Goal: Information Seeking & Learning: Learn about a topic

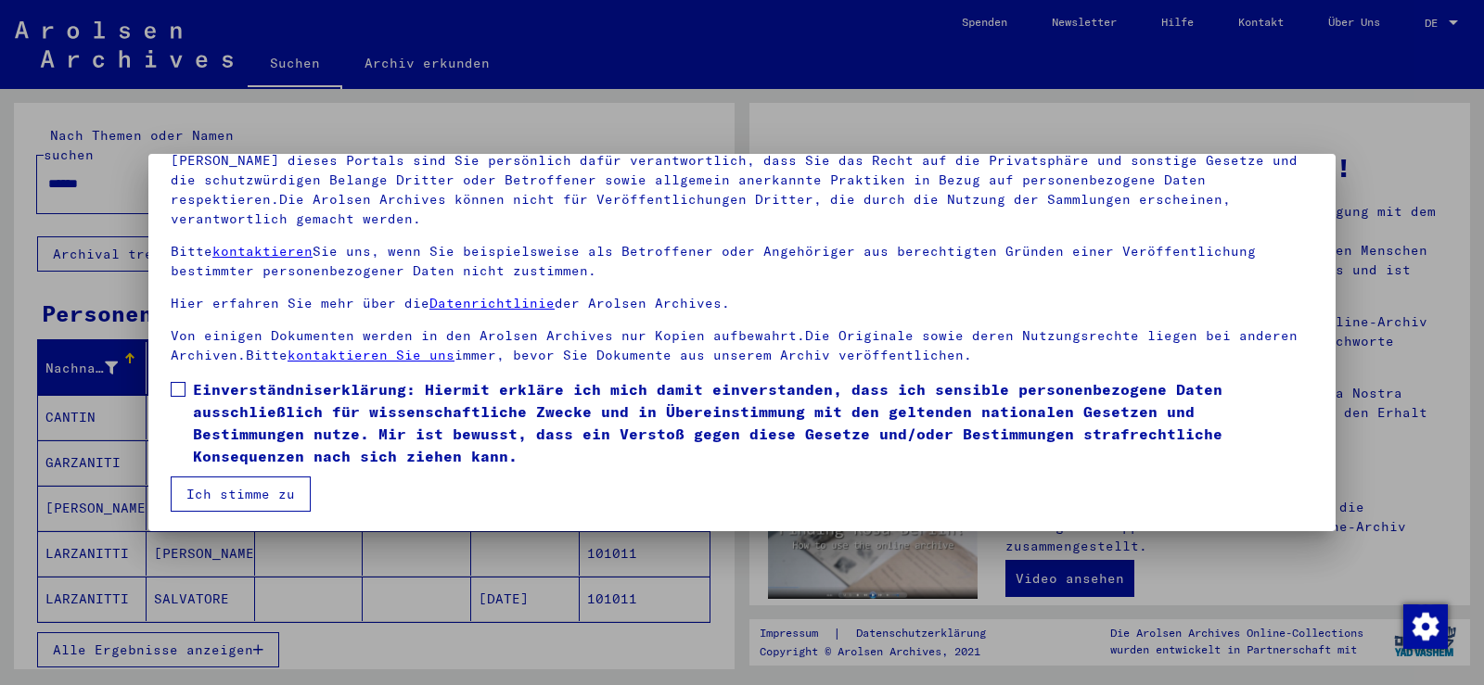
scroll to position [160, 0]
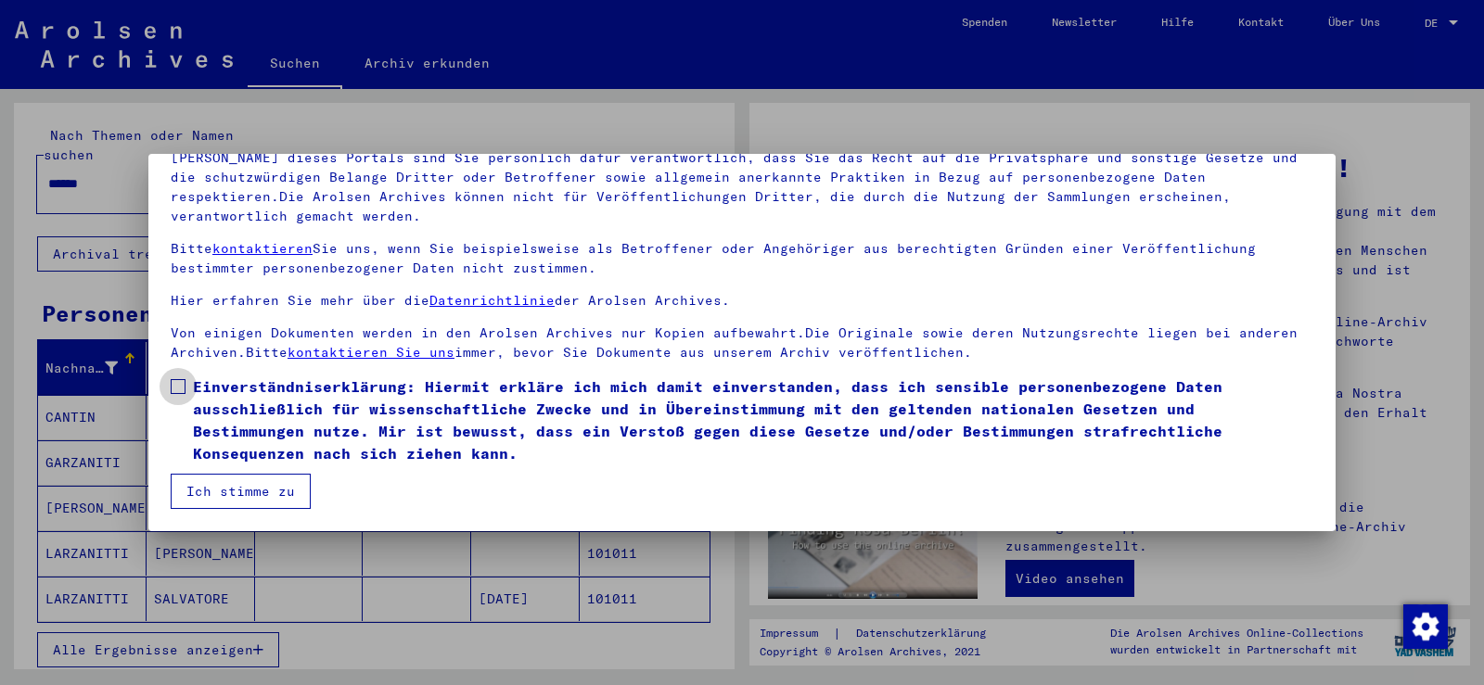
drag, startPoint x: 177, startPoint y: 388, endPoint x: 194, endPoint y: 406, distance: 25.0
click at [177, 389] on span at bounding box center [178, 386] width 15 height 15
click at [249, 482] on button "Ich stimme zu" at bounding box center [241, 491] width 140 height 35
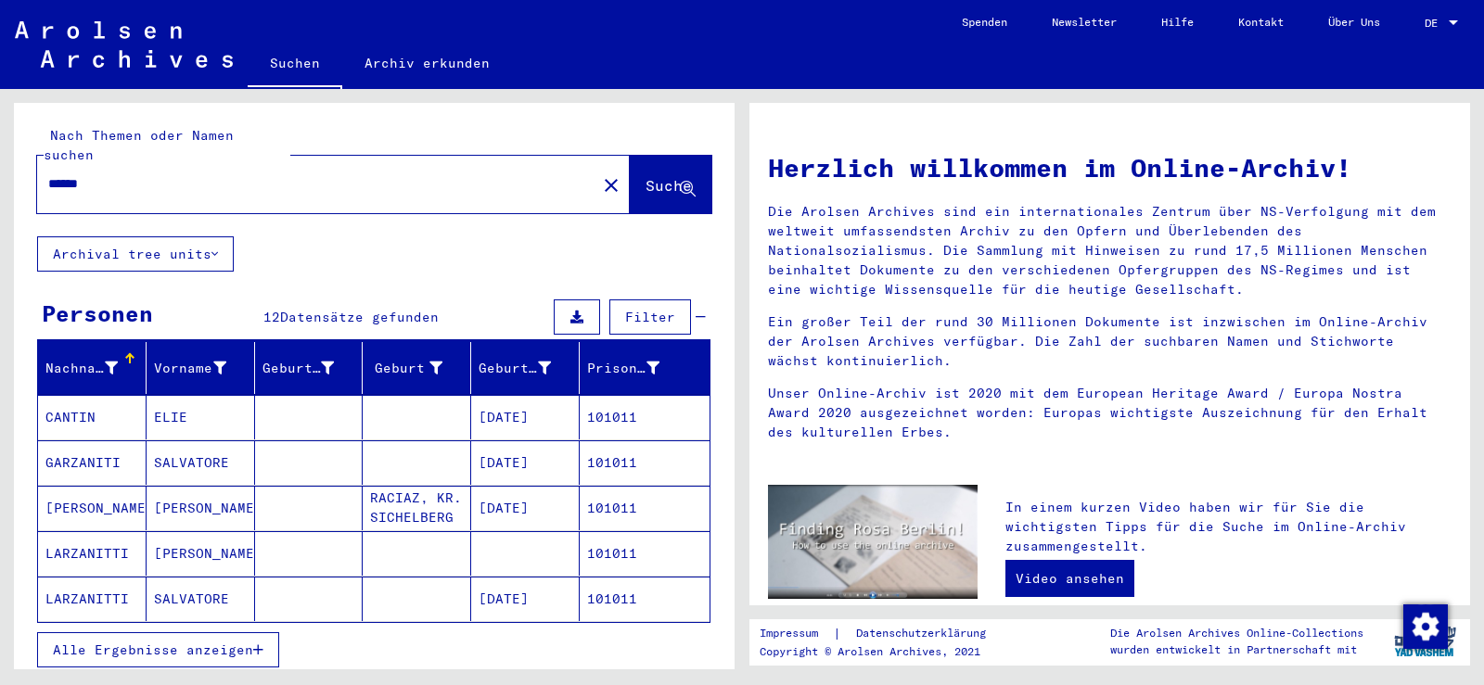
click at [194, 440] on mat-cell "SALVATORE" at bounding box center [201, 462] width 108 height 45
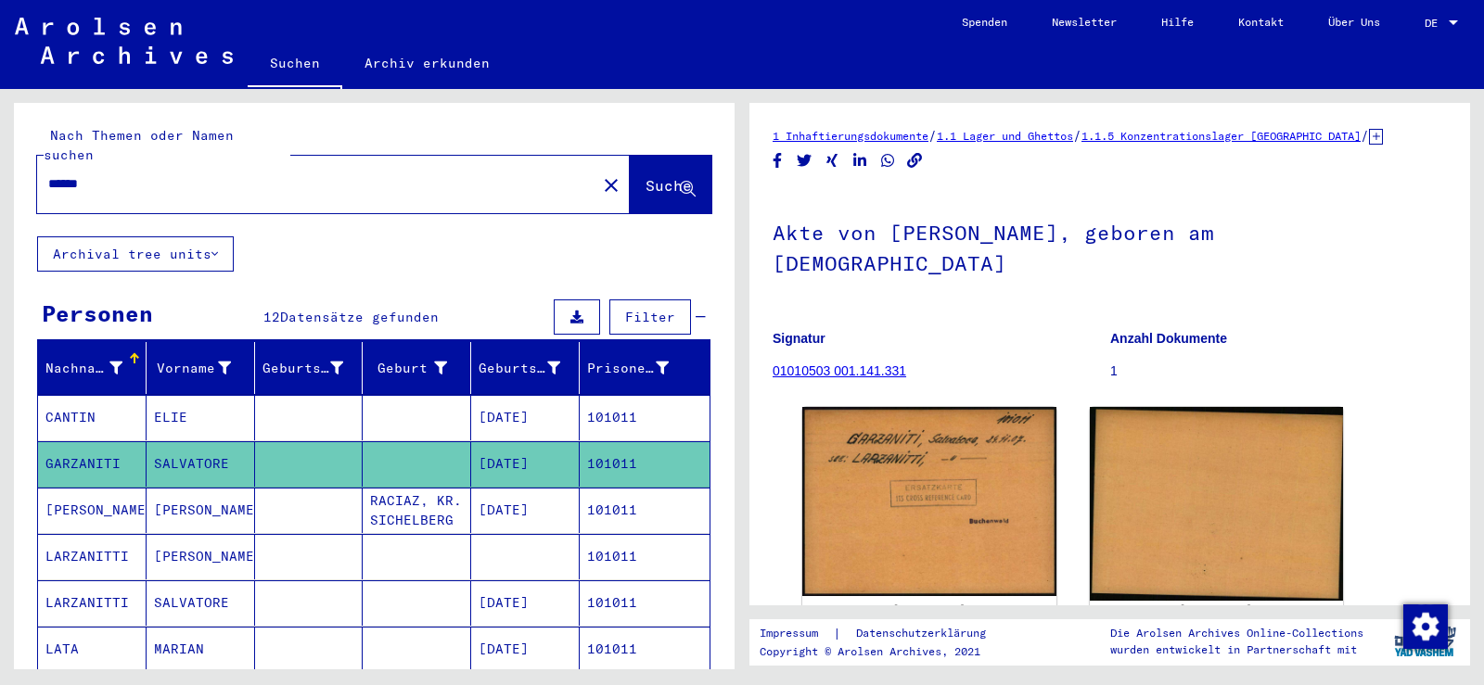
click at [225, 544] on mat-cell "[PERSON_NAME]" at bounding box center [201, 556] width 108 height 45
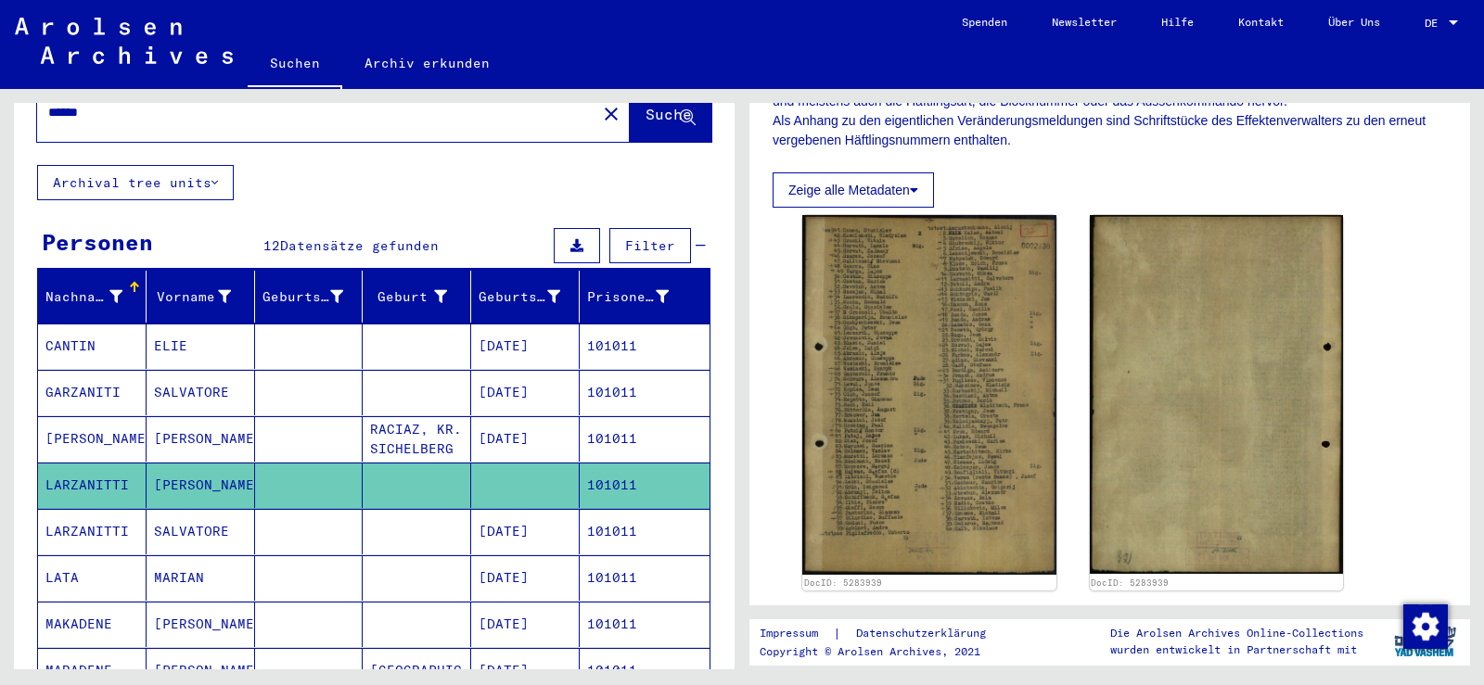
scroll to position [185, 0]
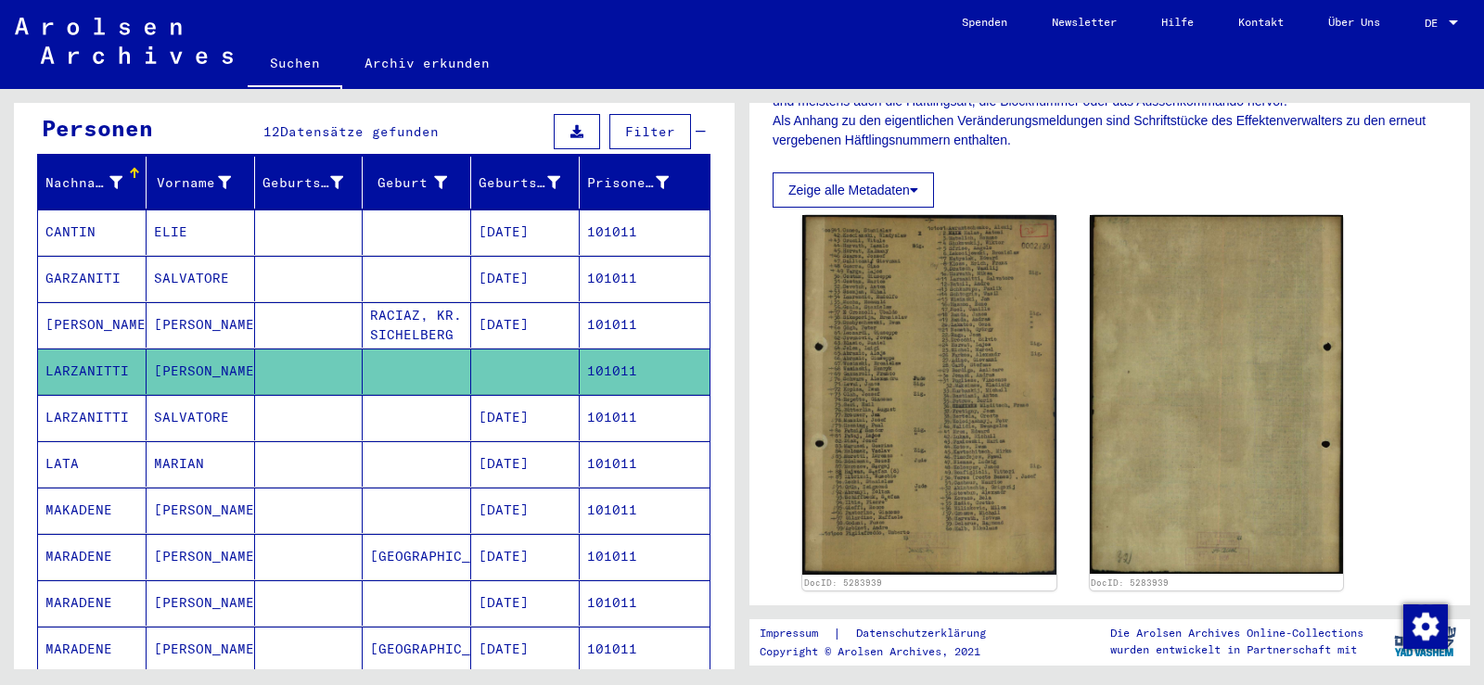
click at [192, 396] on mat-cell "SALVATORE" at bounding box center [201, 417] width 108 height 45
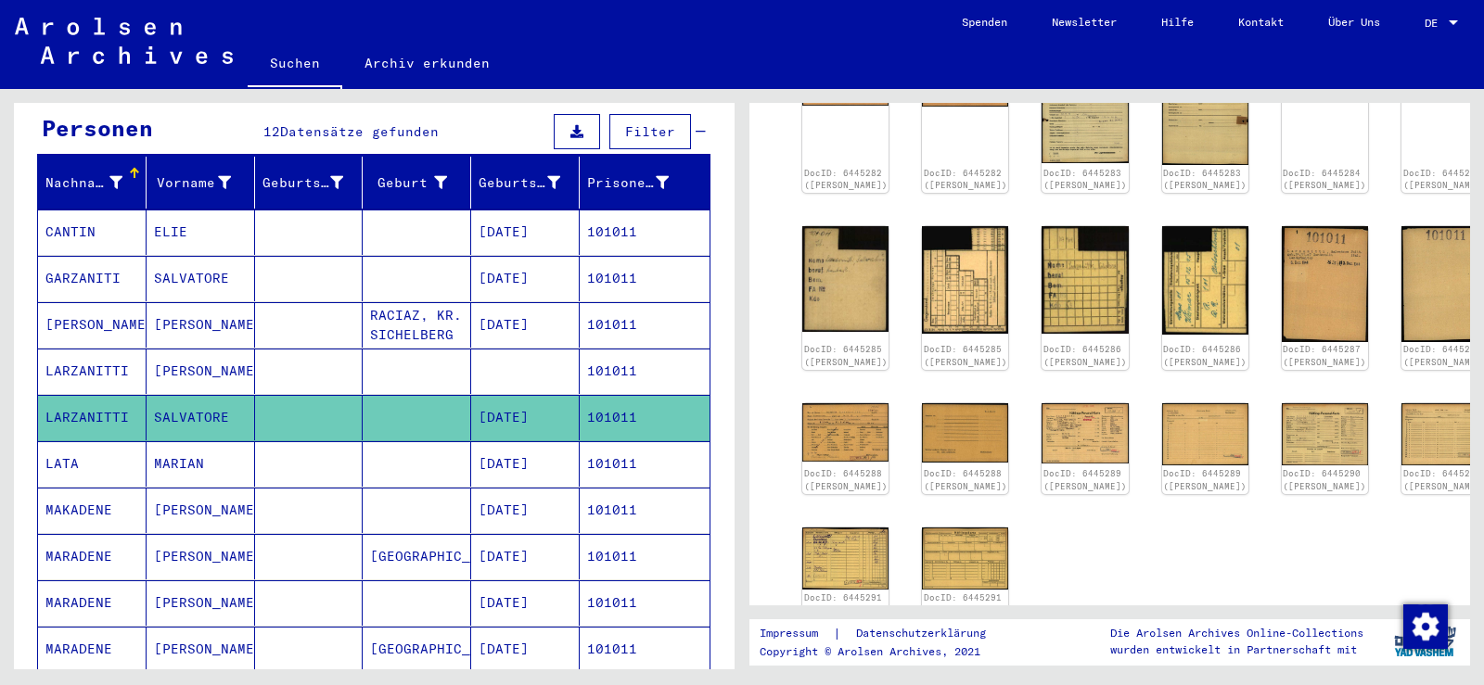
scroll to position [371, 0]
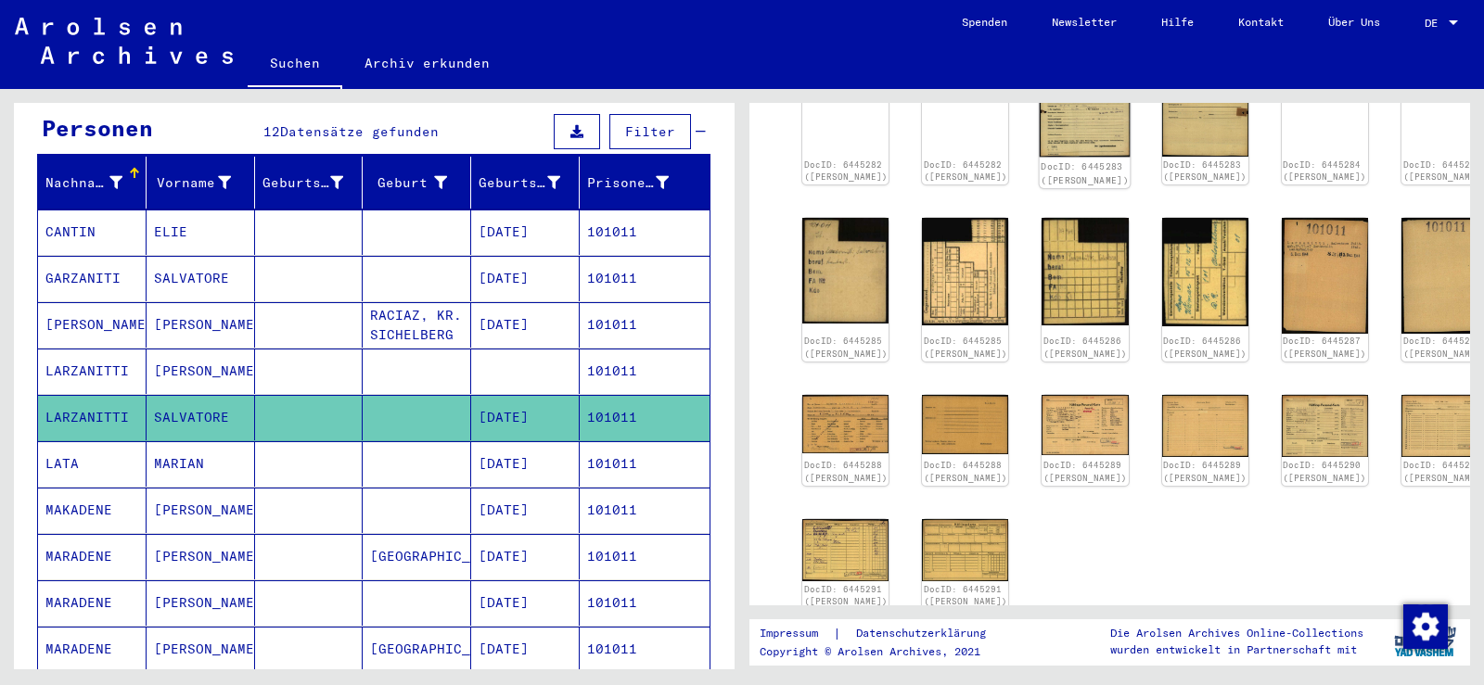
click at [1071, 126] on img at bounding box center [1085, 94] width 91 height 124
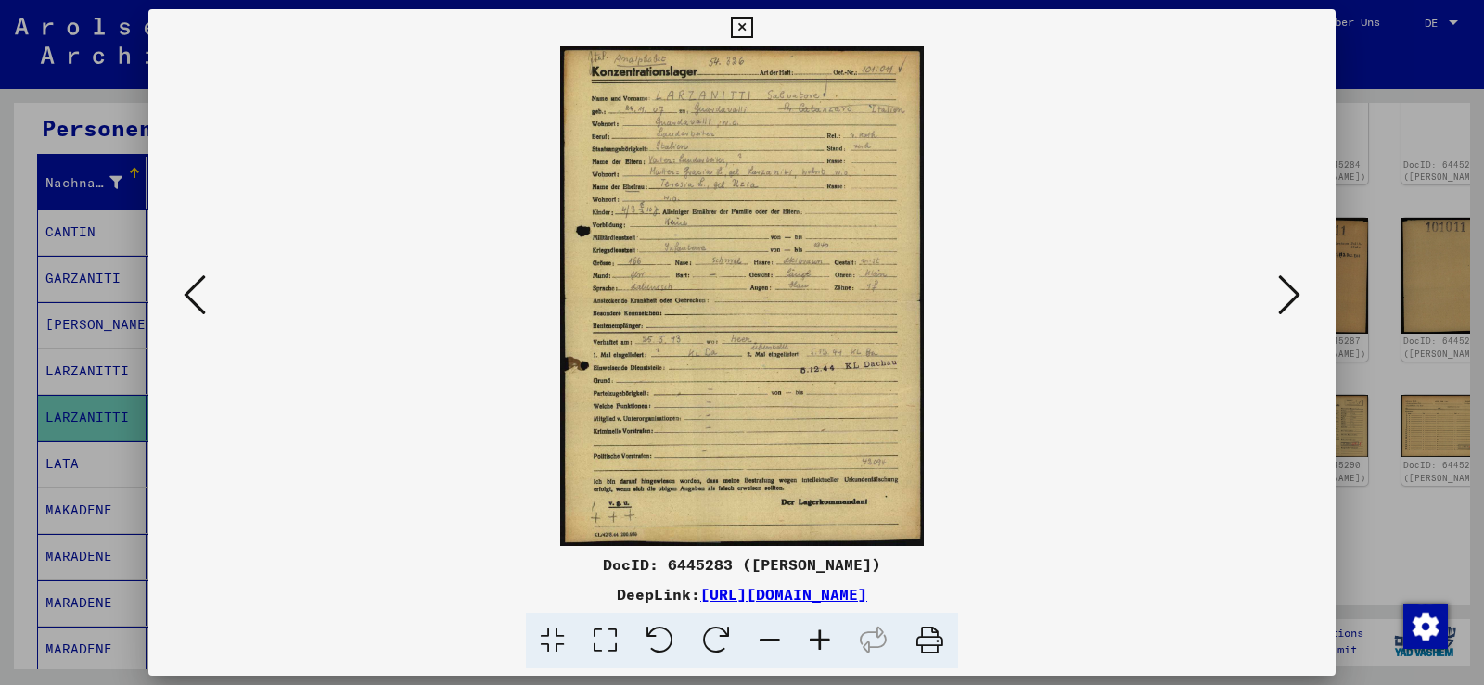
click at [817, 633] on icon at bounding box center [820, 641] width 50 height 57
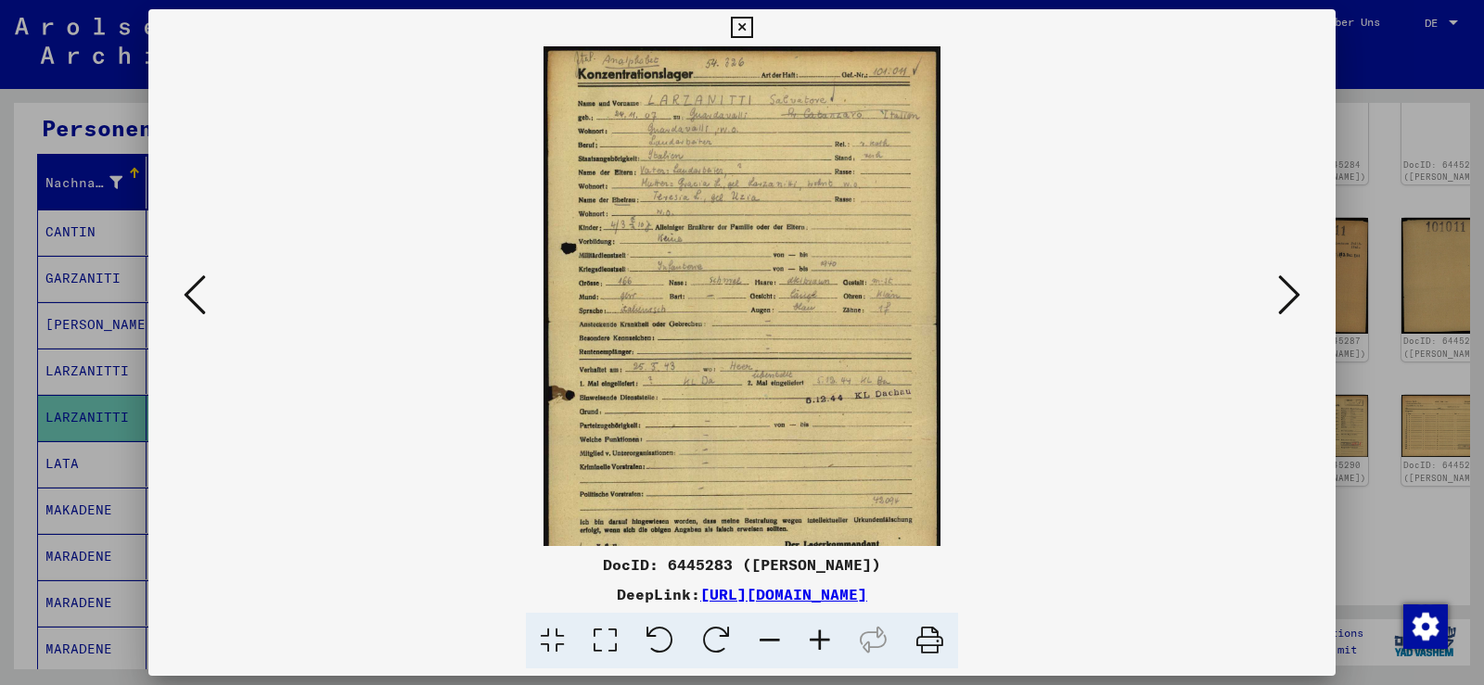
click at [817, 633] on icon at bounding box center [820, 641] width 50 height 57
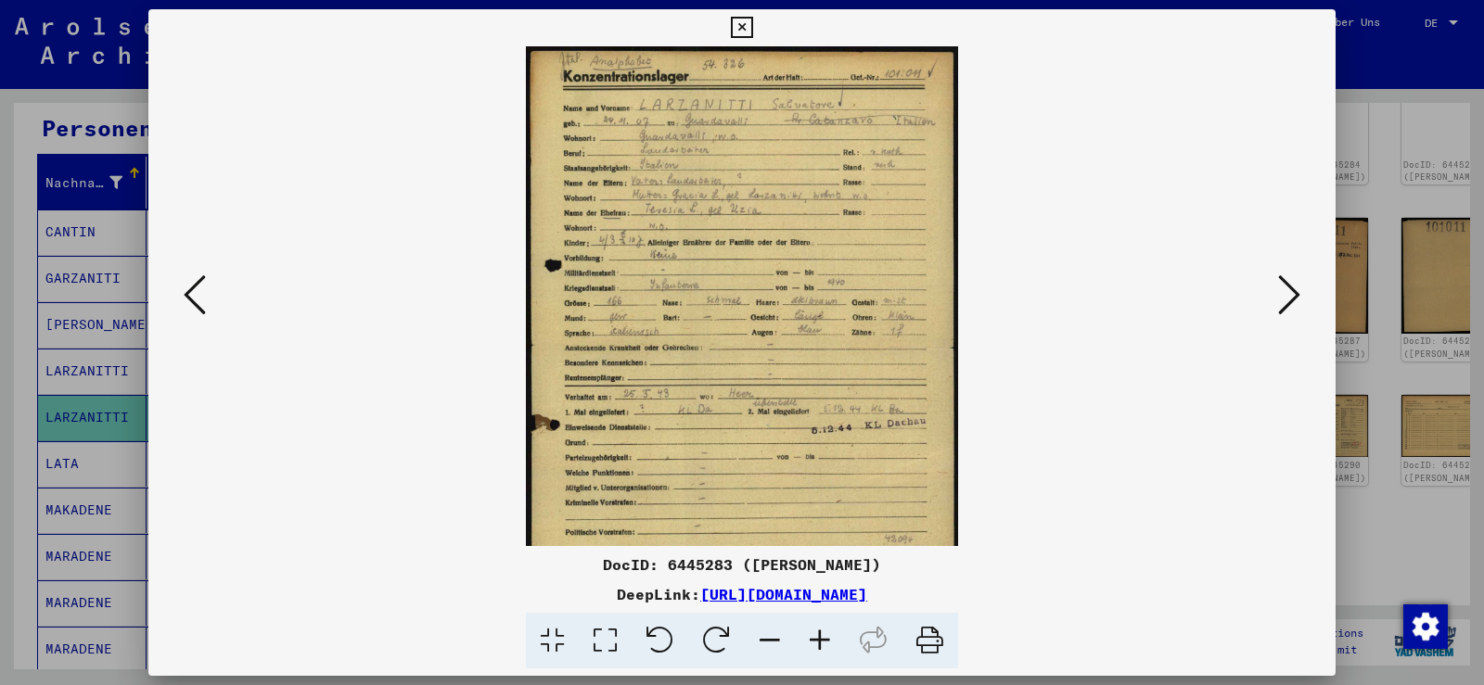
click at [819, 633] on icon at bounding box center [820, 641] width 50 height 57
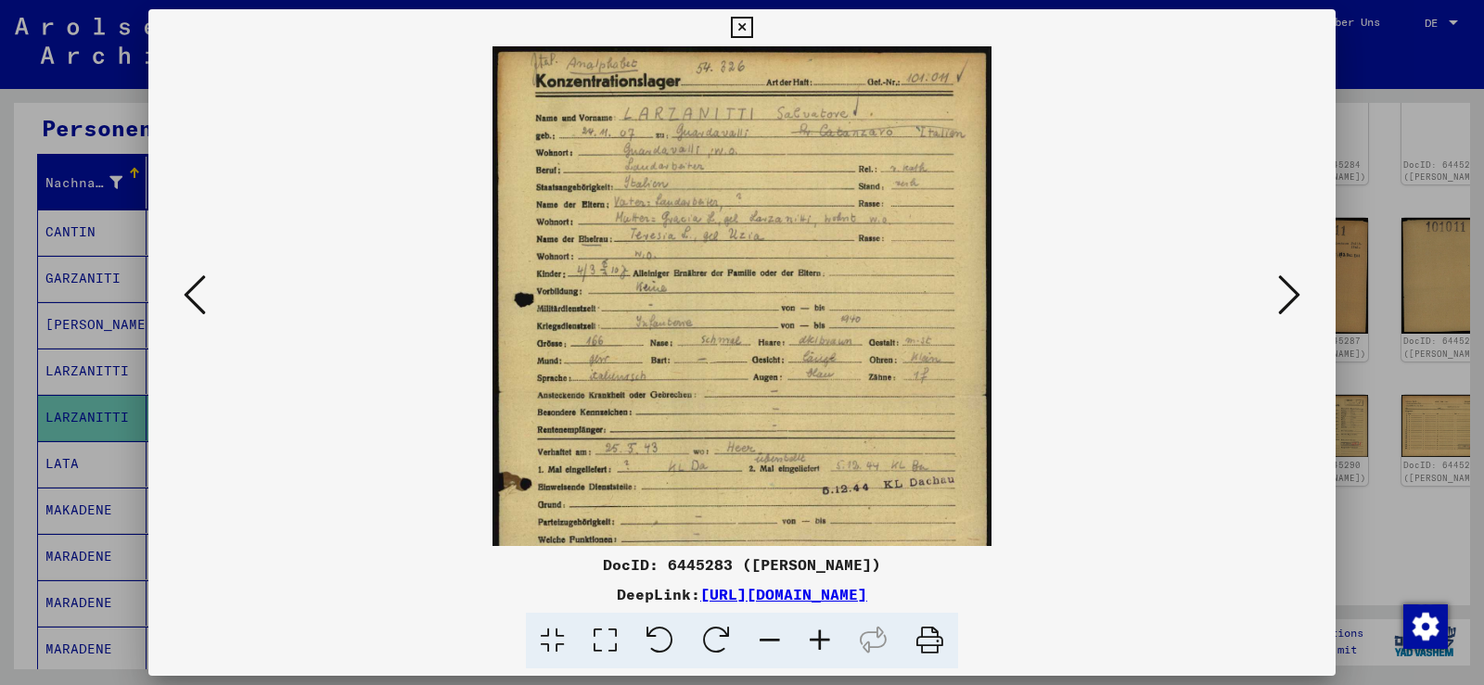
click at [819, 633] on icon at bounding box center [820, 641] width 50 height 57
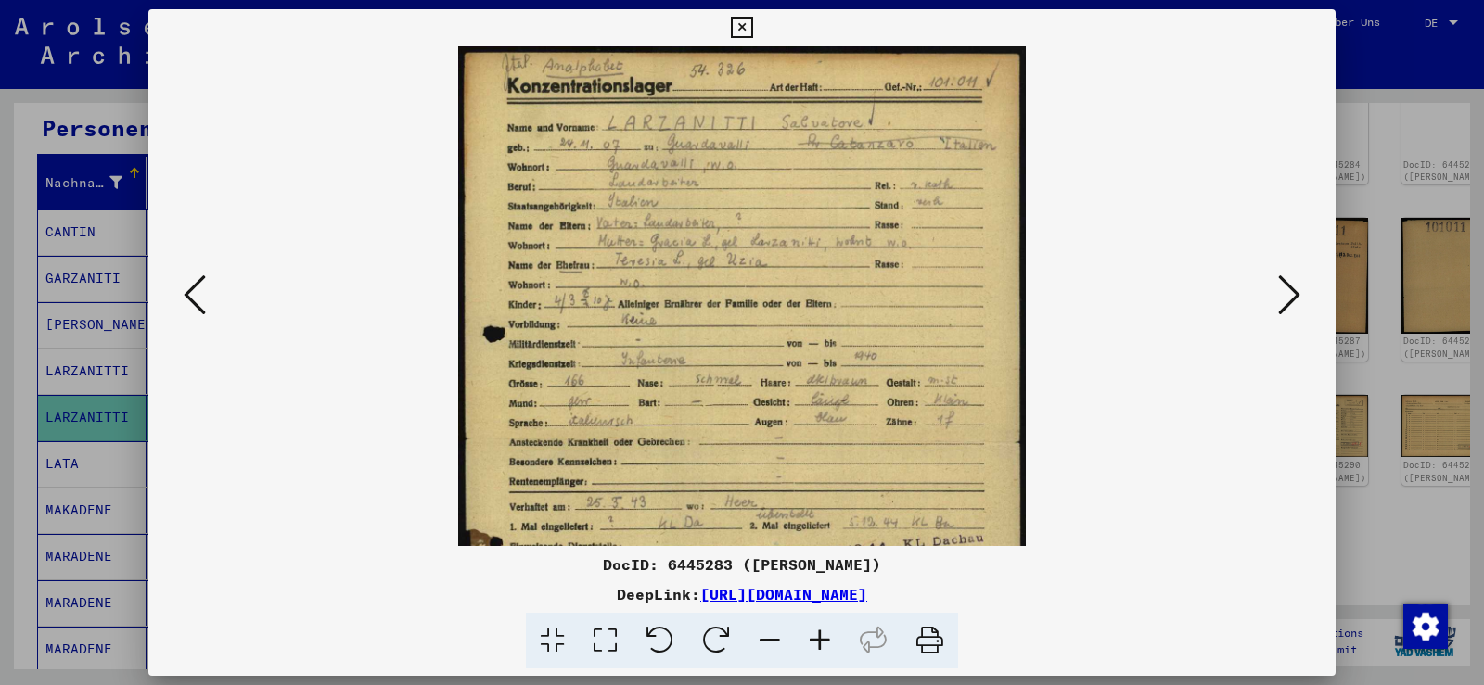
click at [820, 634] on icon at bounding box center [820, 641] width 50 height 57
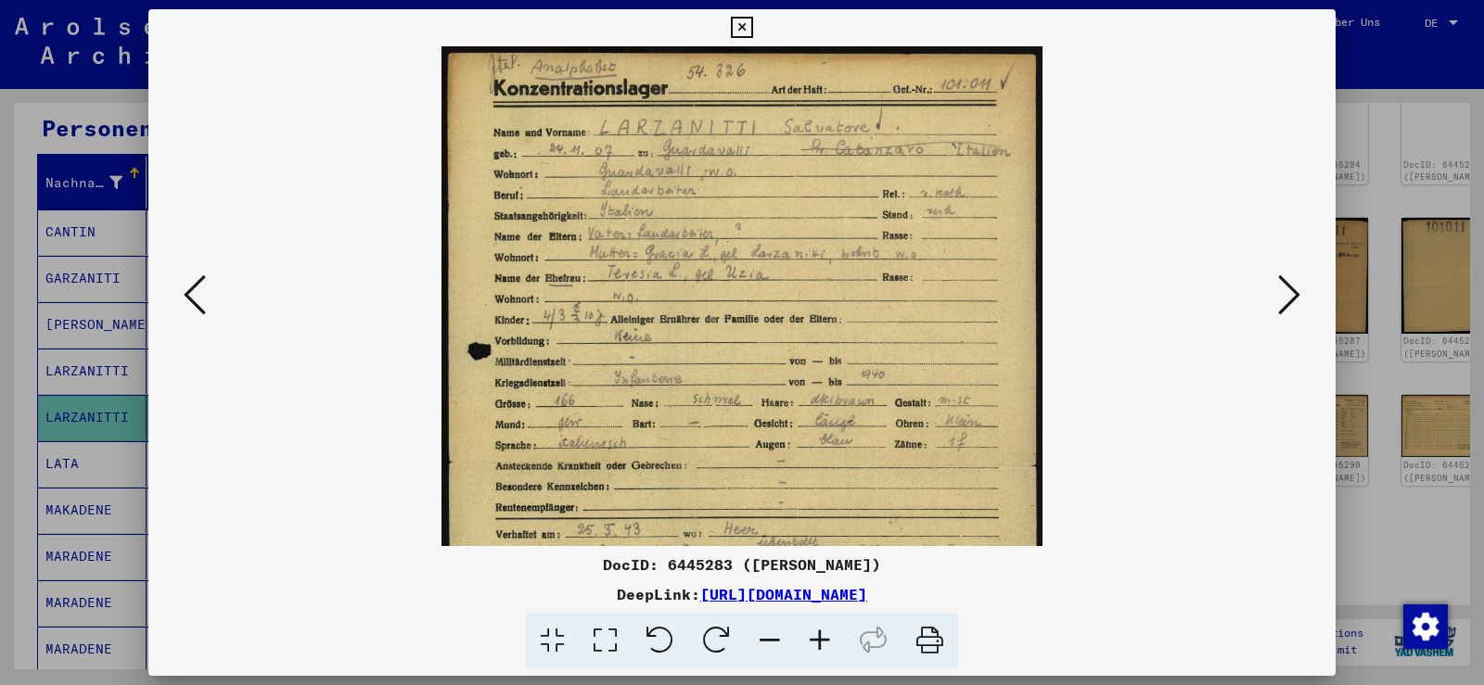
click at [820, 634] on icon at bounding box center [820, 641] width 50 height 57
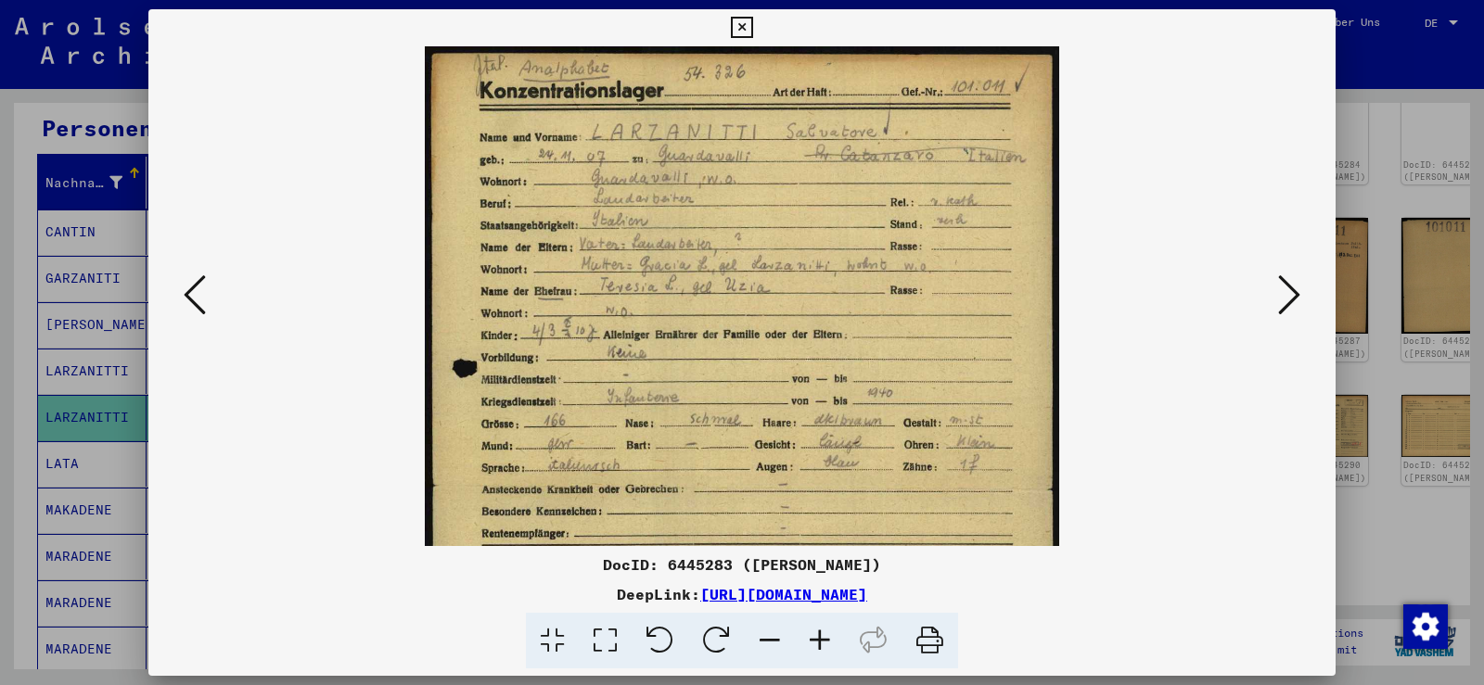
click at [820, 634] on icon at bounding box center [820, 641] width 50 height 57
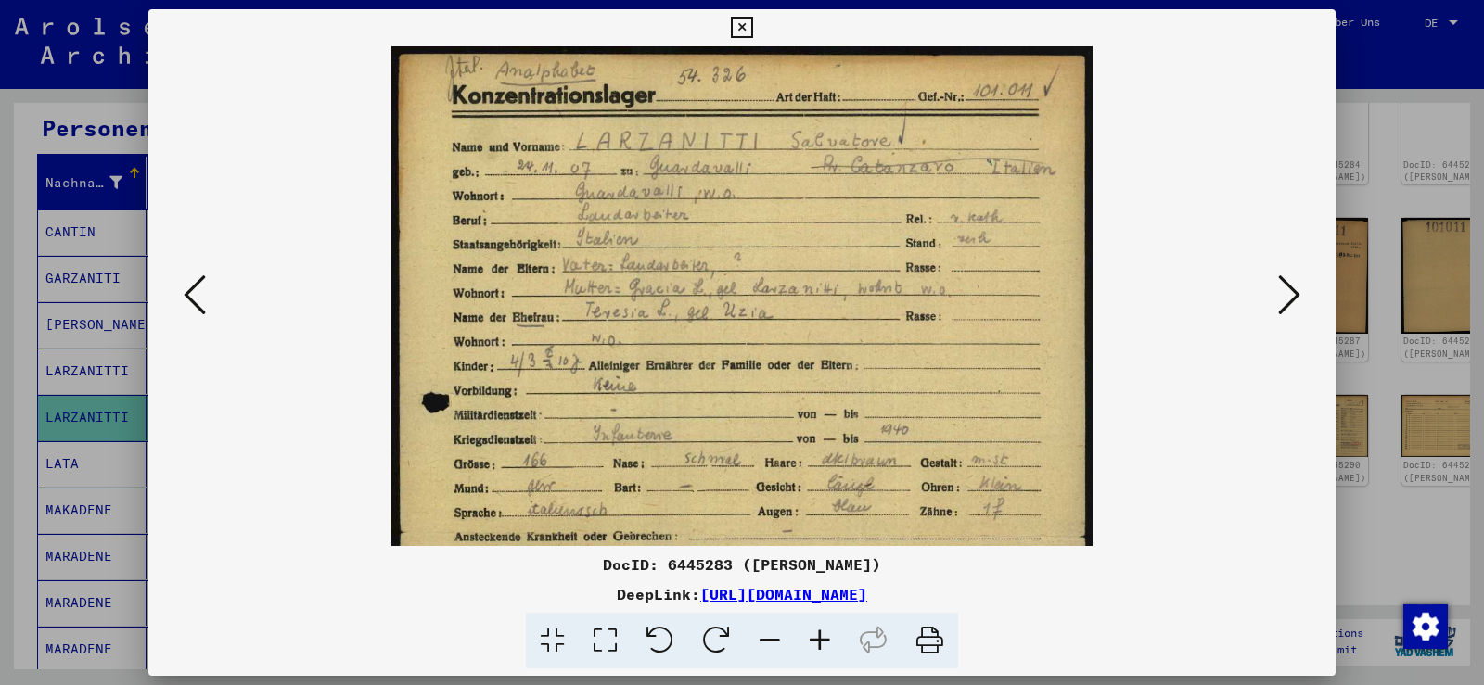
click at [820, 634] on icon at bounding box center [820, 641] width 50 height 57
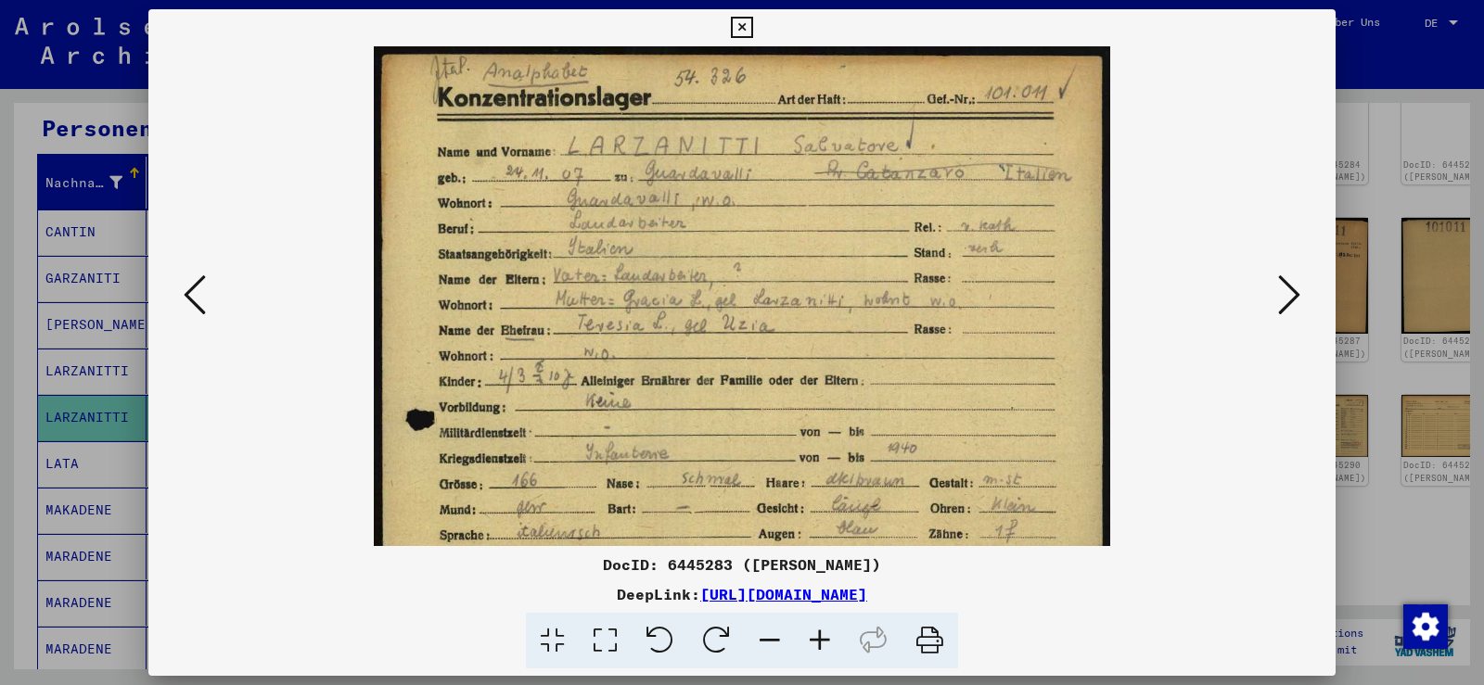
click at [820, 634] on icon at bounding box center [820, 641] width 50 height 57
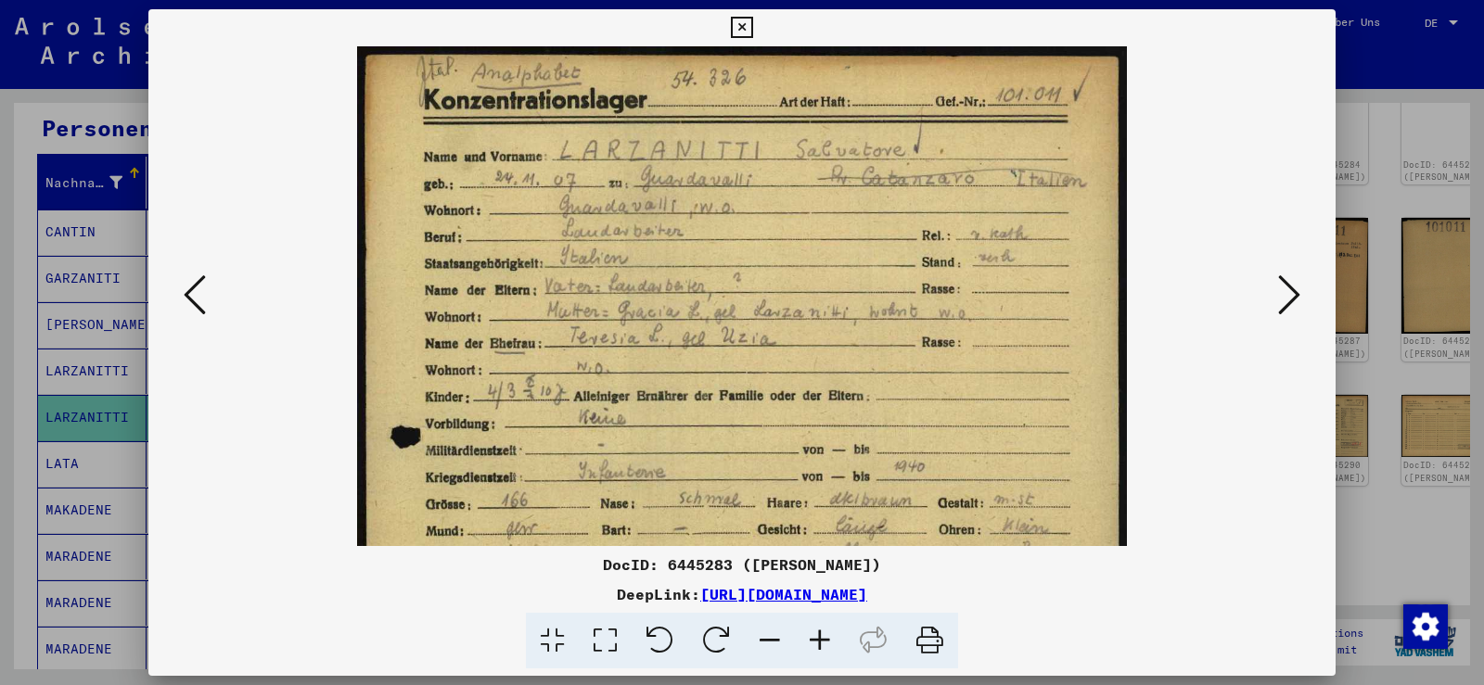
click at [820, 634] on icon at bounding box center [820, 641] width 50 height 57
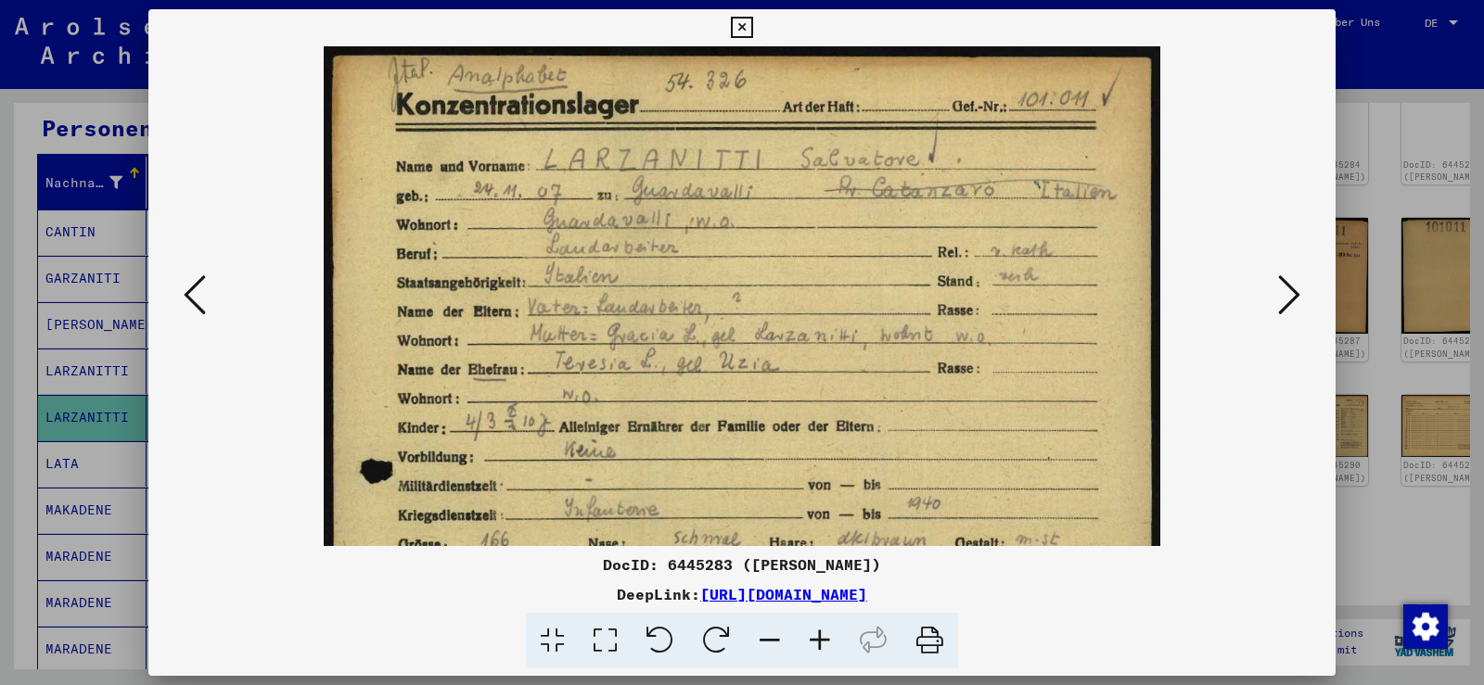
click at [820, 634] on icon at bounding box center [820, 641] width 50 height 57
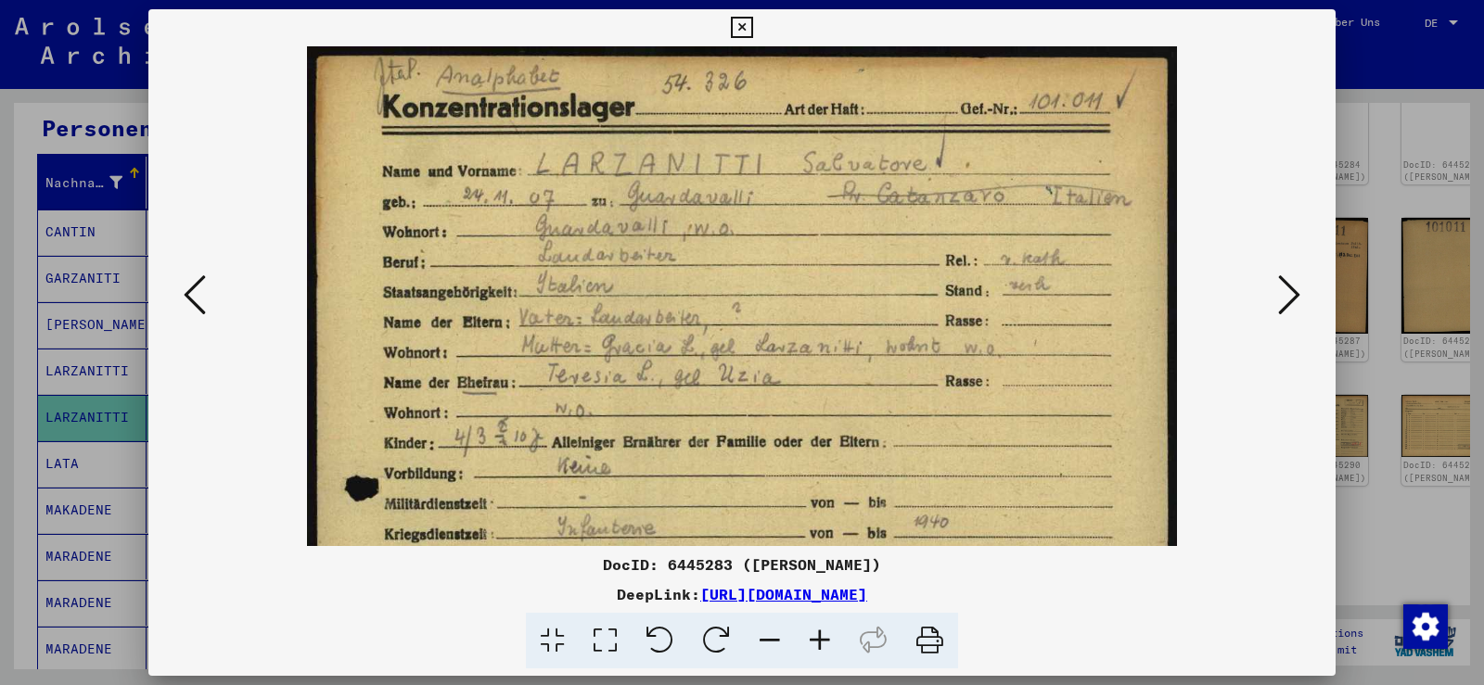
click at [820, 634] on icon at bounding box center [820, 641] width 50 height 57
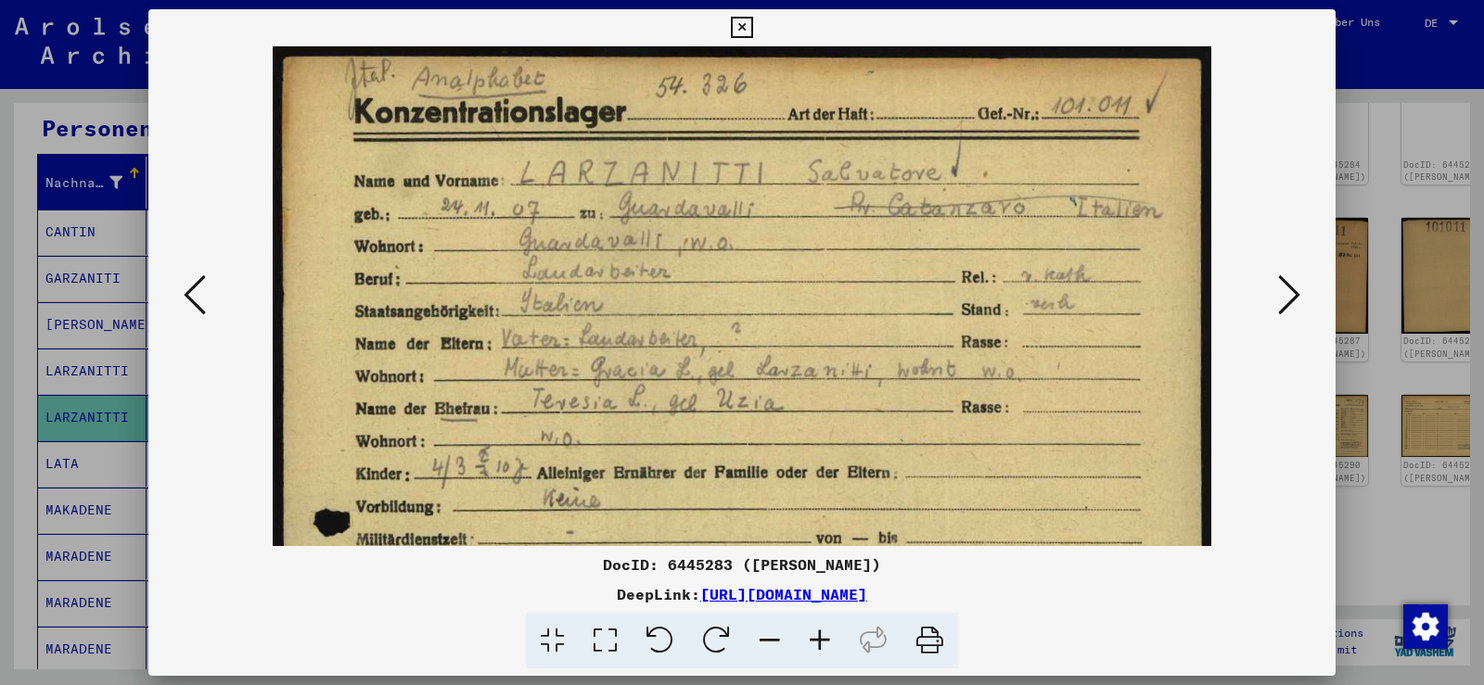
click at [820, 634] on icon at bounding box center [820, 641] width 50 height 57
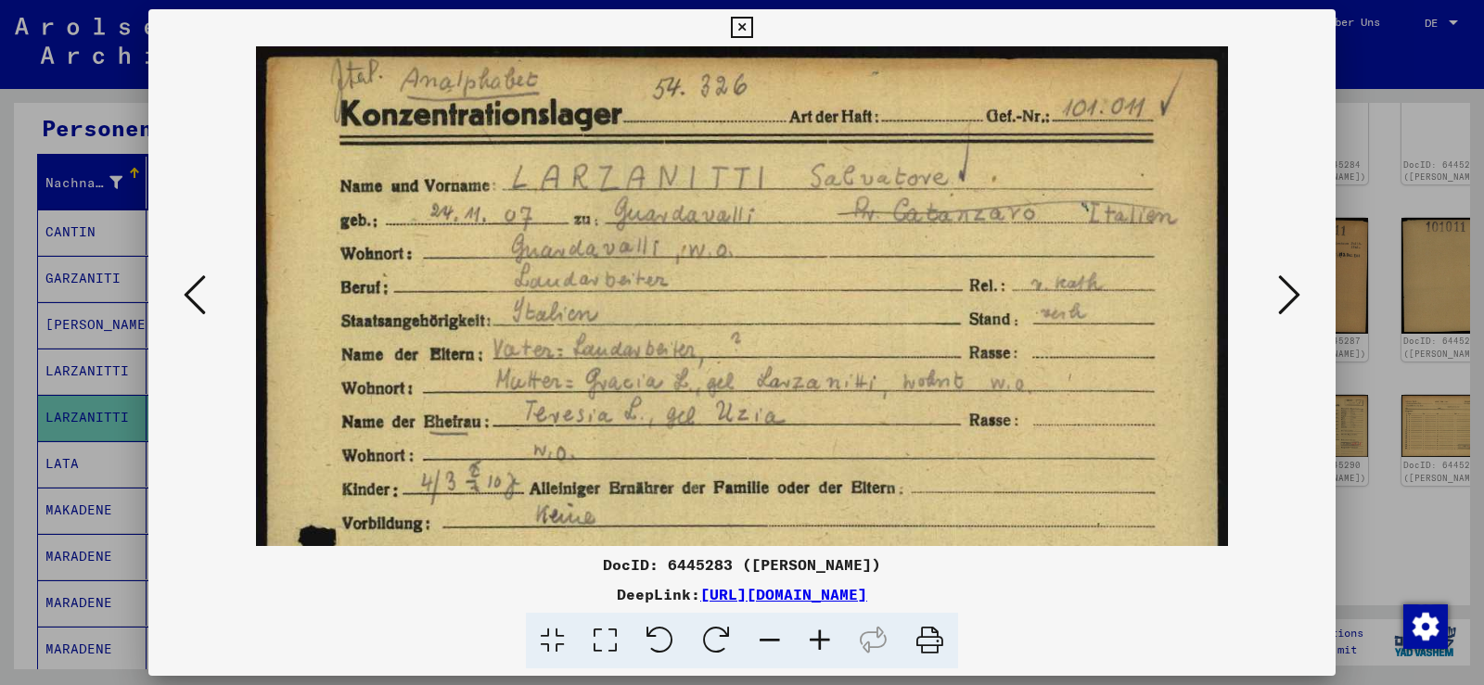
click at [818, 633] on icon at bounding box center [820, 641] width 50 height 57
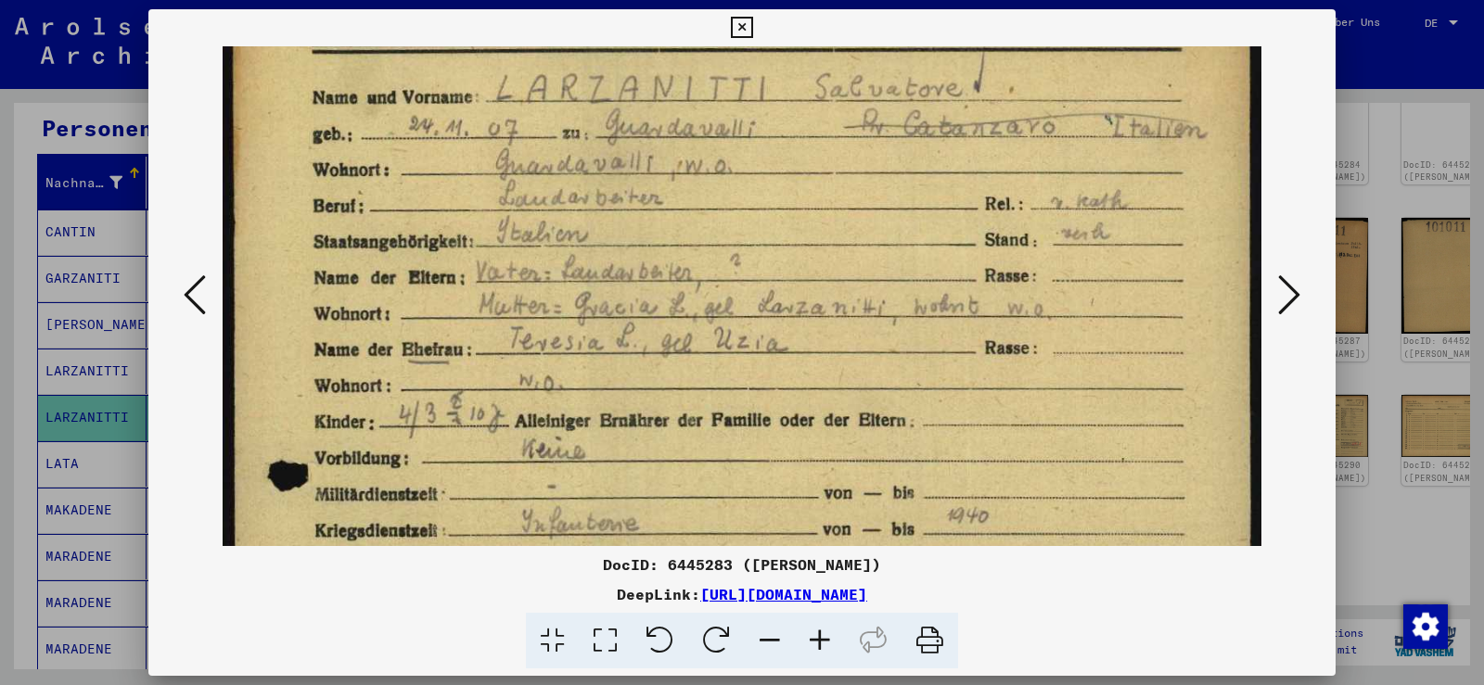
scroll to position [162, 0]
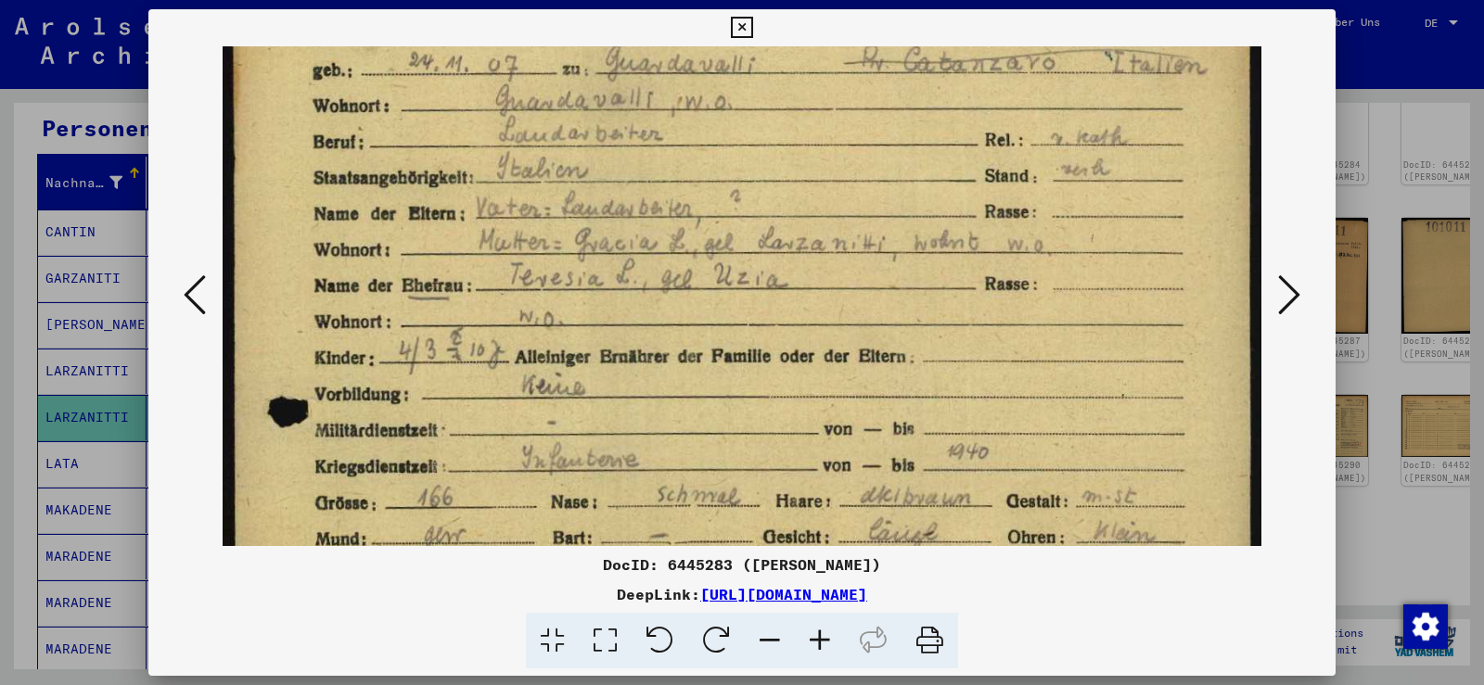
drag, startPoint x: 817, startPoint y: 431, endPoint x: 844, endPoint y: 303, distance: 130.8
click at [844, 303] on img at bounding box center [743, 597] width 1040 height 1427
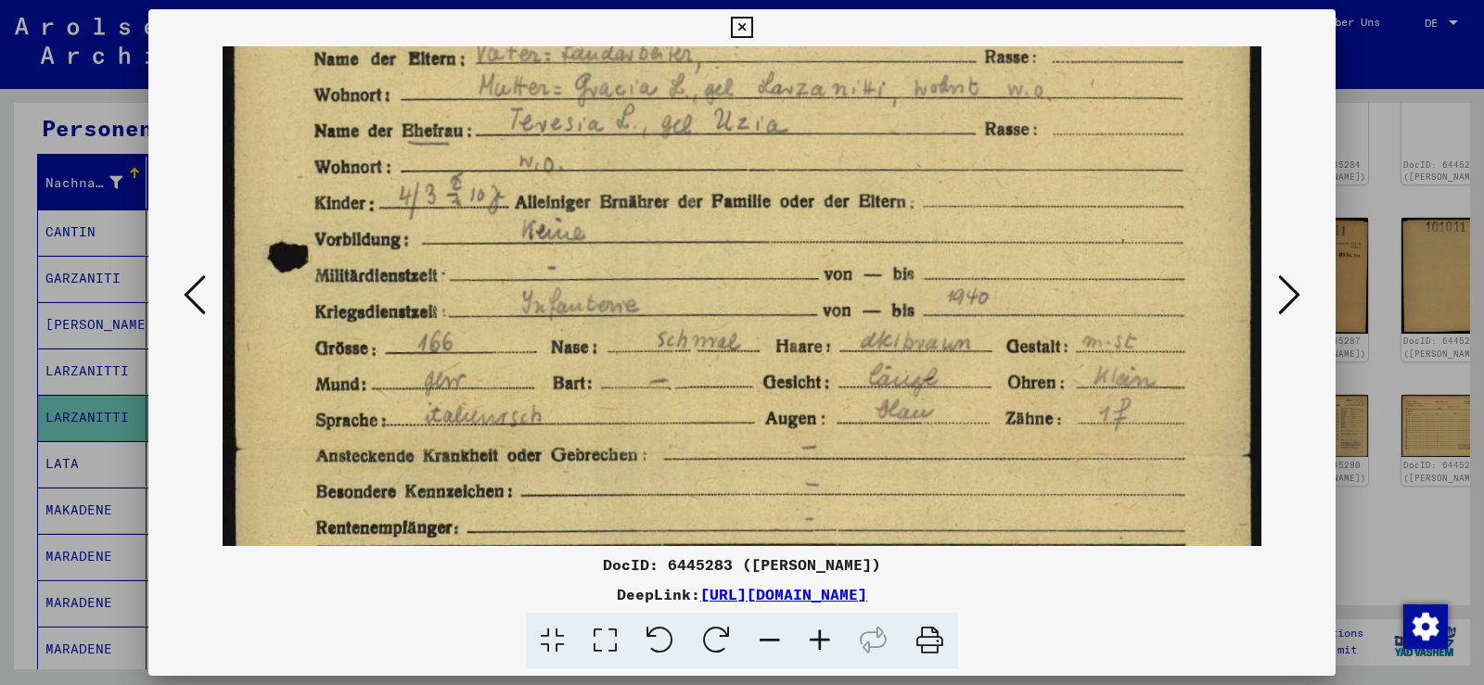
drag, startPoint x: 808, startPoint y: 368, endPoint x: 813, endPoint y: 213, distance: 155.0
click at [813, 213] on img at bounding box center [743, 442] width 1040 height 1427
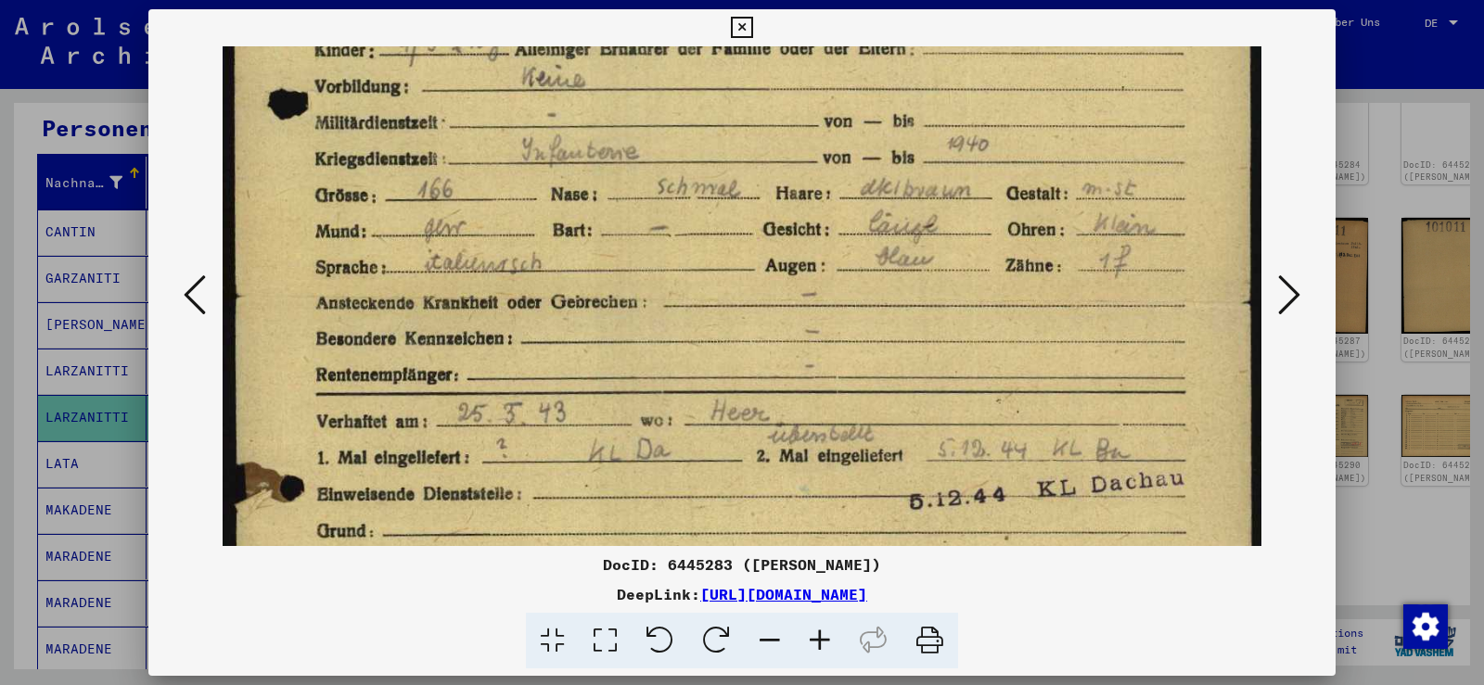
click at [769, 176] on img at bounding box center [743, 289] width 1040 height 1427
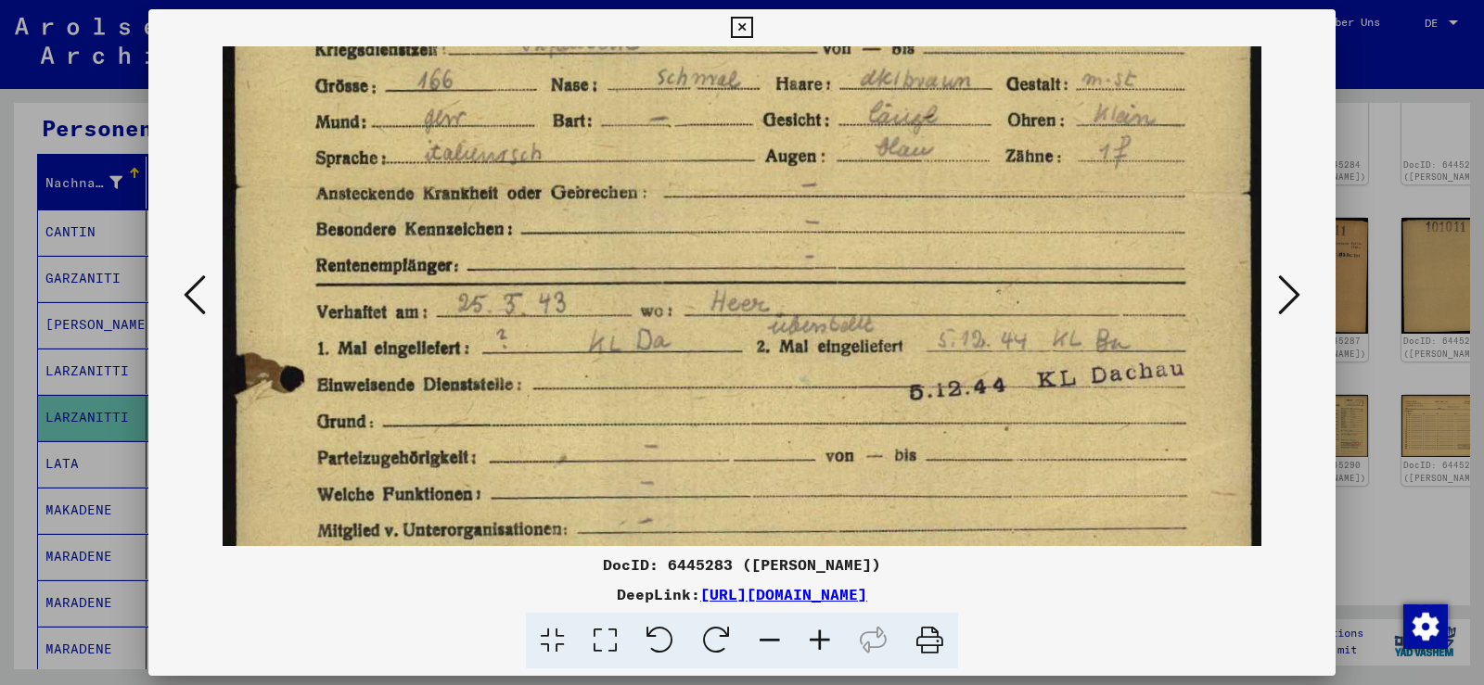
drag, startPoint x: 717, startPoint y: 453, endPoint x: 732, endPoint y: 348, distance: 106.8
click at [732, 348] on img at bounding box center [743, 180] width 1040 height 1427
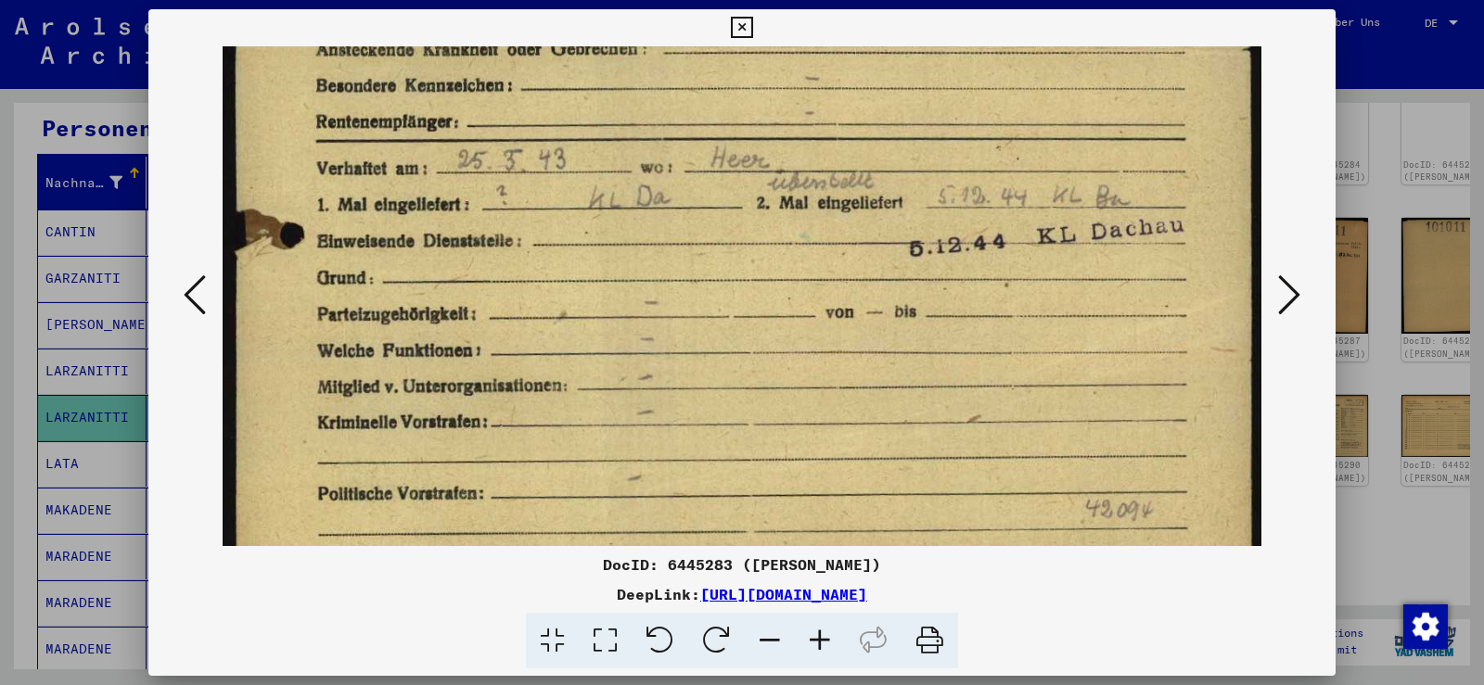
scroll to position [724, 0]
drag, startPoint x: 715, startPoint y: 416, endPoint x: 753, endPoint y: 272, distance: 149.6
click at [753, 272] on img at bounding box center [743, 35] width 1040 height 1427
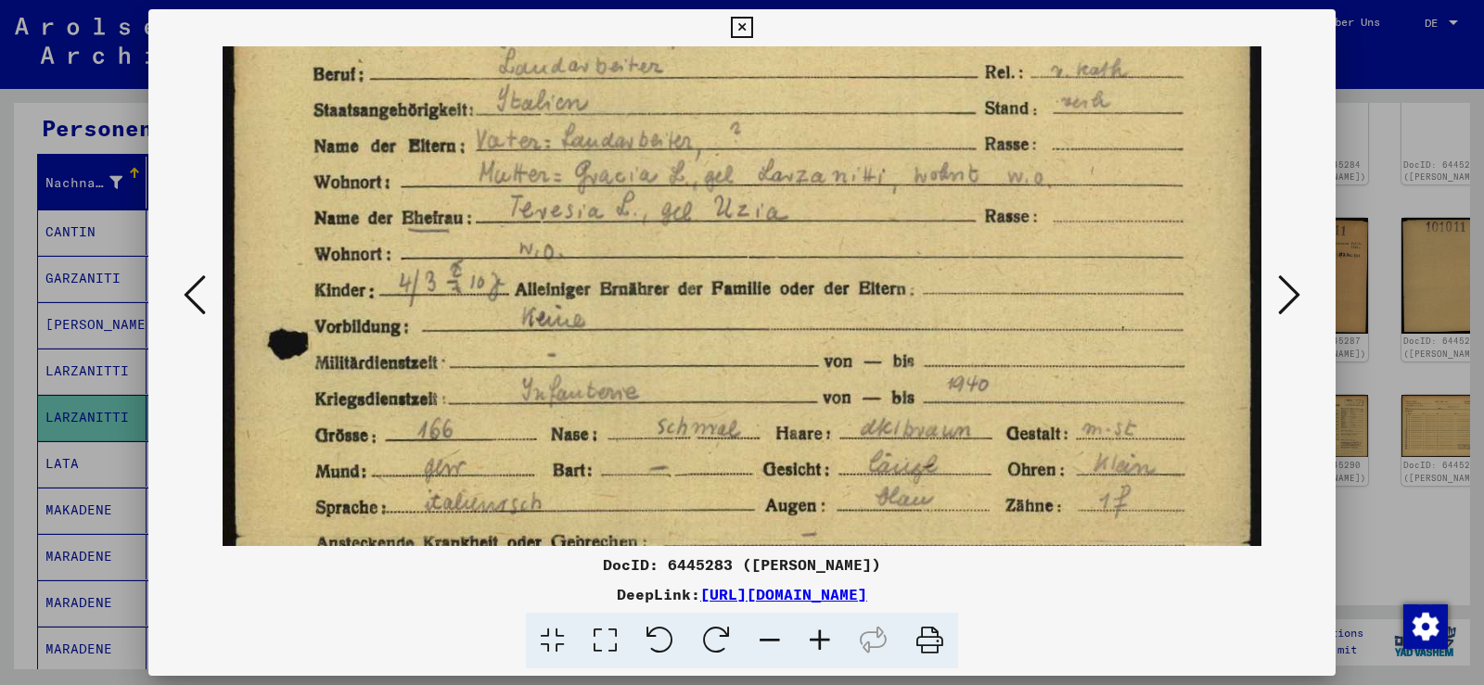
drag, startPoint x: 750, startPoint y: 156, endPoint x: 774, endPoint y: 581, distance: 426.3
click at [773, 630] on div "DocID: 6445283 ([PERSON_NAME]) DeepLink: [URL][DOMAIN_NAME]" at bounding box center [741, 339] width 1187 height 660
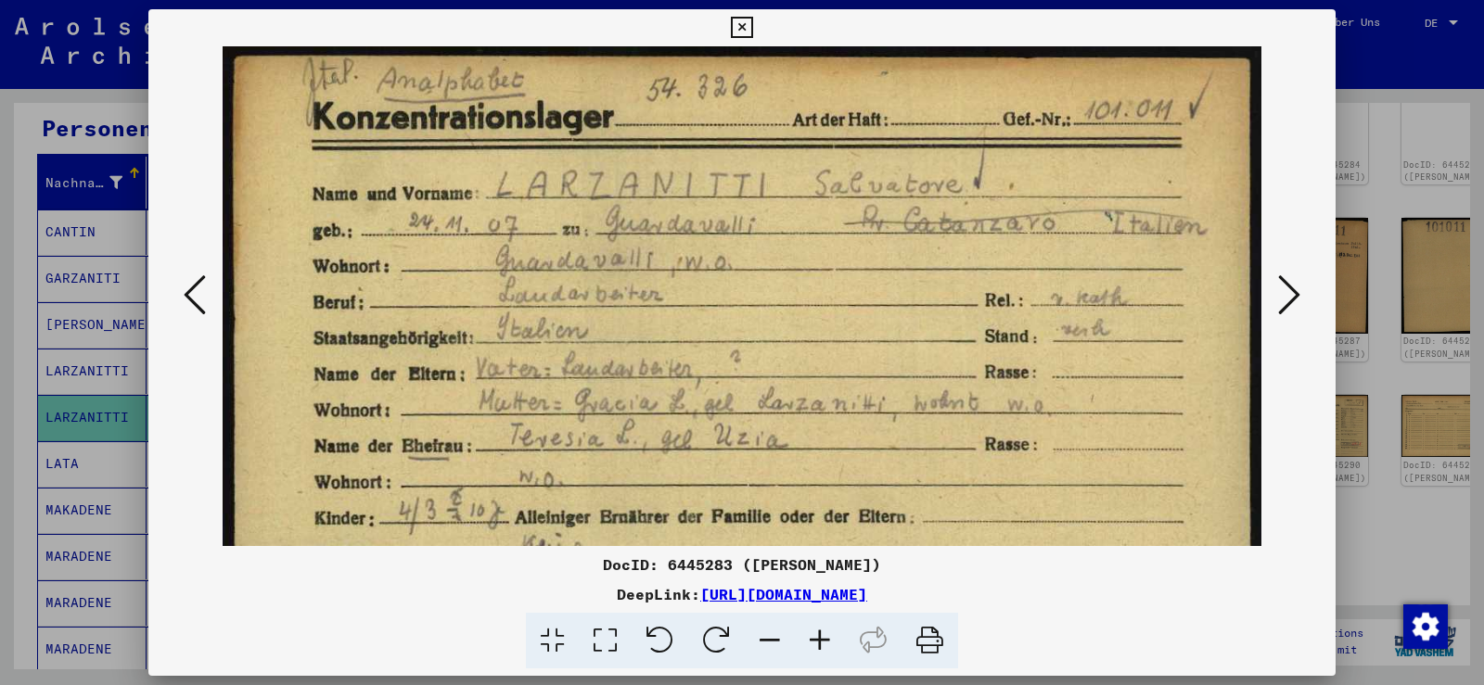
drag, startPoint x: 813, startPoint y: 288, endPoint x: 851, endPoint y: 534, distance: 248.7
click at [747, 26] on icon at bounding box center [741, 28] width 21 height 22
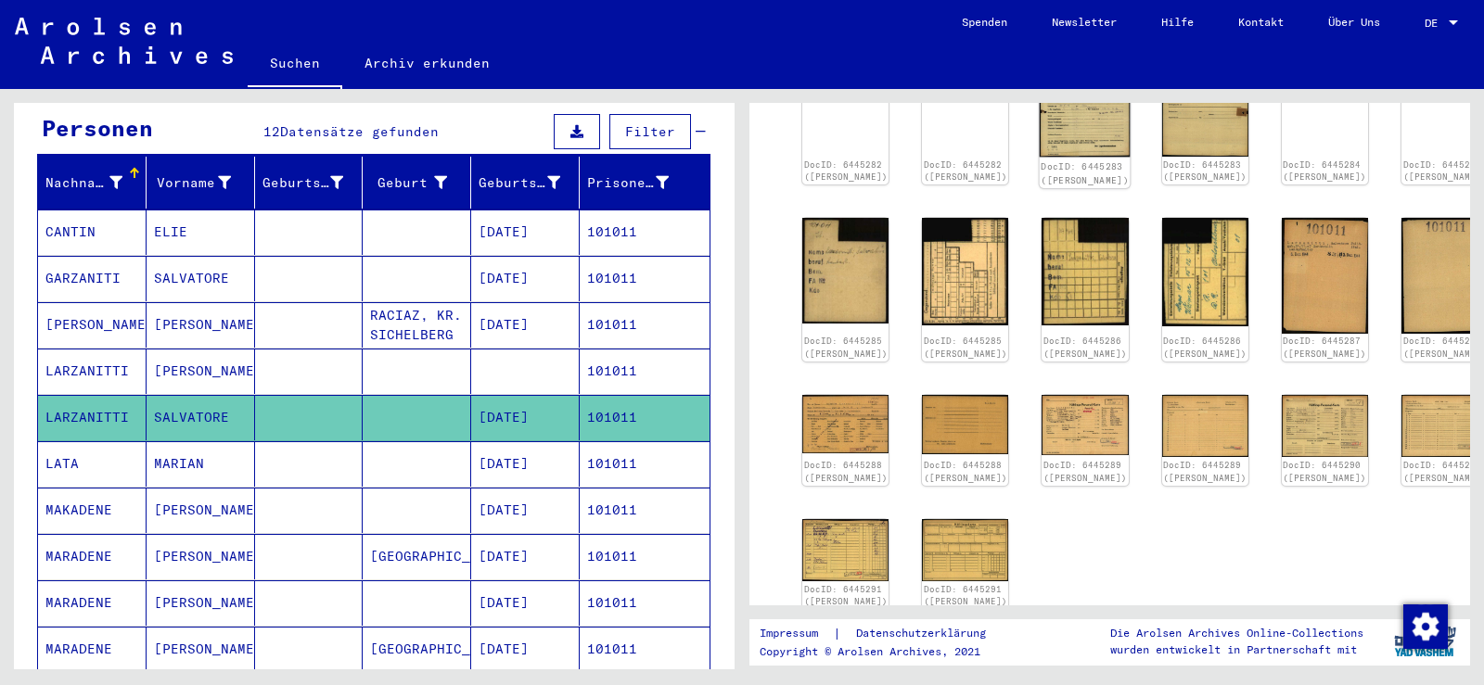
click at [1060, 129] on img at bounding box center [1085, 94] width 91 height 124
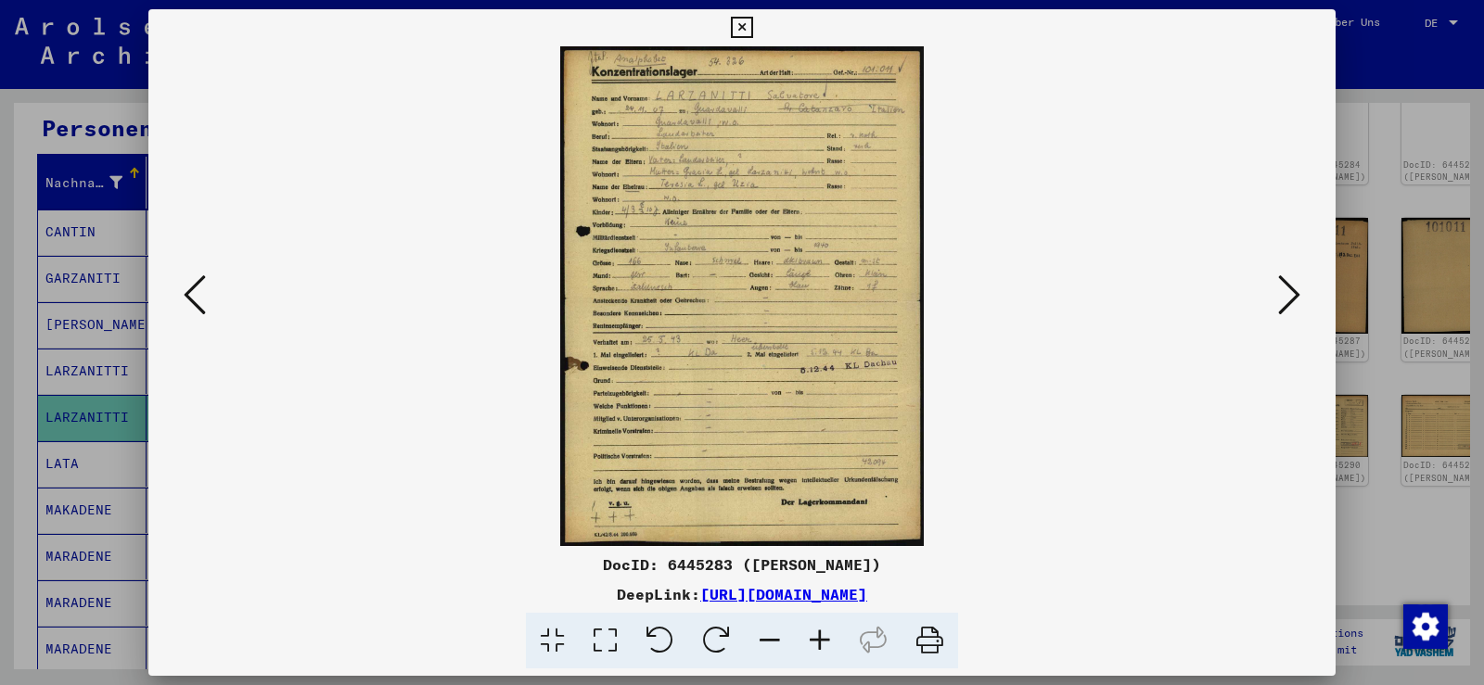
click at [1293, 306] on icon at bounding box center [1289, 295] width 22 height 45
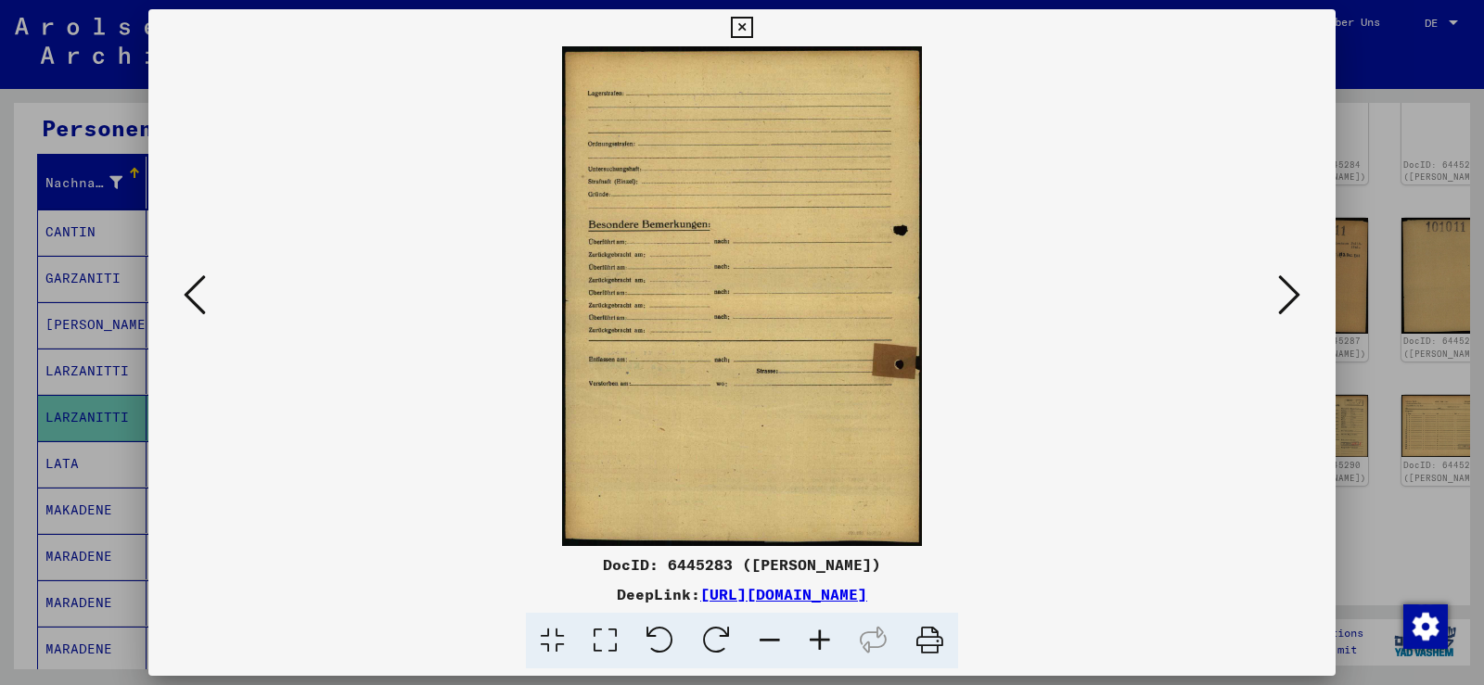
click at [1293, 306] on icon at bounding box center [1289, 295] width 22 height 45
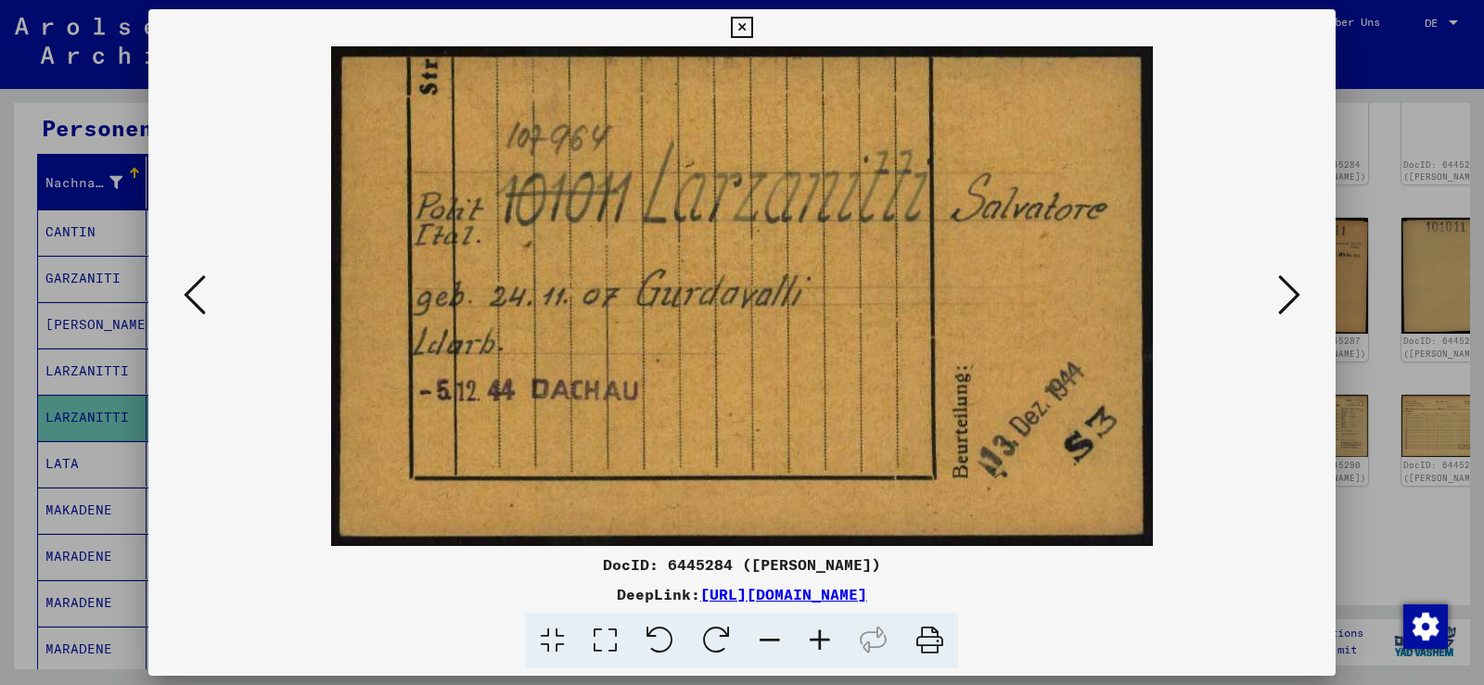
click at [1295, 288] on icon at bounding box center [1289, 295] width 22 height 45
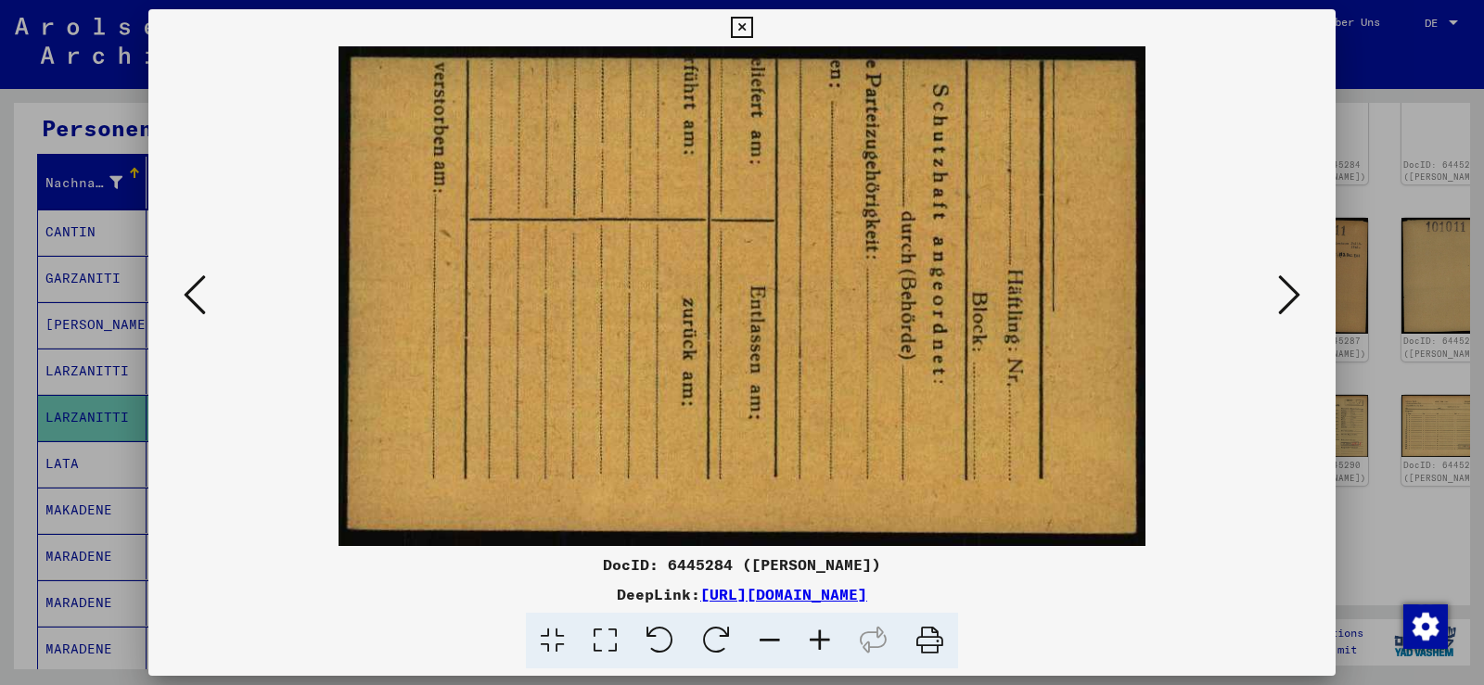
click at [1295, 288] on icon at bounding box center [1289, 295] width 22 height 45
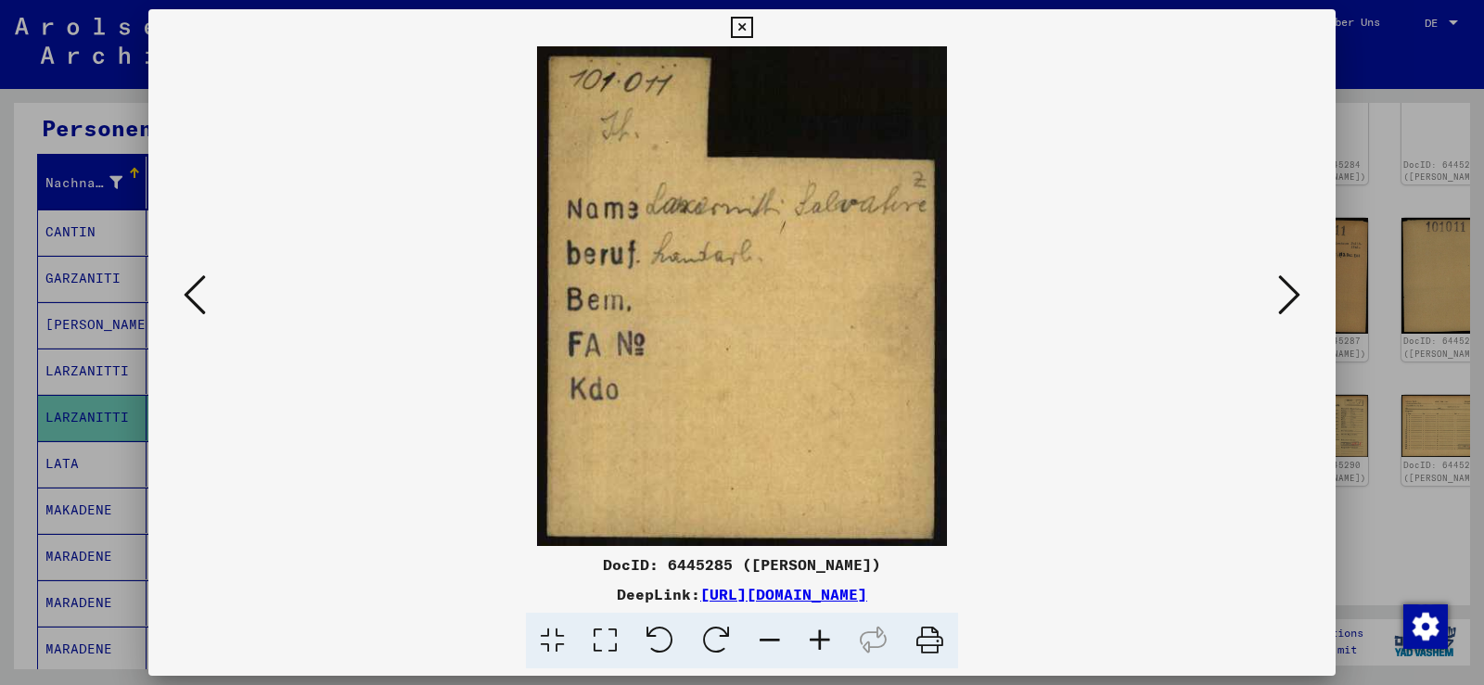
click at [1295, 288] on icon at bounding box center [1289, 295] width 22 height 45
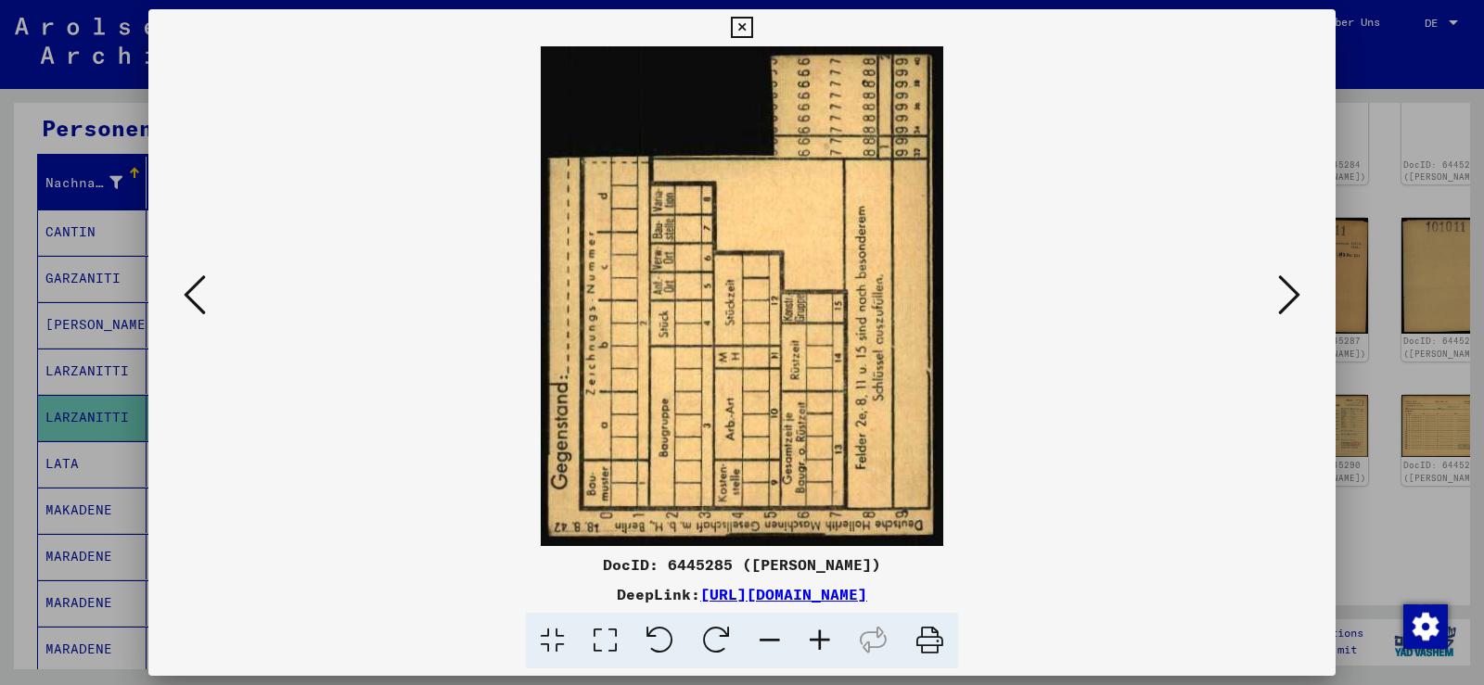
click at [1295, 288] on icon at bounding box center [1289, 295] width 22 height 45
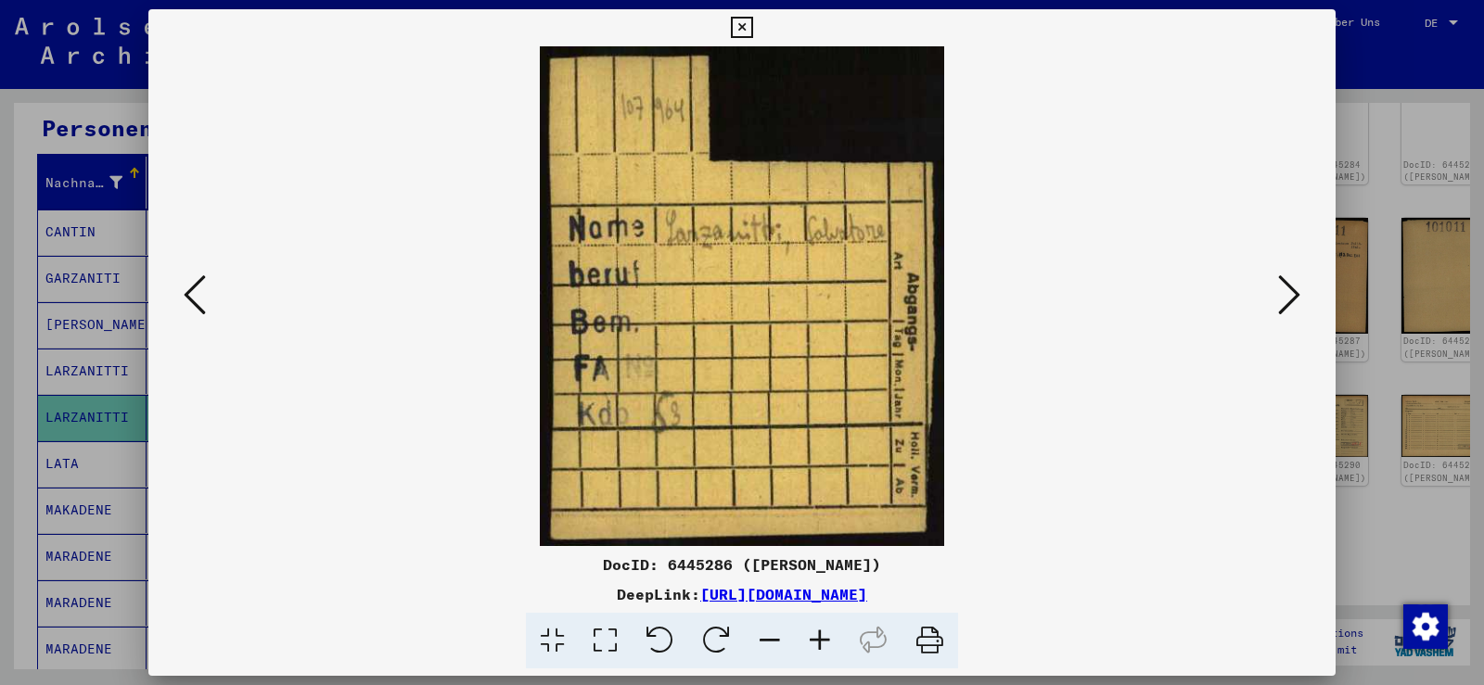
click at [1295, 288] on icon at bounding box center [1289, 295] width 22 height 45
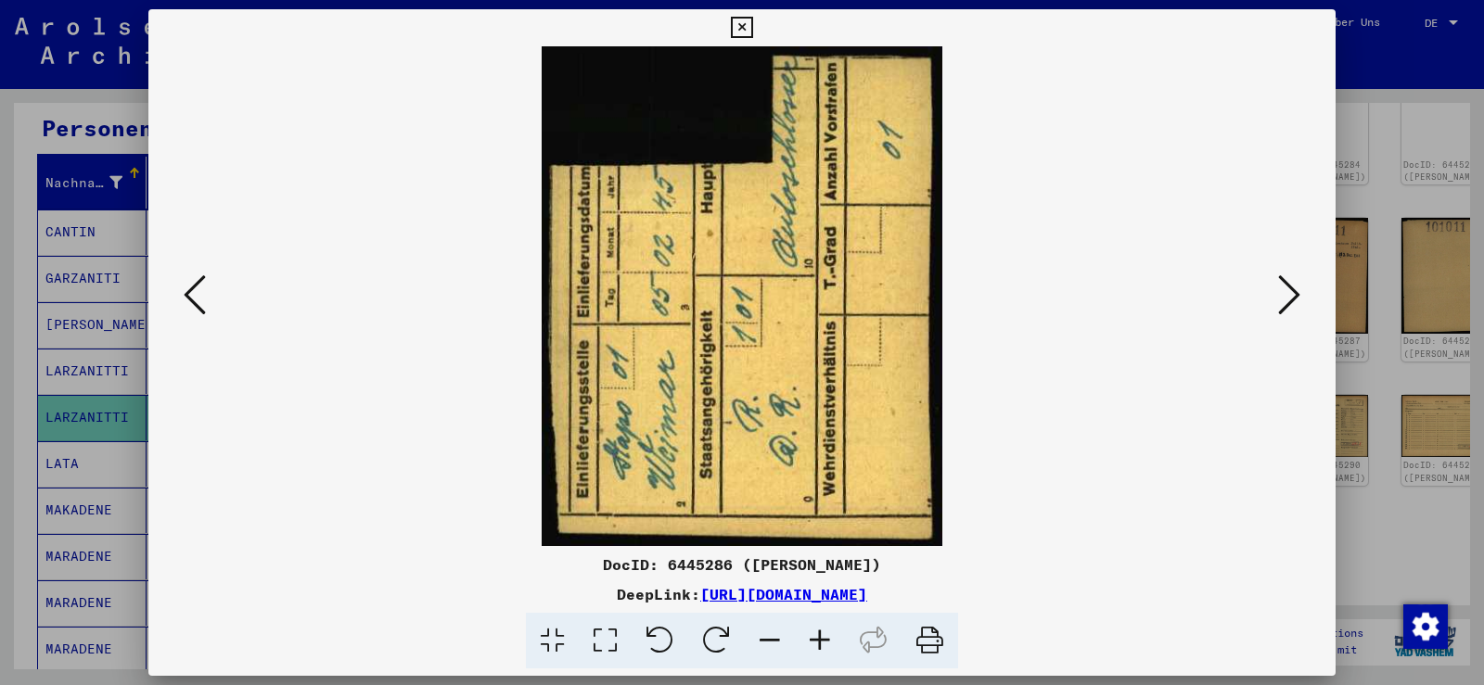
click at [1295, 288] on icon at bounding box center [1289, 295] width 22 height 45
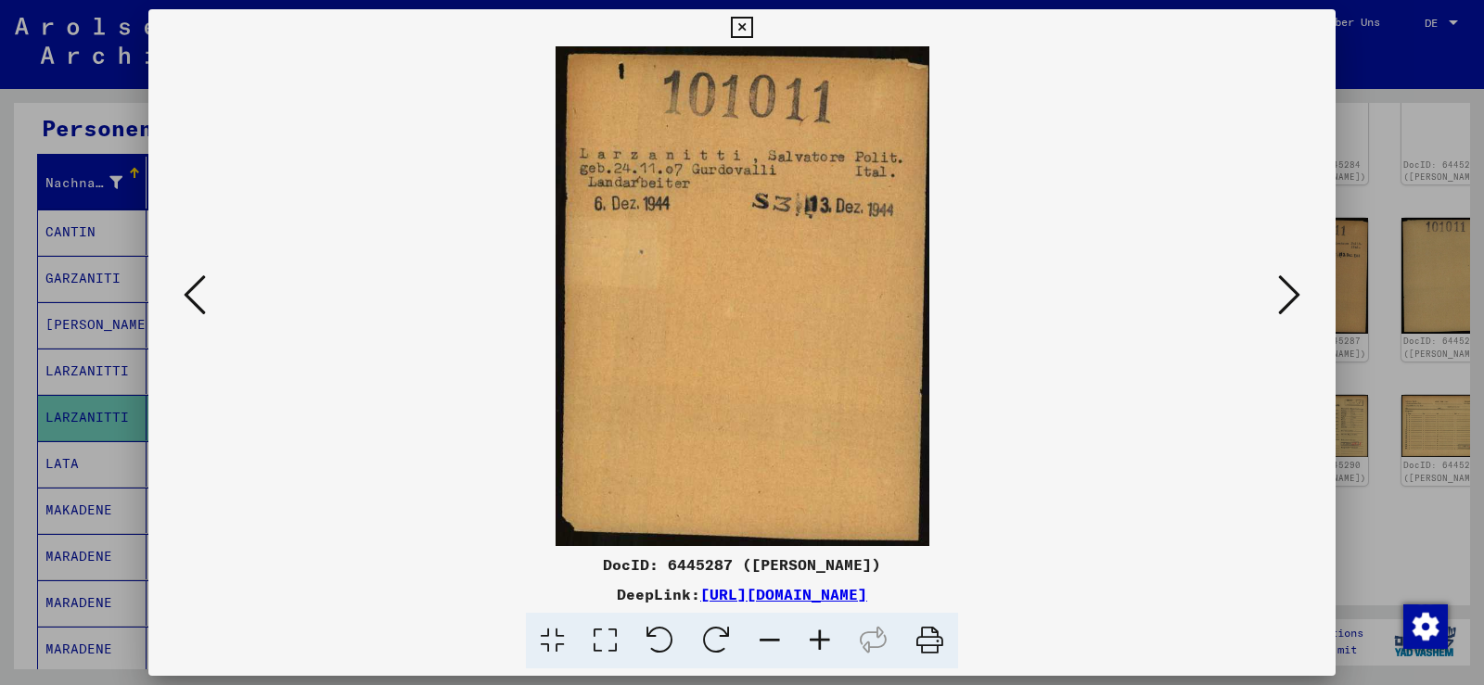
click at [1295, 288] on icon at bounding box center [1289, 295] width 22 height 45
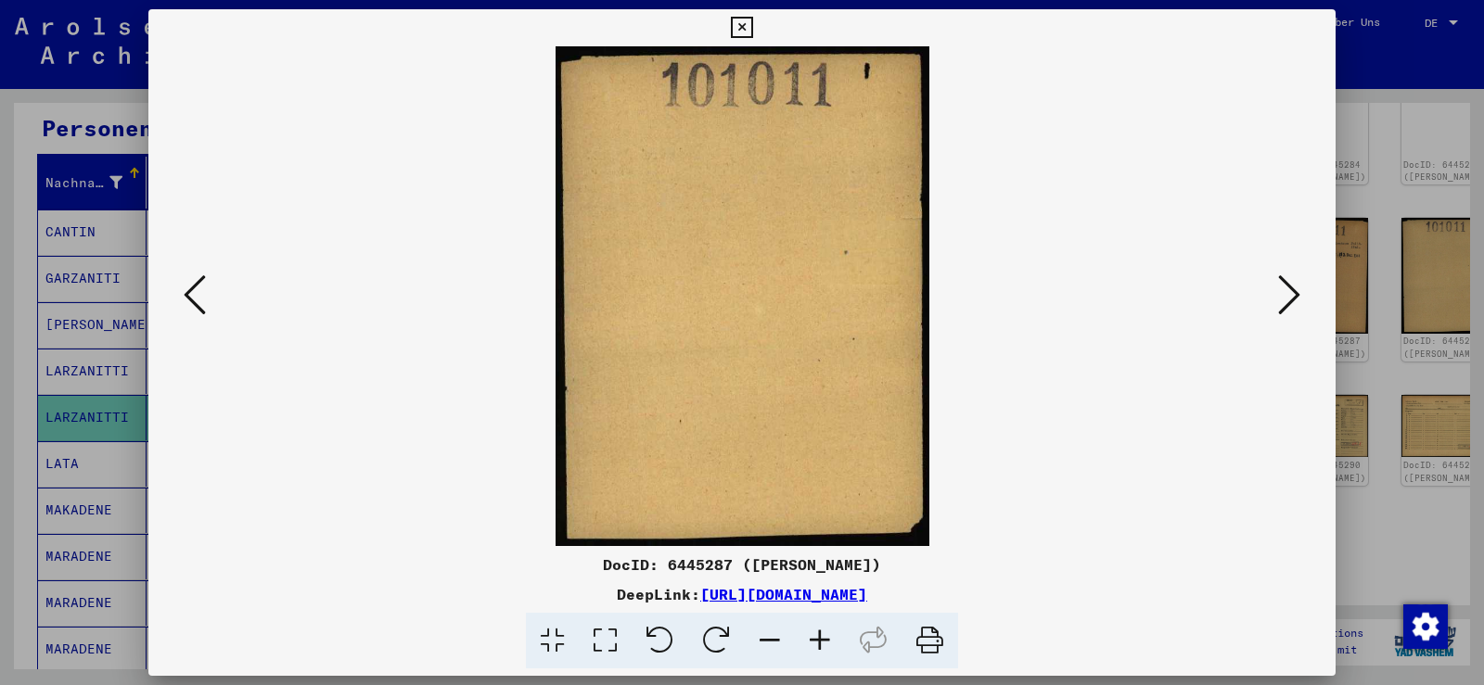
click at [188, 287] on icon at bounding box center [195, 295] width 22 height 45
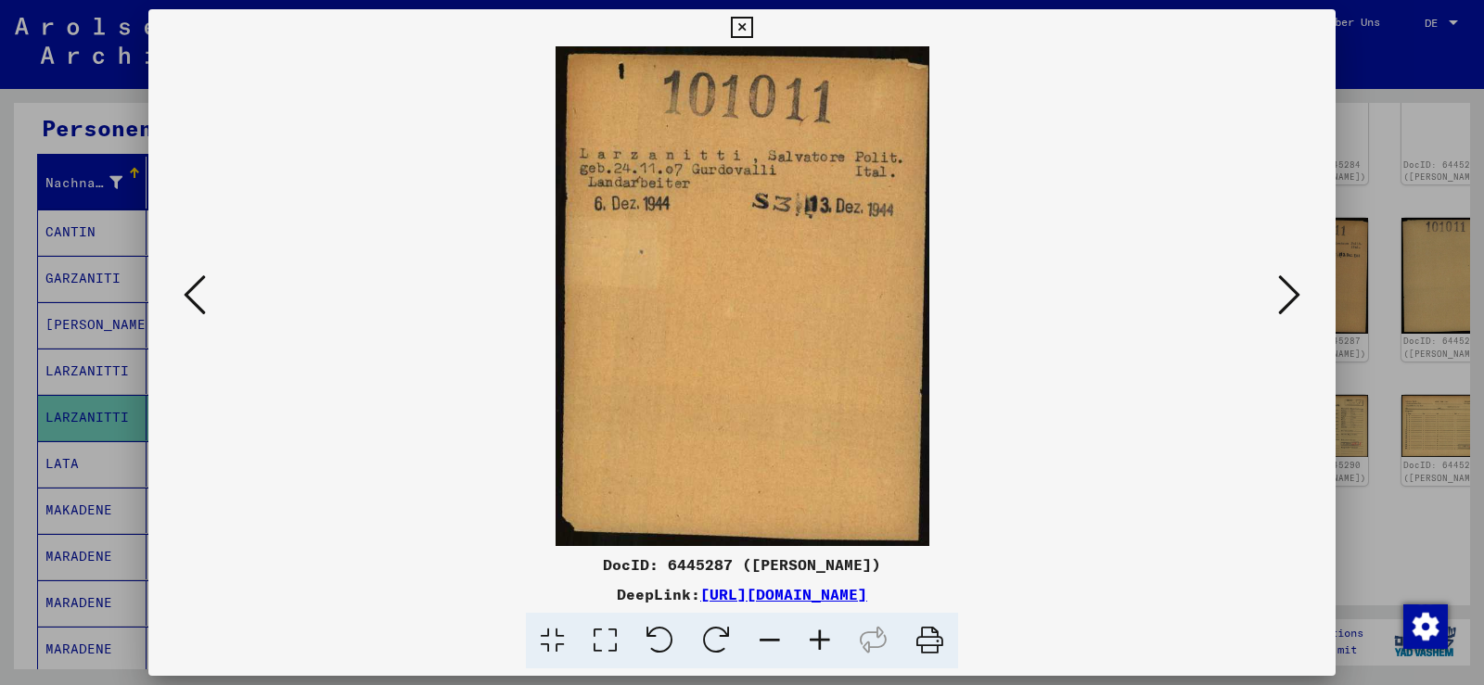
click at [188, 287] on icon at bounding box center [195, 295] width 22 height 45
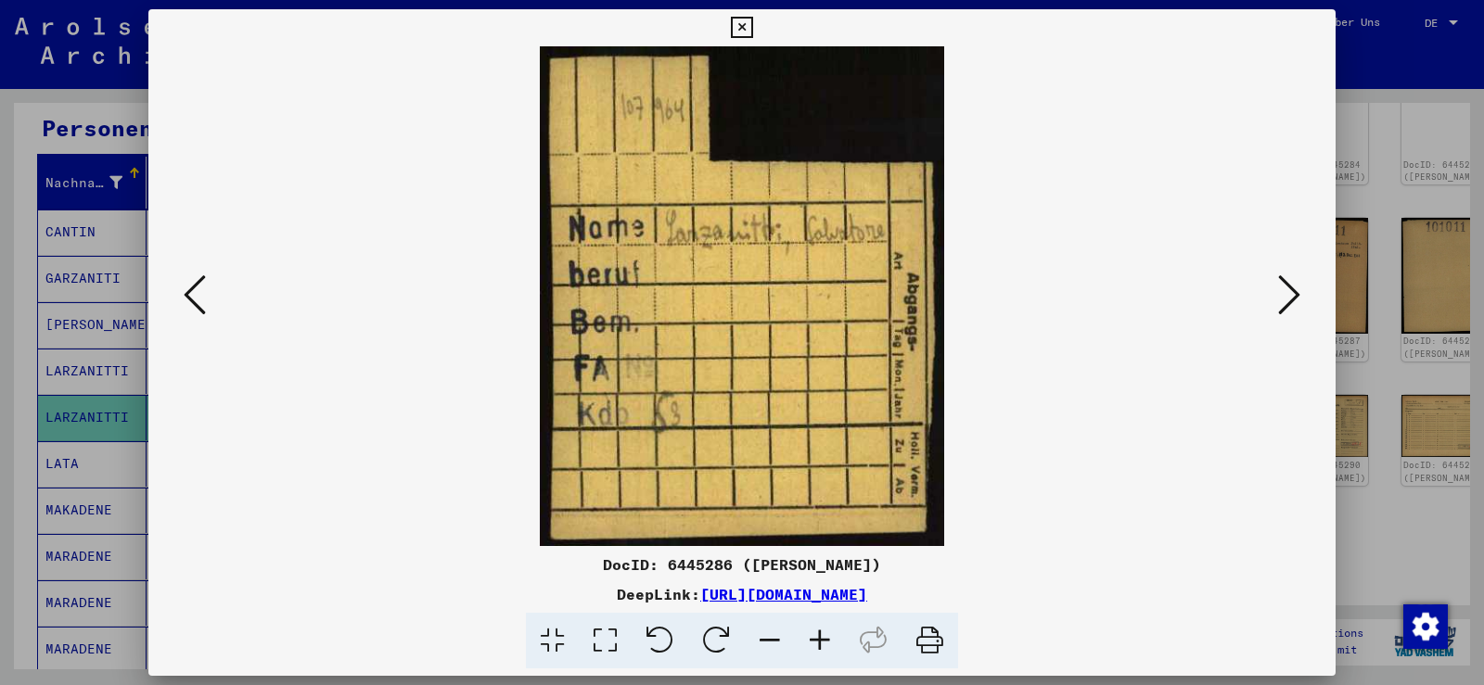
click at [188, 287] on icon at bounding box center [195, 295] width 22 height 45
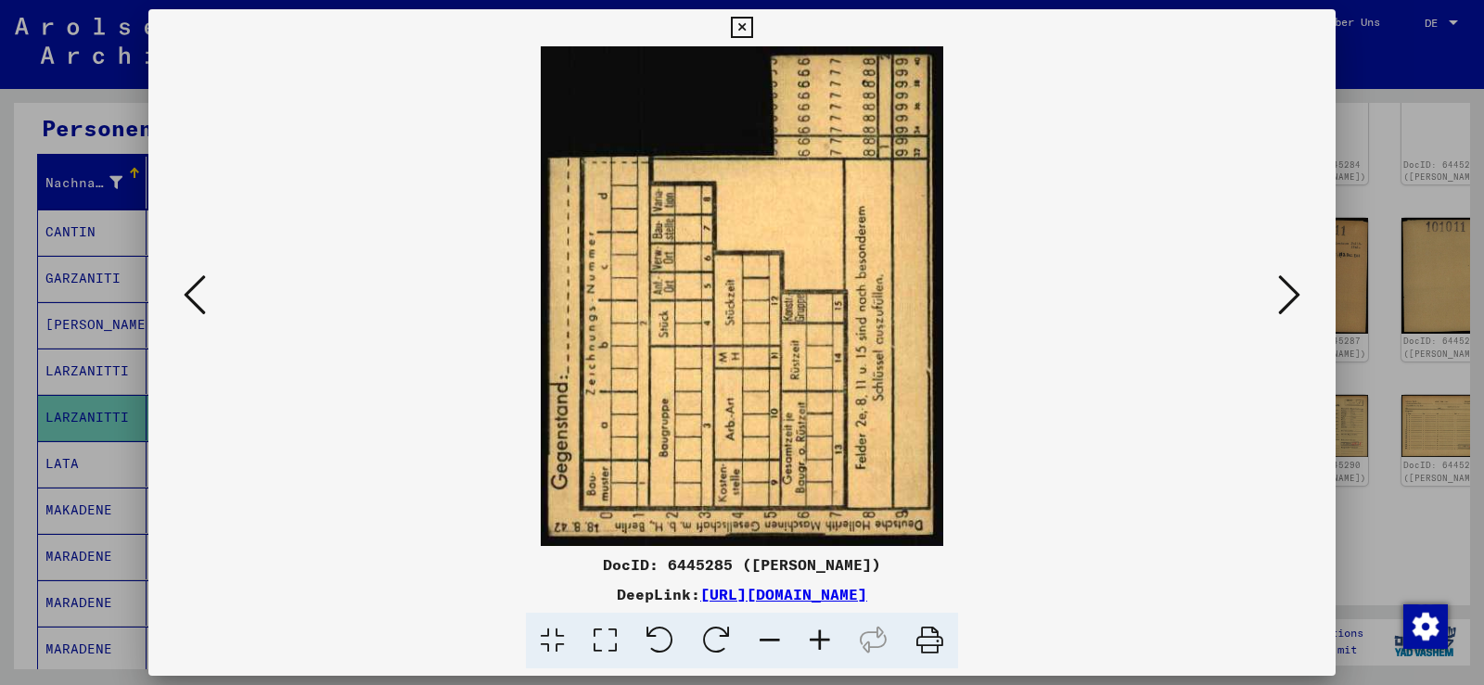
click at [188, 287] on icon at bounding box center [195, 295] width 22 height 45
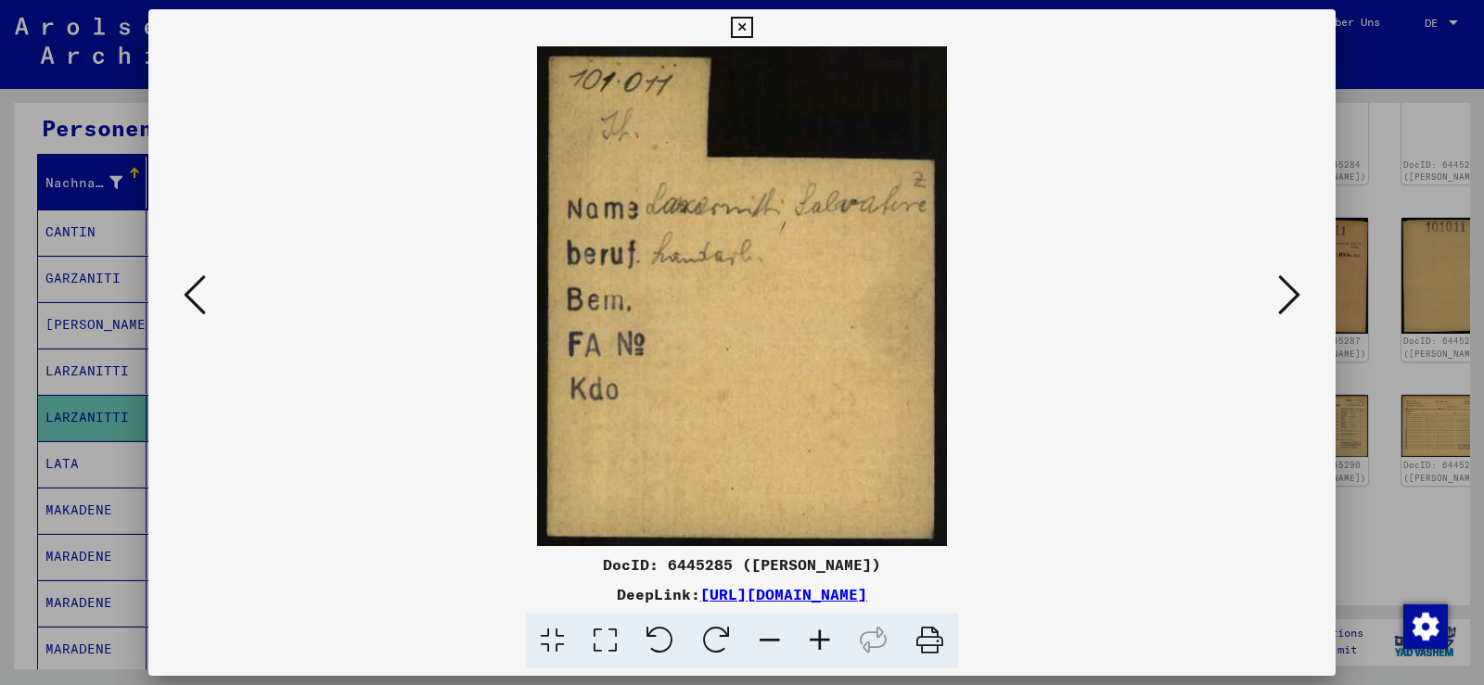
click at [188, 287] on icon at bounding box center [195, 295] width 22 height 45
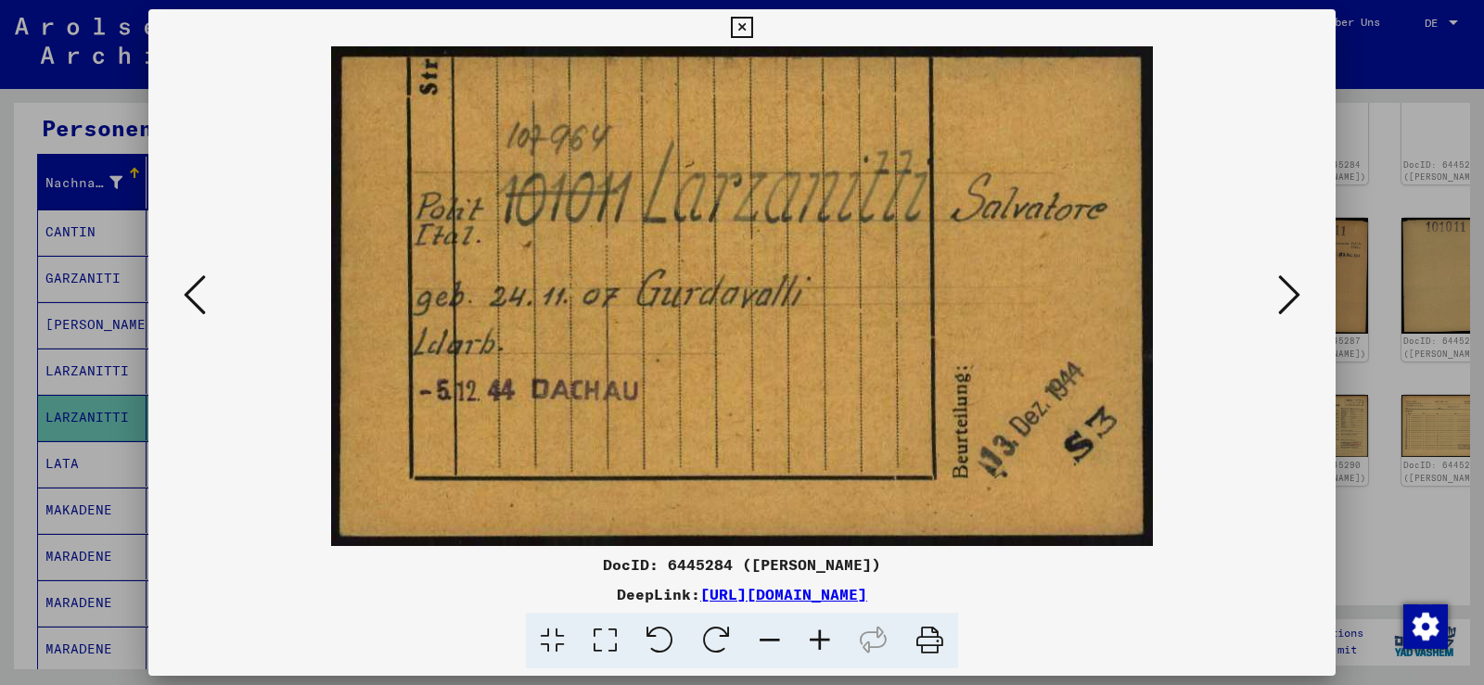
click at [188, 287] on icon at bounding box center [195, 295] width 22 height 45
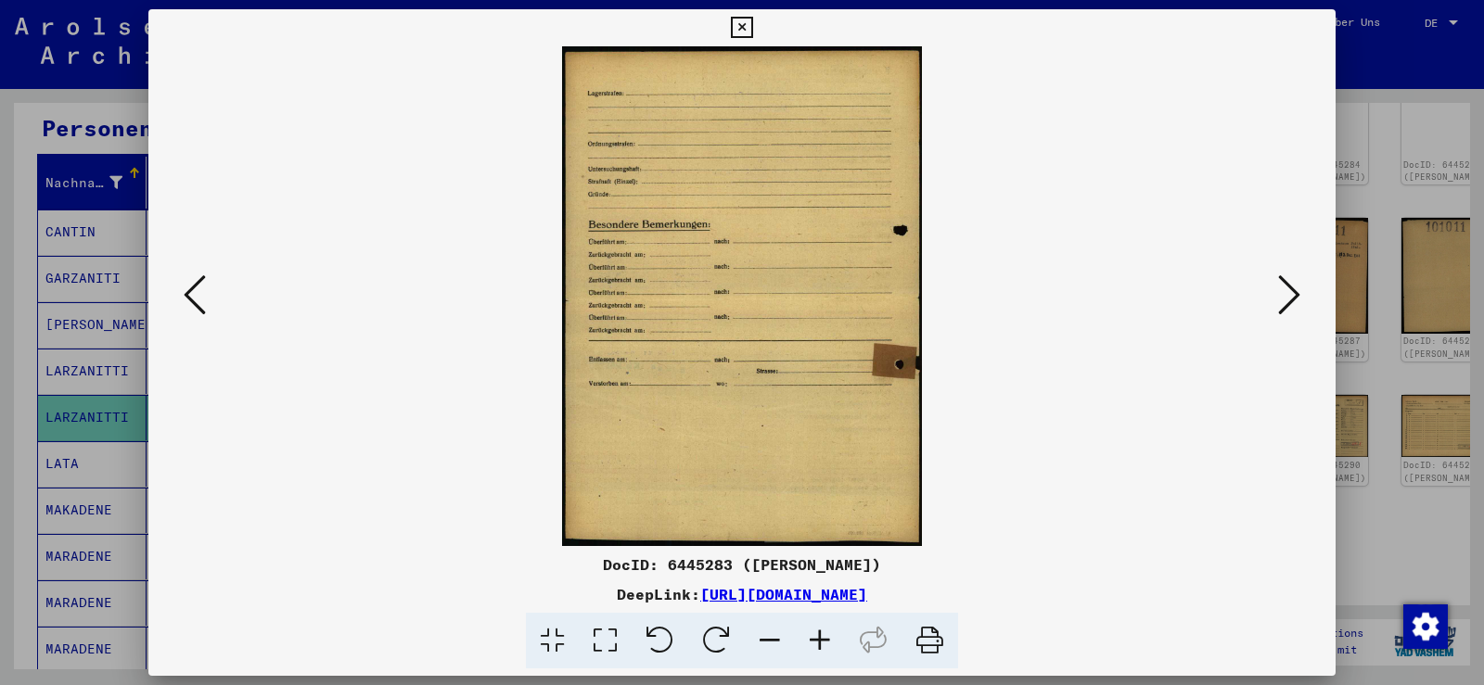
click at [187, 284] on icon at bounding box center [195, 295] width 22 height 45
click at [185, 283] on icon at bounding box center [195, 295] width 22 height 45
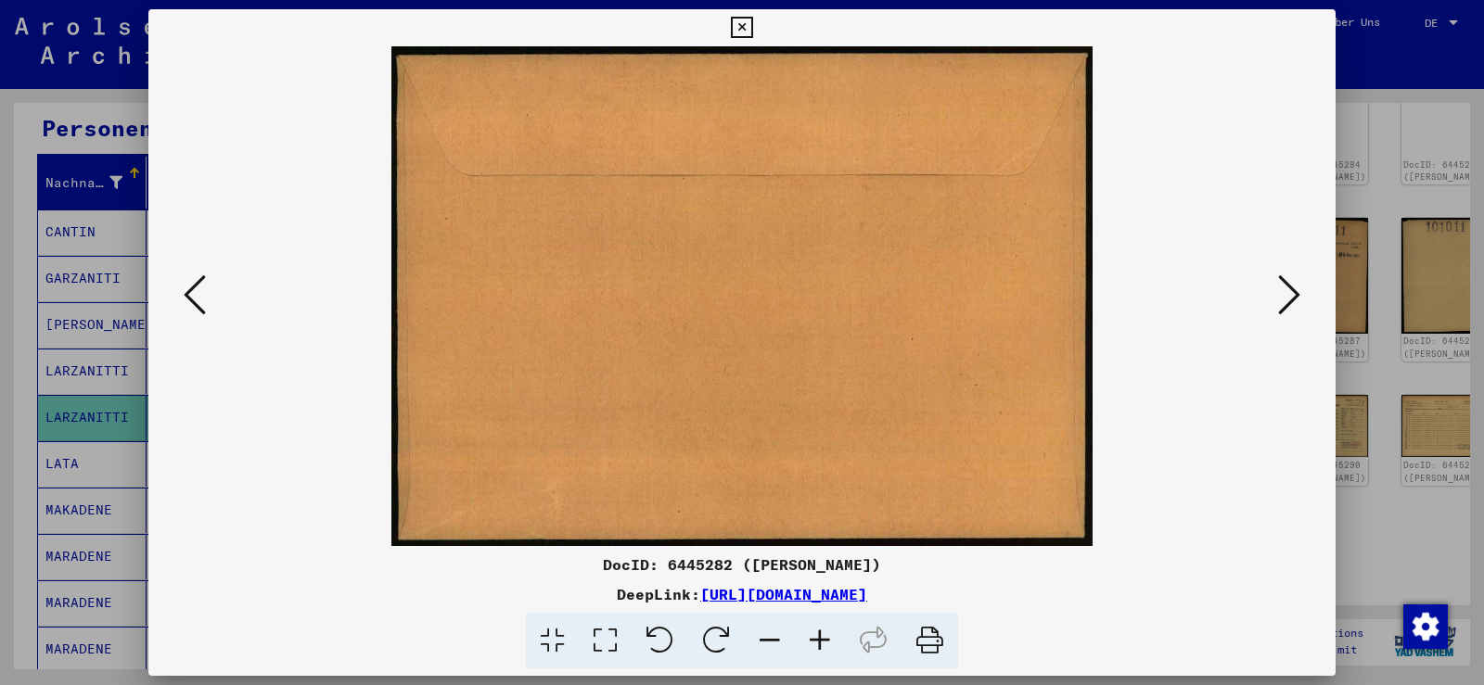
click at [185, 283] on icon at bounding box center [195, 295] width 22 height 45
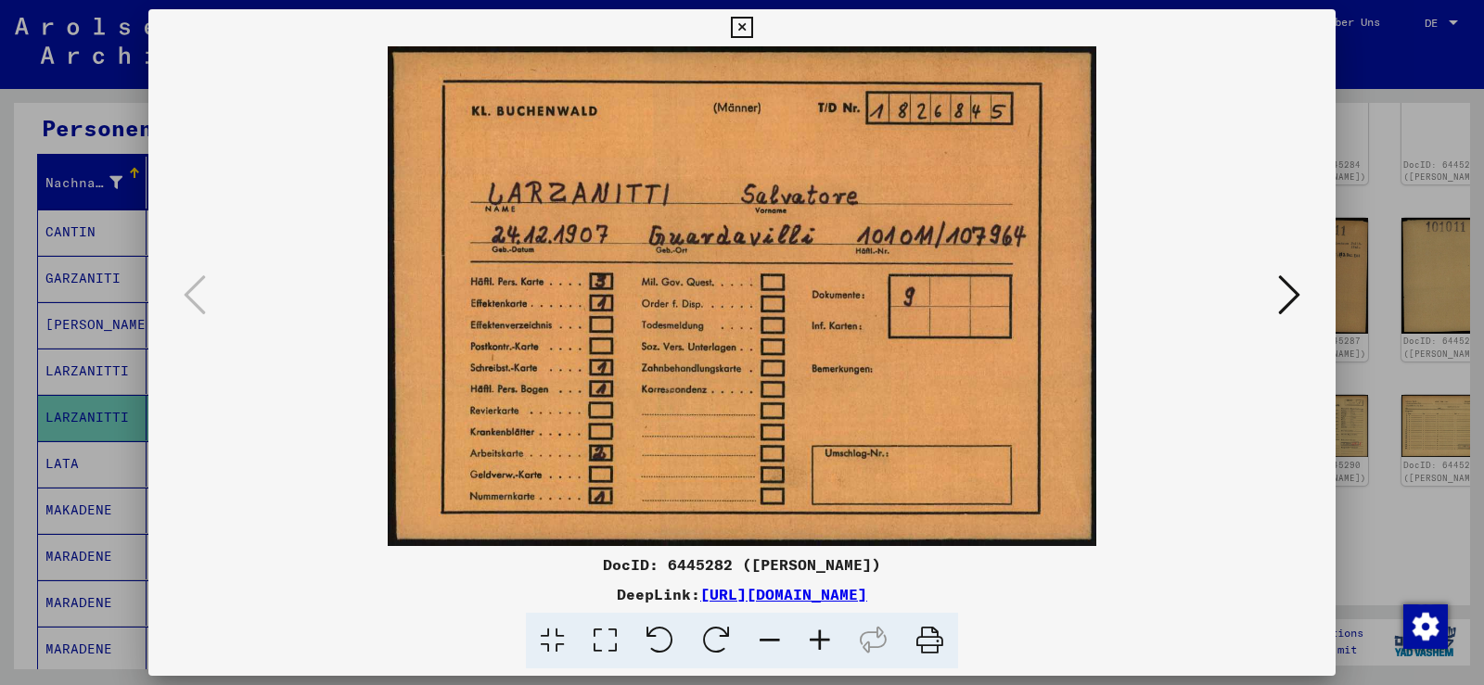
click at [1283, 292] on icon at bounding box center [1289, 295] width 22 height 45
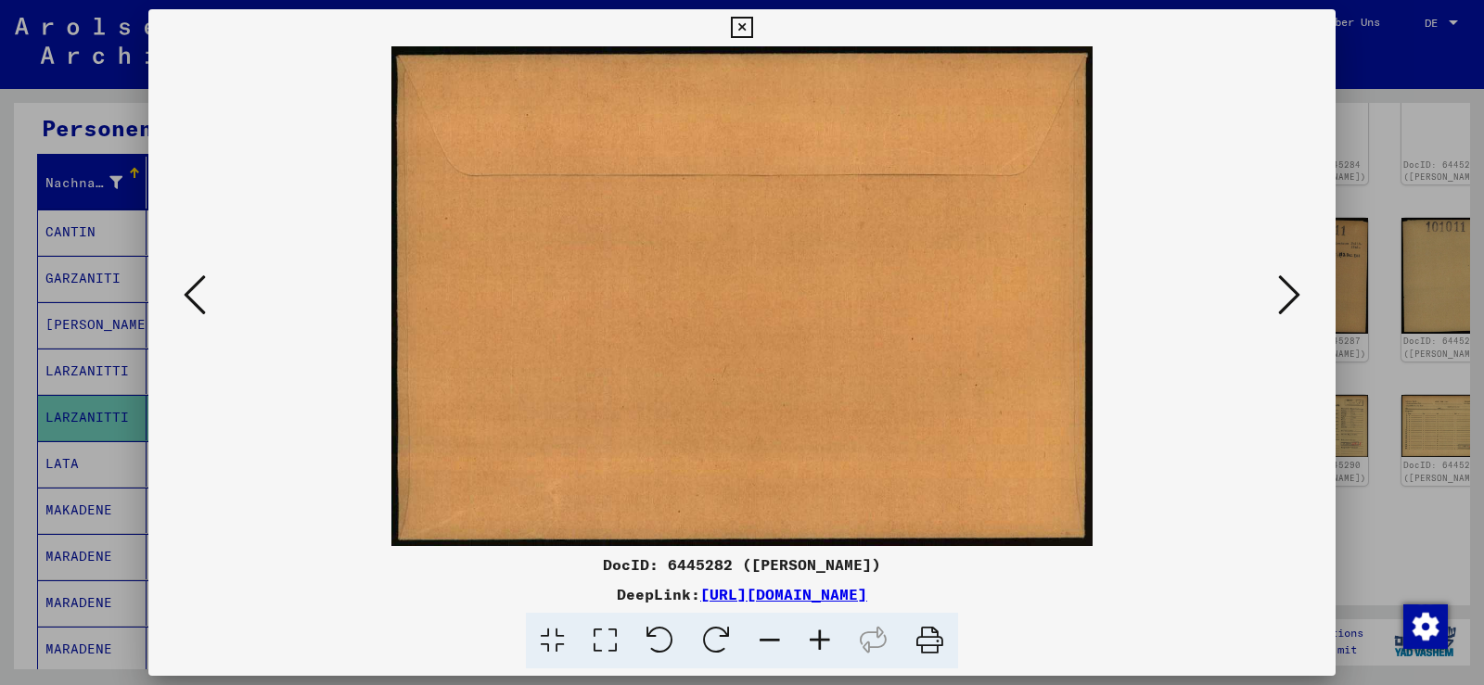
click at [1283, 292] on icon at bounding box center [1289, 295] width 22 height 45
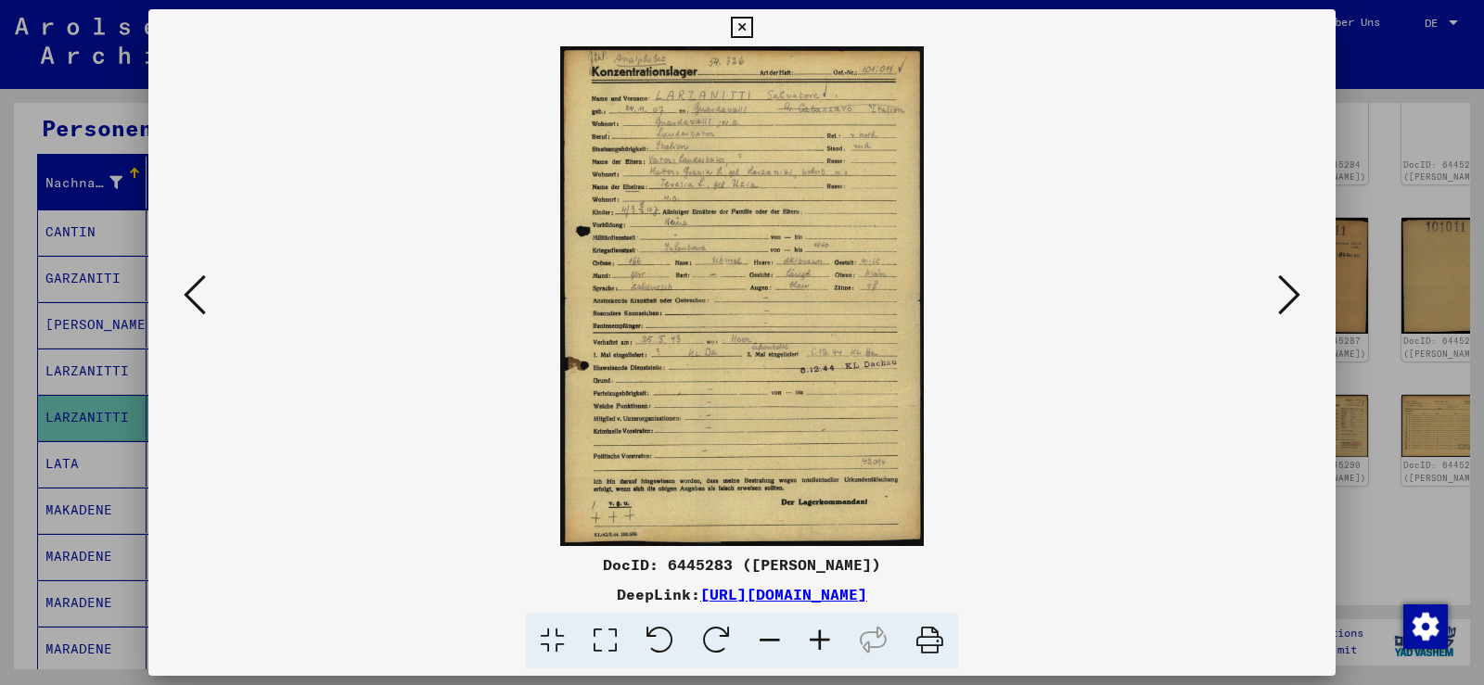
click at [822, 629] on icon at bounding box center [820, 641] width 50 height 57
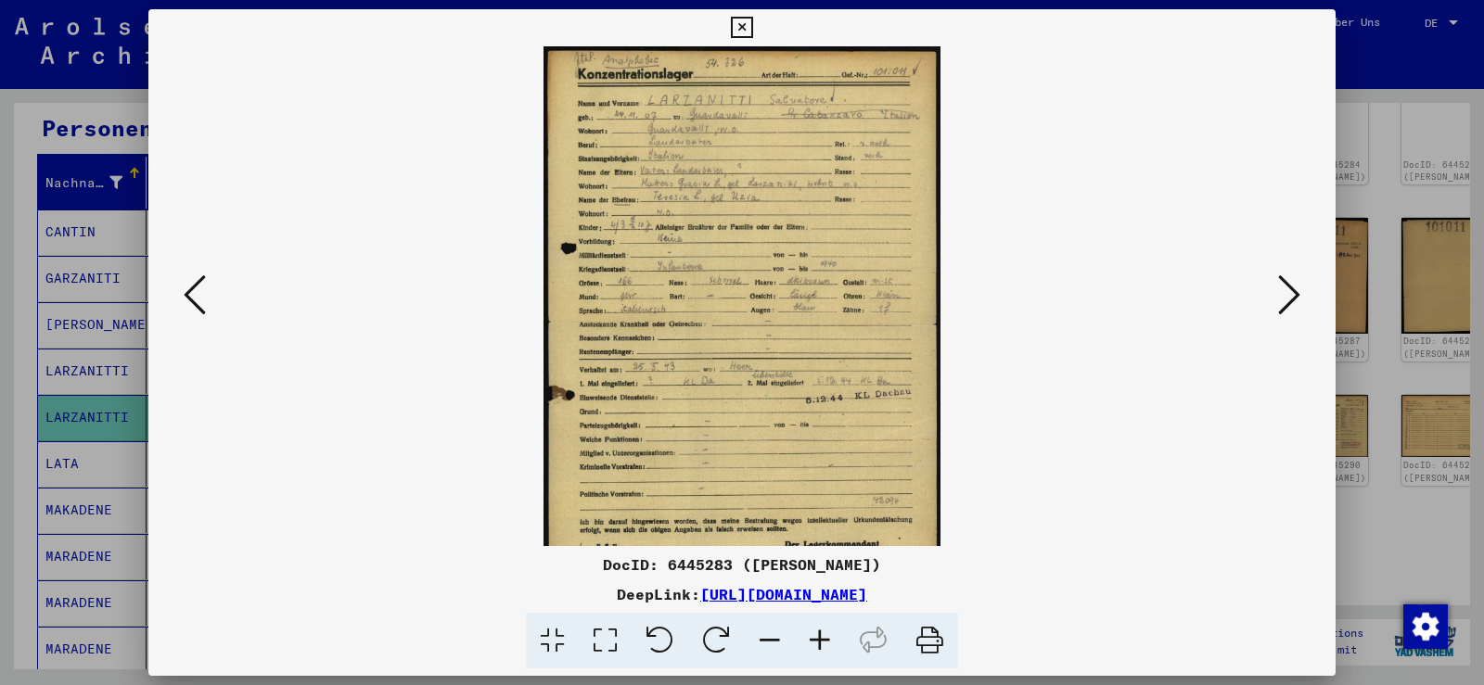
click at [822, 629] on icon at bounding box center [820, 641] width 50 height 57
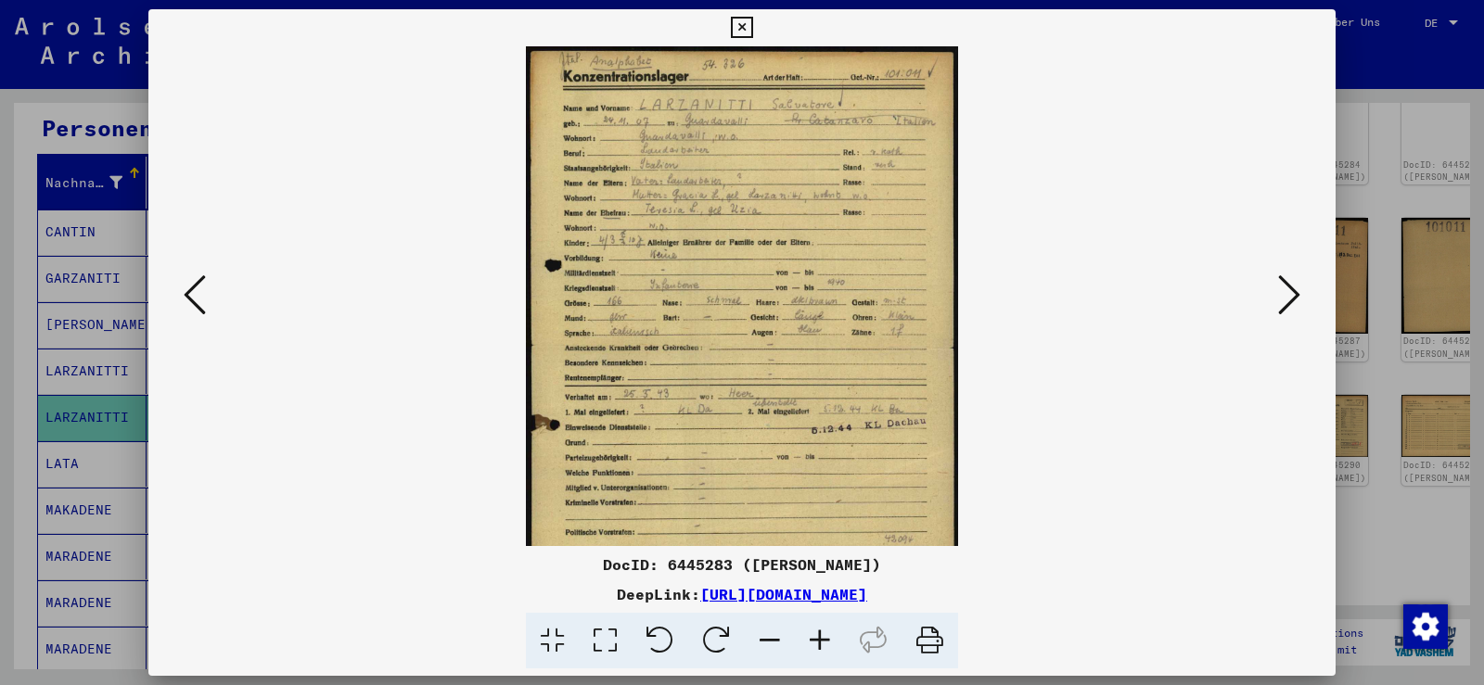
click at [822, 629] on icon at bounding box center [820, 641] width 50 height 57
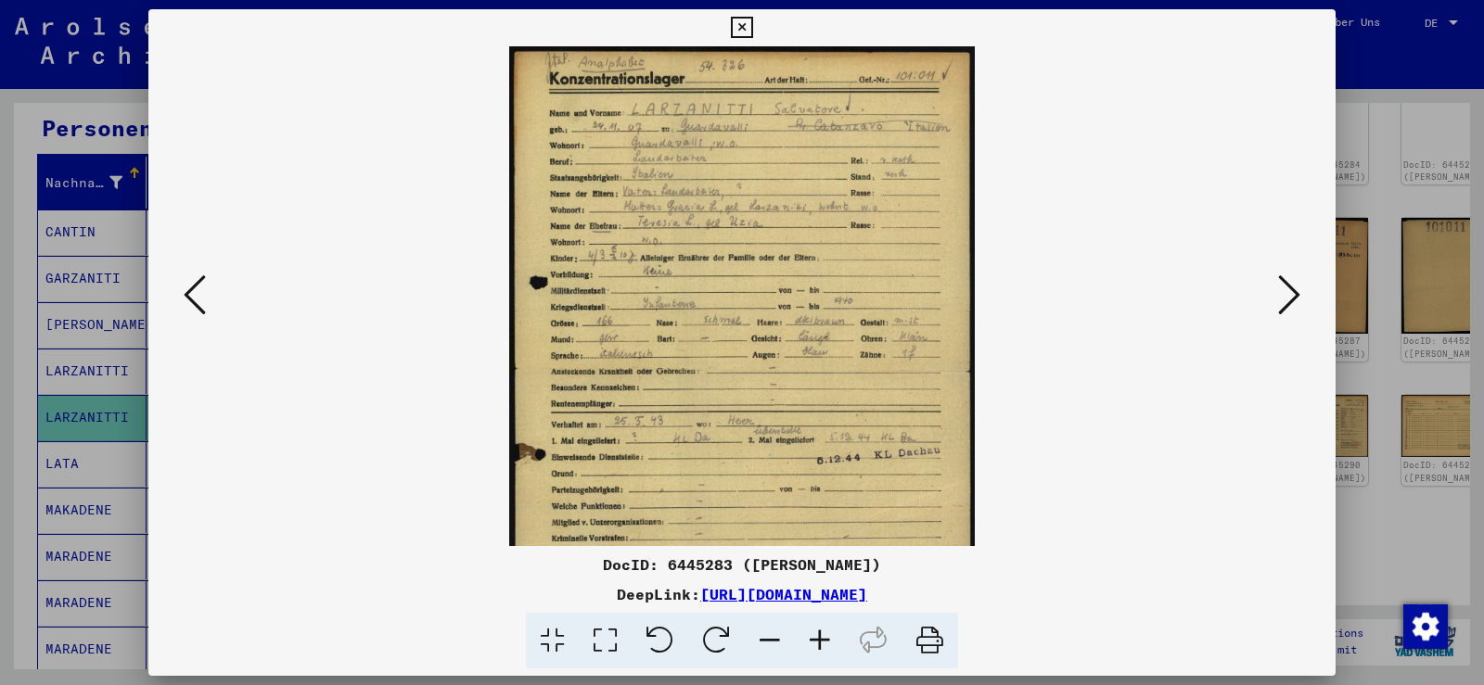
click at [823, 629] on icon at bounding box center [820, 641] width 50 height 57
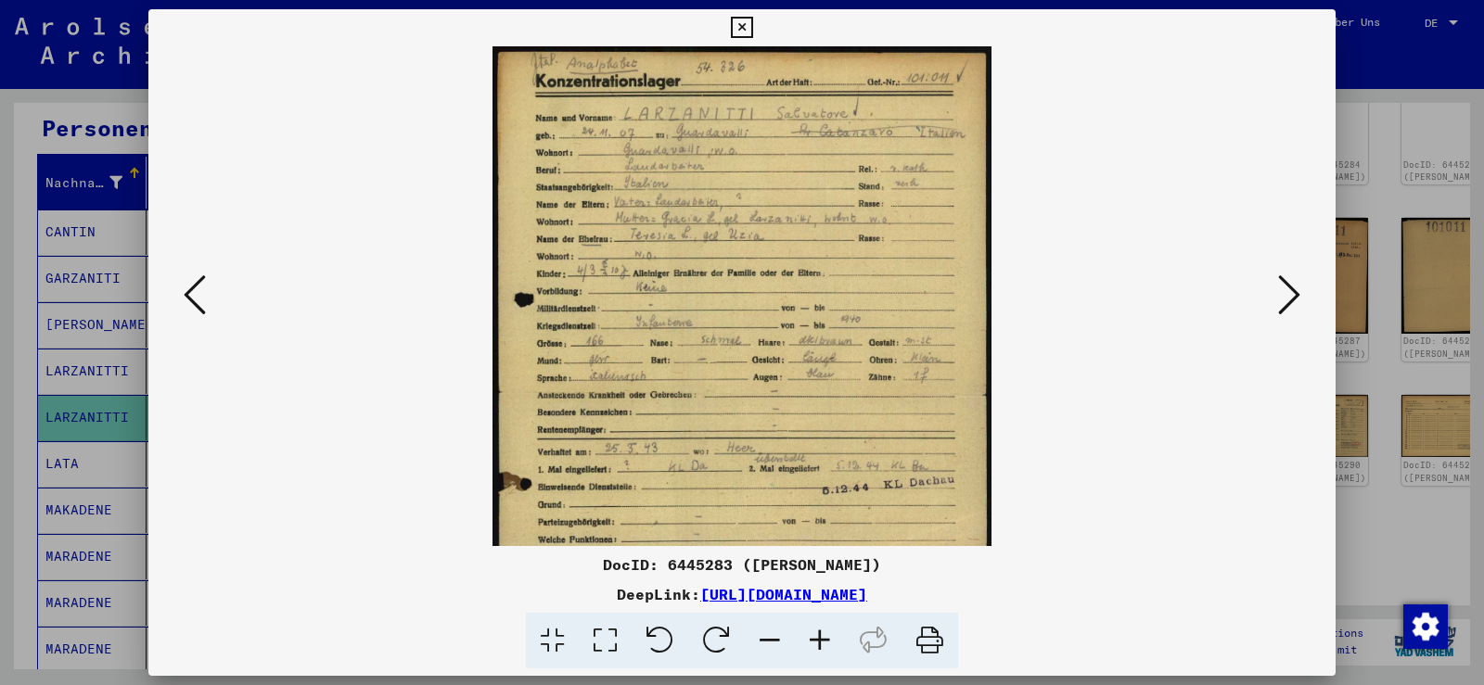
click at [823, 627] on icon at bounding box center [820, 641] width 50 height 57
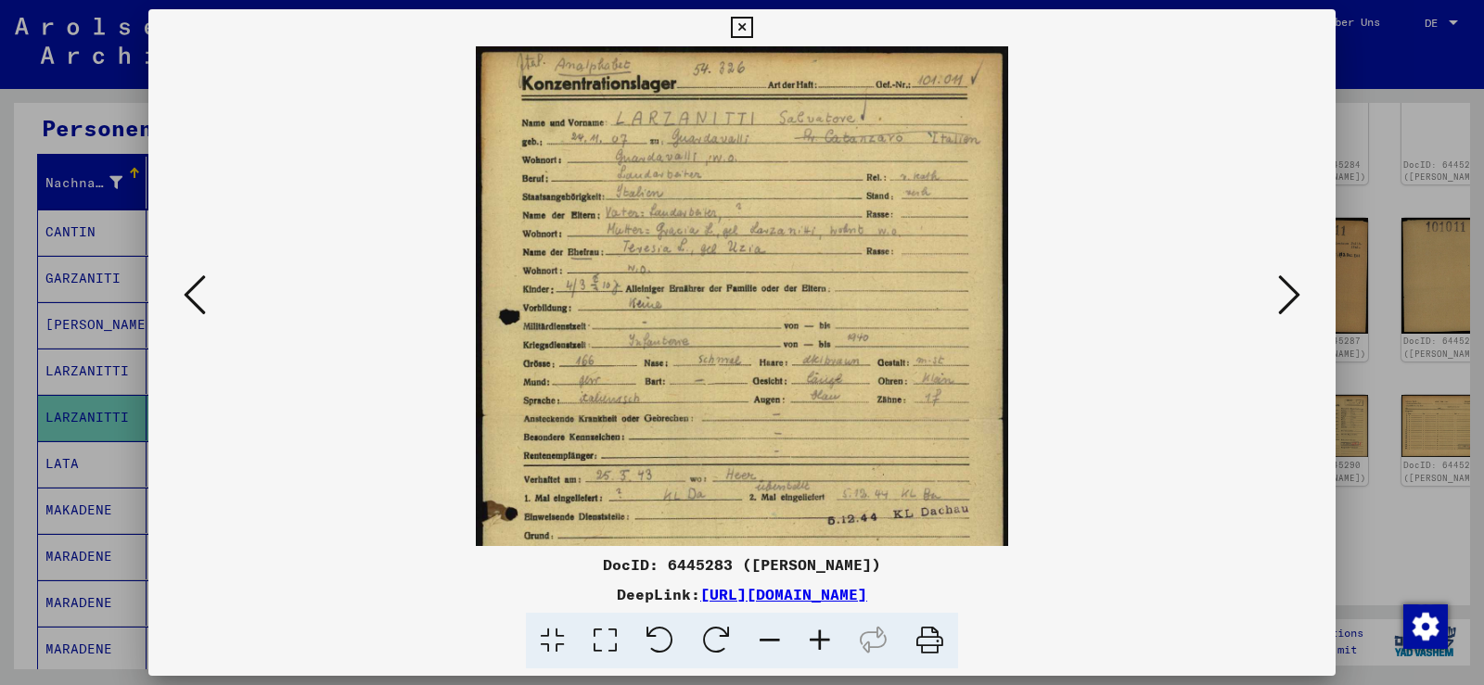
click at [823, 625] on icon at bounding box center [820, 641] width 50 height 57
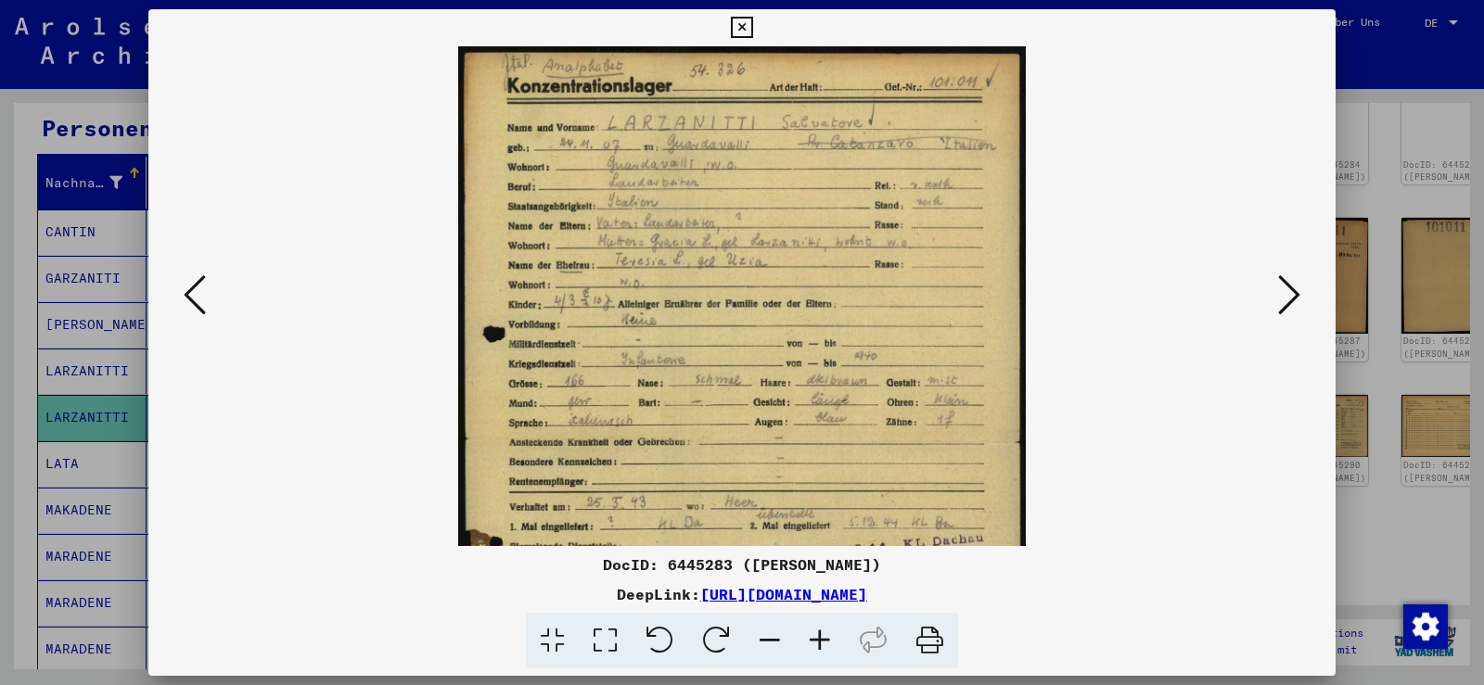
click at [823, 625] on icon at bounding box center [820, 641] width 50 height 57
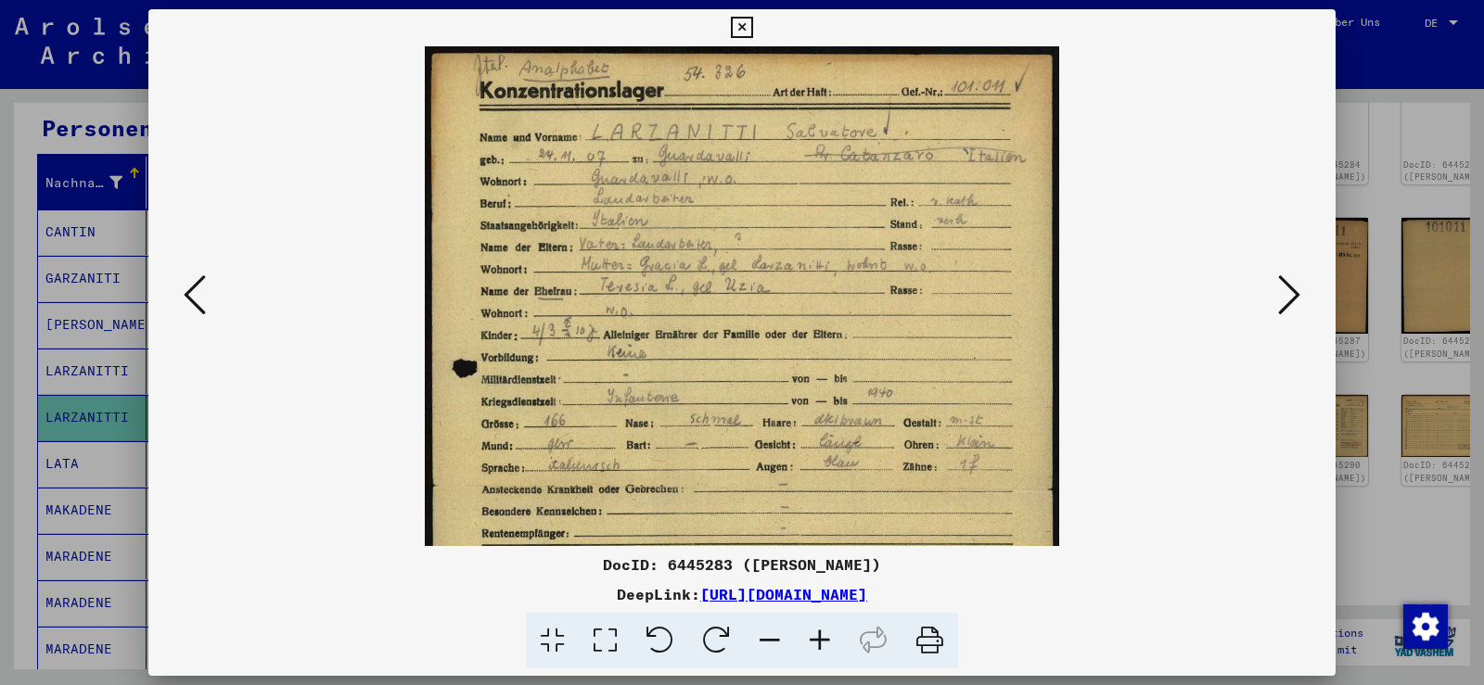
click at [823, 625] on icon at bounding box center [820, 641] width 50 height 57
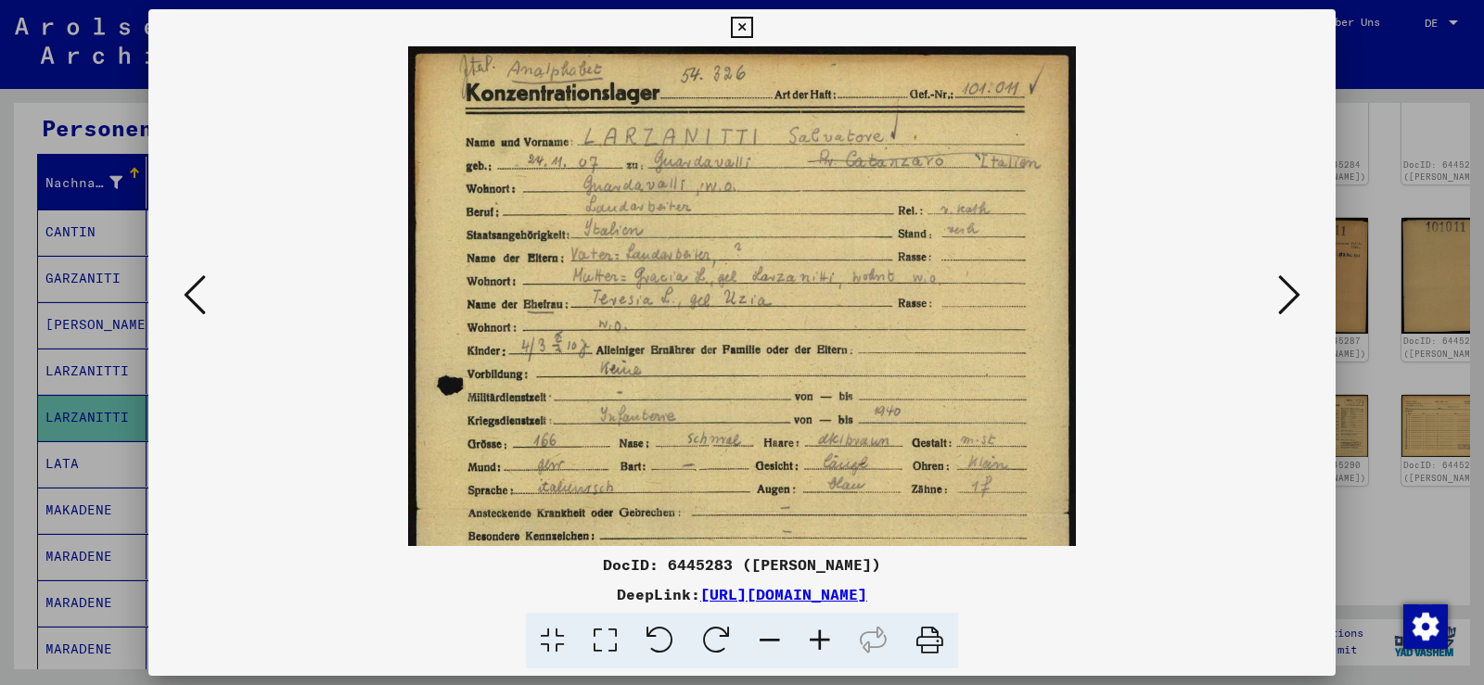
click at [823, 625] on icon at bounding box center [820, 641] width 50 height 57
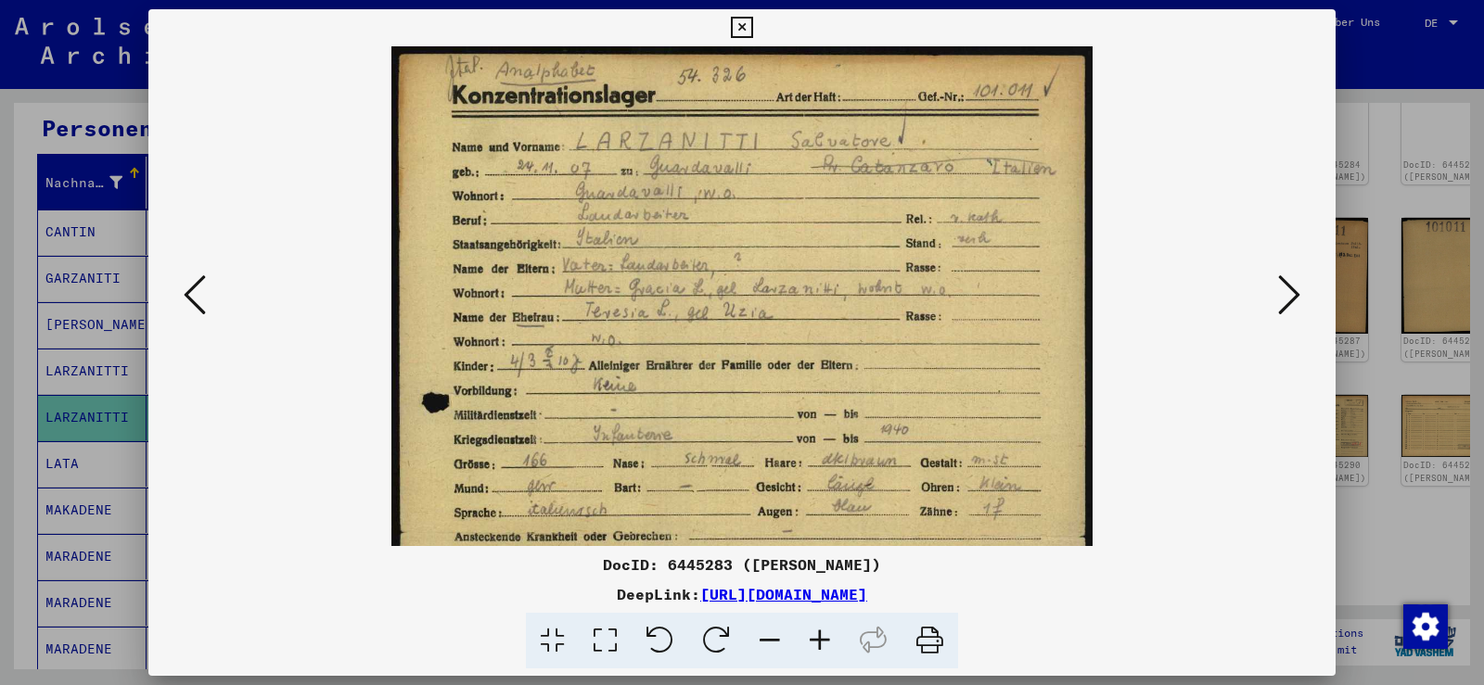
click at [823, 625] on icon at bounding box center [820, 641] width 50 height 57
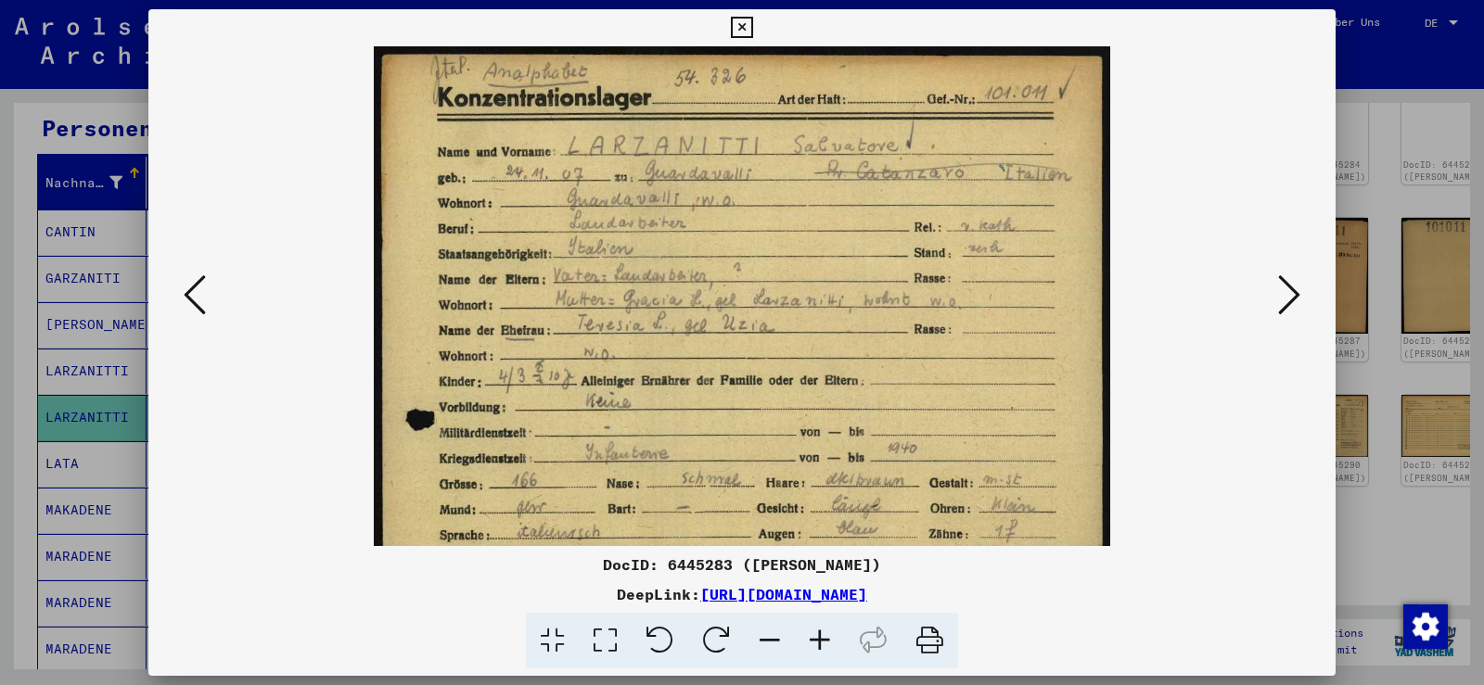
click at [823, 625] on icon at bounding box center [820, 641] width 50 height 57
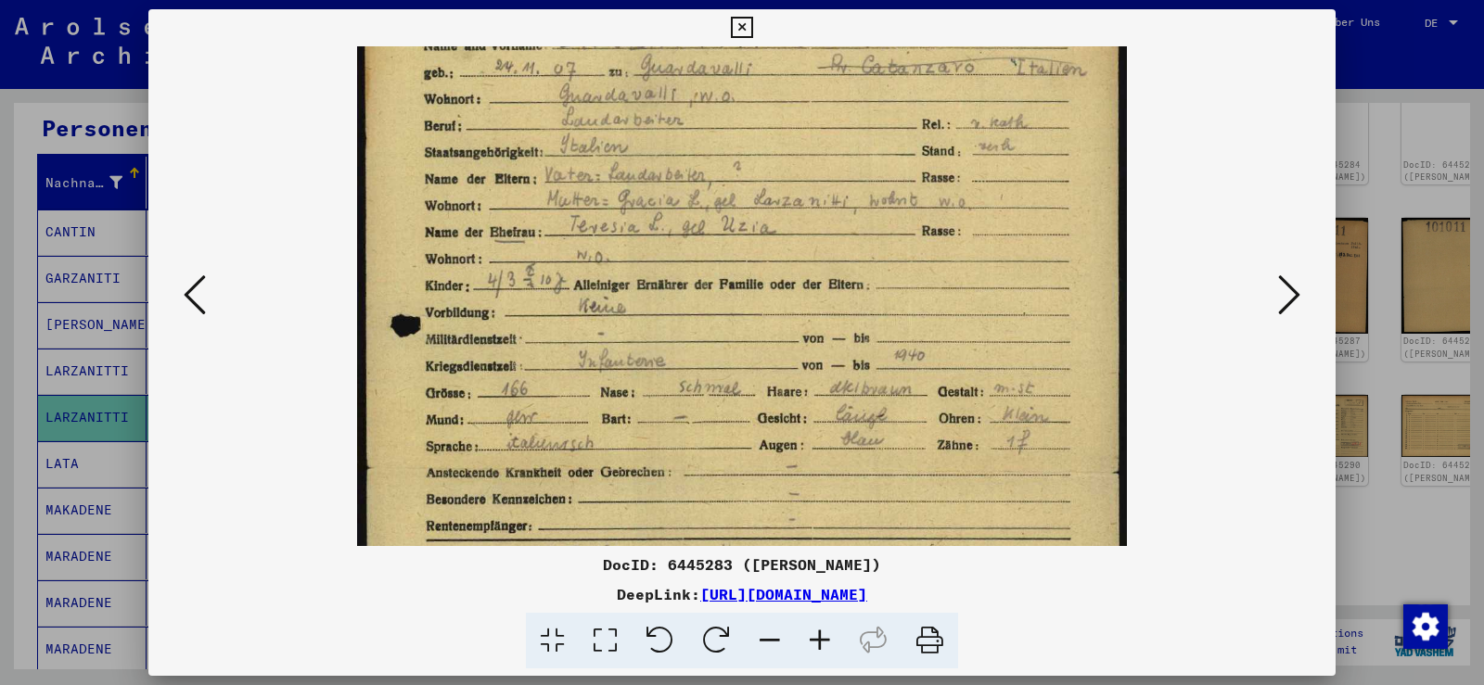
drag, startPoint x: 939, startPoint y: 249, endPoint x: 940, endPoint y: 226, distance: 23.2
click at [940, 226] on img at bounding box center [742, 463] width 770 height 1056
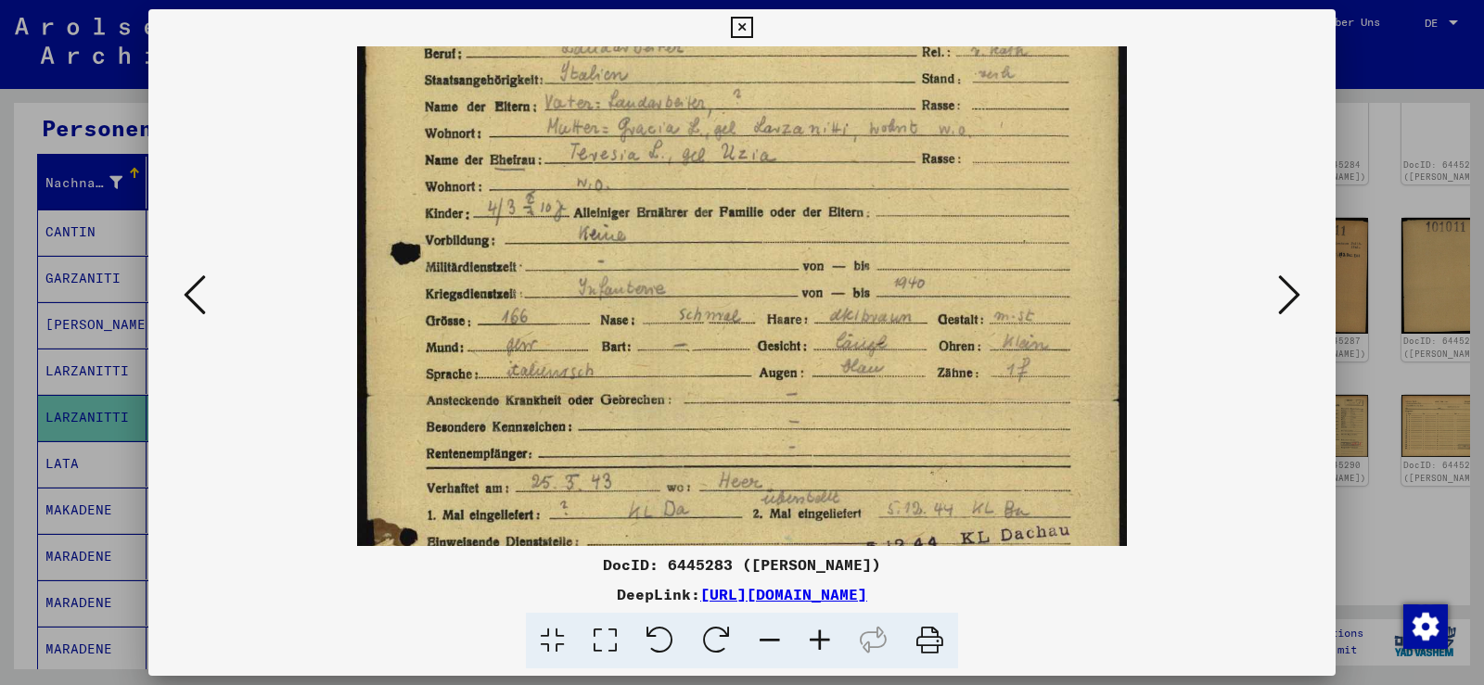
scroll to position [185, 0]
drag, startPoint x: 953, startPoint y: 313, endPoint x: 942, endPoint y: 262, distance: 53.1
click at [942, 262] on img at bounding box center [742, 389] width 770 height 1056
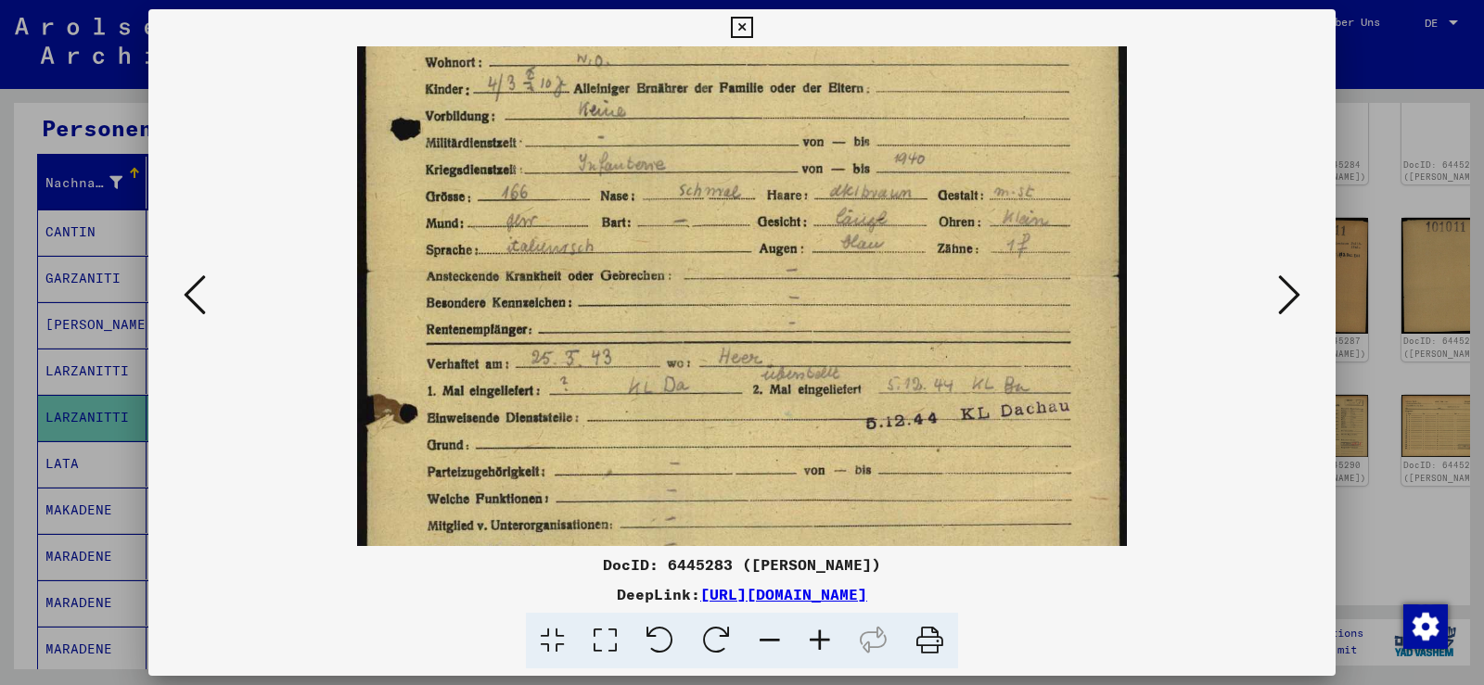
drag, startPoint x: 878, startPoint y: 238, endPoint x: 889, endPoint y: 175, distance: 64.0
click at [889, 175] on img at bounding box center [742, 266] width 770 height 1056
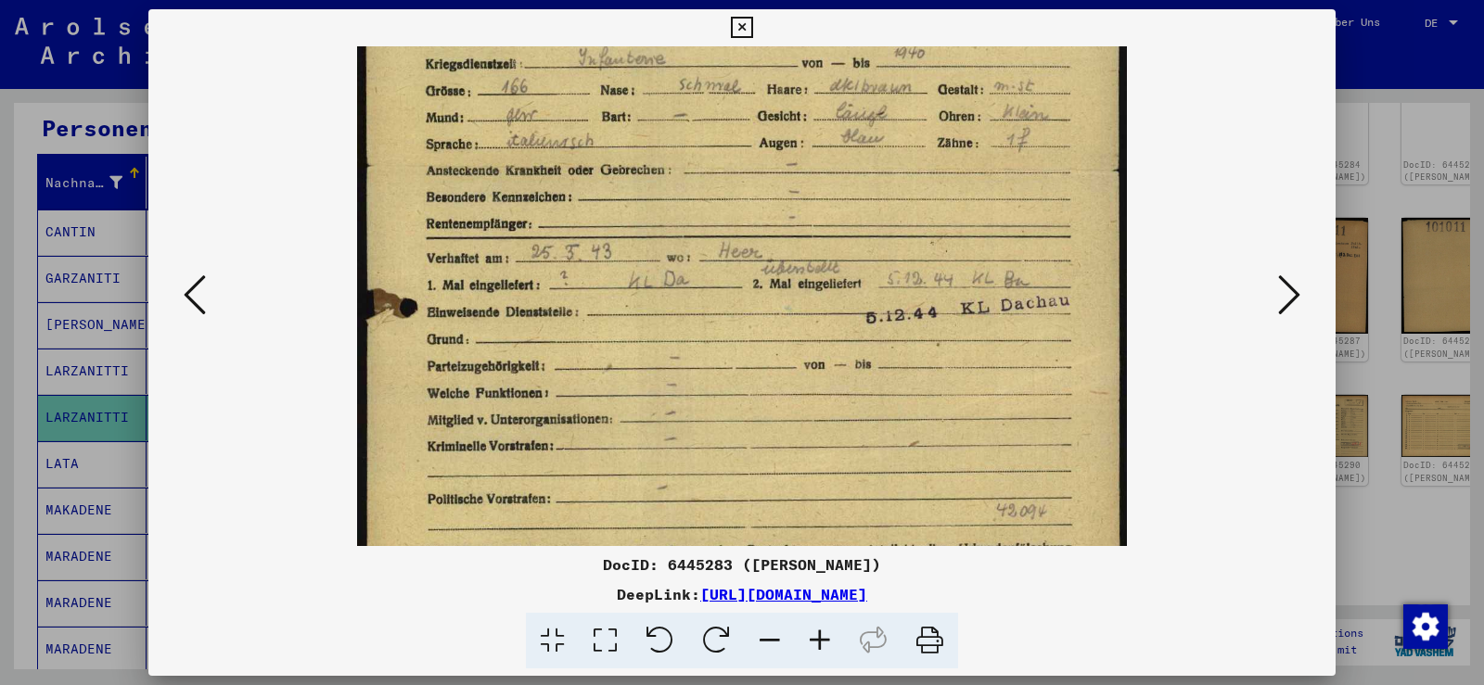
scroll to position [435, 0]
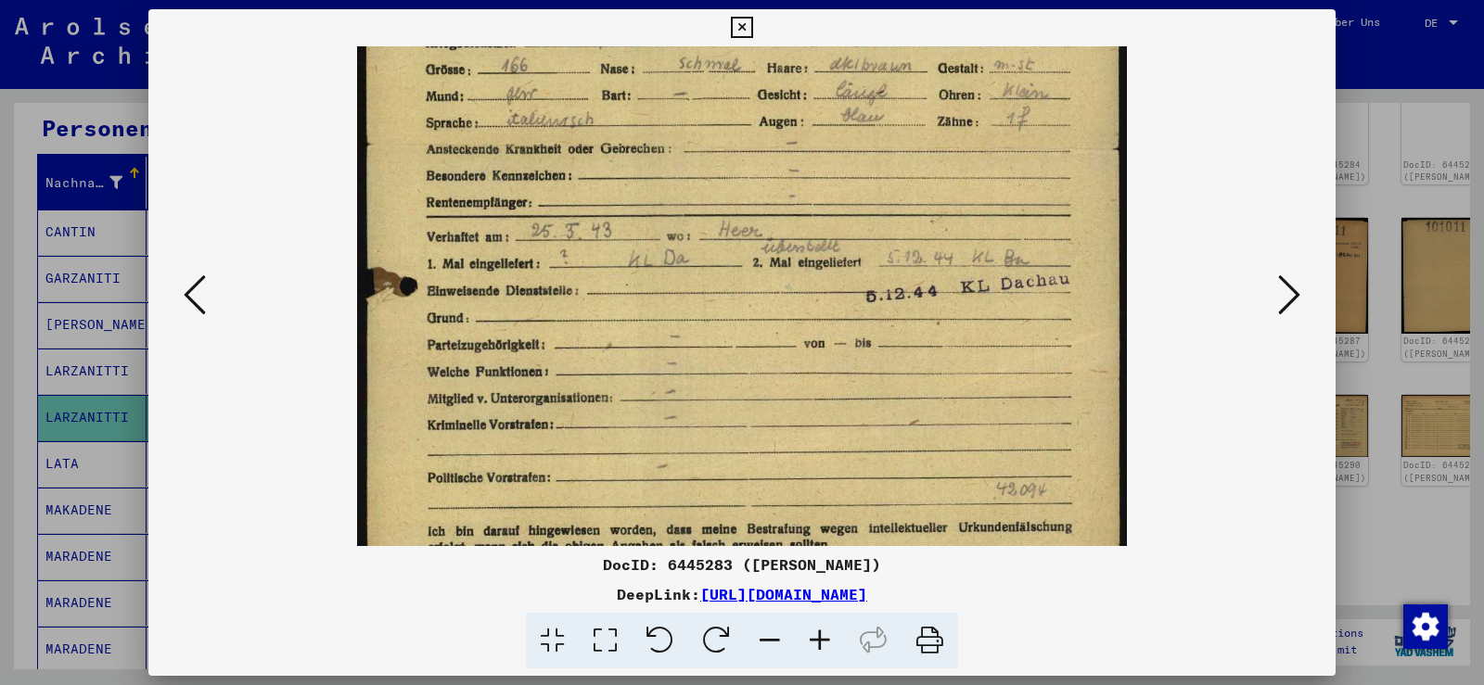
drag, startPoint x: 921, startPoint y: 185, endPoint x: 927, endPoint y: 163, distance: 22.3
click at [927, 163] on img at bounding box center [742, 139] width 770 height 1056
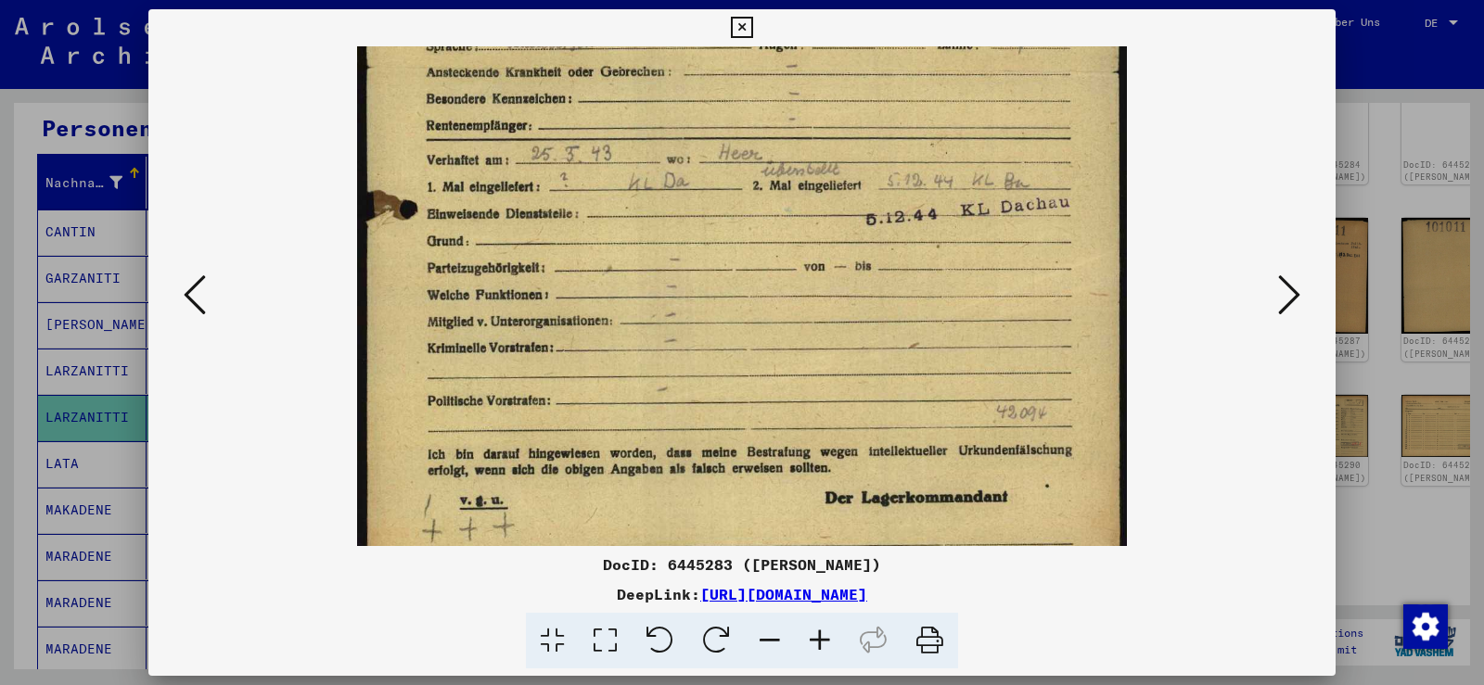
scroll to position [556, 0]
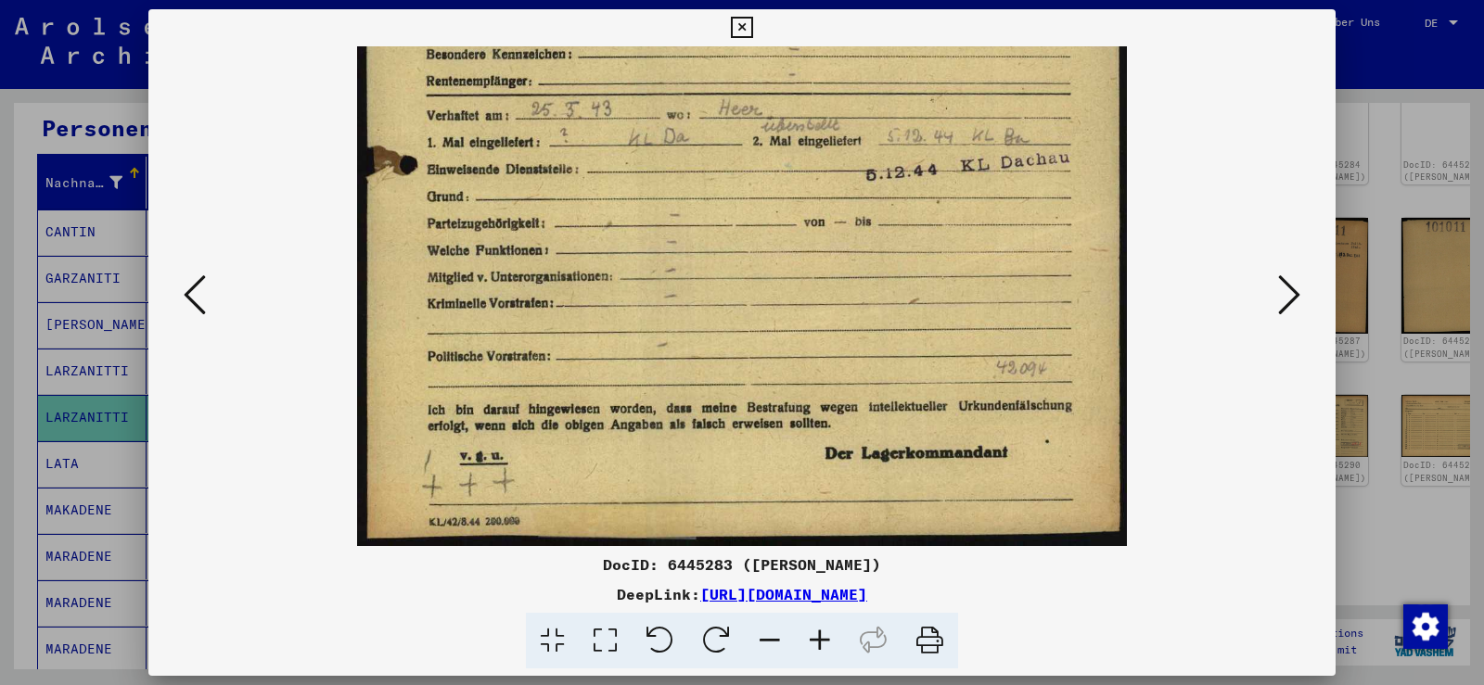
drag, startPoint x: 1024, startPoint y: 274, endPoint x: 1027, endPoint y: 150, distance: 123.4
click at [1027, 150] on img at bounding box center [742, 18] width 770 height 1056
click at [1289, 291] on icon at bounding box center [1289, 295] width 22 height 45
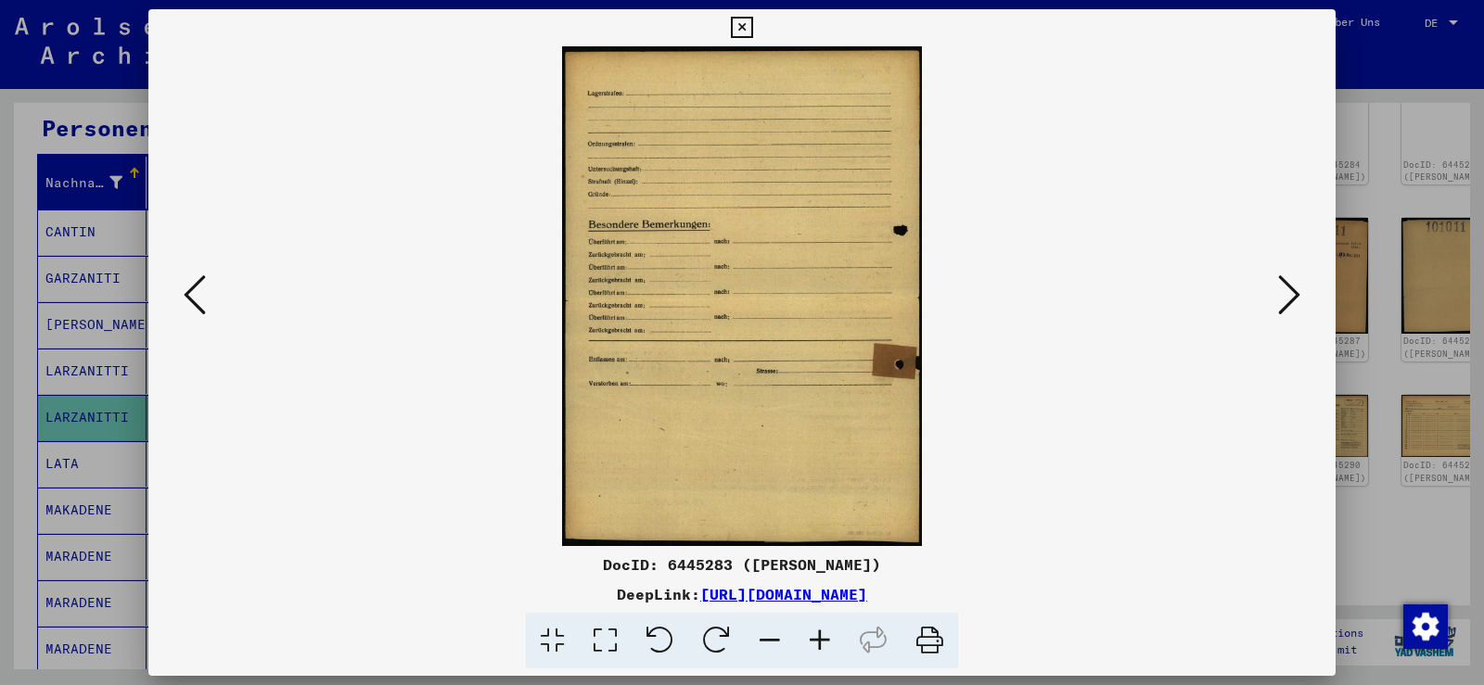
click at [1291, 292] on icon at bounding box center [1289, 295] width 22 height 45
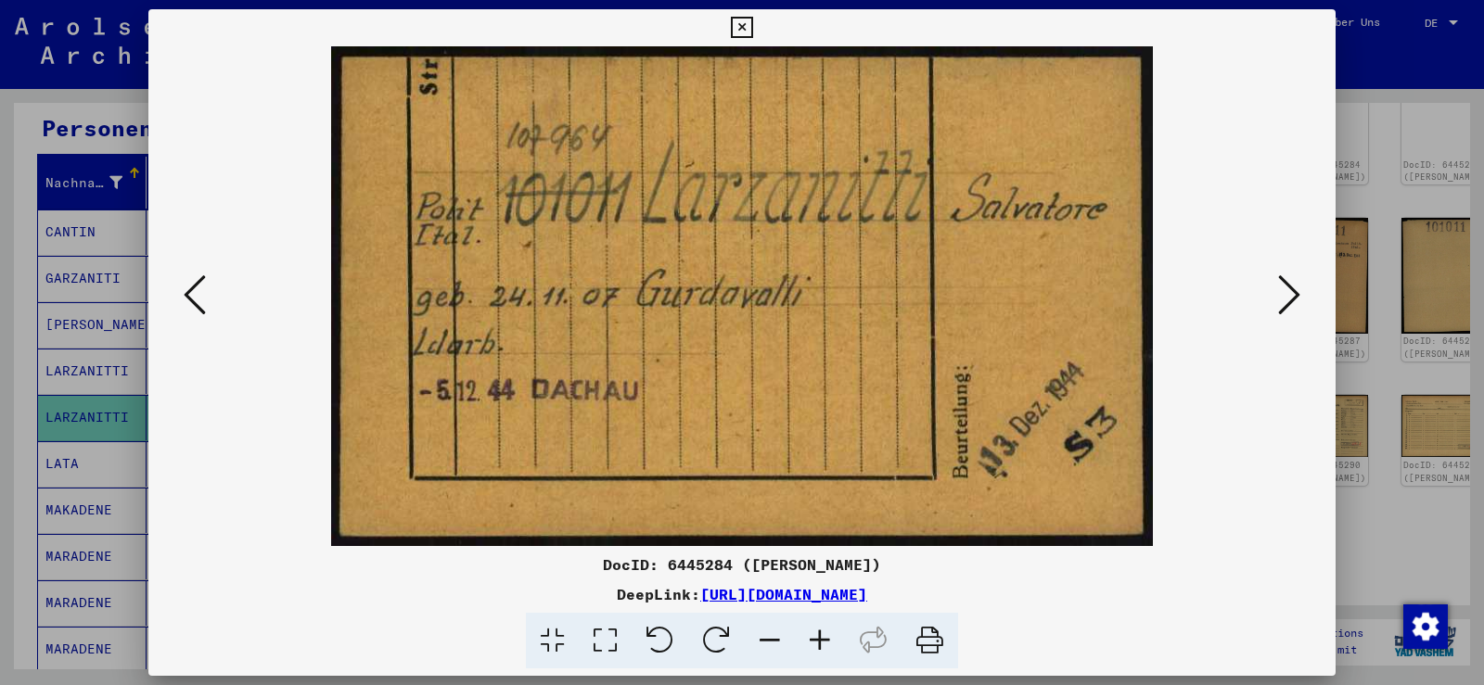
click at [1283, 301] on icon at bounding box center [1289, 295] width 22 height 45
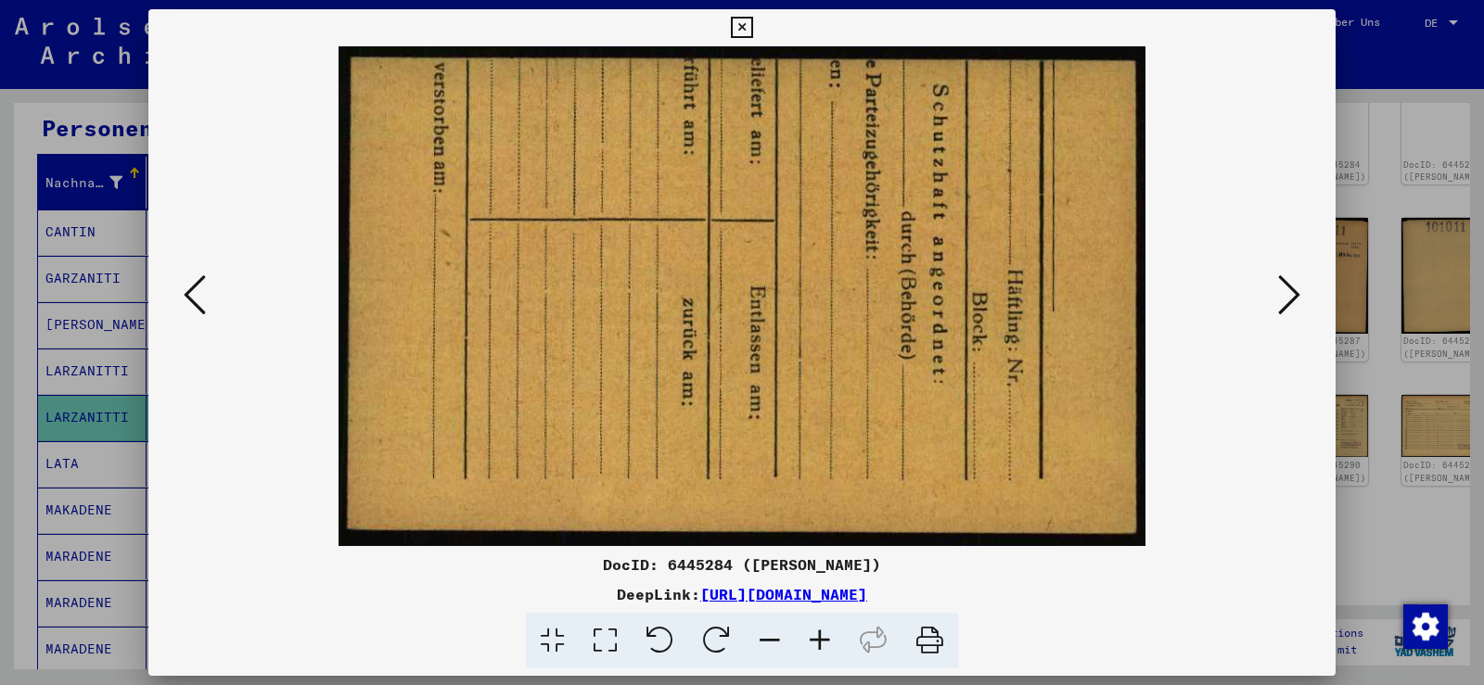
click at [1283, 301] on icon at bounding box center [1289, 295] width 22 height 45
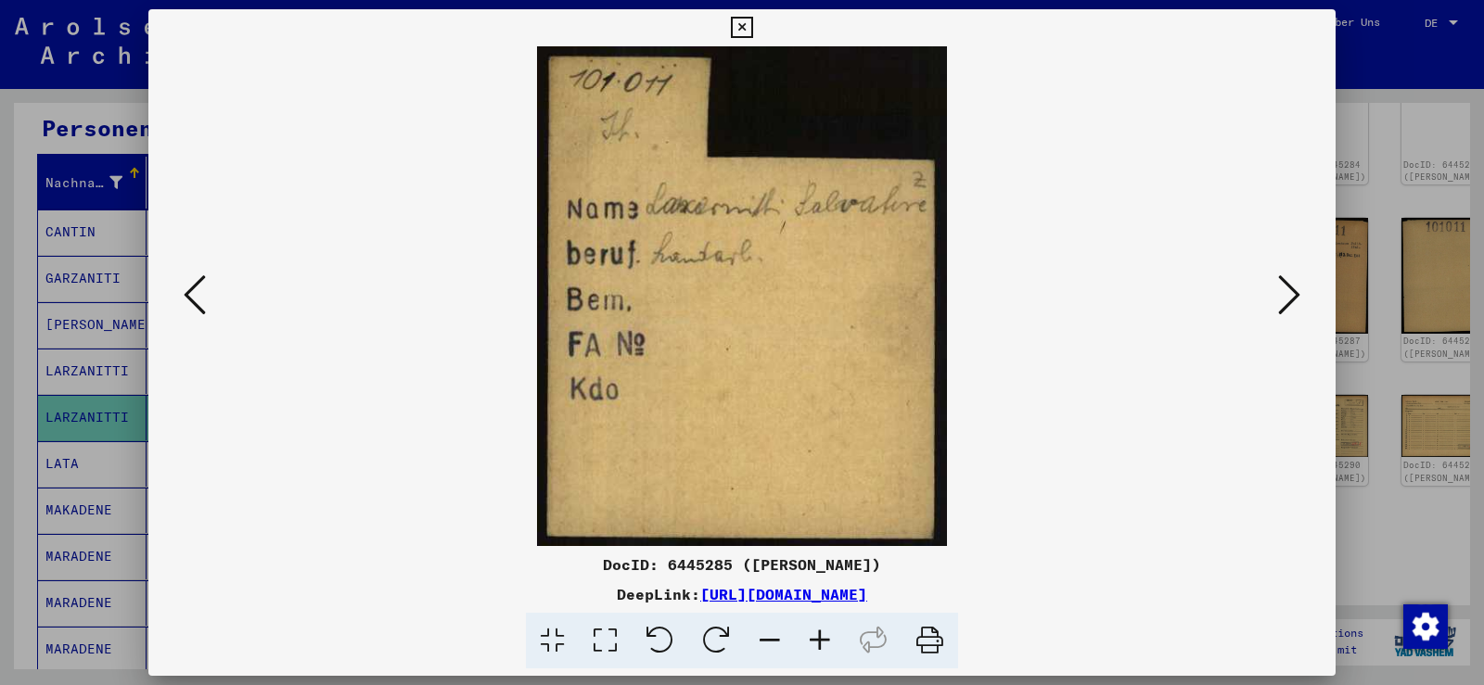
click at [1283, 301] on icon at bounding box center [1289, 295] width 22 height 45
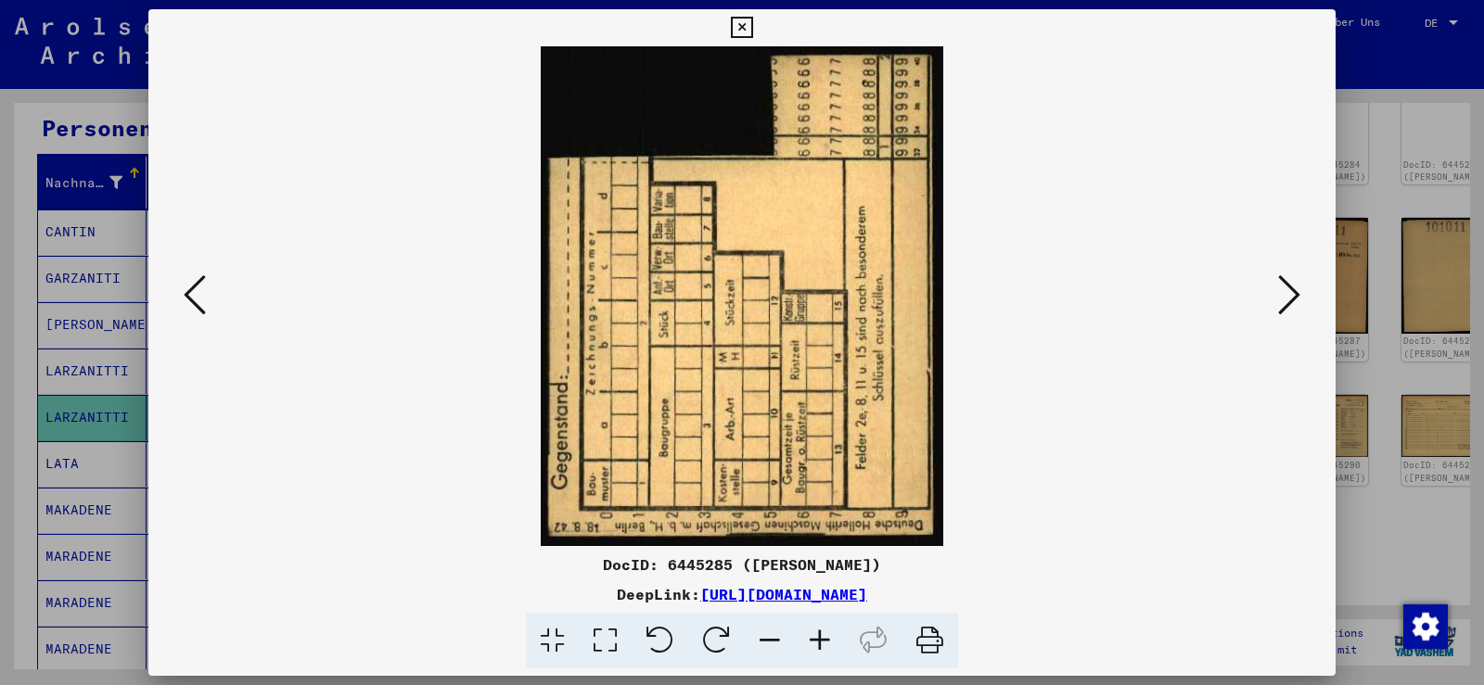
click at [1283, 301] on icon at bounding box center [1289, 295] width 22 height 45
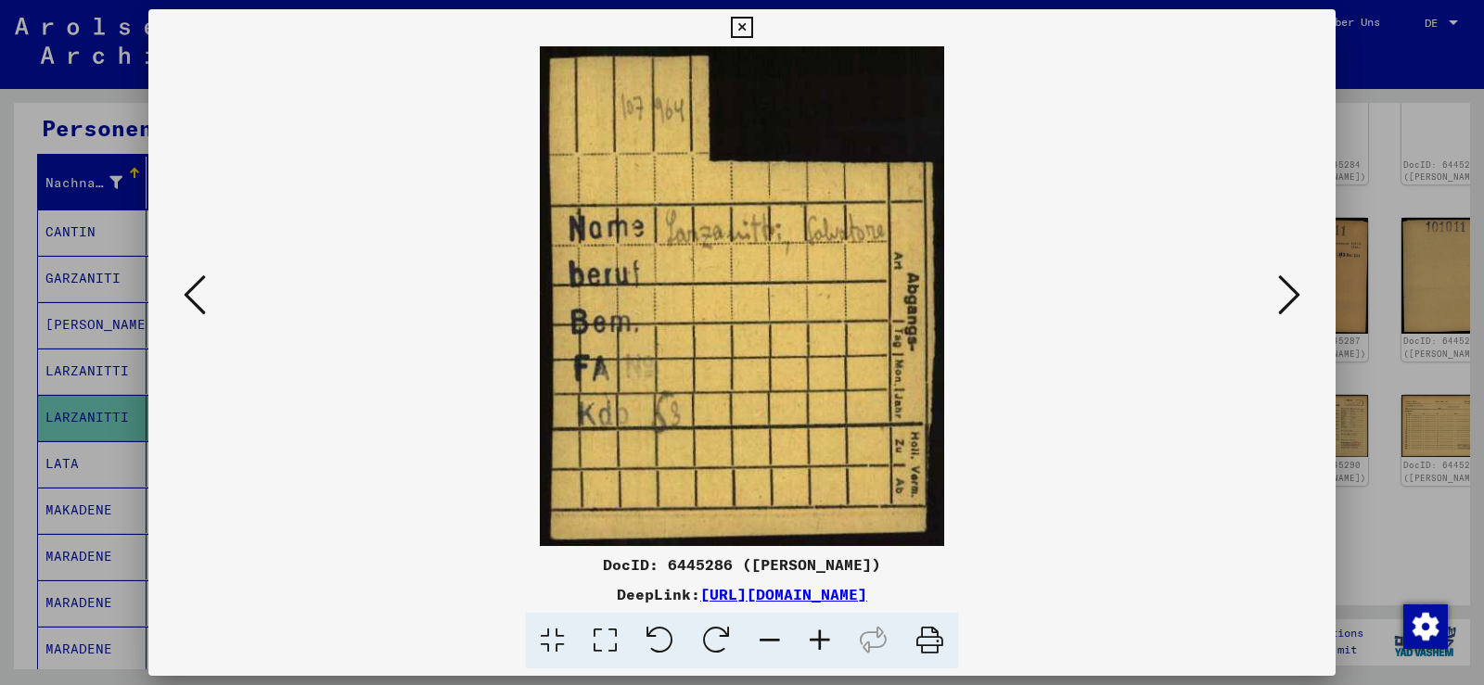
click at [1283, 301] on icon at bounding box center [1289, 295] width 22 height 45
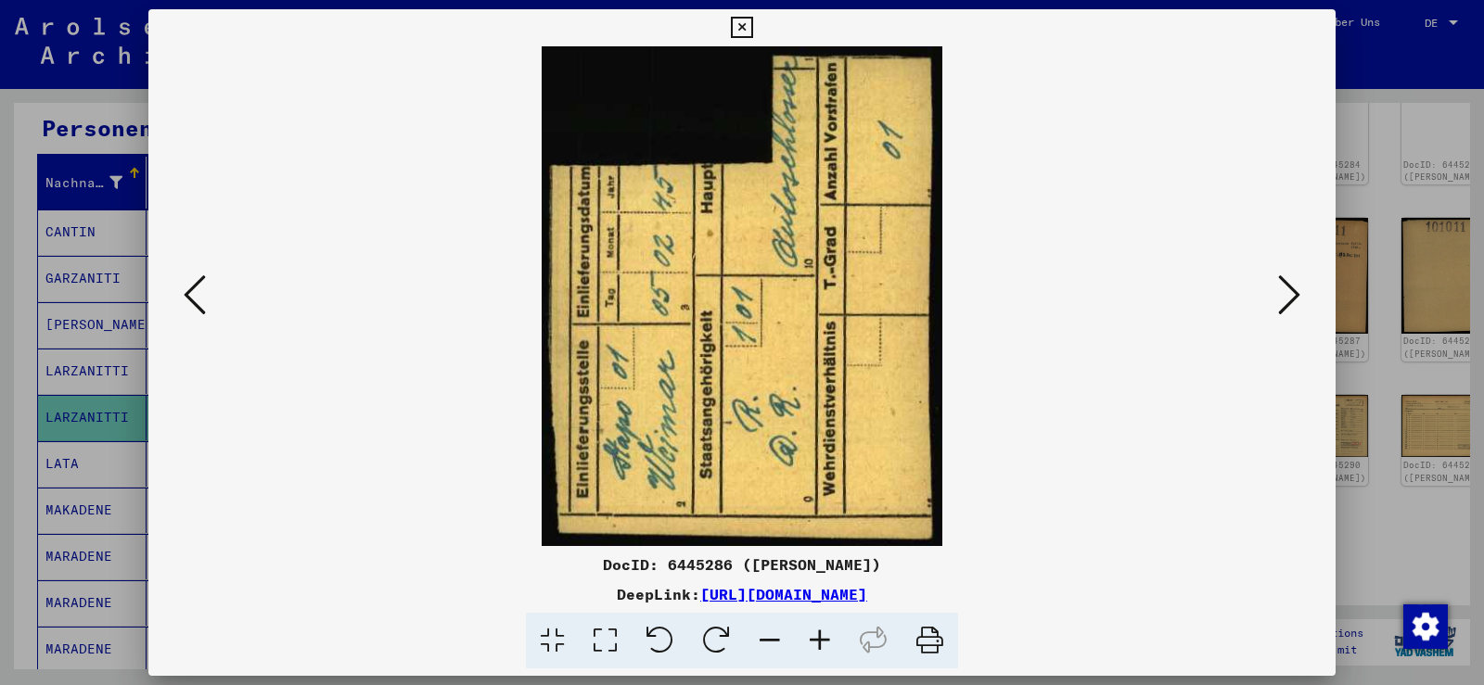
click at [1283, 301] on icon at bounding box center [1289, 295] width 22 height 45
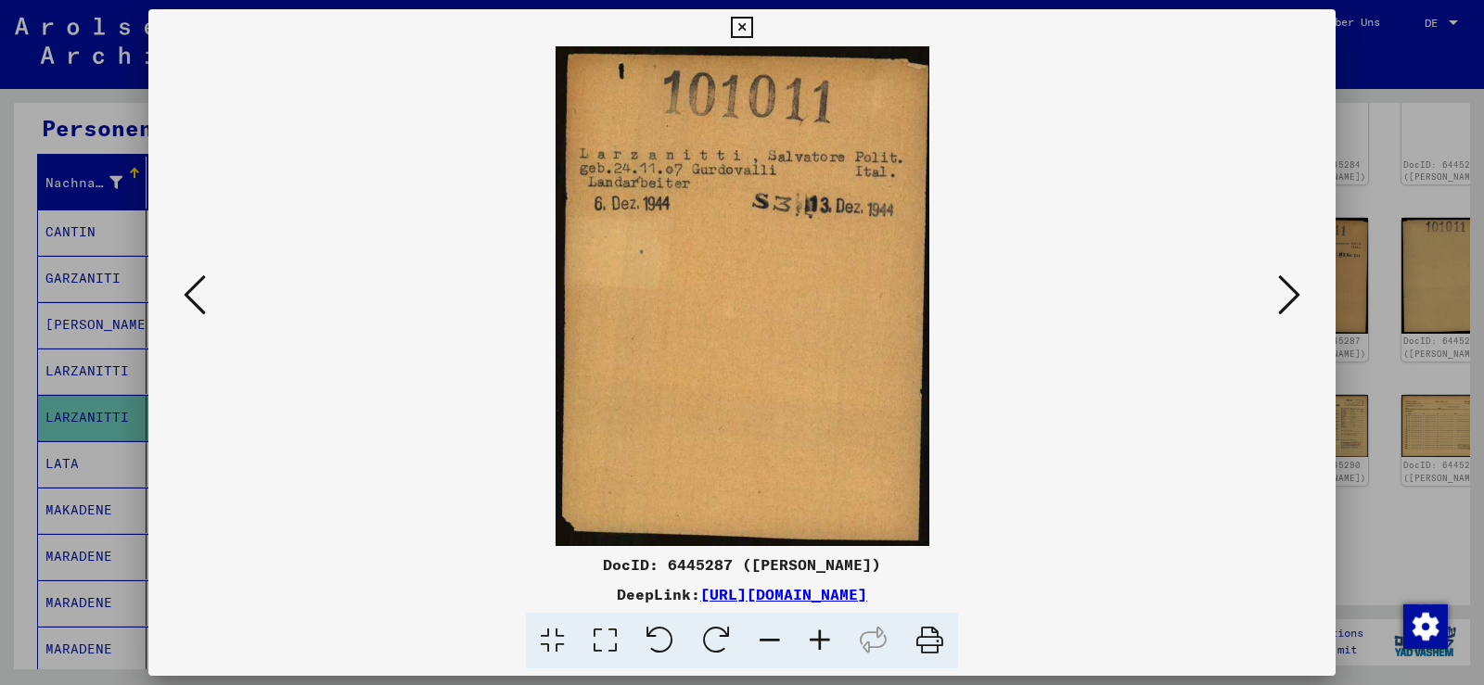
click at [1283, 301] on icon at bounding box center [1289, 295] width 22 height 45
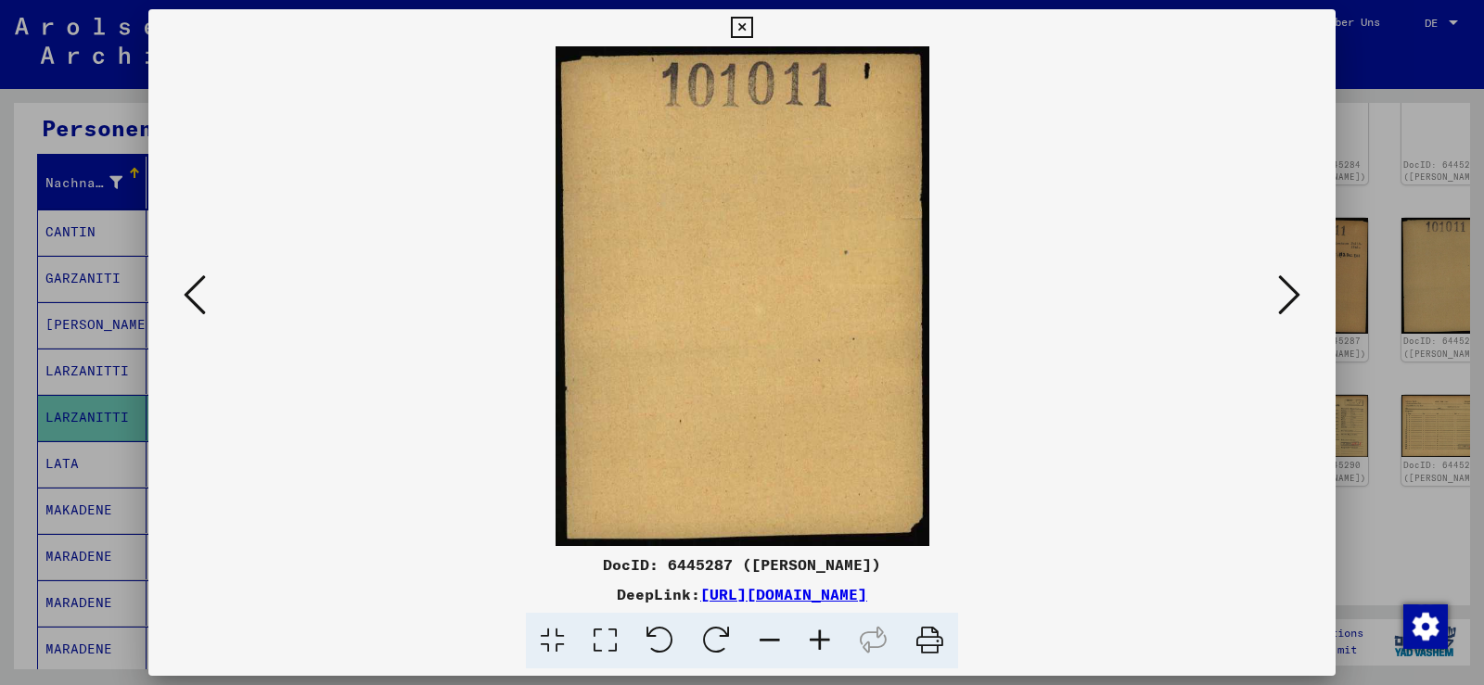
click at [193, 294] on icon at bounding box center [195, 295] width 22 height 45
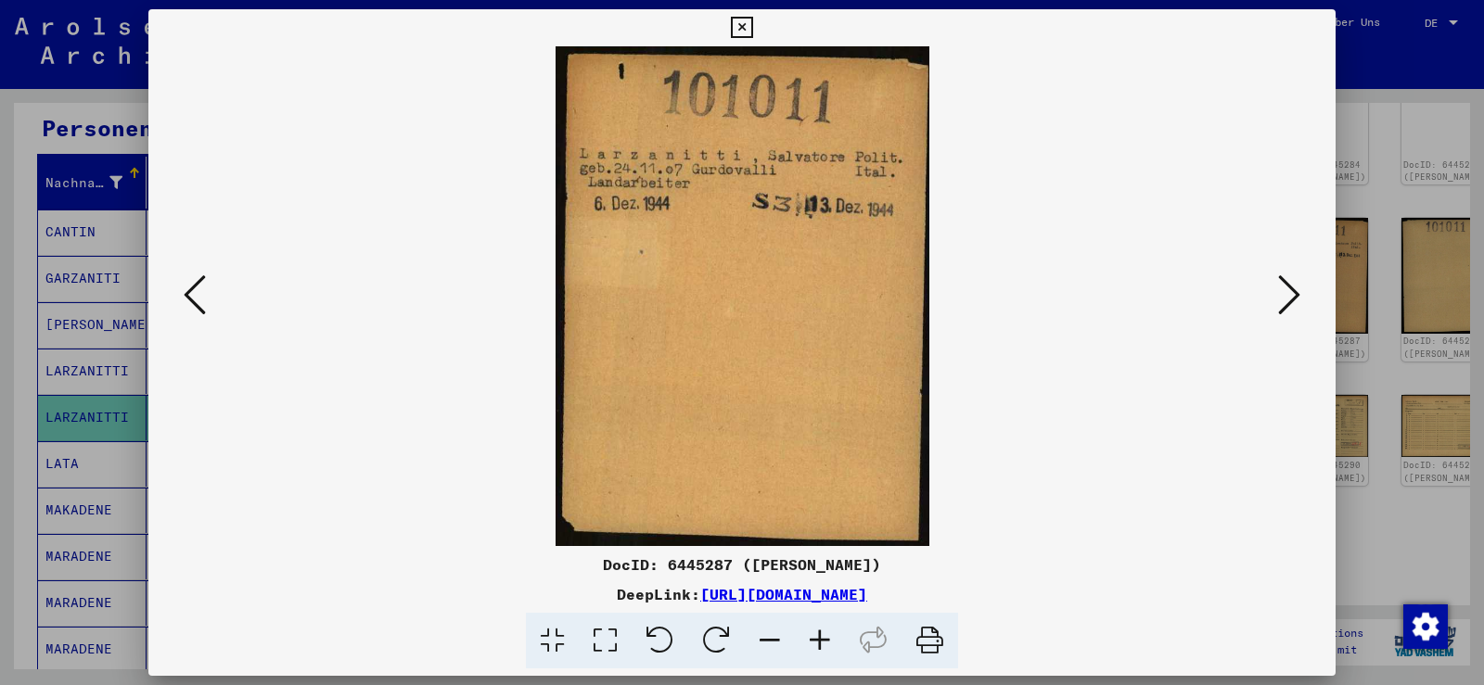
click at [734, 33] on icon at bounding box center [741, 28] width 21 height 22
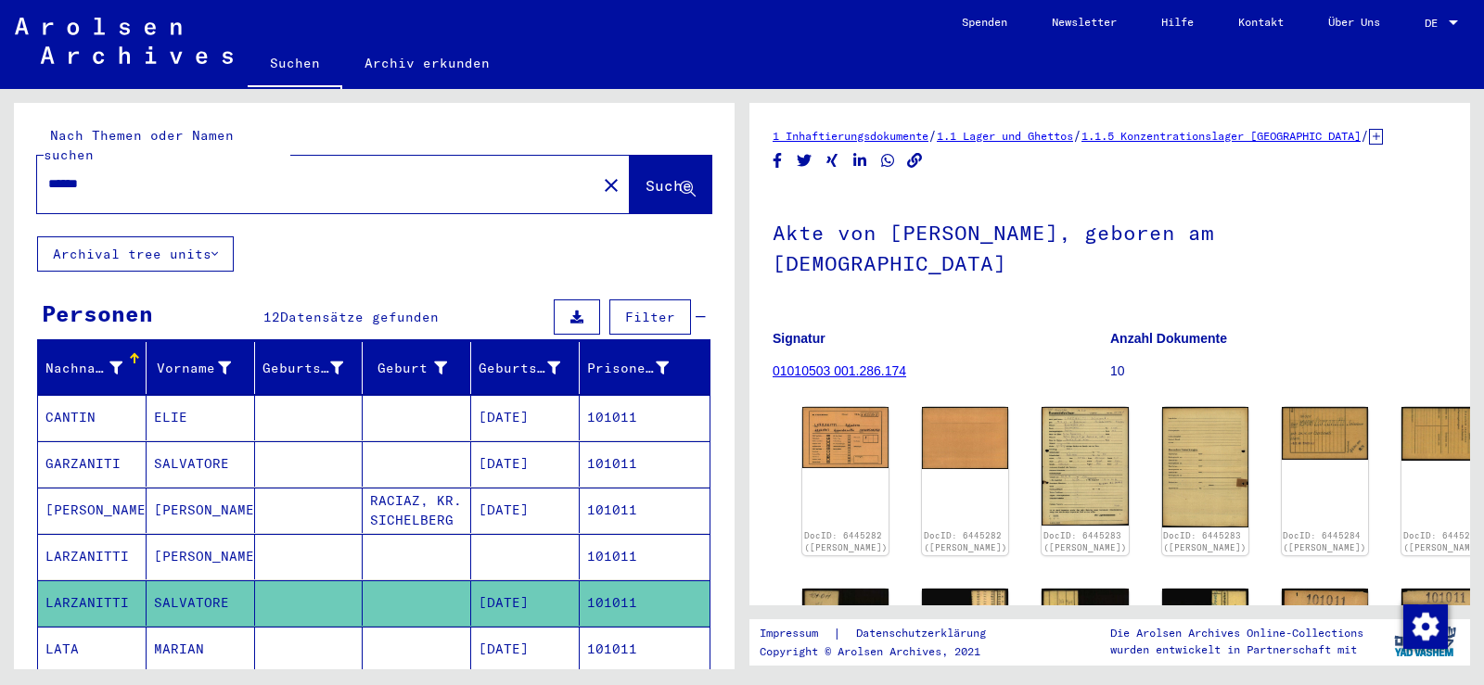
drag, startPoint x: 120, startPoint y: 165, endPoint x: 25, endPoint y: 158, distance: 94.9
click at [25, 158] on div "Nach Themen oder Namen suchen ****** close Suche" at bounding box center [374, 170] width 721 height 134
paste input "text"
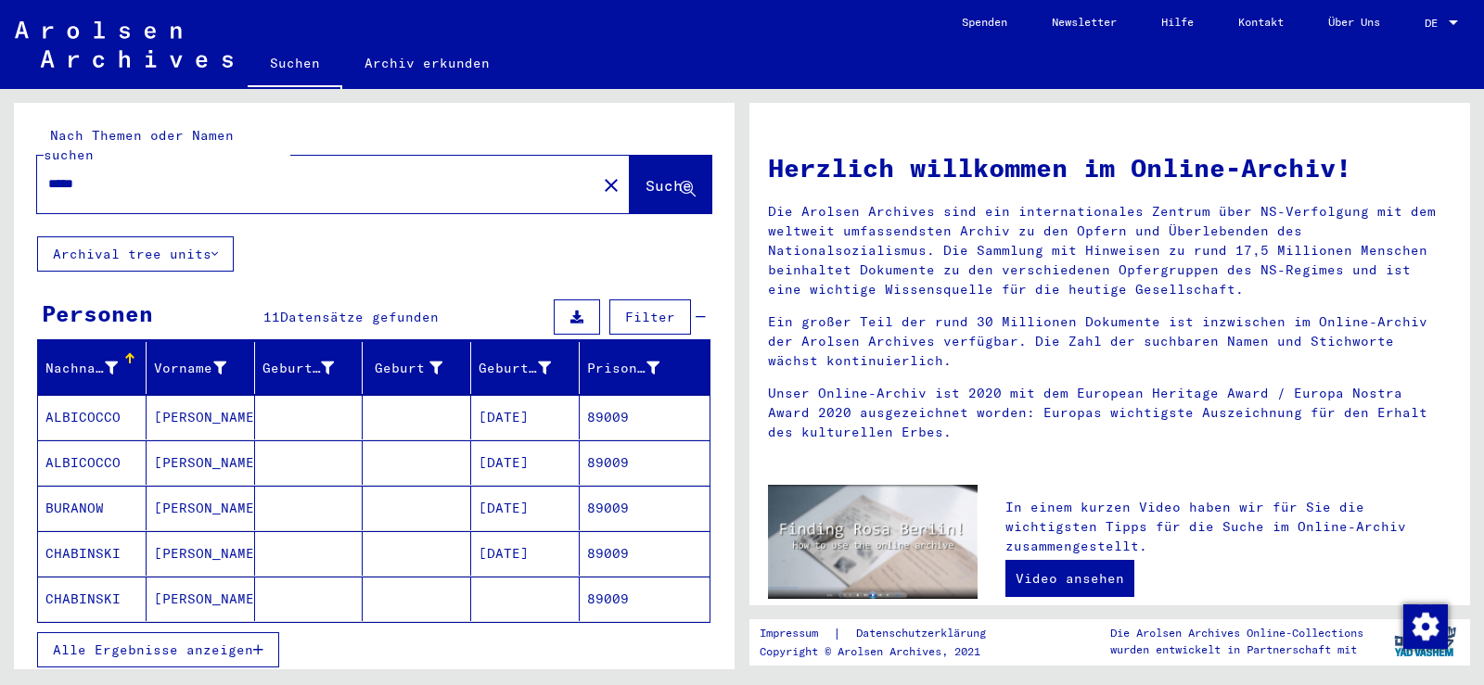
click at [221, 395] on mat-cell "[PERSON_NAME]" at bounding box center [201, 417] width 108 height 45
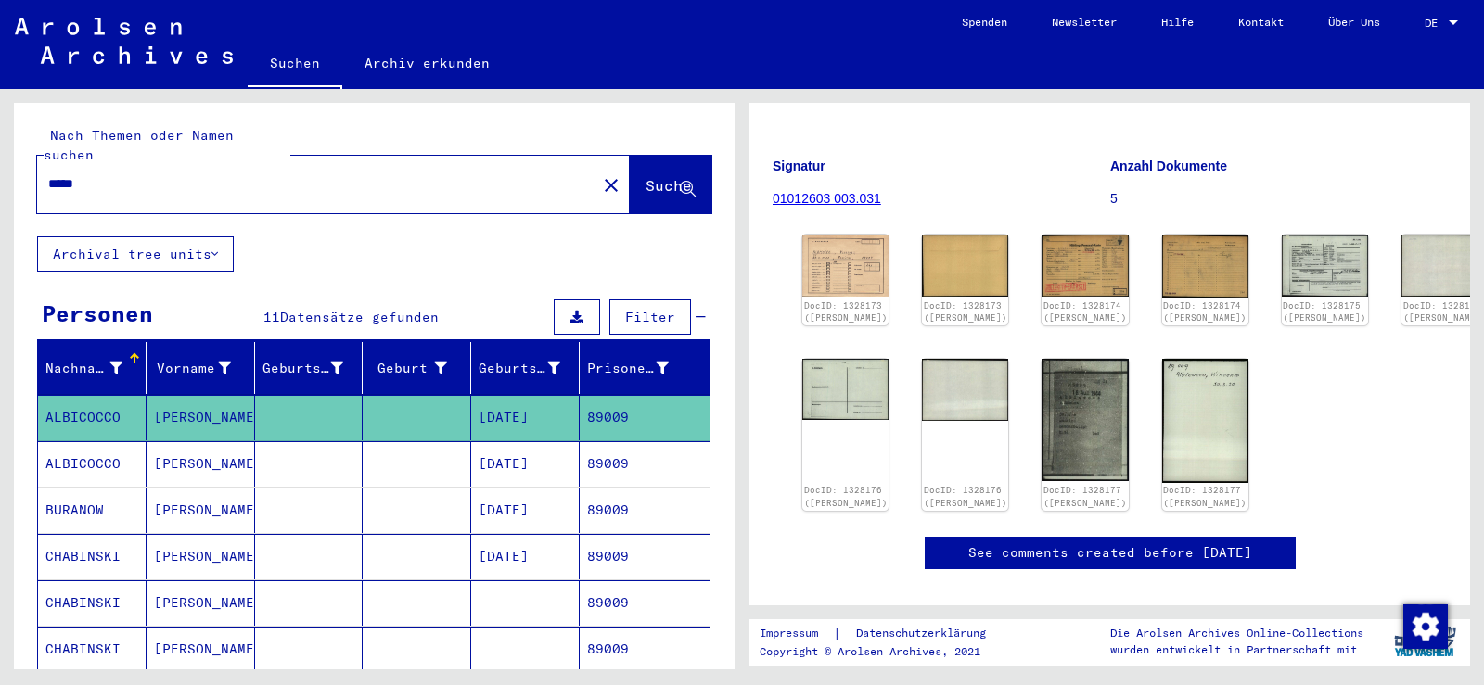
scroll to position [185, 0]
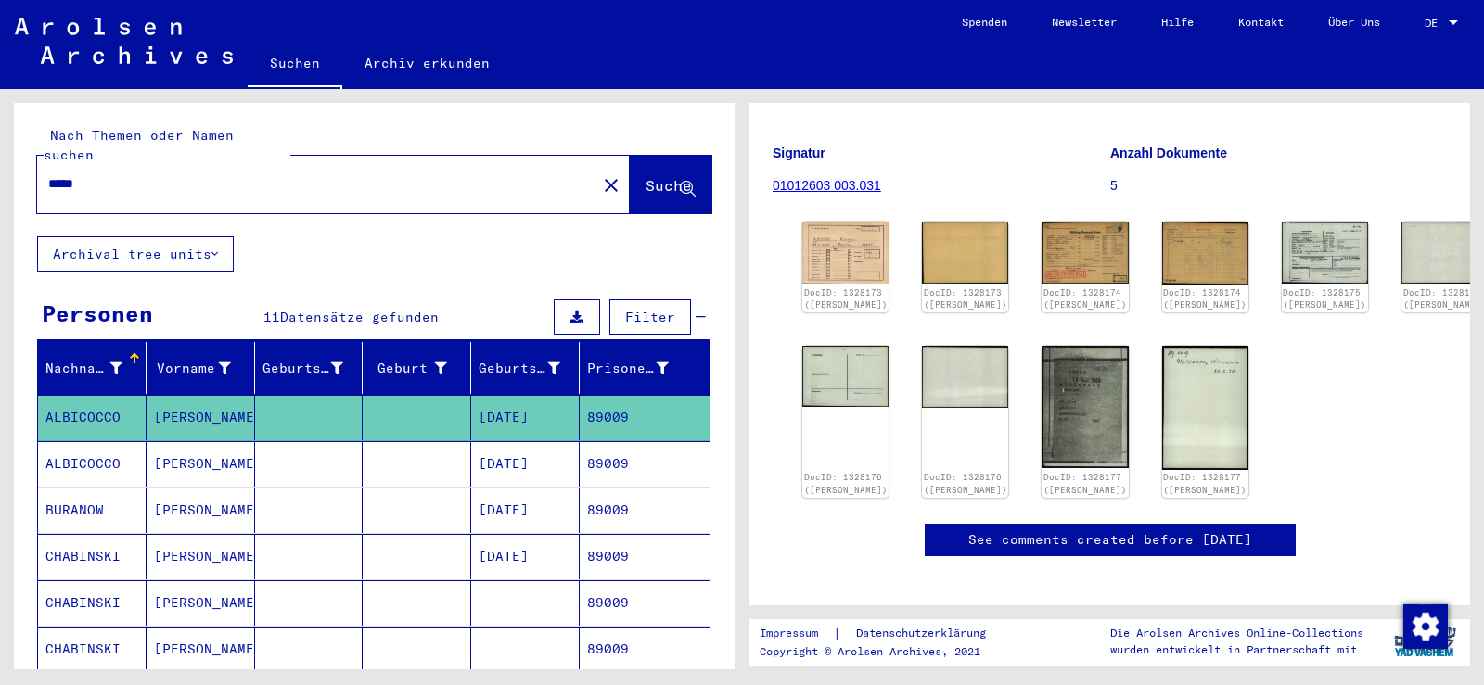
click at [443, 441] on mat-cell at bounding box center [417, 463] width 108 height 45
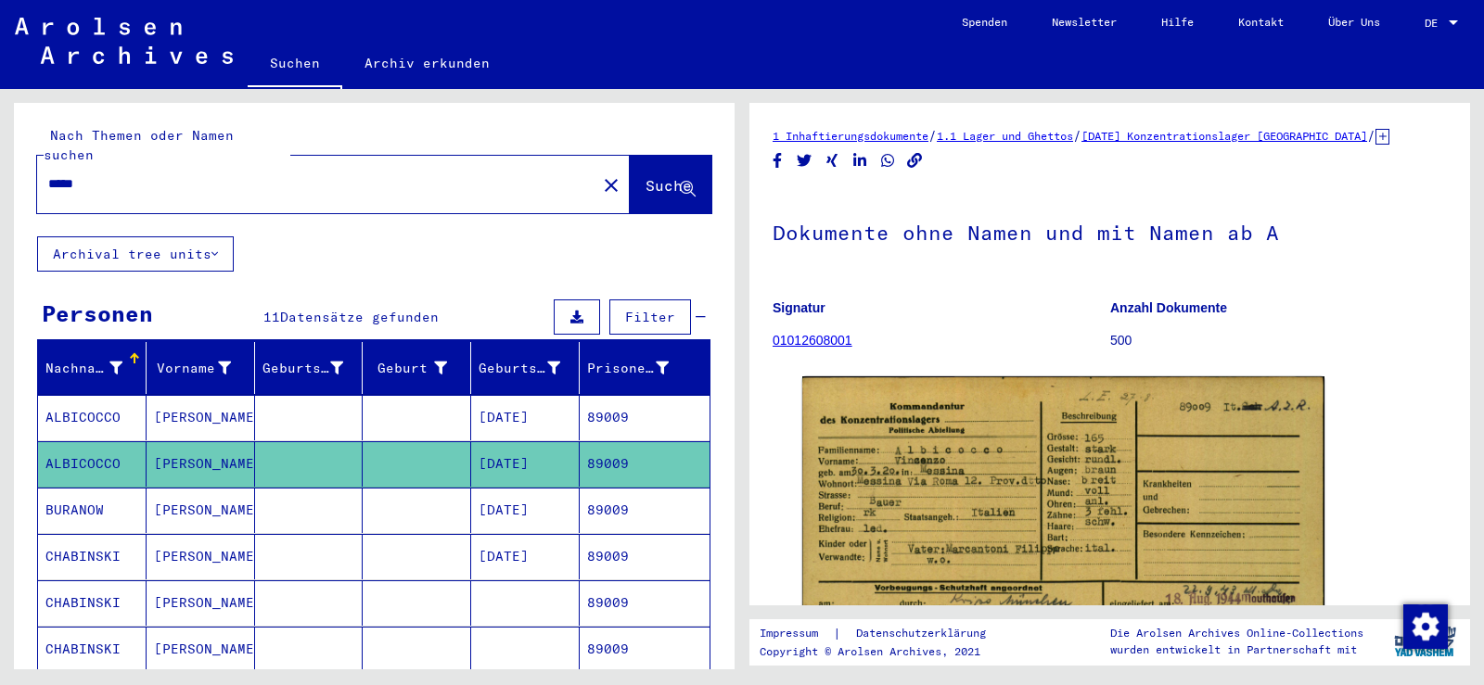
click at [459, 401] on mat-cell at bounding box center [417, 417] width 108 height 45
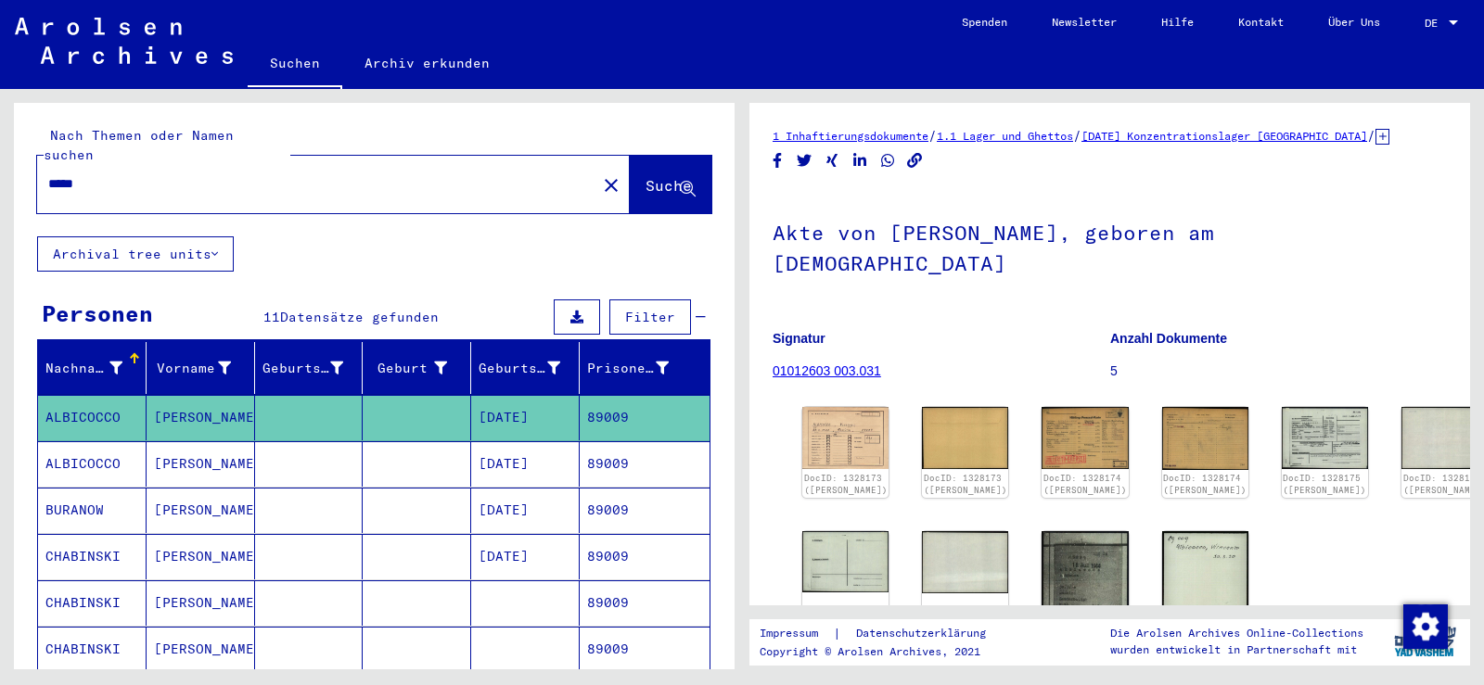
click at [195, 441] on mat-cell "[PERSON_NAME]" at bounding box center [201, 463] width 108 height 45
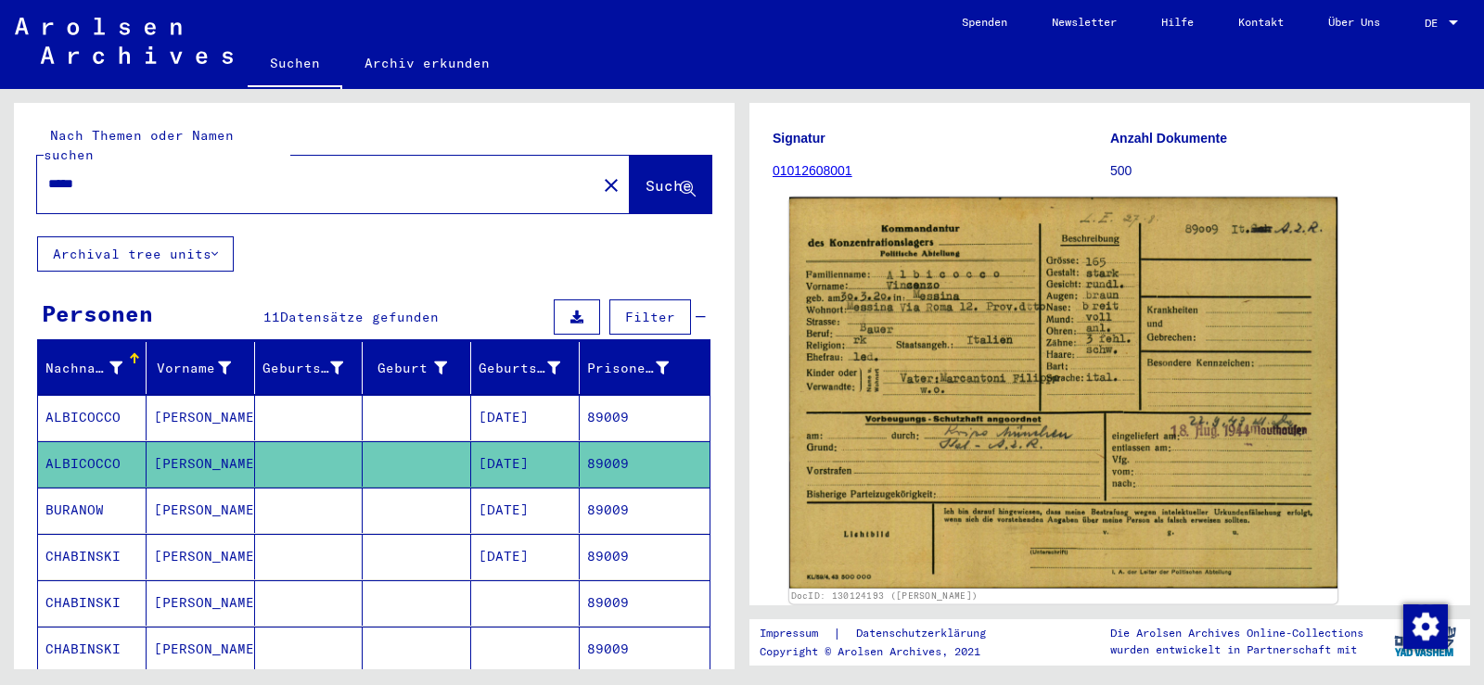
scroll to position [185, 0]
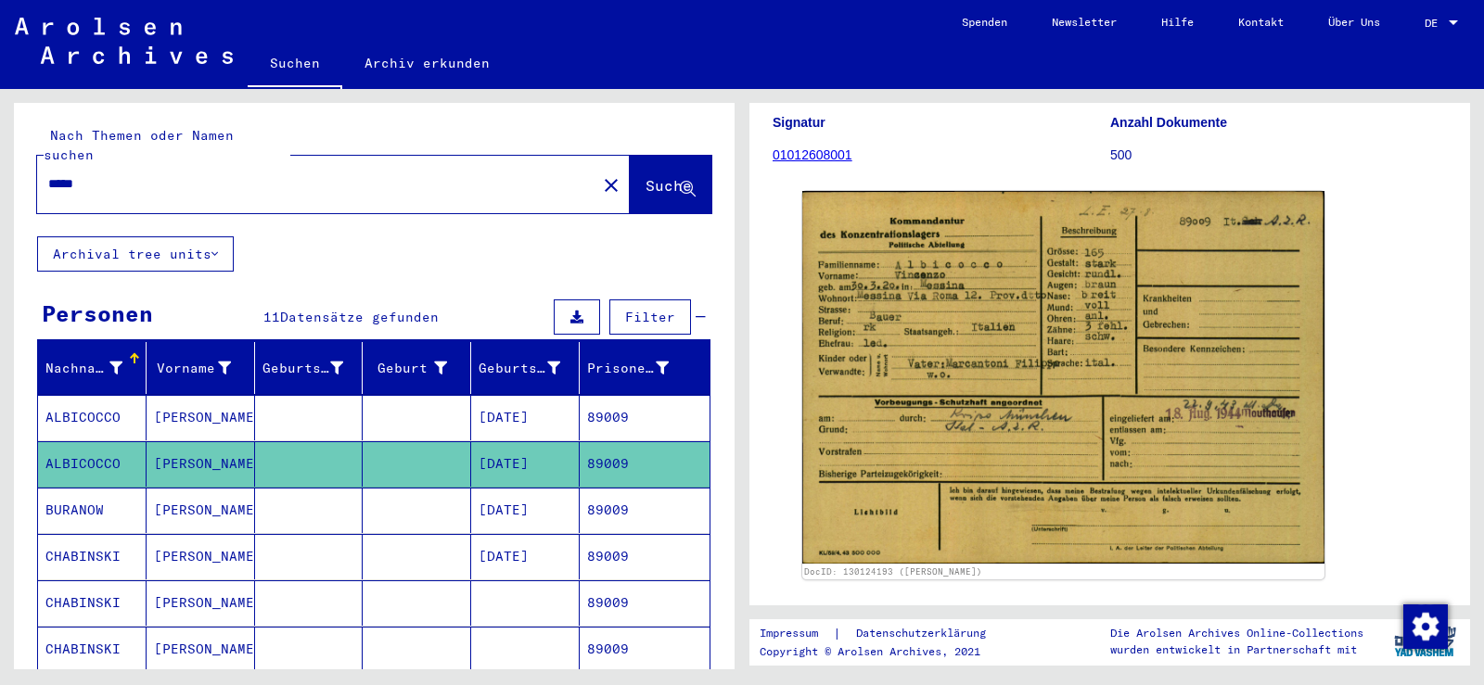
click at [294, 401] on mat-cell at bounding box center [309, 417] width 108 height 45
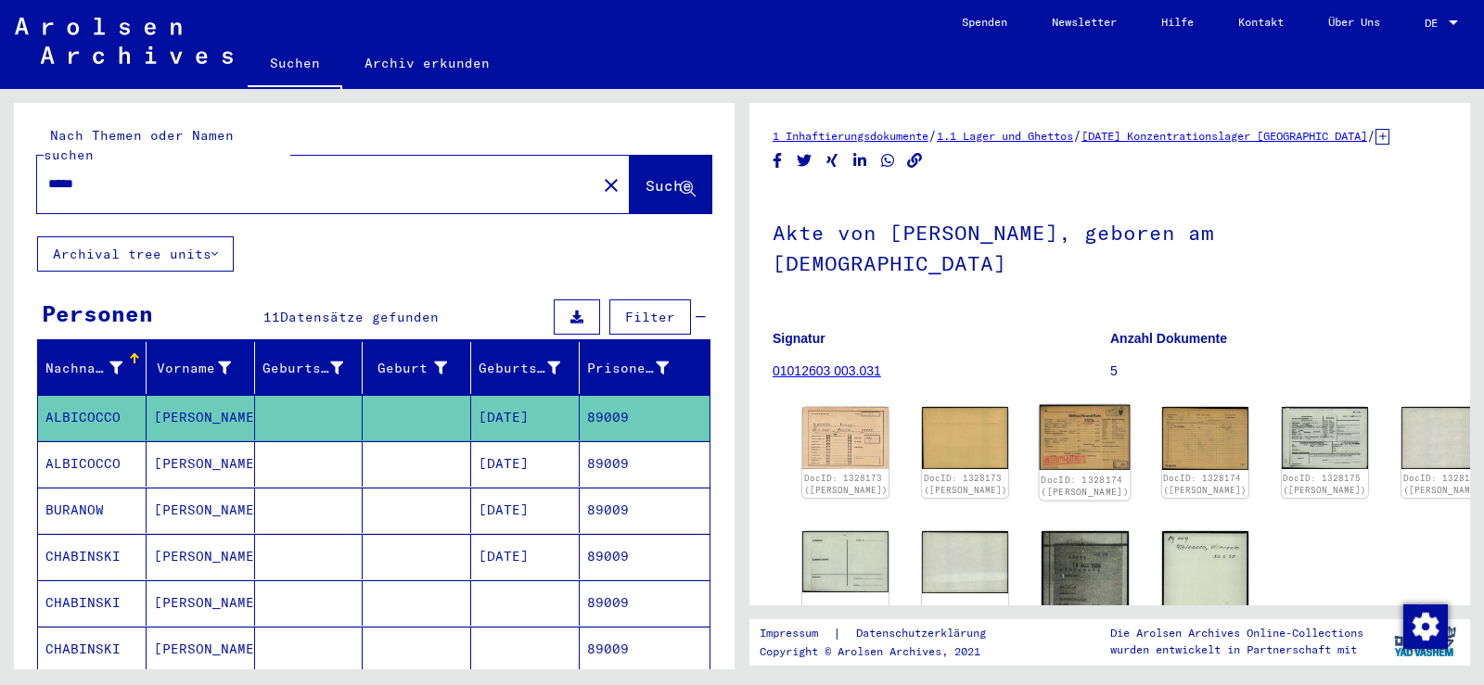
click at [1062, 405] on img at bounding box center [1085, 437] width 91 height 65
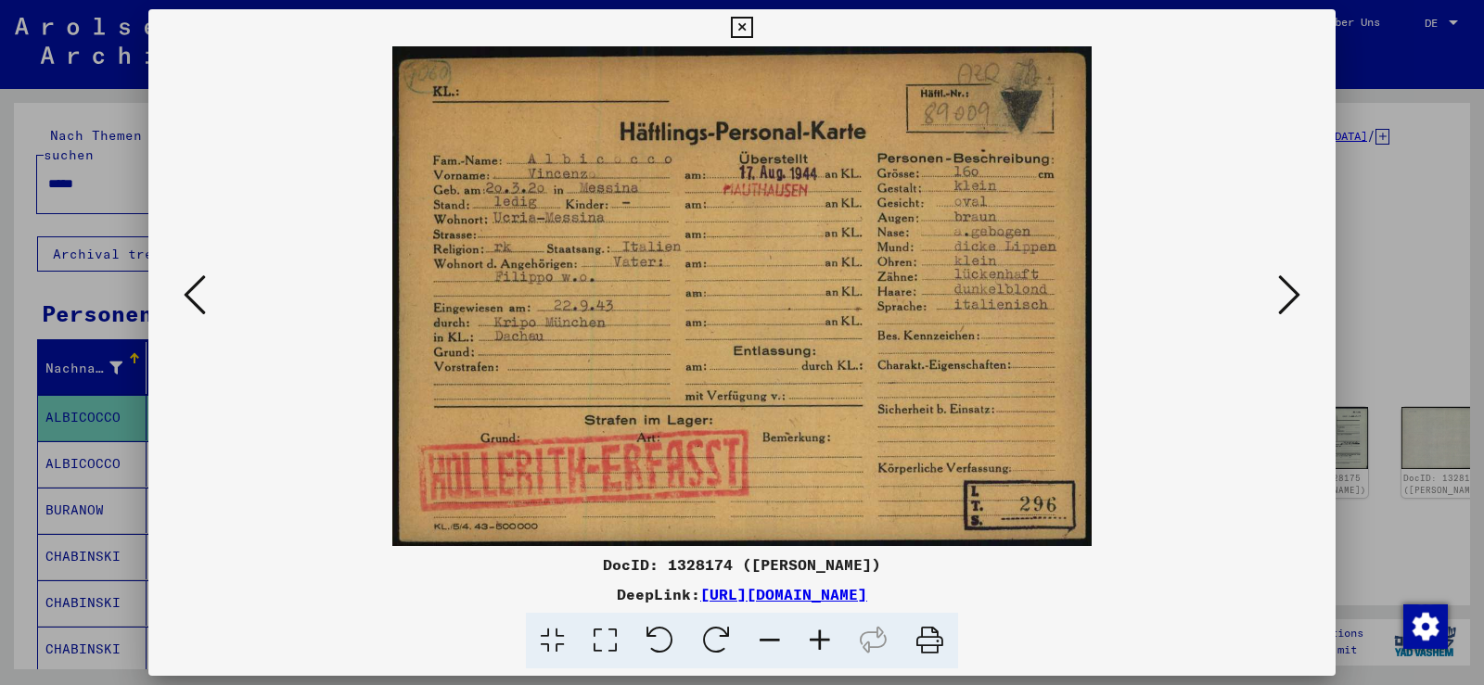
click at [1298, 300] on icon at bounding box center [1289, 295] width 22 height 45
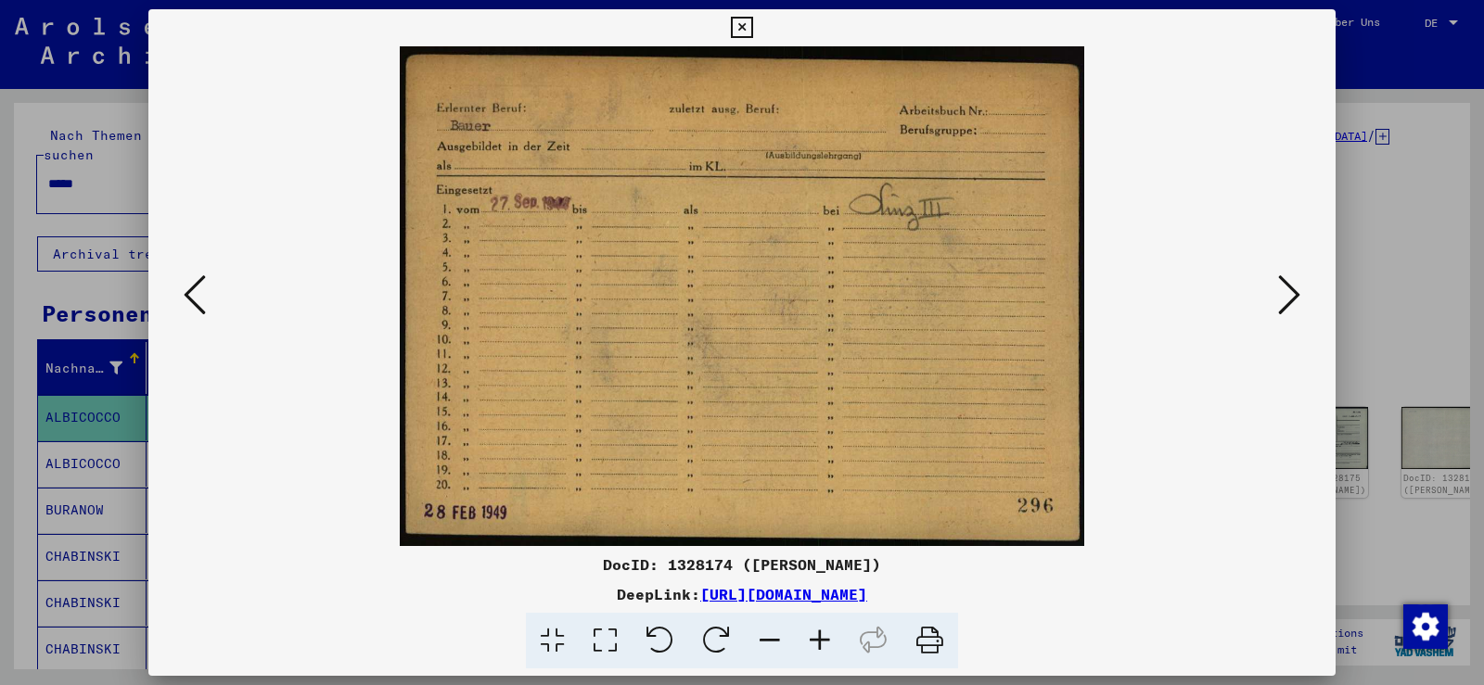
click at [1298, 300] on icon at bounding box center [1289, 295] width 22 height 45
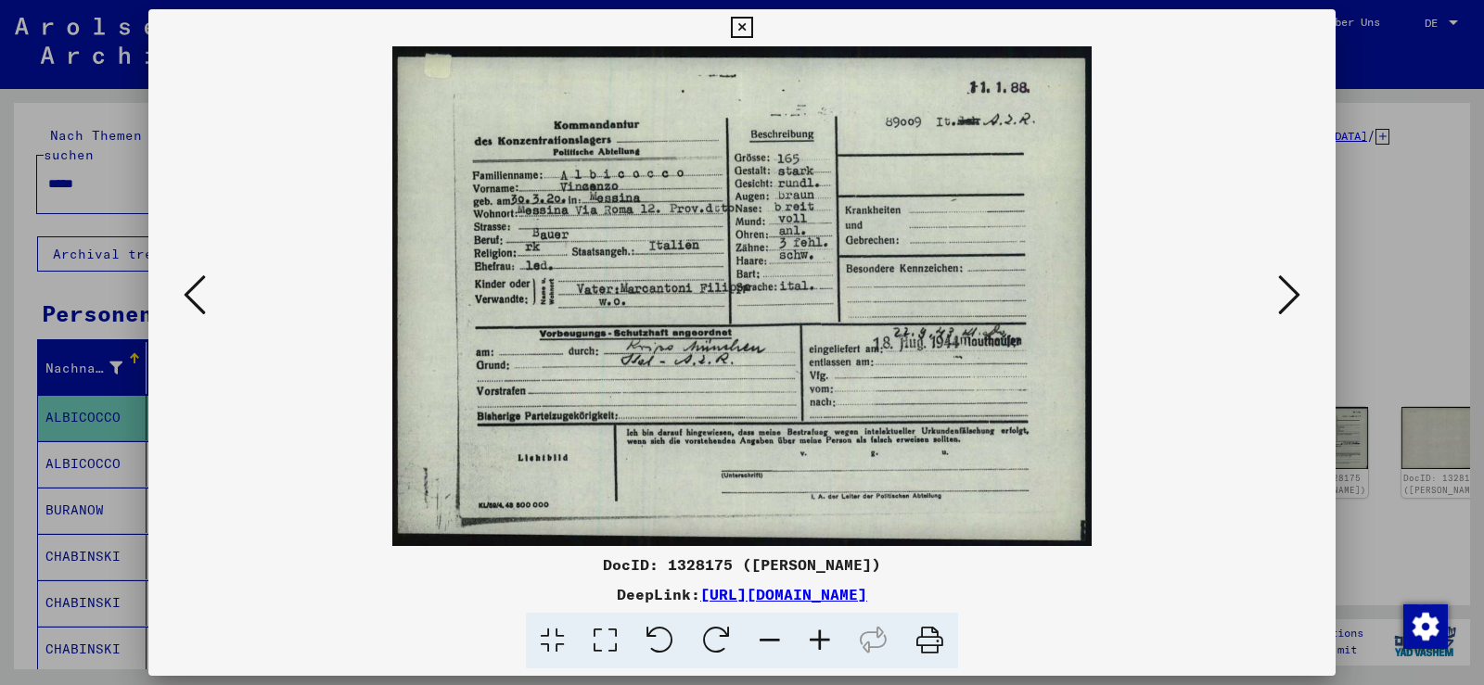
click at [175, 288] on div at bounding box center [741, 296] width 1187 height 500
click at [200, 292] on icon at bounding box center [195, 295] width 22 height 45
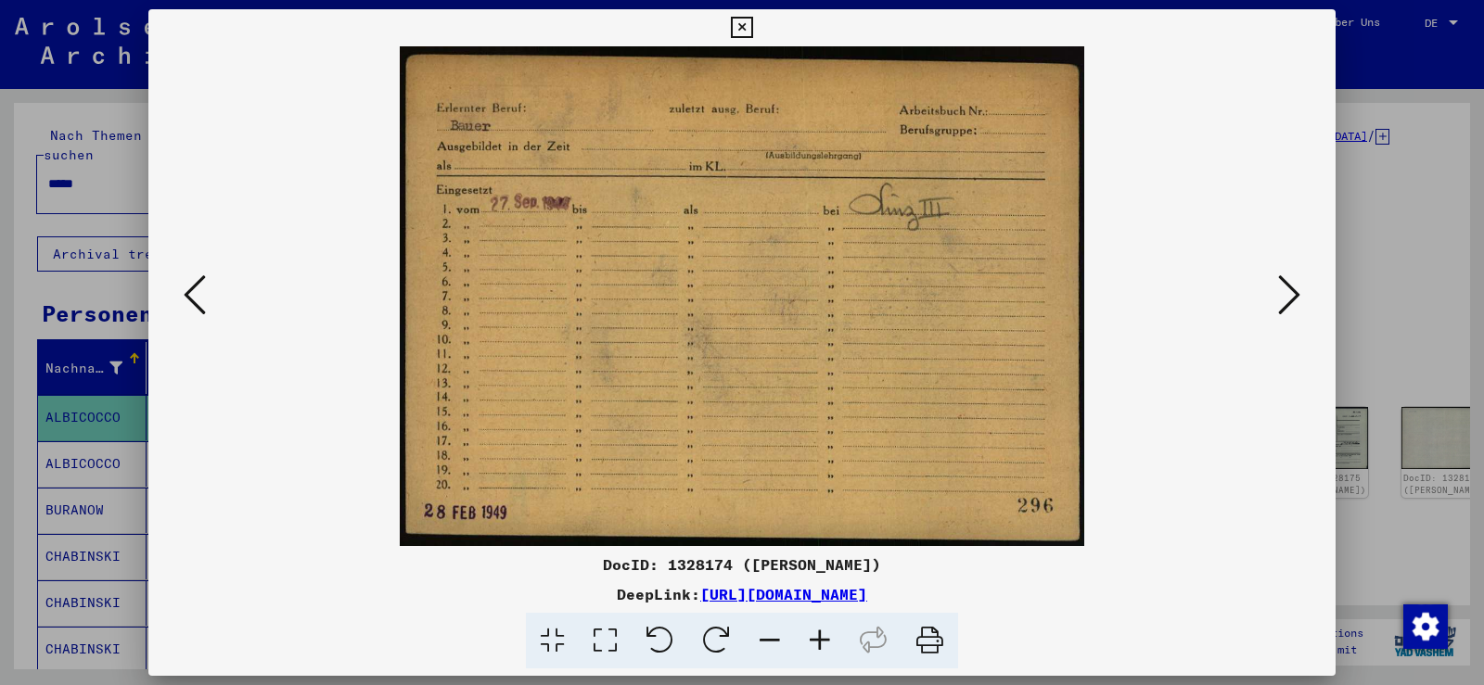
click at [1275, 292] on button at bounding box center [1288, 296] width 33 height 53
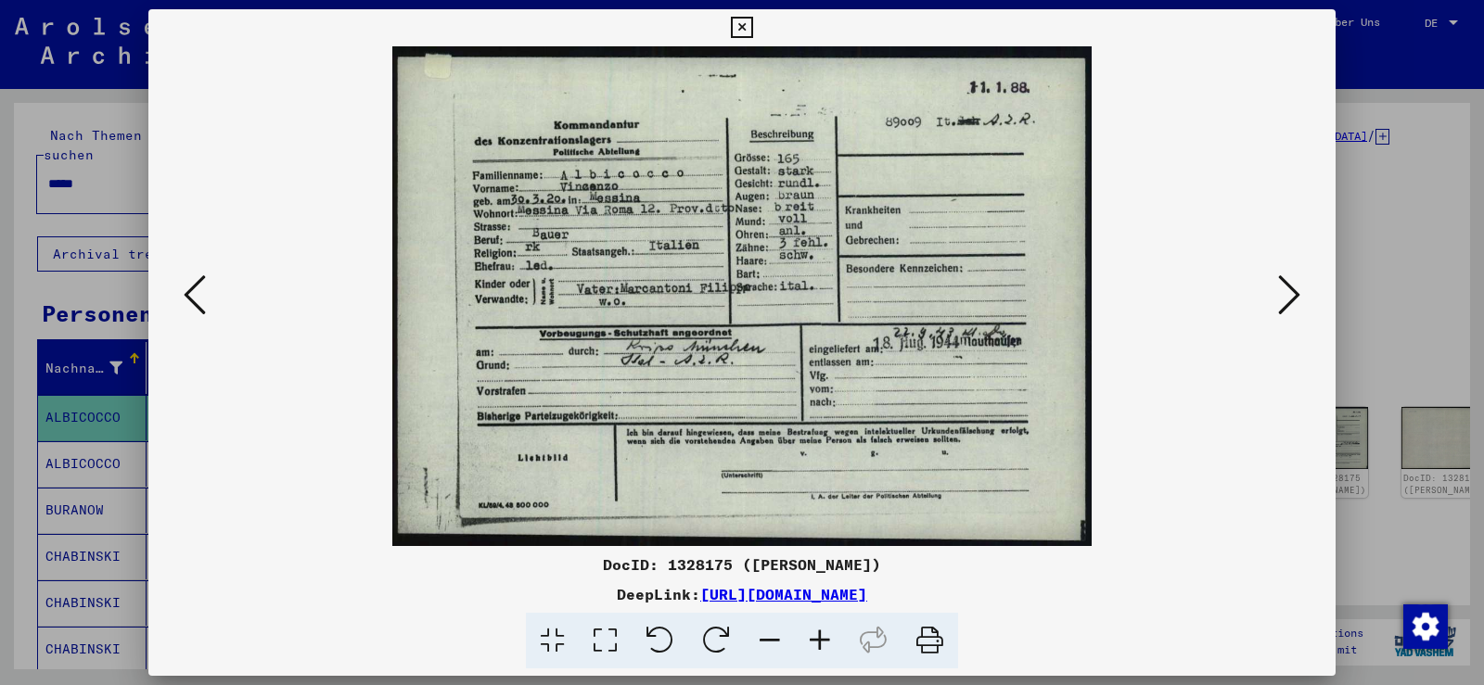
click at [1275, 292] on button at bounding box center [1288, 296] width 33 height 53
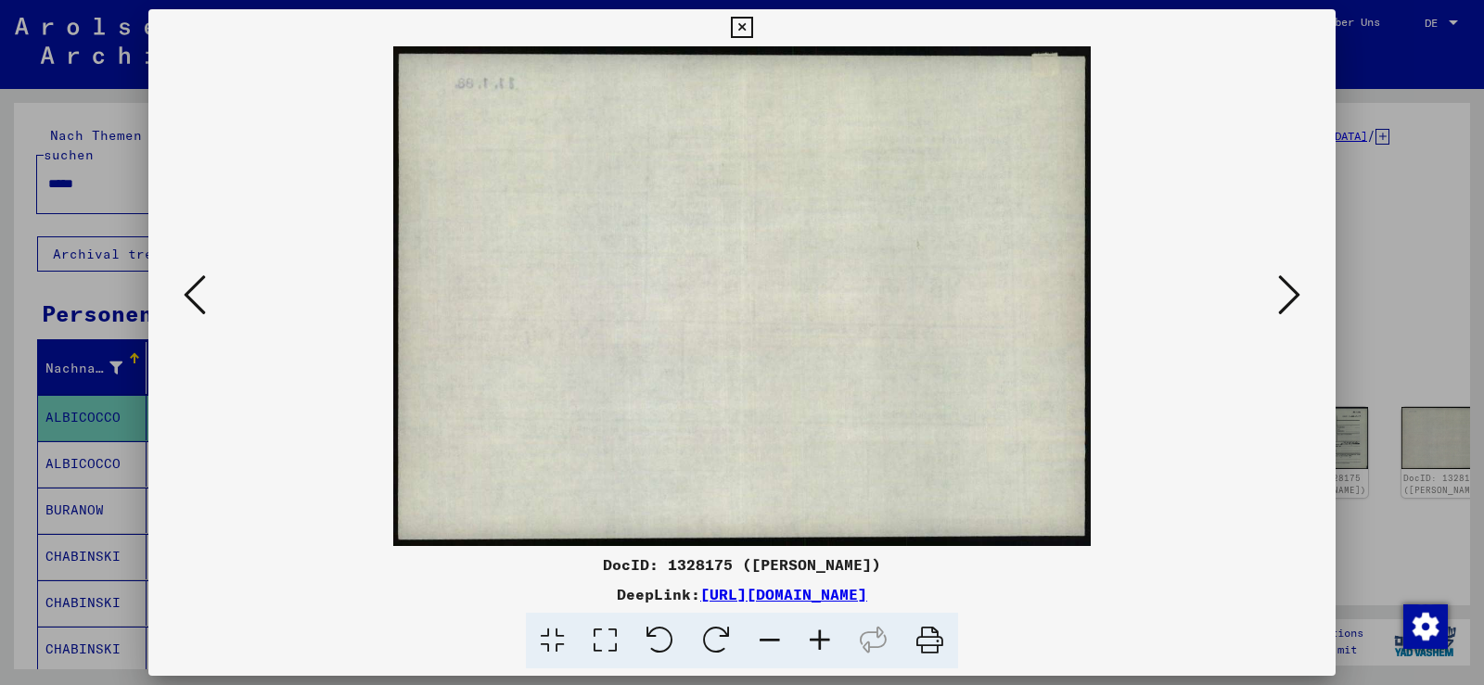
click at [1275, 292] on button at bounding box center [1288, 296] width 33 height 53
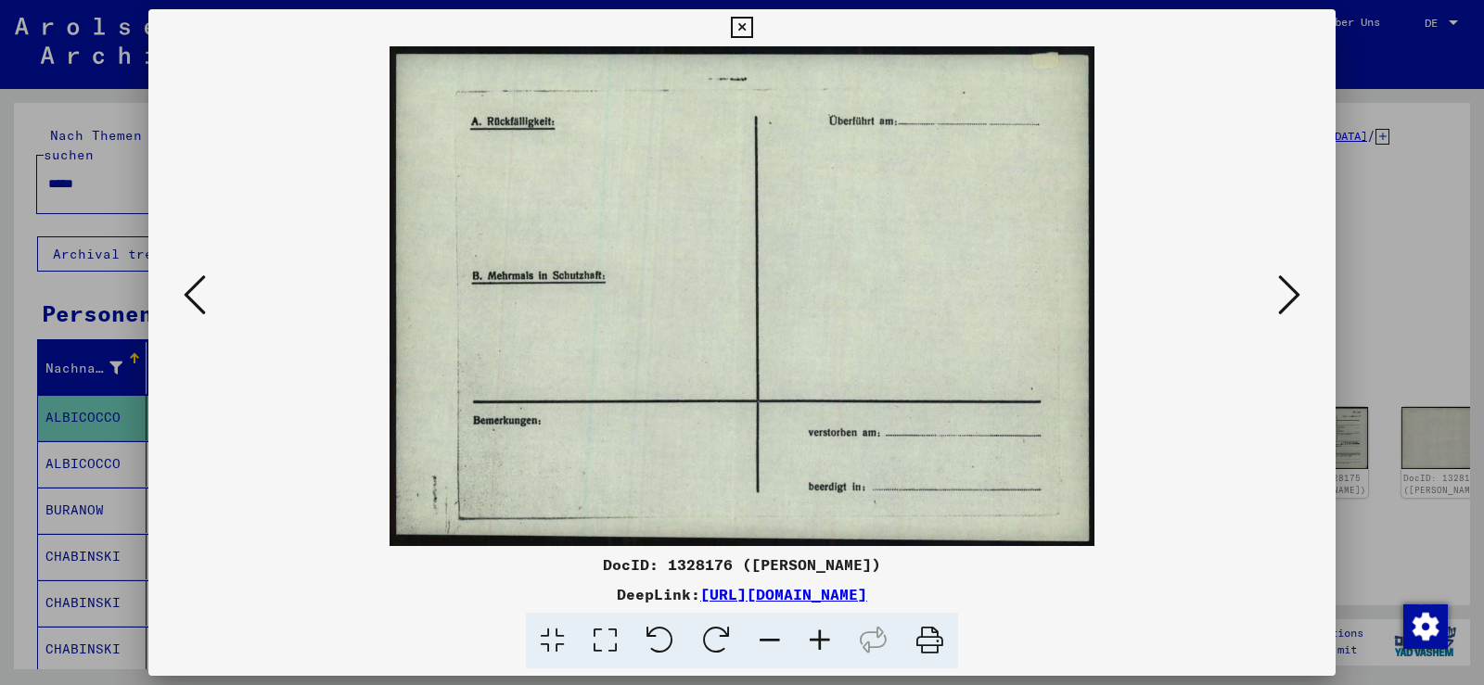
click at [1275, 292] on button at bounding box center [1288, 296] width 33 height 53
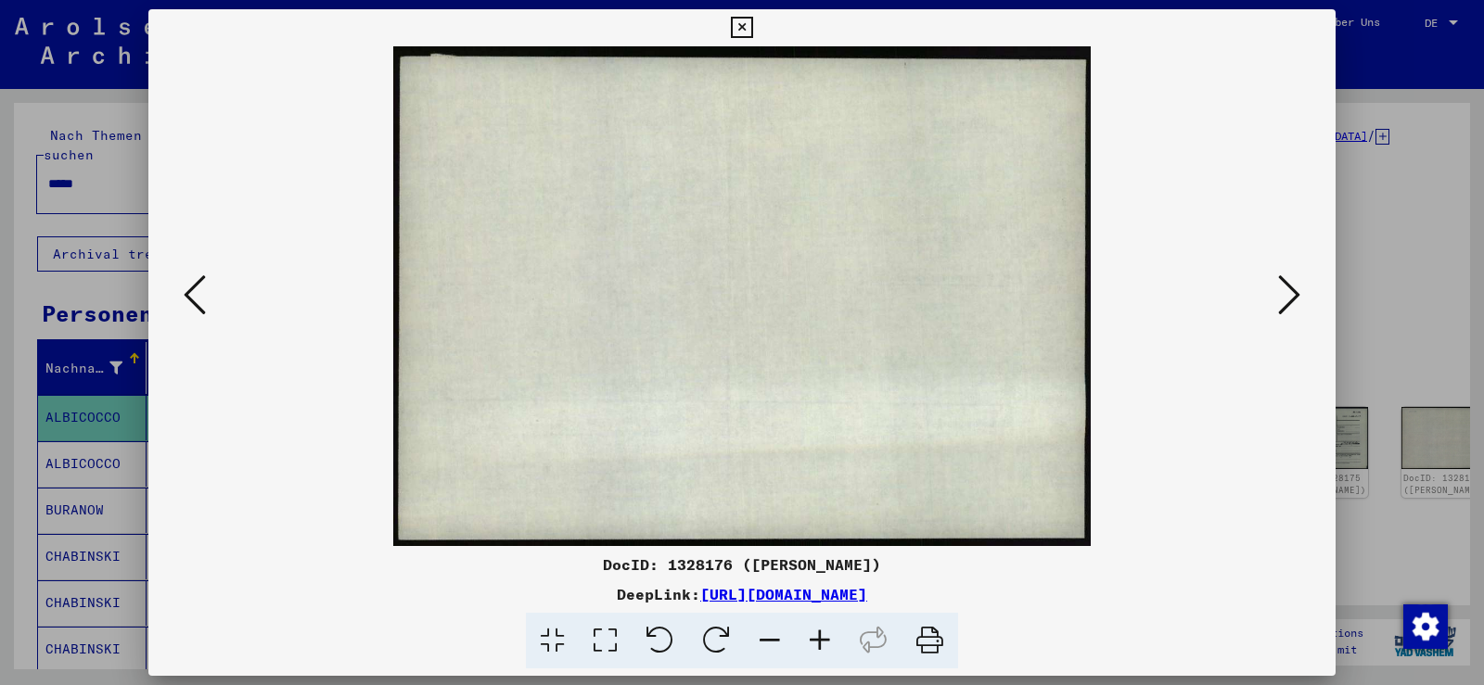
click at [1275, 292] on button at bounding box center [1288, 296] width 33 height 53
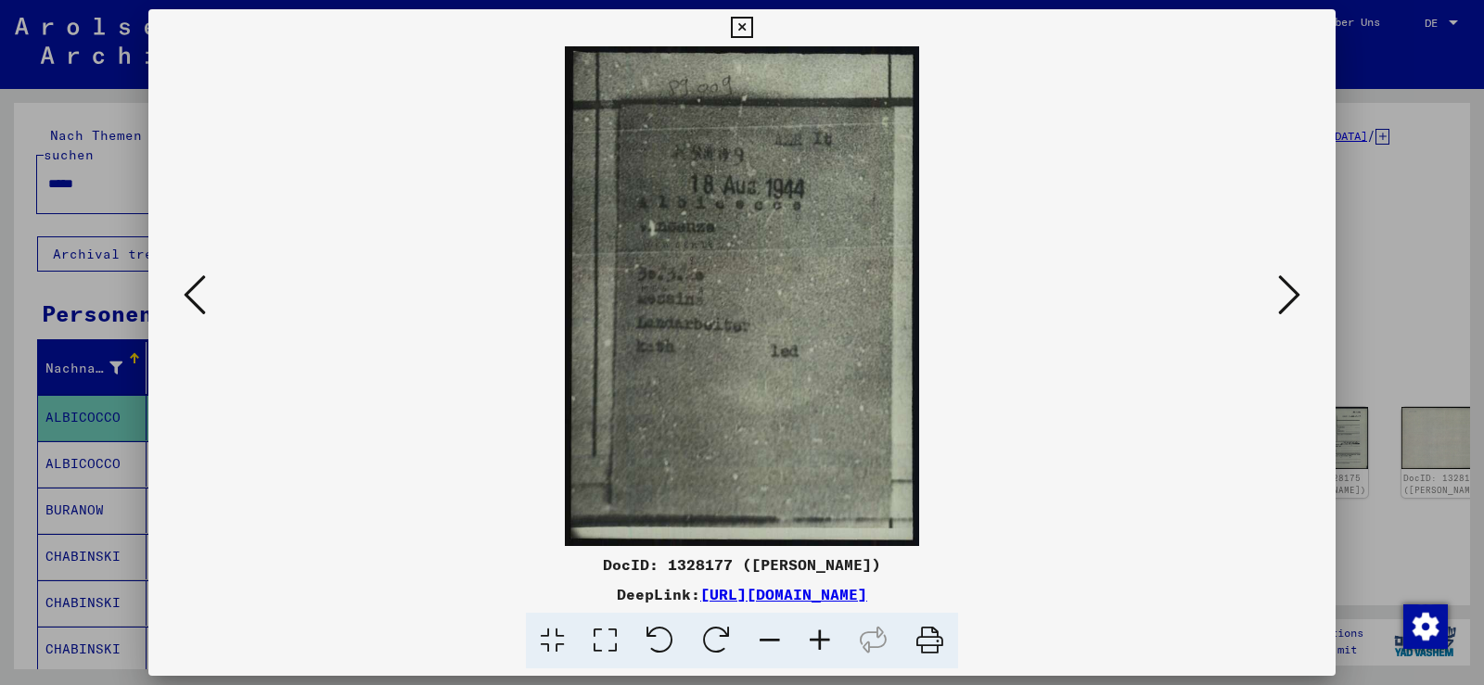
click at [1275, 292] on button at bounding box center [1288, 296] width 33 height 53
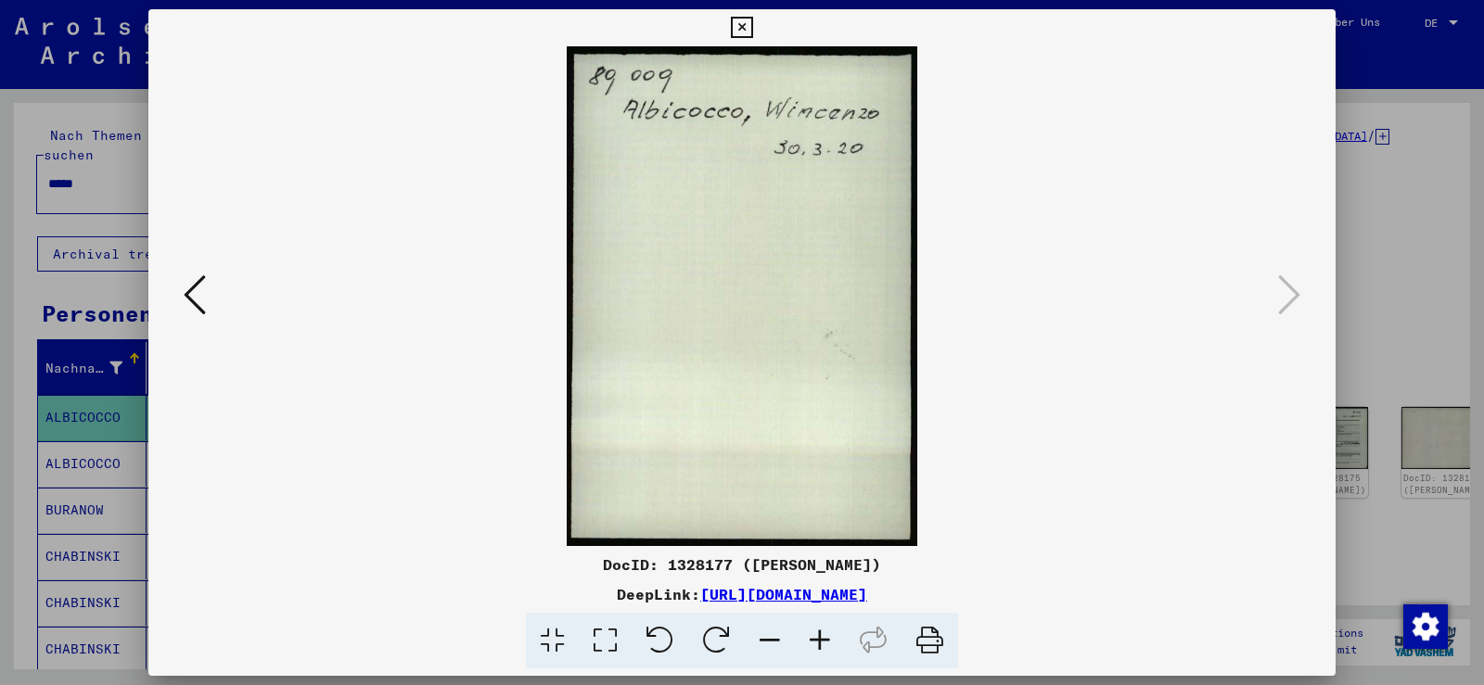
click at [733, 34] on icon at bounding box center [741, 28] width 21 height 22
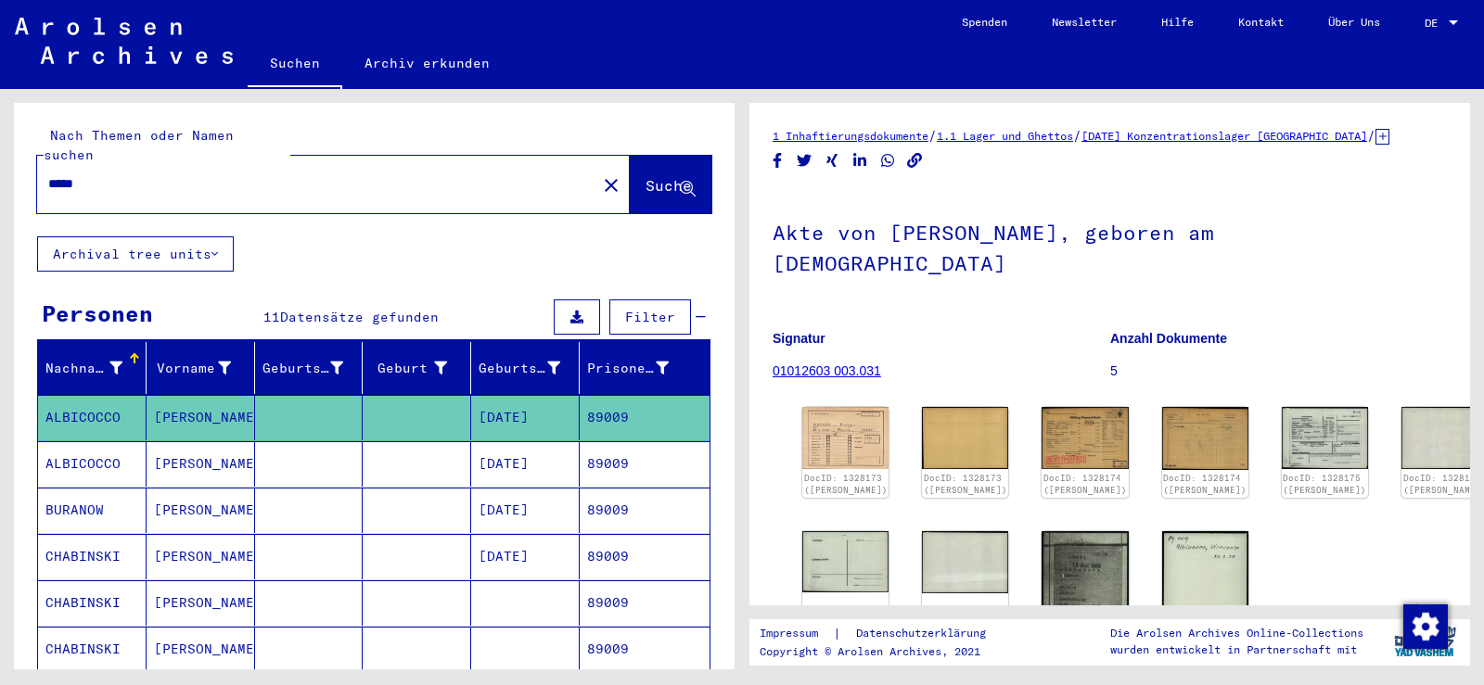
drag, startPoint x: 100, startPoint y: 165, endPoint x: 25, endPoint y: 160, distance: 75.3
click at [25, 160] on div "Nach Themen oder Namen suchen ***** close Suche" at bounding box center [374, 170] width 721 height 134
paste input "text"
type input "*****"
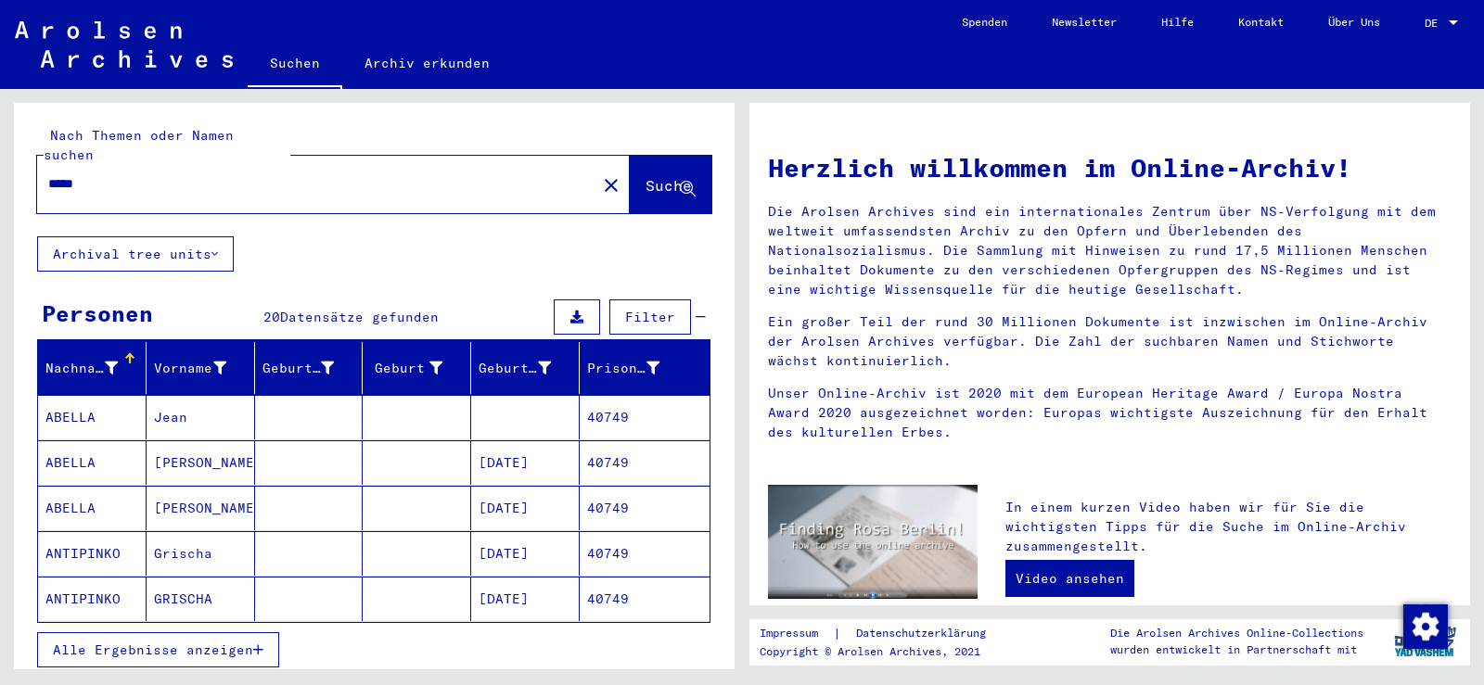
click at [203, 642] on span "Alle Ergebnisse anzeigen" at bounding box center [153, 650] width 200 height 17
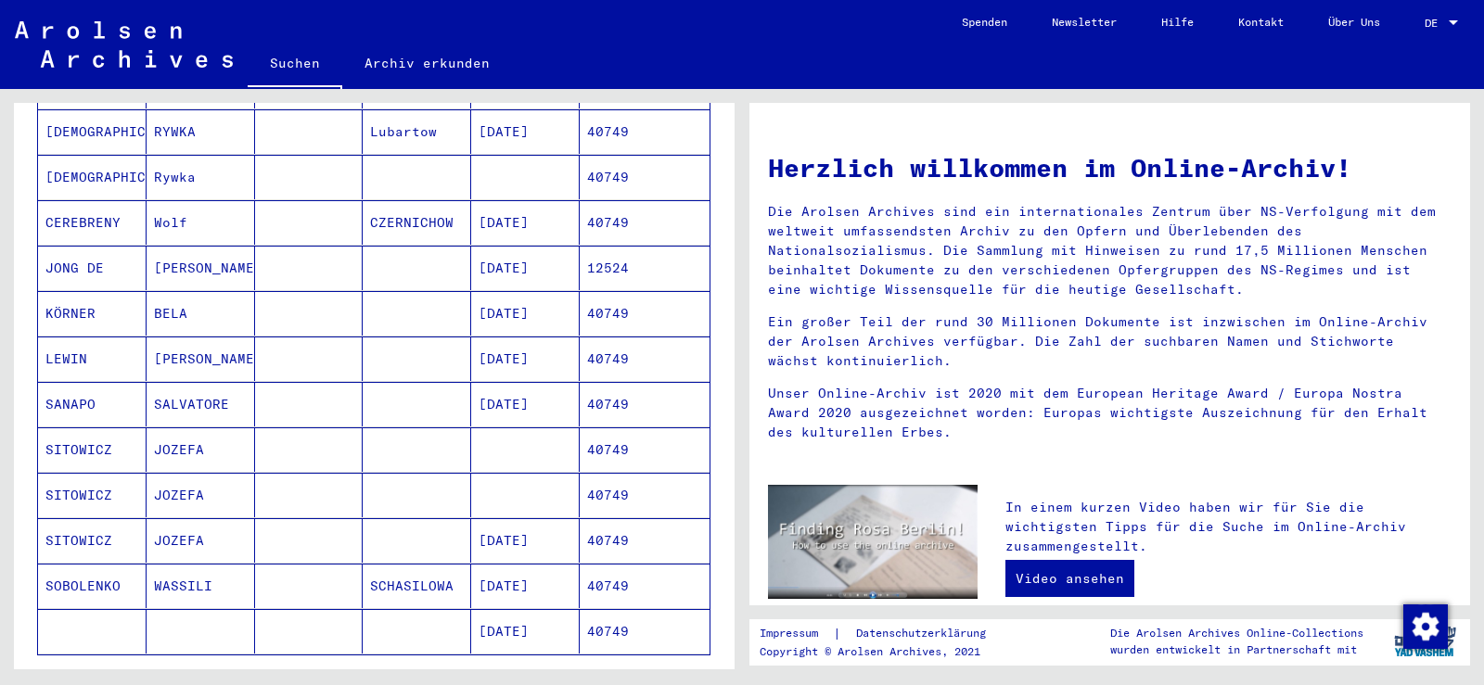
click at [180, 382] on mat-cell "SALVATORE" at bounding box center [201, 404] width 108 height 45
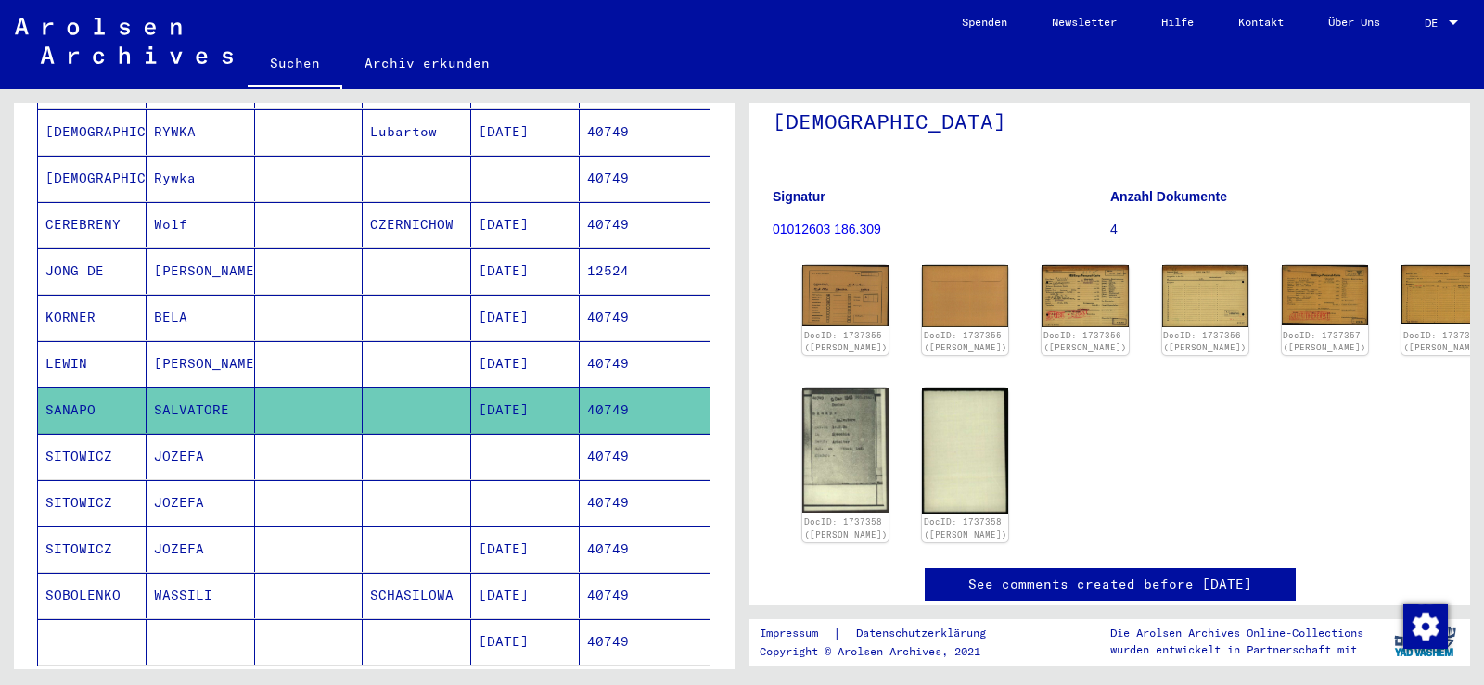
scroll to position [185, 0]
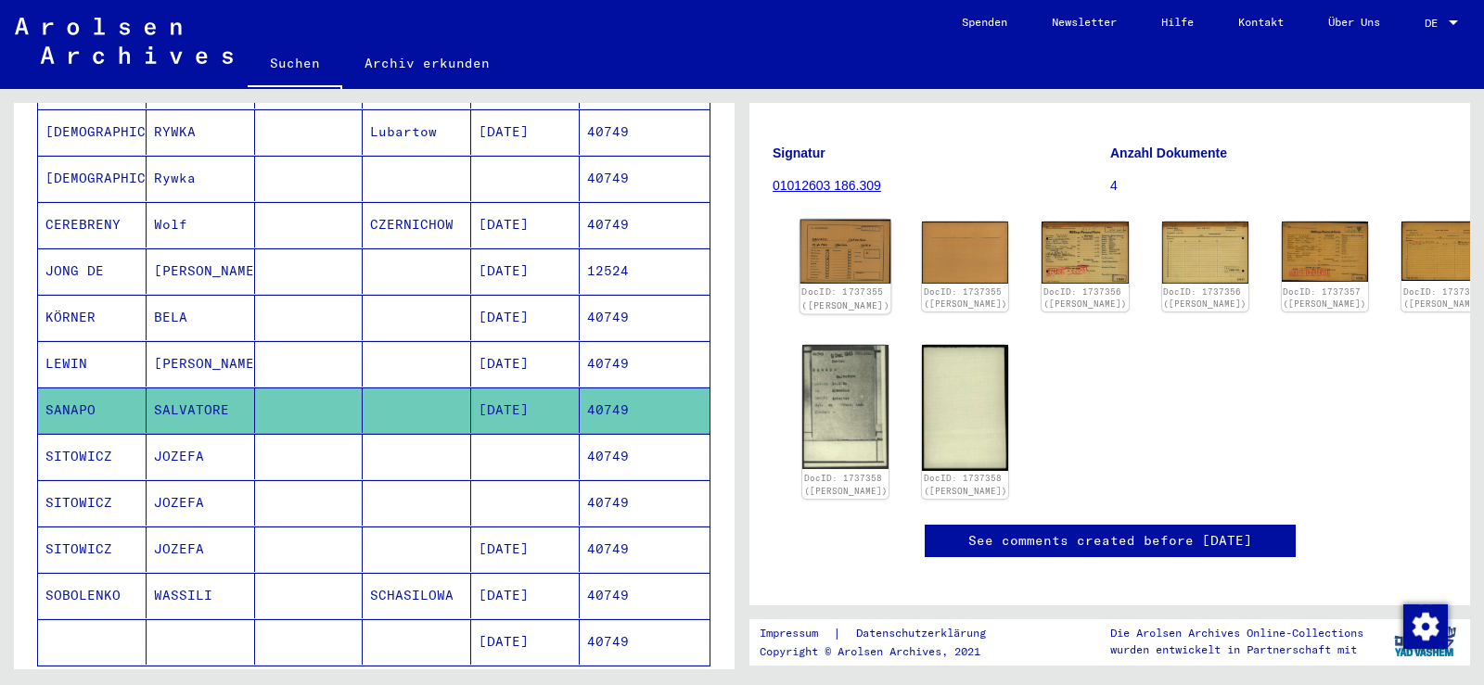
click at [841, 229] on img at bounding box center [845, 252] width 91 height 65
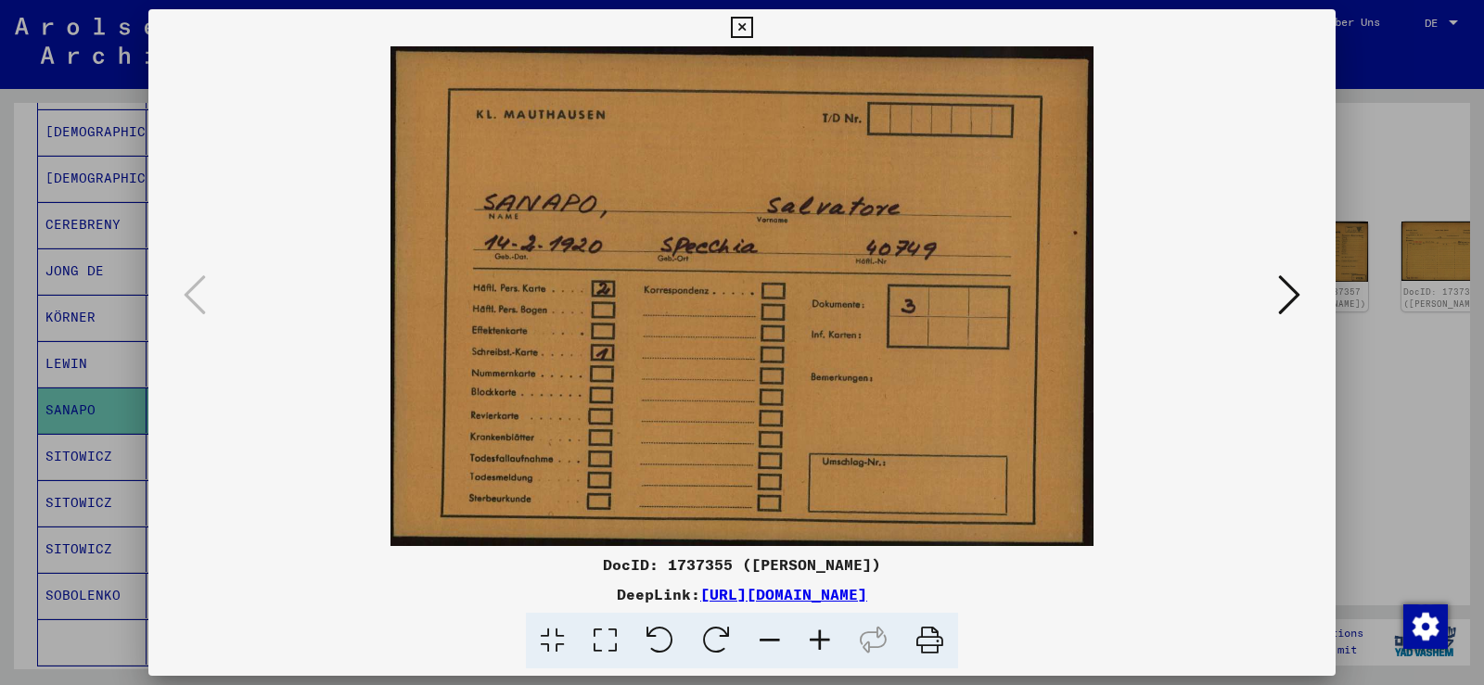
click at [1294, 290] on icon at bounding box center [1289, 295] width 22 height 45
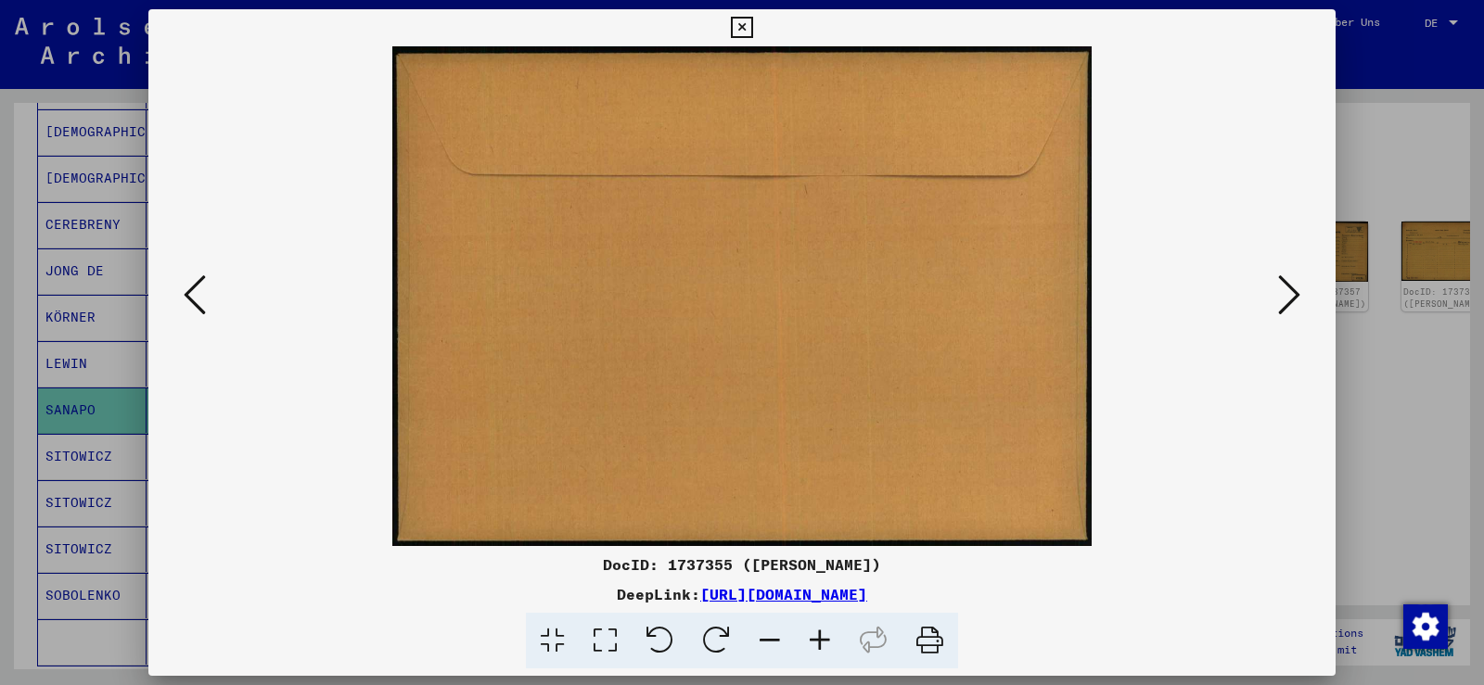
click at [1294, 290] on icon at bounding box center [1289, 295] width 22 height 45
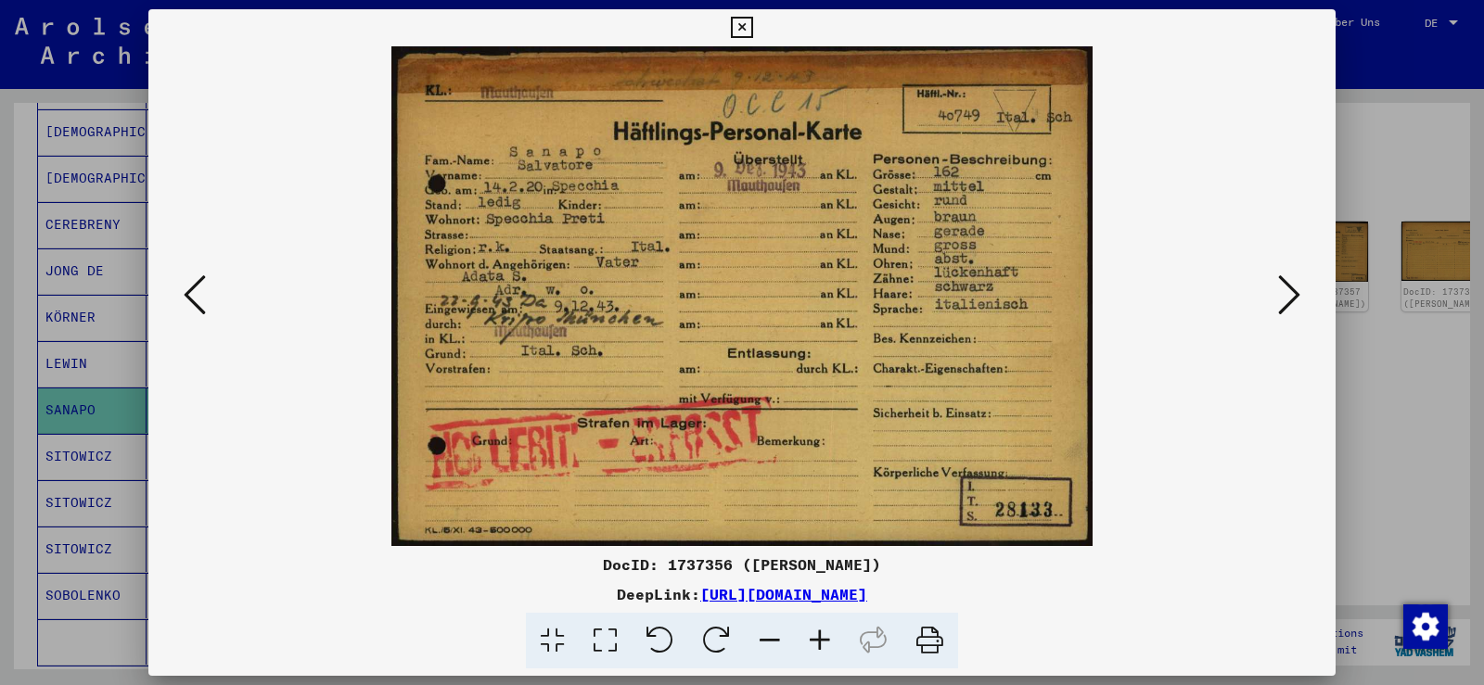
click at [821, 645] on icon at bounding box center [820, 641] width 50 height 57
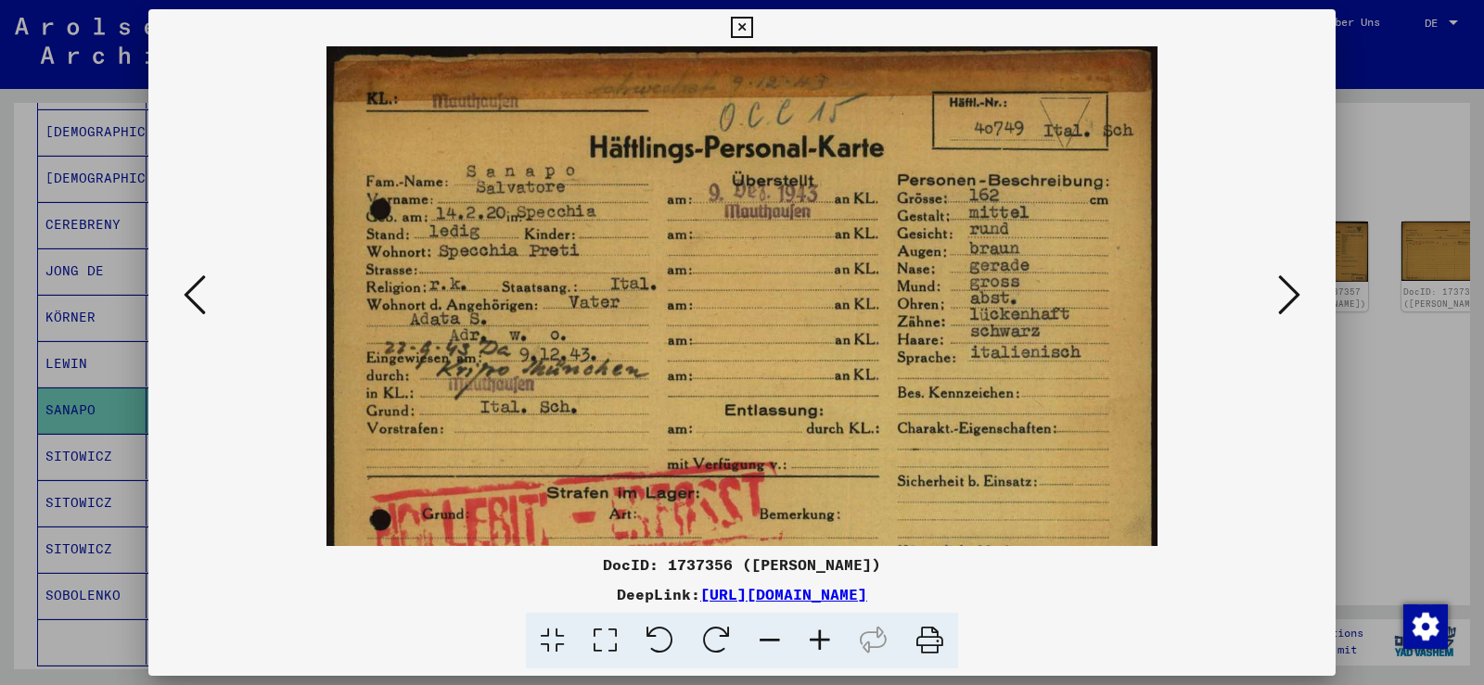
click at [821, 645] on icon at bounding box center [820, 641] width 50 height 57
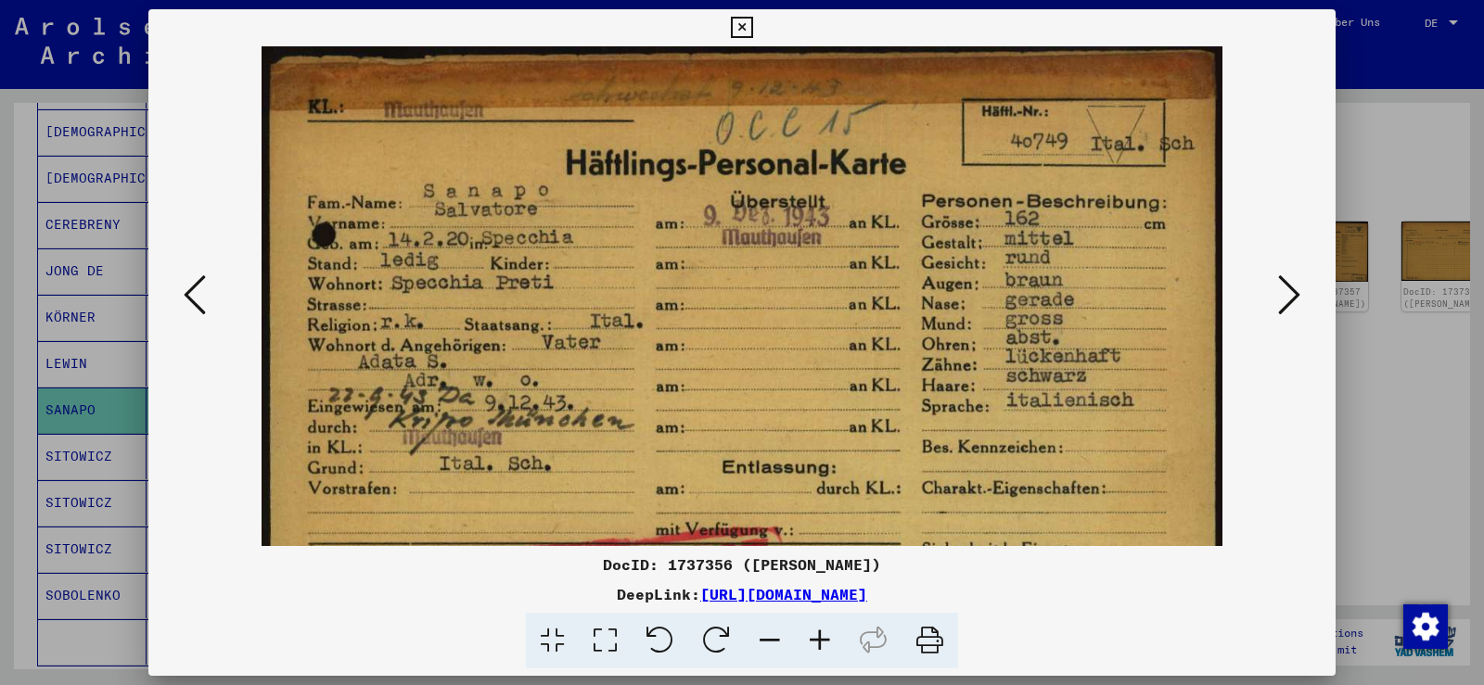
click at [821, 645] on icon at bounding box center [820, 641] width 50 height 57
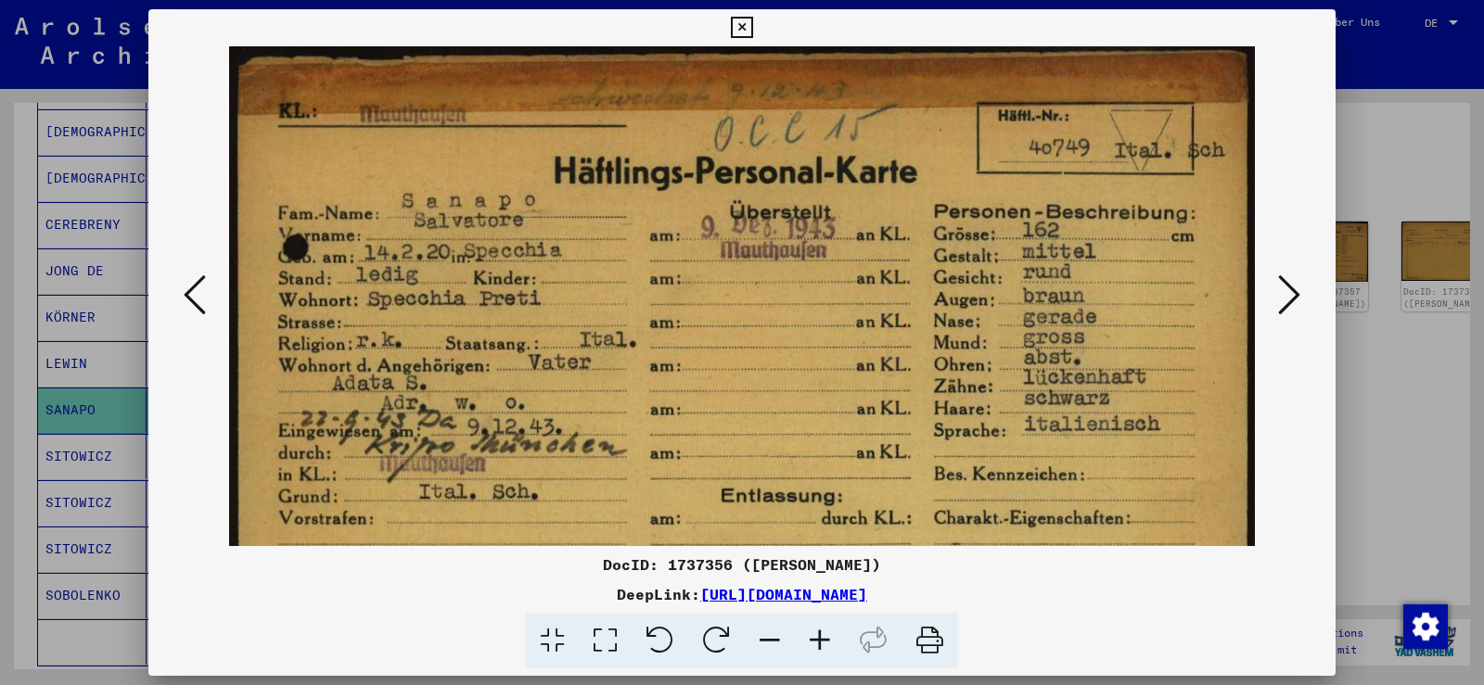
click at [821, 645] on icon at bounding box center [820, 641] width 50 height 57
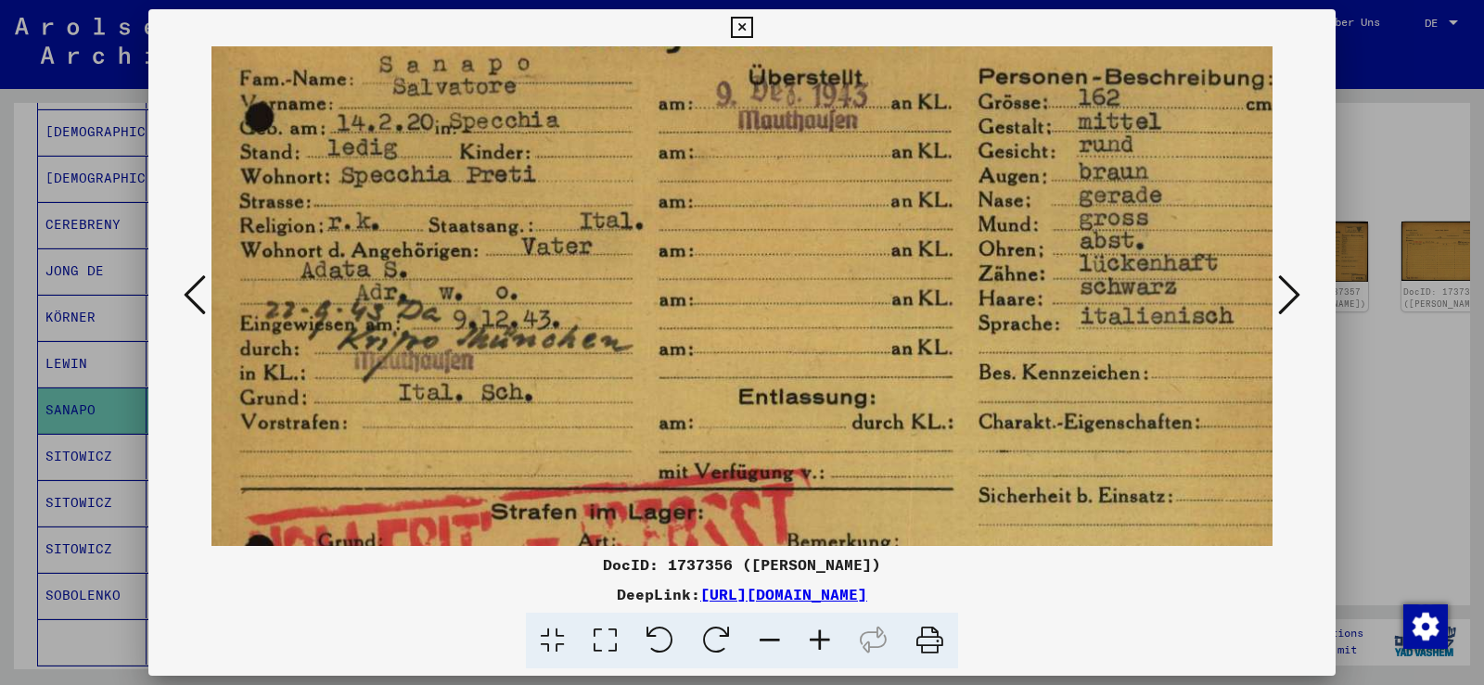
drag, startPoint x: 708, startPoint y: 408, endPoint x: 683, endPoint y: 249, distance: 161.5
click at [683, 249] on img at bounding box center [762, 303] width 1155 height 824
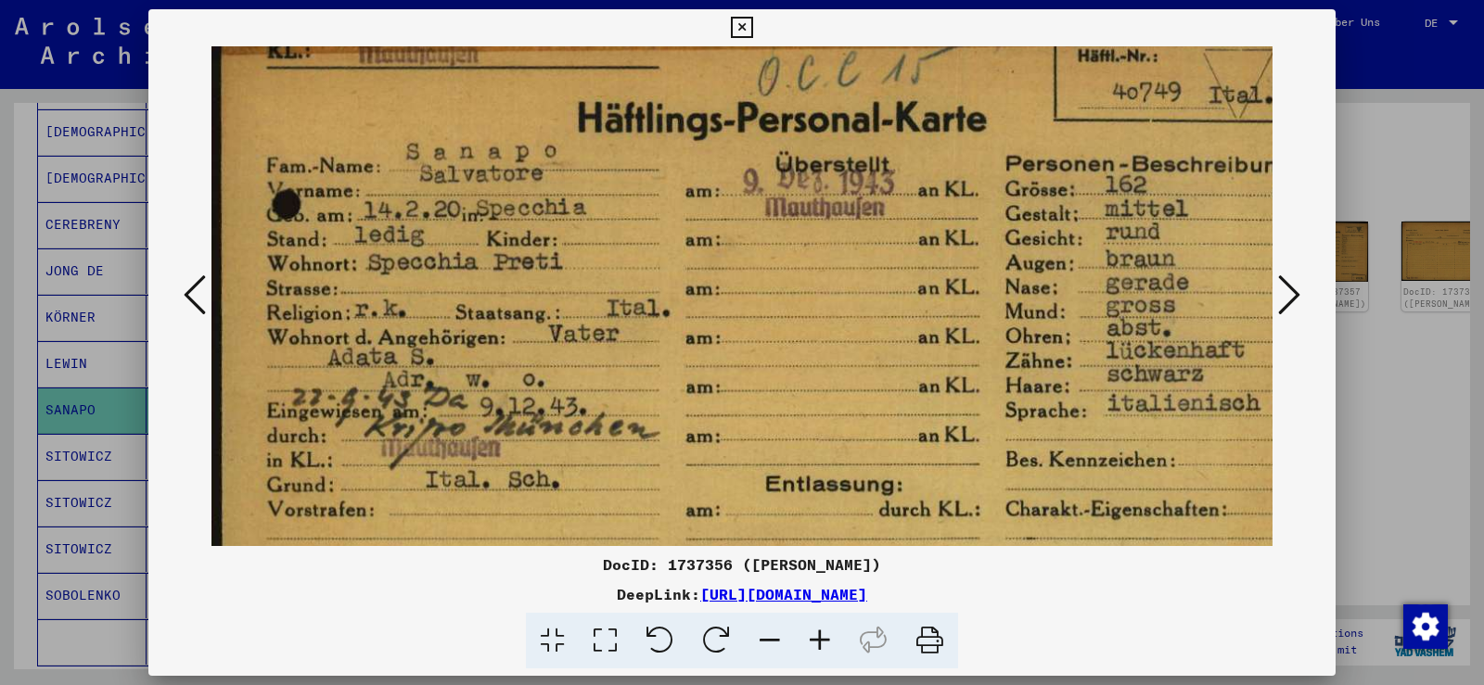
scroll to position [65, 0]
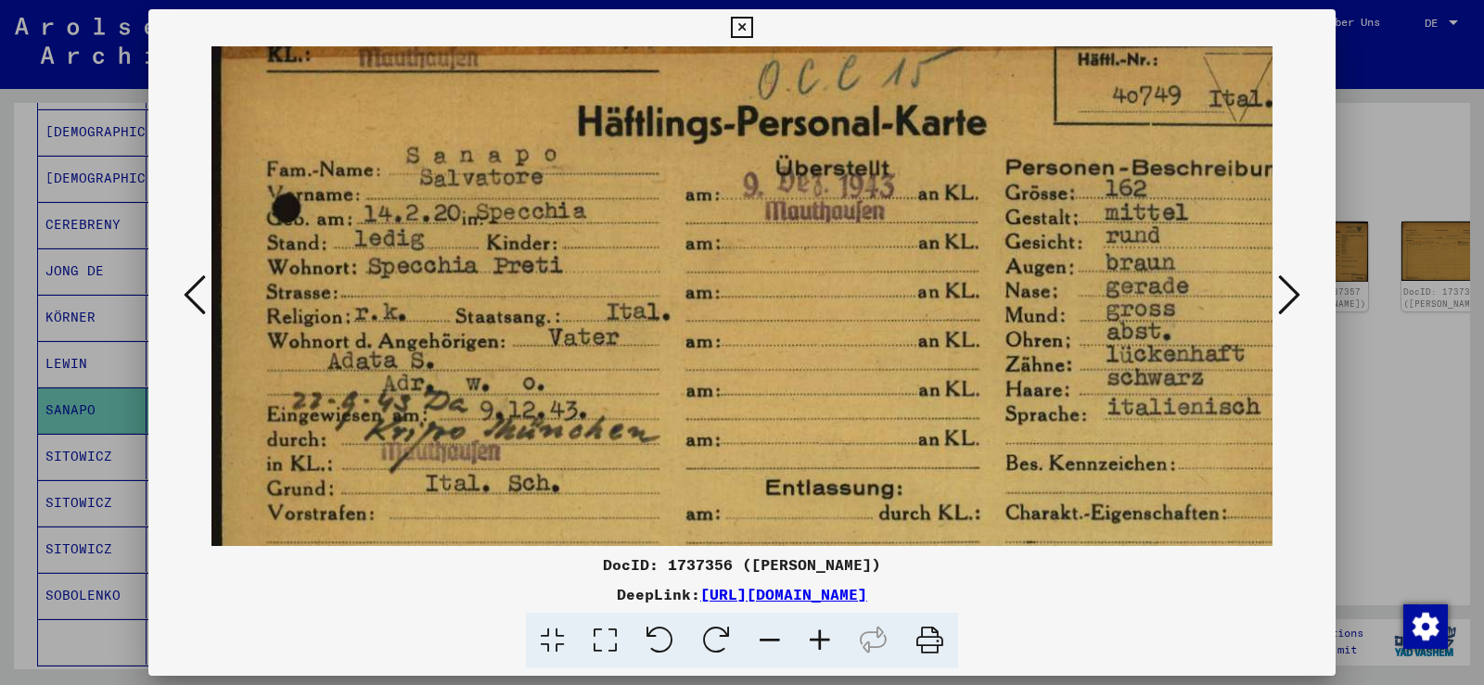
drag, startPoint x: 726, startPoint y: 284, endPoint x: 751, endPoint y: 388, distance: 106.8
click at [751, 388] on img at bounding box center [788, 393] width 1155 height 824
click at [1279, 304] on icon at bounding box center [1289, 295] width 22 height 45
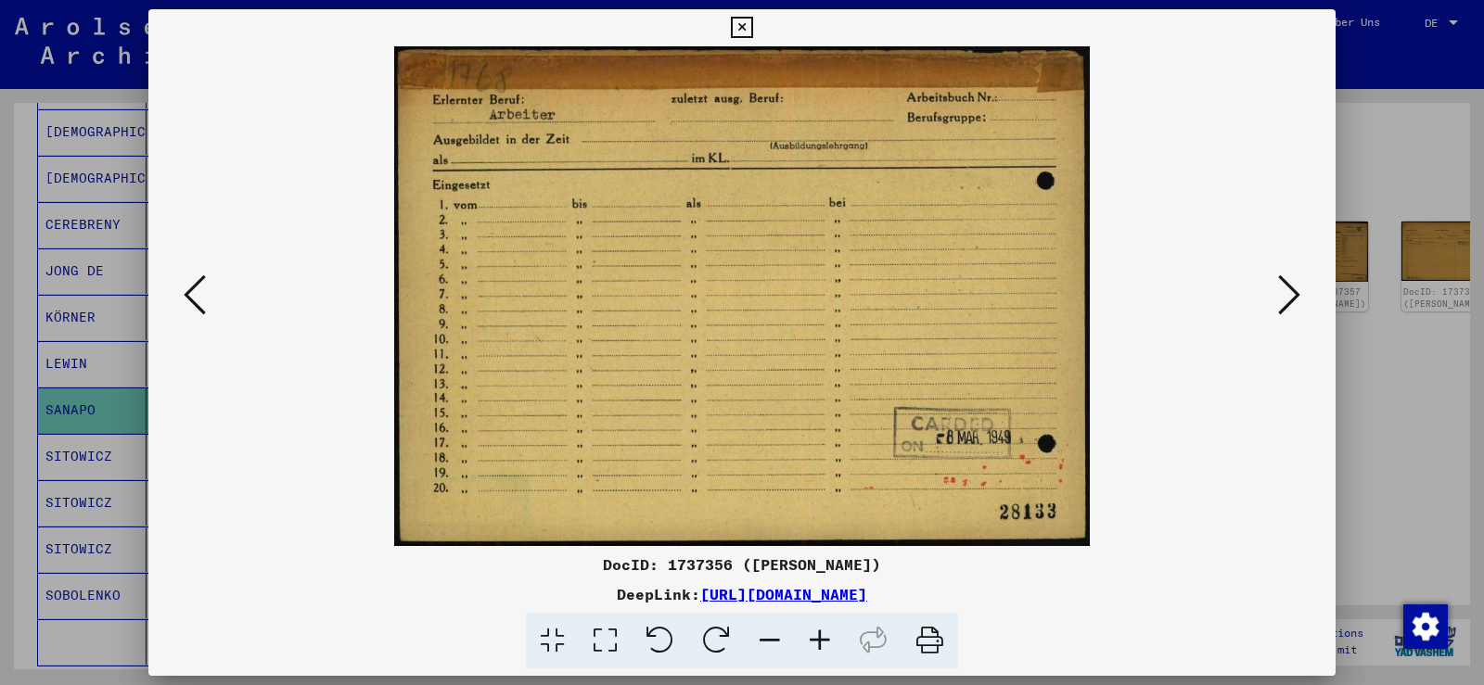
scroll to position [0, 0]
click at [1279, 304] on icon at bounding box center [1289, 295] width 22 height 45
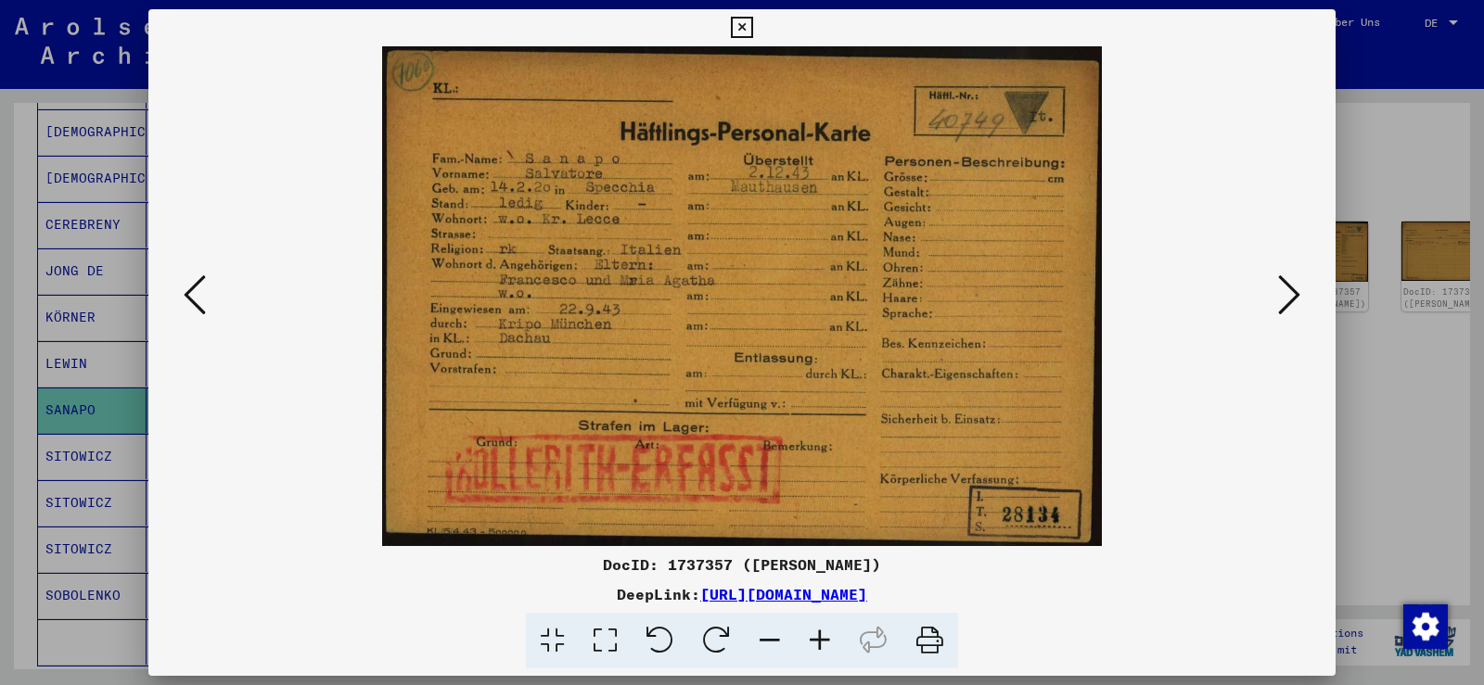
click at [197, 303] on icon at bounding box center [195, 295] width 22 height 45
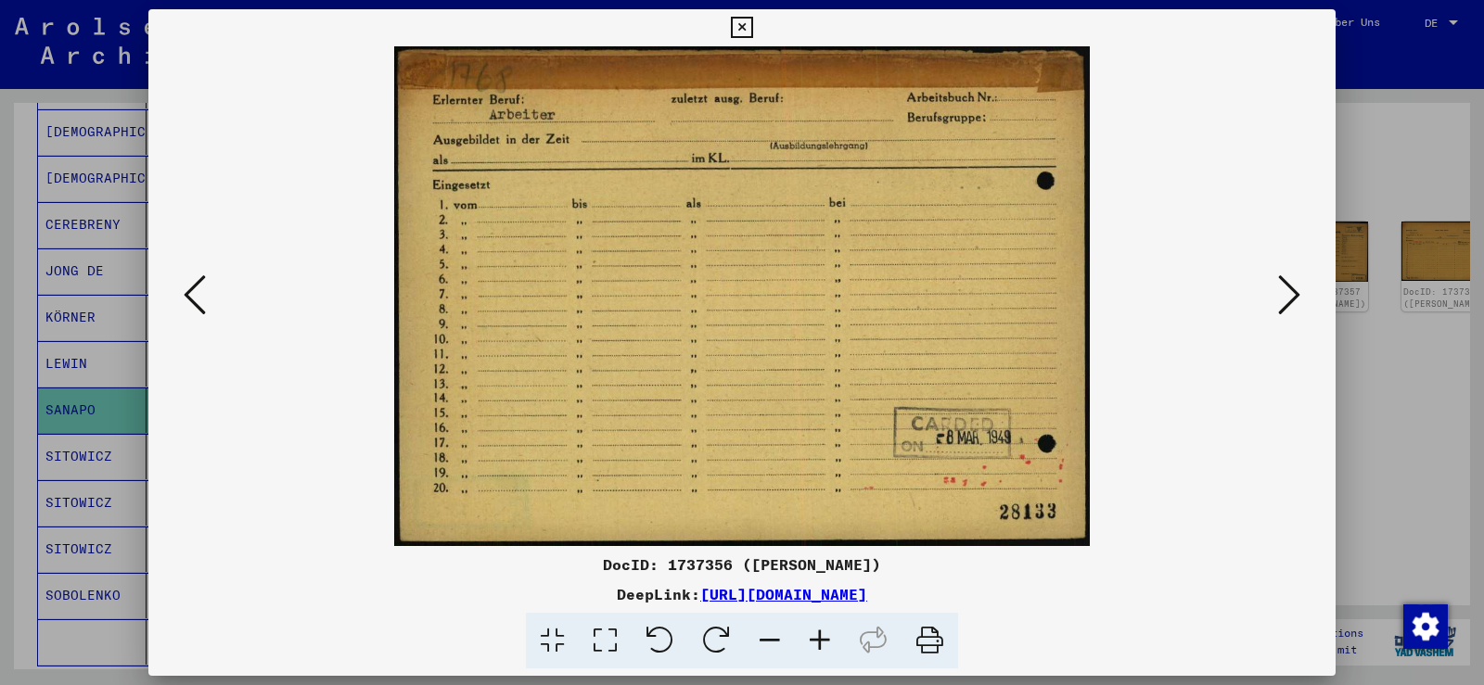
click at [1276, 298] on button at bounding box center [1288, 296] width 33 height 53
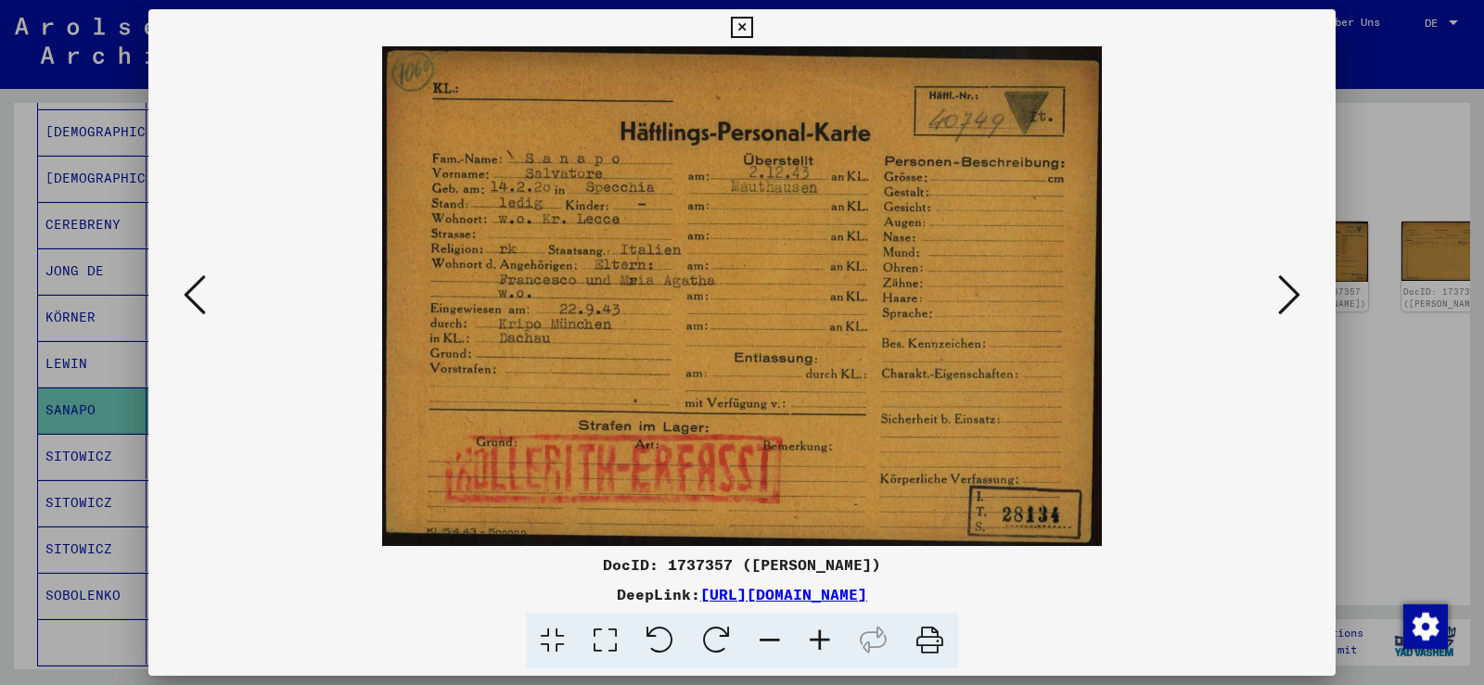
click at [1289, 289] on icon at bounding box center [1289, 295] width 22 height 45
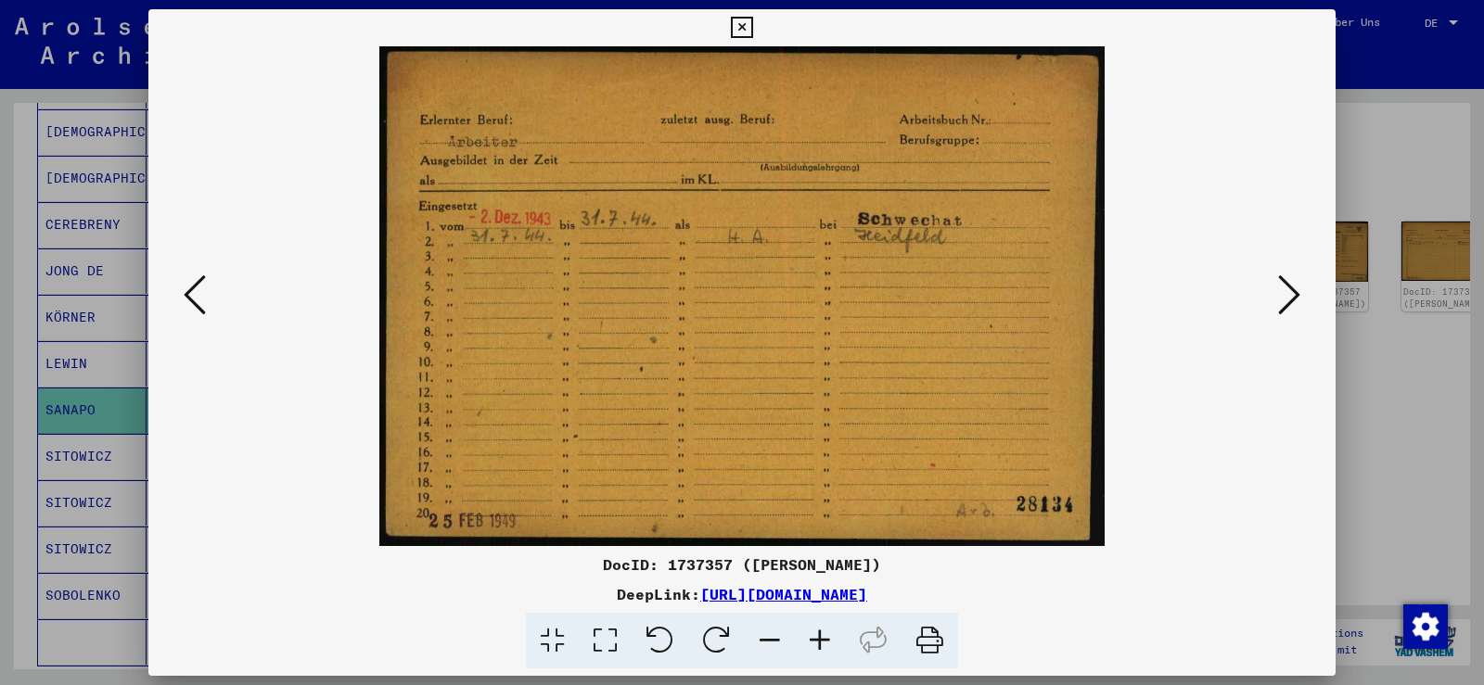
click at [729, 25] on button at bounding box center [741, 27] width 32 height 37
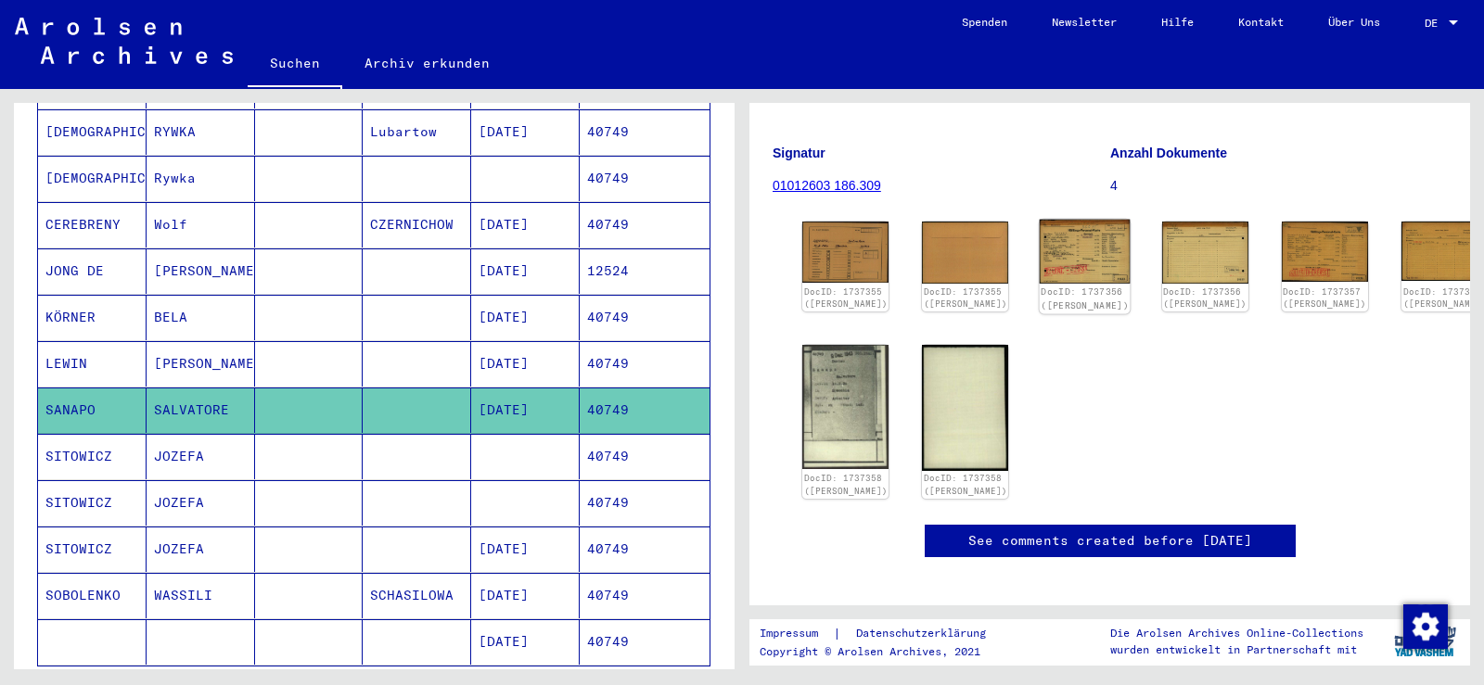
click at [1061, 220] on img at bounding box center [1085, 252] width 91 height 65
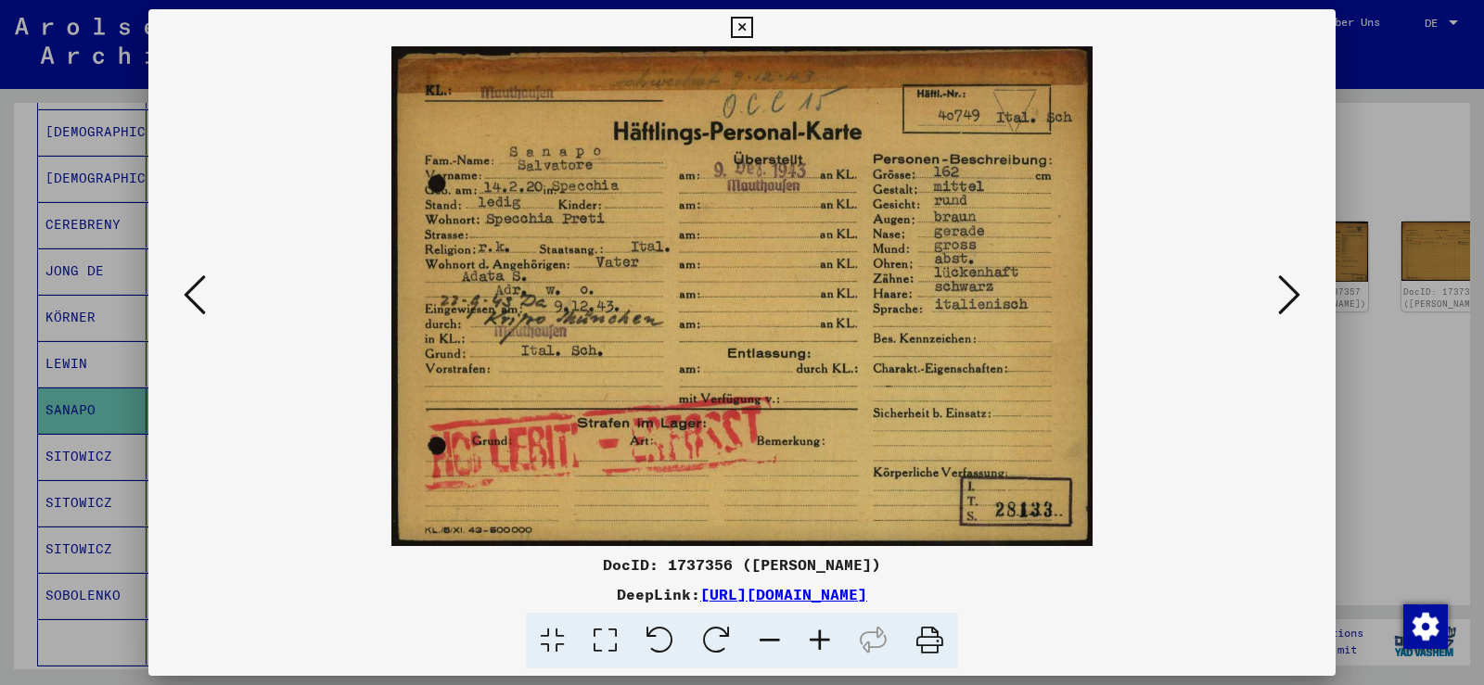
click at [194, 298] on icon at bounding box center [195, 295] width 22 height 45
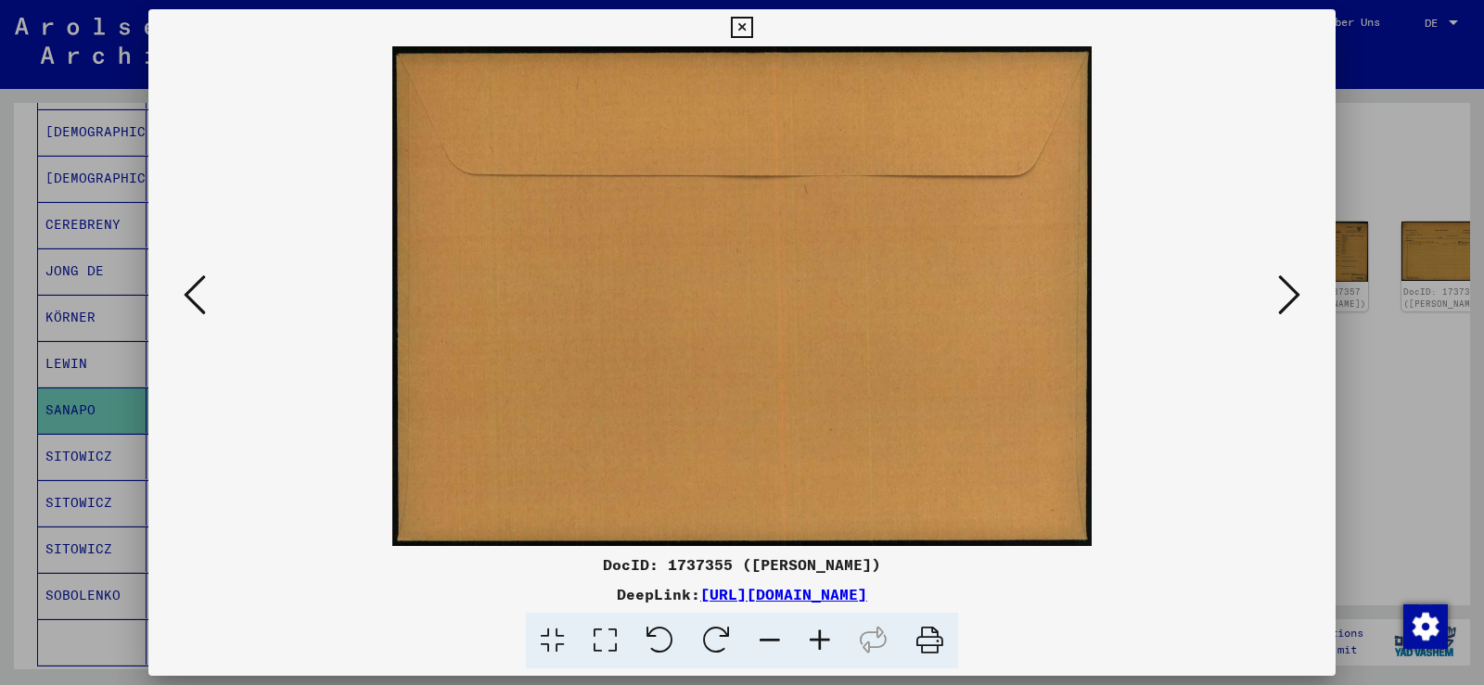
click at [194, 297] on icon at bounding box center [195, 295] width 22 height 45
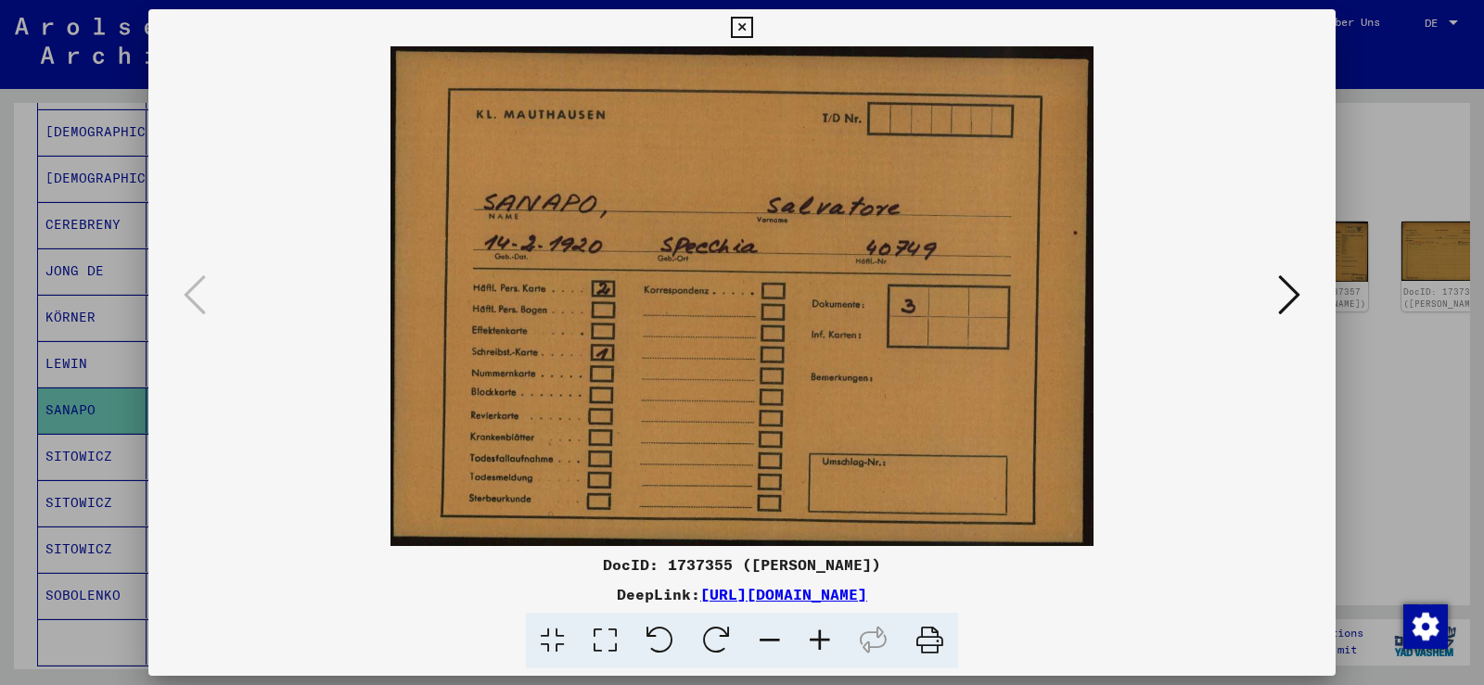
click at [1276, 299] on button at bounding box center [1288, 296] width 33 height 53
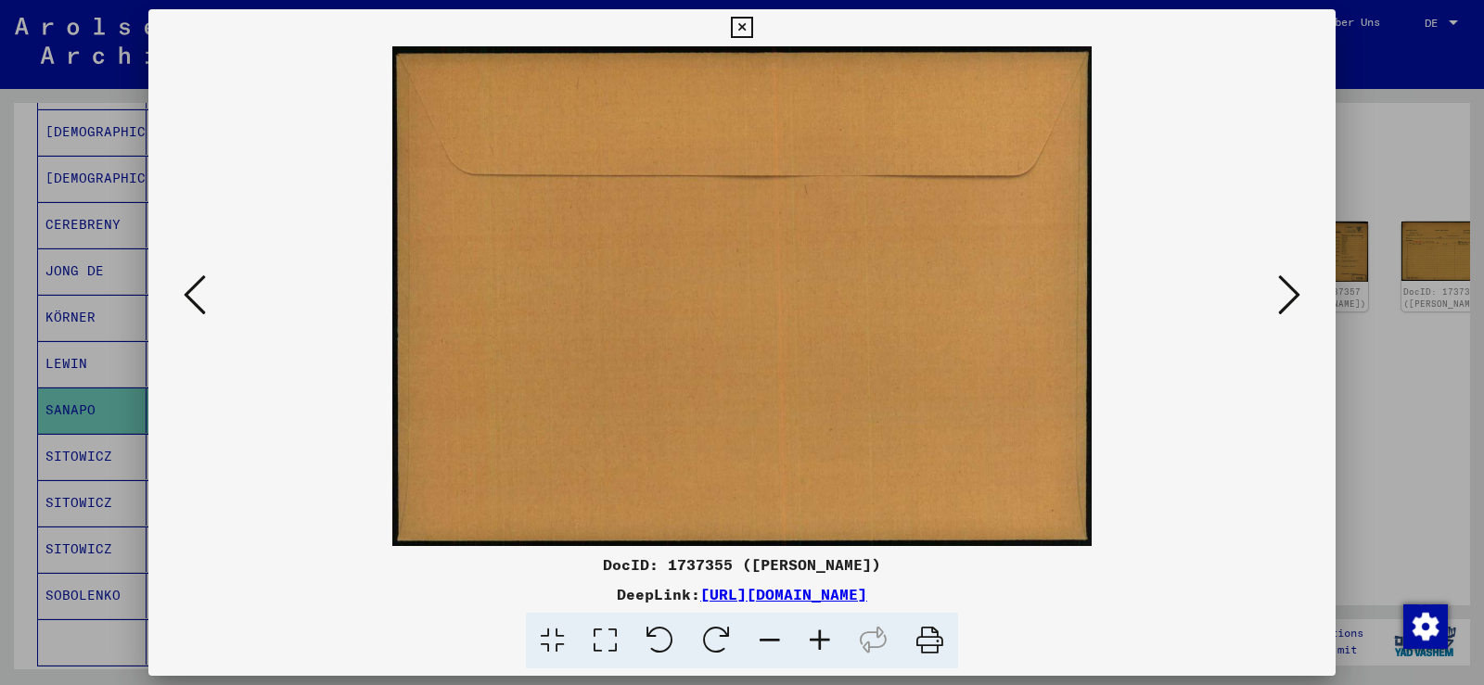
click at [1276, 299] on button at bounding box center [1288, 296] width 33 height 53
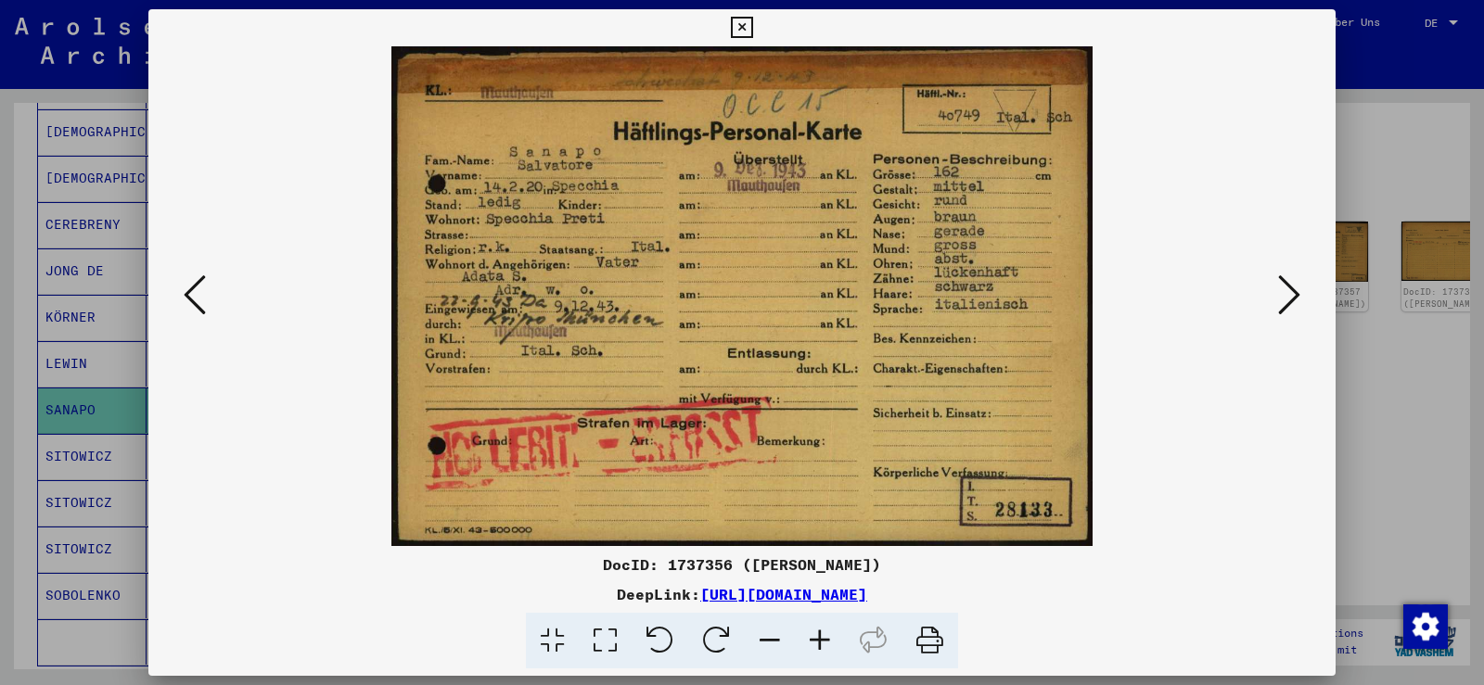
click at [1276, 299] on button at bounding box center [1288, 296] width 33 height 53
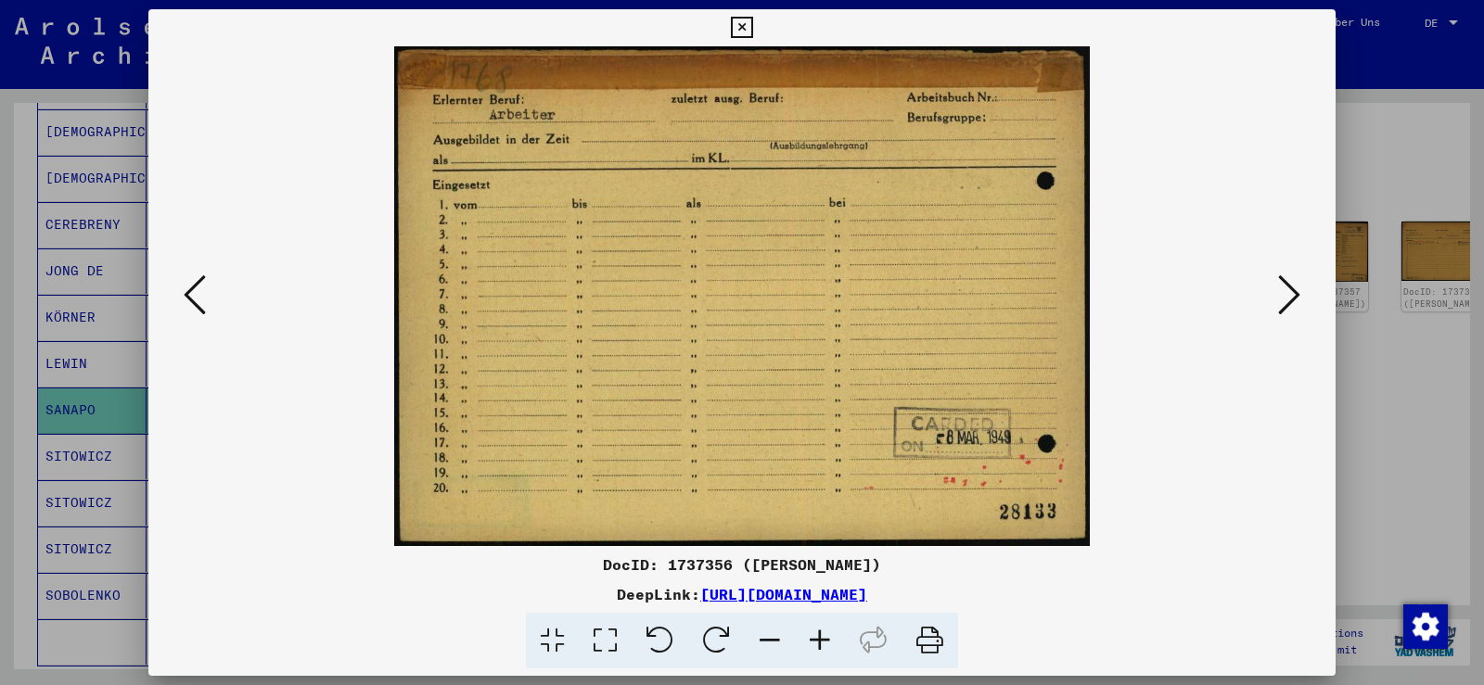
click at [1276, 299] on button at bounding box center [1288, 296] width 33 height 53
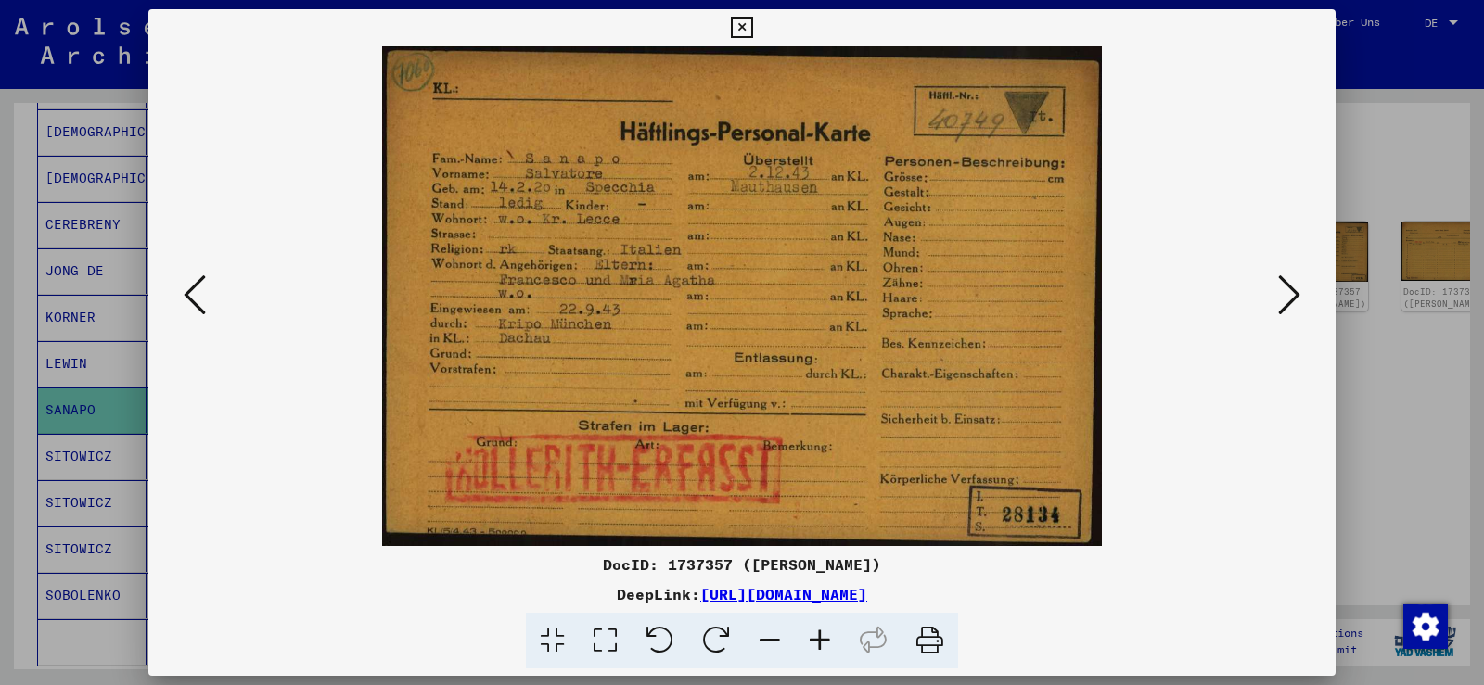
click at [1287, 301] on icon at bounding box center [1289, 295] width 22 height 45
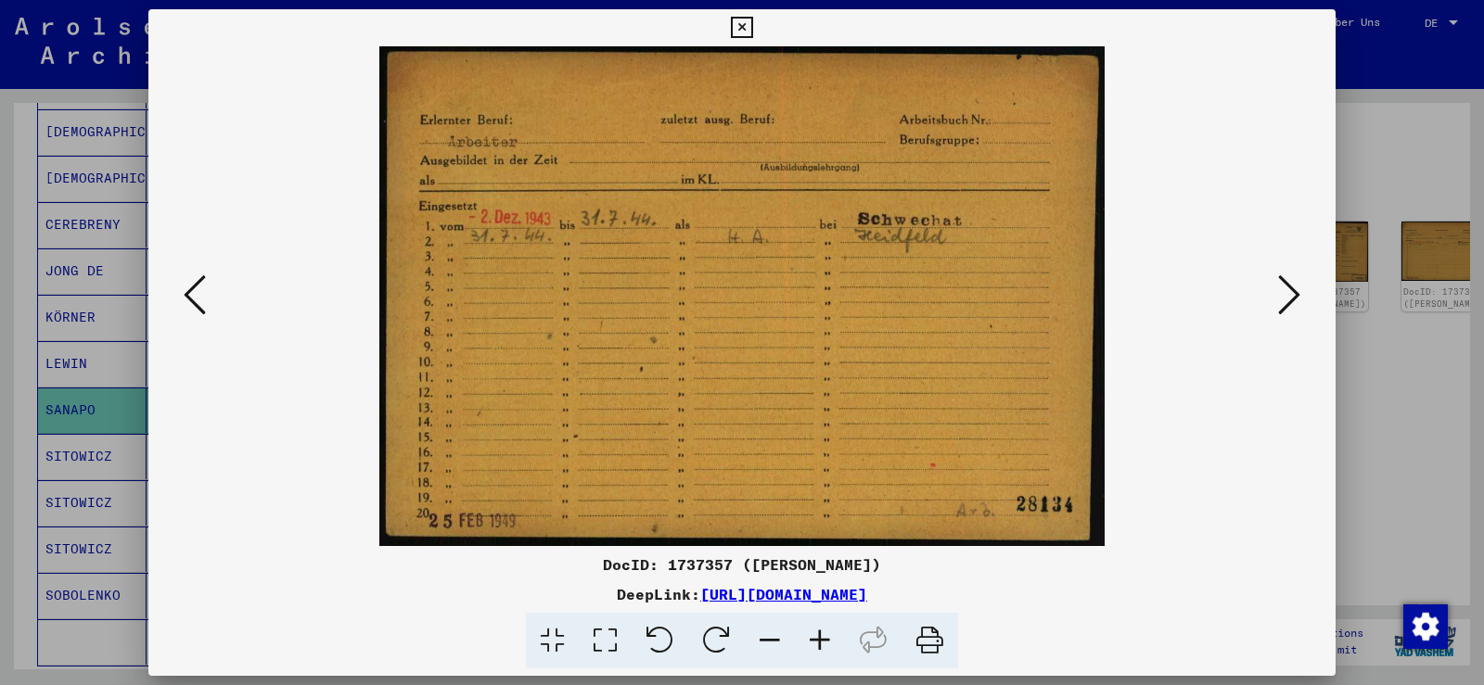
click at [1287, 301] on icon at bounding box center [1289, 295] width 22 height 45
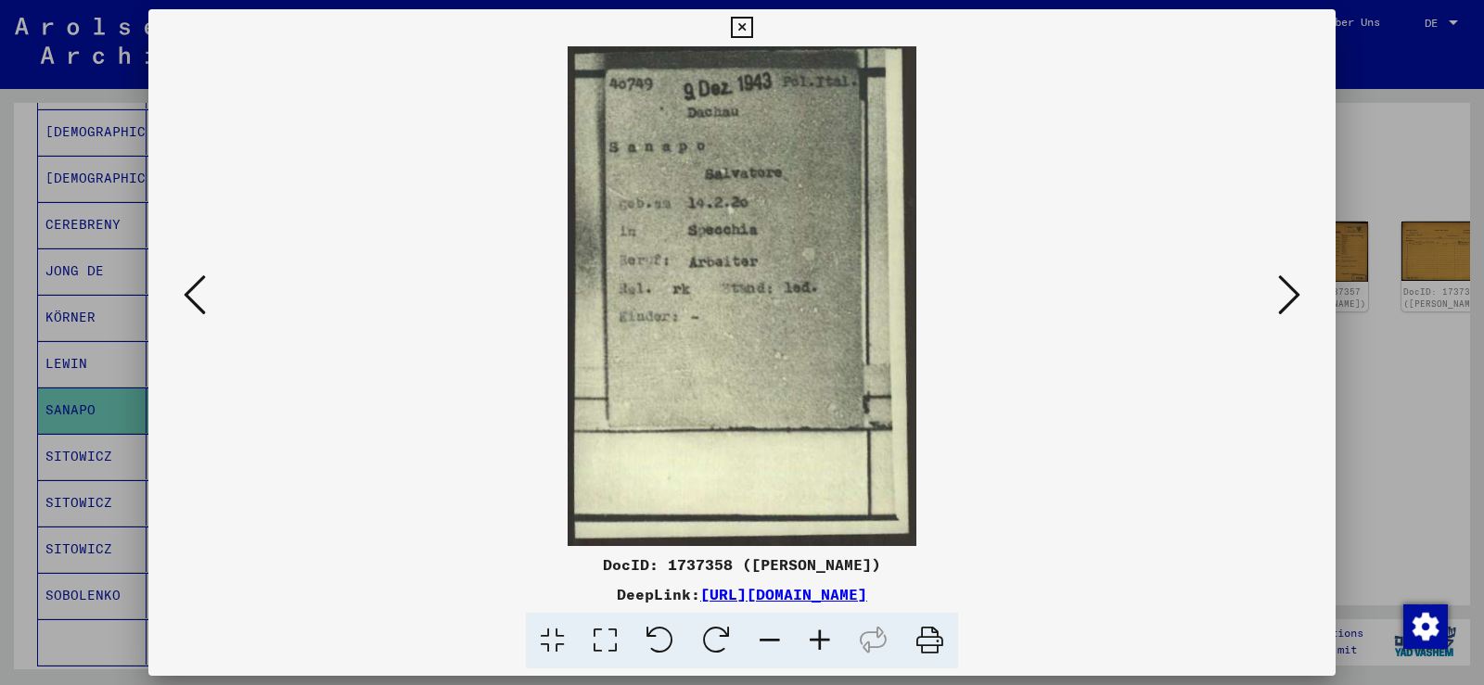
click at [194, 308] on icon at bounding box center [195, 295] width 22 height 45
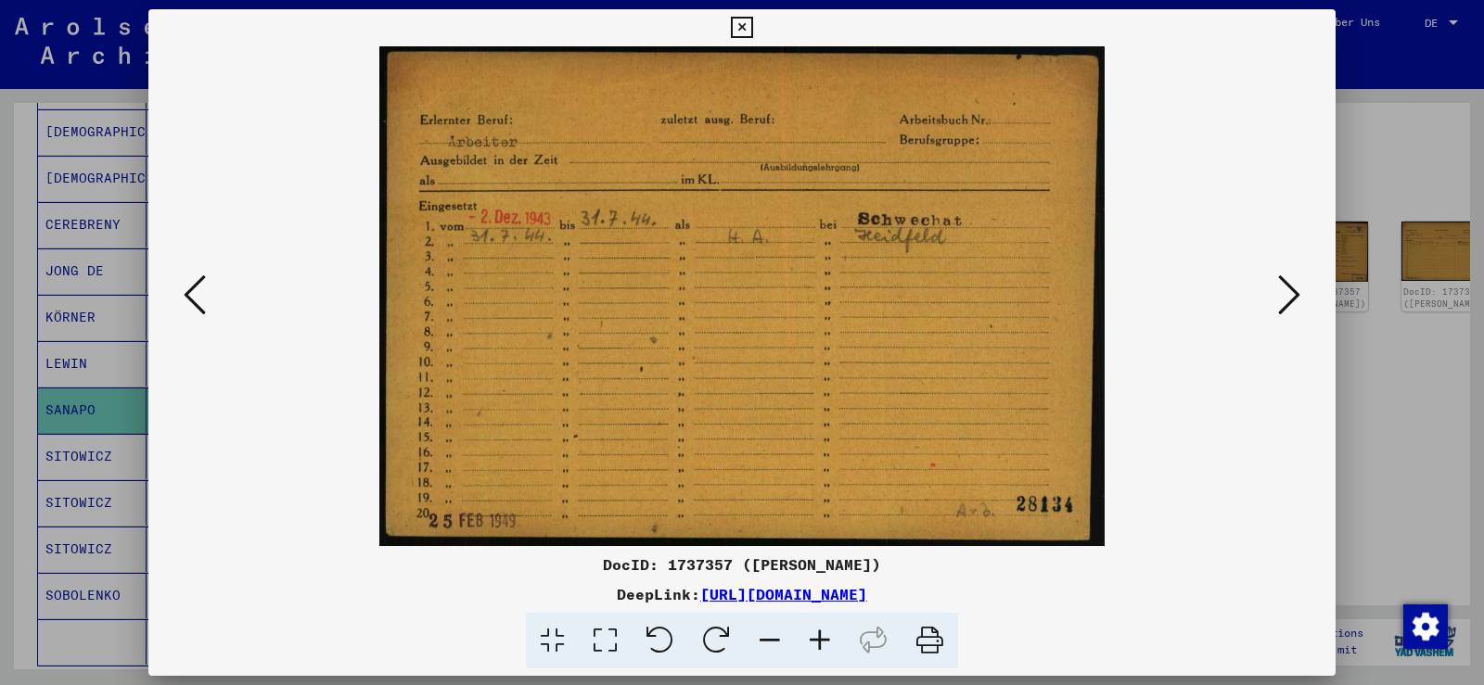
click at [191, 291] on icon at bounding box center [195, 295] width 22 height 45
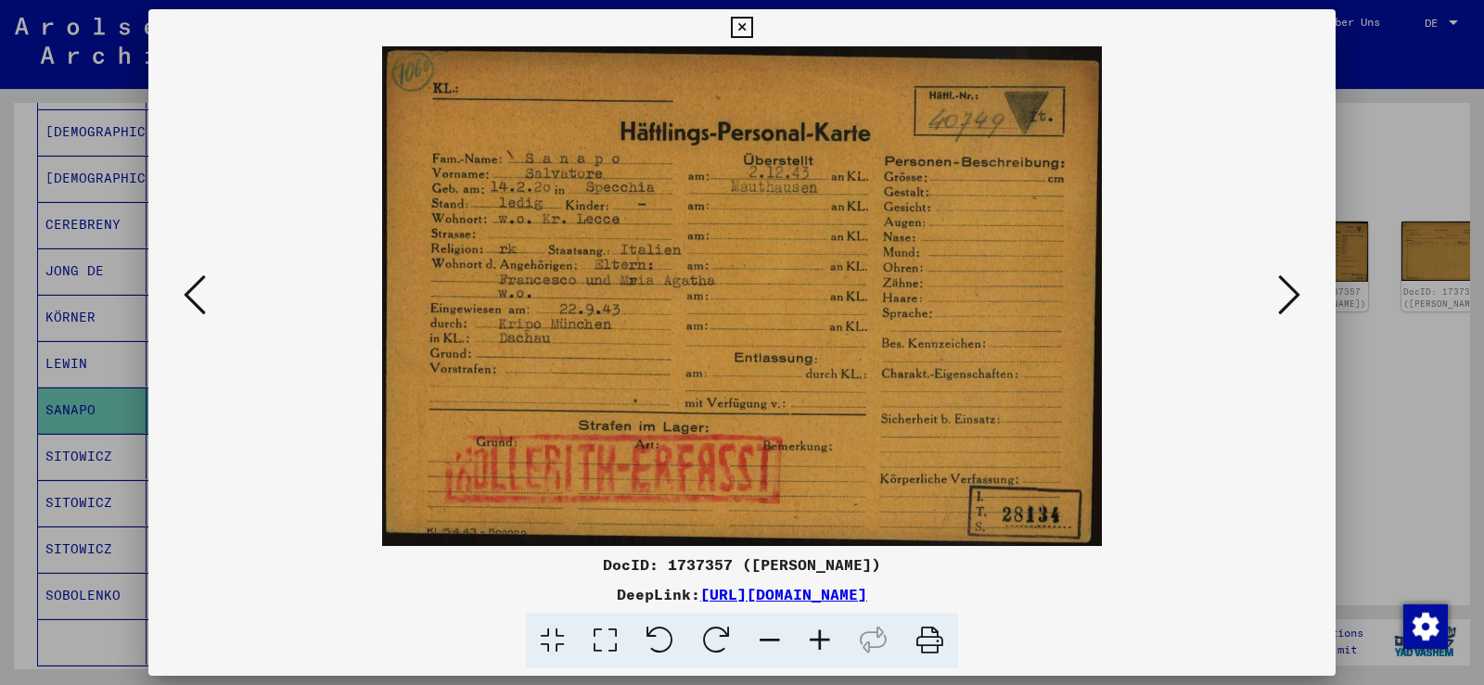
click at [1288, 290] on icon at bounding box center [1289, 295] width 22 height 45
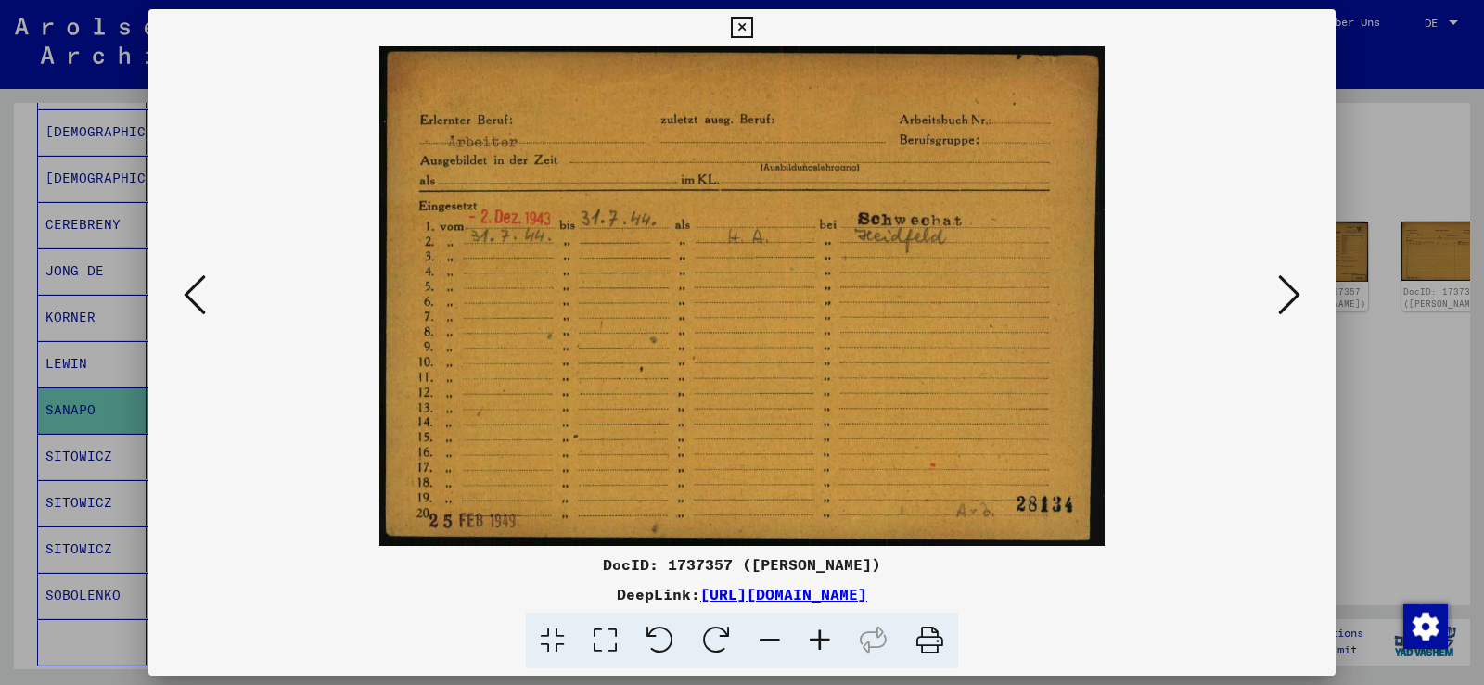
click at [748, 32] on icon at bounding box center [741, 28] width 21 height 22
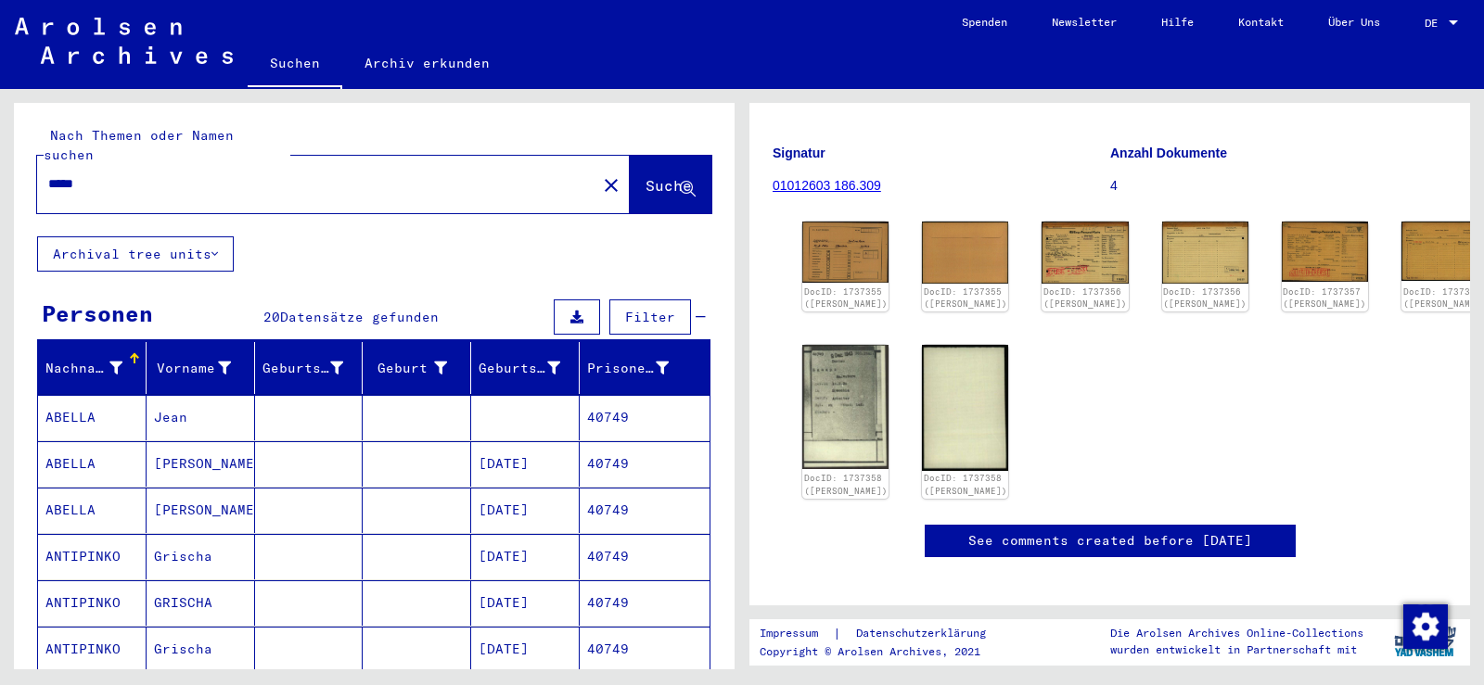
drag, startPoint x: 94, startPoint y: 160, endPoint x: 33, endPoint y: 160, distance: 60.3
click at [33, 160] on div "Nach Themen oder Namen suchen ***** close Suche" at bounding box center [374, 170] width 721 height 134
paste input "*****"
type input "*****"
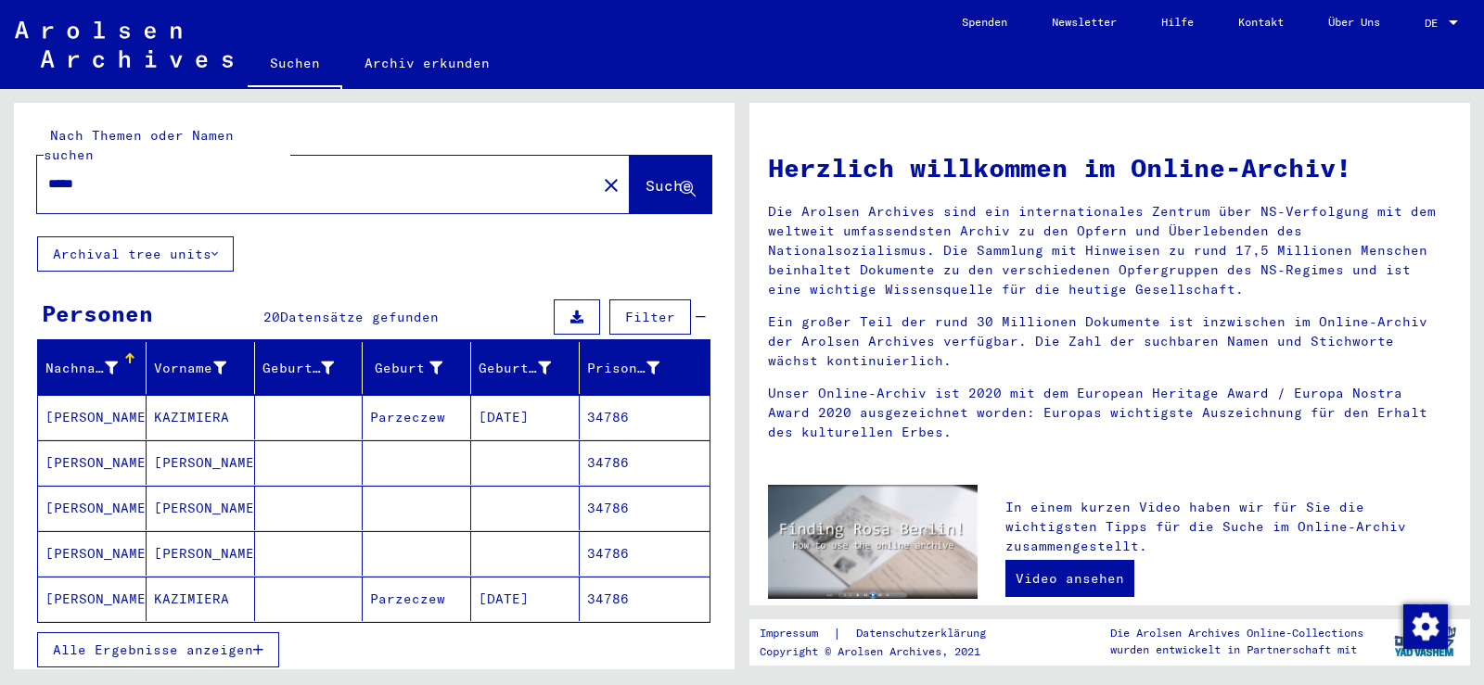
click at [204, 642] on span "Alle Ergebnisse anzeigen" at bounding box center [153, 650] width 200 height 17
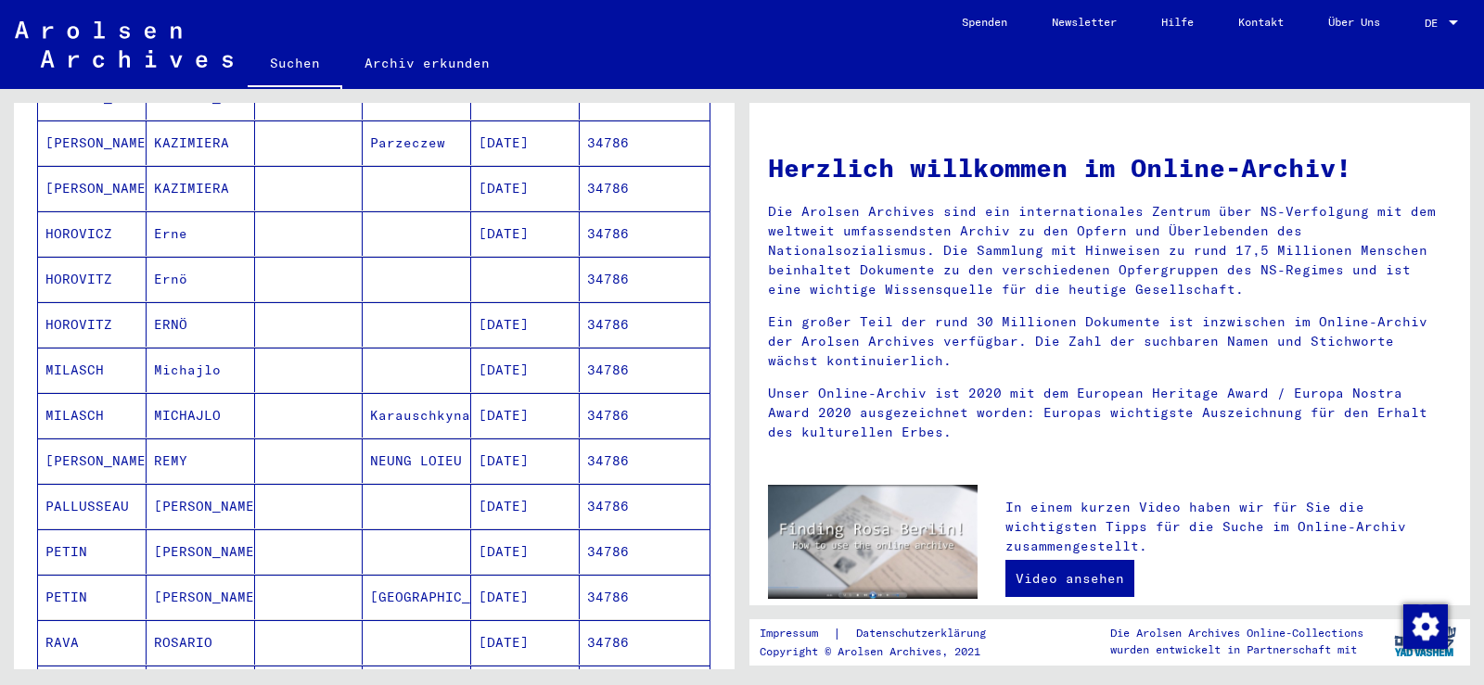
scroll to position [464, 0]
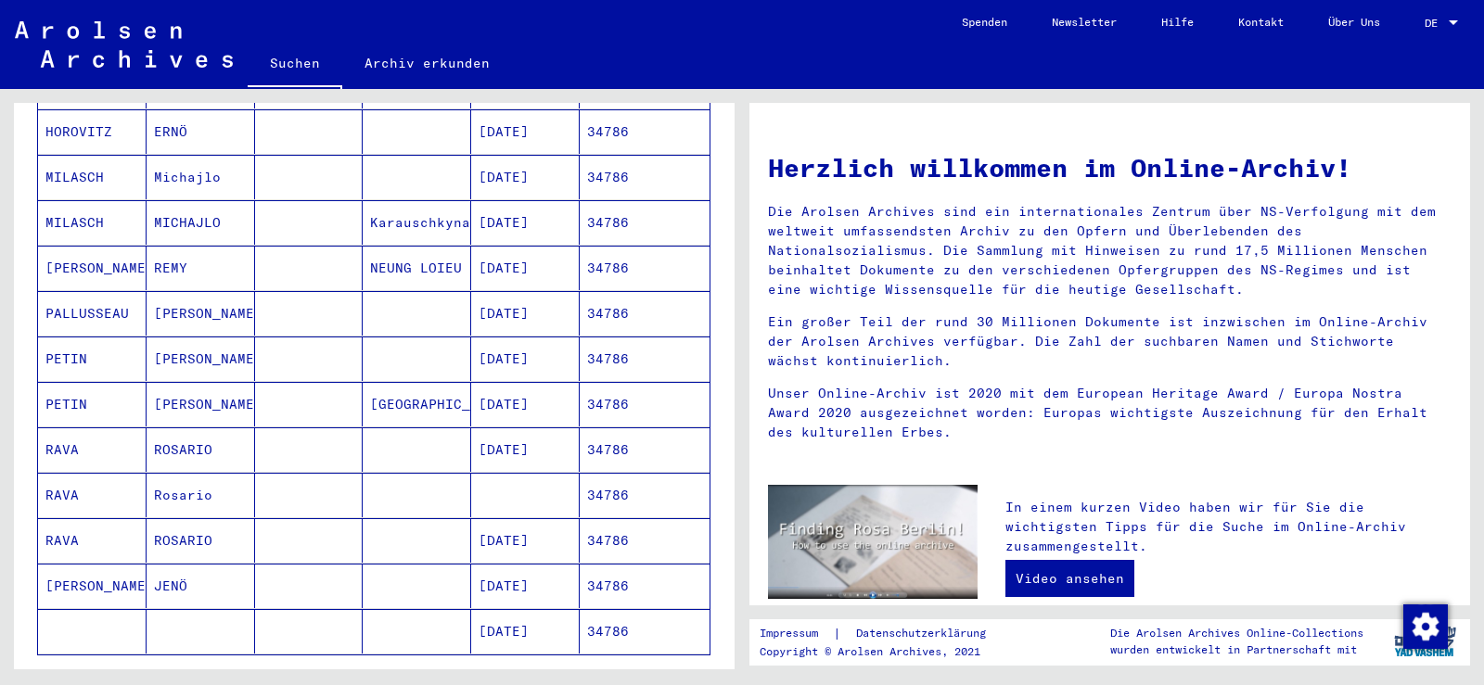
click at [236, 434] on mat-cell "ROSARIO" at bounding box center [201, 450] width 108 height 45
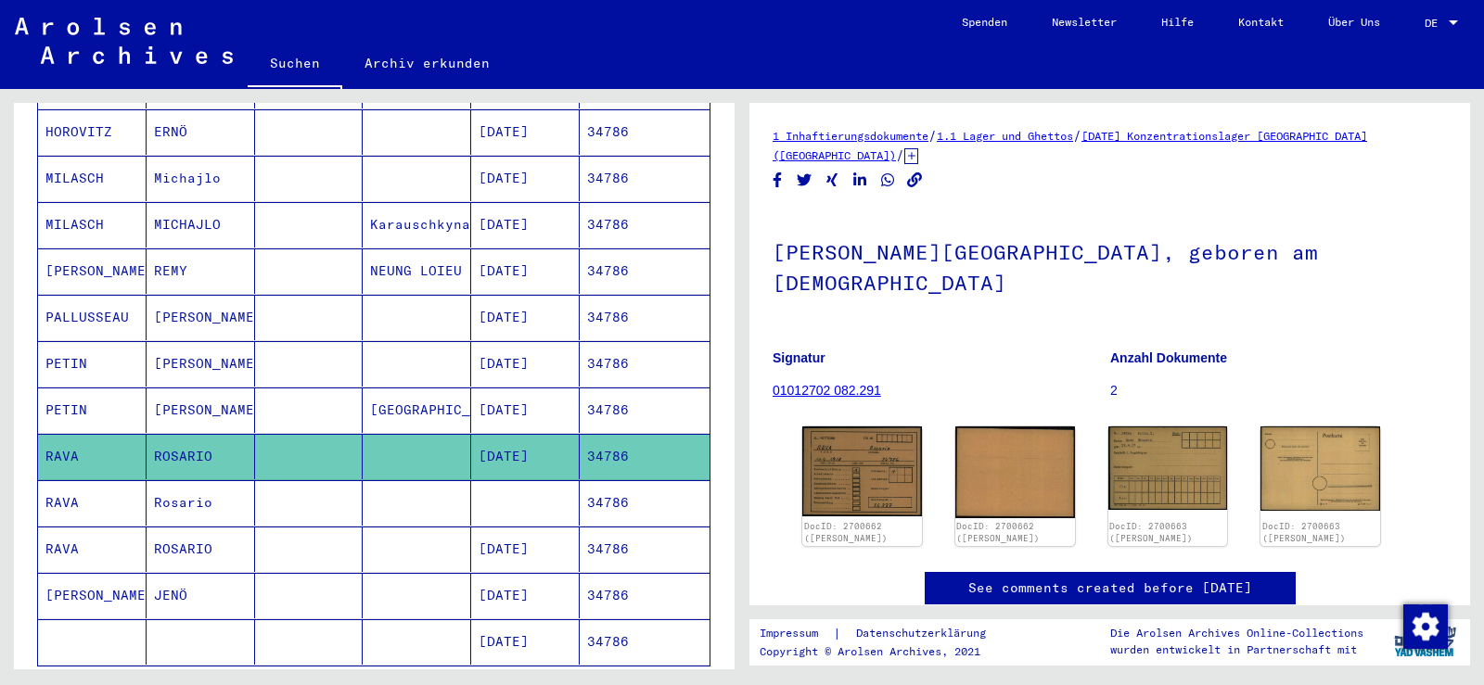
click at [217, 484] on mat-cell "Rosario" at bounding box center [201, 502] width 108 height 45
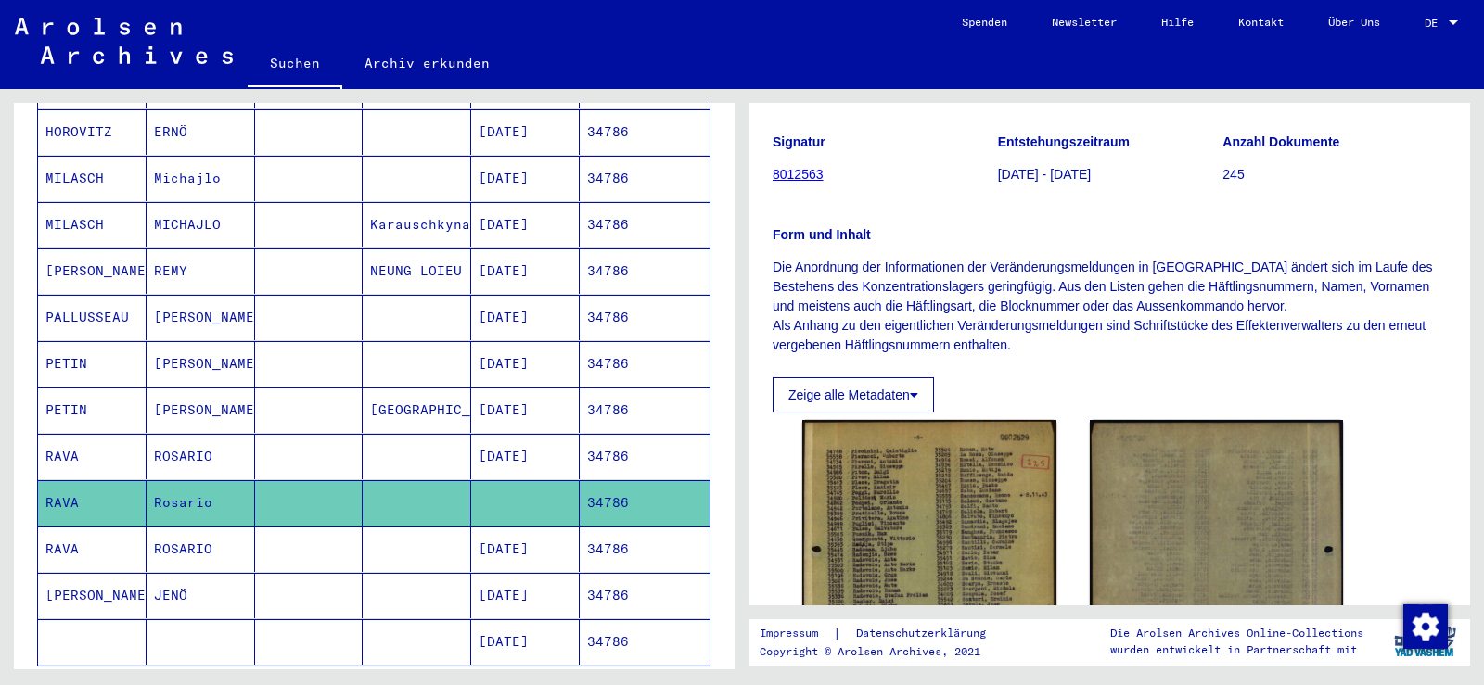
scroll to position [185, 0]
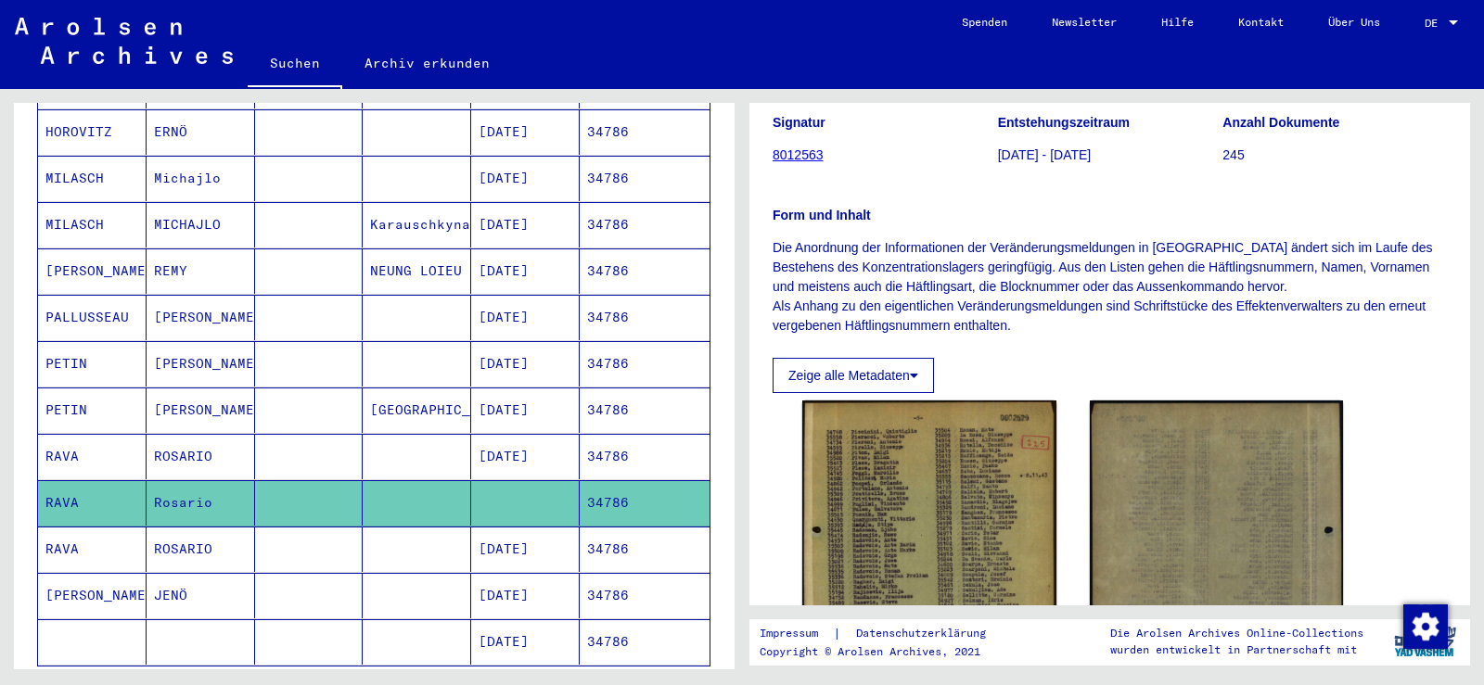
click at [386, 448] on mat-cell at bounding box center [417, 456] width 108 height 45
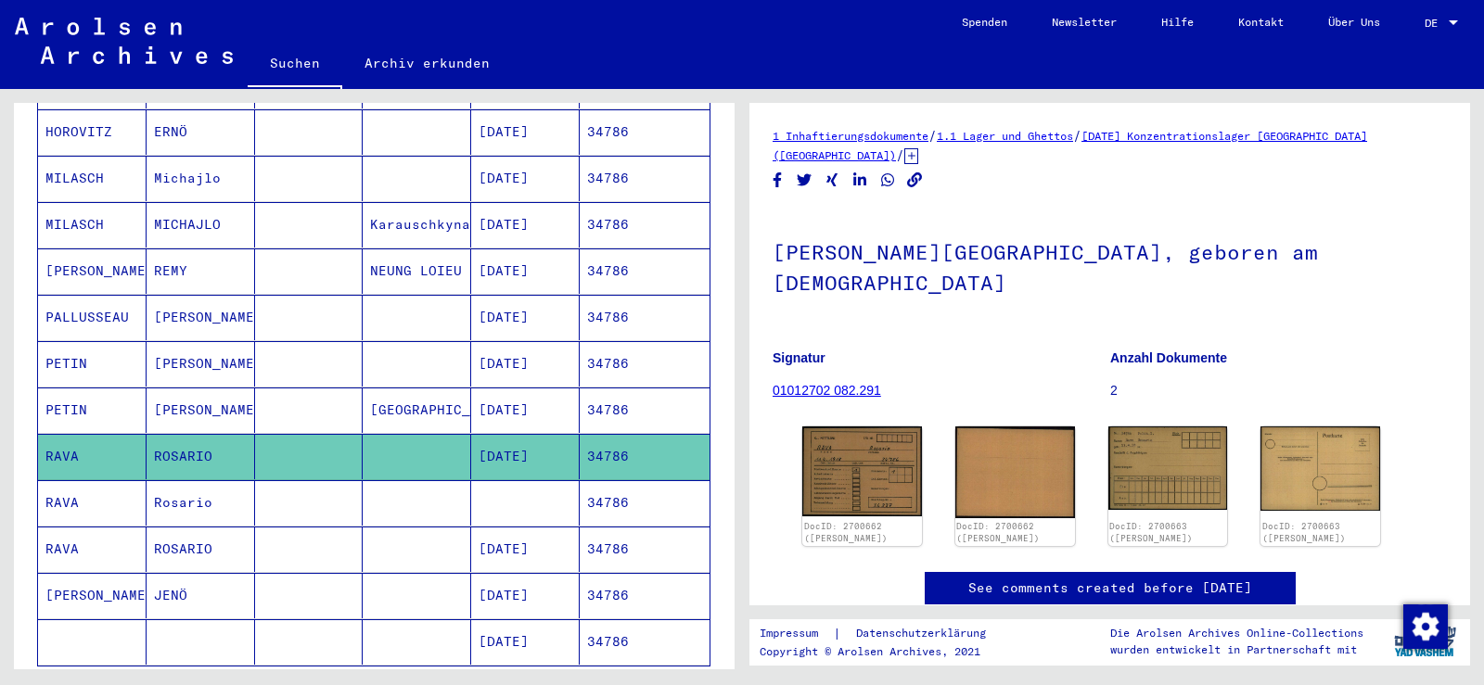
click at [385, 527] on mat-cell at bounding box center [417, 549] width 108 height 45
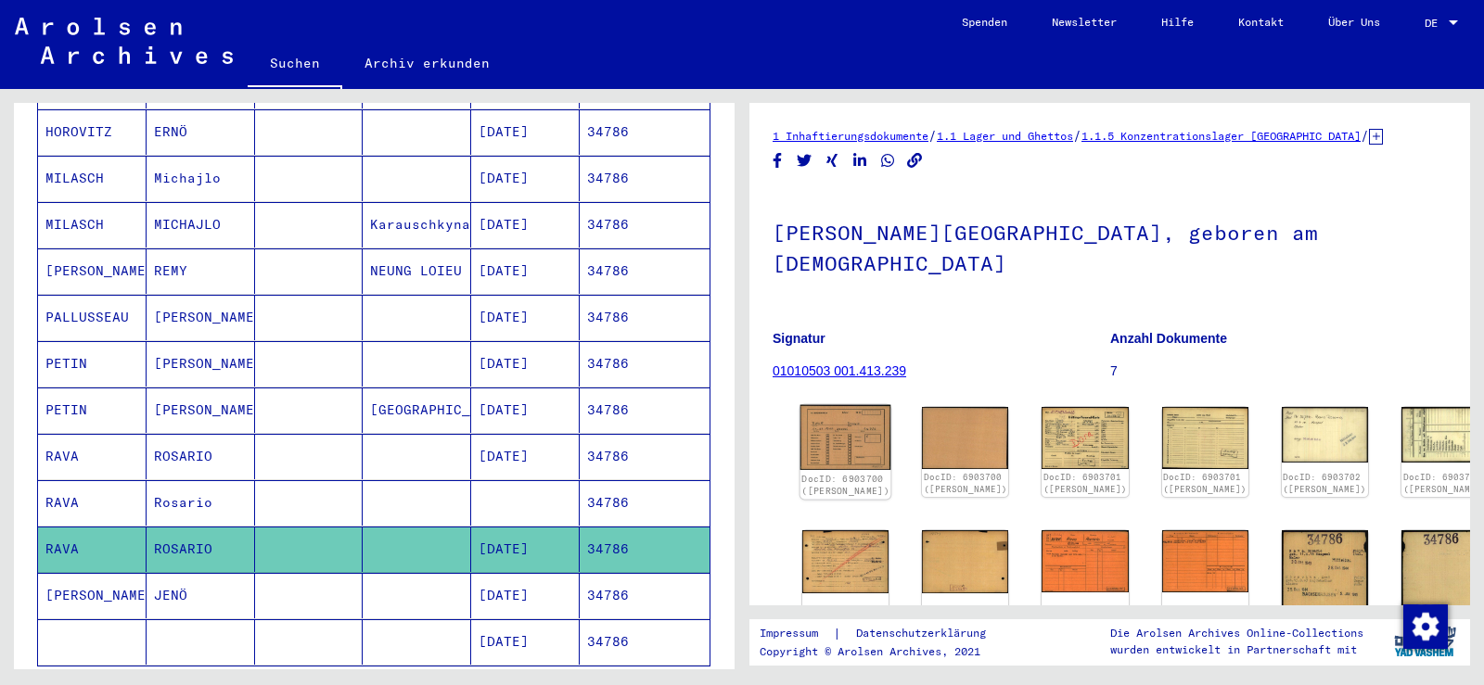
click at [845, 425] on img at bounding box center [845, 437] width 91 height 65
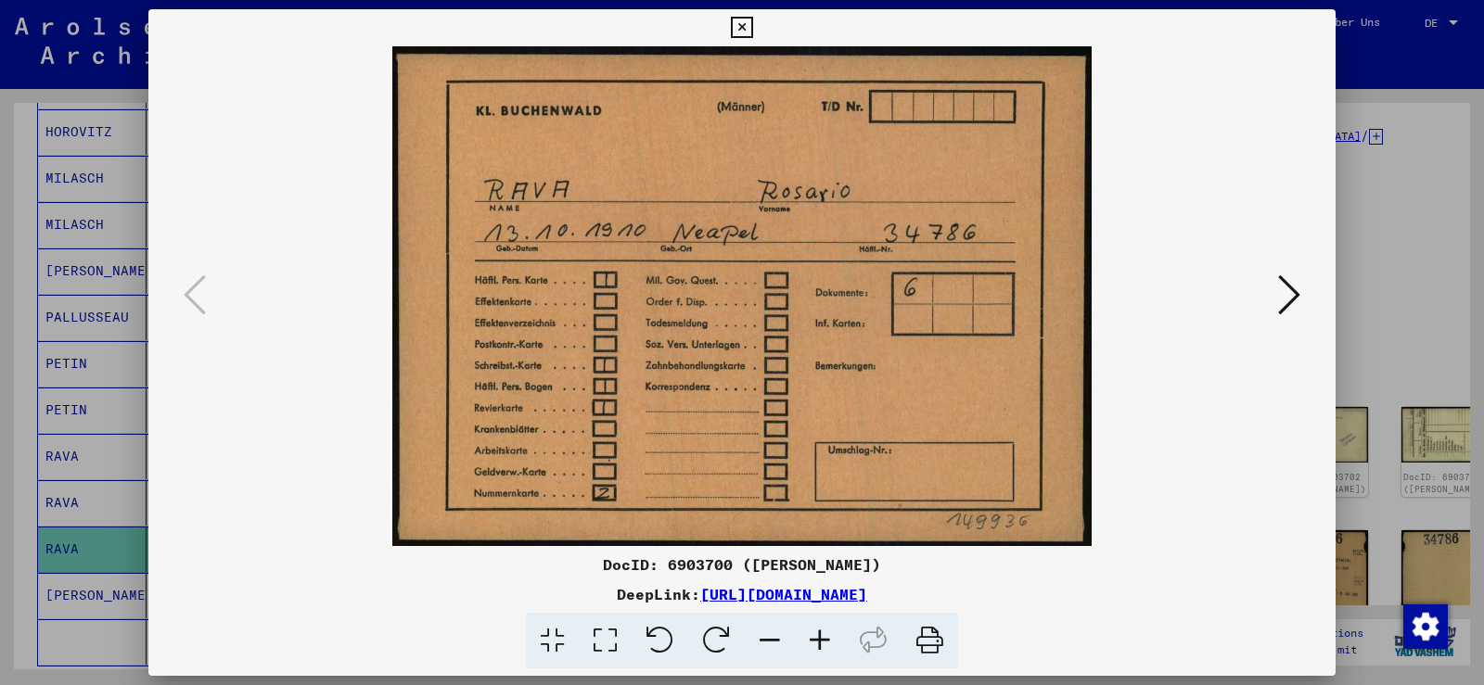
click at [1272, 292] on button at bounding box center [1288, 296] width 33 height 53
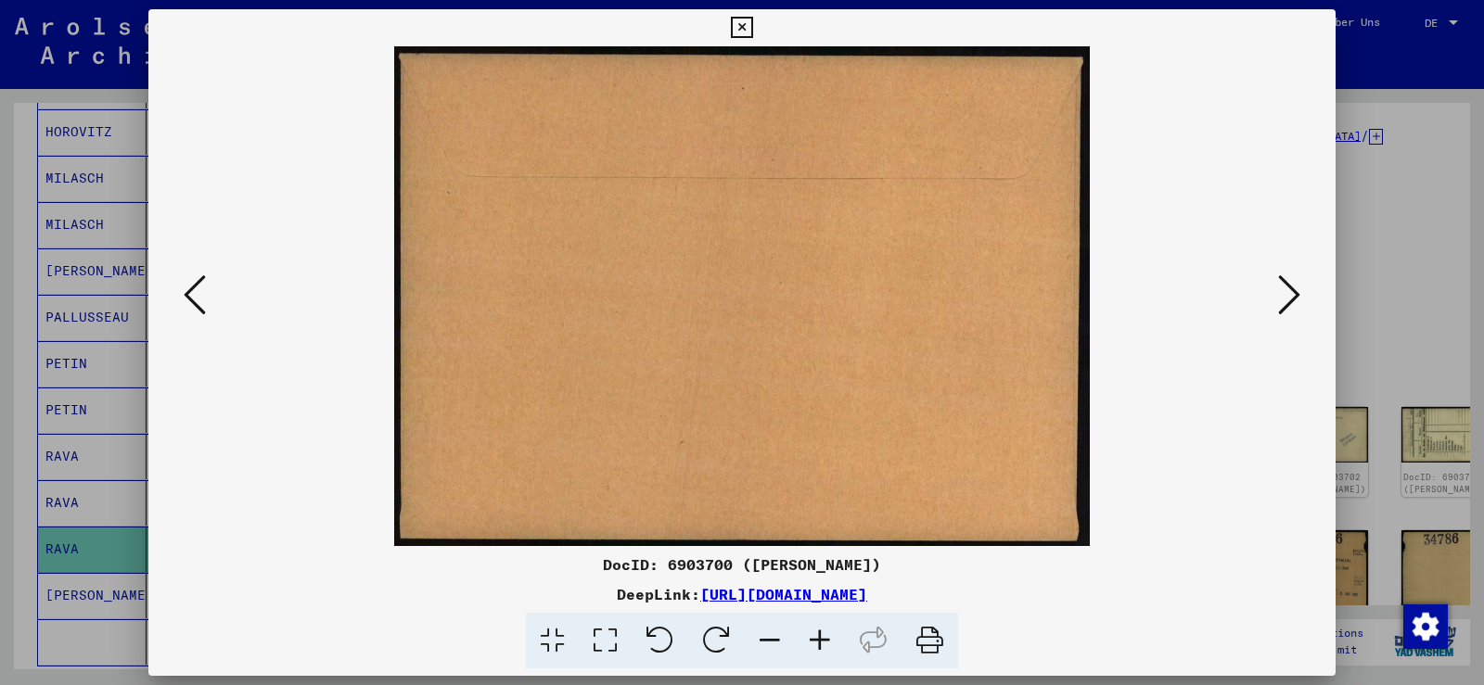
click at [1272, 292] on button at bounding box center [1288, 296] width 33 height 53
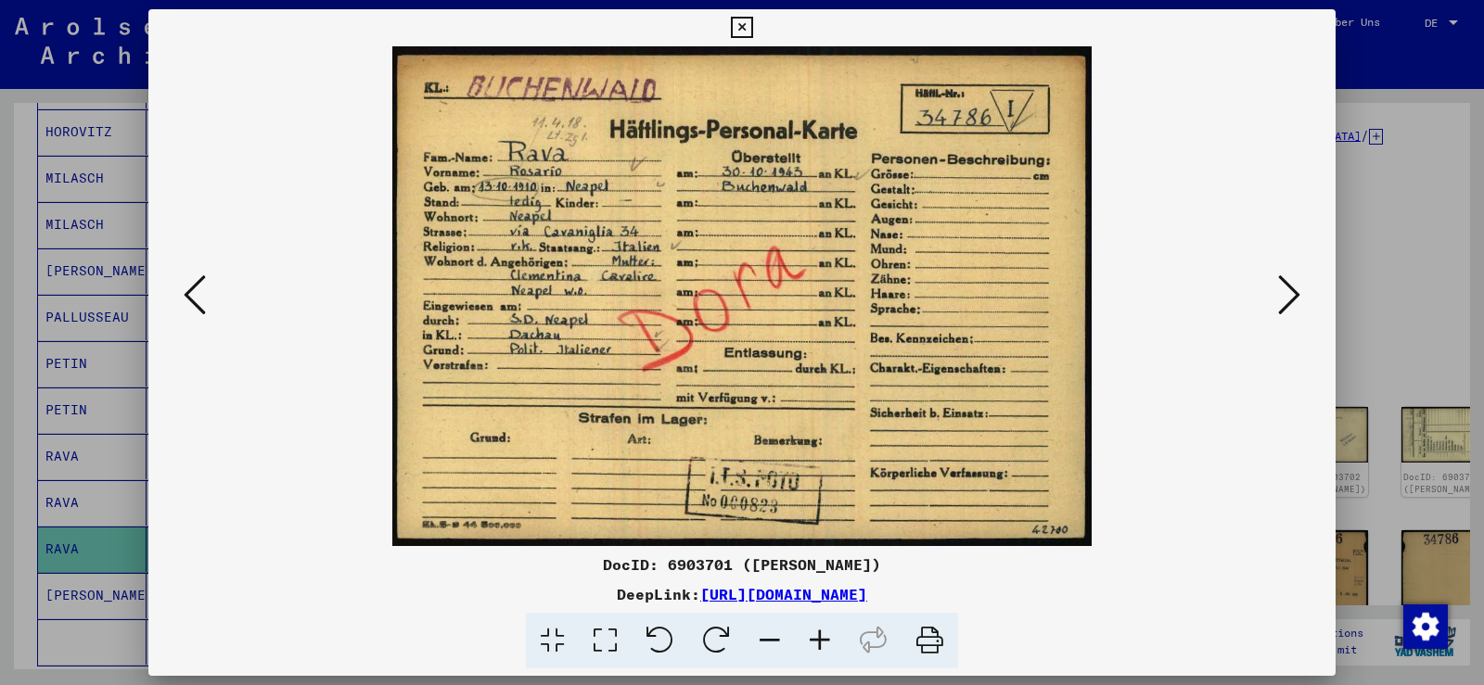
click at [1272, 292] on button at bounding box center [1288, 296] width 33 height 53
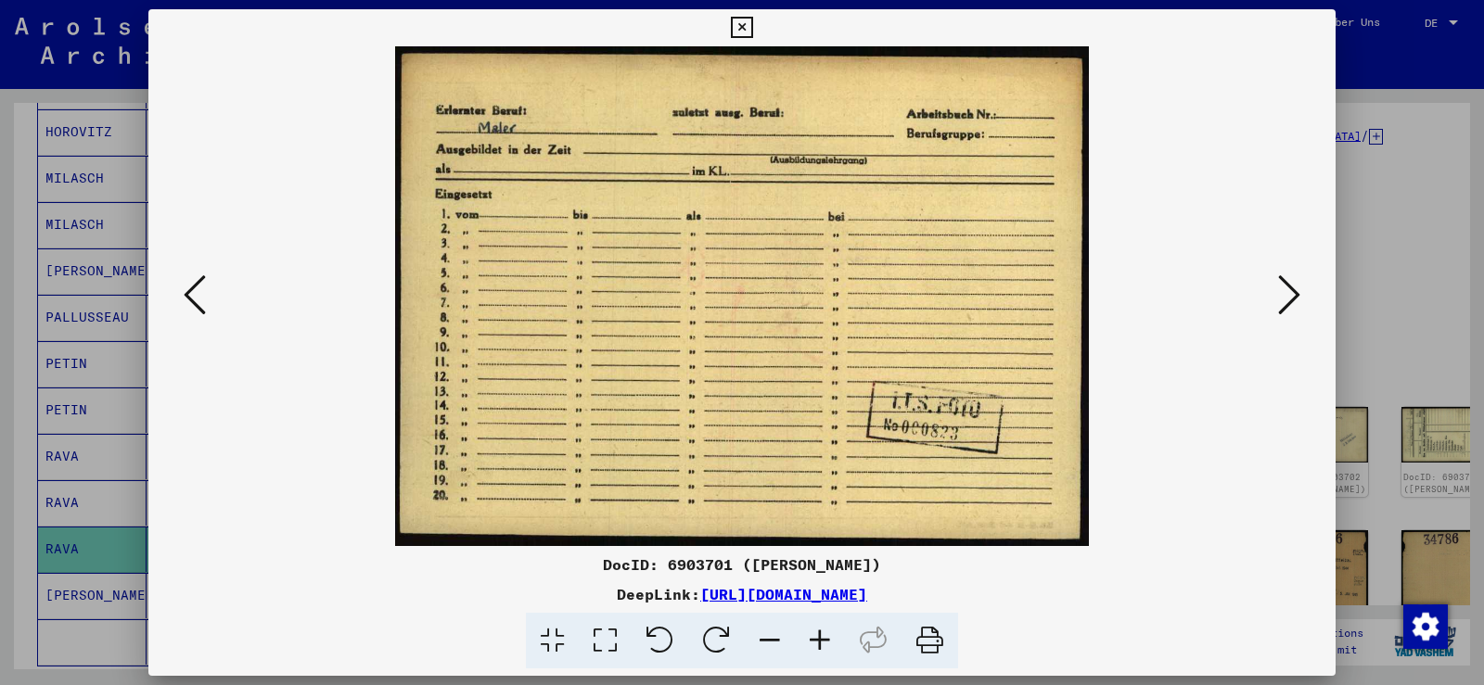
click at [205, 295] on icon at bounding box center [195, 295] width 22 height 45
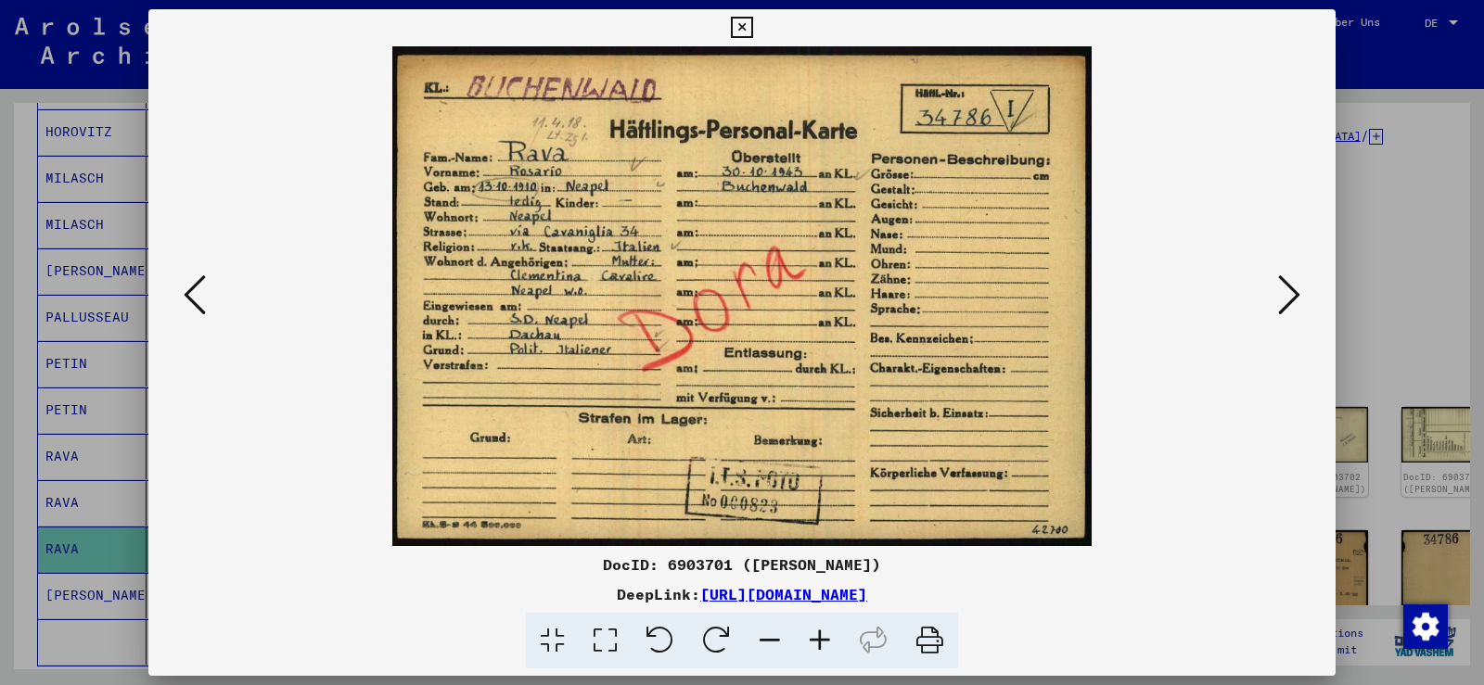
click at [181, 292] on button at bounding box center [194, 296] width 33 height 53
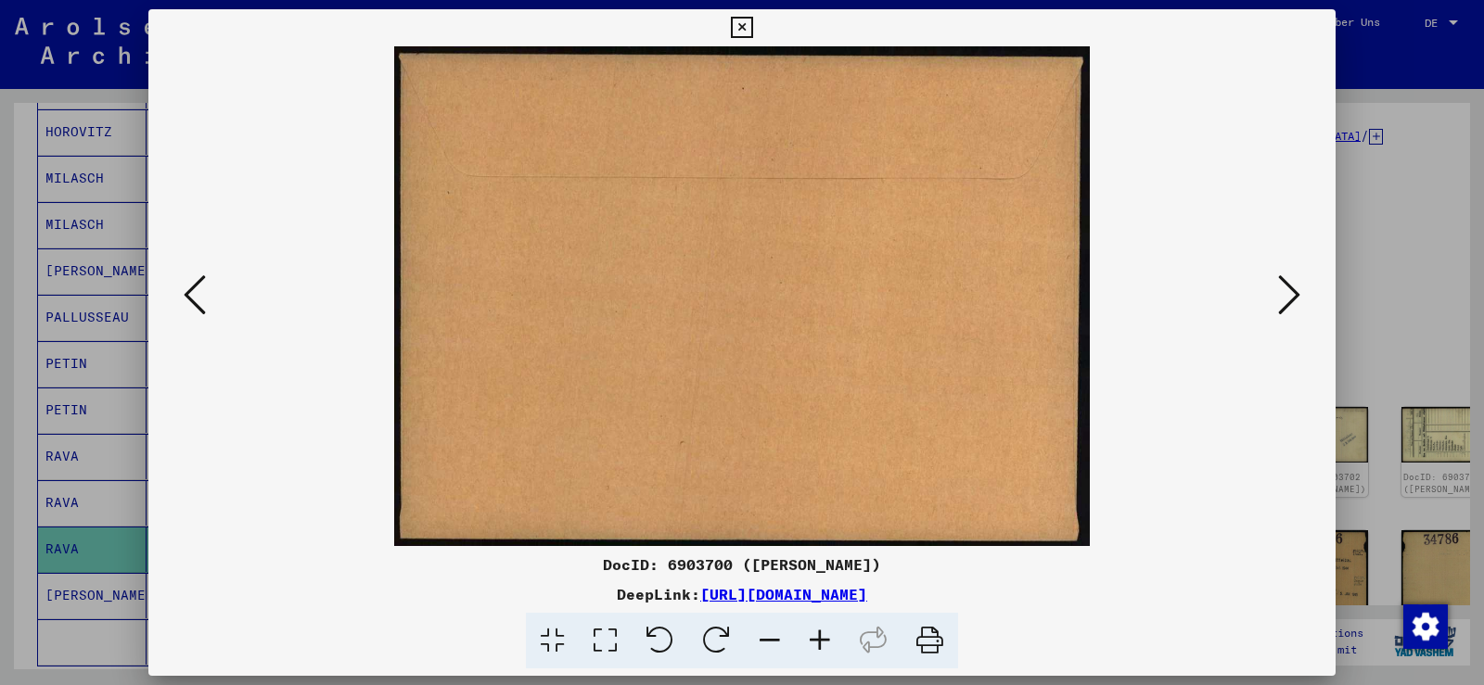
click at [181, 292] on button at bounding box center [194, 296] width 33 height 53
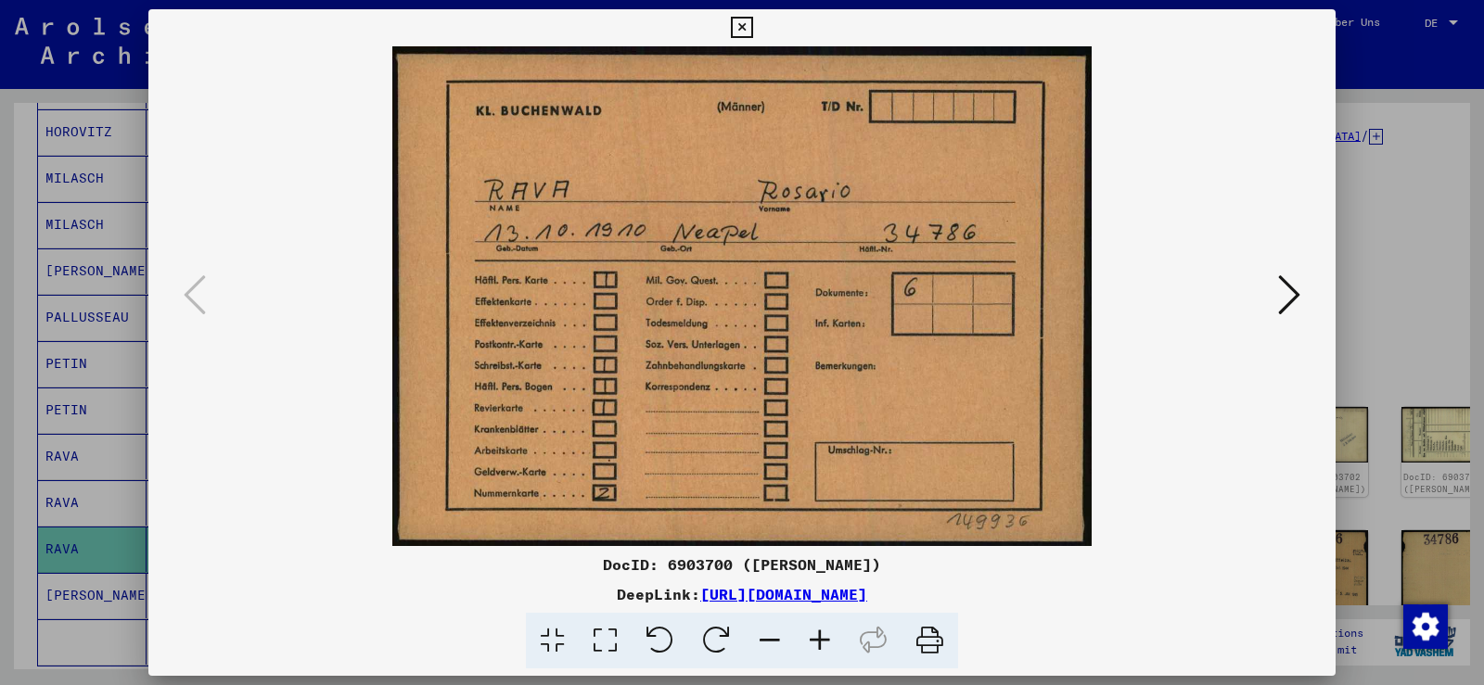
click at [1277, 290] on button at bounding box center [1288, 296] width 33 height 53
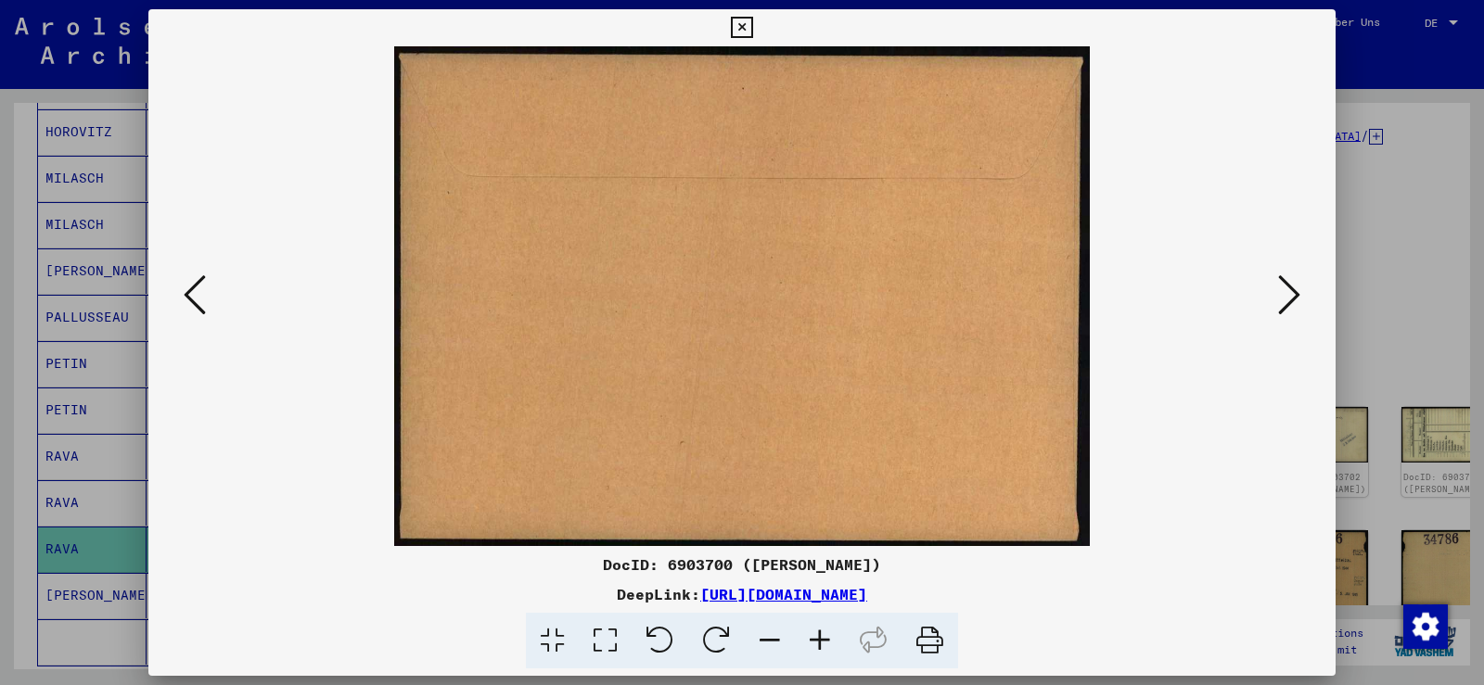
click at [1279, 290] on icon at bounding box center [1289, 295] width 22 height 45
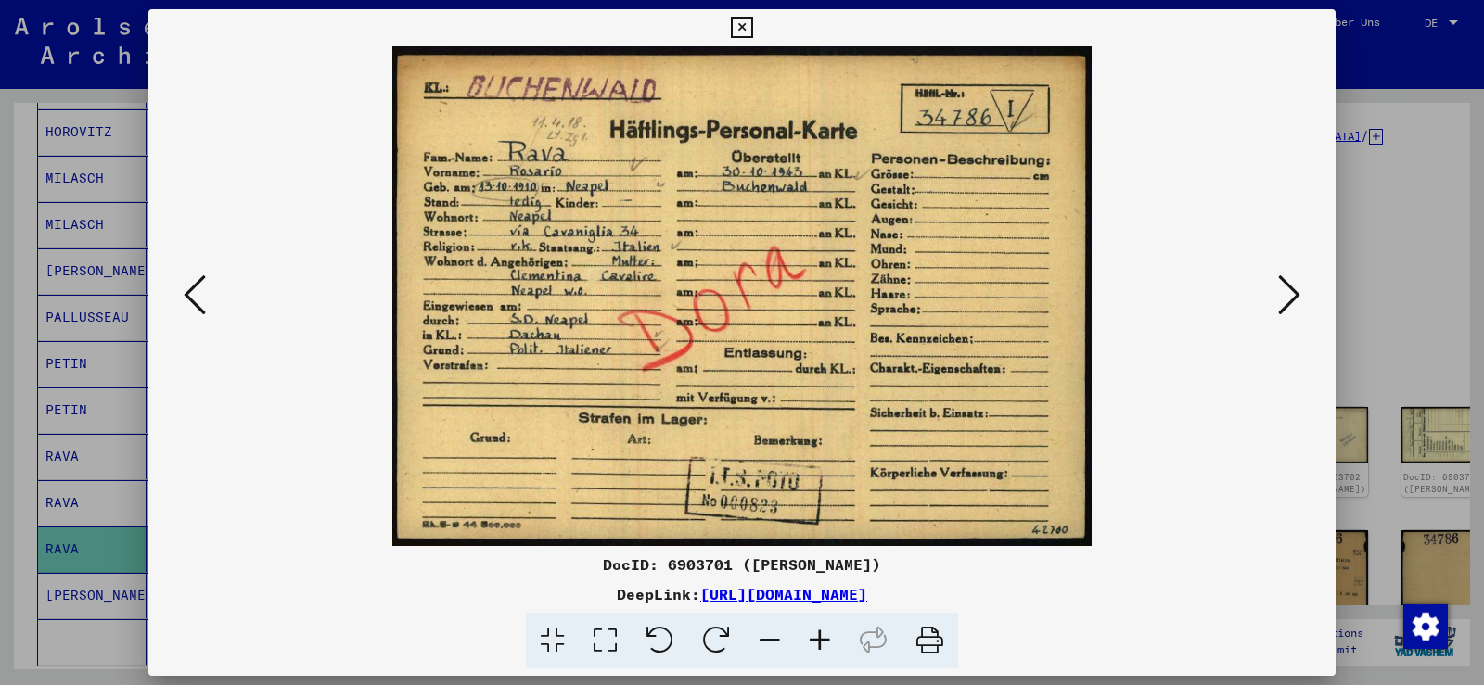
click at [1279, 291] on icon at bounding box center [1289, 295] width 22 height 45
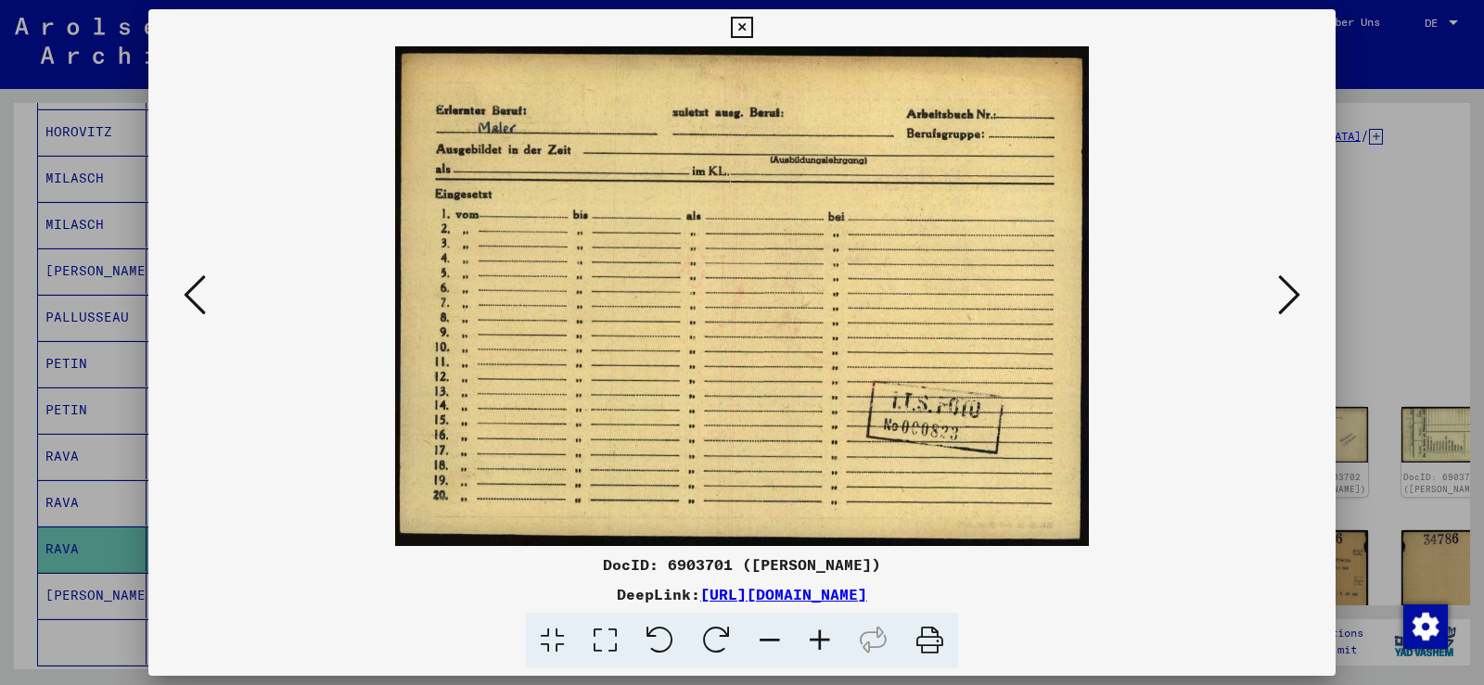
click at [1279, 291] on icon at bounding box center [1289, 295] width 22 height 45
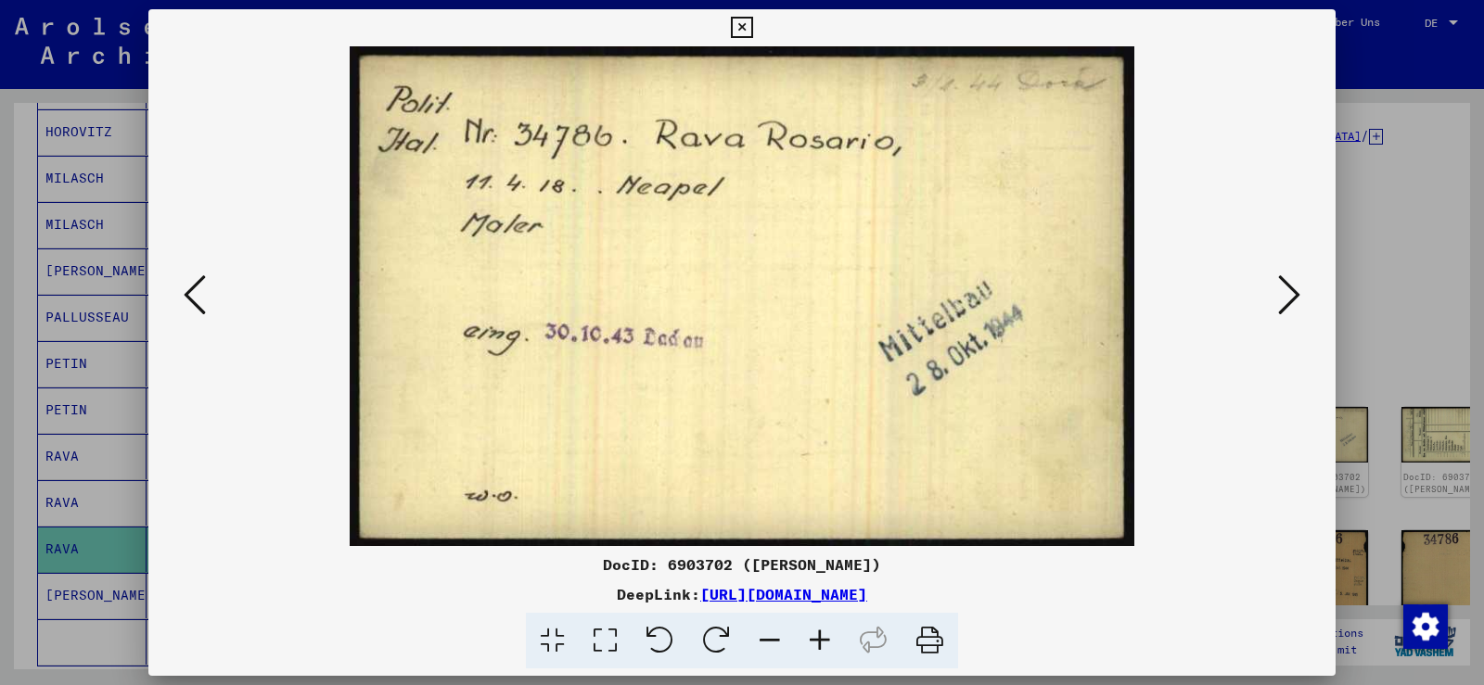
click at [1279, 291] on icon at bounding box center [1289, 295] width 22 height 45
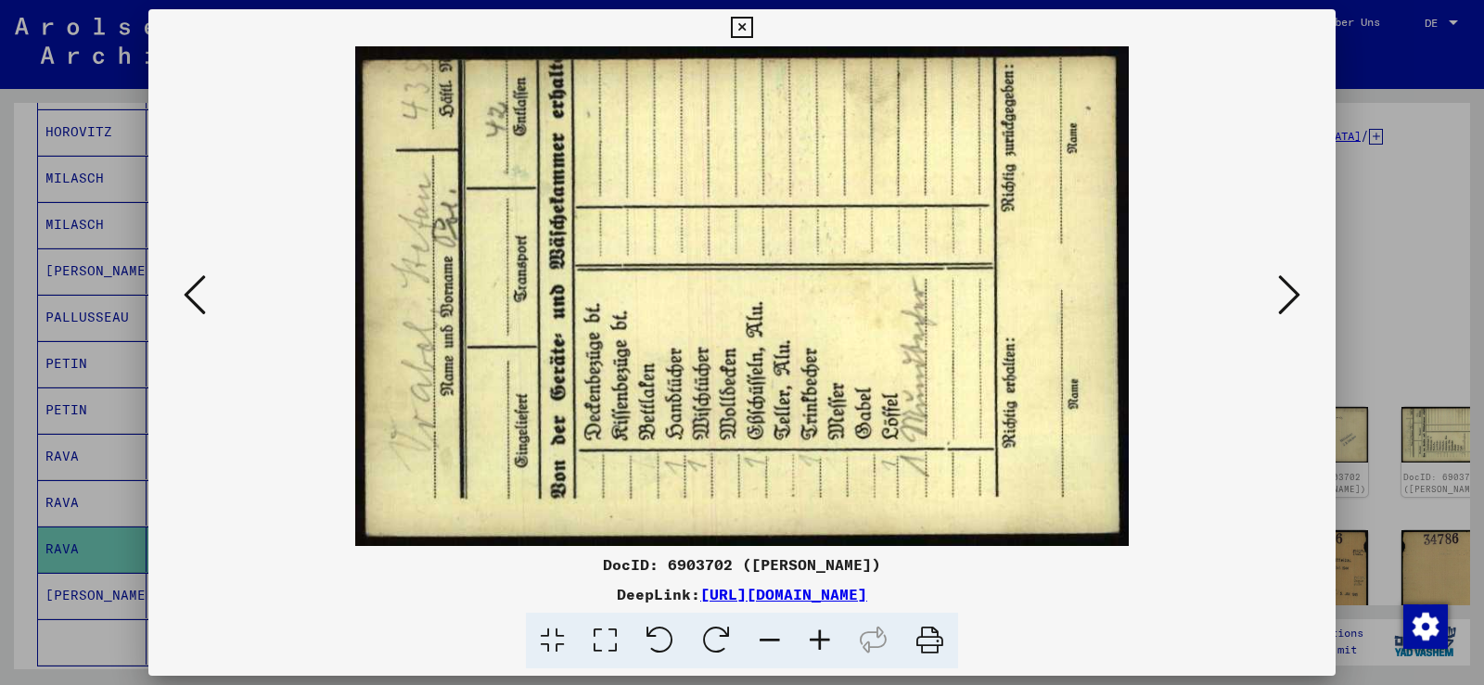
click at [1279, 291] on icon at bounding box center [1289, 295] width 22 height 45
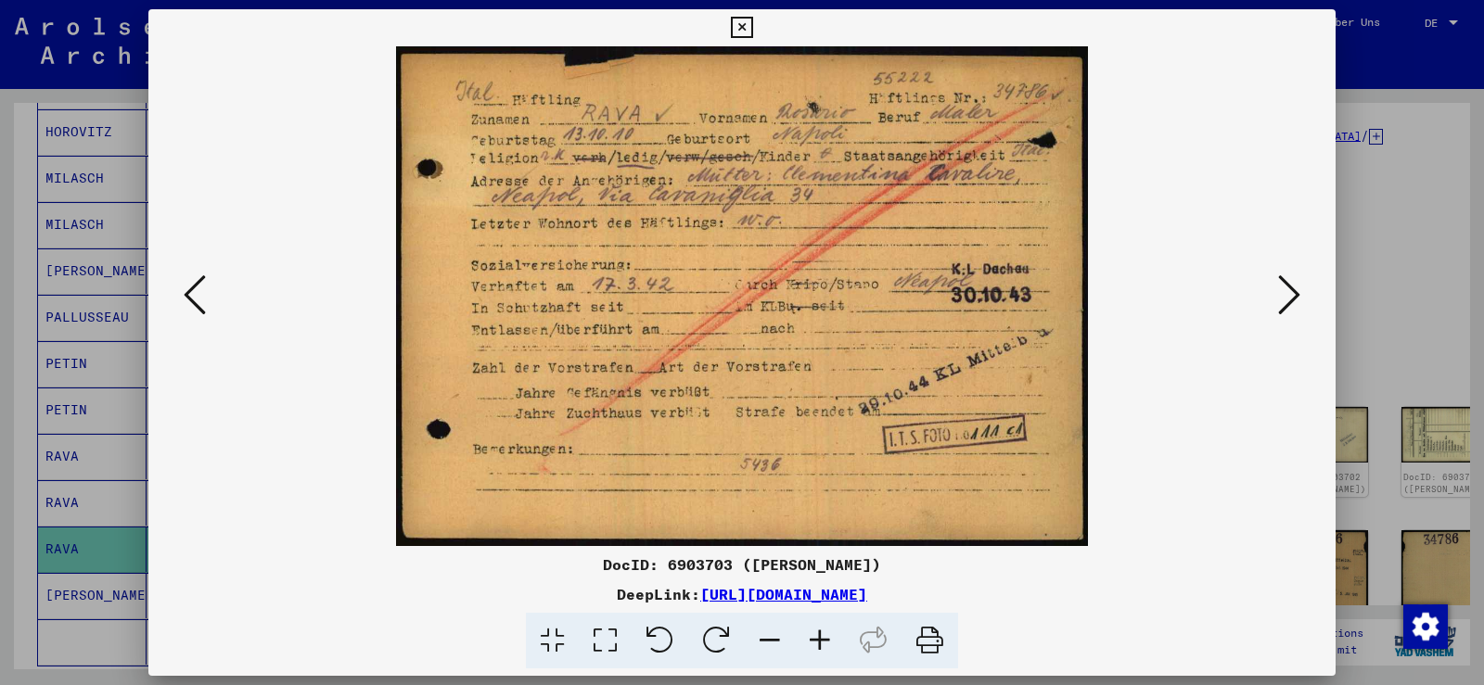
click at [1301, 288] on button at bounding box center [1288, 296] width 33 height 53
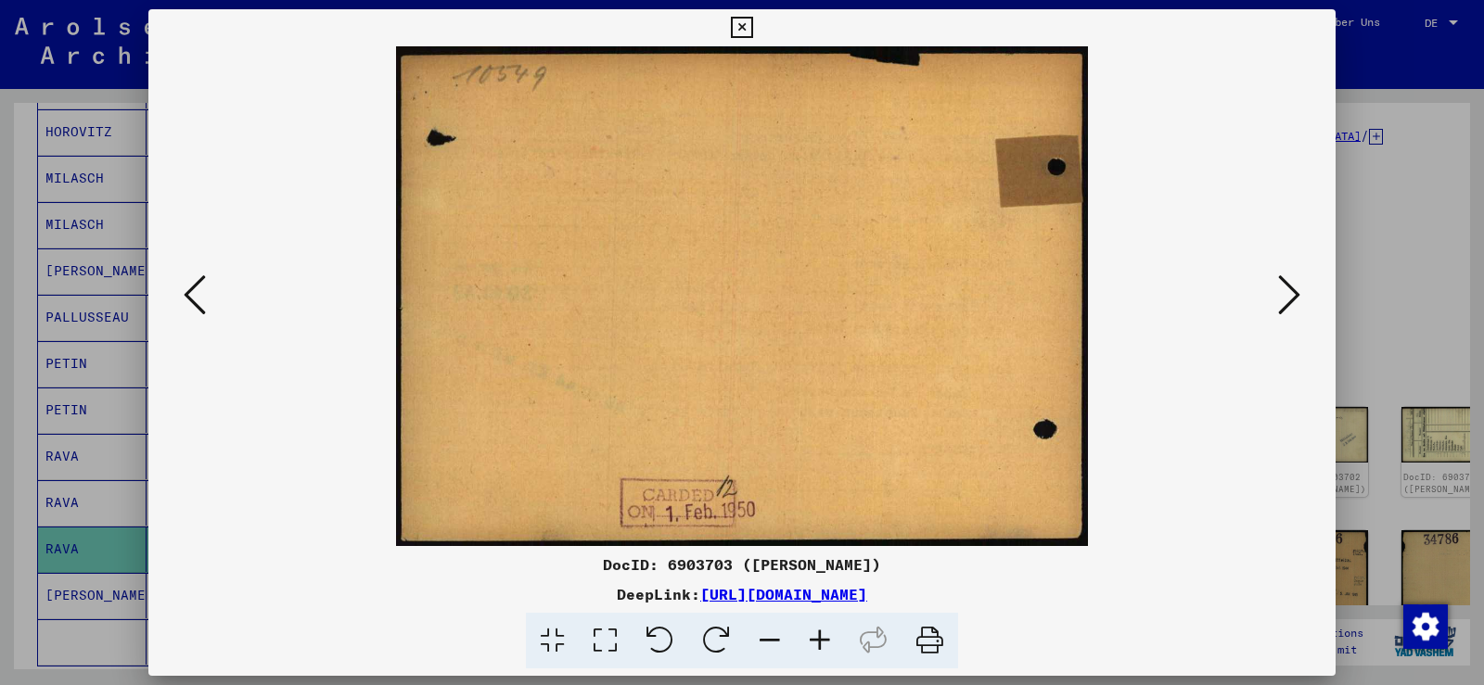
click at [1301, 288] on button at bounding box center [1288, 296] width 33 height 53
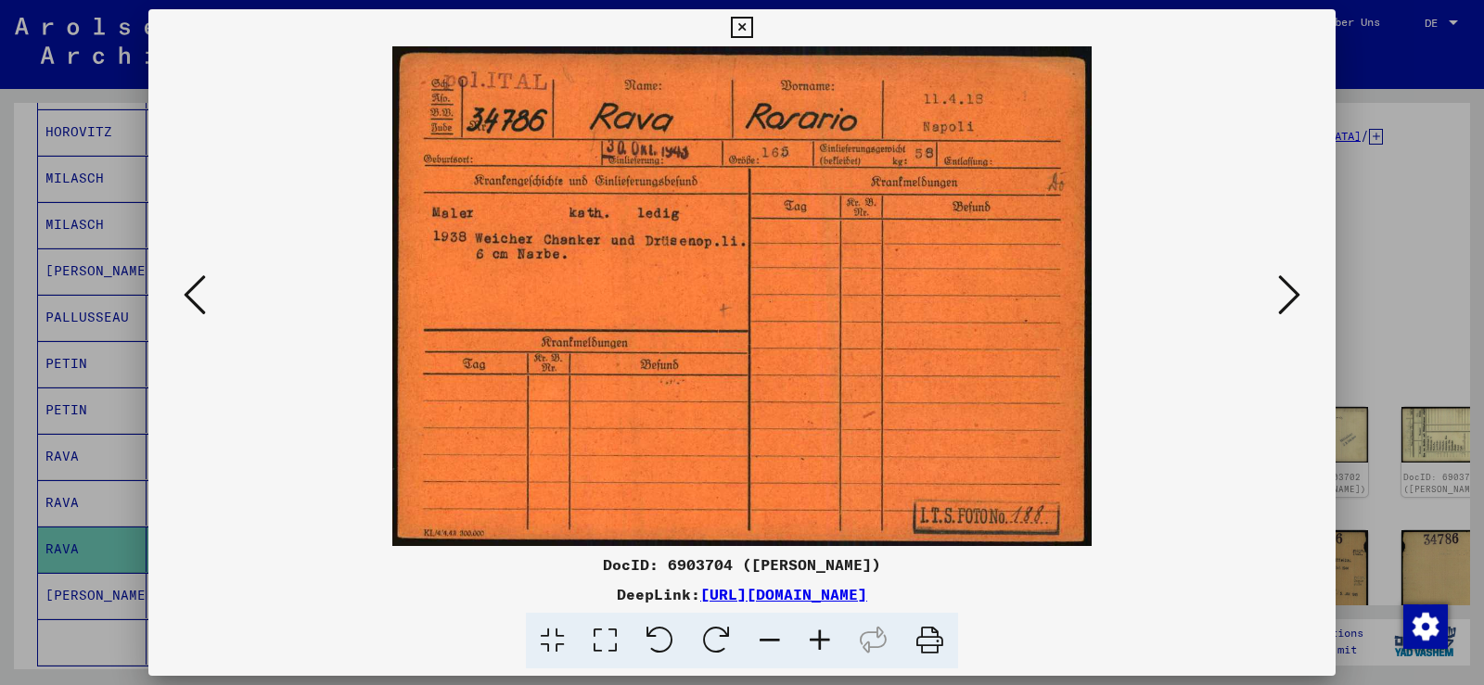
click at [1301, 288] on button at bounding box center [1288, 296] width 33 height 53
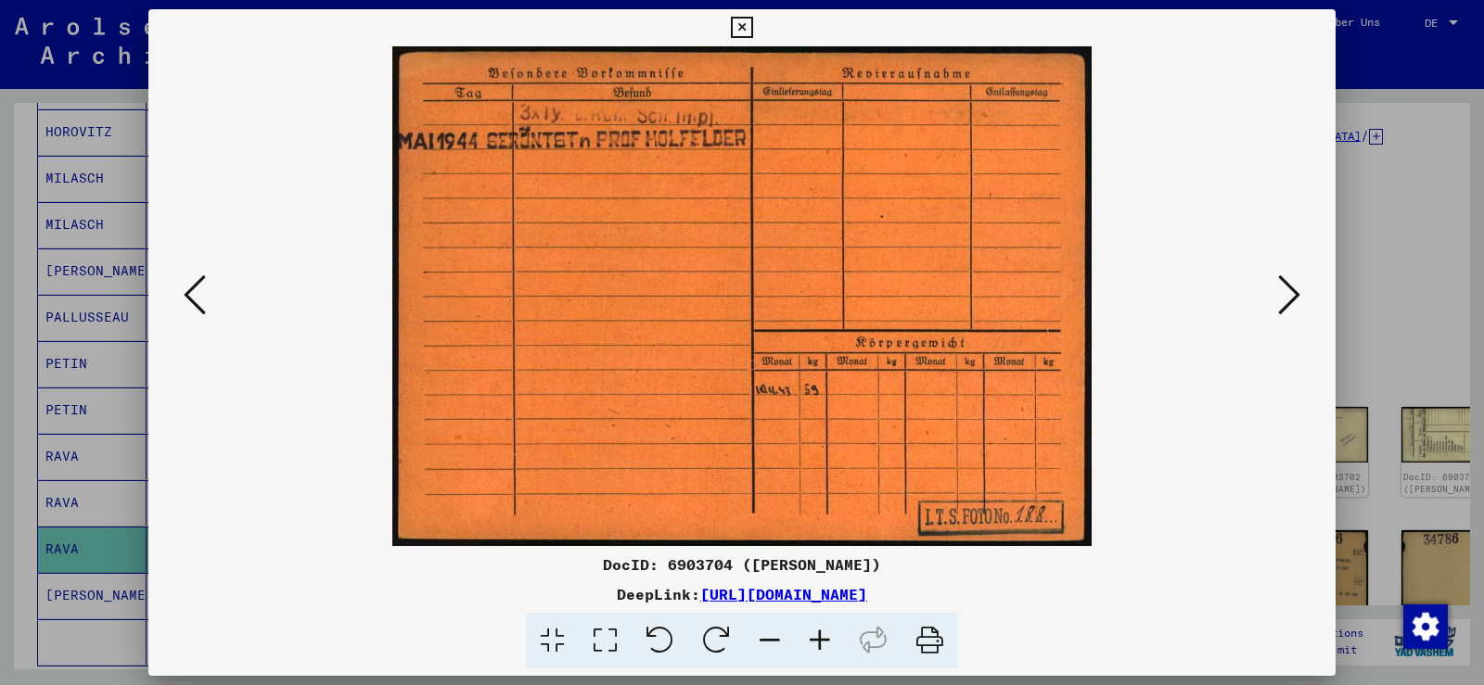
click at [1301, 288] on button at bounding box center [1288, 296] width 33 height 53
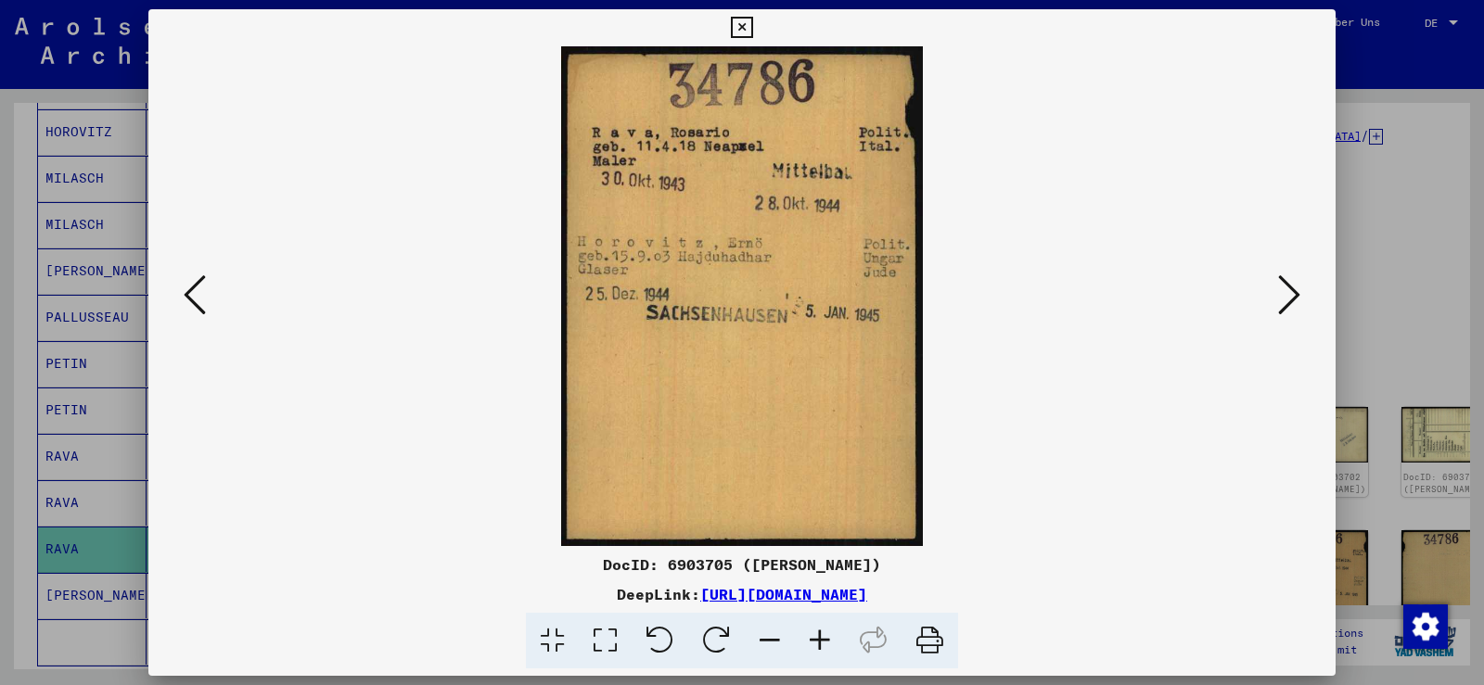
click at [1278, 286] on icon at bounding box center [1289, 295] width 22 height 45
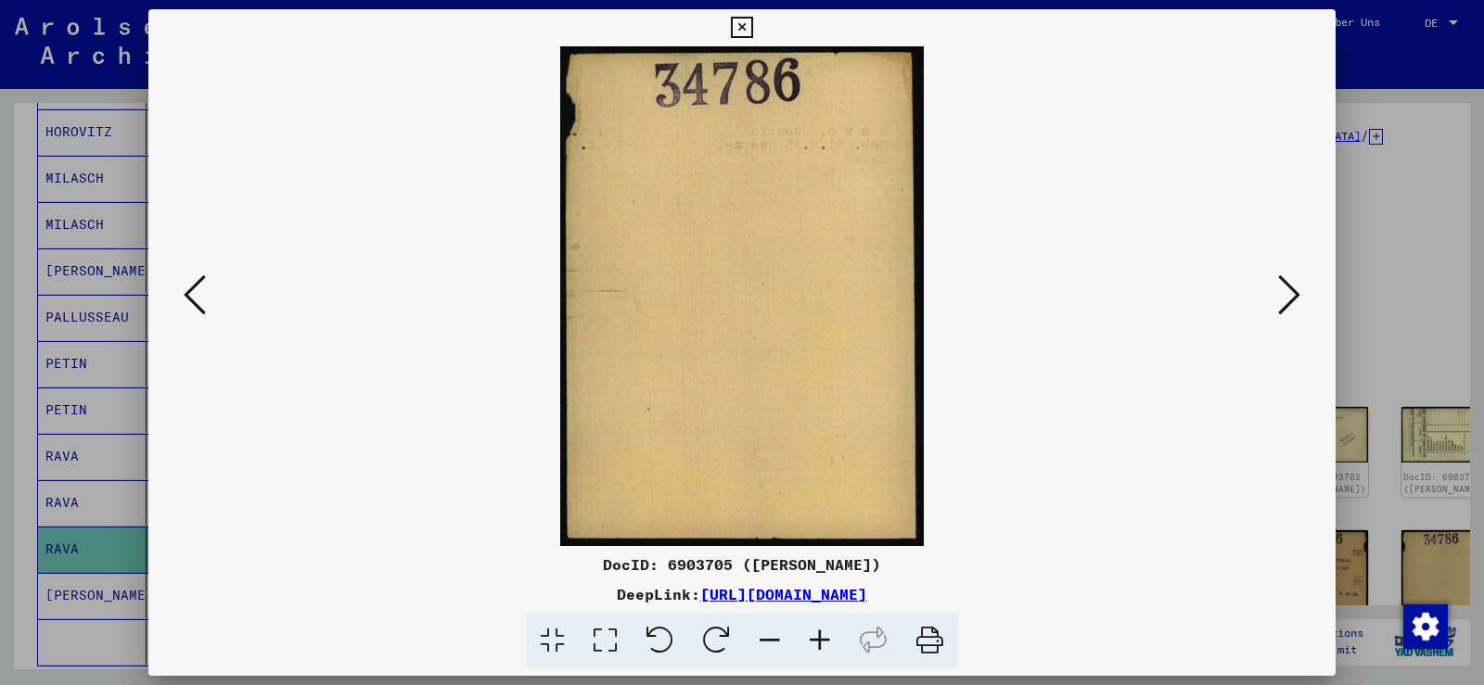
click at [1278, 286] on icon at bounding box center [1289, 295] width 22 height 45
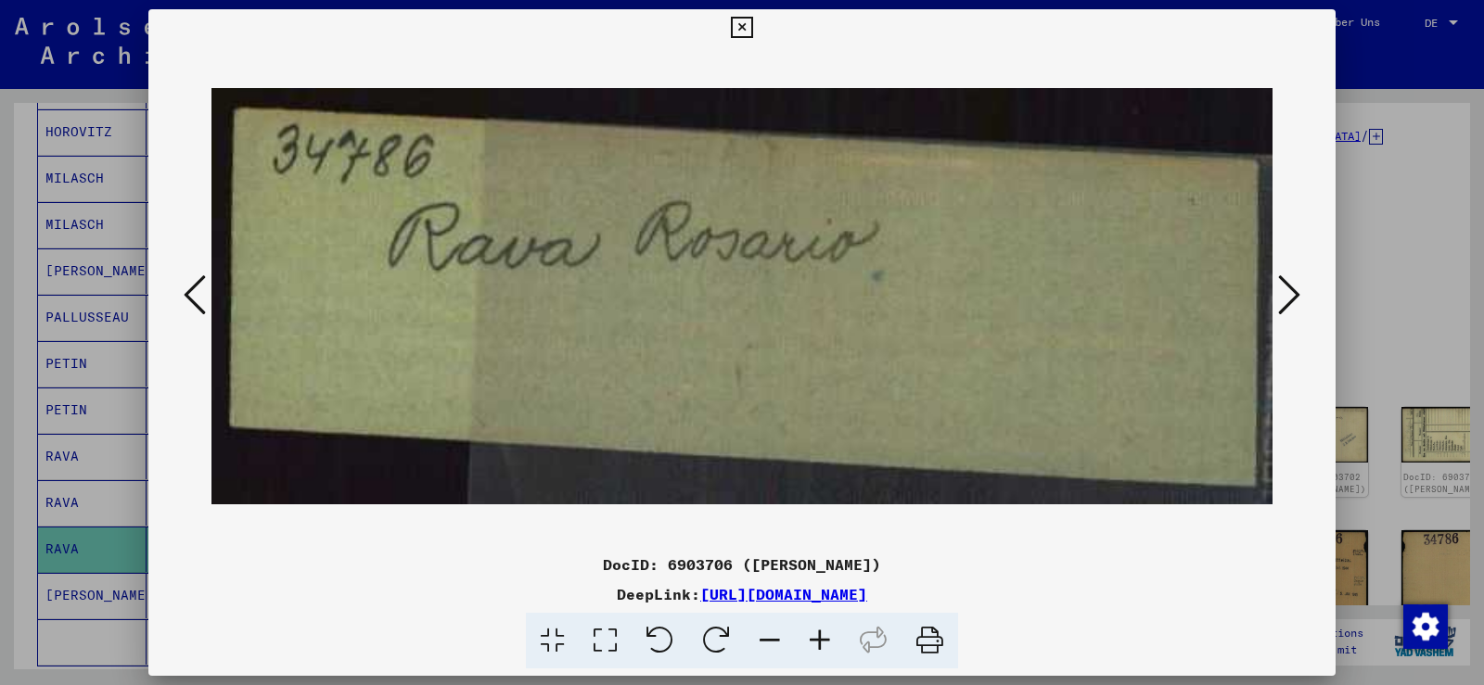
click at [1278, 286] on icon at bounding box center [1289, 295] width 22 height 45
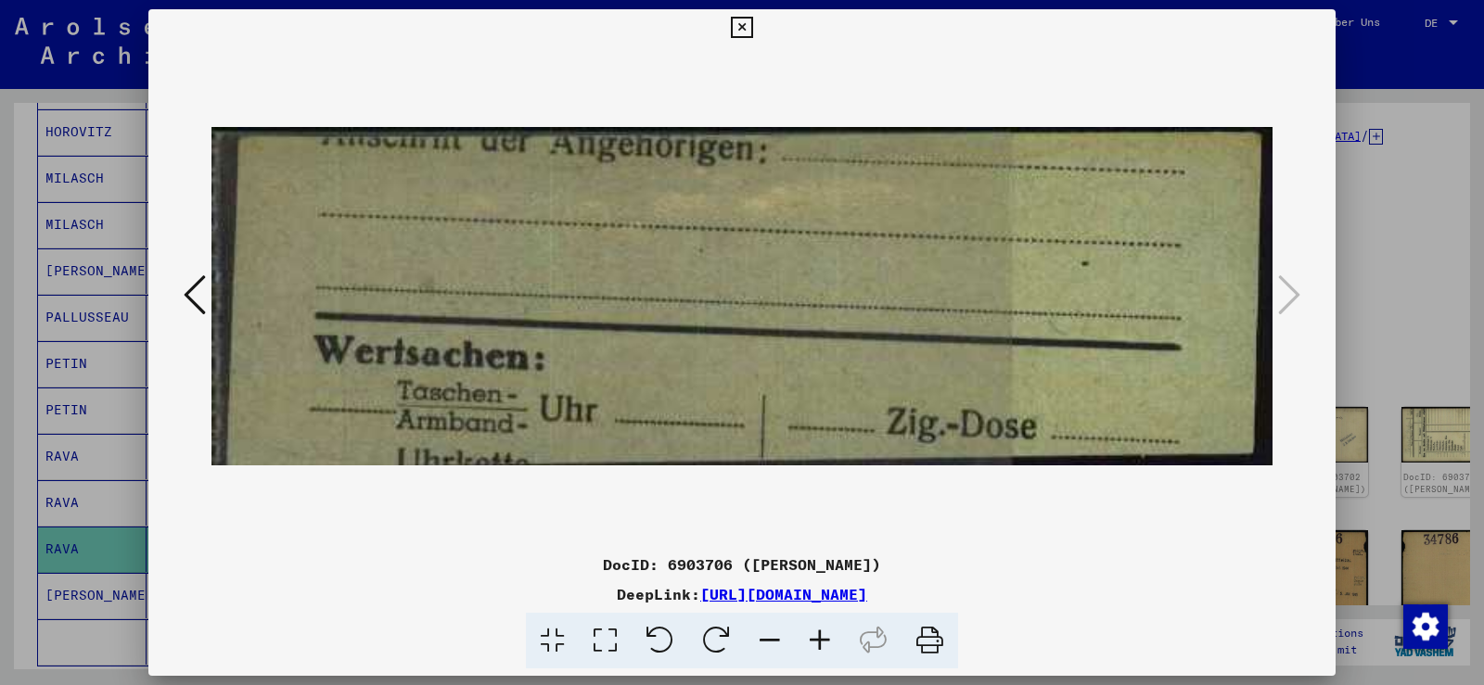
click at [752, 36] on icon at bounding box center [741, 28] width 21 height 22
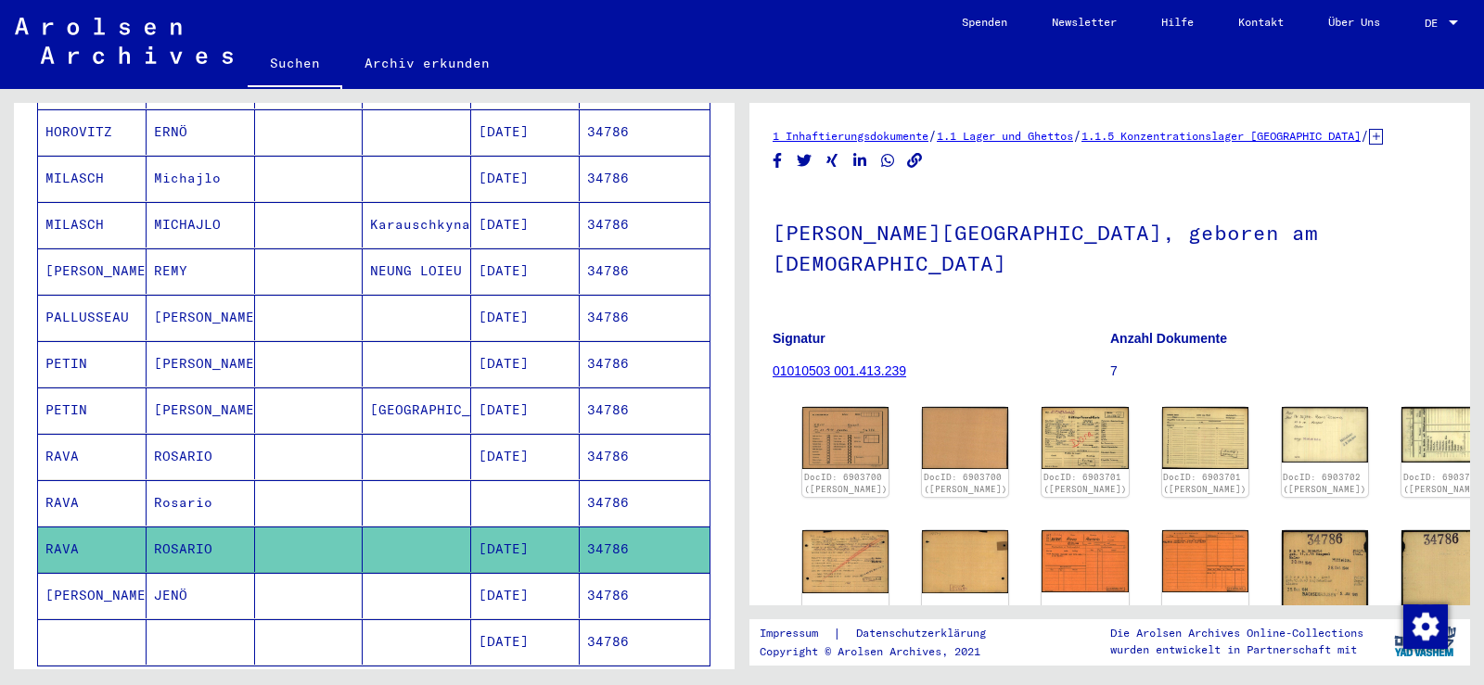
click at [262, 495] on mat-cell at bounding box center [309, 502] width 108 height 45
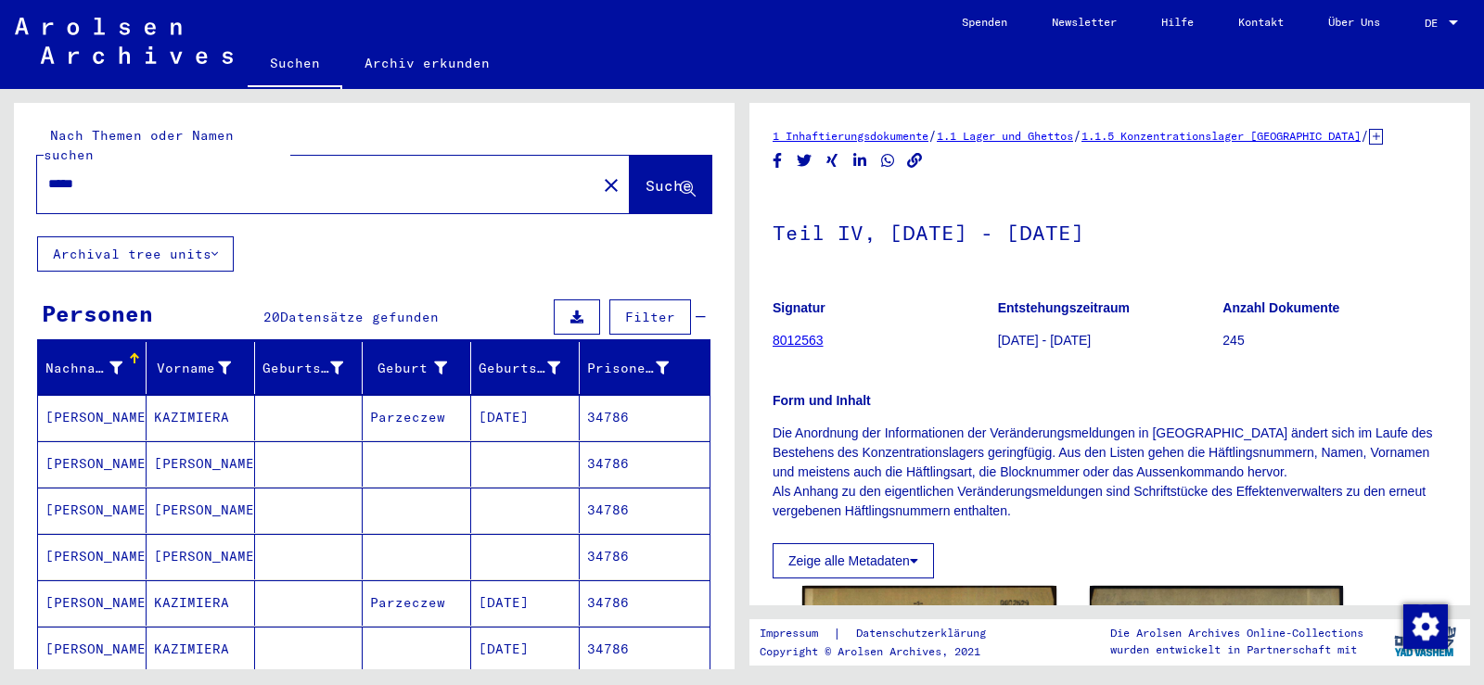
drag, startPoint x: 577, startPoint y: 164, endPoint x: 533, endPoint y: 165, distance: 43.6
click at [600, 174] on mat-icon "close" at bounding box center [611, 185] width 22 height 22
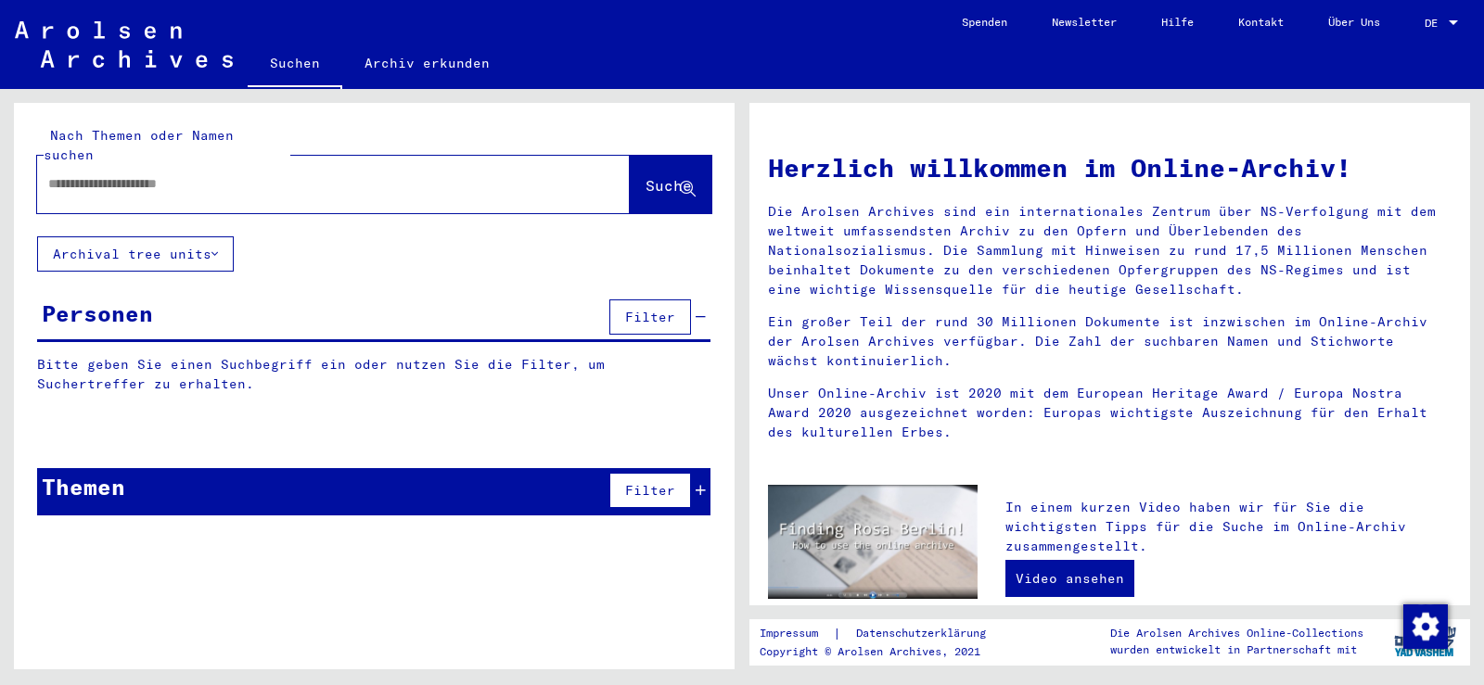
click at [354, 174] on input "text" at bounding box center [311, 183] width 526 height 19
paste input "*****"
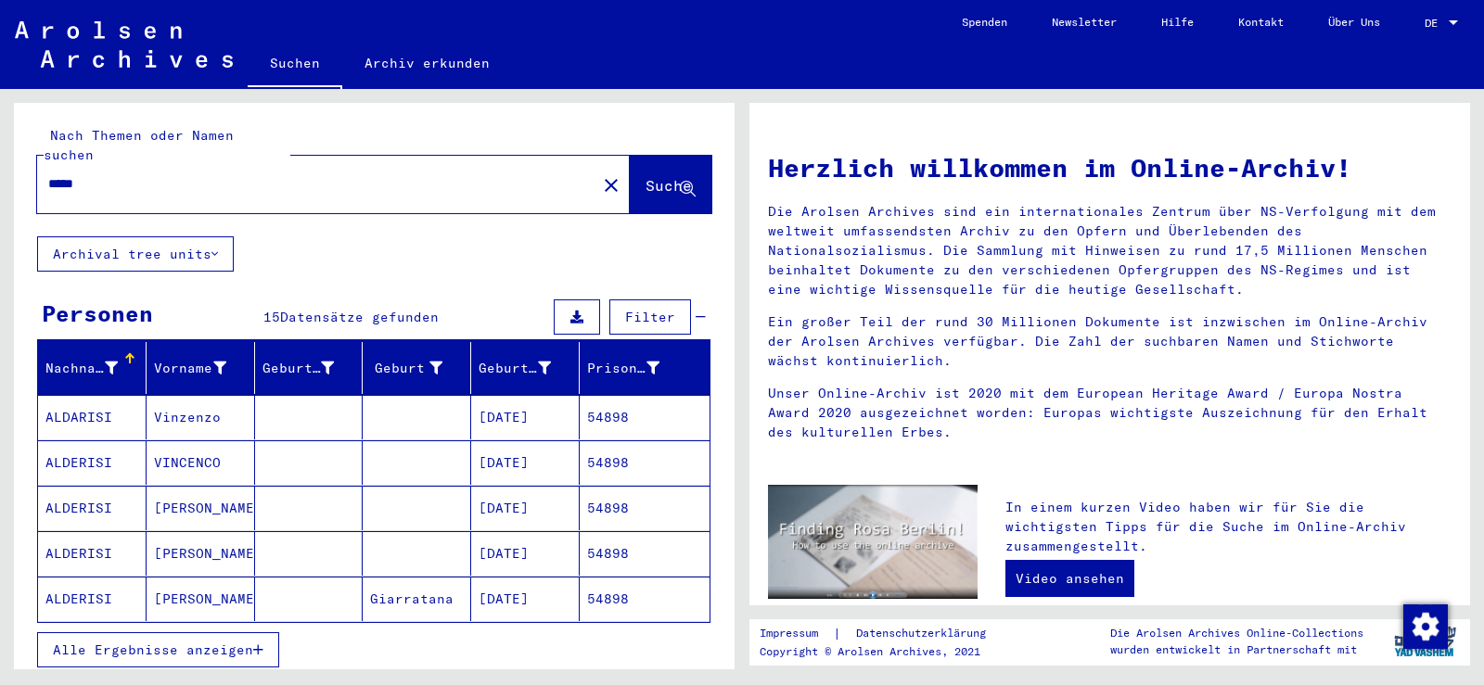
click at [231, 642] on span "Alle Ergebnisse anzeigen" at bounding box center [153, 650] width 200 height 17
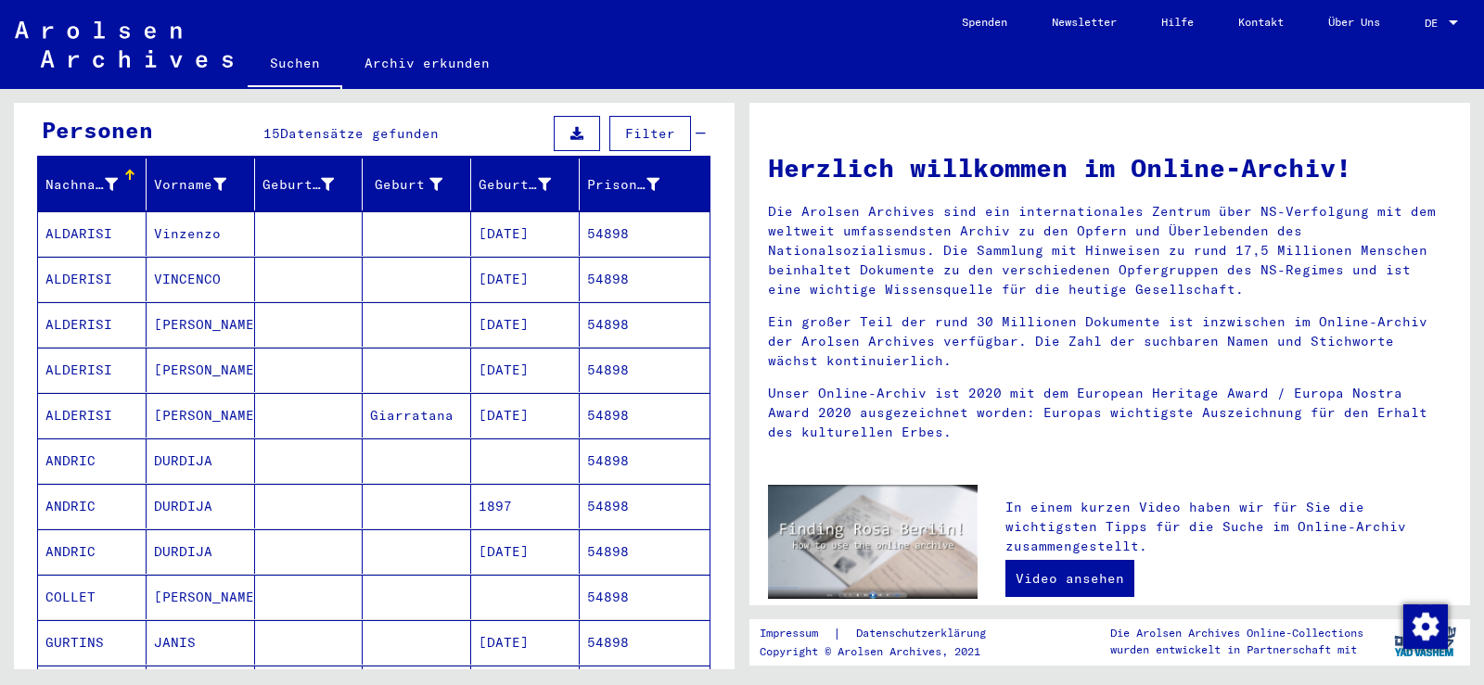
scroll to position [185, 0]
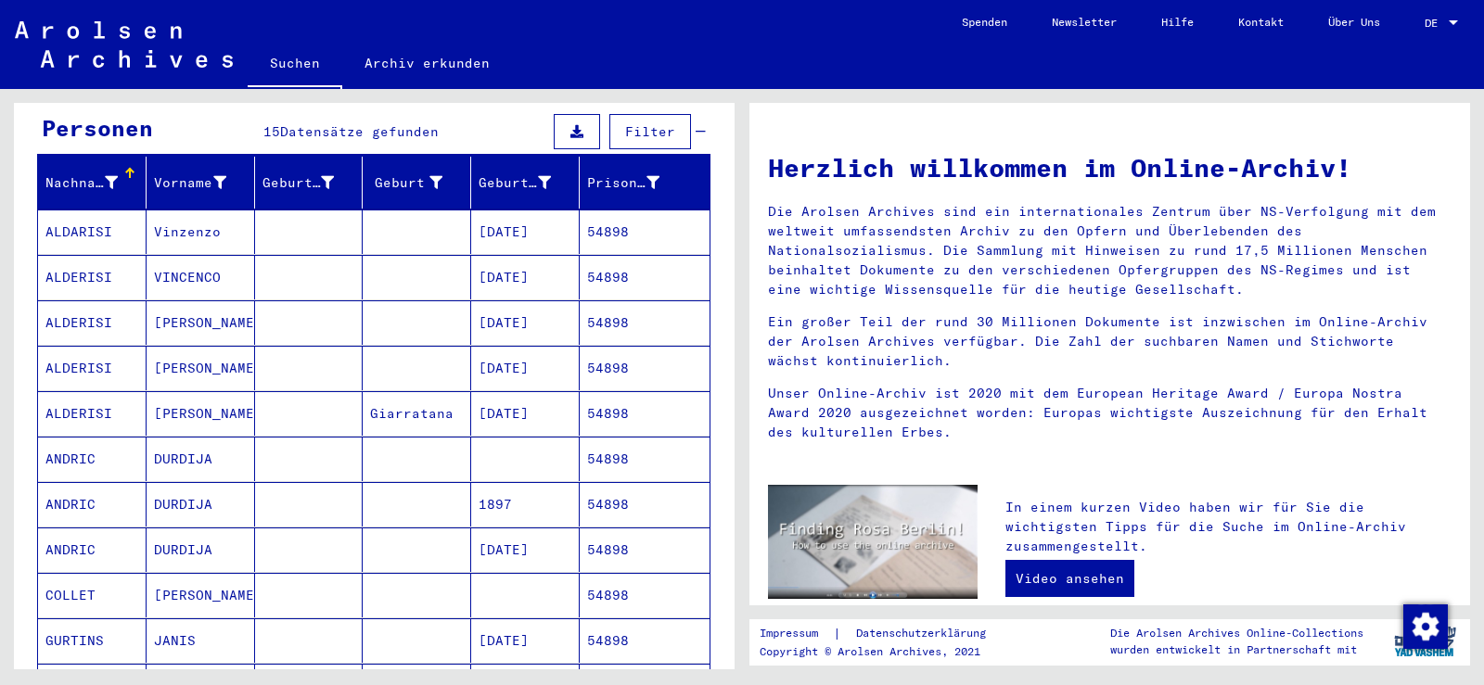
click at [241, 210] on mat-cell "Vinzenzo" at bounding box center [201, 232] width 108 height 45
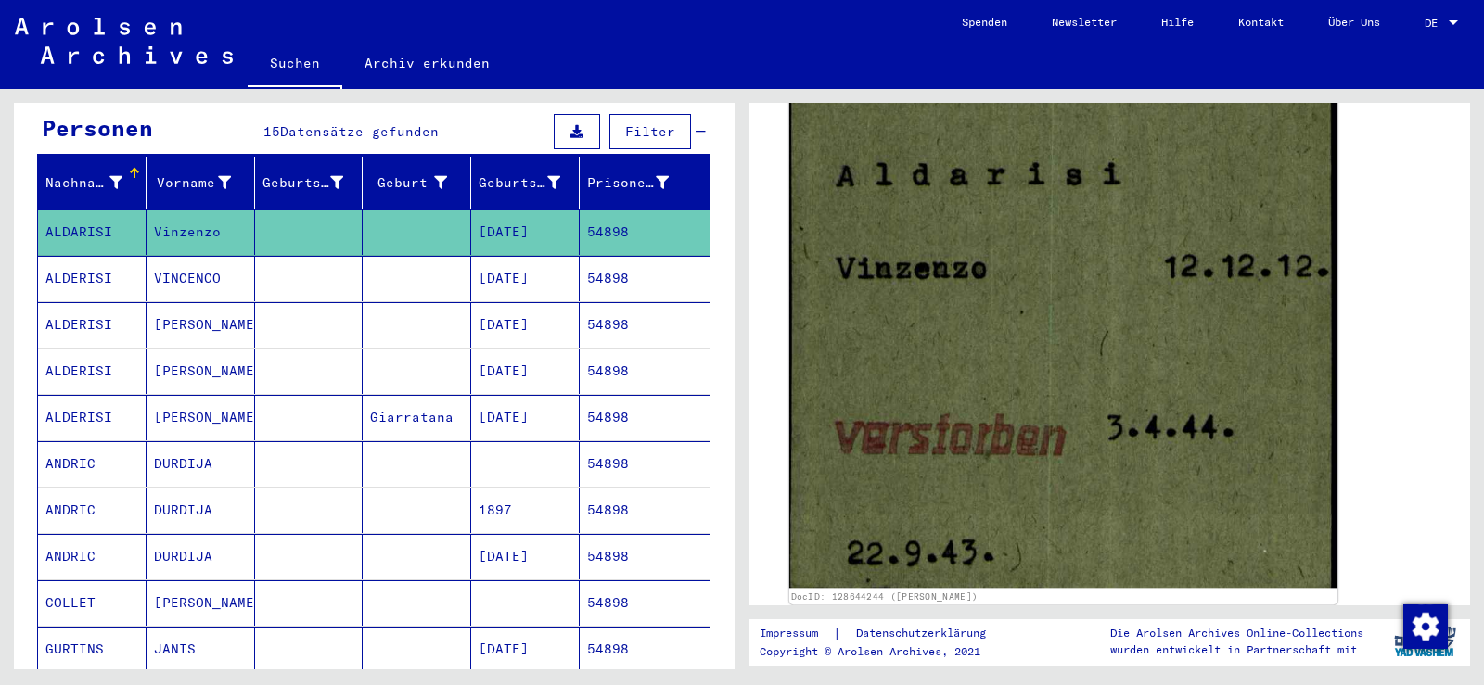
scroll to position [371, 0]
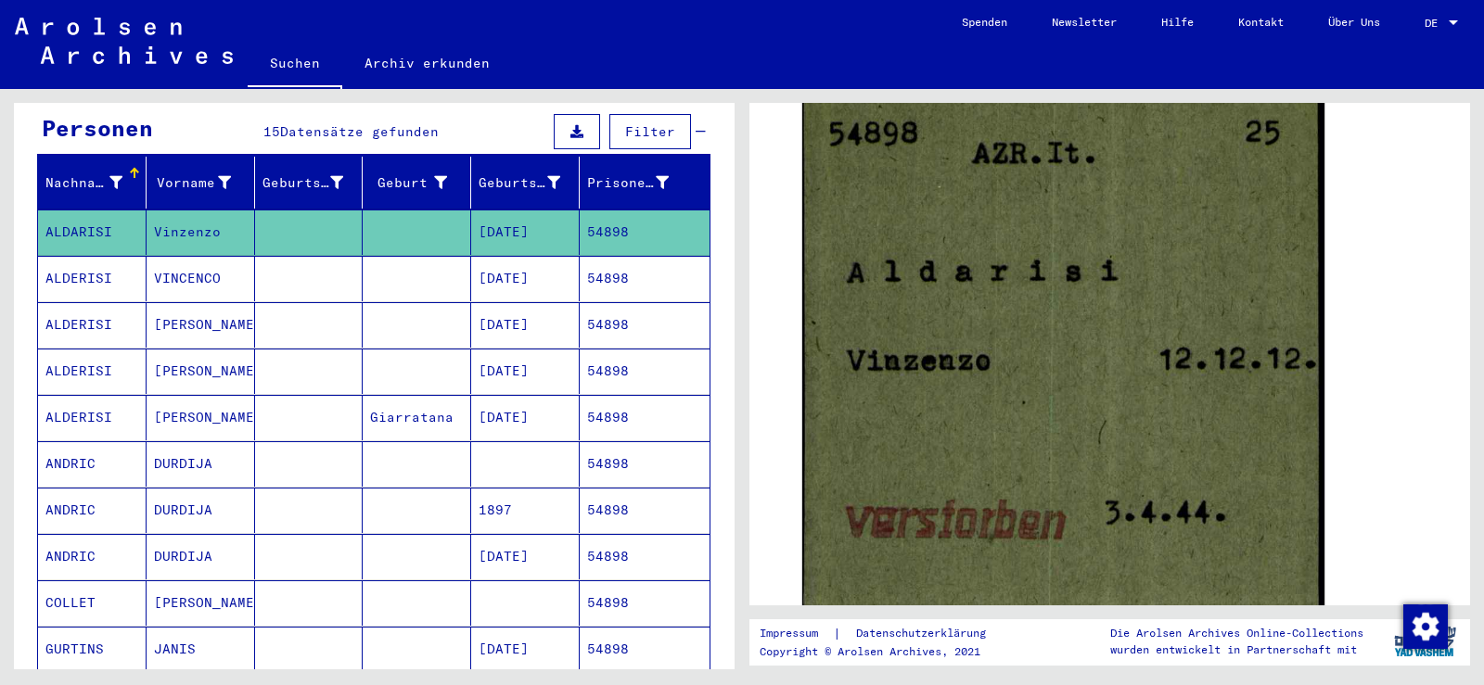
click at [342, 266] on mat-cell at bounding box center [309, 278] width 108 height 45
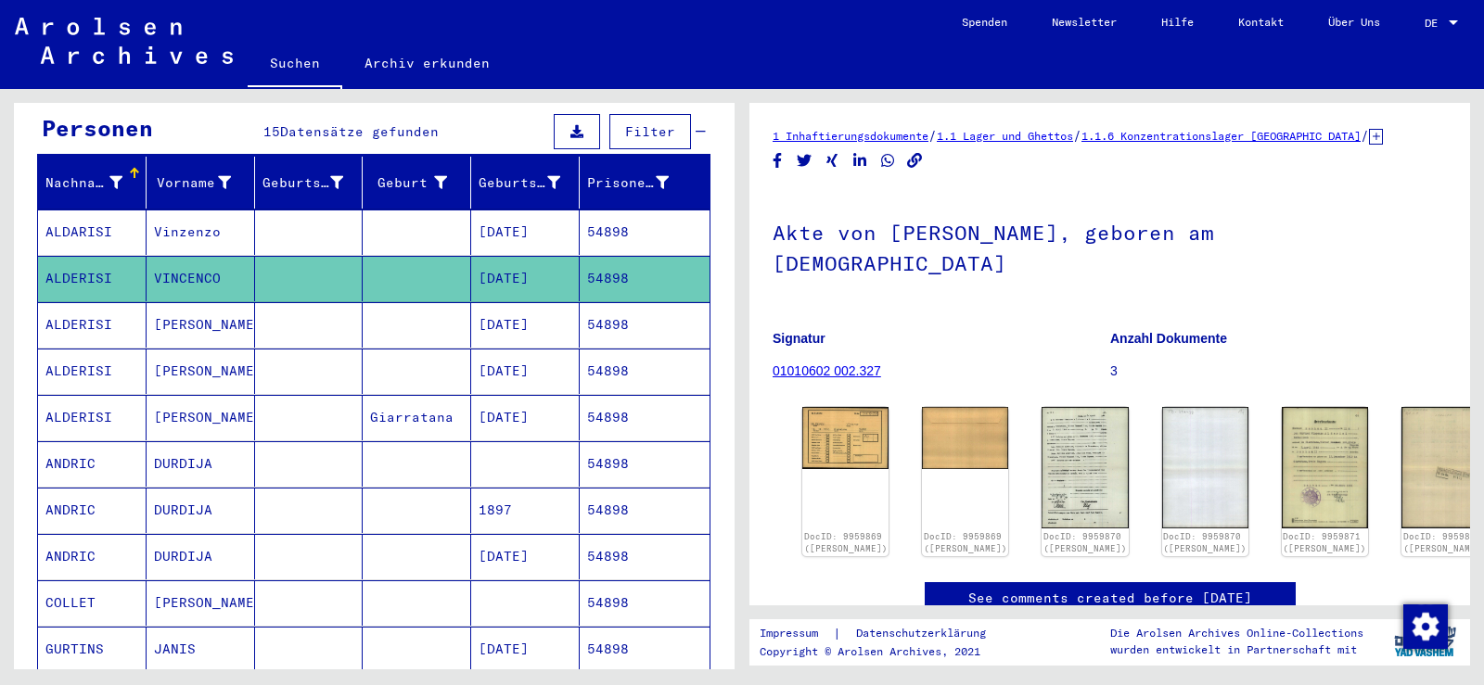
click at [477, 302] on mat-cell "[DATE]" at bounding box center [525, 324] width 108 height 45
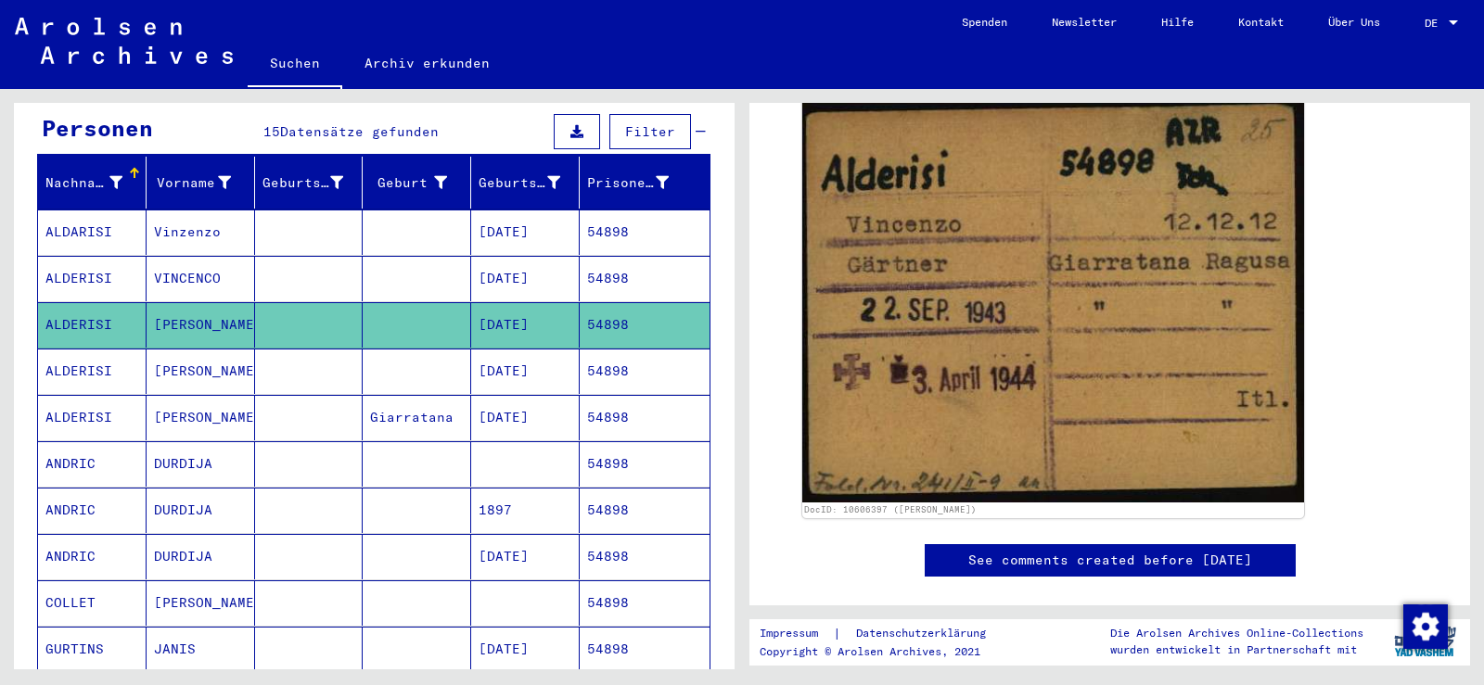
scroll to position [185, 0]
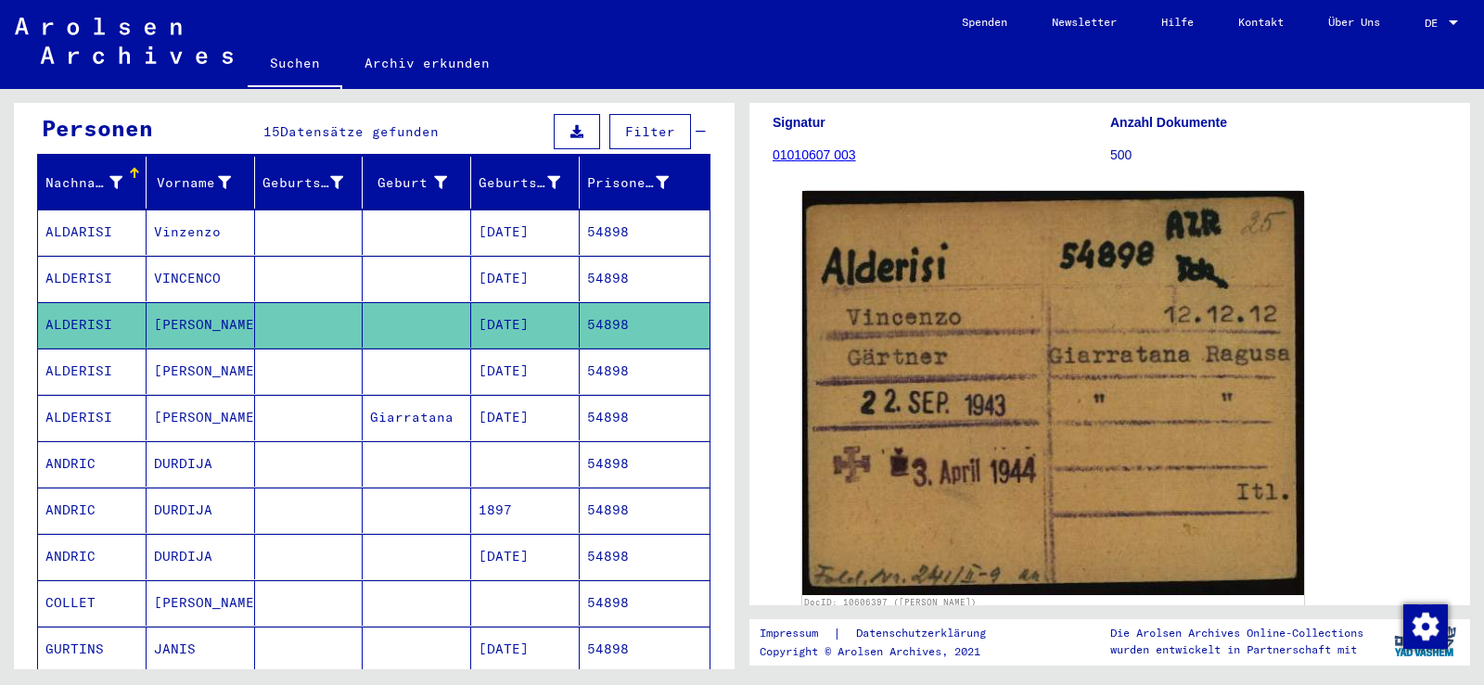
click at [503, 349] on mat-cell "[DATE]" at bounding box center [525, 371] width 108 height 45
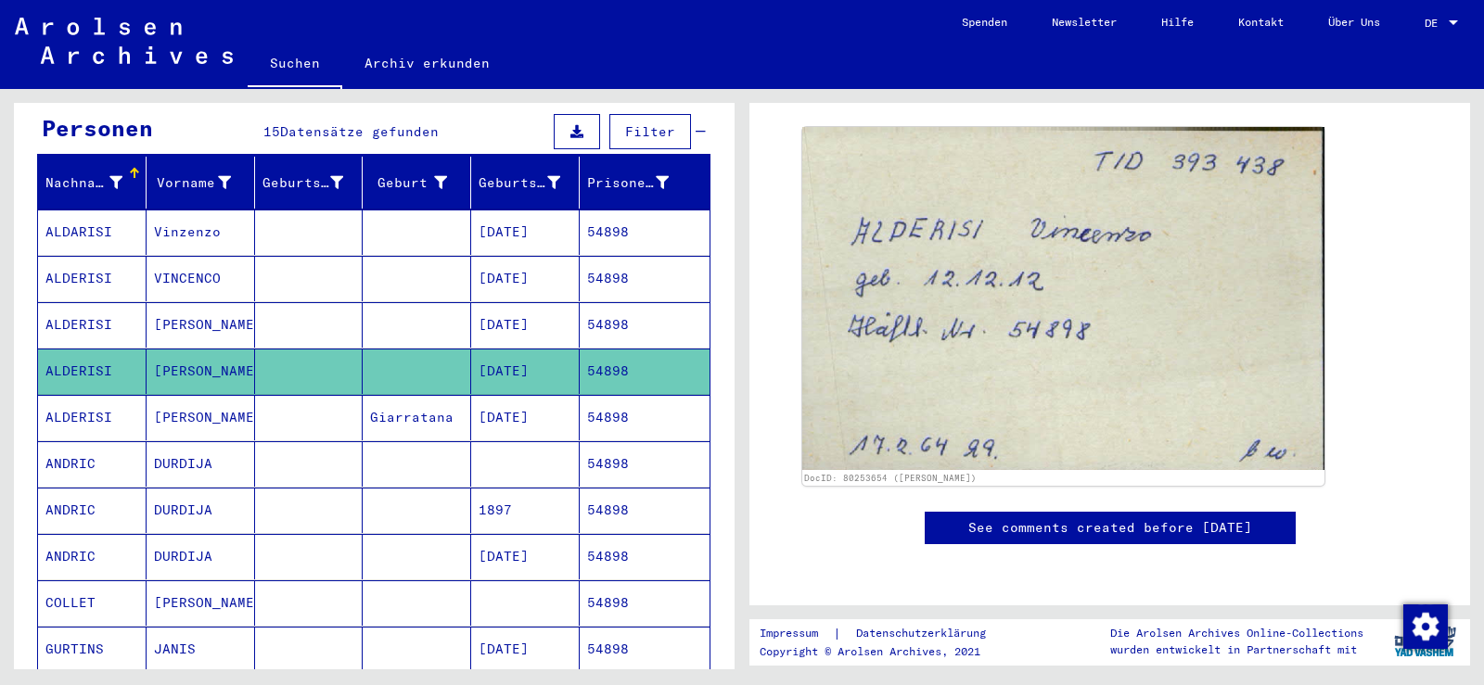
scroll to position [278, 0]
click at [351, 404] on mat-cell at bounding box center [309, 417] width 108 height 45
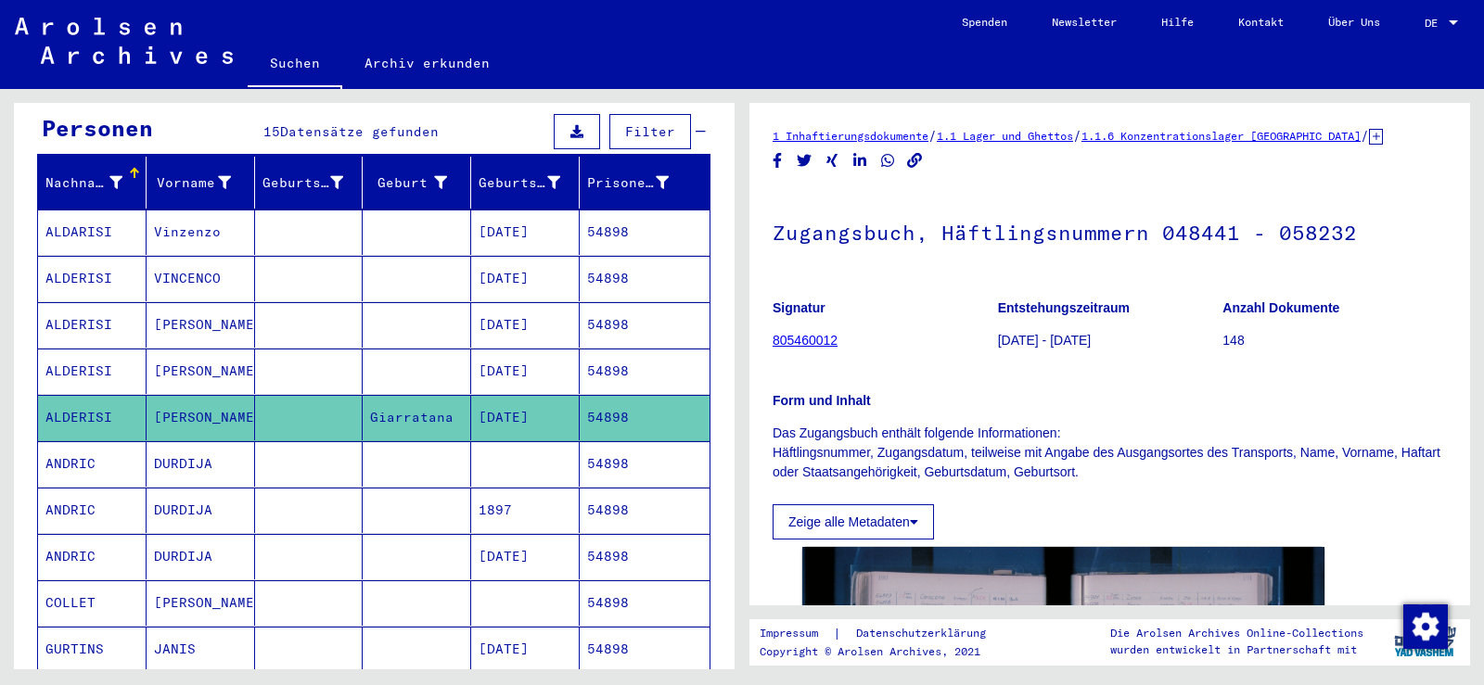
click at [391, 219] on mat-cell at bounding box center [417, 232] width 108 height 45
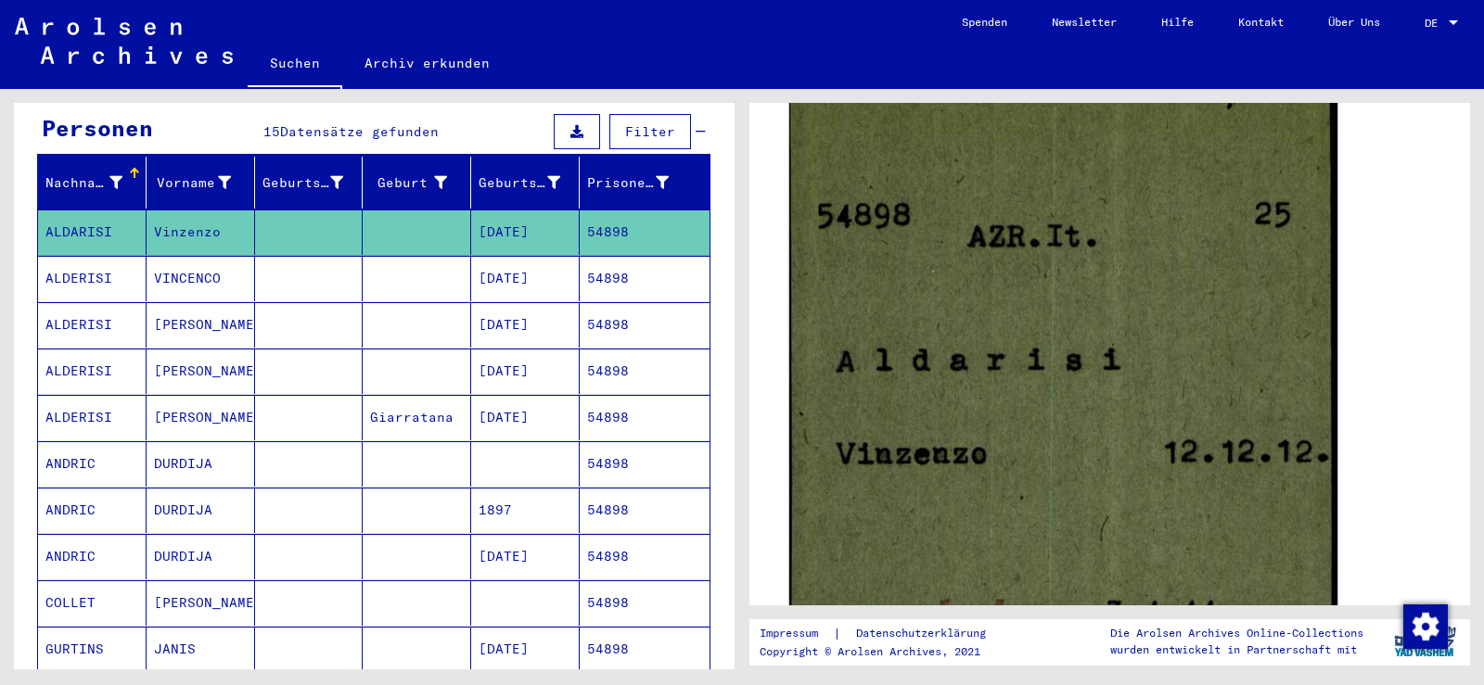
scroll to position [371, 0]
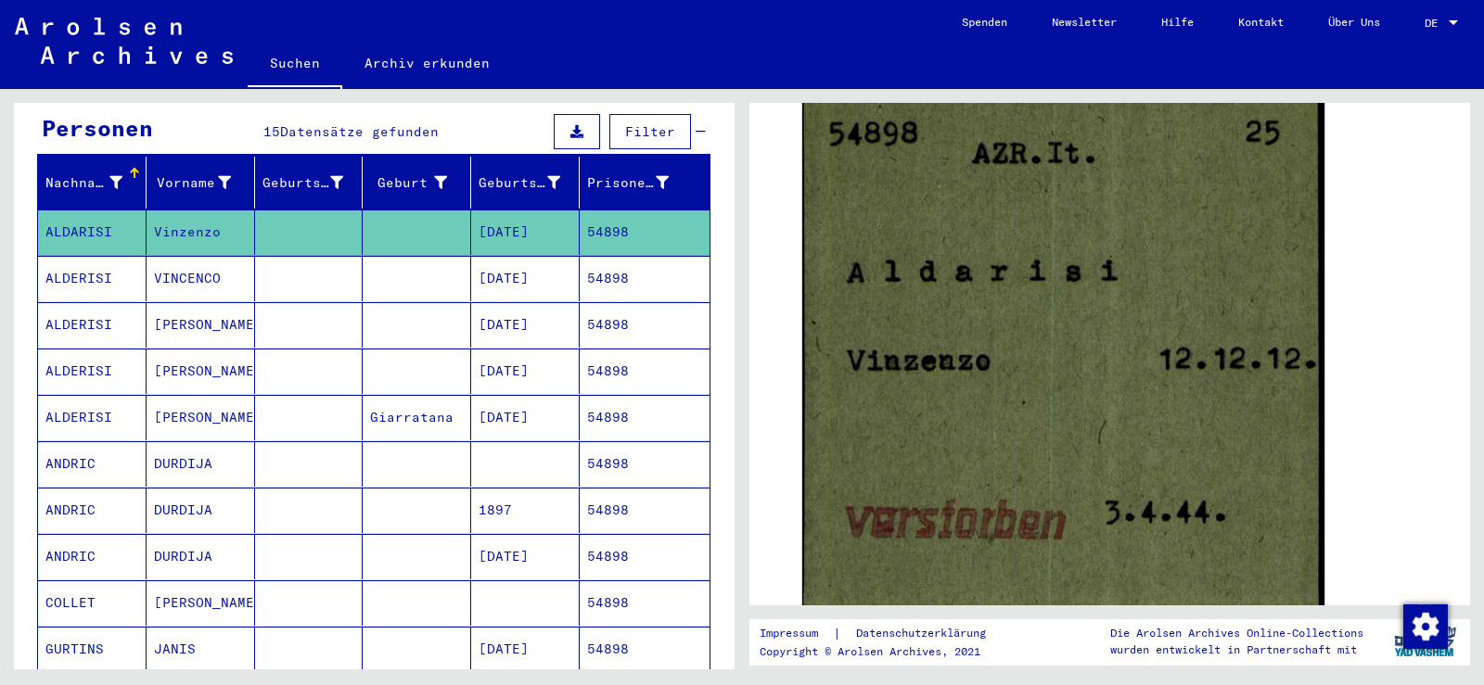
click at [472, 268] on mat-cell "[DATE]" at bounding box center [525, 278] width 108 height 45
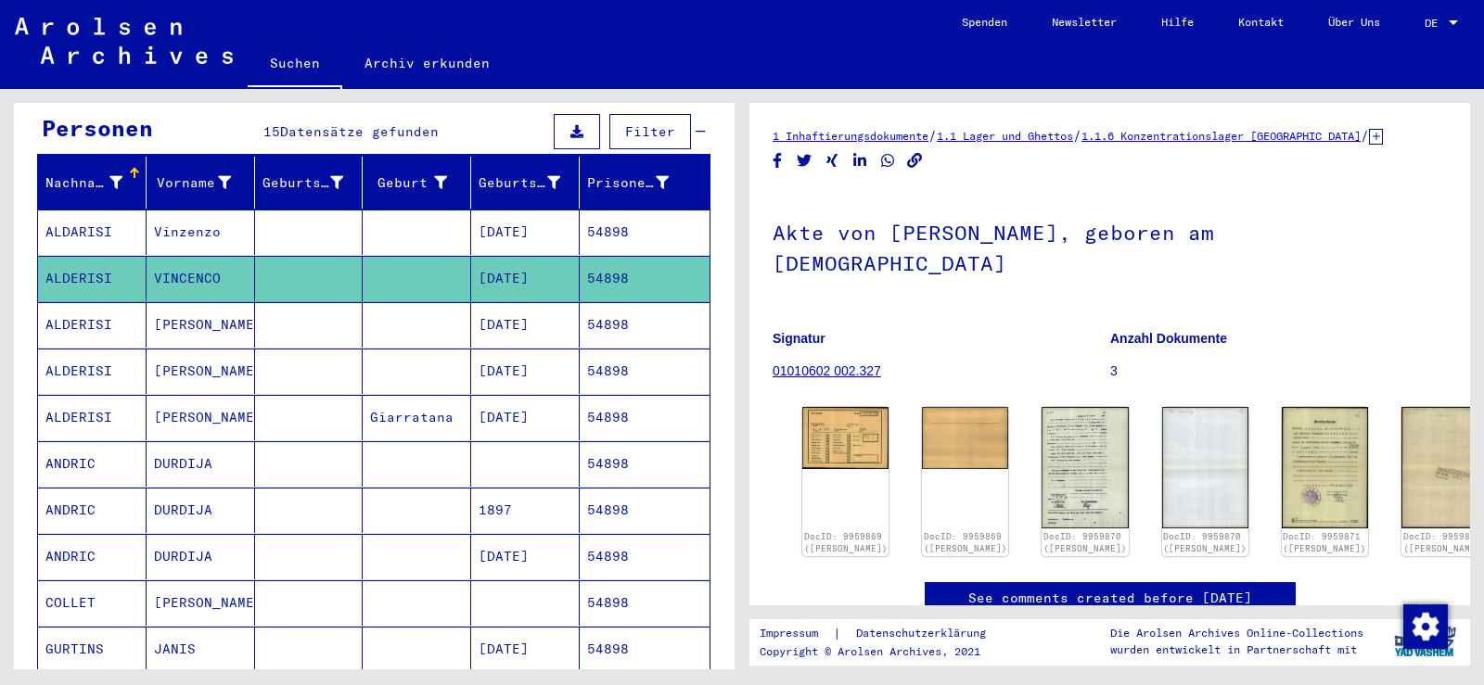
click at [255, 302] on mat-cell at bounding box center [309, 324] width 108 height 45
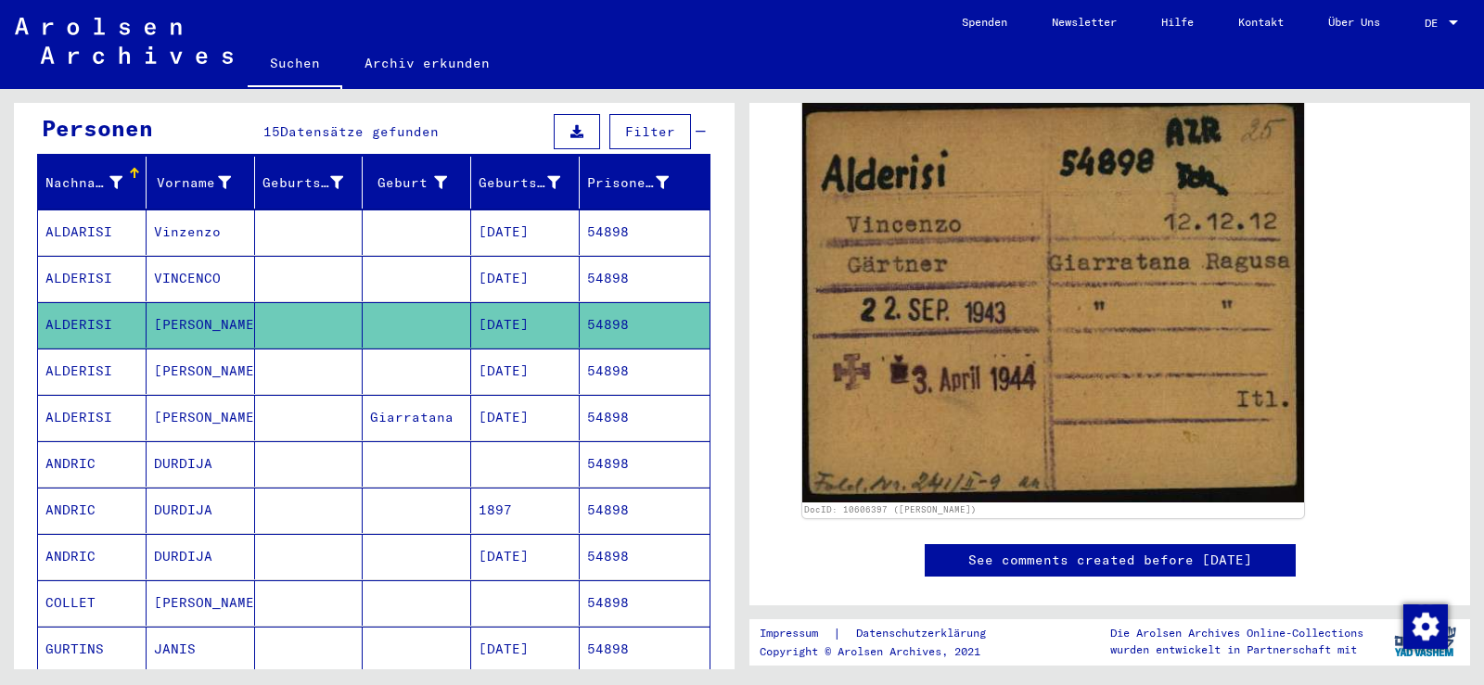
click at [292, 214] on mat-cell at bounding box center [309, 232] width 108 height 45
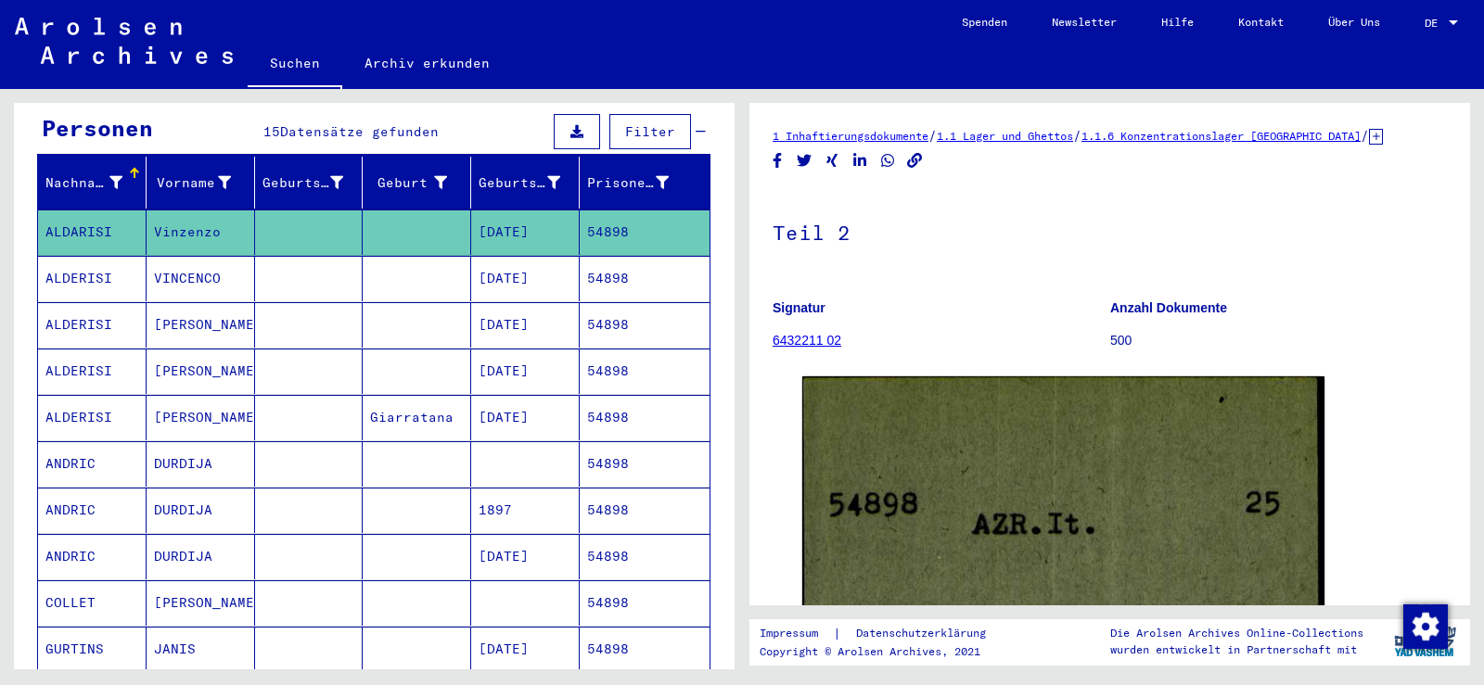
click at [472, 256] on mat-cell "[DATE]" at bounding box center [525, 278] width 108 height 45
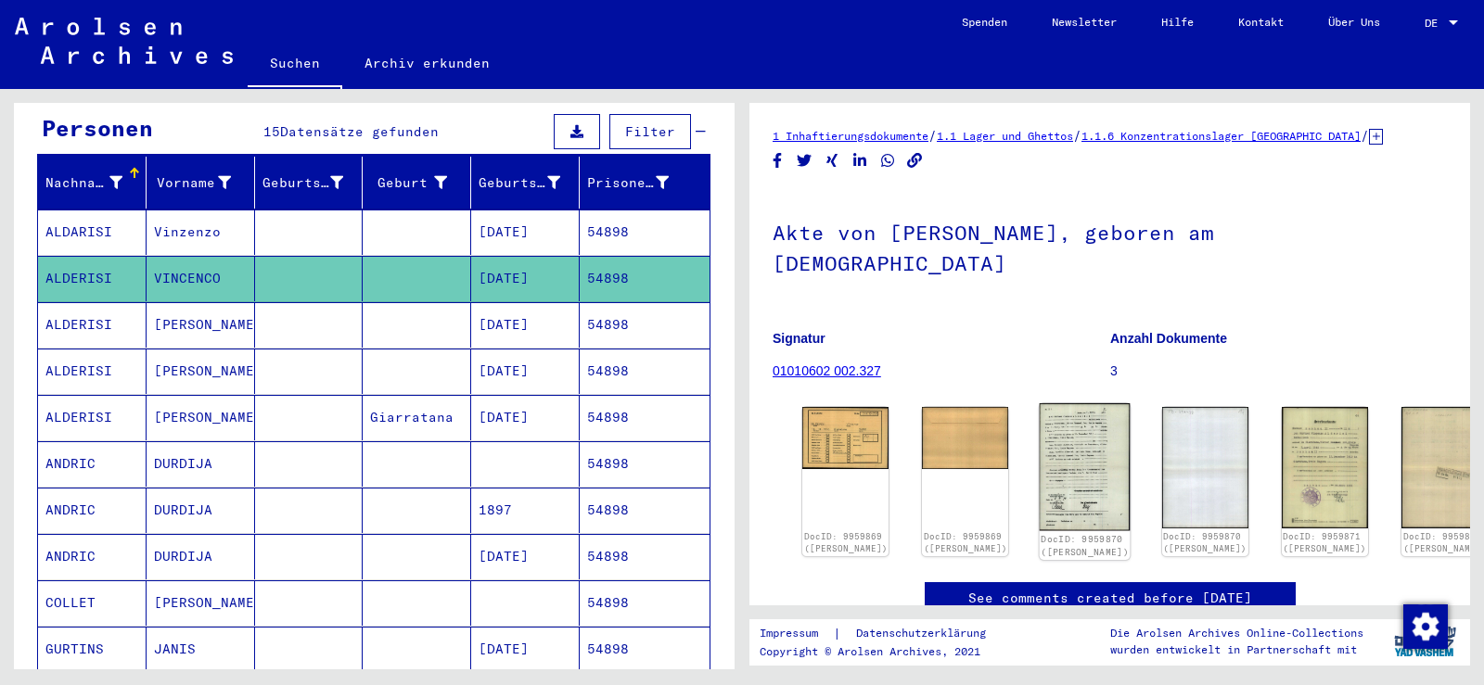
click at [1040, 404] on img at bounding box center [1085, 466] width 91 height 127
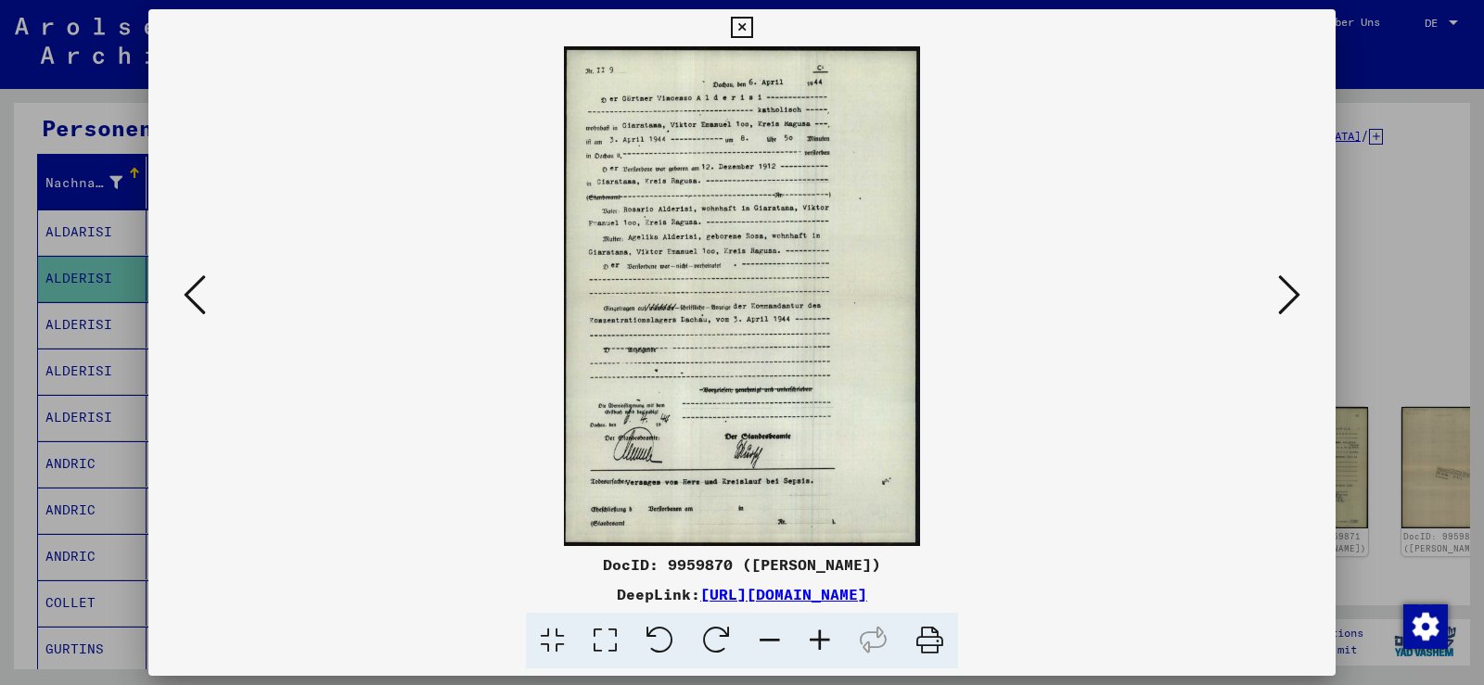
click at [825, 650] on icon at bounding box center [820, 641] width 50 height 57
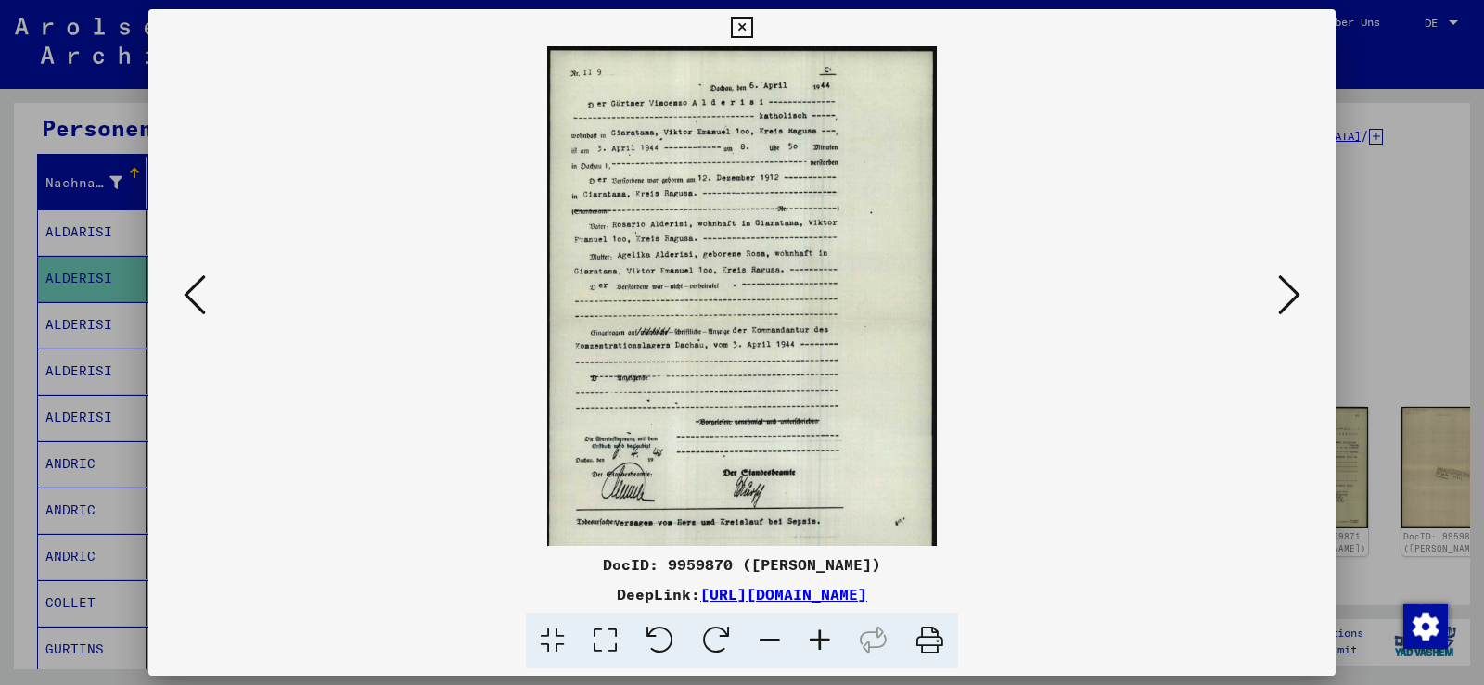
click at [825, 650] on icon at bounding box center [820, 641] width 50 height 57
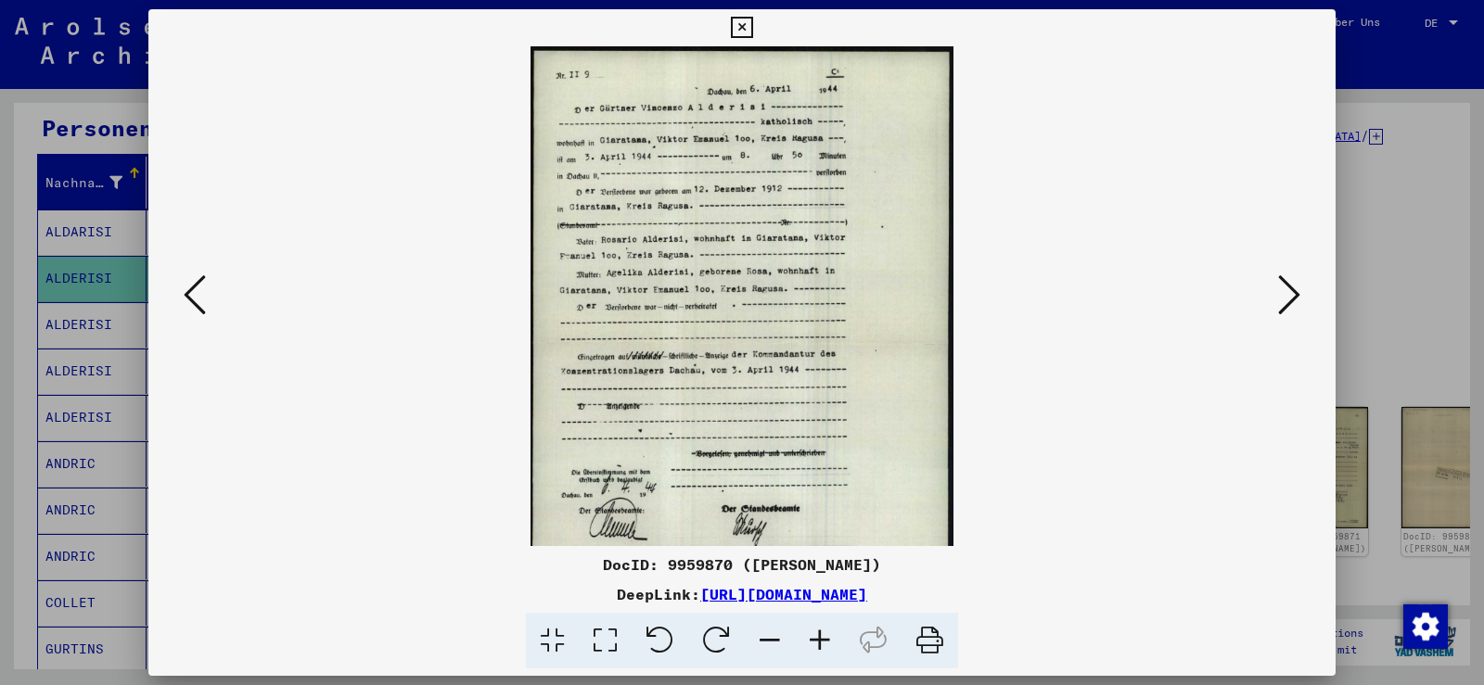
click at [825, 650] on icon at bounding box center [820, 641] width 50 height 57
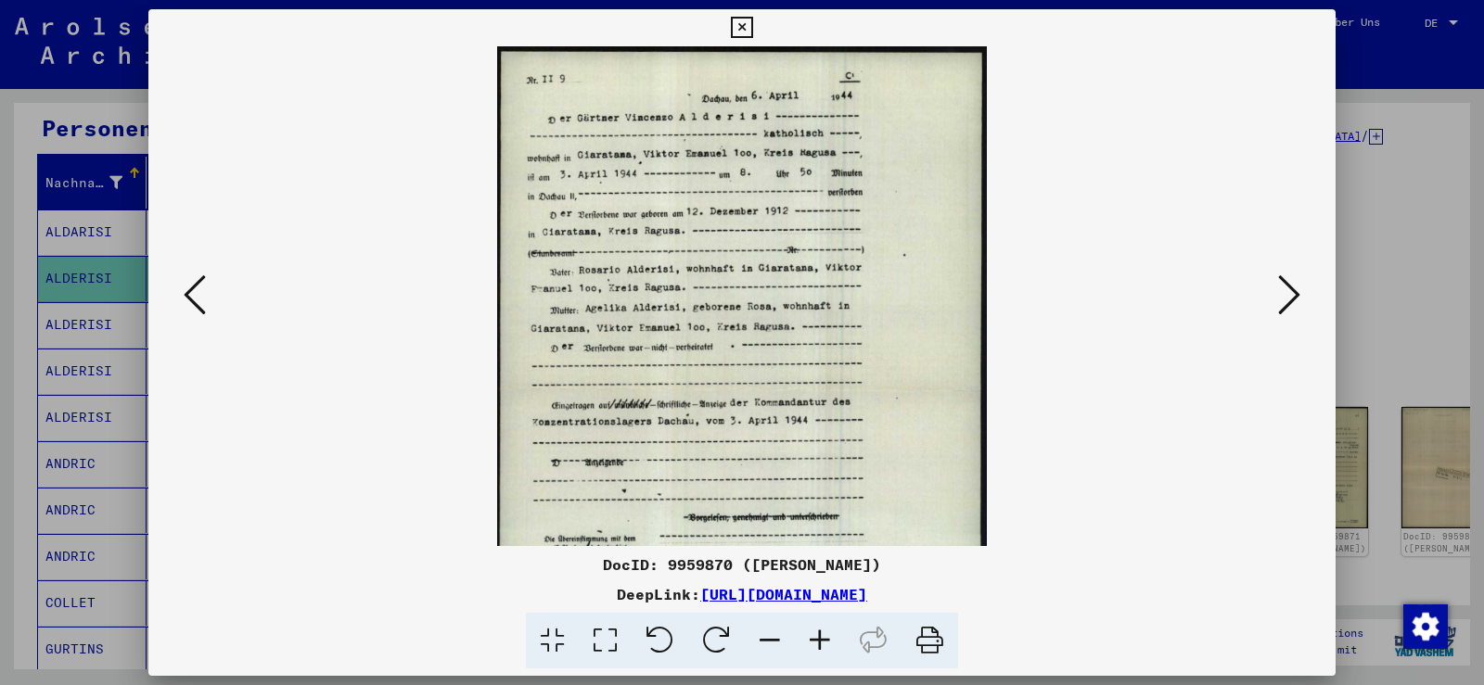
click at [825, 649] on icon at bounding box center [820, 641] width 50 height 57
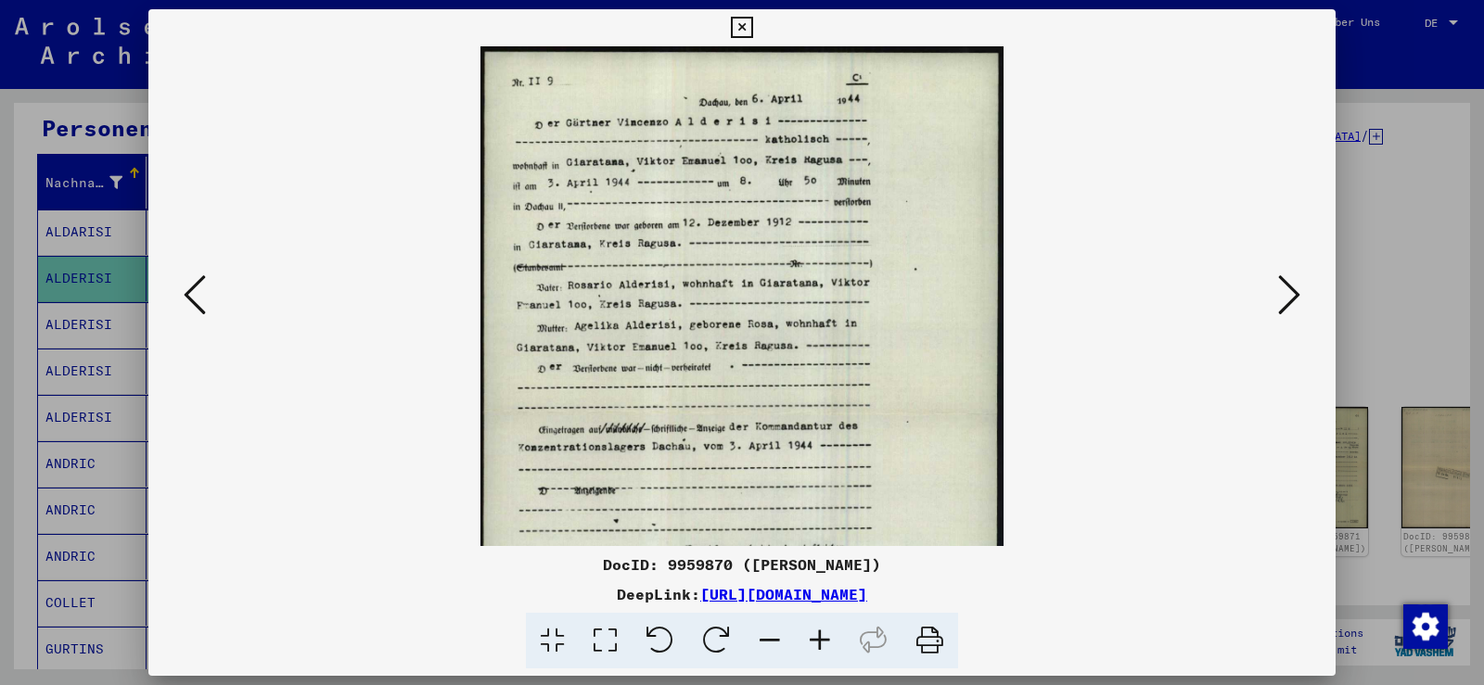
click at [824, 649] on icon at bounding box center [820, 641] width 50 height 57
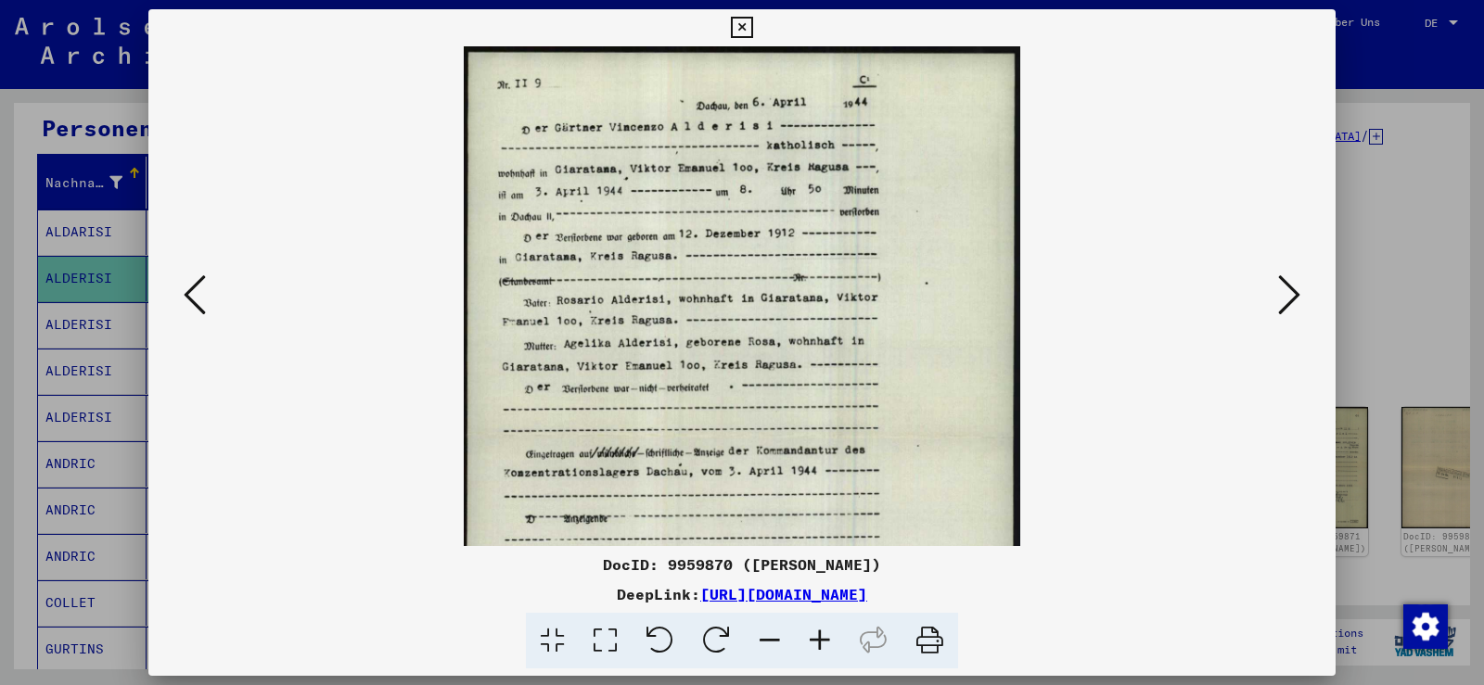
click at [824, 649] on icon at bounding box center [820, 641] width 50 height 57
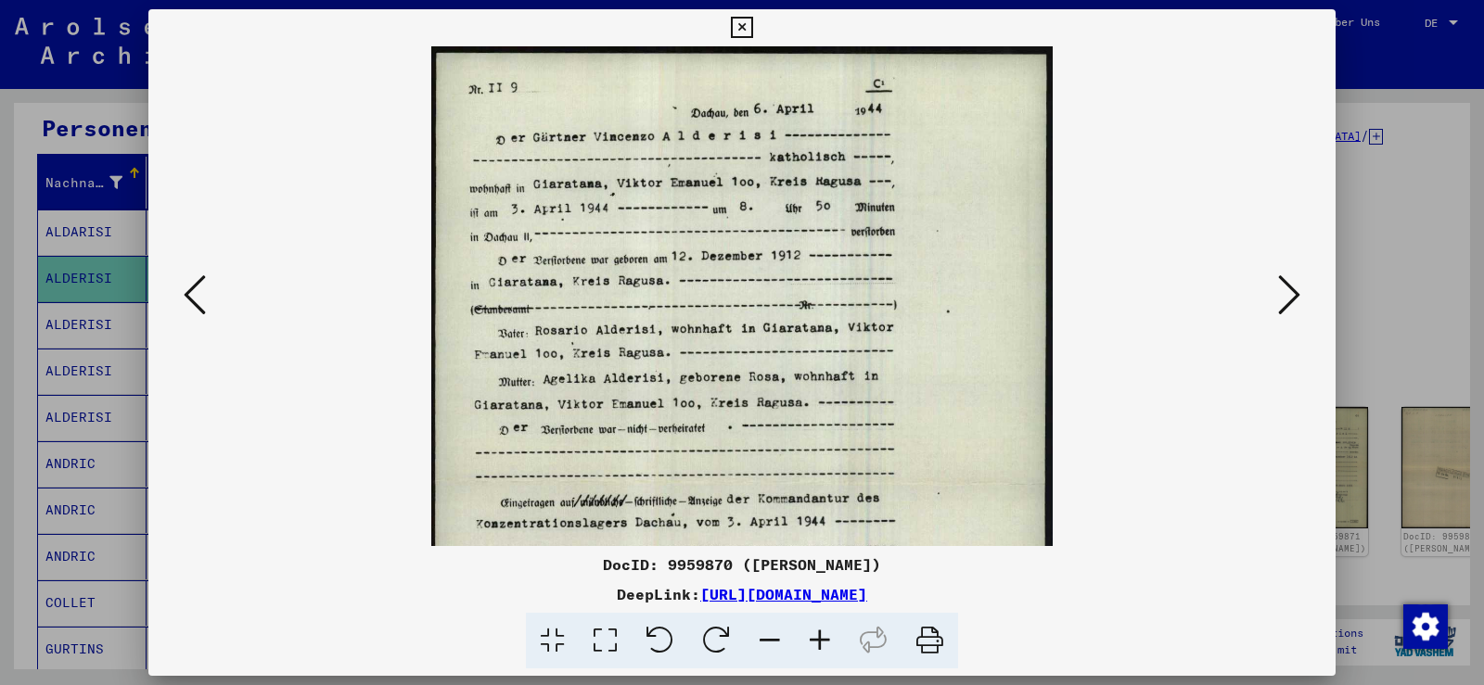
click at [824, 649] on icon at bounding box center [820, 641] width 50 height 57
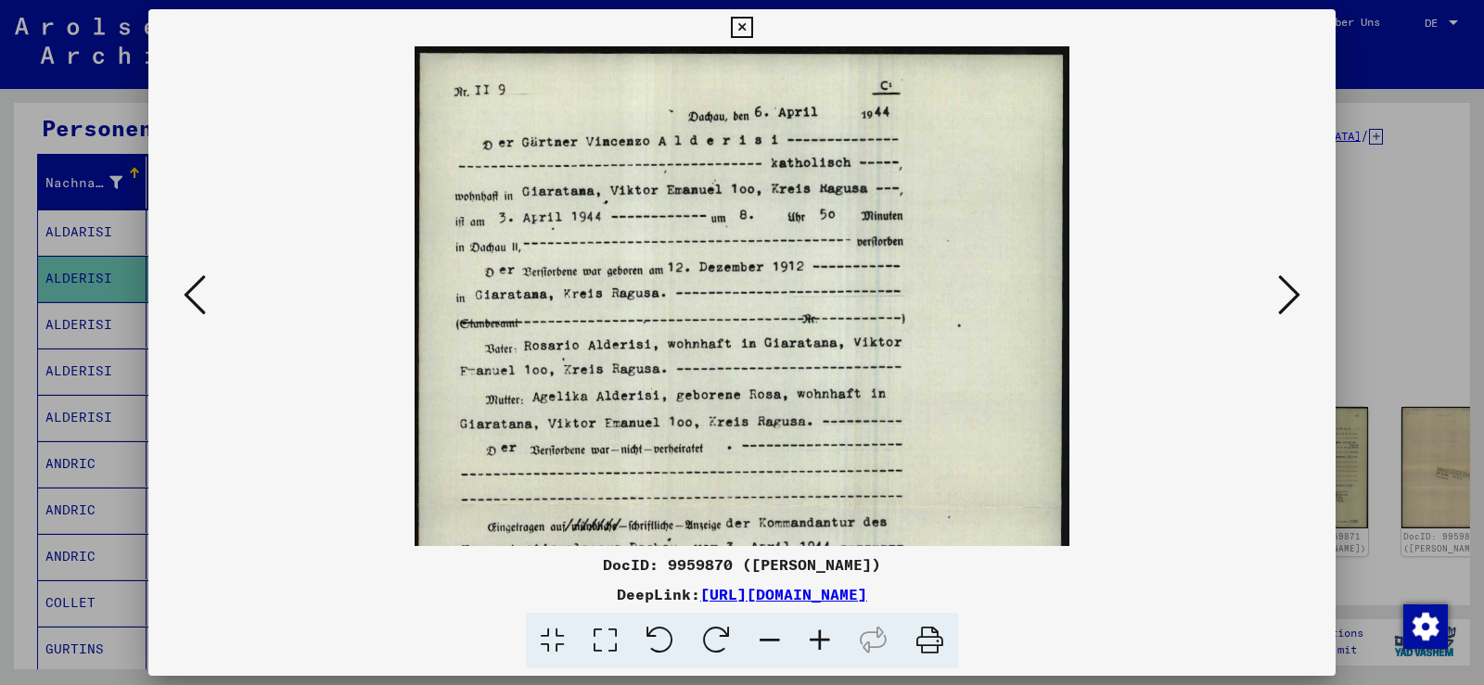
click at [824, 649] on icon at bounding box center [820, 641] width 50 height 57
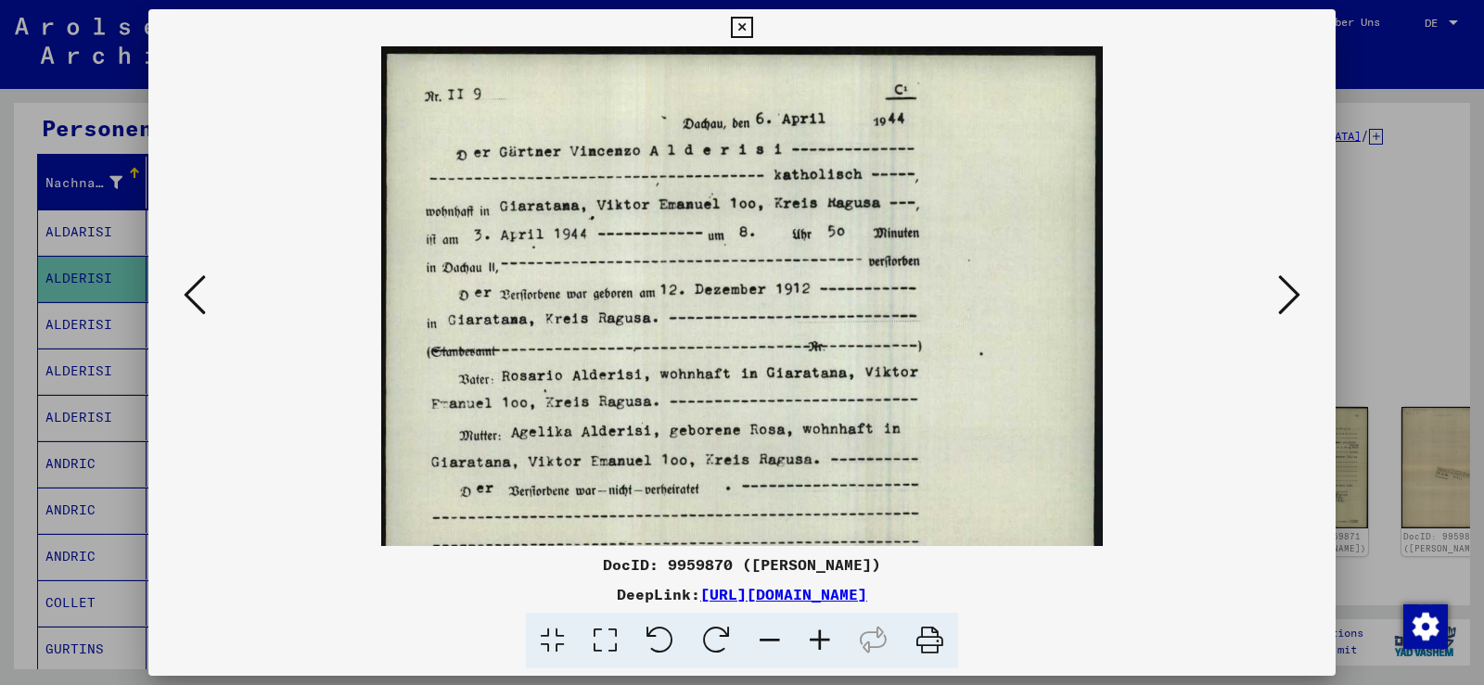
click at [824, 649] on icon at bounding box center [820, 641] width 50 height 57
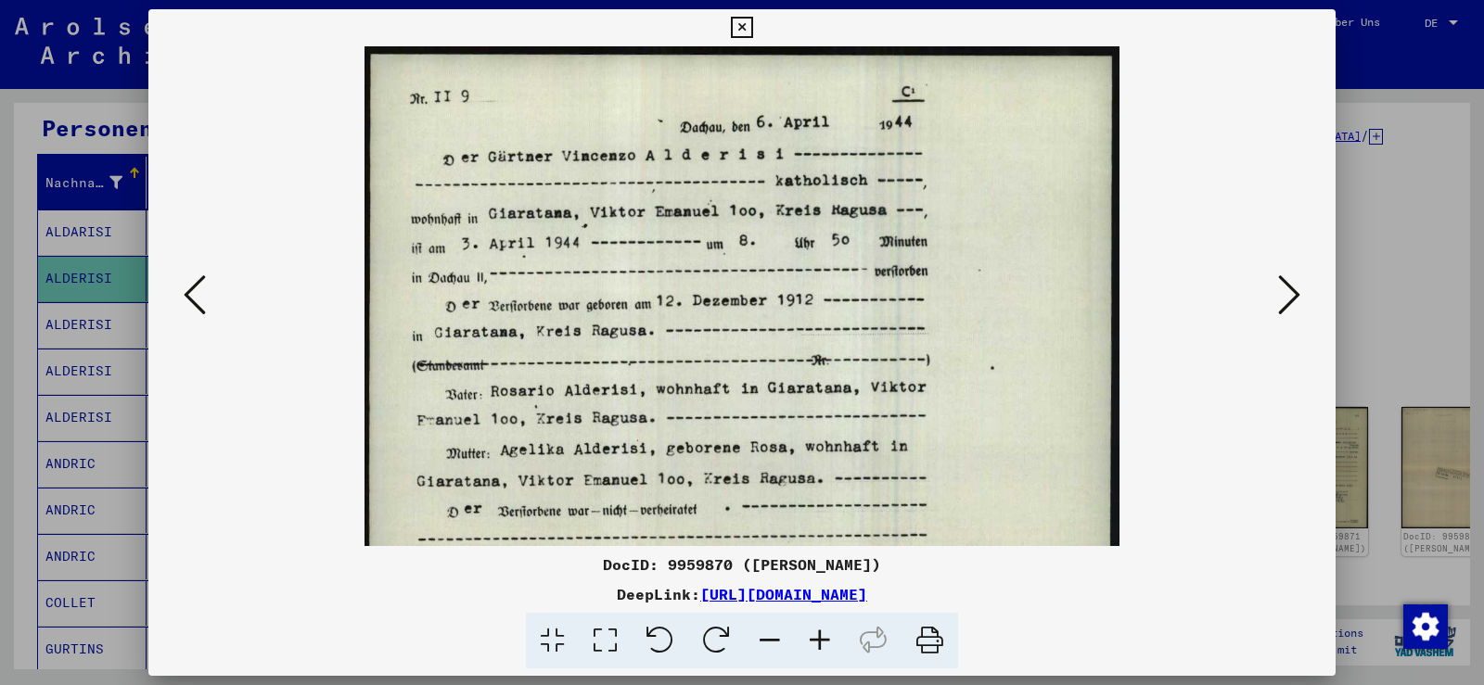
click at [824, 649] on icon at bounding box center [820, 641] width 50 height 57
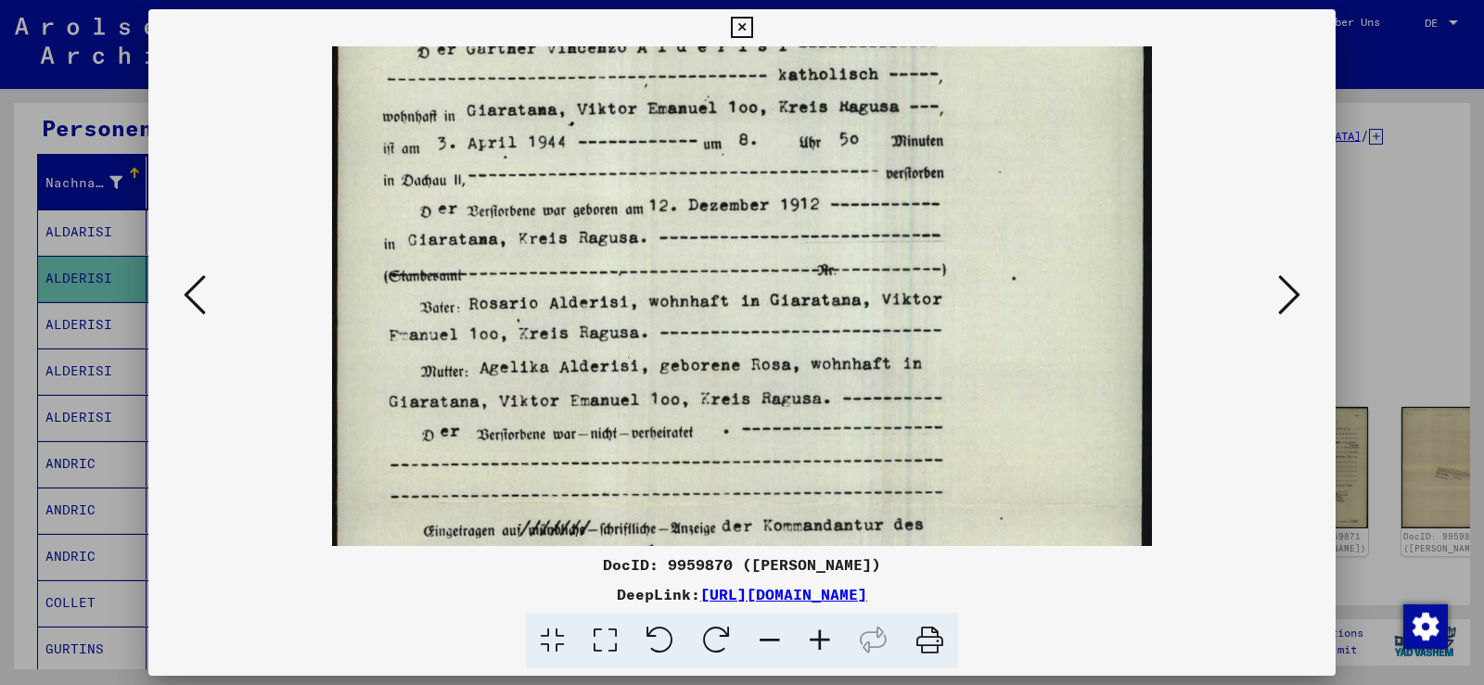
scroll to position [152, 0]
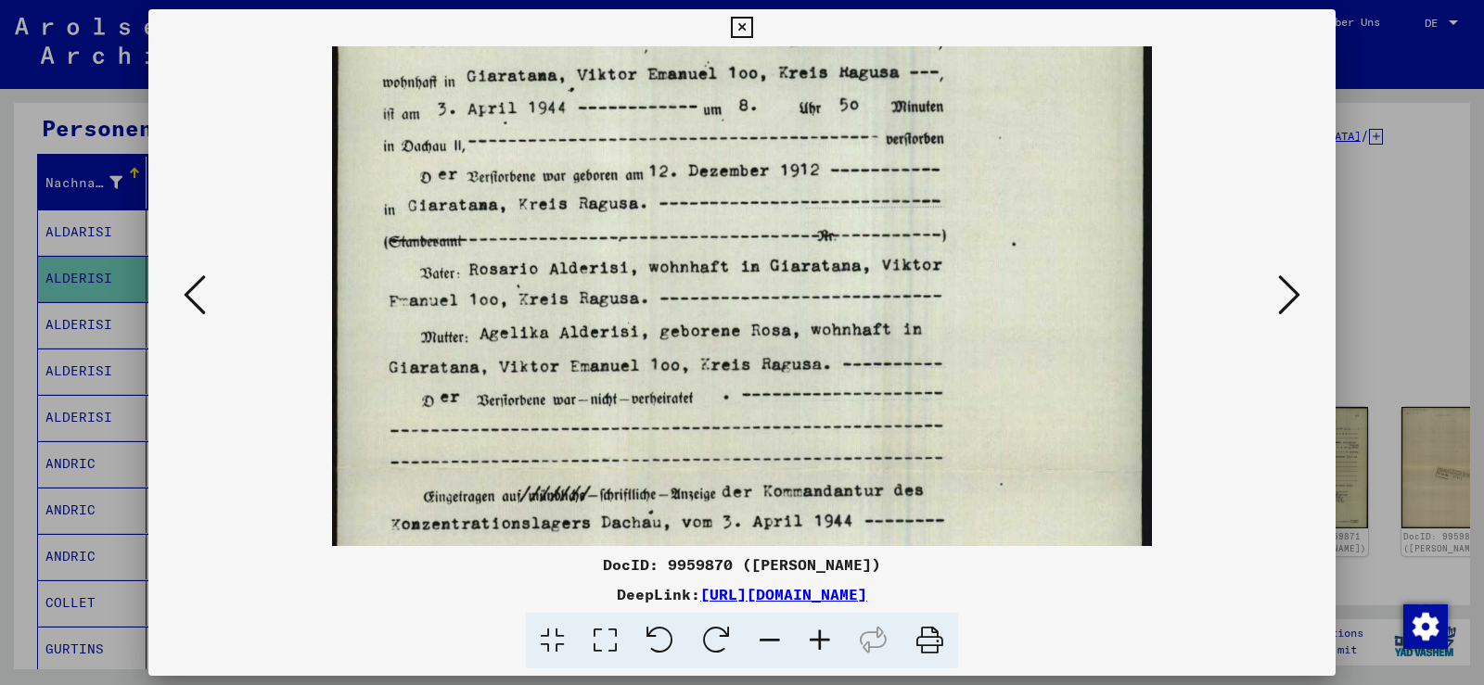
drag, startPoint x: 792, startPoint y: 349, endPoint x: 812, endPoint y: 264, distance: 86.8
click at [812, 264] on img at bounding box center [742, 468] width 821 height 1149
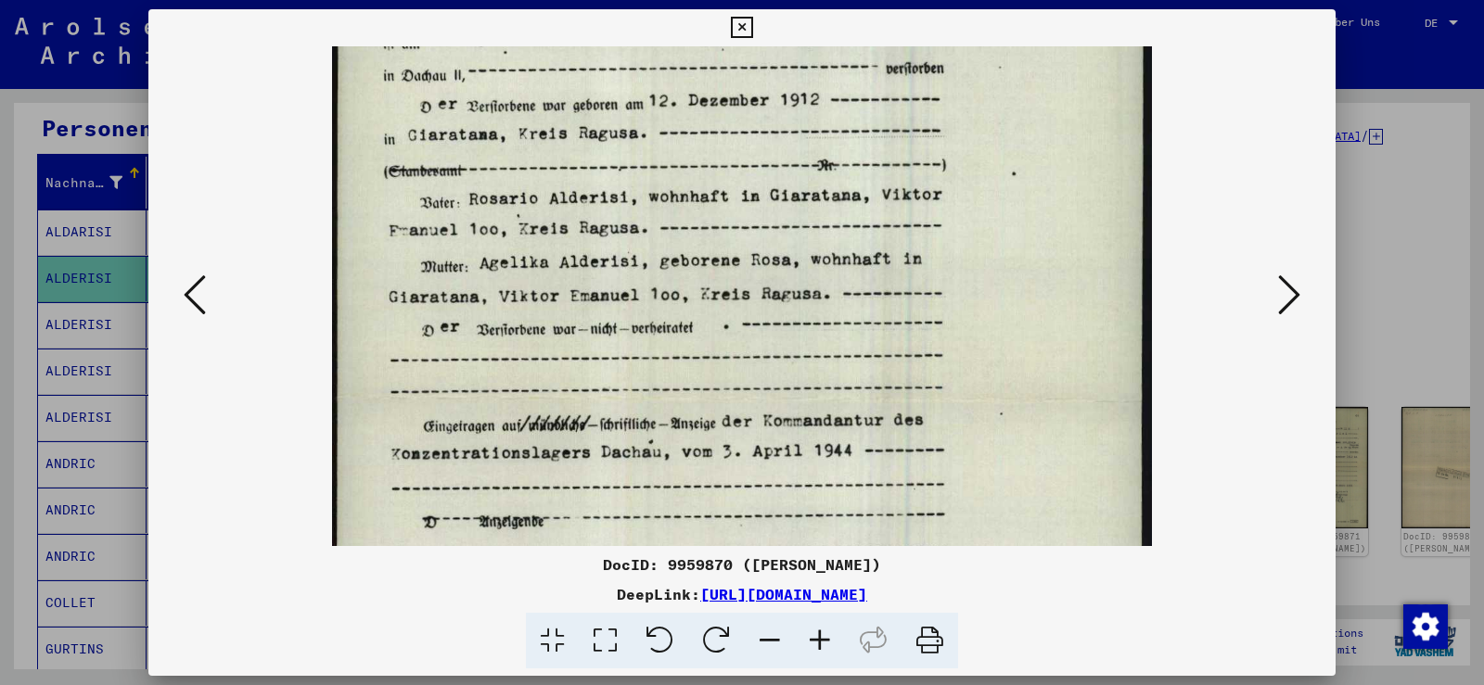
drag, startPoint x: 717, startPoint y: 302, endPoint x: 720, endPoint y: 232, distance: 70.5
click at [720, 232] on img at bounding box center [742, 398] width 821 height 1149
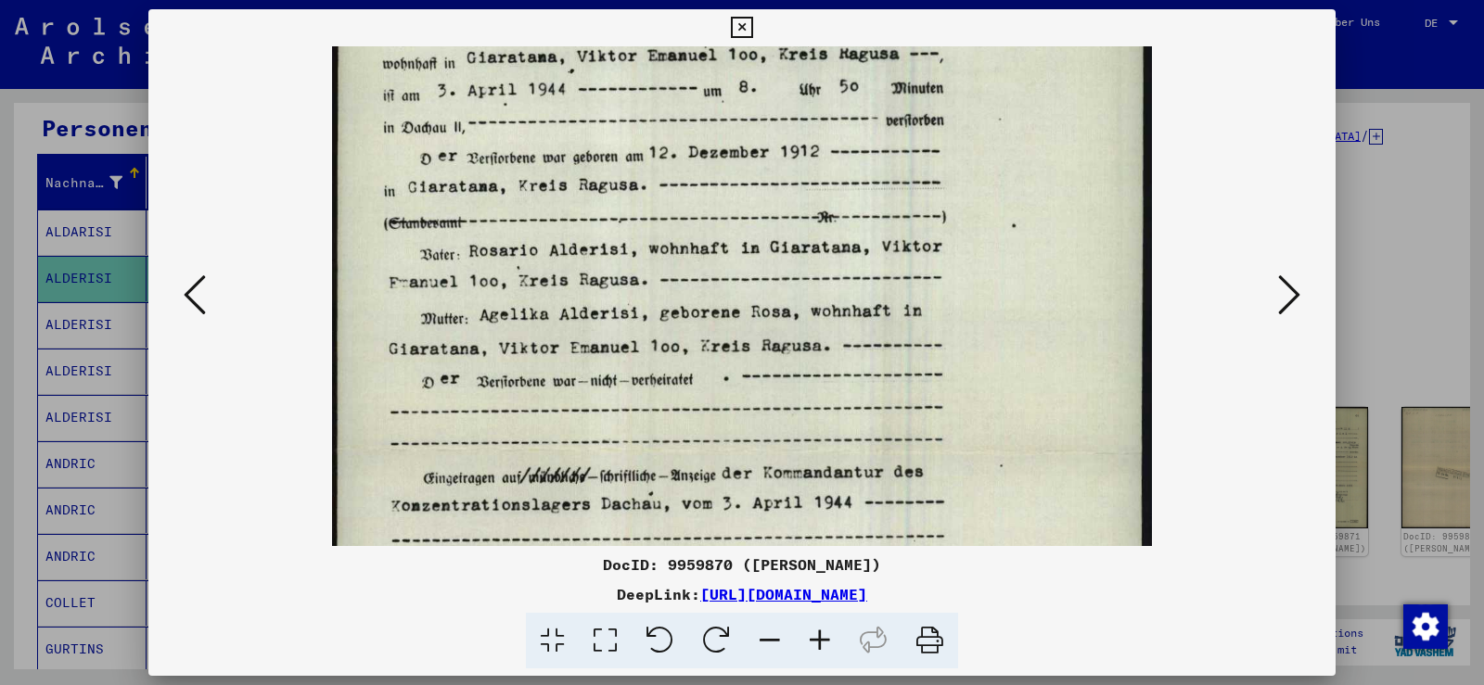
scroll to position [170, 0]
drag, startPoint x: 729, startPoint y: 212, endPoint x: 739, endPoint y: 265, distance: 53.8
click at [739, 265] on img at bounding box center [742, 451] width 821 height 1149
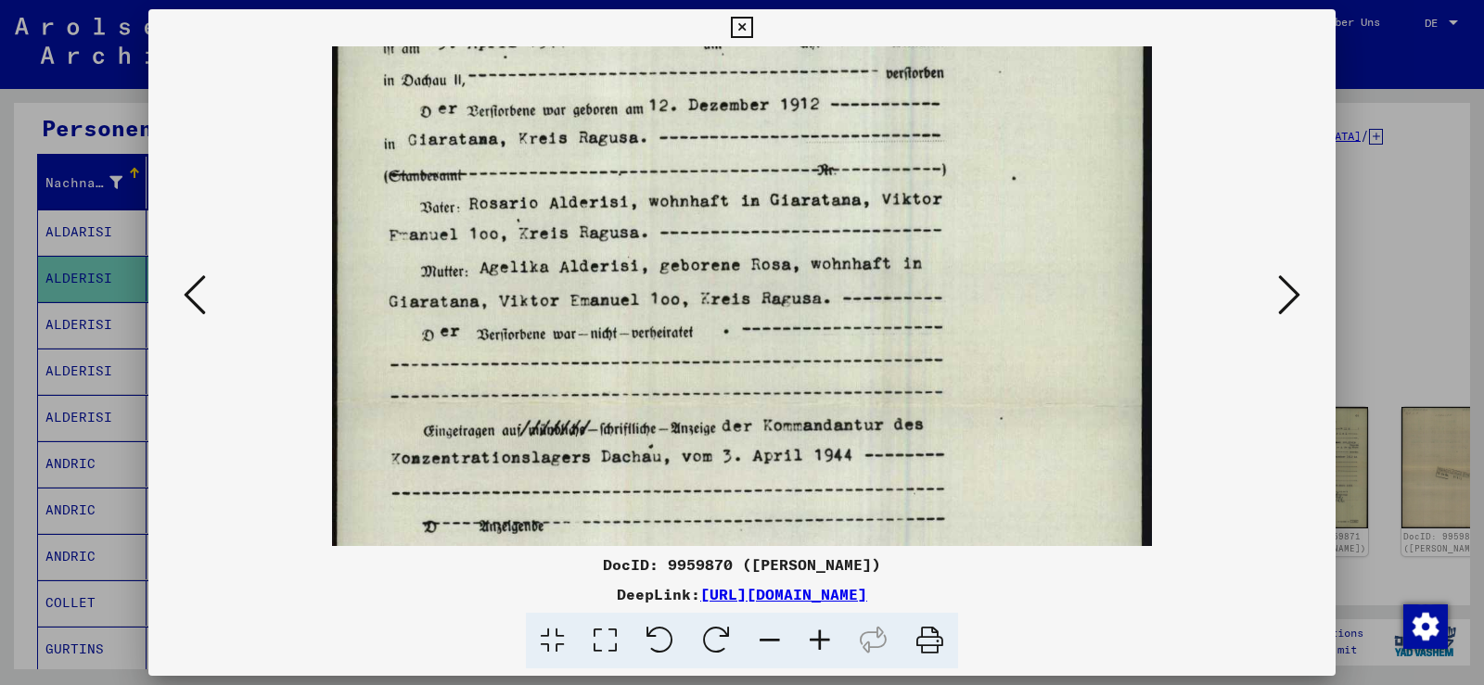
scroll to position [214, 0]
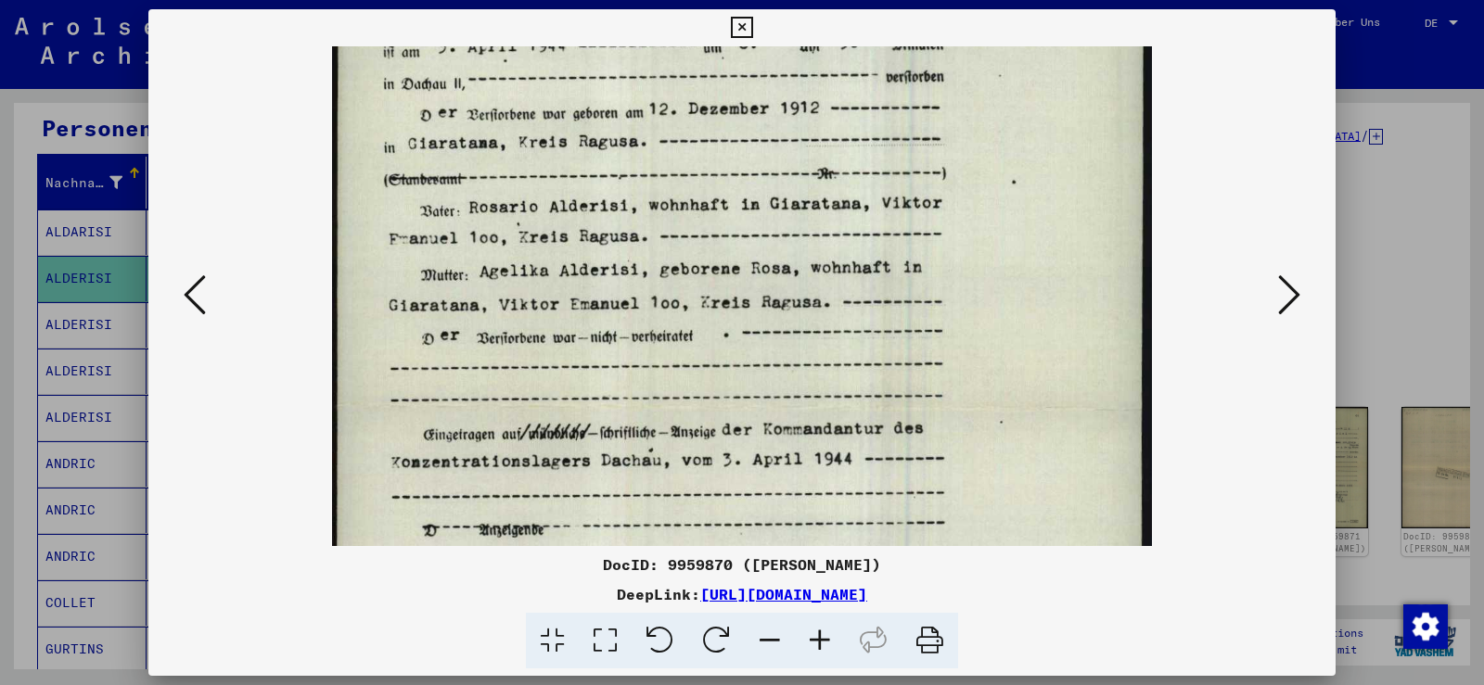
drag, startPoint x: 724, startPoint y: 281, endPoint x: 710, endPoint y: 238, distance: 44.9
click at [710, 238] on img at bounding box center [742, 406] width 821 height 1149
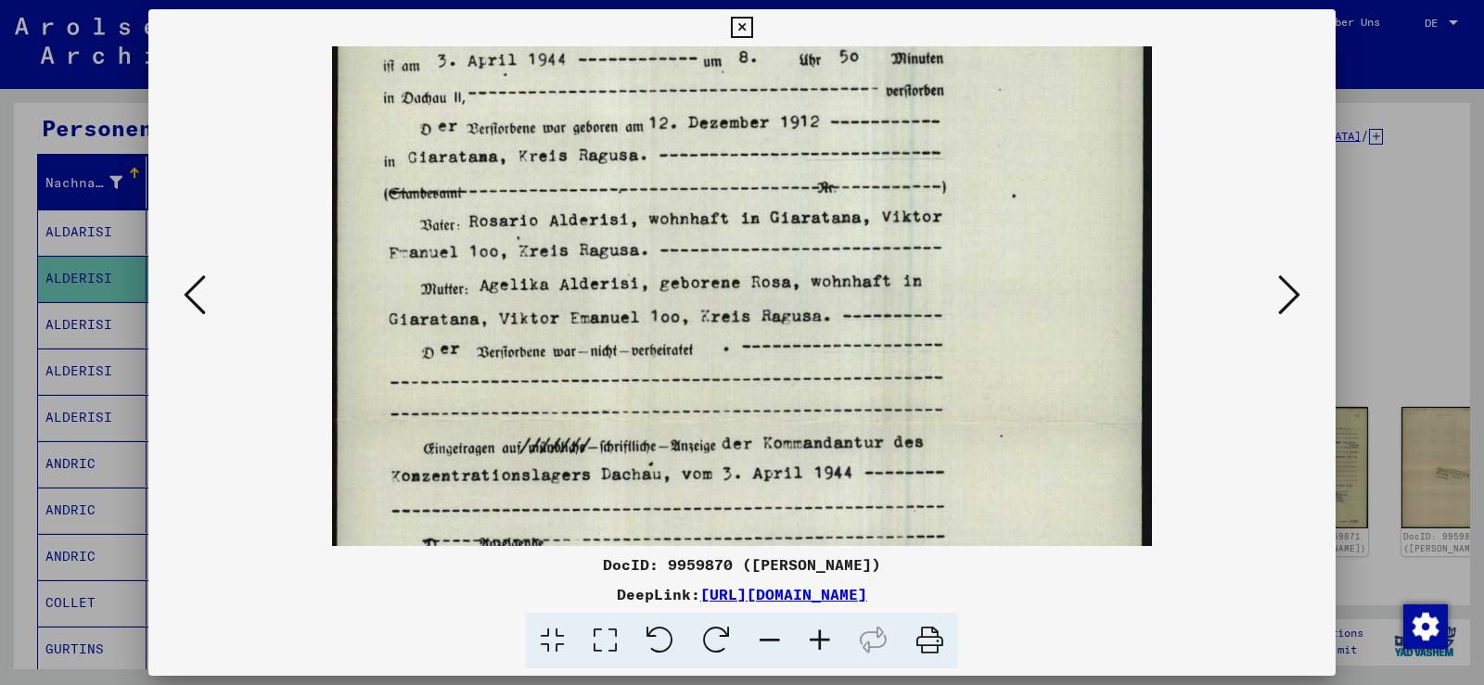
scroll to position [178, 0]
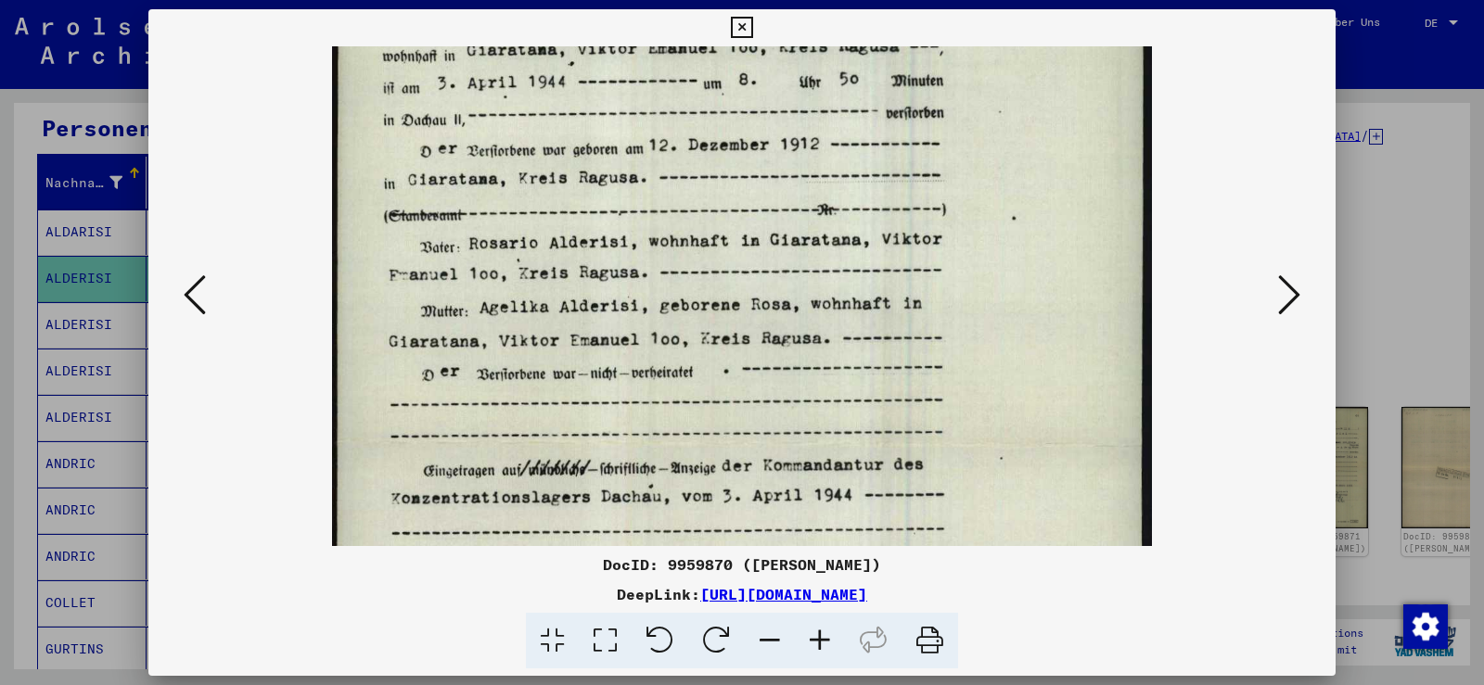
drag, startPoint x: 677, startPoint y: 179, endPoint x: 677, endPoint y: 210, distance: 30.6
click at [677, 210] on img at bounding box center [742, 442] width 821 height 1149
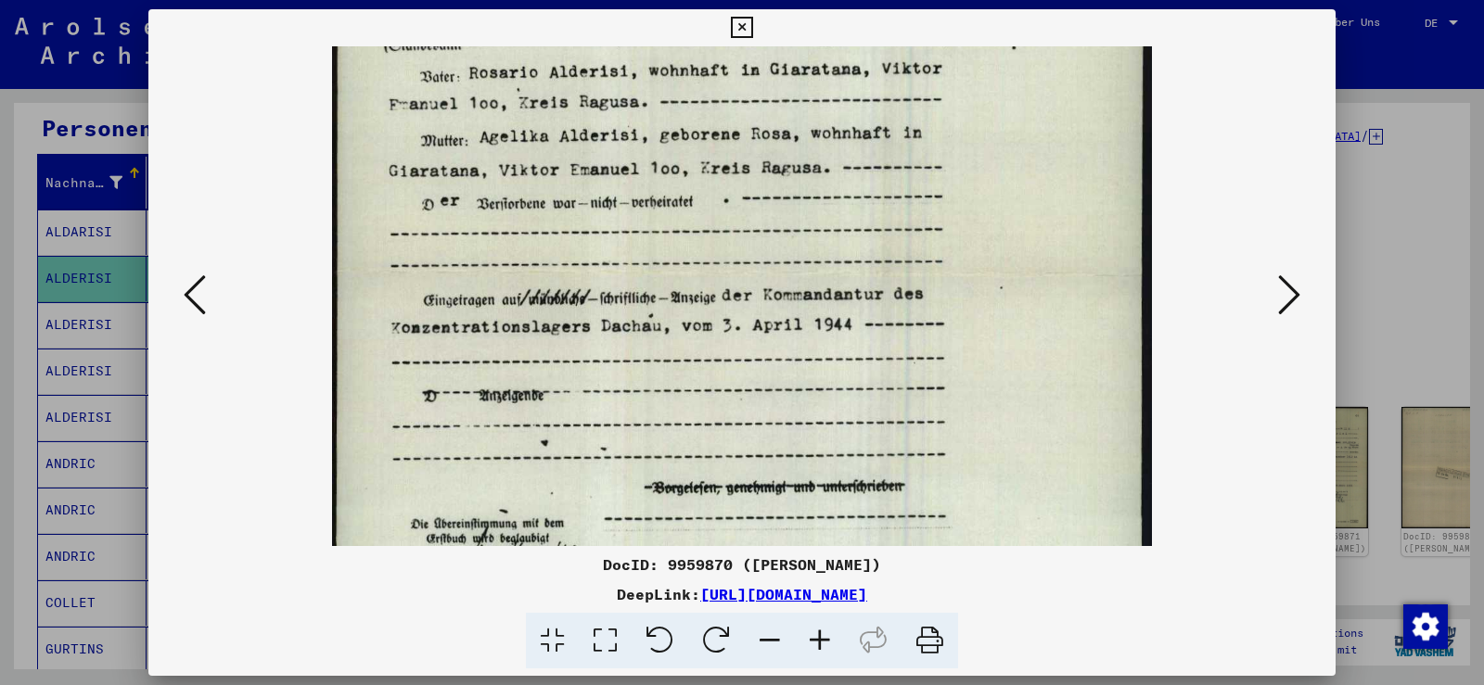
drag, startPoint x: 723, startPoint y: 167, endPoint x: 737, endPoint y: 121, distance: 47.5
click at [737, 121] on img at bounding box center [742, 272] width 821 height 1149
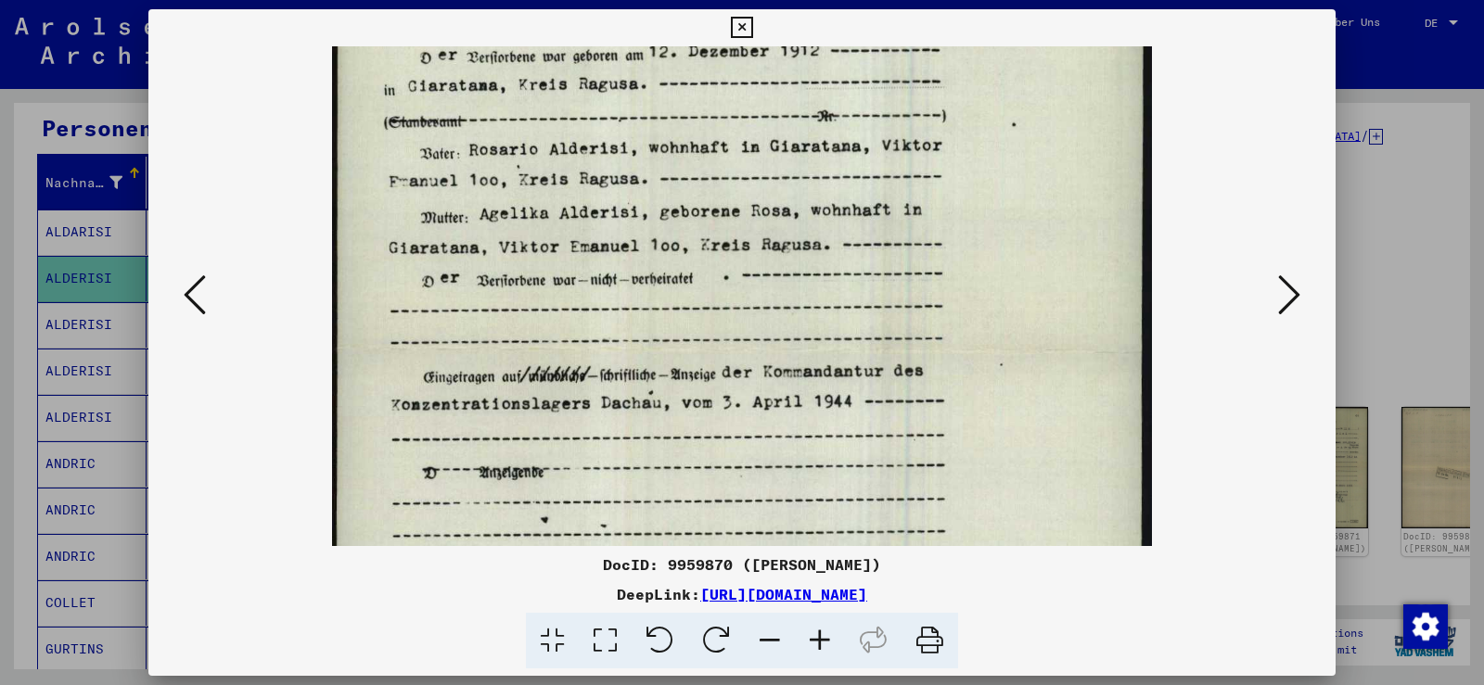
scroll to position [159, 0]
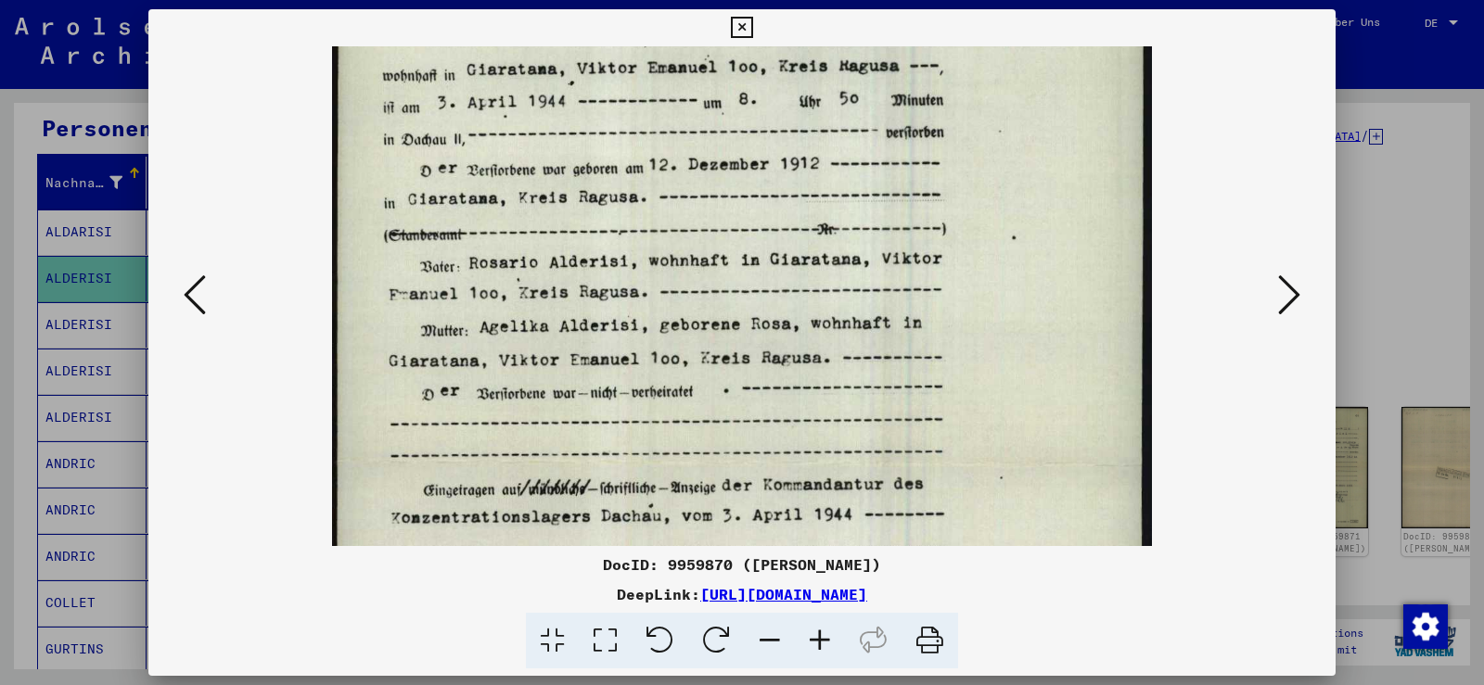
drag, startPoint x: 723, startPoint y: 149, endPoint x: 567, endPoint y: 404, distance: 299.3
click at [567, 404] on img at bounding box center [742, 462] width 821 height 1149
click at [739, 30] on icon at bounding box center [741, 28] width 21 height 22
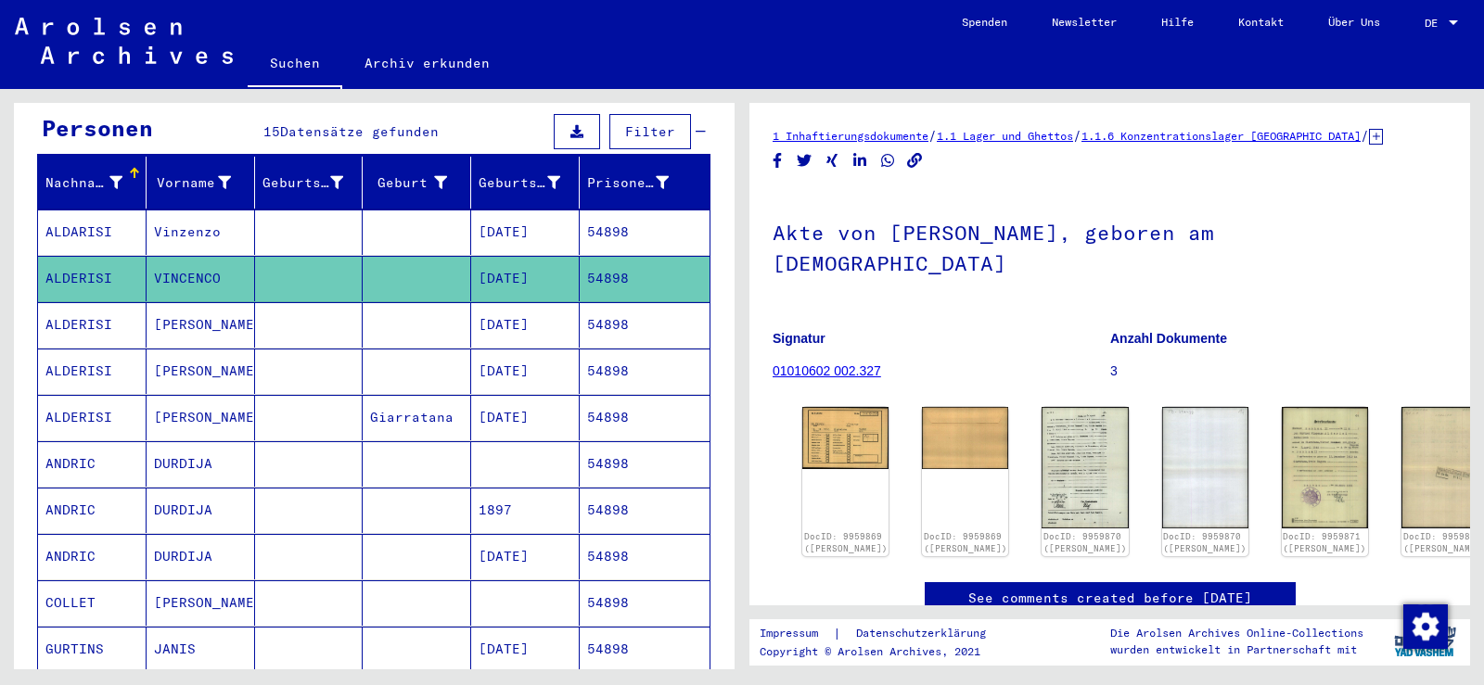
click at [496, 302] on mat-cell "[DATE]" at bounding box center [525, 324] width 108 height 45
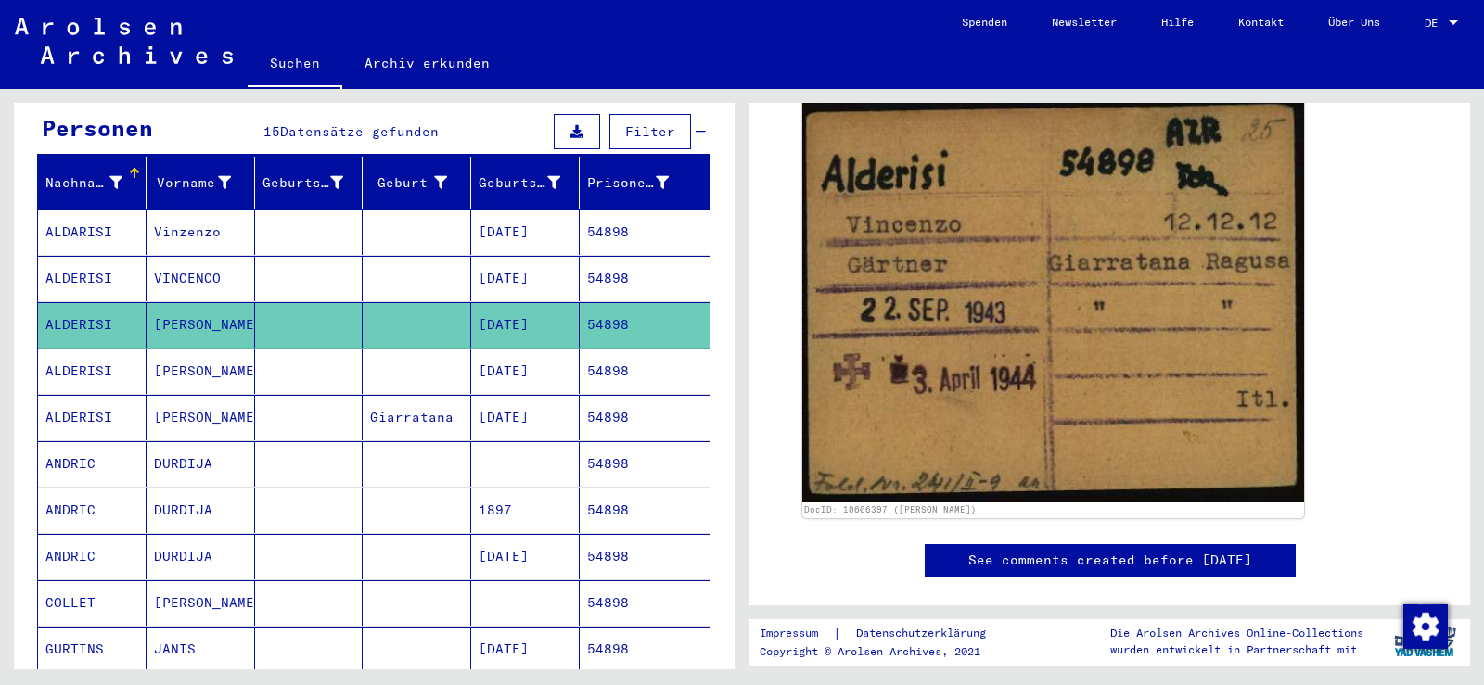
click at [274, 352] on mat-cell at bounding box center [309, 371] width 108 height 45
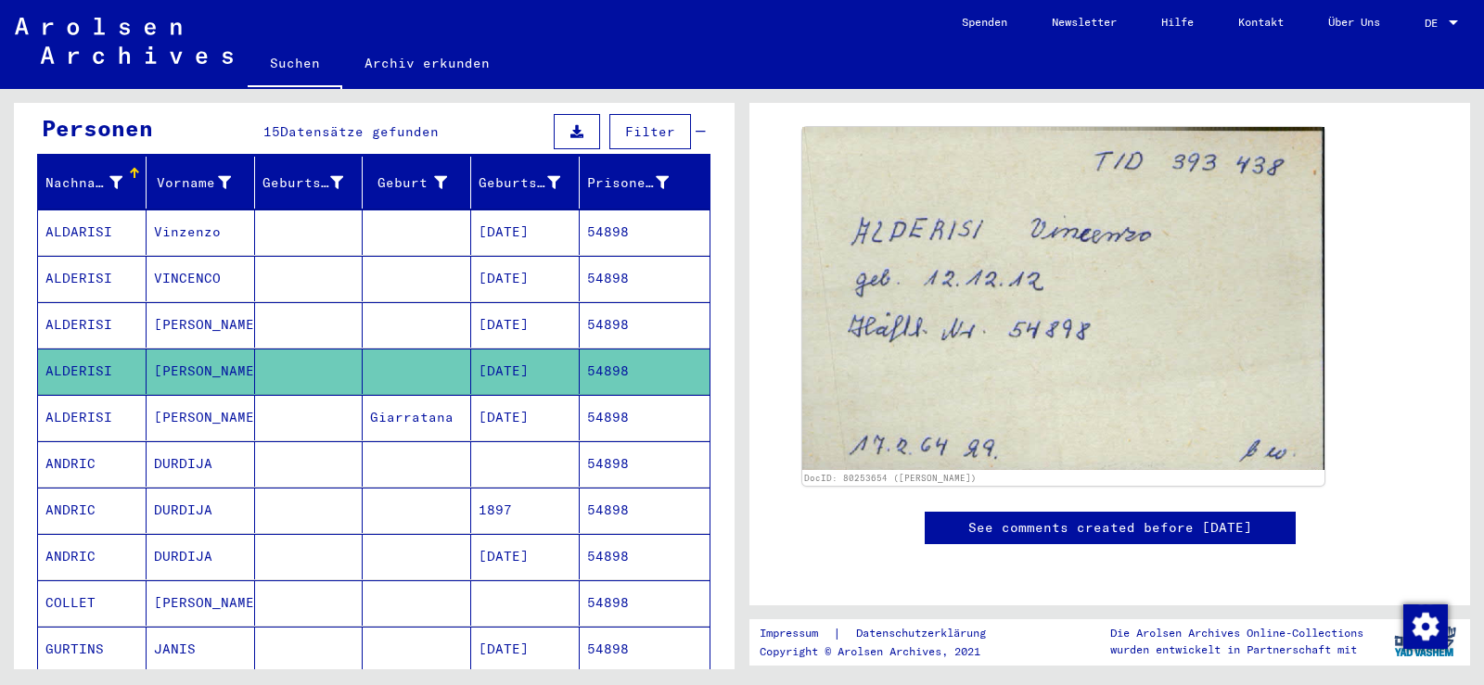
click at [235, 396] on mat-cell "[PERSON_NAME]" at bounding box center [201, 417] width 108 height 45
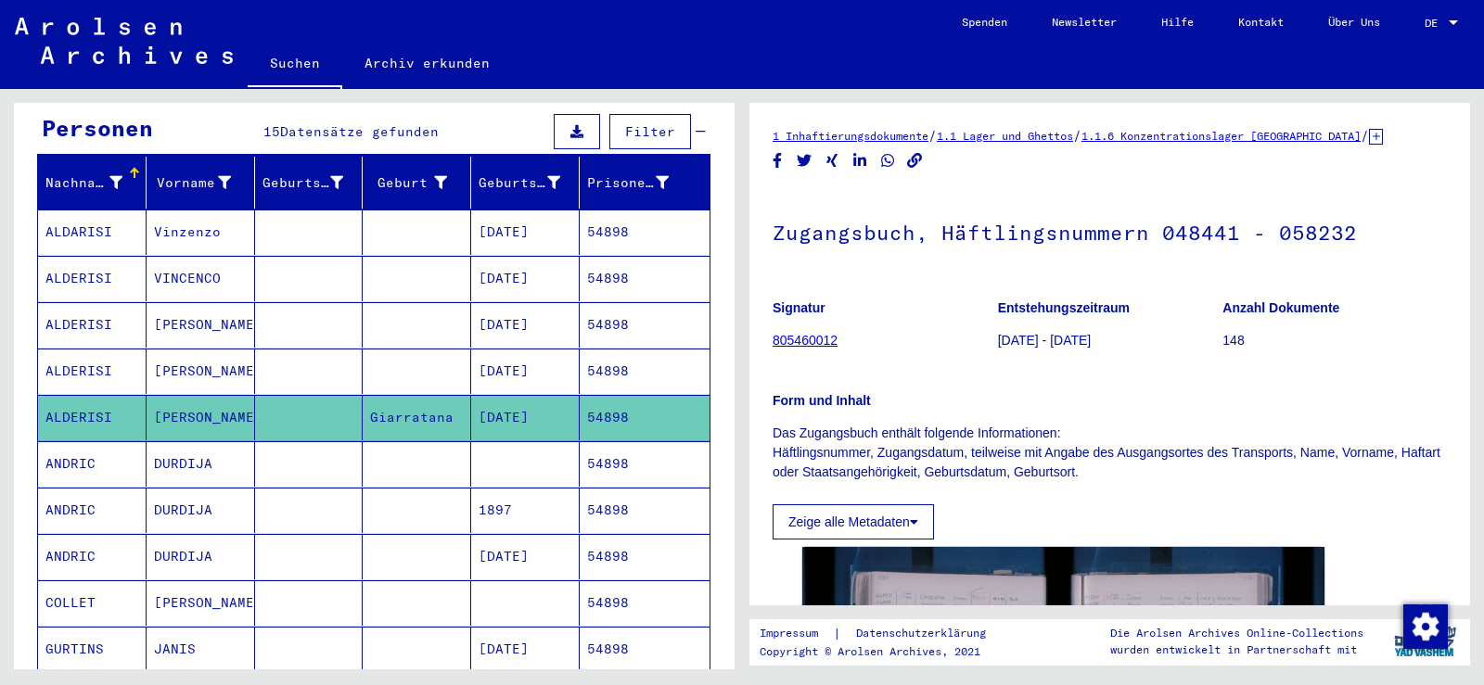
click at [271, 256] on mat-cell at bounding box center [309, 278] width 108 height 45
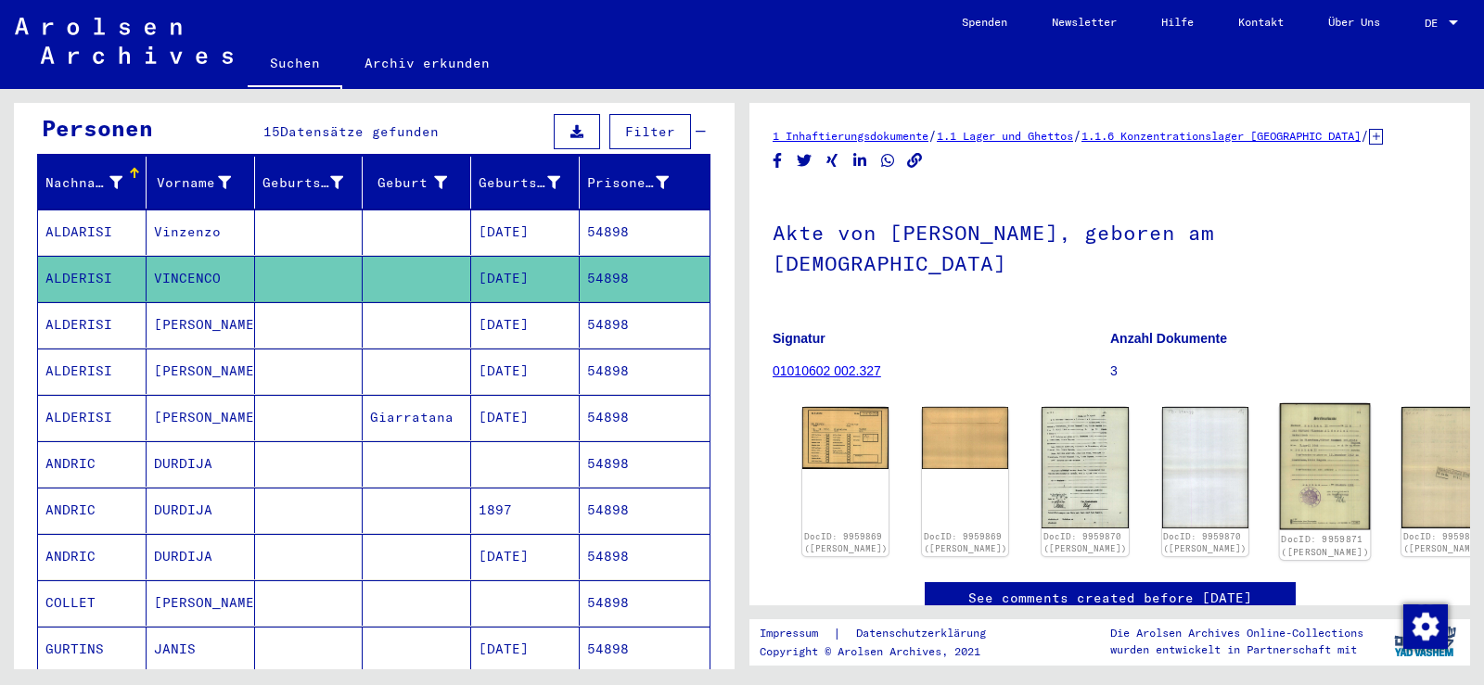
click at [1279, 431] on img at bounding box center [1324, 466] width 91 height 127
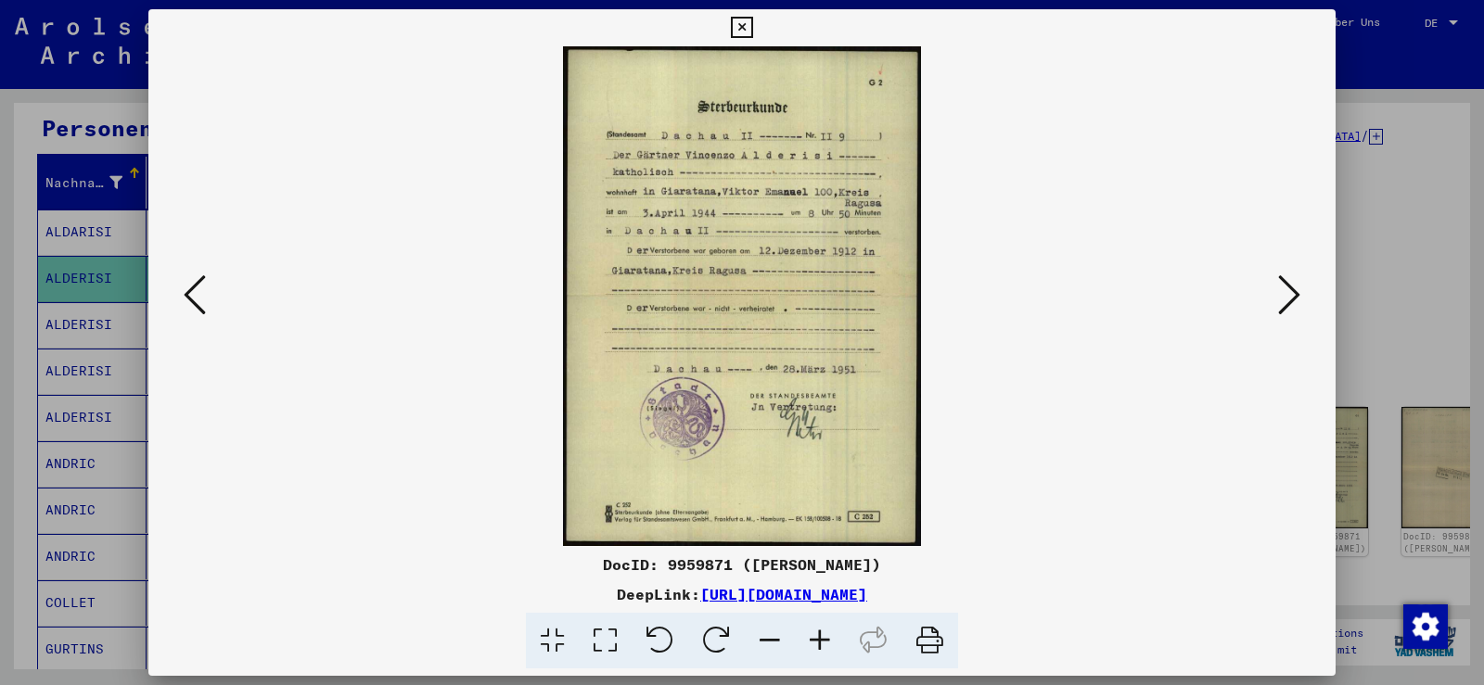
click at [188, 298] on icon at bounding box center [195, 295] width 22 height 45
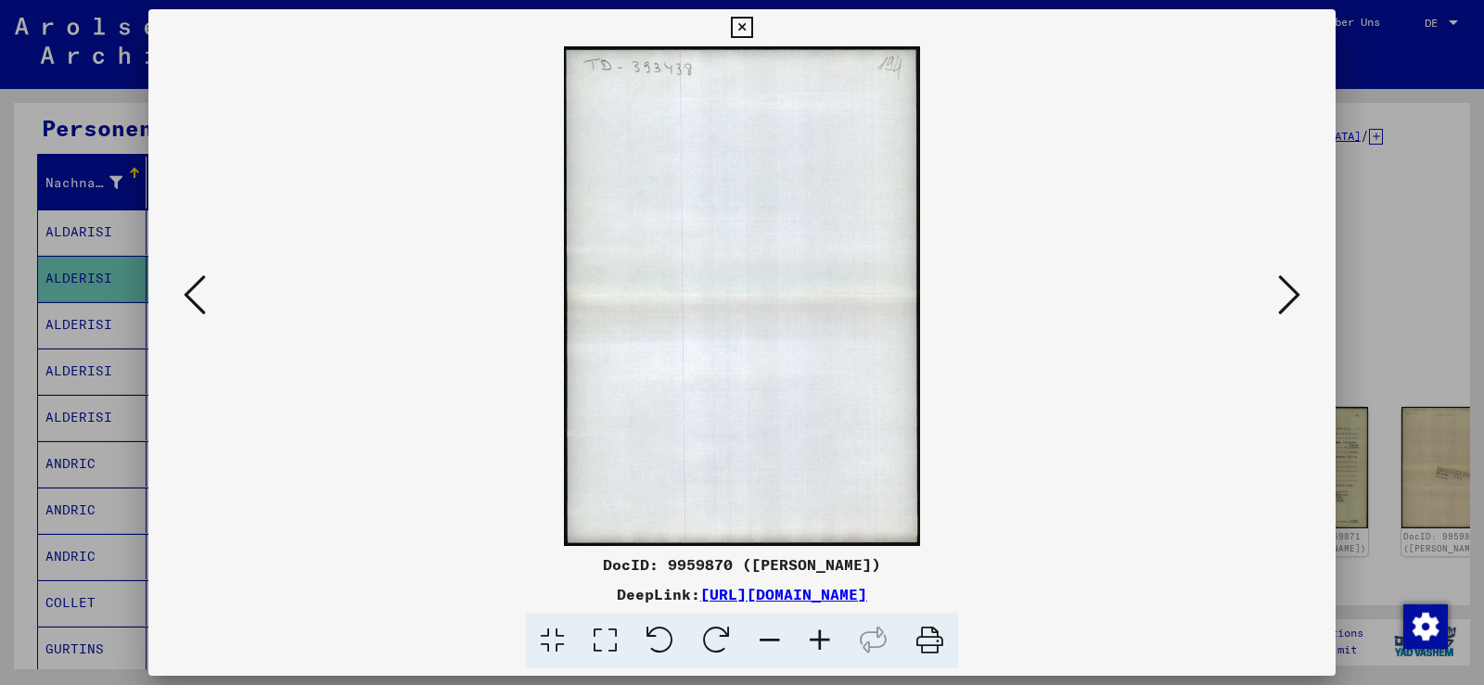
click at [188, 298] on icon at bounding box center [195, 295] width 22 height 45
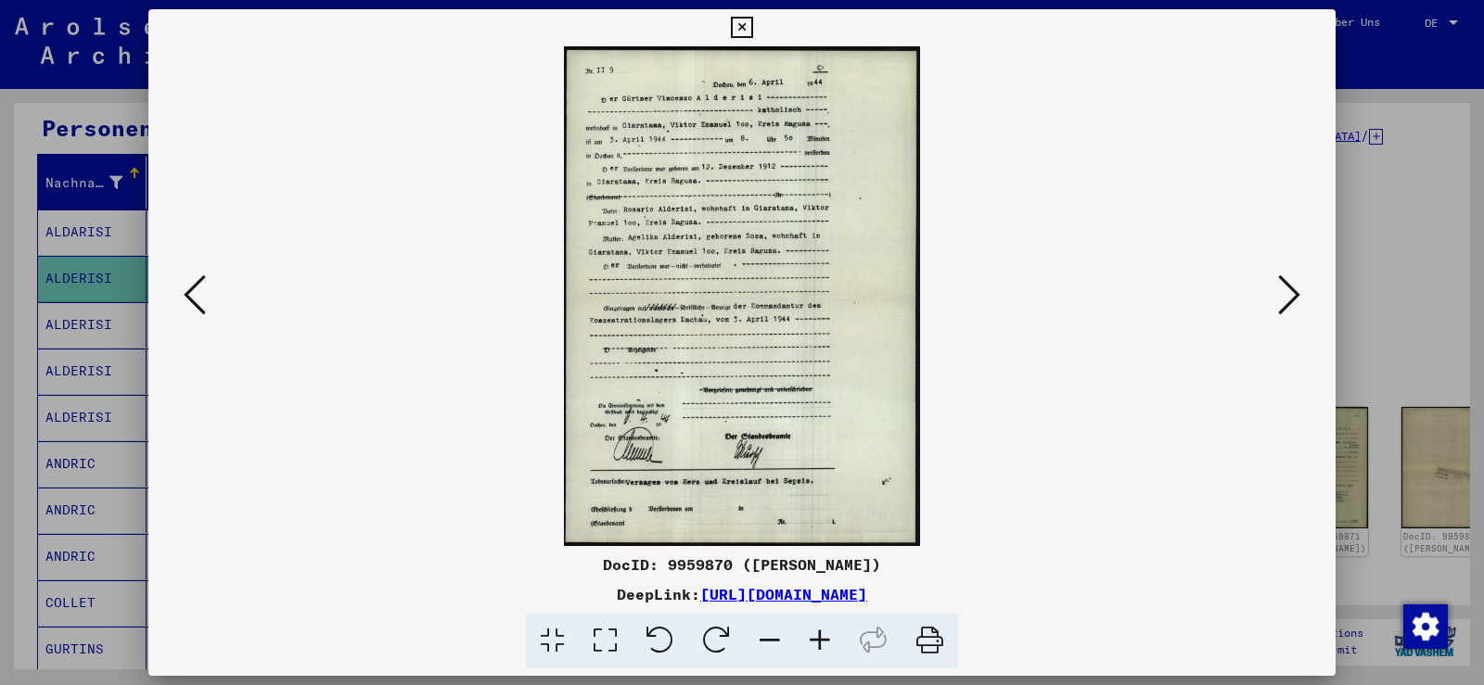
click at [190, 294] on icon at bounding box center [195, 295] width 22 height 45
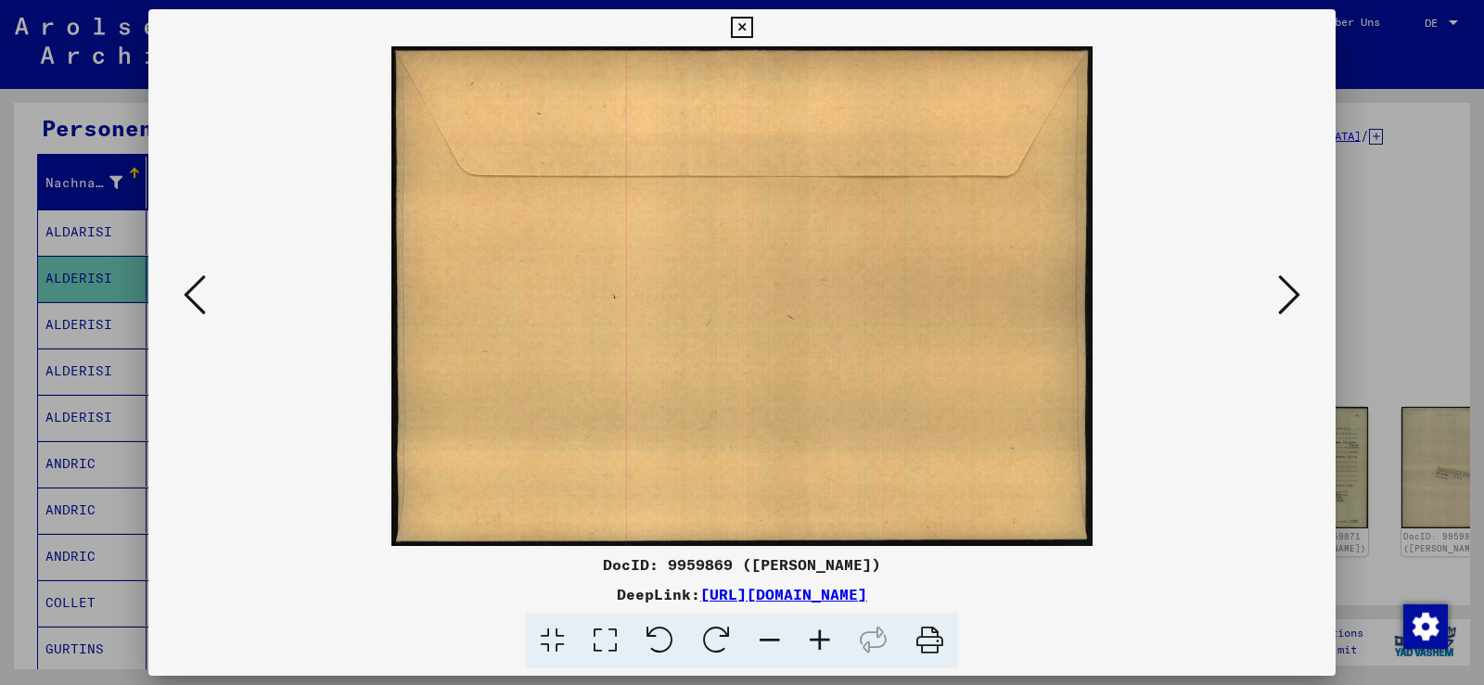
click at [190, 294] on icon at bounding box center [195, 295] width 22 height 45
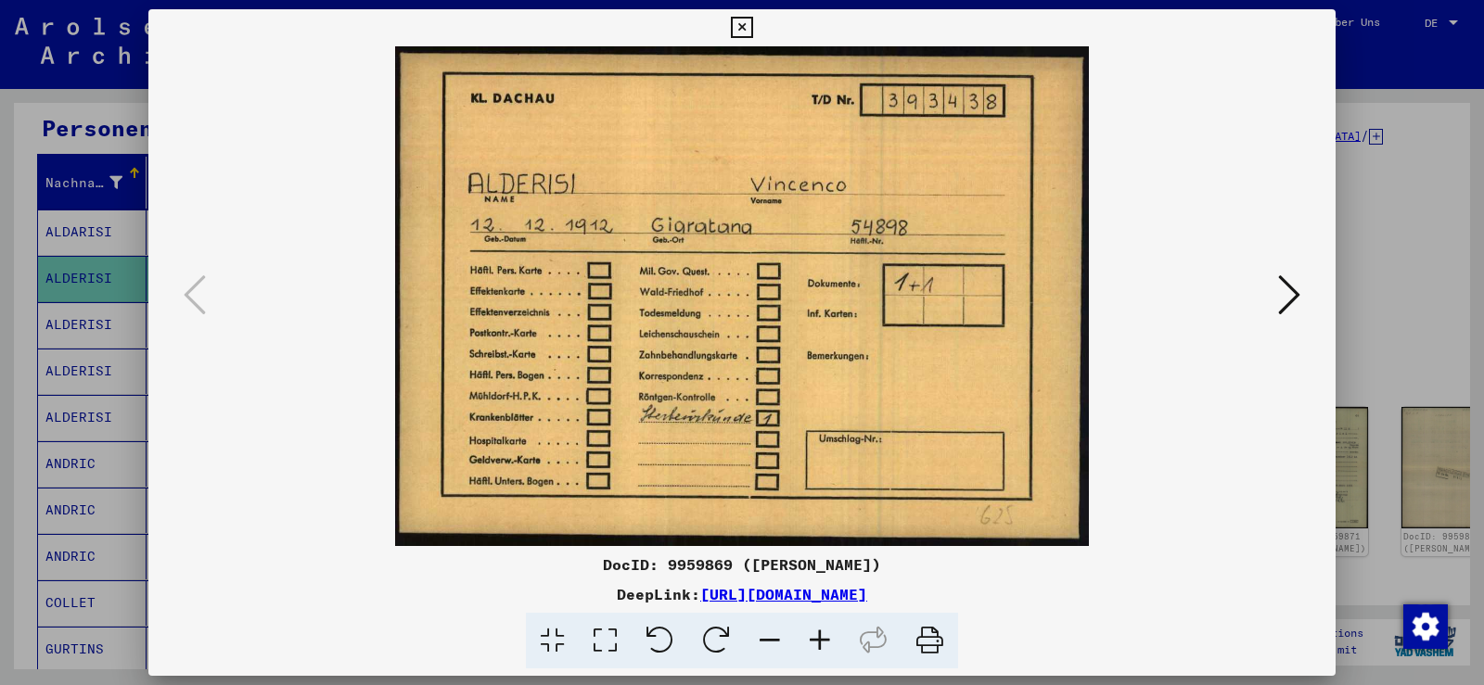
click at [1294, 292] on icon at bounding box center [1289, 295] width 22 height 45
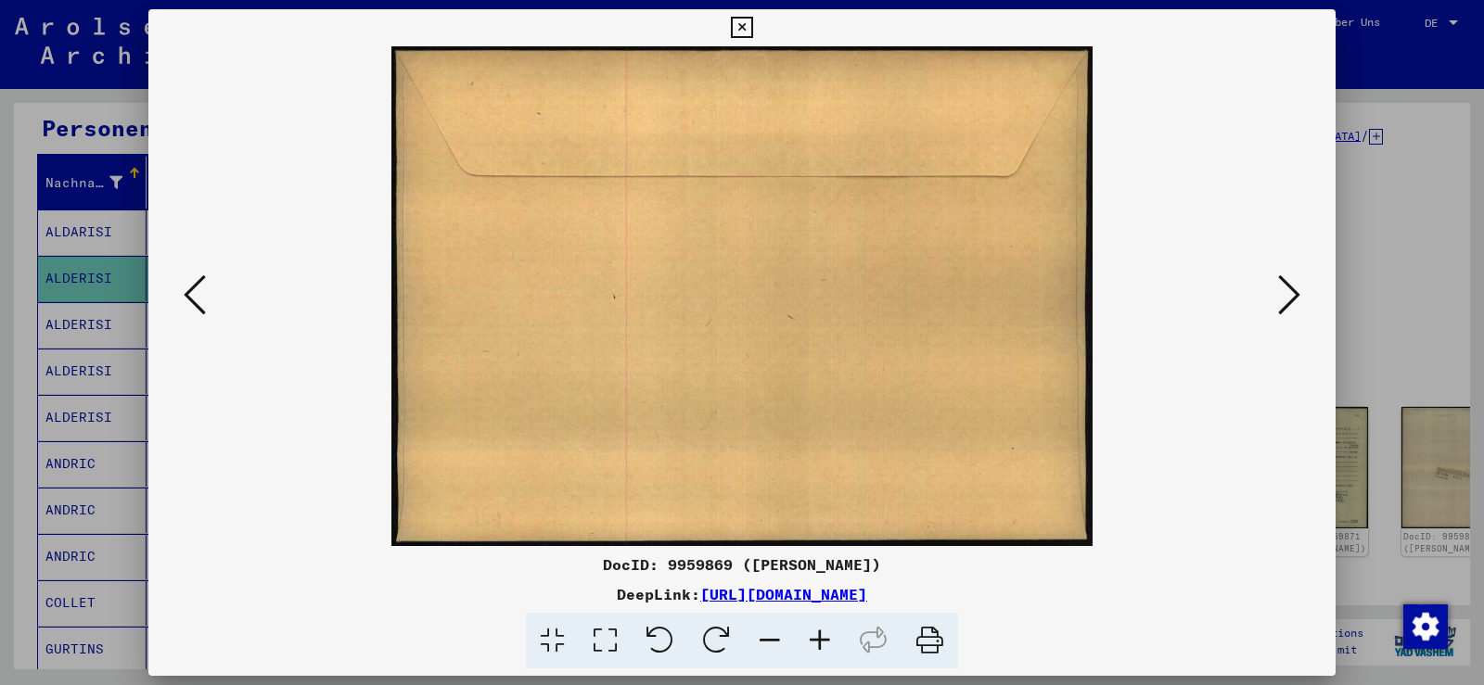
click at [1294, 292] on icon at bounding box center [1289, 295] width 22 height 45
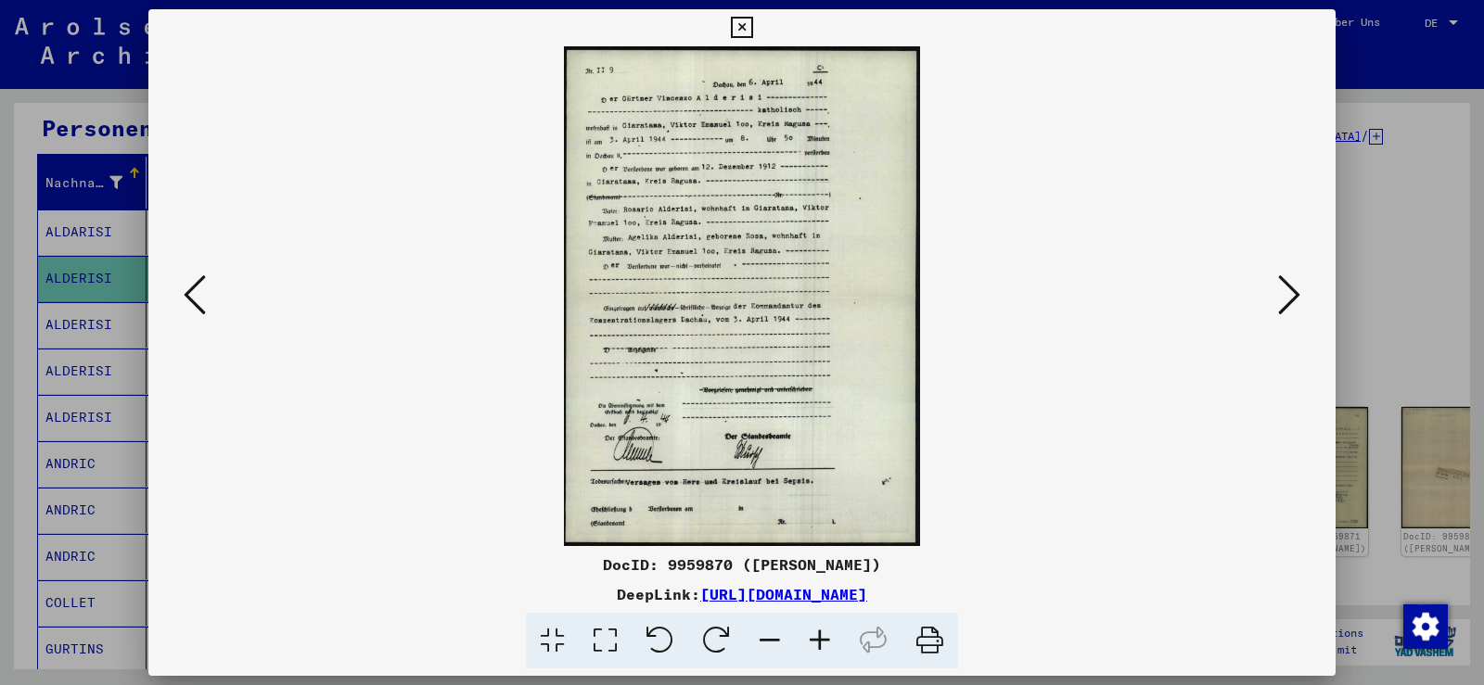
click at [1294, 292] on icon at bounding box center [1289, 295] width 22 height 45
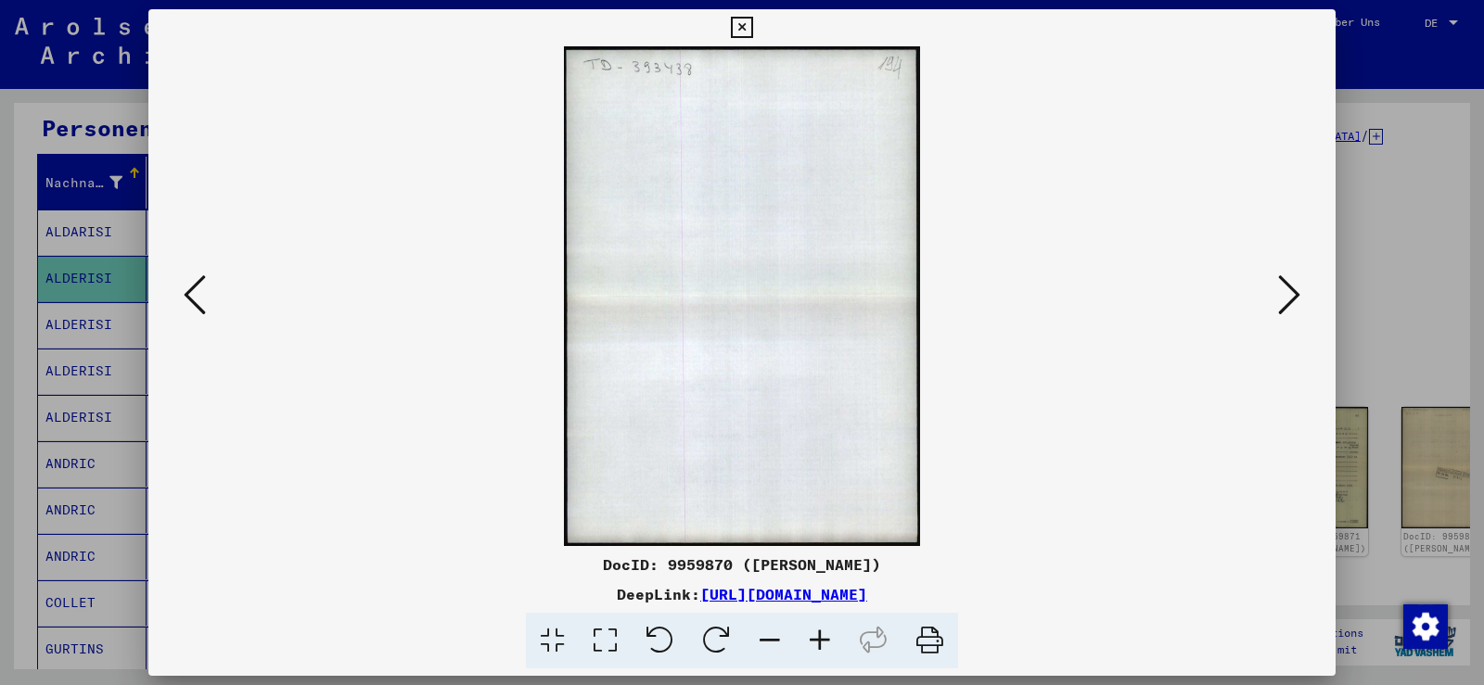
click at [1294, 292] on icon at bounding box center [1289, 295] width 22 height 45
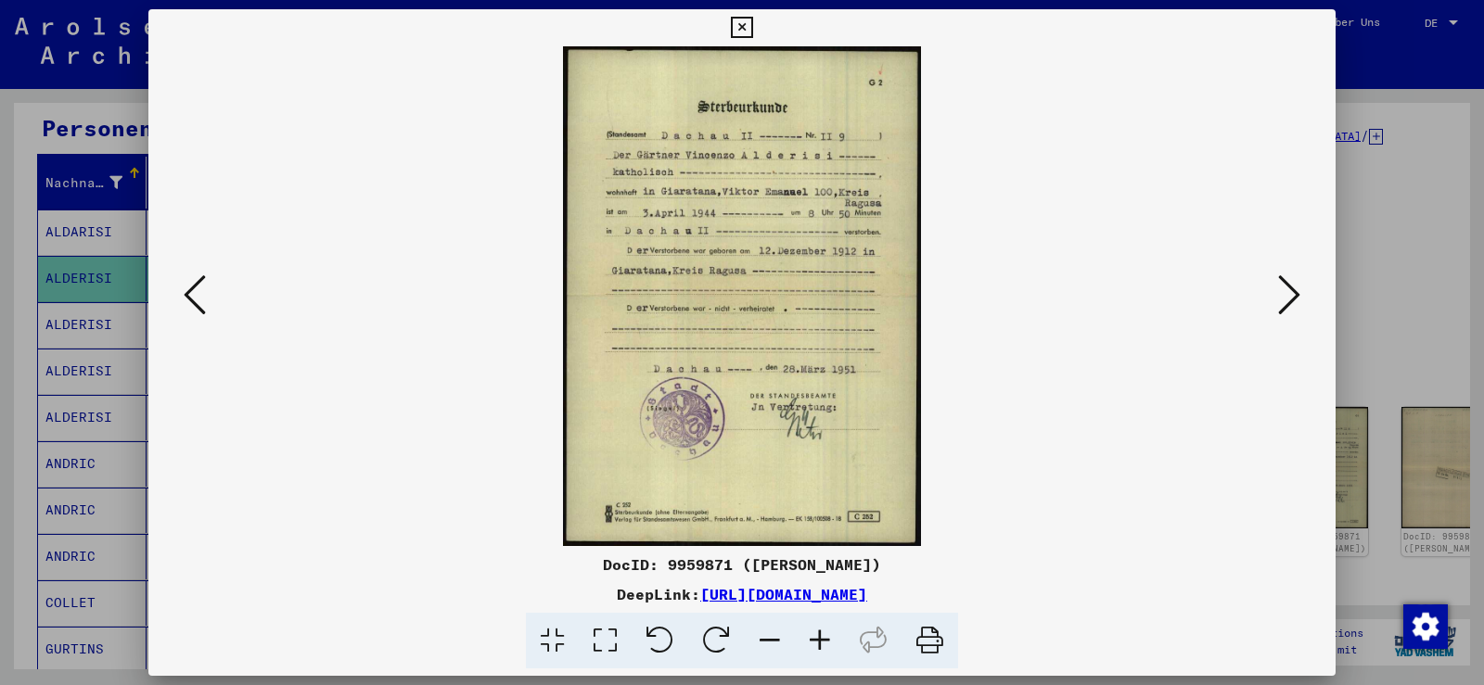
click at [1294, 292] on icon at bounding box center [1289, 295] width 22 height 45
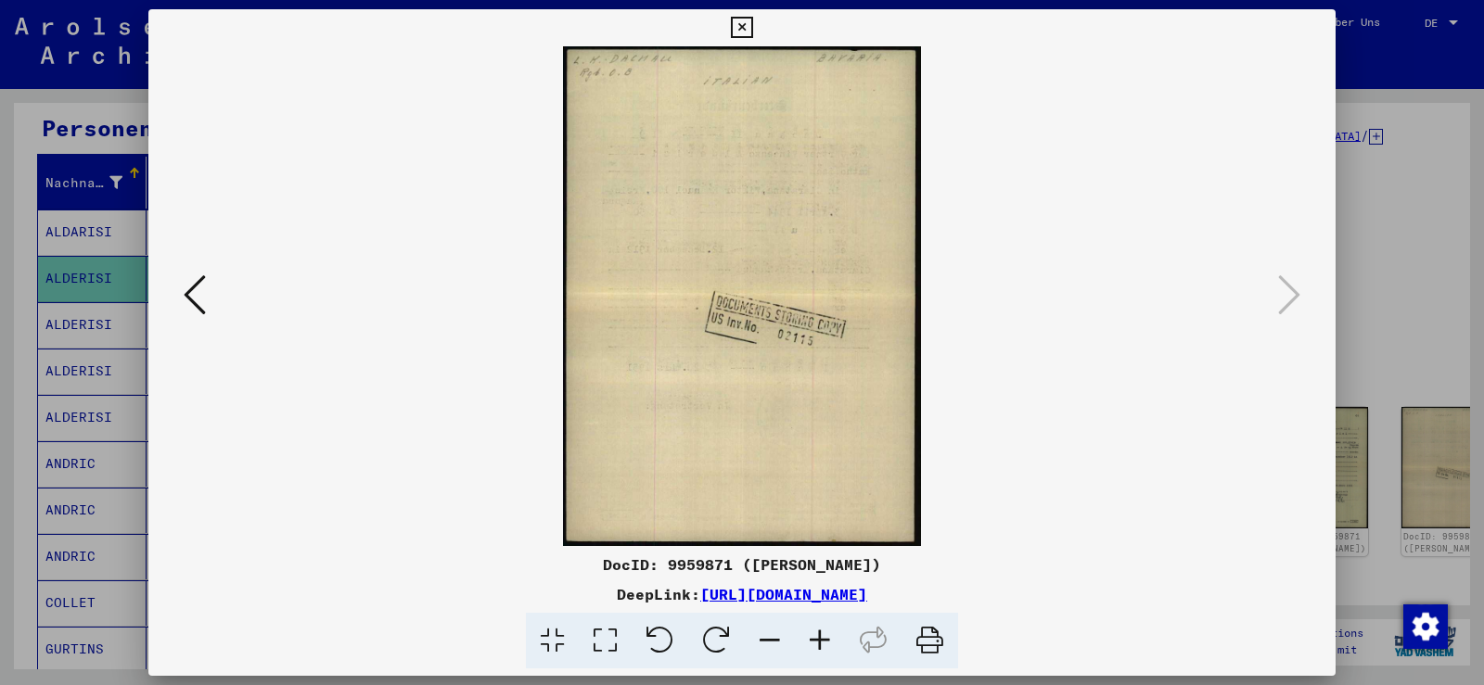
click at [744, 22] on icon at bounding box center [741, 28] width 21 height 22
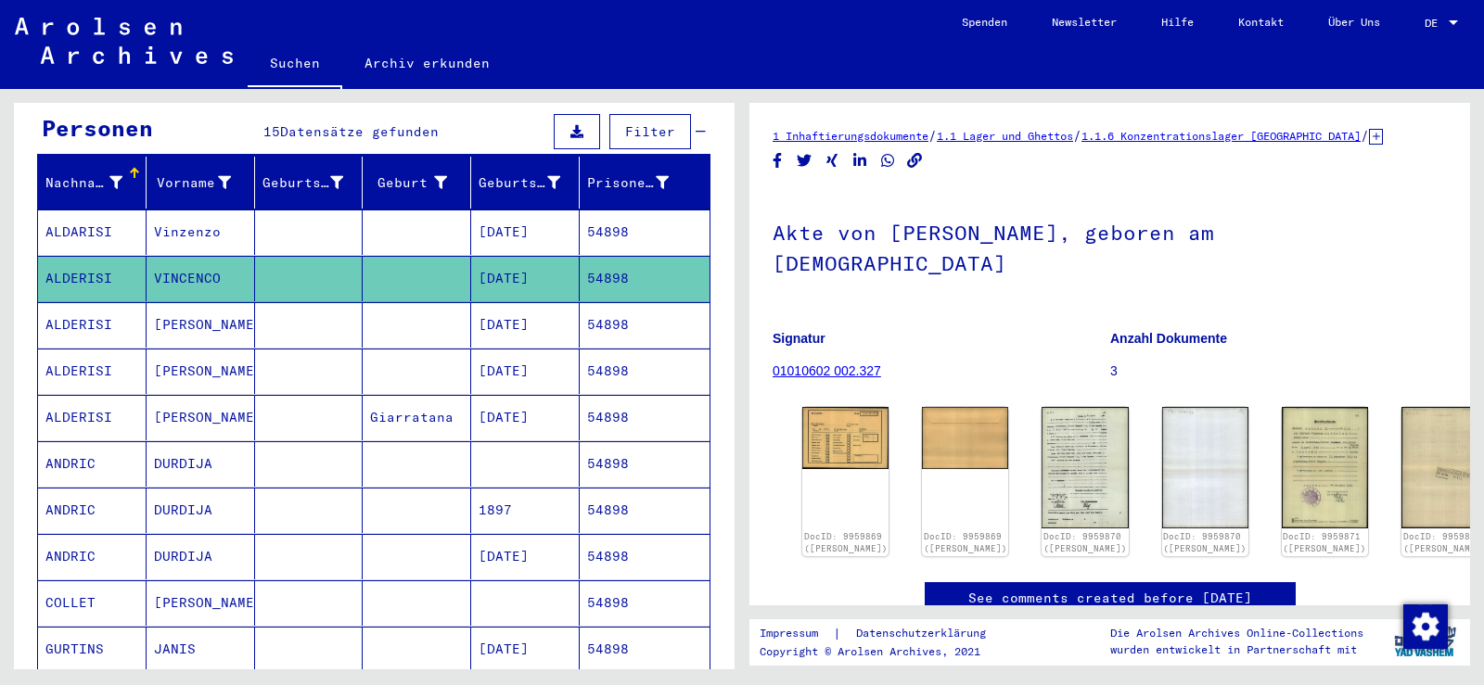
click at [492, 302] on mat-cell "[DATE]" at bounding box center [525, 324] width 108 height 45
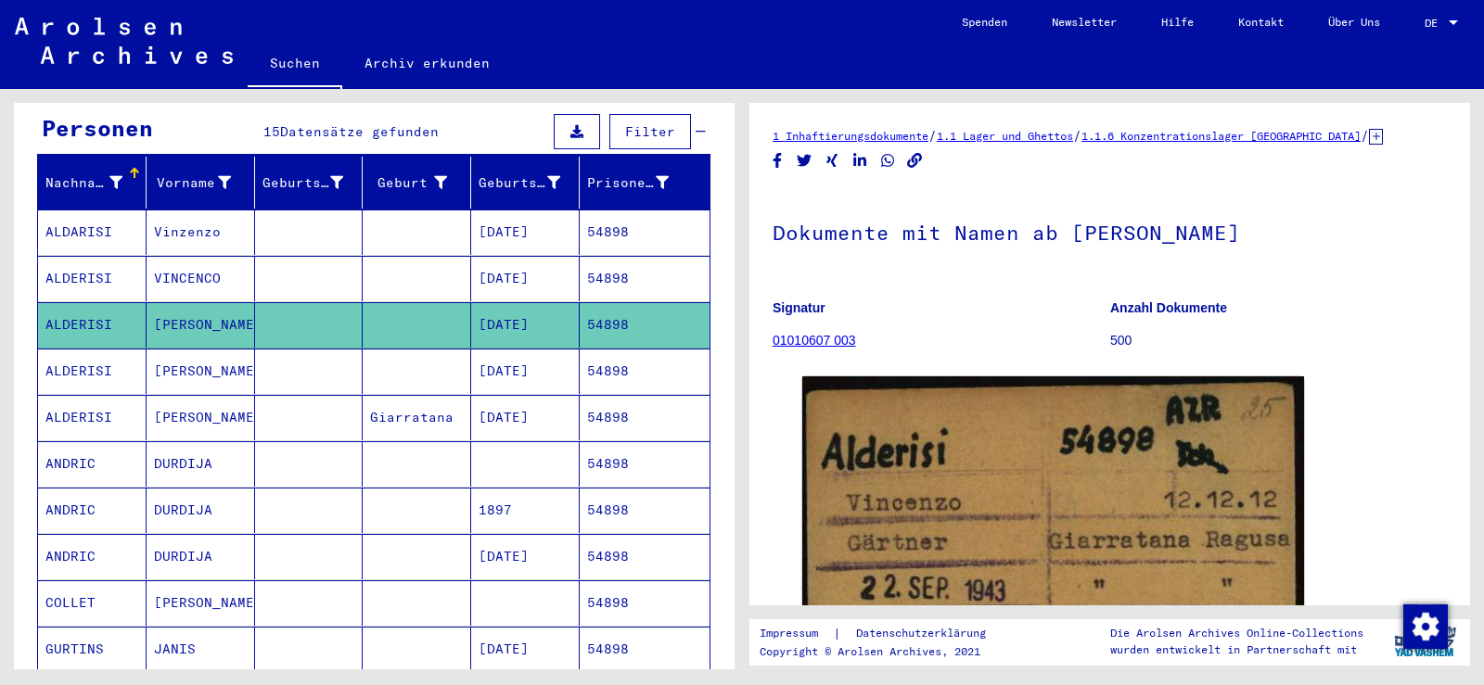
scroll to position [185, 0]
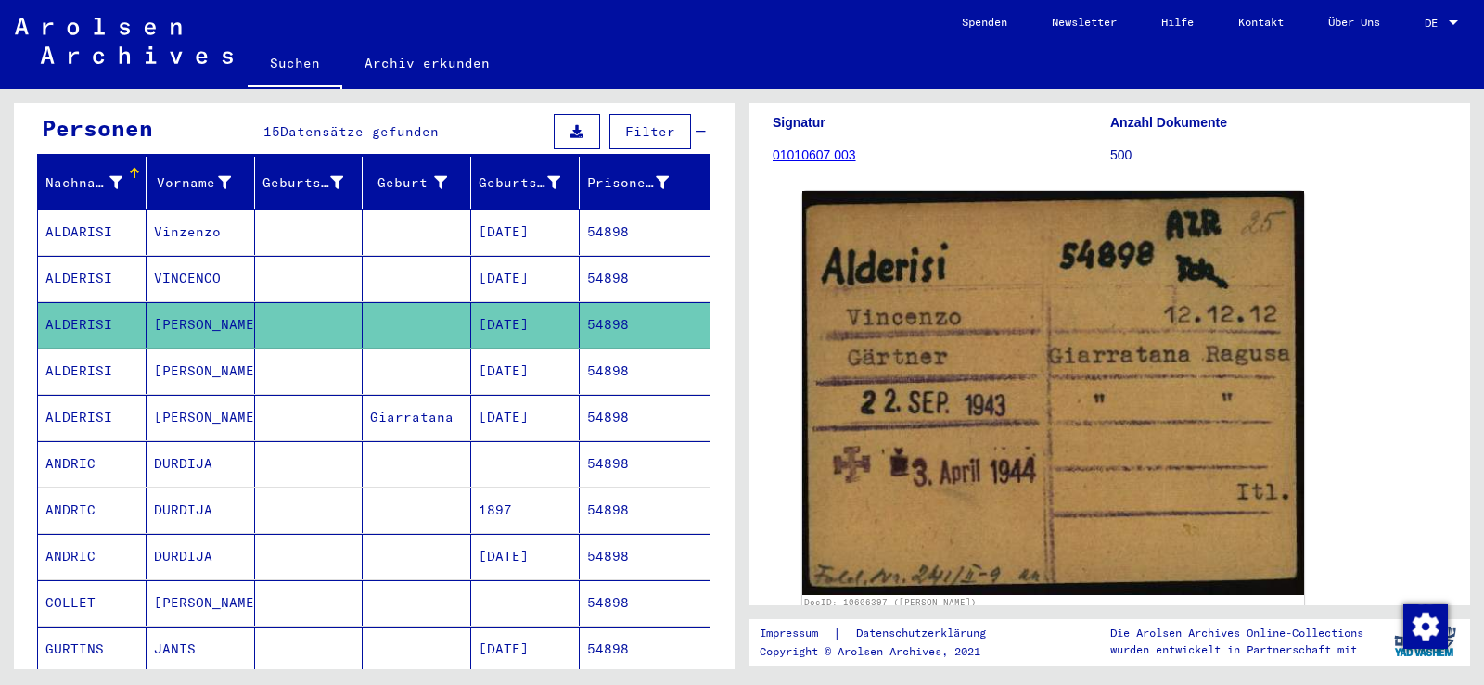
click at [428, 259] on mat-cell at bounding box center [417, 278] width 108 height 45
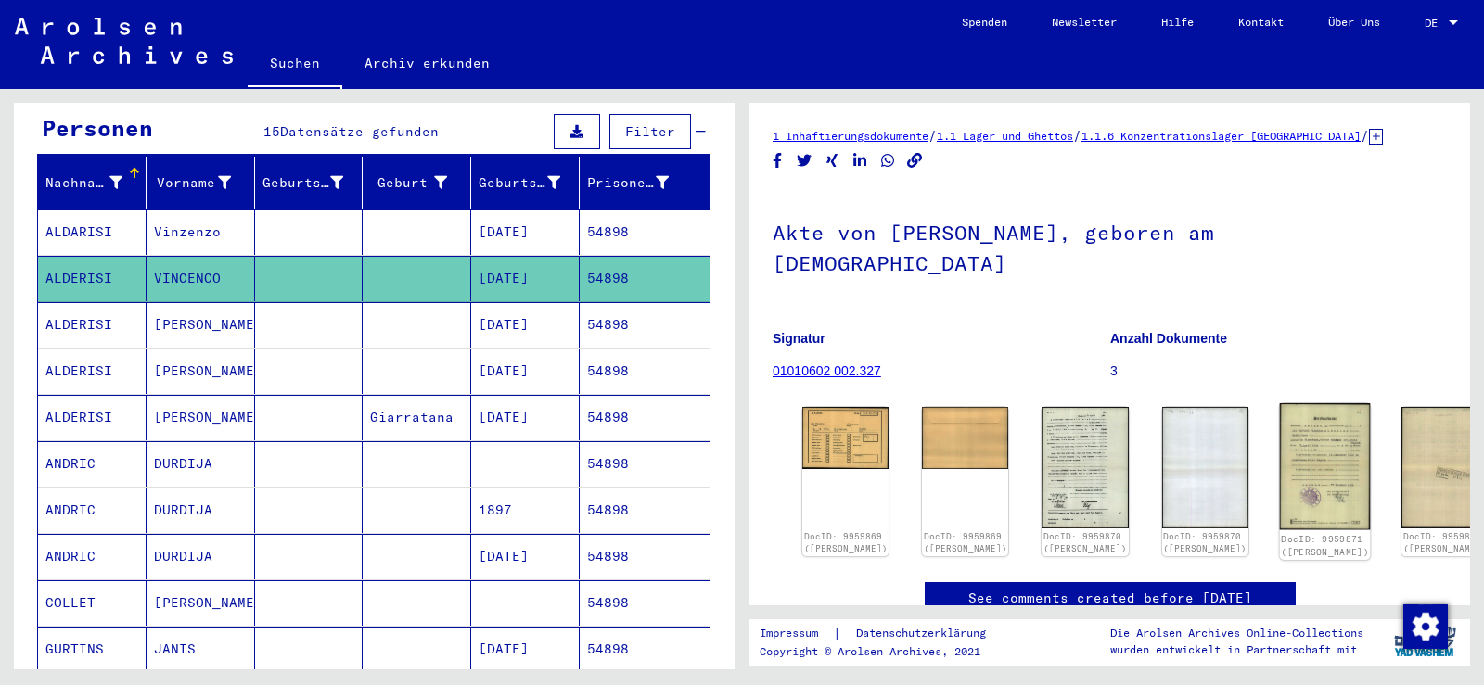
click at [1279, 414] on img at bounding box center [1324, 466] width 91 height 127
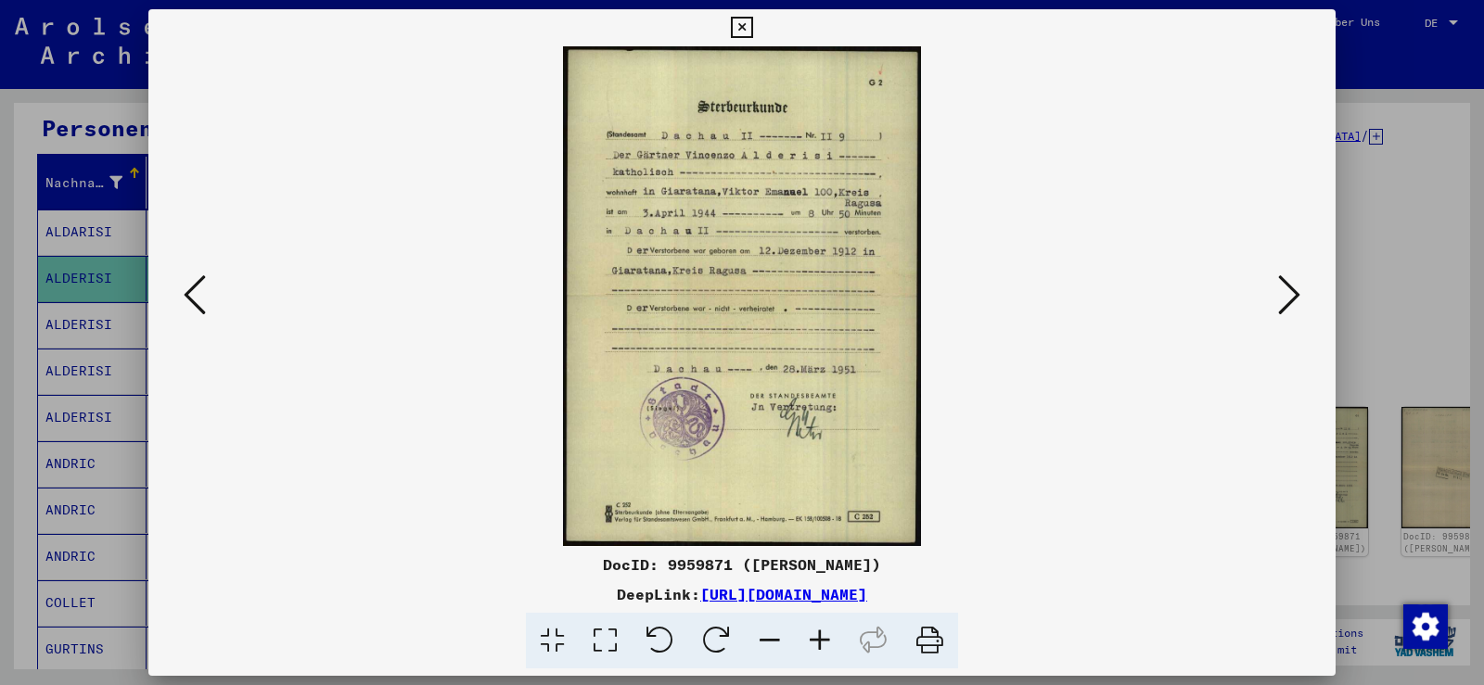
click at [810, 632] on icon at bounding box center [820, 641] width 50 height 57
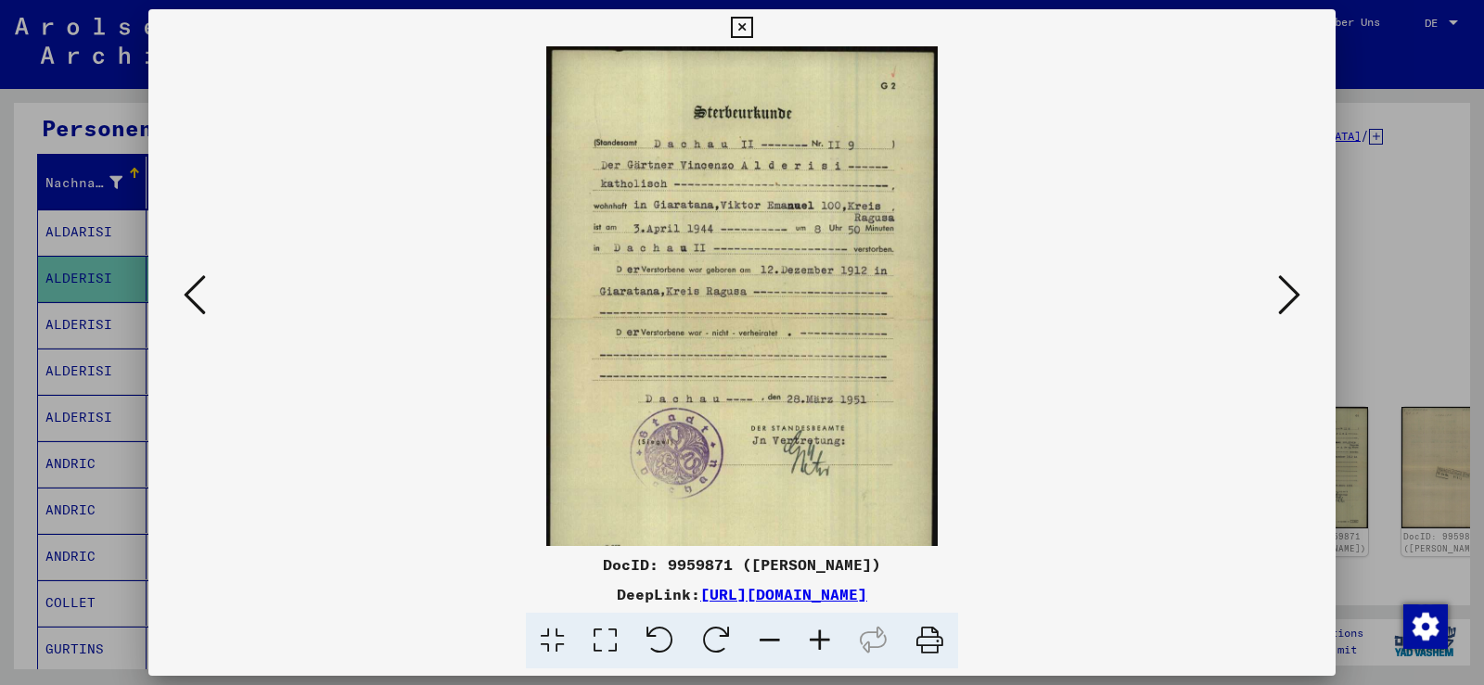
click at [810, 632] on icon at bounding box center [820, 641] width 50 height 57
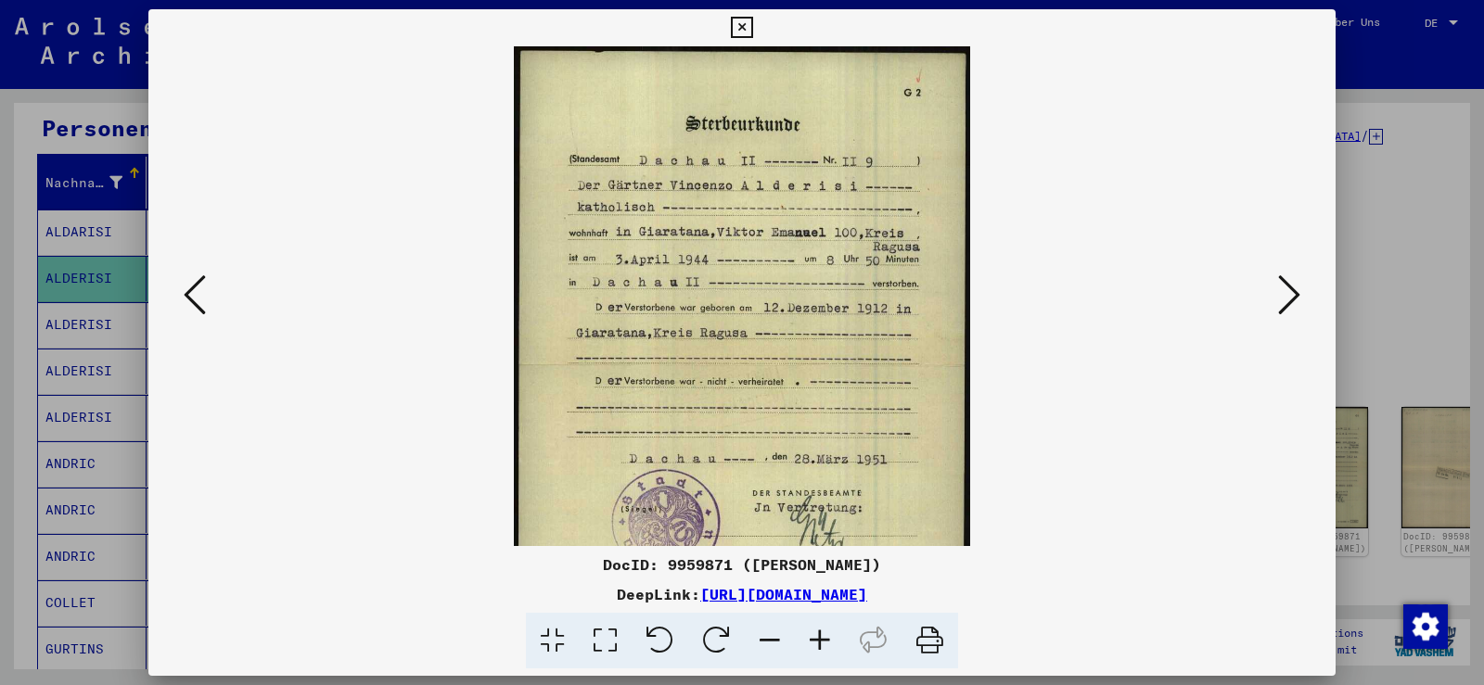
click at [810, 632] on icon at bounding box center [820, 641] width 50 height 57
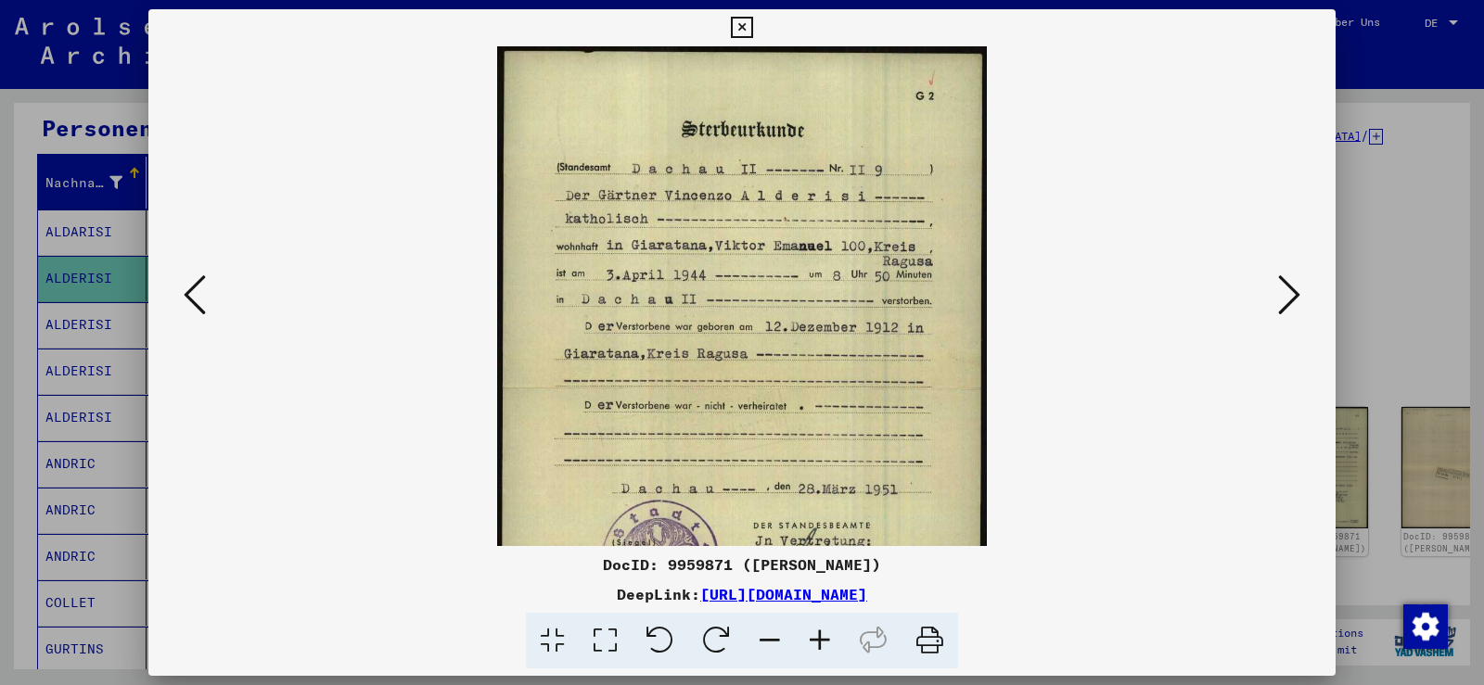
click at [809, 632] on icon at bounding box center [820, 641] width 50 height 57
click at [808, 632] on icon at bounding box center [820, 641] width 50 height 57
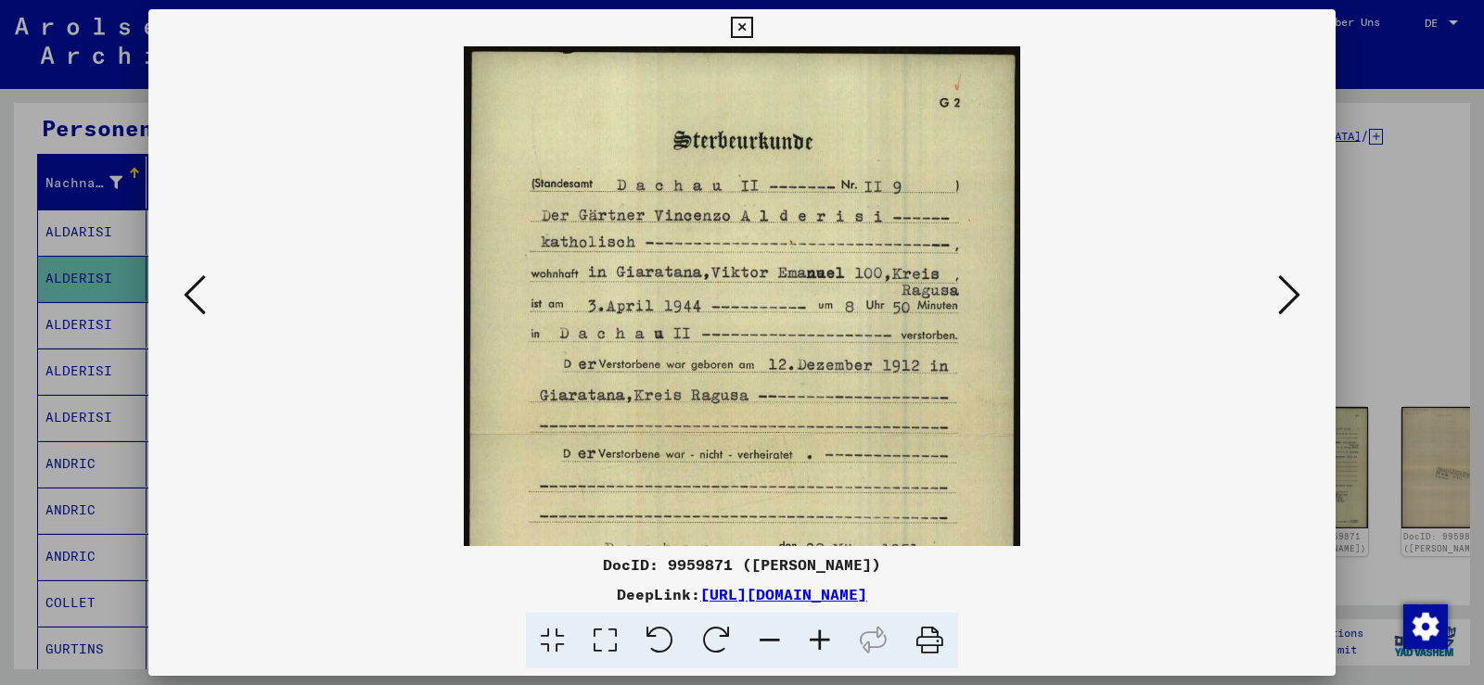
click at [808, 632] on icon at bounding box center [820, 641] width 50 height 57
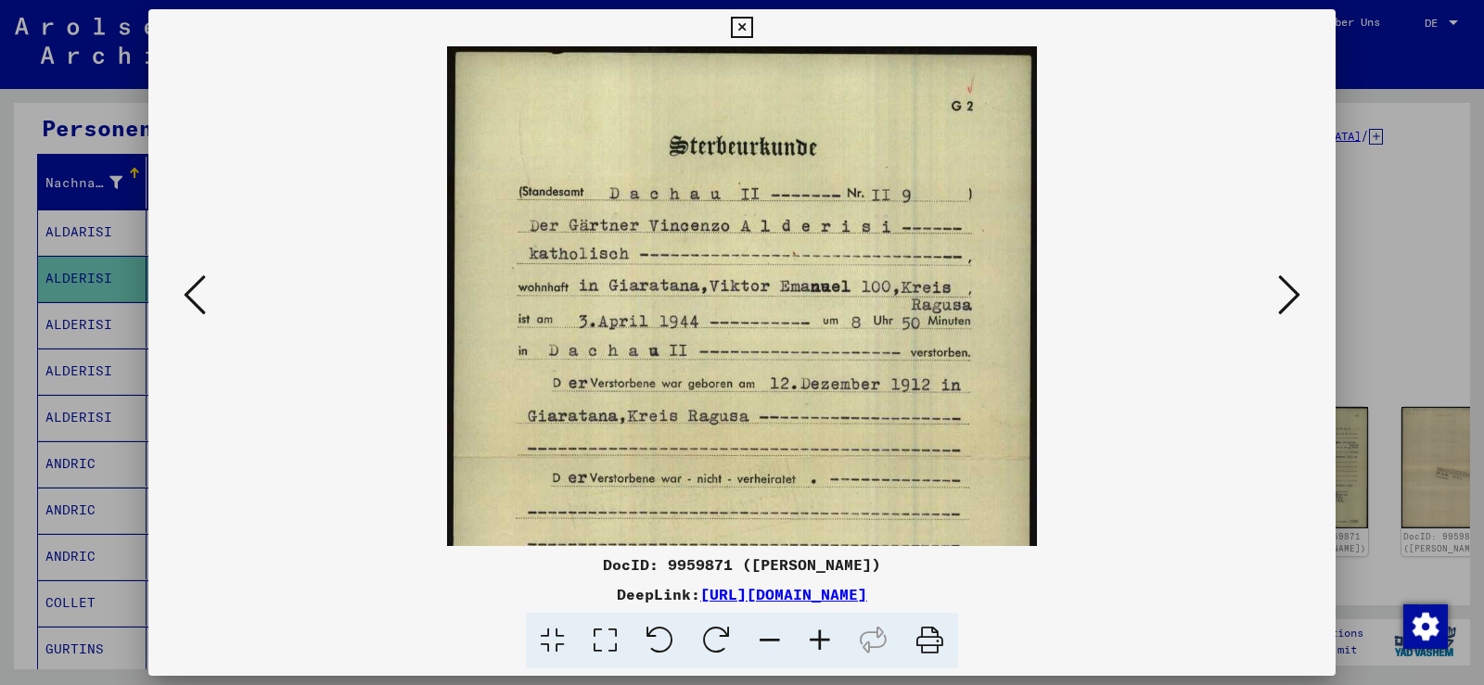
click at [806, 631] on icon at bounding box center [820, 641] width 50 height 57
click at [803, 630] on icon at bounding box center [820, 641] width 50 height 57
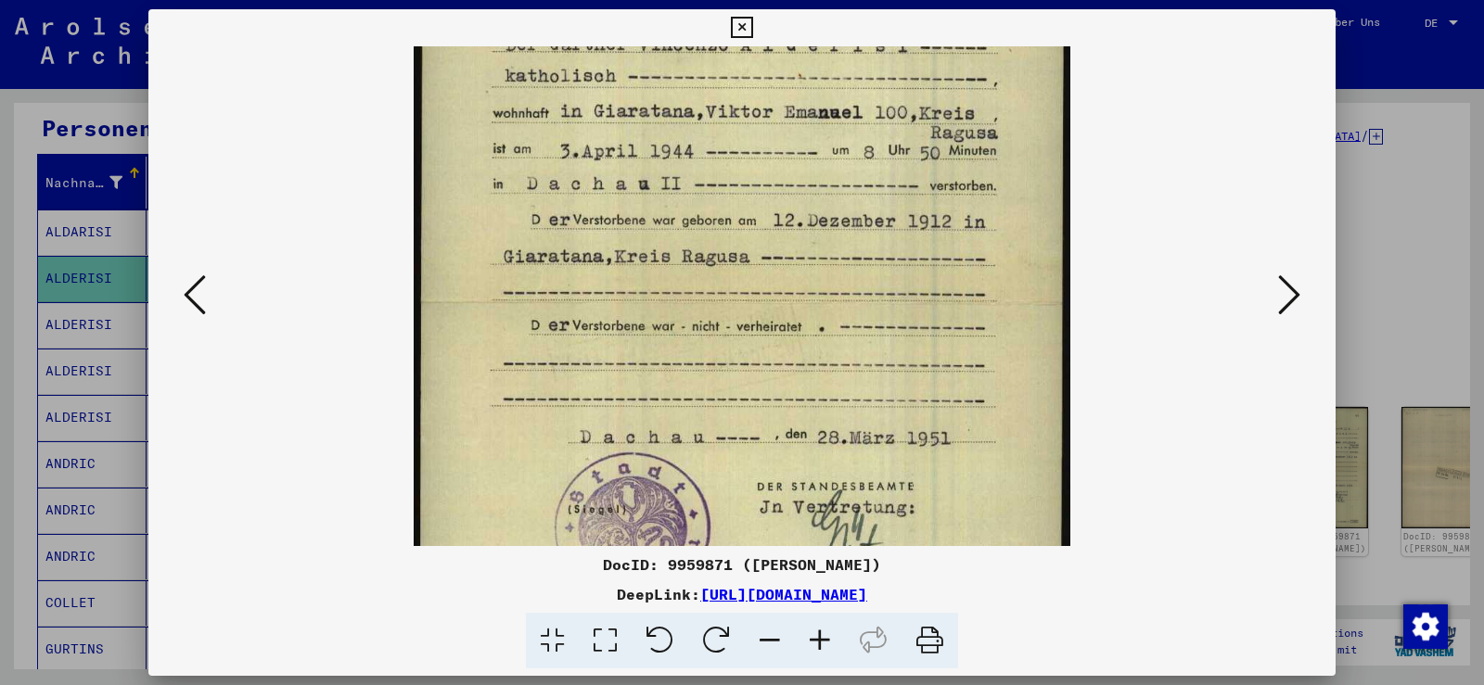
scroll to position [232, 0]
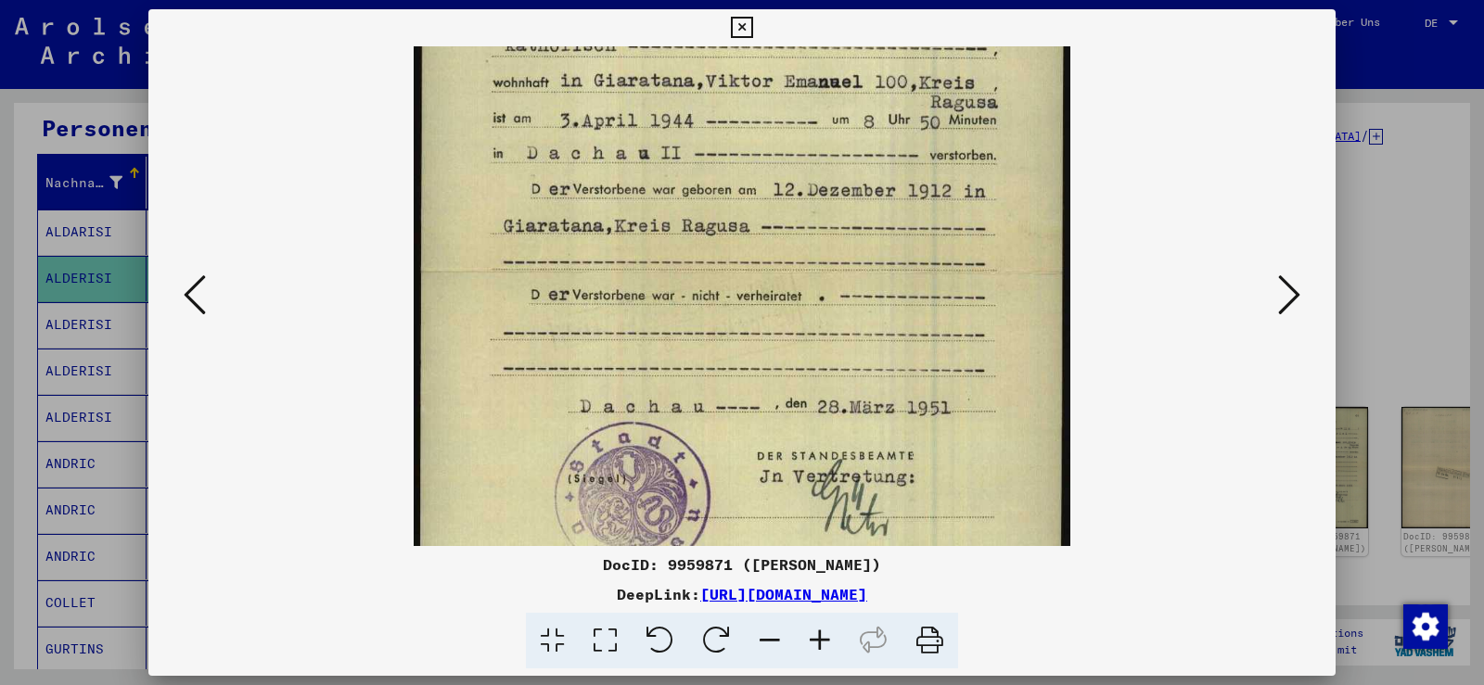
drag, startPoint x: 906, startPoint y: 394, endPoint x: 916, endPoint y: 162, distance: 232.1
click at [916, 162] on img at bounding box center [742, 273] width 656 height 917
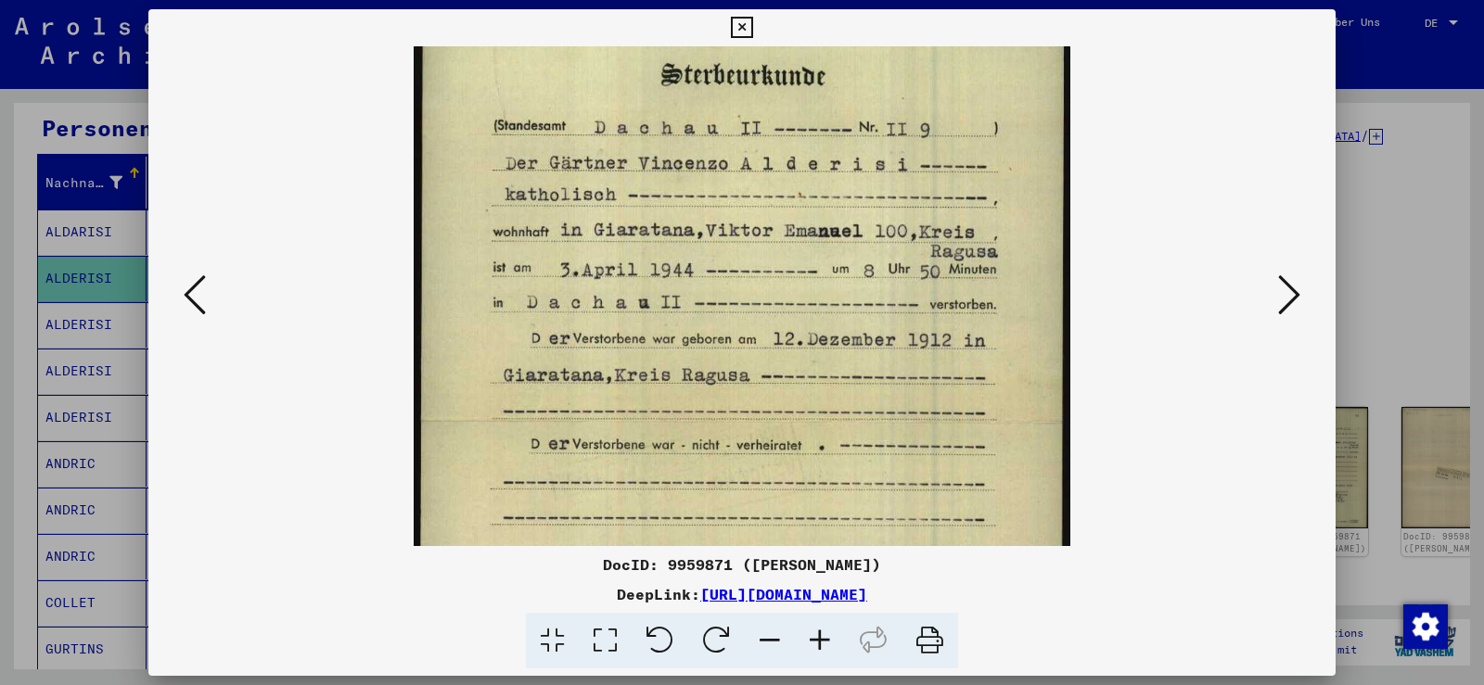
scroll to position [41, 0]
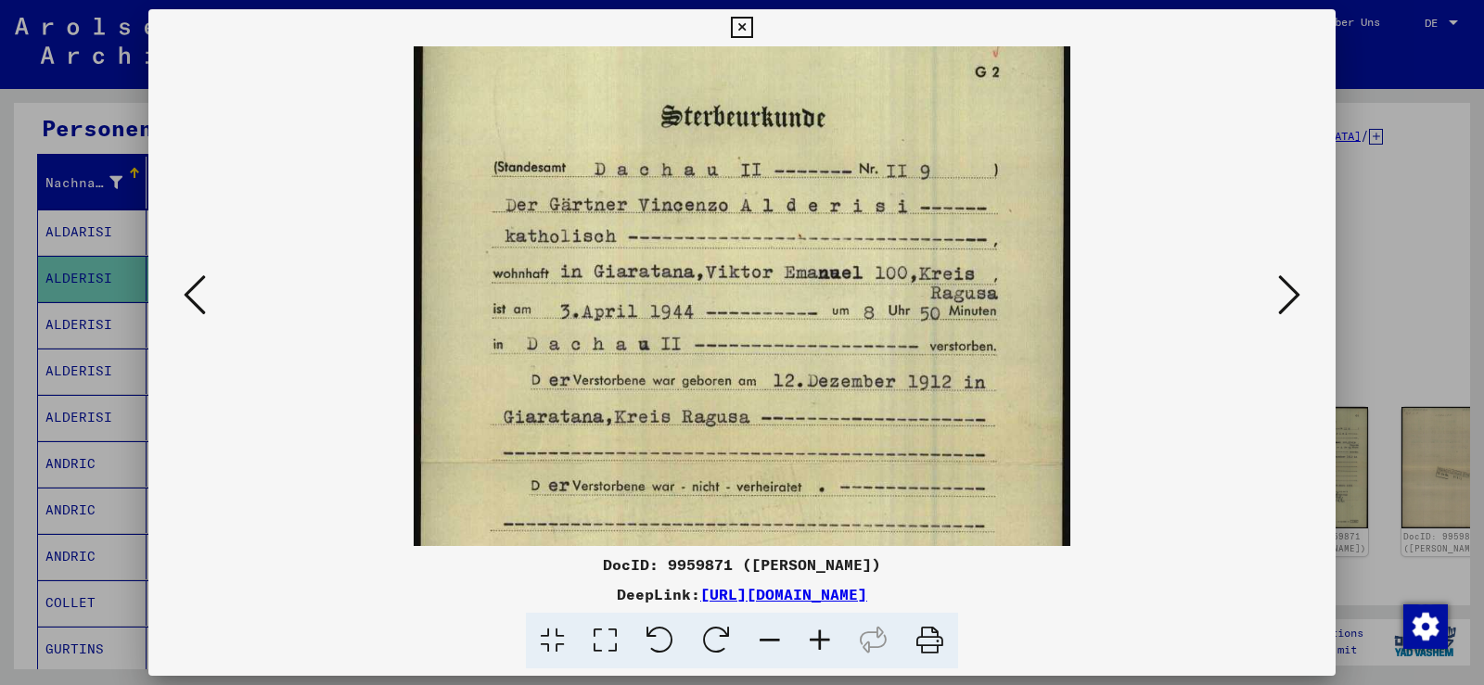
drag, startPoint x: 910, startPoint y: 264, endPoint x: 865, endPoint y: 455, distance: 196.1
click at [865, 455] on img at bounding box center [742, 464] width 656 height 917
click at [203, 300] on icon at bounding box center [195, 295] width 22 height 45
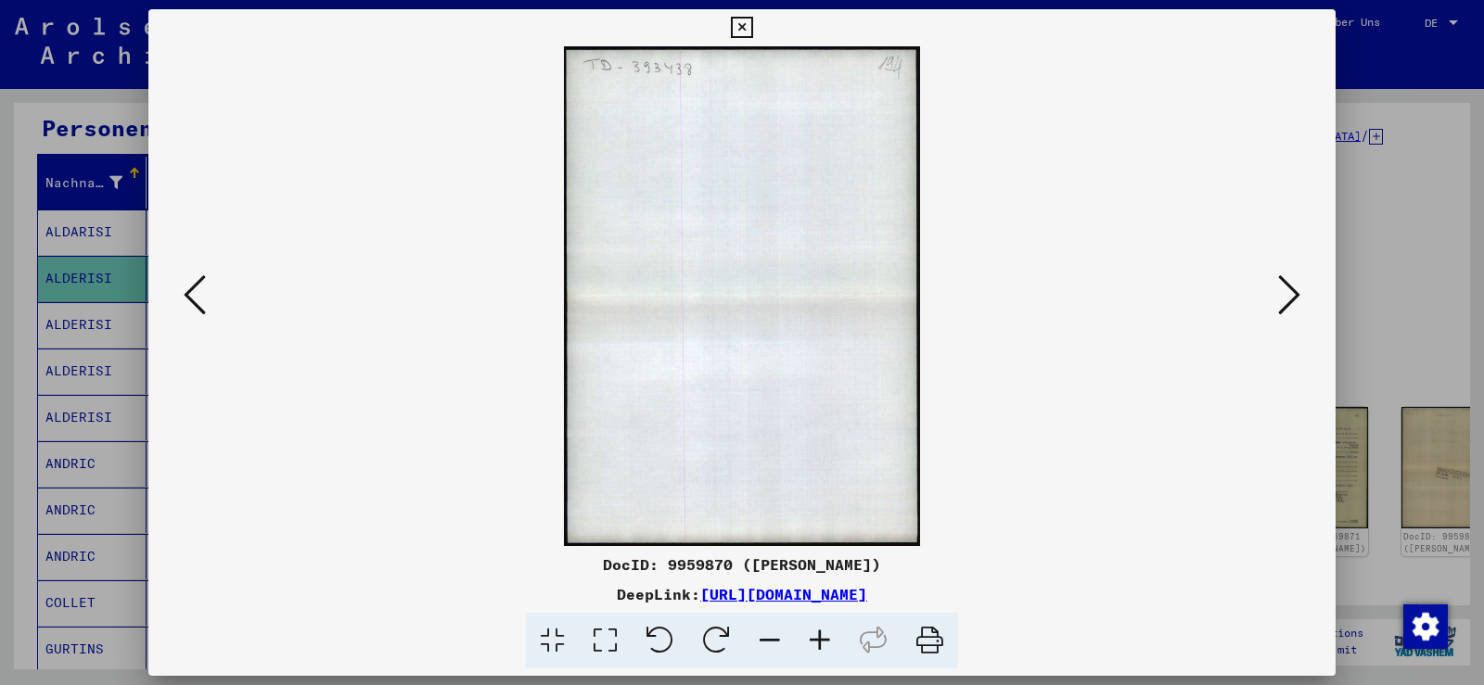
click at [202, 300] on icon at bounding box center [195, 295] width 22 height 45
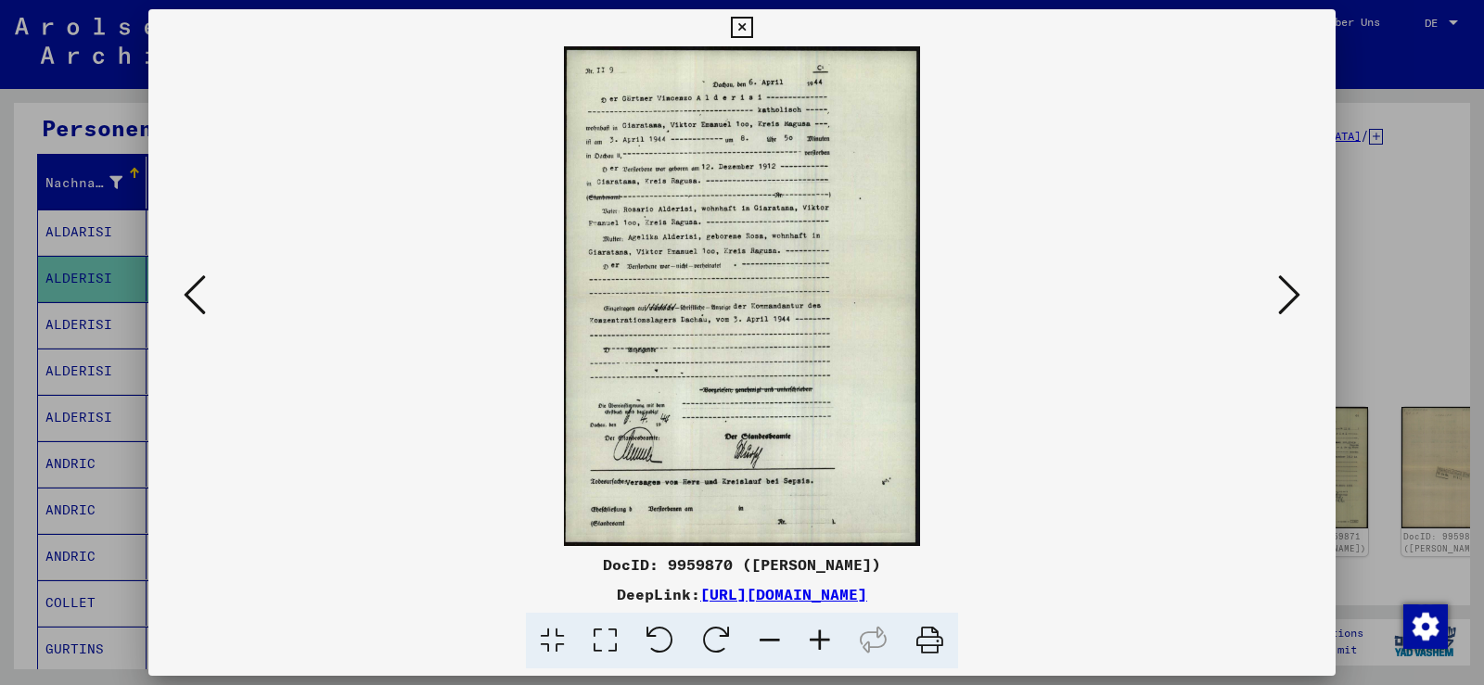
click at [809, 633] on icon at bounding box center [820, 641] width 50 height 57
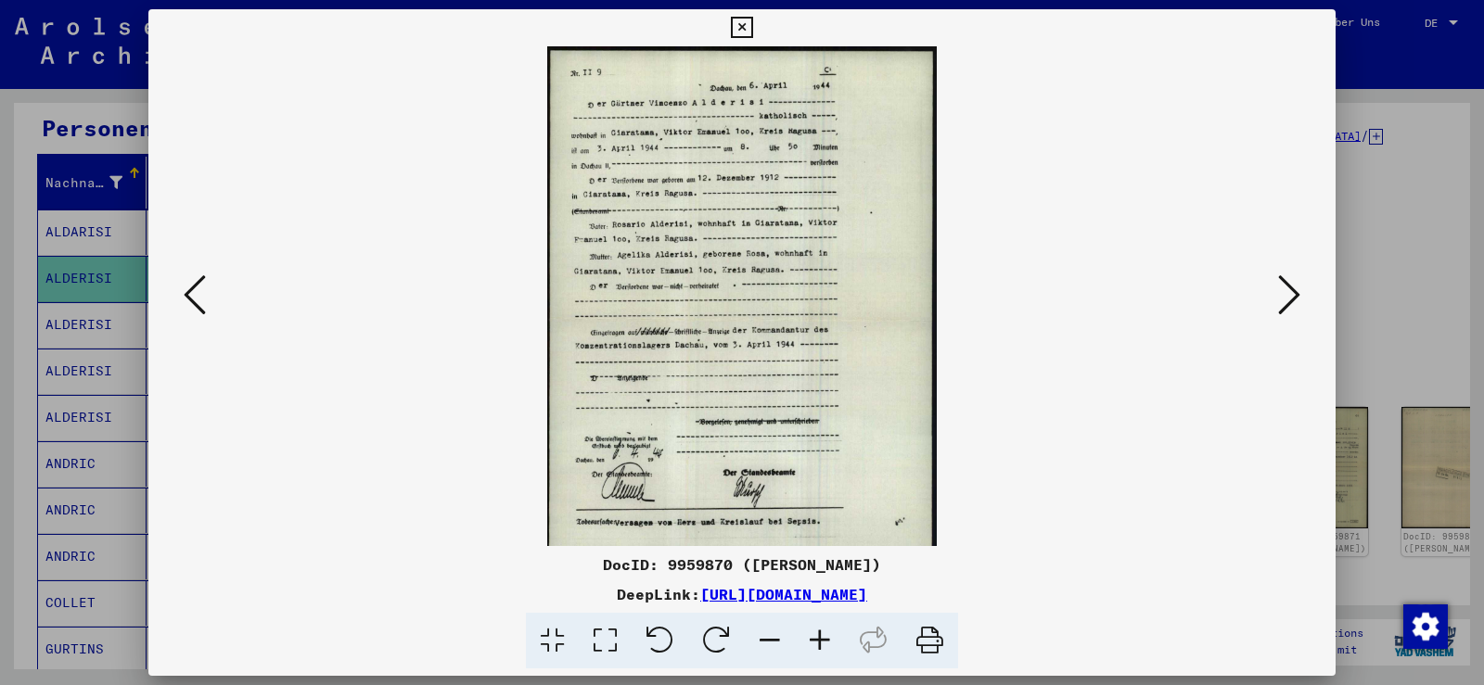
click at [809, 633] on icon at bounding box center [820, 641] width 50 height 57
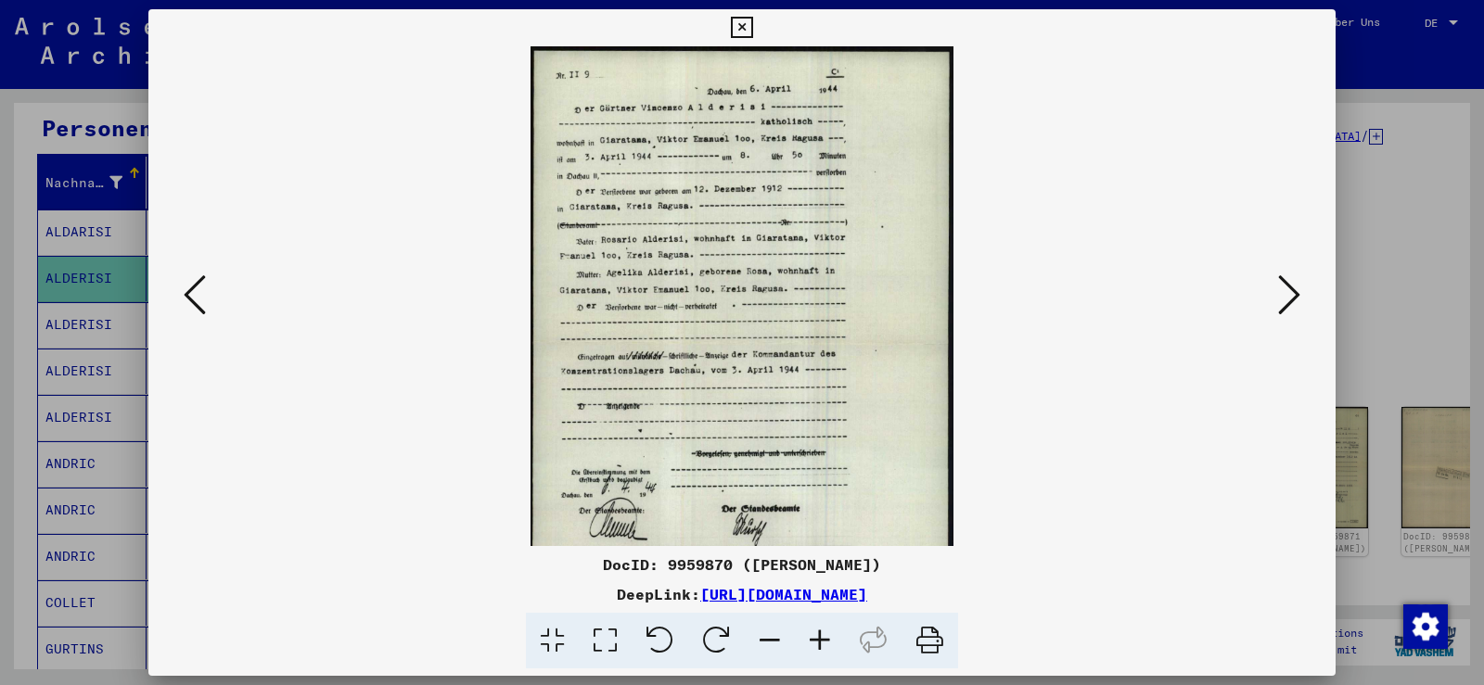
click at [809, 633] on icon at bounding box center [820, 641] width 50 height 57
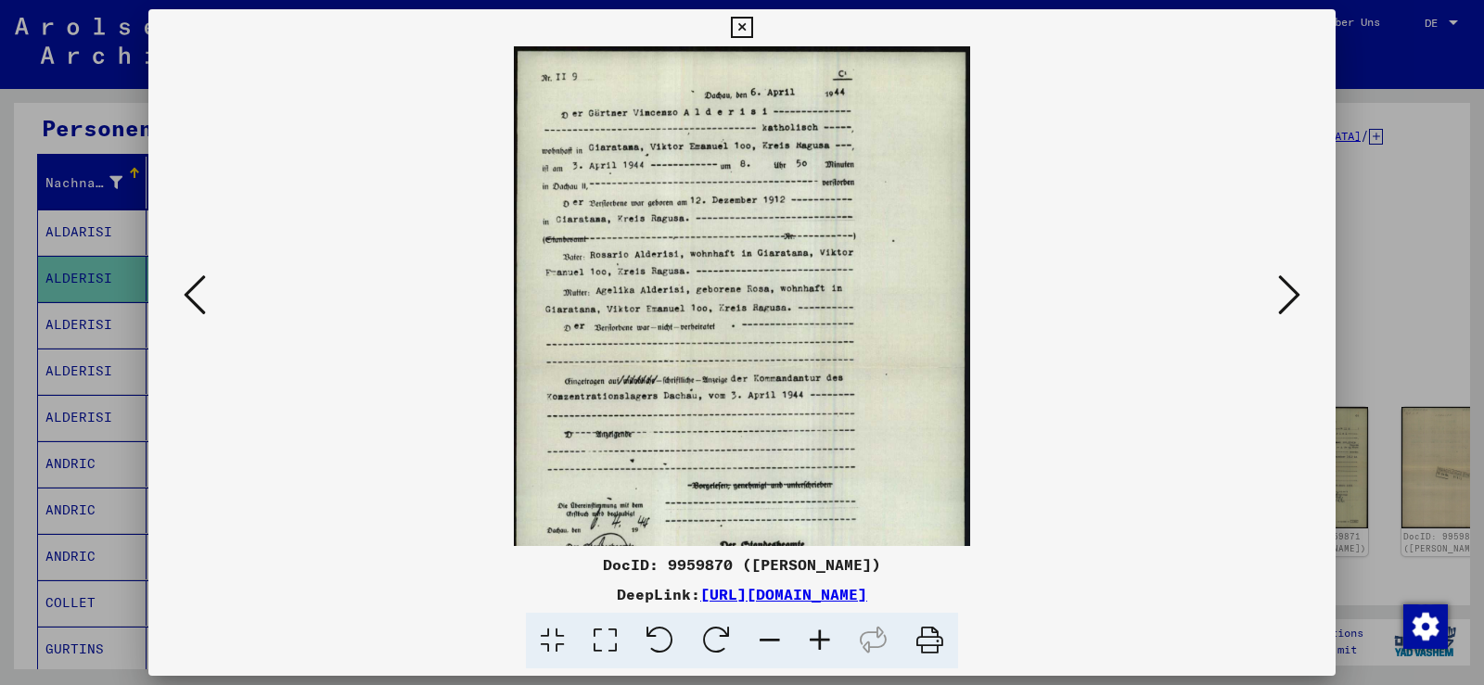
click at [809, 633] on icon at bounding box center [820, 641] width 50 height 57
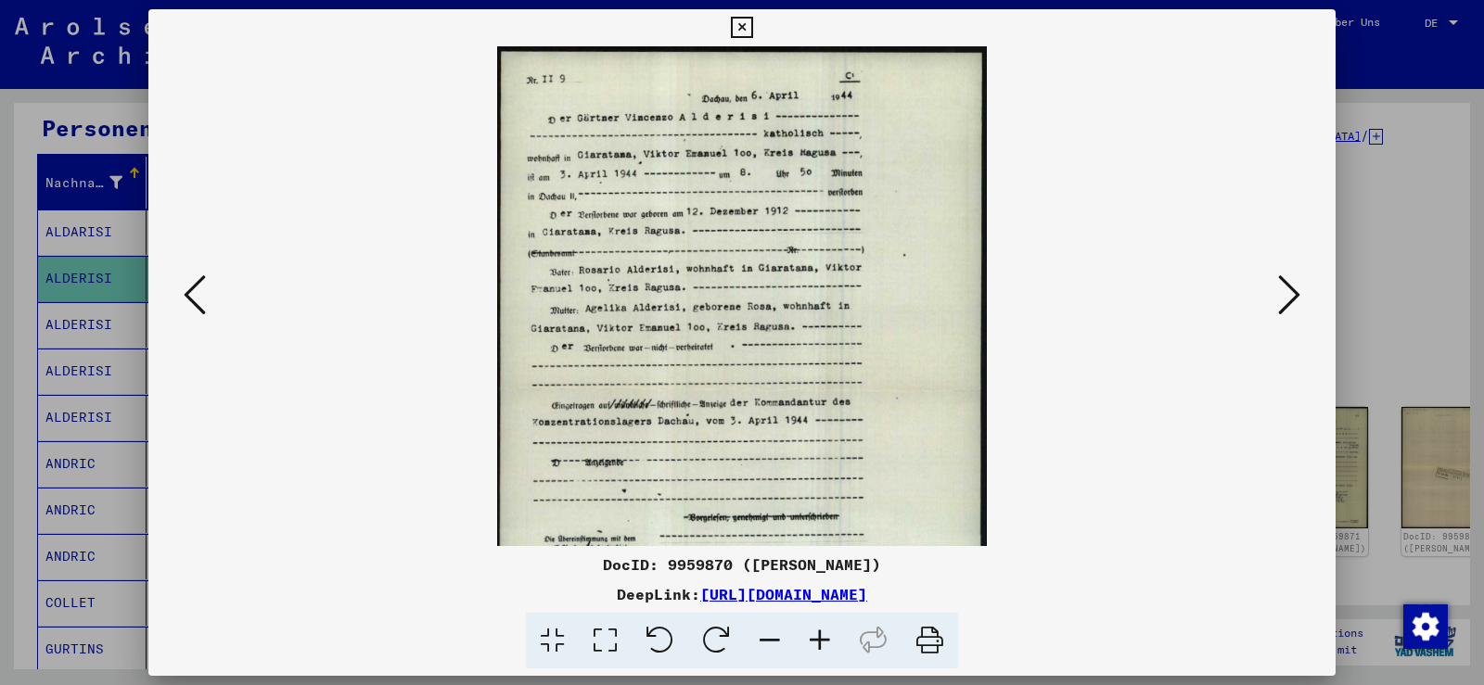
click at [809, 633] on icon at bounding box center [820, 641] width 50 height 57
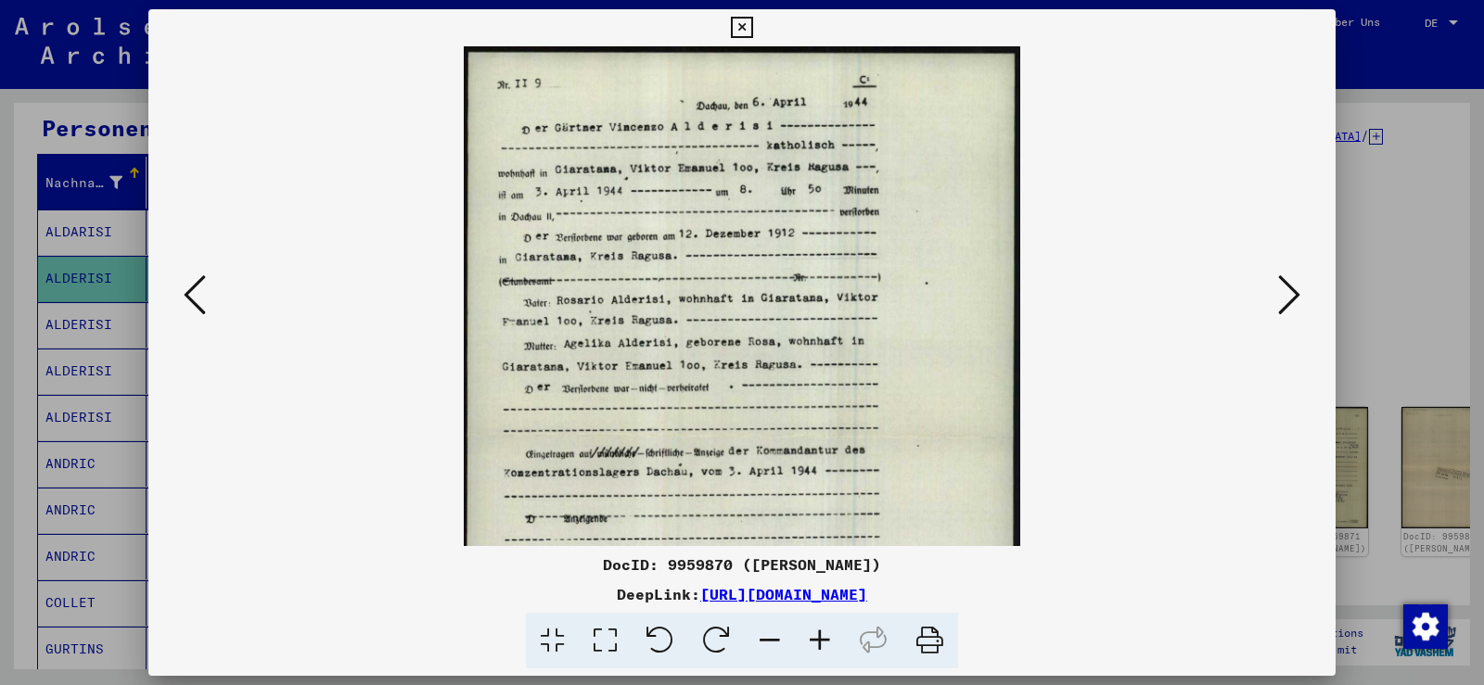
click at [809, 633] on icon at bounding box center [820, 641] width 50 height 57
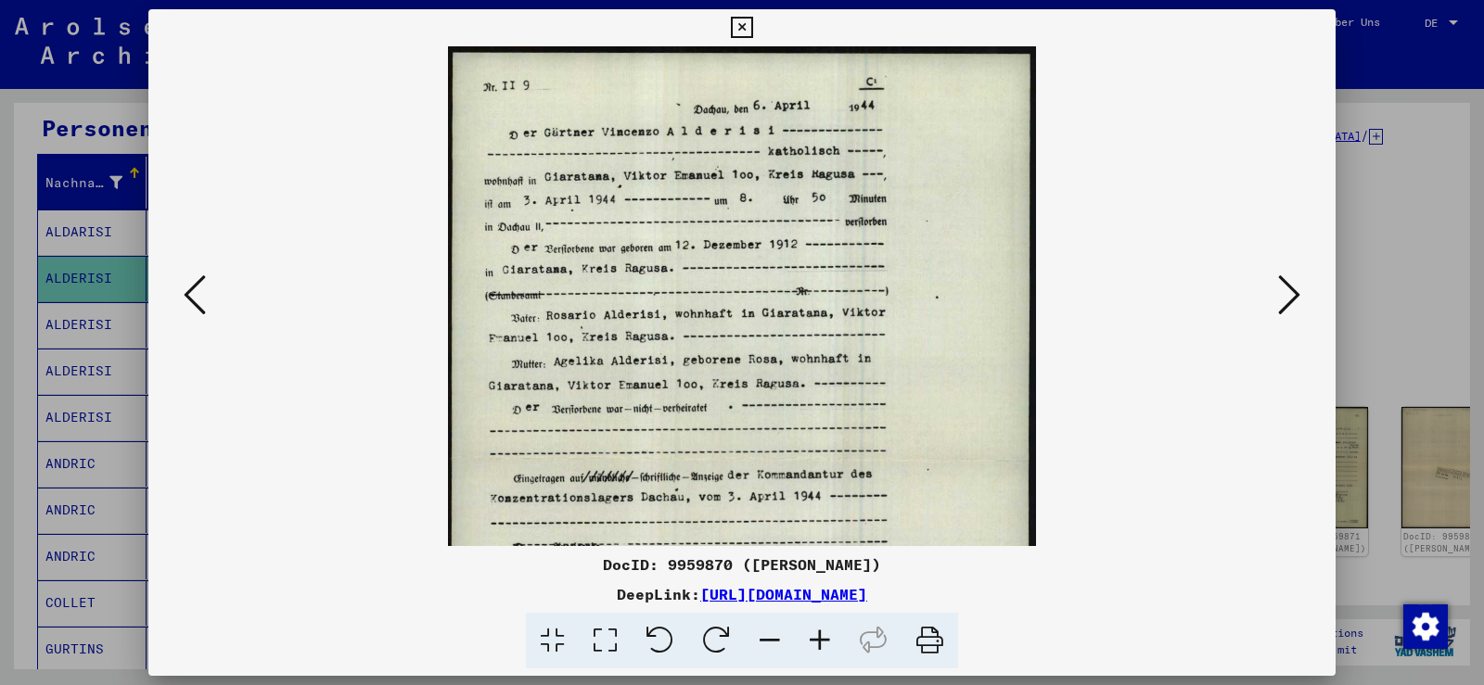
click at [809, 633] on icon at bounding box center [820, 641] width 50 height 57
click at [809, 632] on icon at bounding box center [820, 641] width 50 height 57
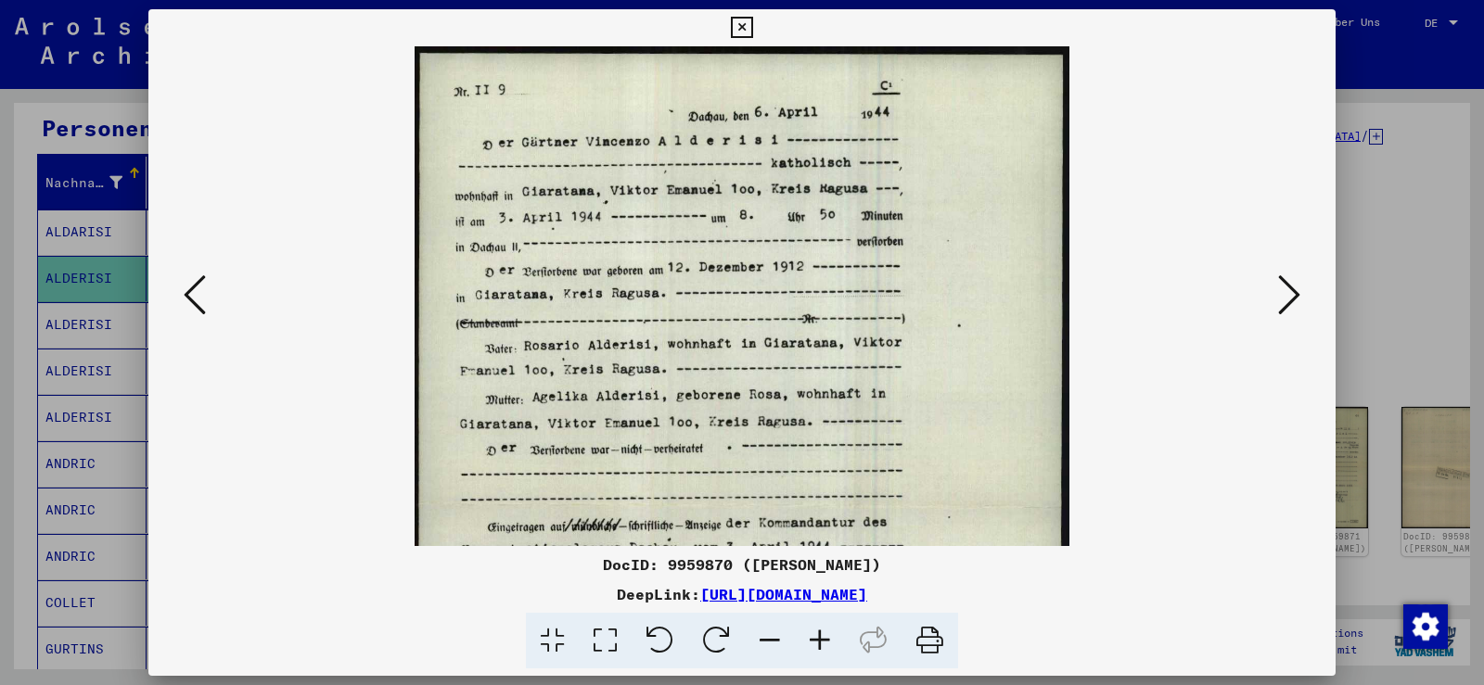
click at [809, 632] on icon at bounding box center [820, 641] width 50 height 57
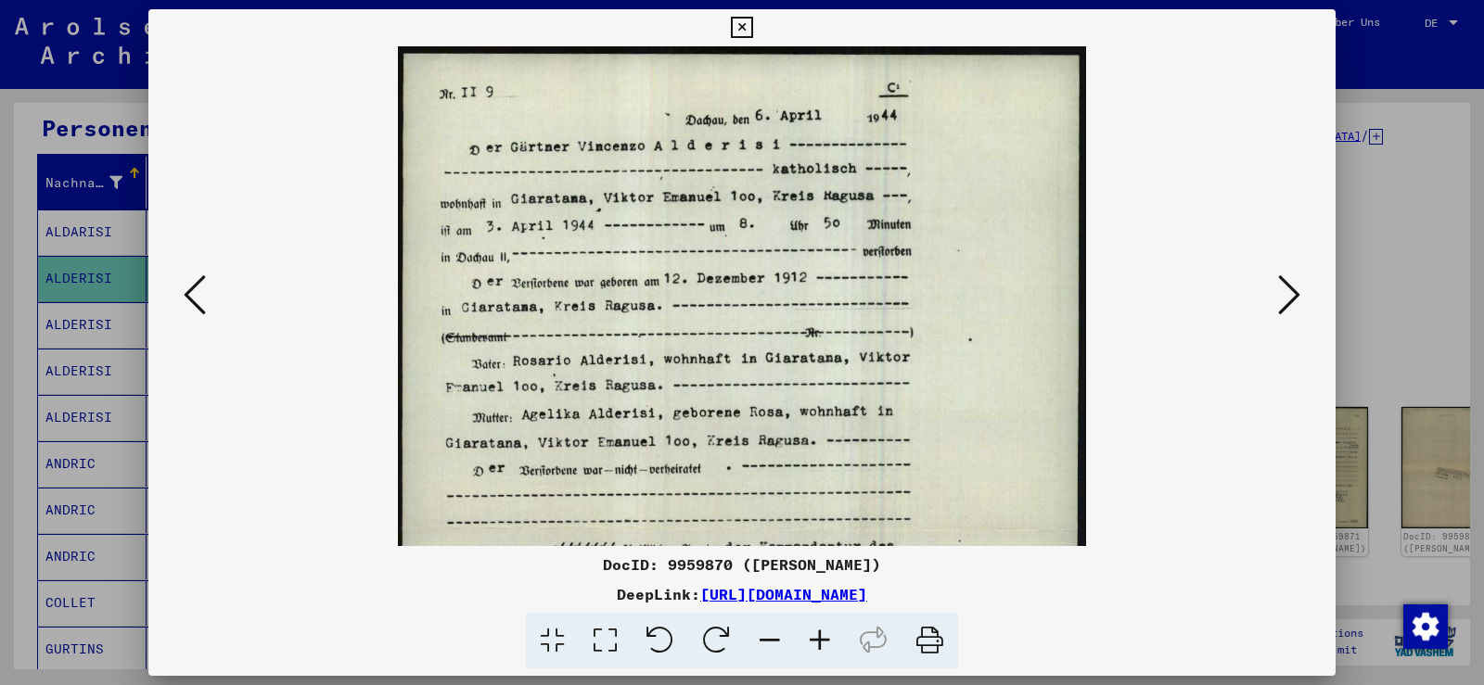
click at [809, 632] on icon at bounding box center [820, 641] width 50 height 57
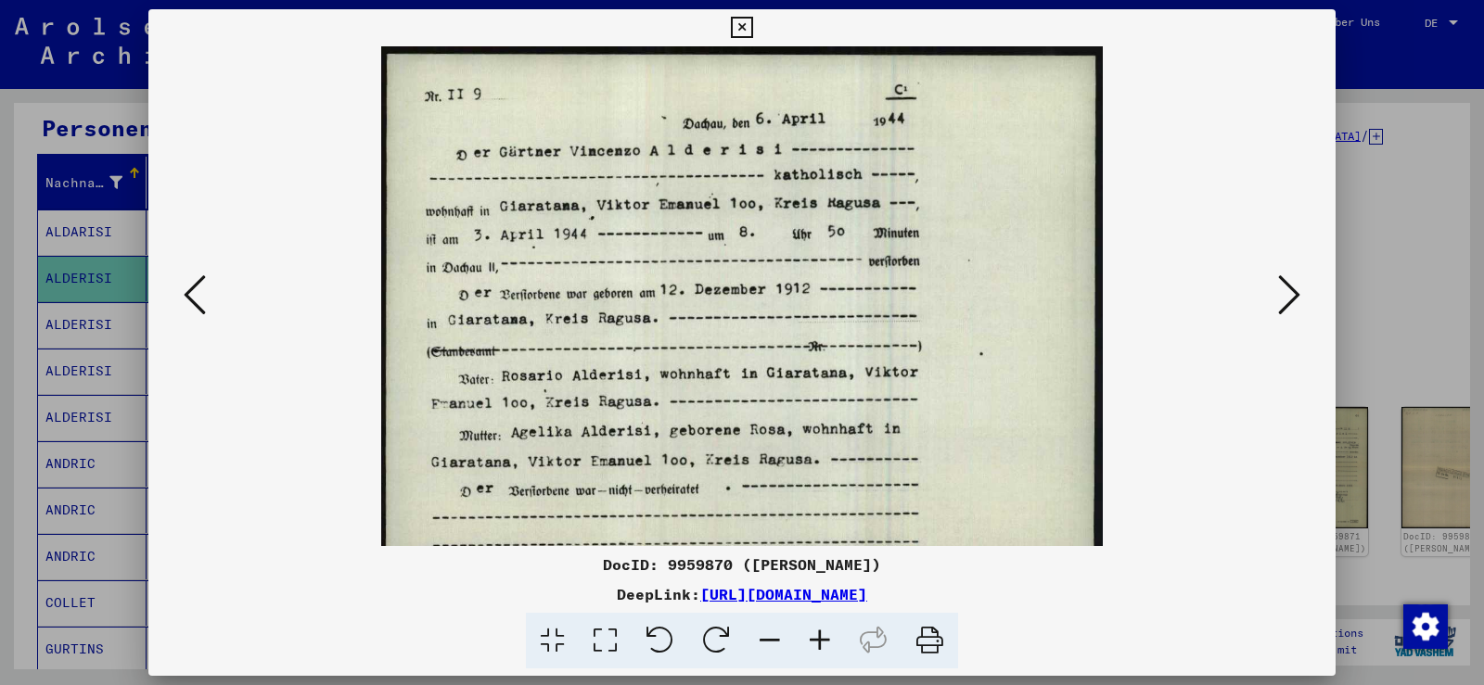
click at [809, 632] on icon at bounding box center [820, 641] width 50 height 57
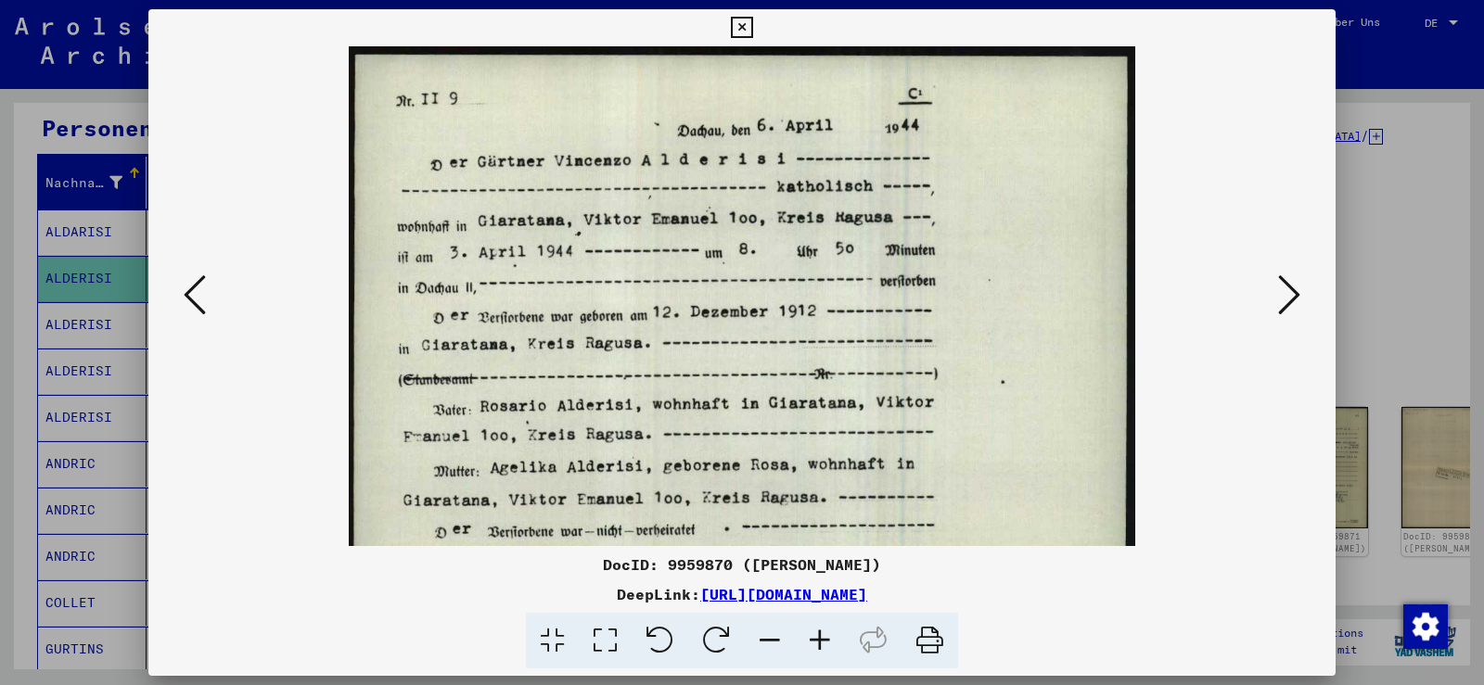
click at [809, 632] on icon at bounding box center [820, 641] width 50 height 57
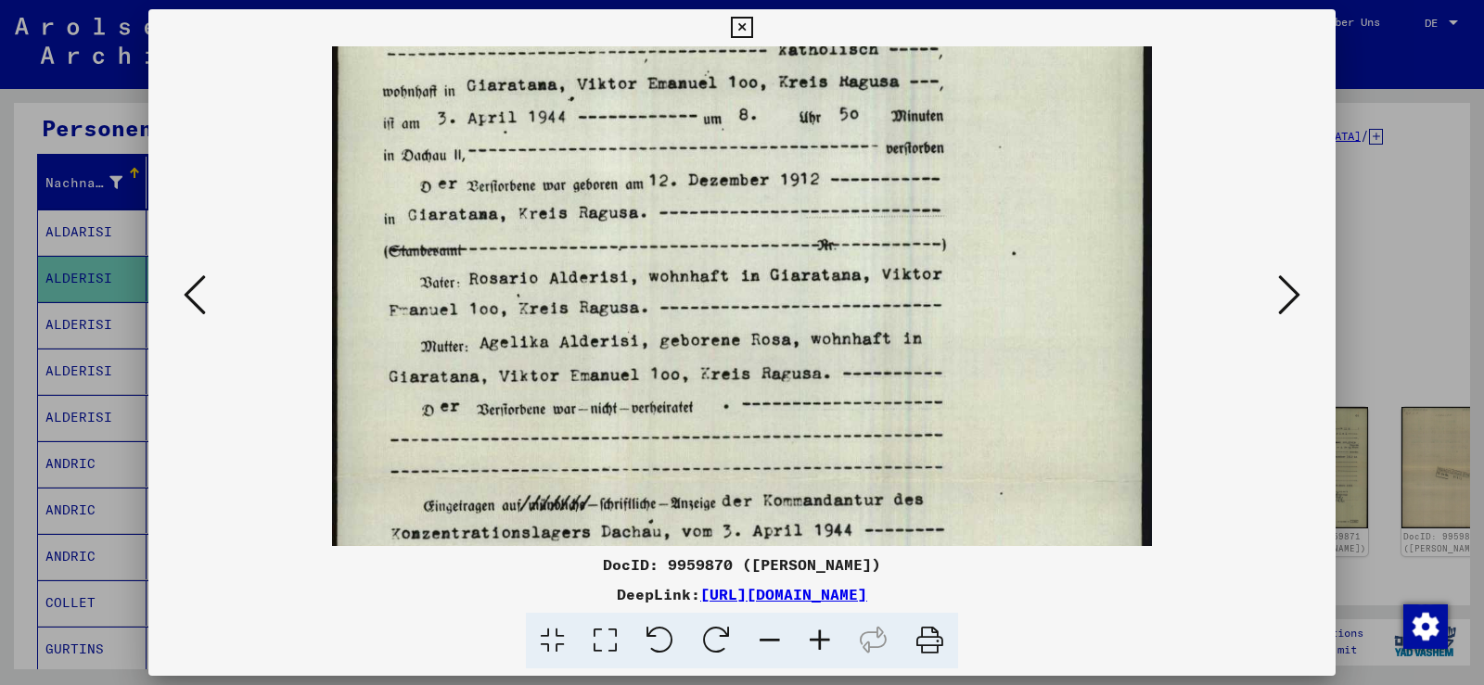
drag, startPoint x: 827, startPoint y: 407, endPoint x: 844, endPoint y: 299, distance: 109.8
click at [844, 299] on img at bounding box center [742, 478] width 821 height 1149
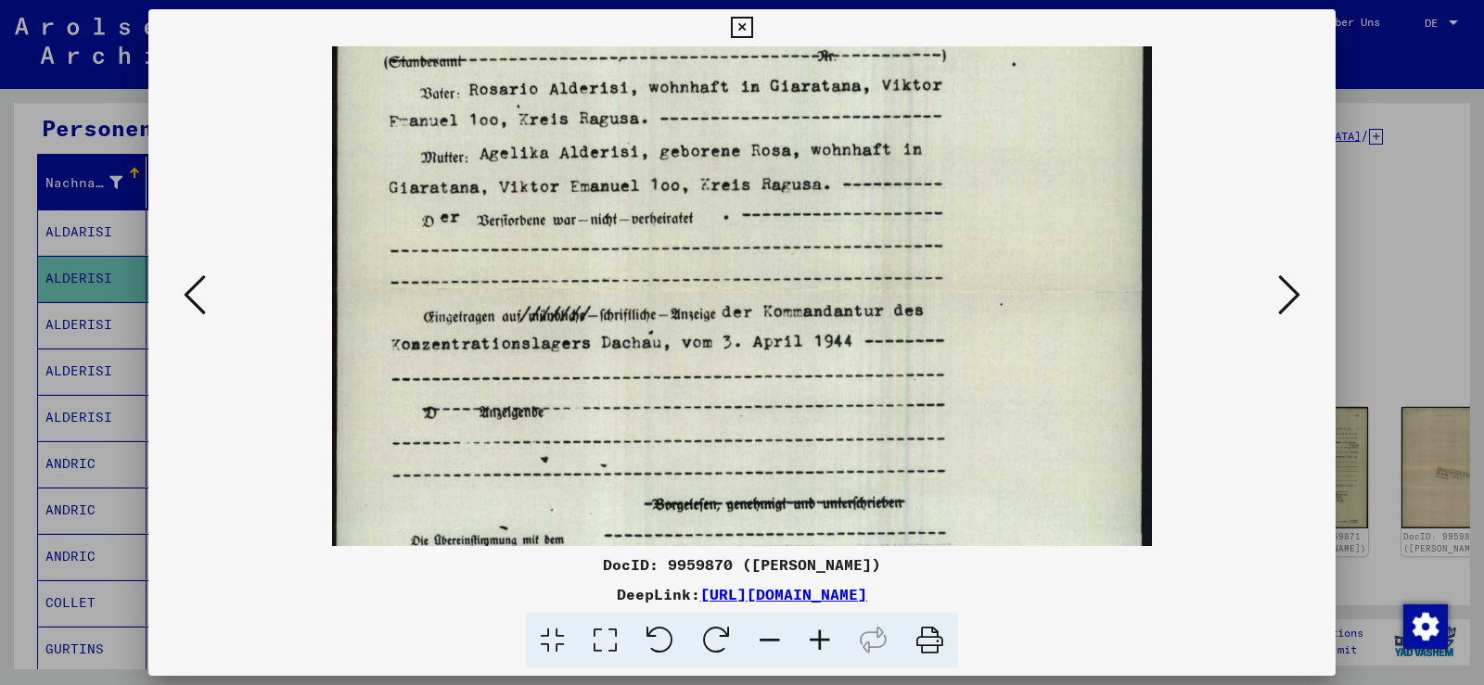
scroll to position [334, 0]
drag, startPoint x: 838, startPoint y: 408, endPoint x: 899, endPoint y: 217, distance: 200.3
click at [899, 217] on img at bounding box center [742, 287] width 821 height 1149
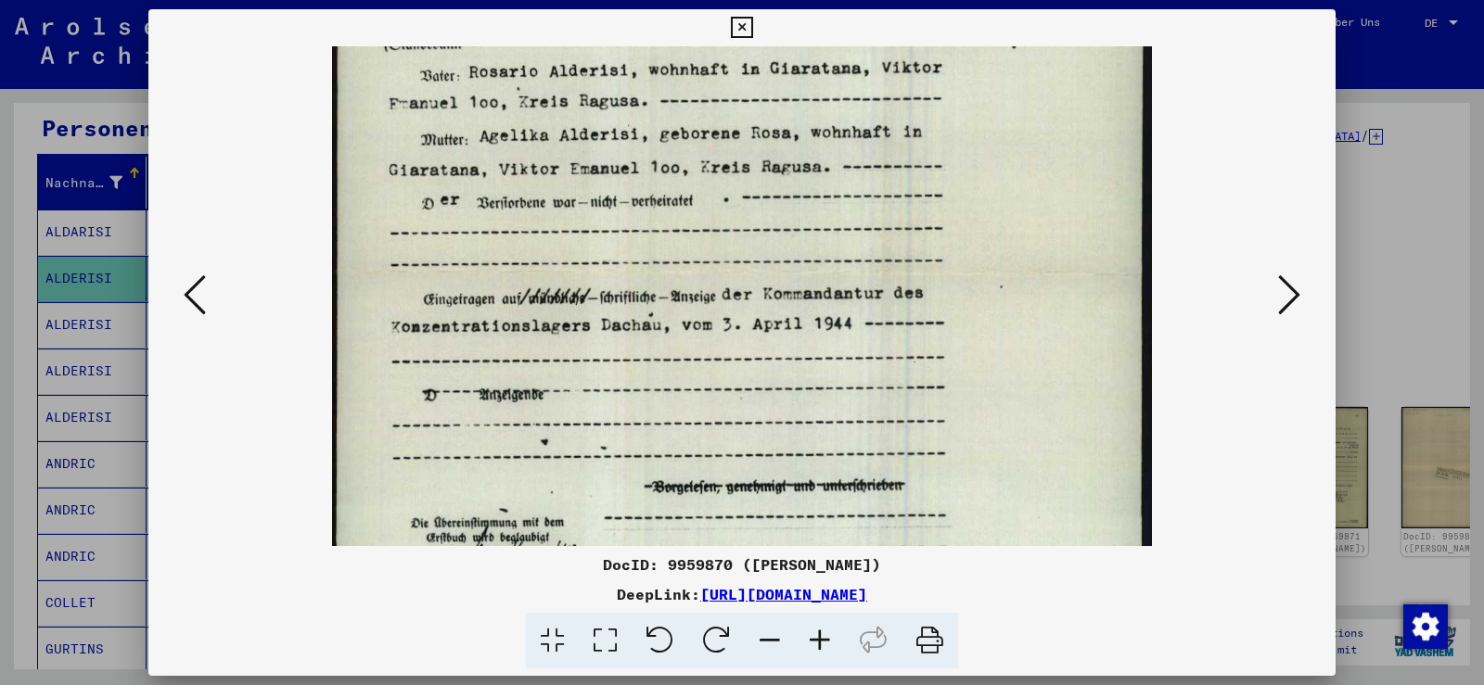
scroll to position [356, 0]
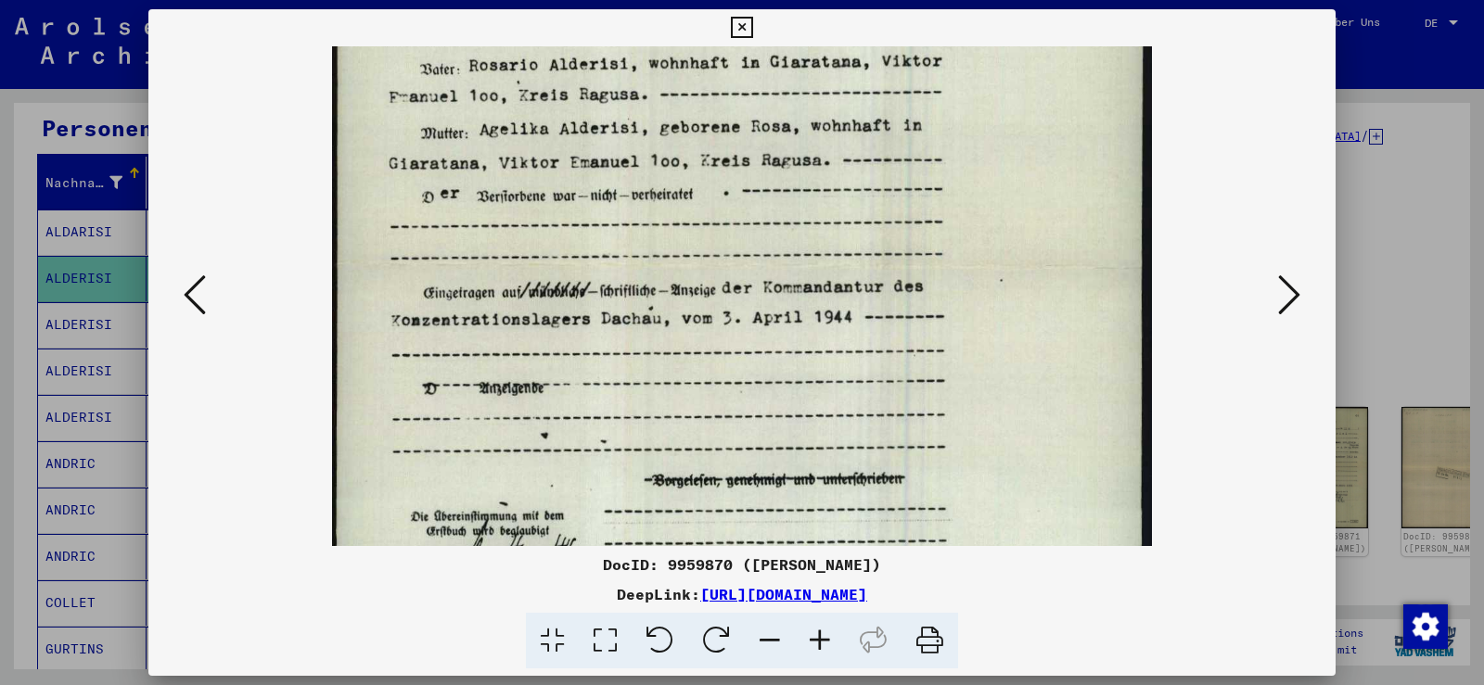
drag, startPoint x: 869, startPoint y: 283, endPoint x: 887, endPoint y: 261, distance: 29.0
click at [887, 261] on img at bounding box center [742, 264] width 821 height 1149
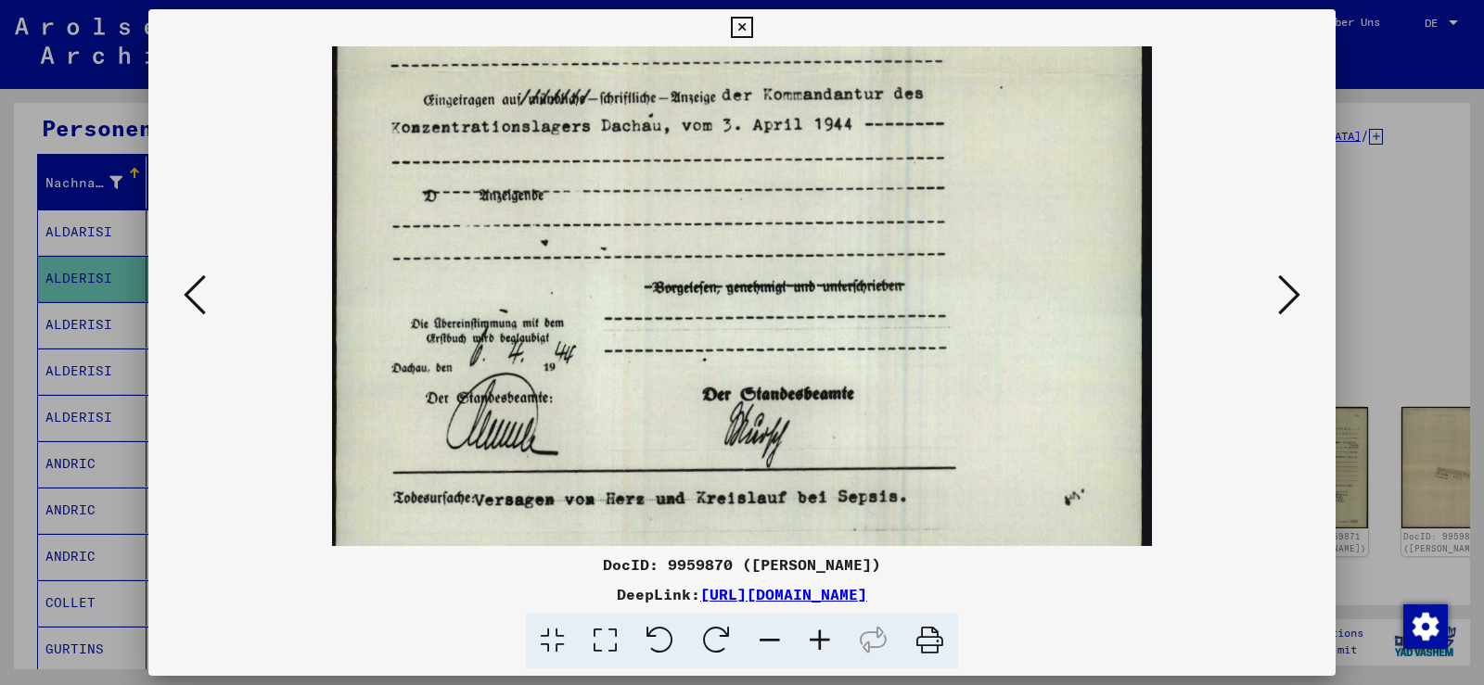
drag, startPoint x: 812, startPoint y: 237, endPoint x: 861, endPoint y: 85, distance: 159.5
click at [861, 85] on img at bounding box center [742, 71] width 821 height 1149
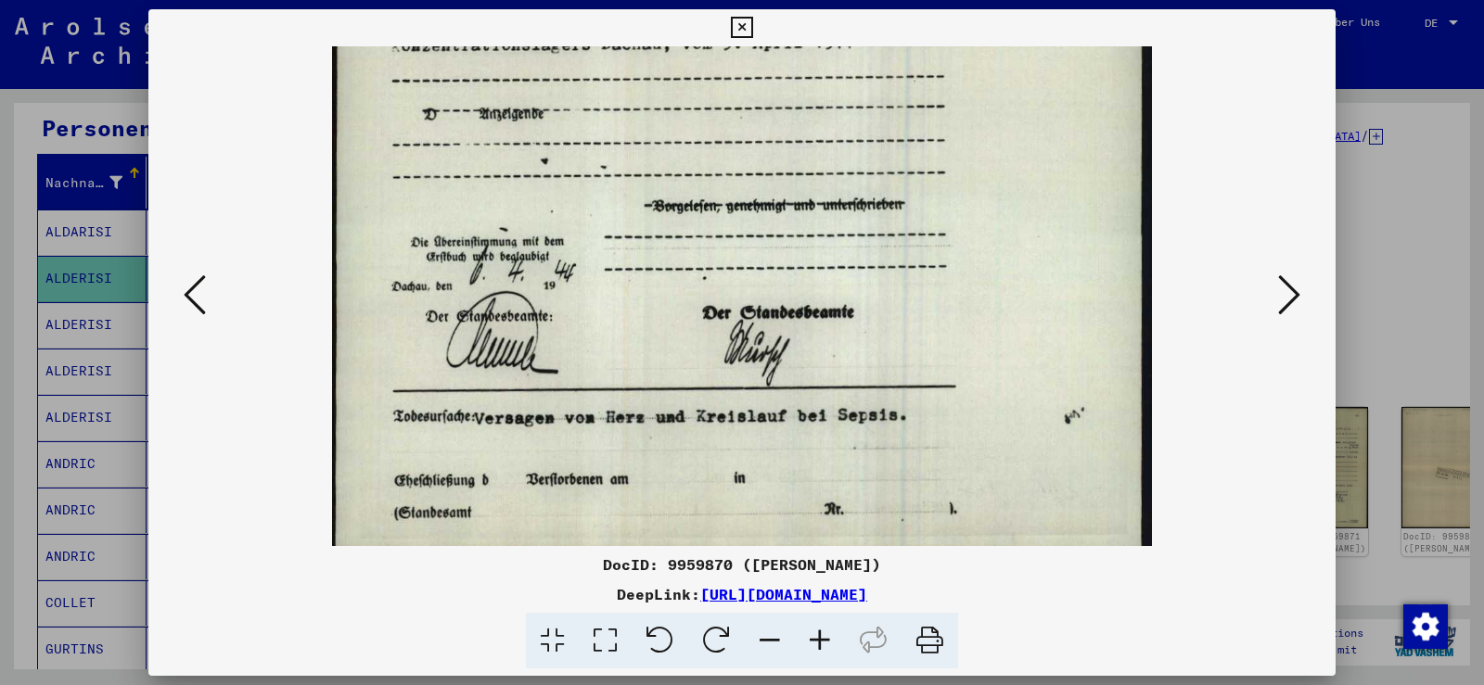
drag, startPoint x: 888, startPoint y: 222, endPoint x: 898, endPoint y: 177, distance: 45.5
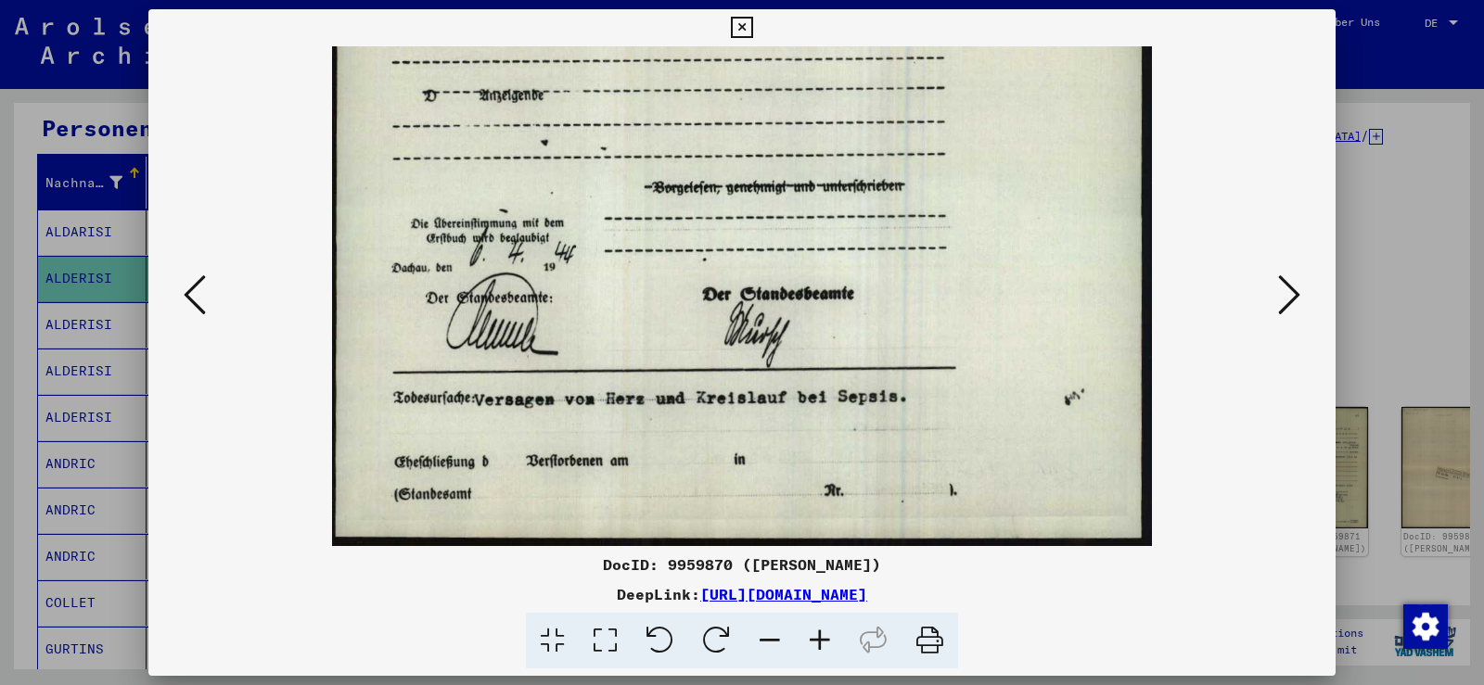
drag, startPoint x: 838, startPoint y: 320, endPoint x: 890, endPoint y: 198, distance: 133.0
click at [738, 27] on icon at bounding box center [741, 28] width 21 height 22
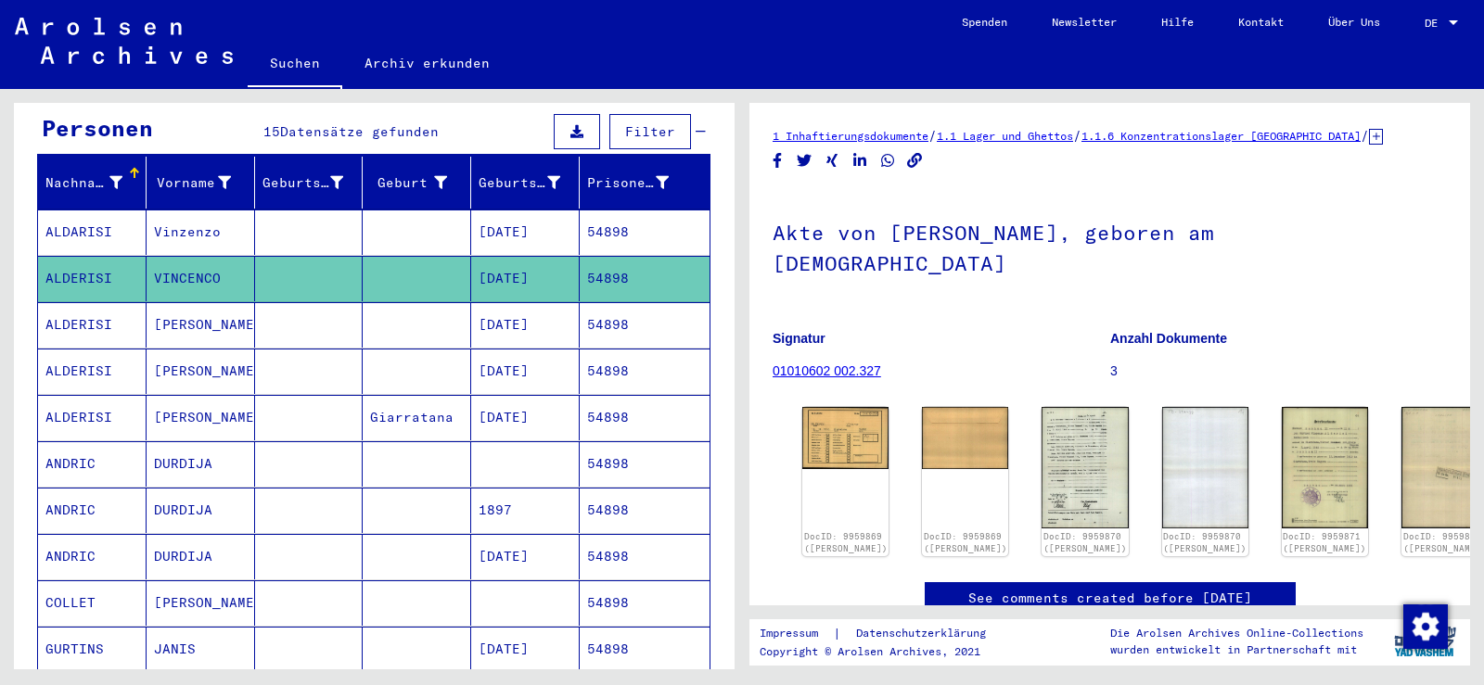
scroll to position [0, 0]
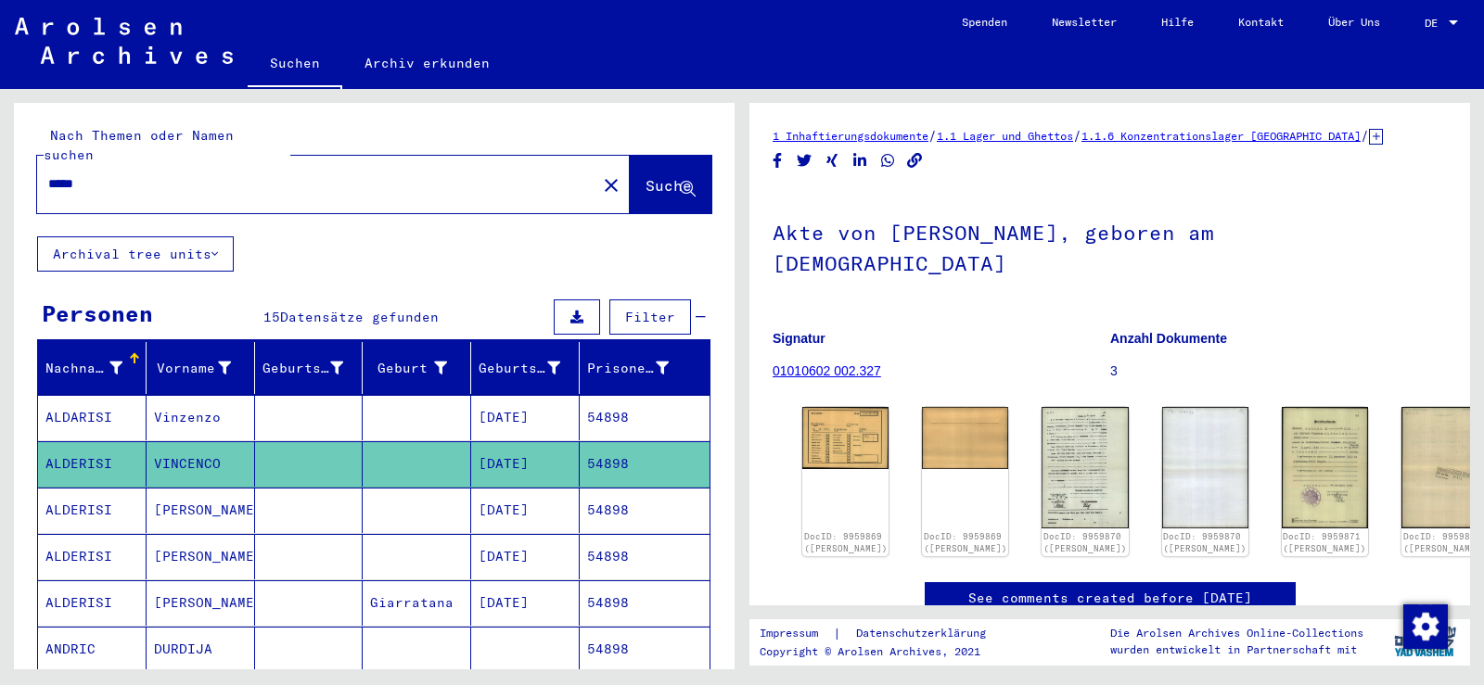
drag, startPoint x: 54, startPoint y: 175, endPoint x: 0, endPoint y: 177, distance: 53.8
click at [0, 177] on div "Nach Themen oder Namen suchen ***** close Suche Archival tree units Personen 15…" at bounding box center [371, 379] width 742 height 581
paste input "text"
type input "****"
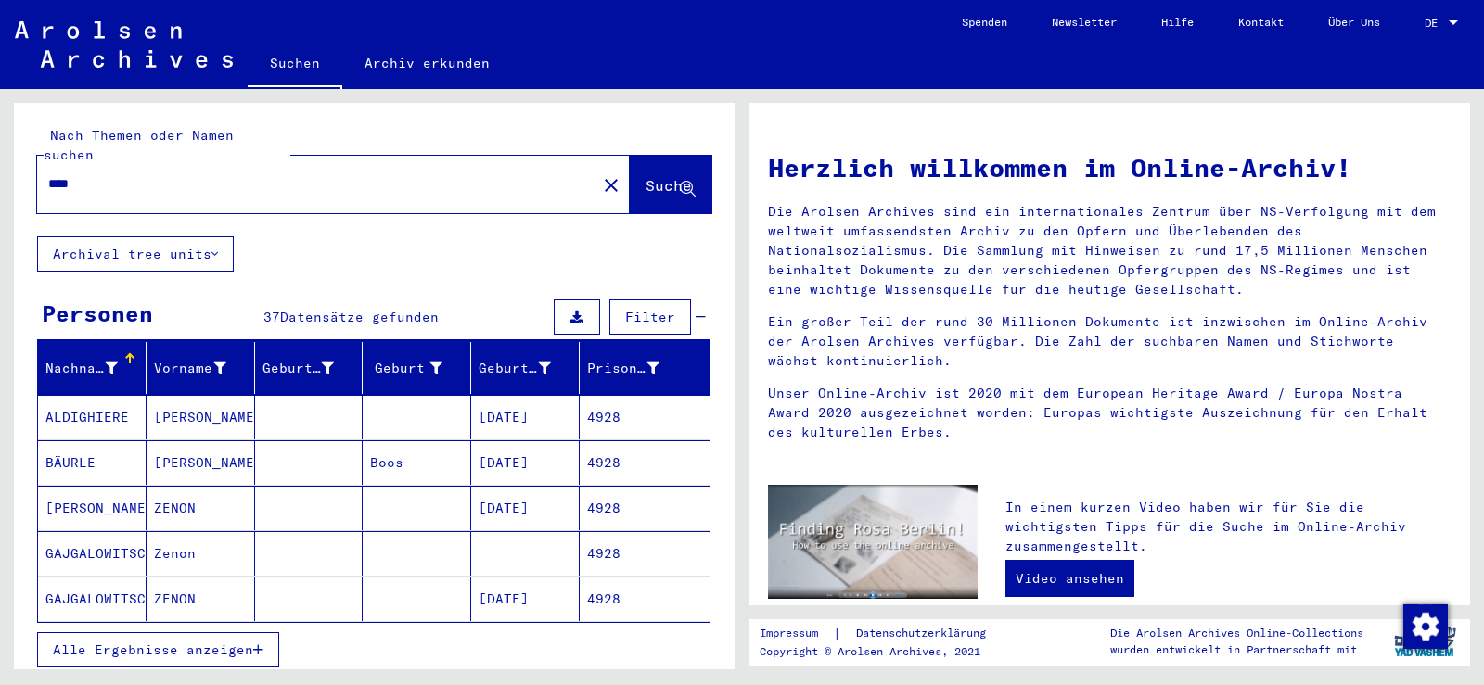
click at [187, 395] on mat-cell "[PERSON_NAME]" at bounding box center [201, 417] width 108 height 45
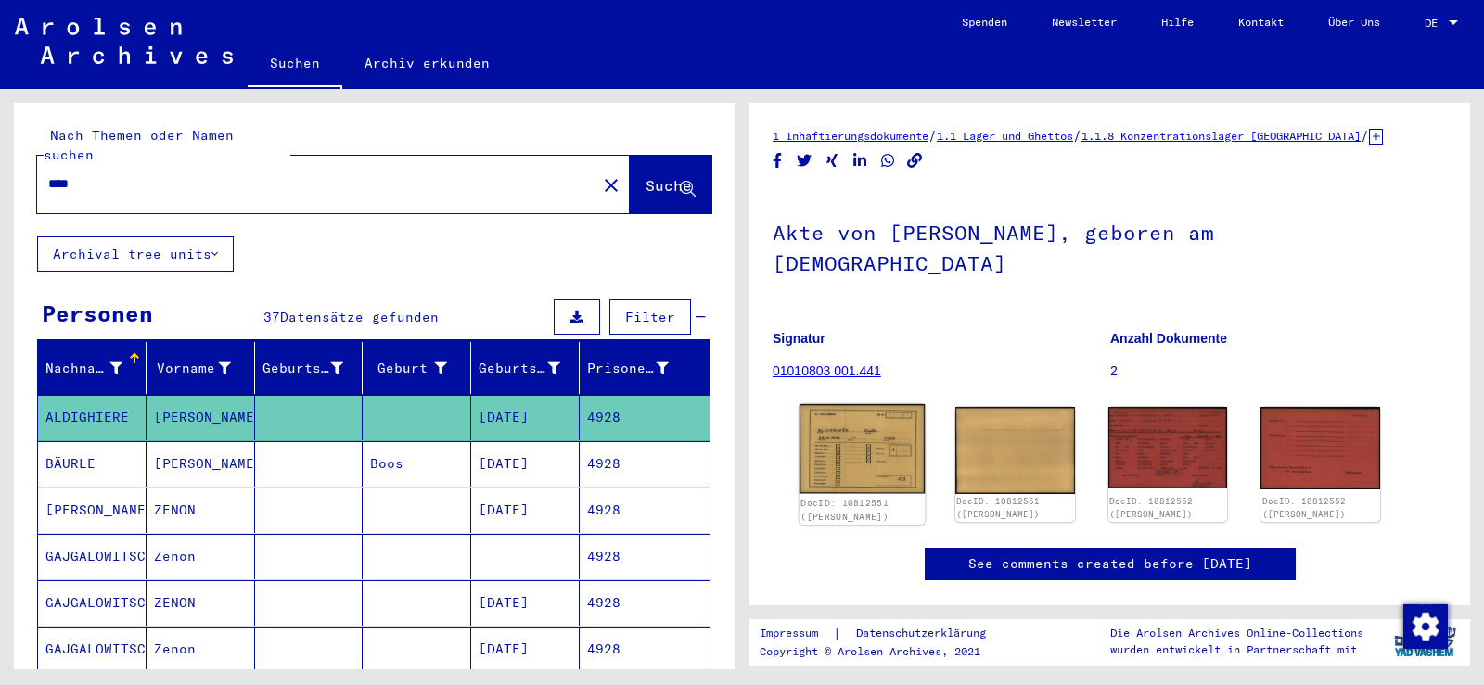
click at [848, 404] on img at bounding box center [861, 449] width 125 height 90
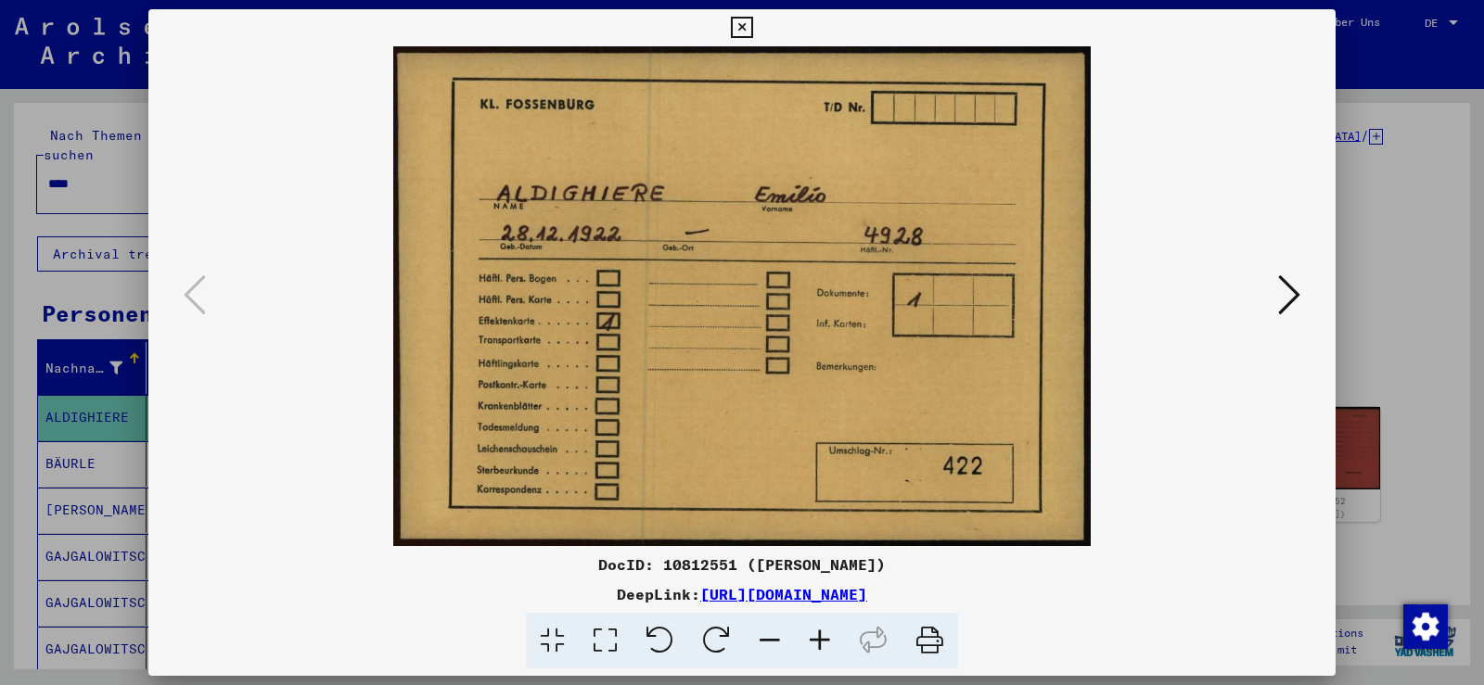
click at [1293, 282] on icon at bounding box center [1289, 295] width 22 height 45
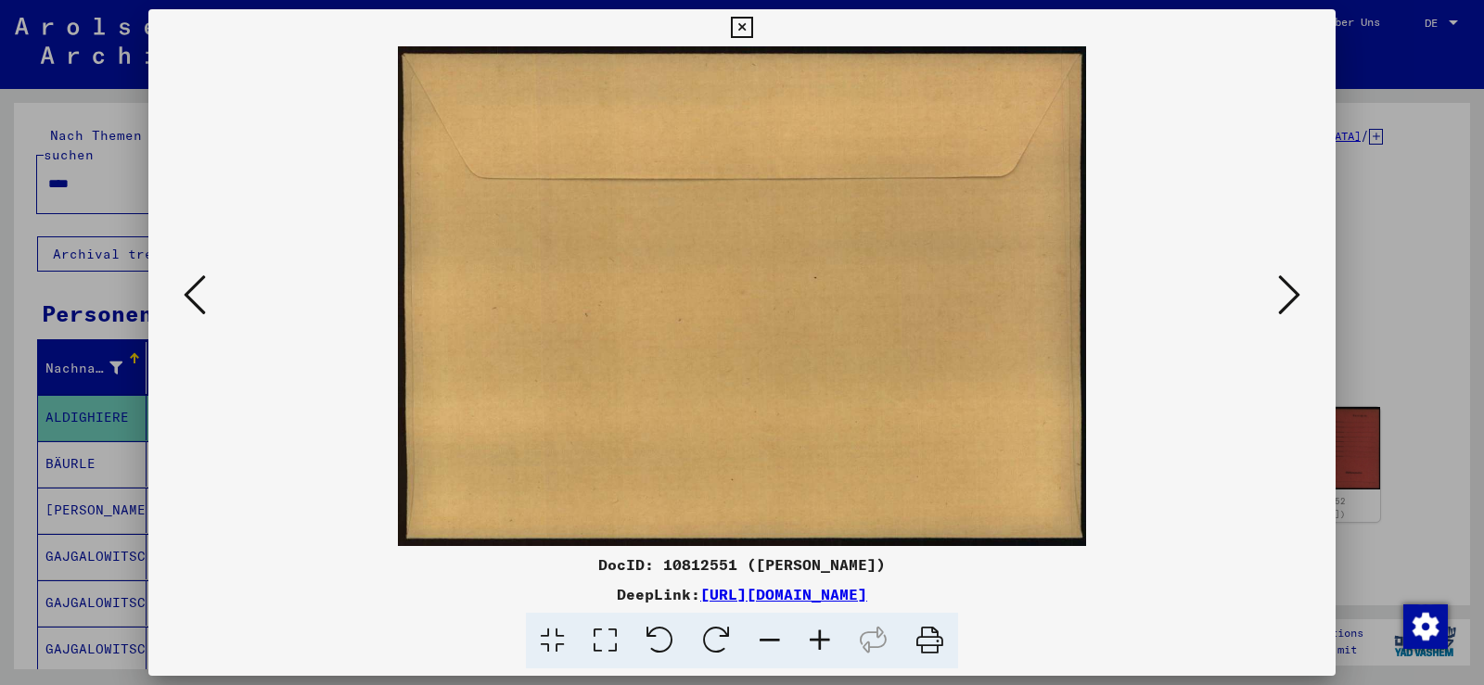
click at [1293, 282] on icon at bounding box center [1289, 295] width 22 height 45
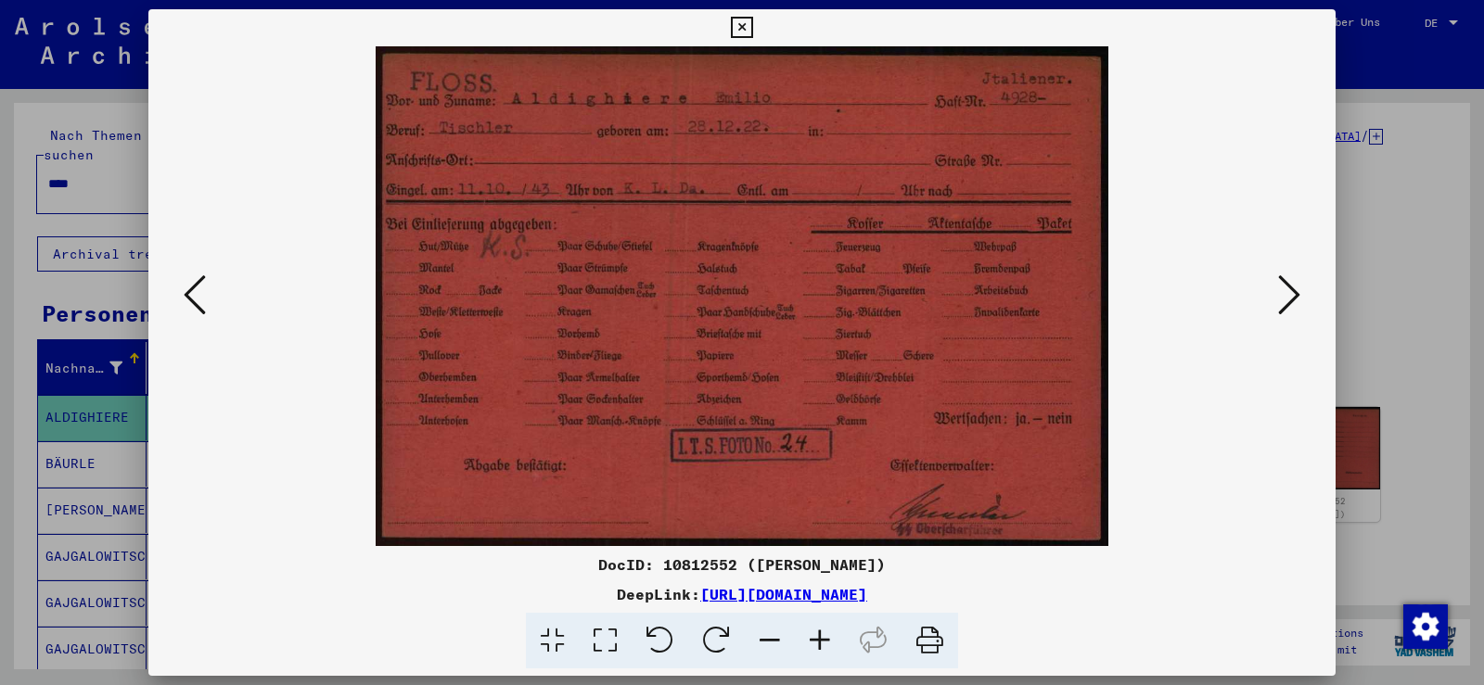
click at [747, 32] on icon at bounding box center [741, 28] width 21 height 22
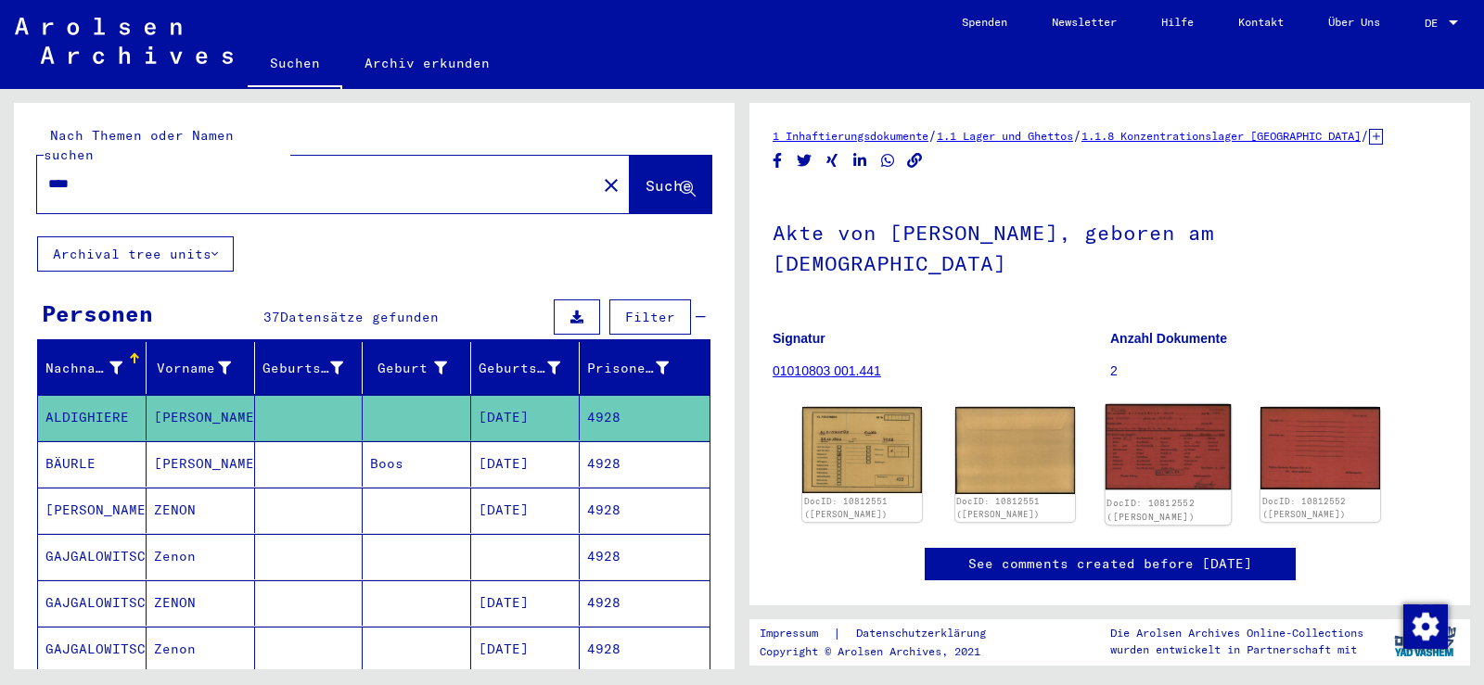
click at [1179, 430] on img at bounding box center [1166, 446] width 125 height 85
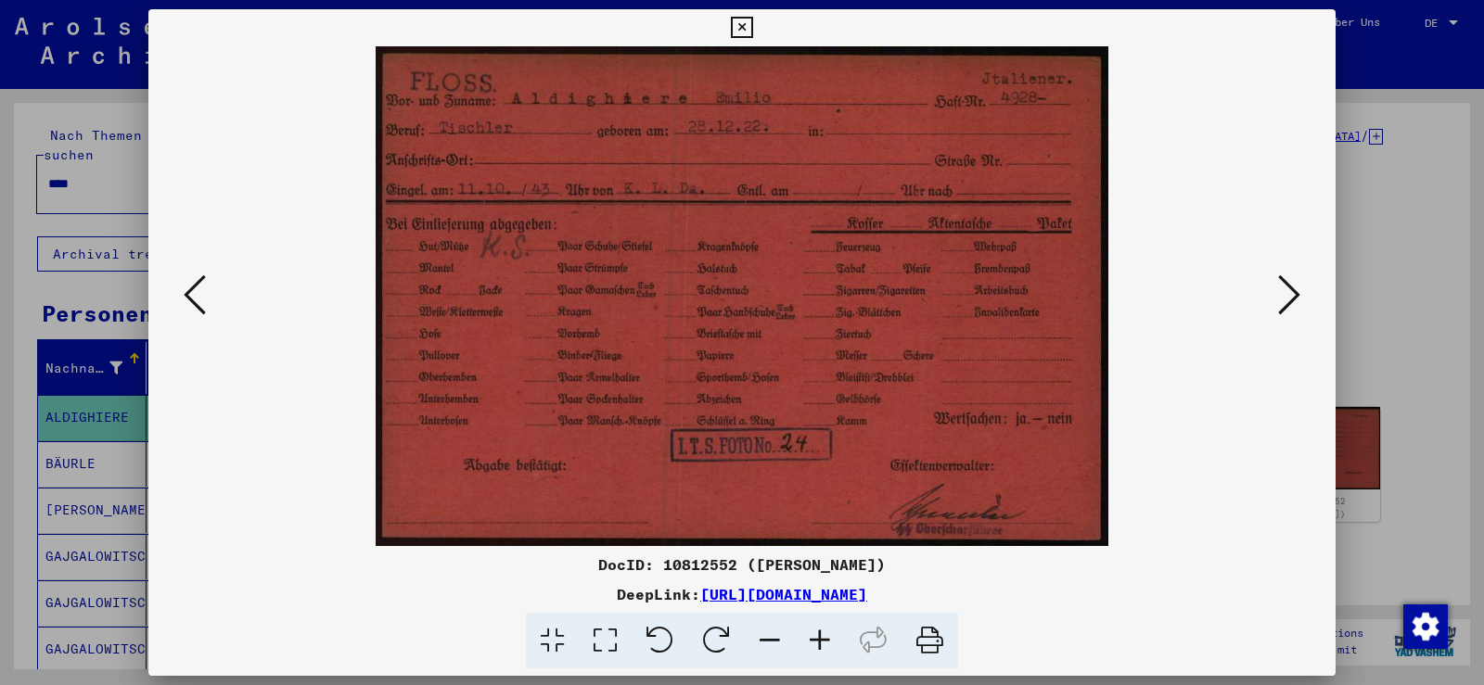
click at [1287, 301] on icon at bounding box center [1289, 295] width 22 height 45
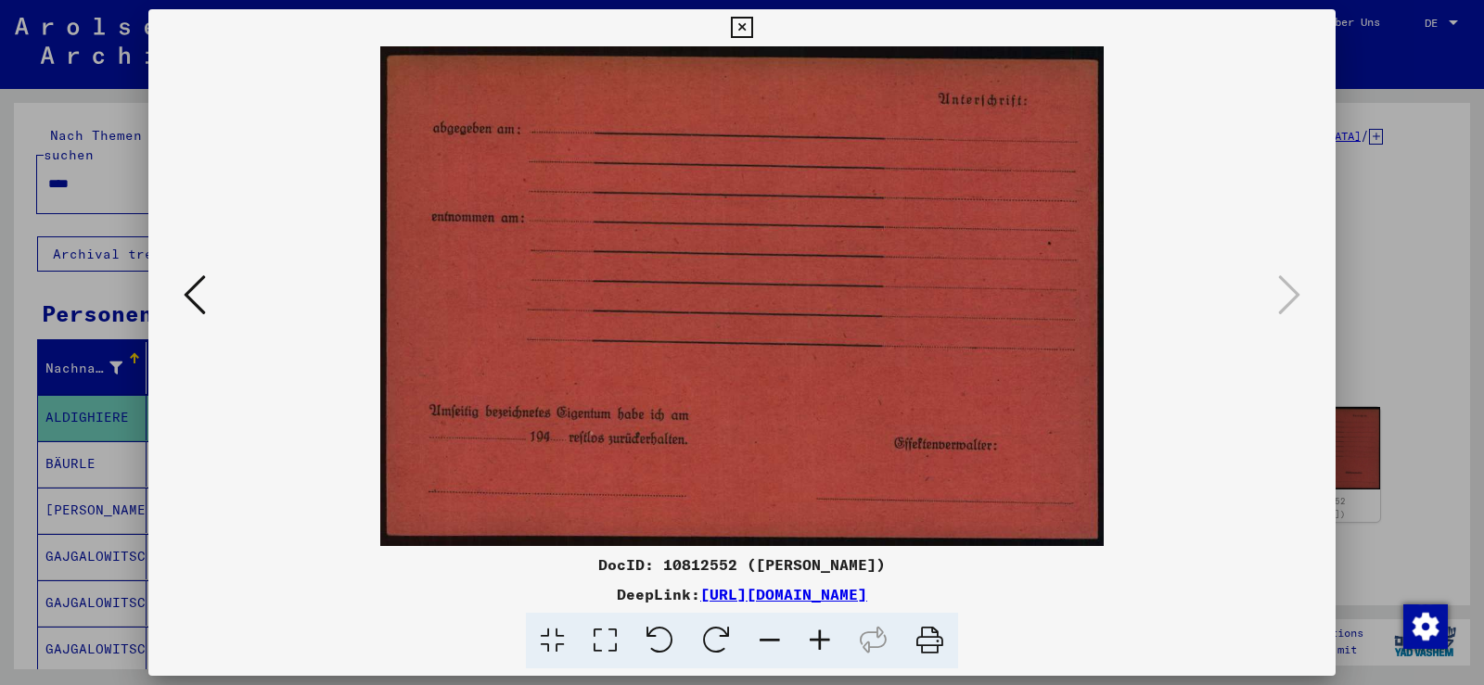
click at [195, 309] on icon at bounding box center [195, 295] width 22 height 45
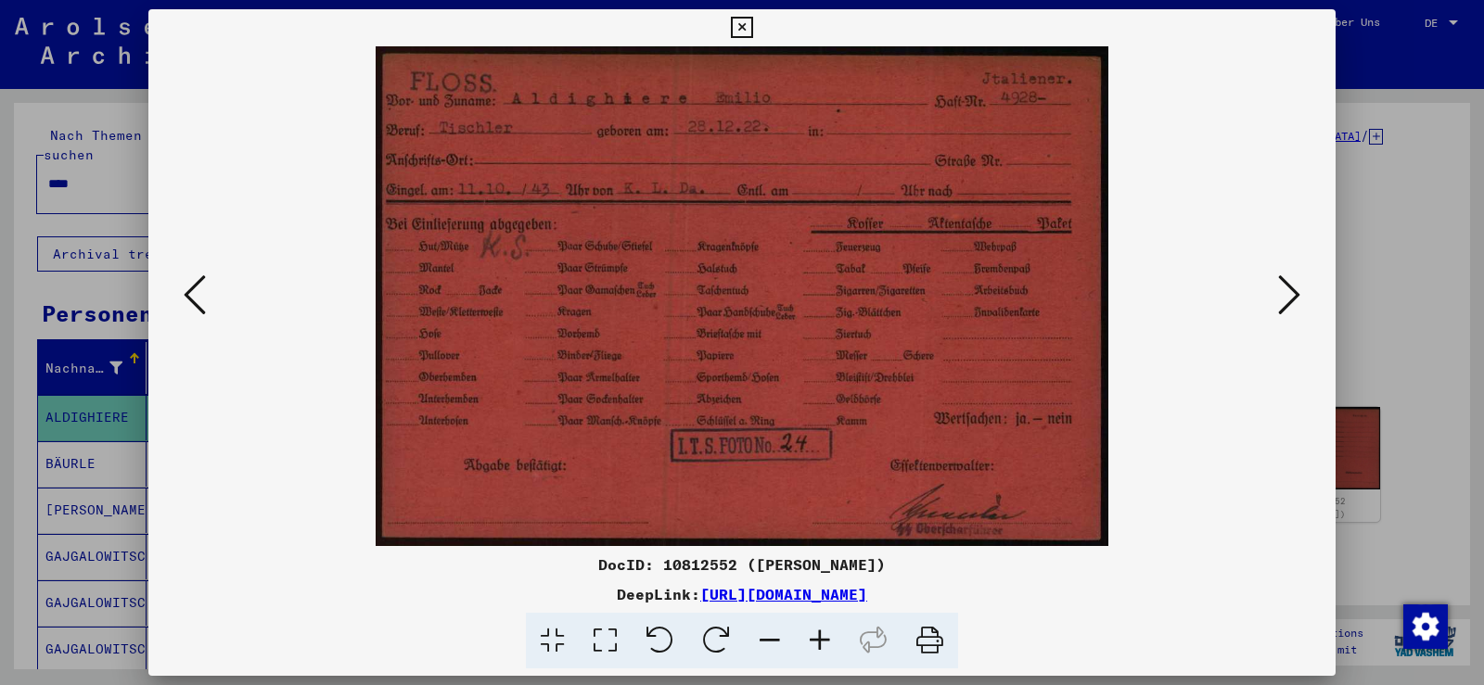
click at [185, 313] on icon at bounding box center [195, 295] width 22 height 45
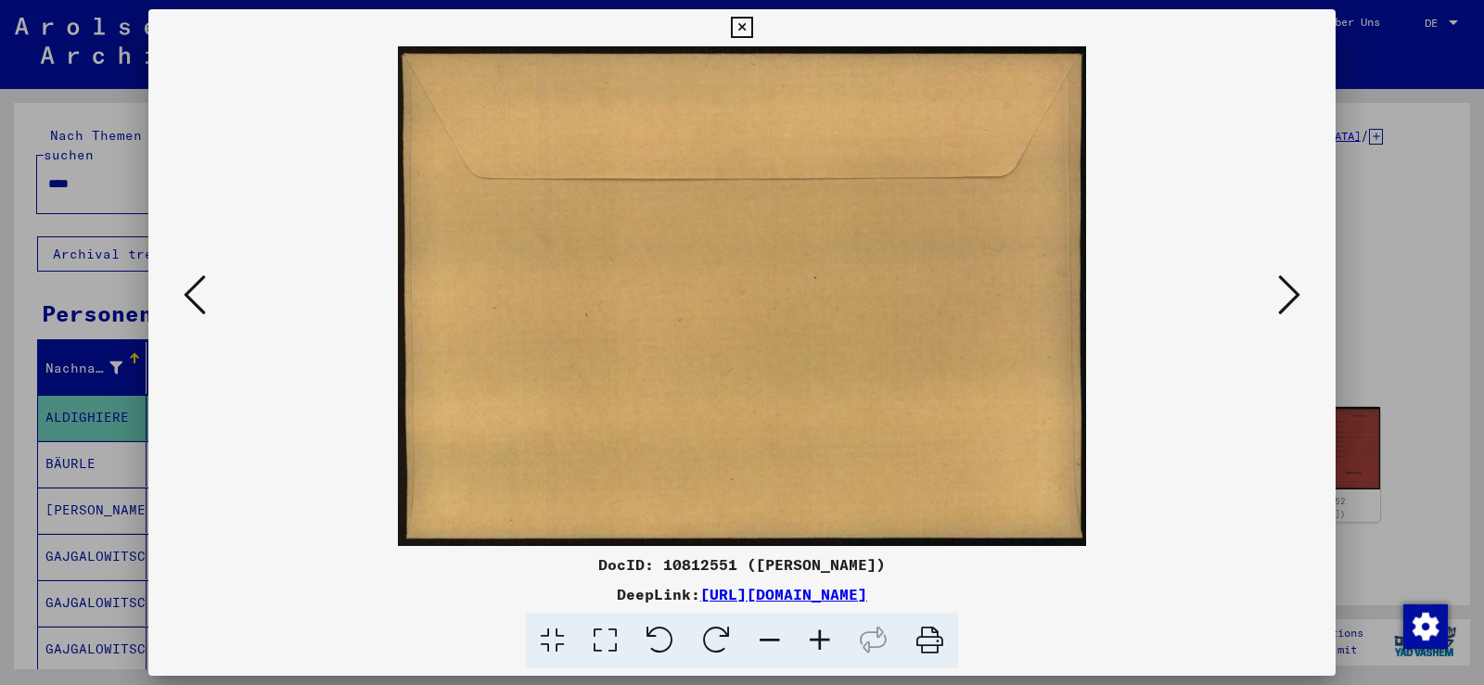
click at [185, 313] on icon at bounding box center [195, 295] width 22 height 45
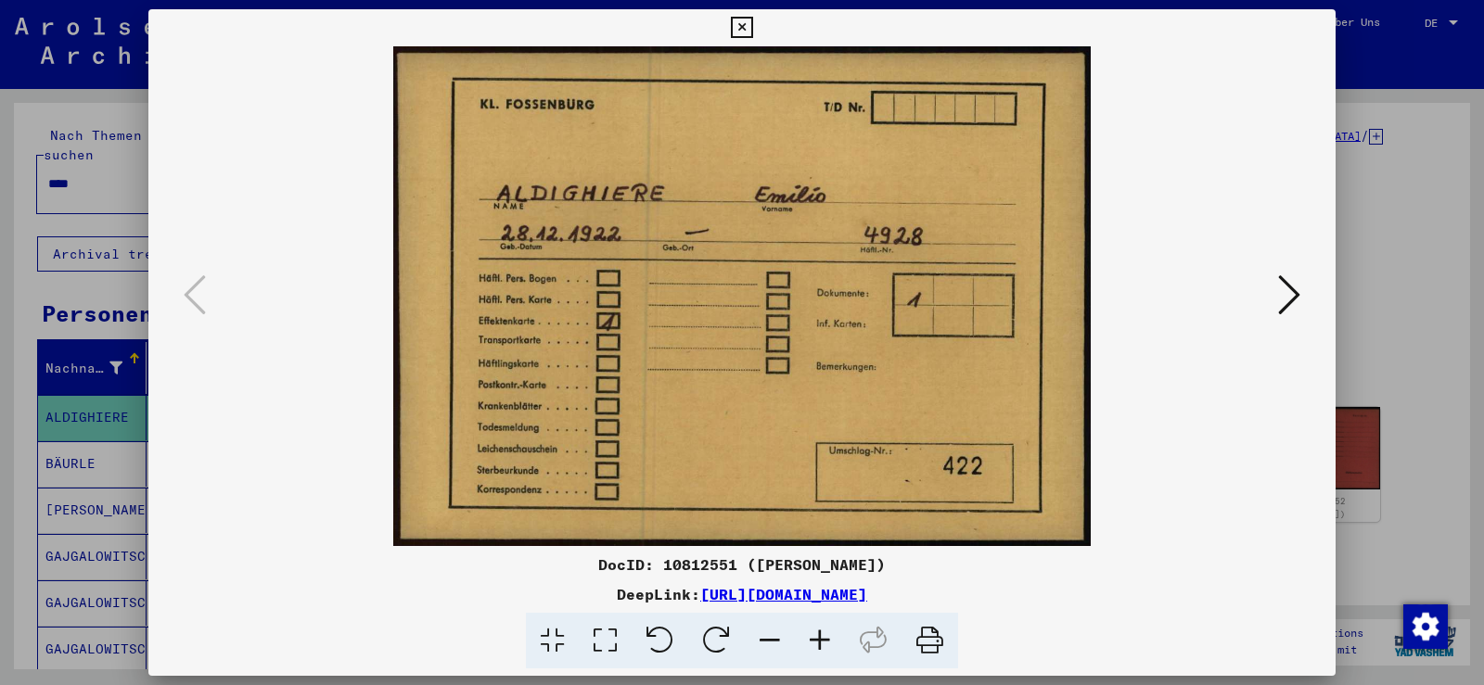
click at [740, 42] on button at bounding box center [741, 27] width 32 height 37
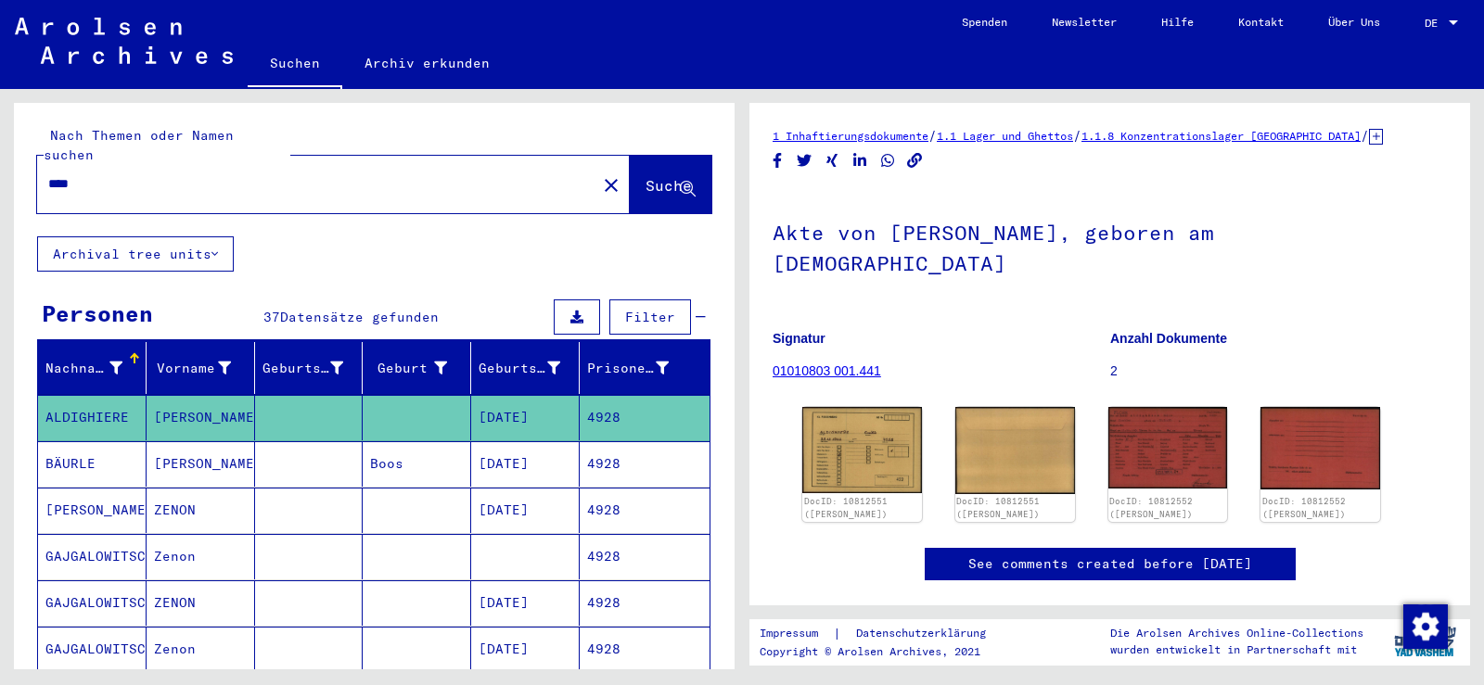
click at [600, 174] on mat-icon "close" at bounding box center [611, 185] width 22 height 22
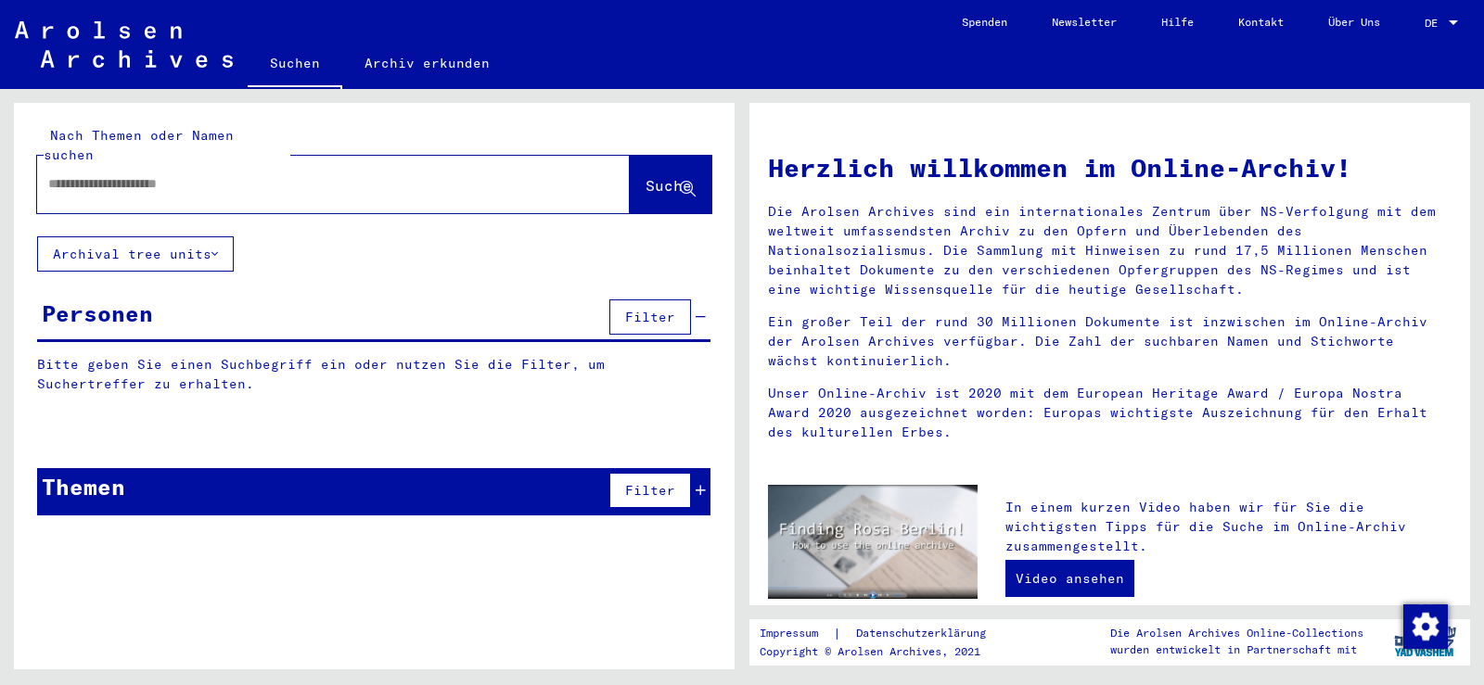
click at [418, 174] on input "text" at bounding box center [311, 183] width 526 height 19
paste input "*****"
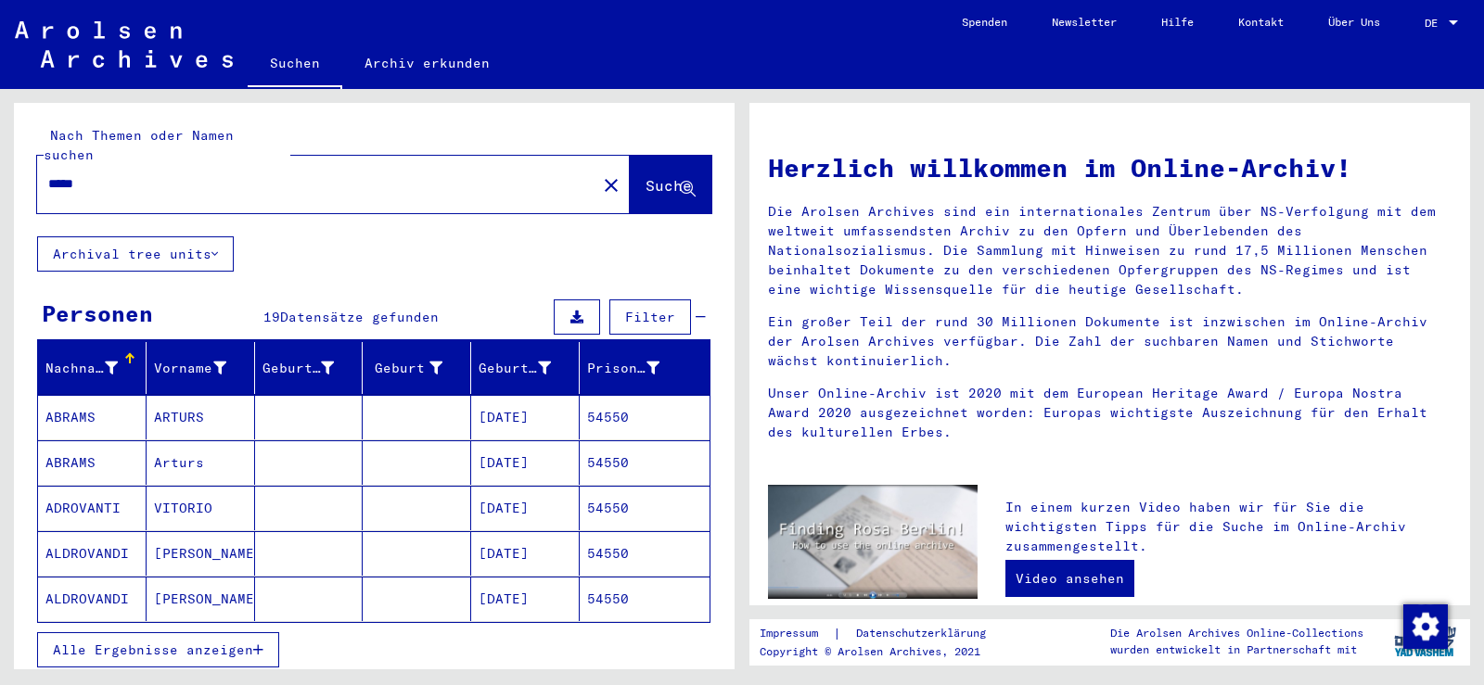
click at [147, 490] on mat-cell "VITORIO" at bounding box center [201, 508] width 108 height 45
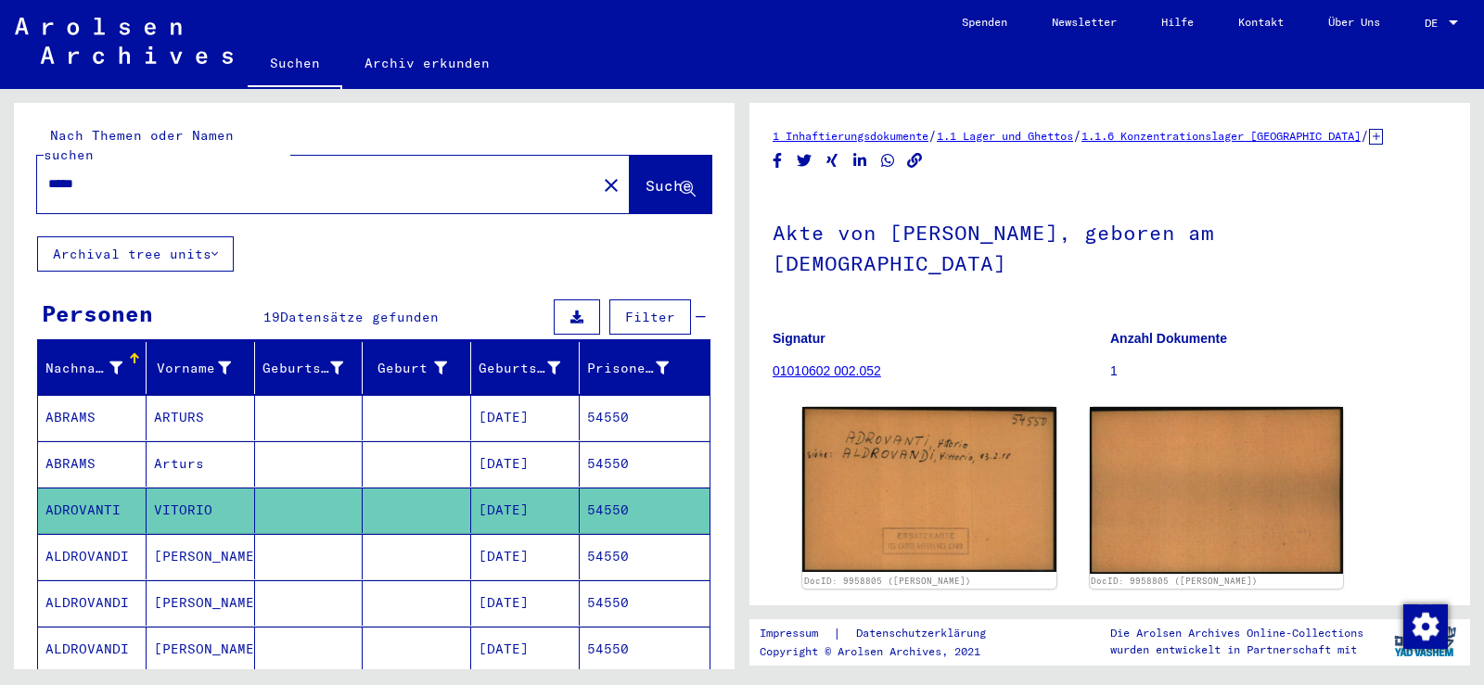
click at [324, 538] on mat-cell at bounding box center [309, 556] width 108 height 45
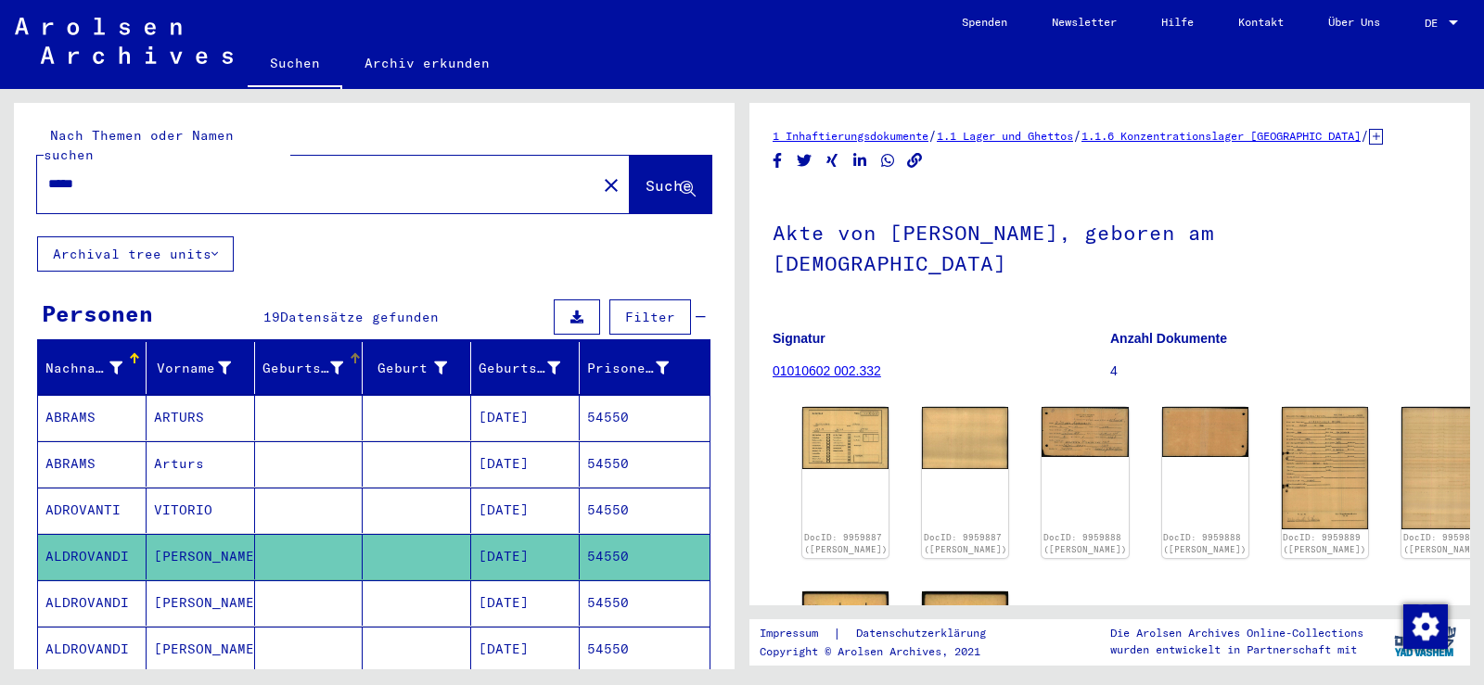
scroll to position [93, 0]
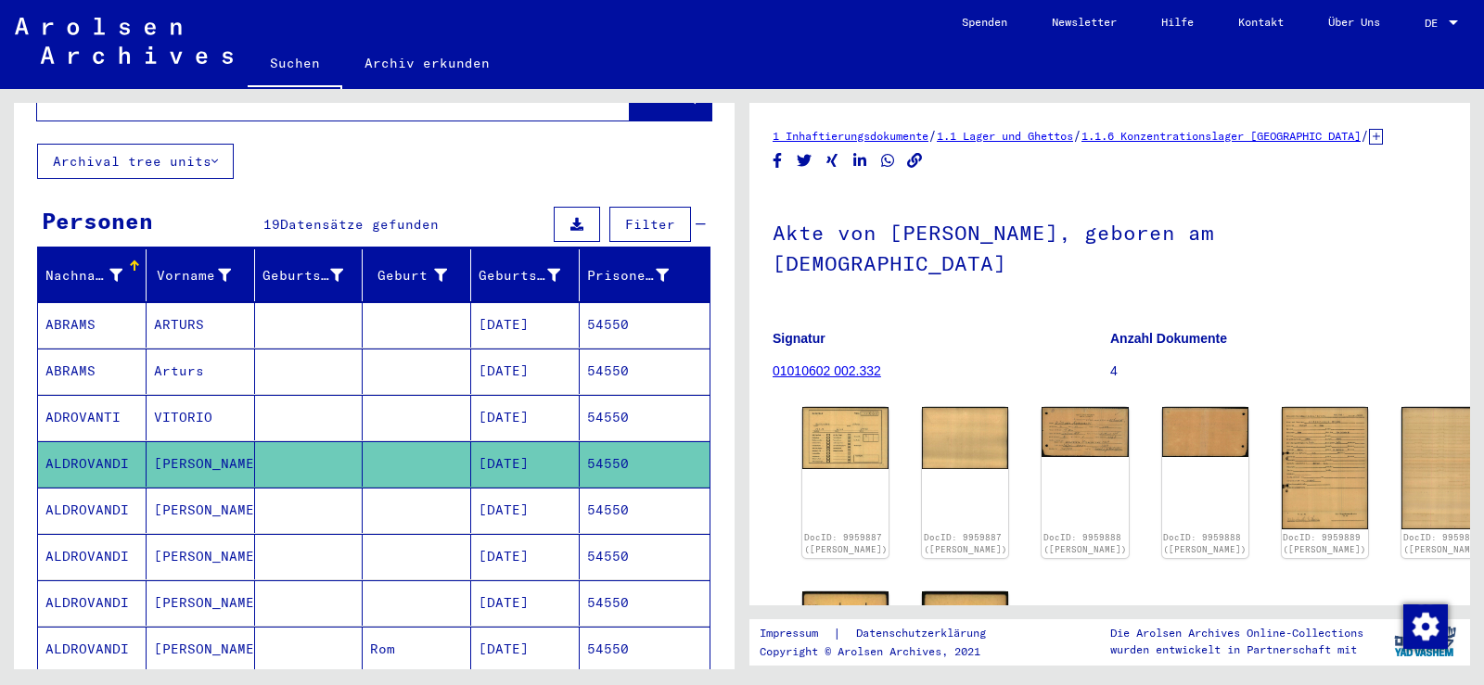
click at [304, 396] on mat-cell at bounding box center [309, 417] width 108 height 45
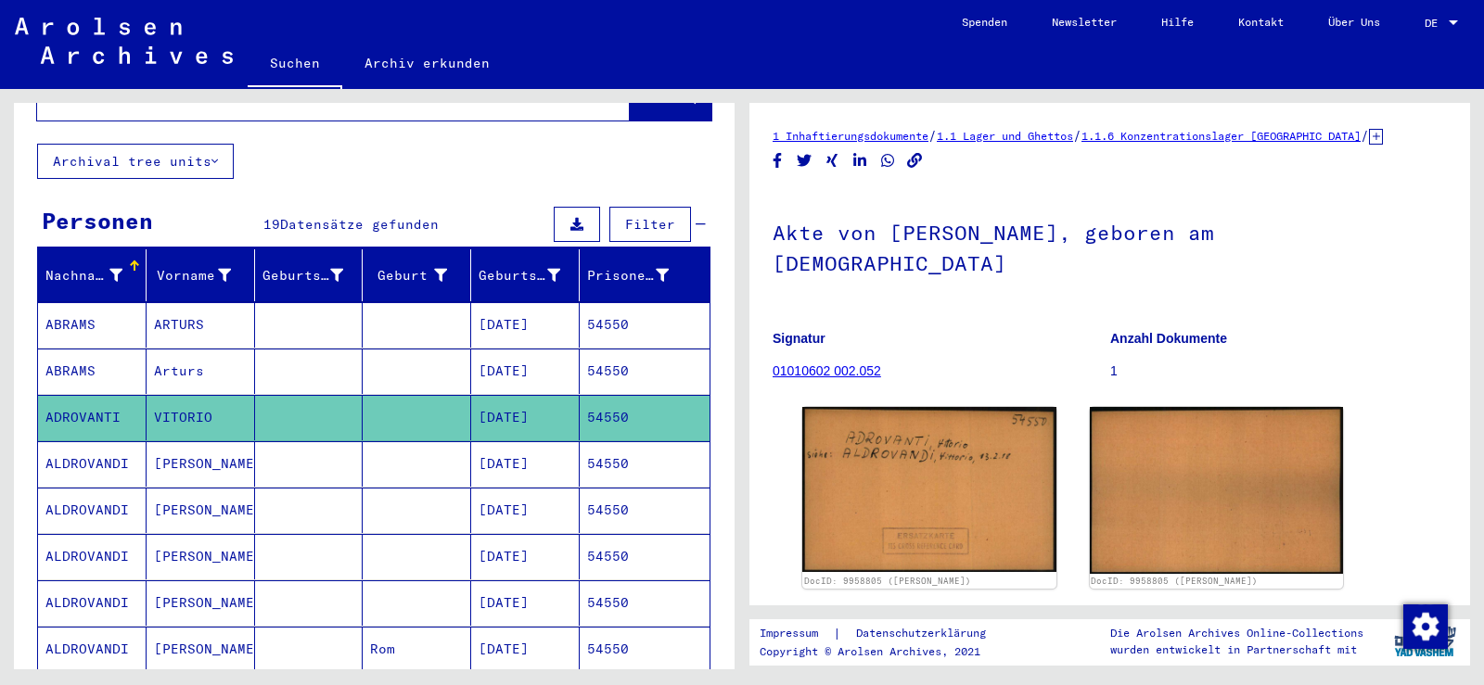
click at [299, 465] on mat-cell at bounding box center [309, 463] width 108 height 45
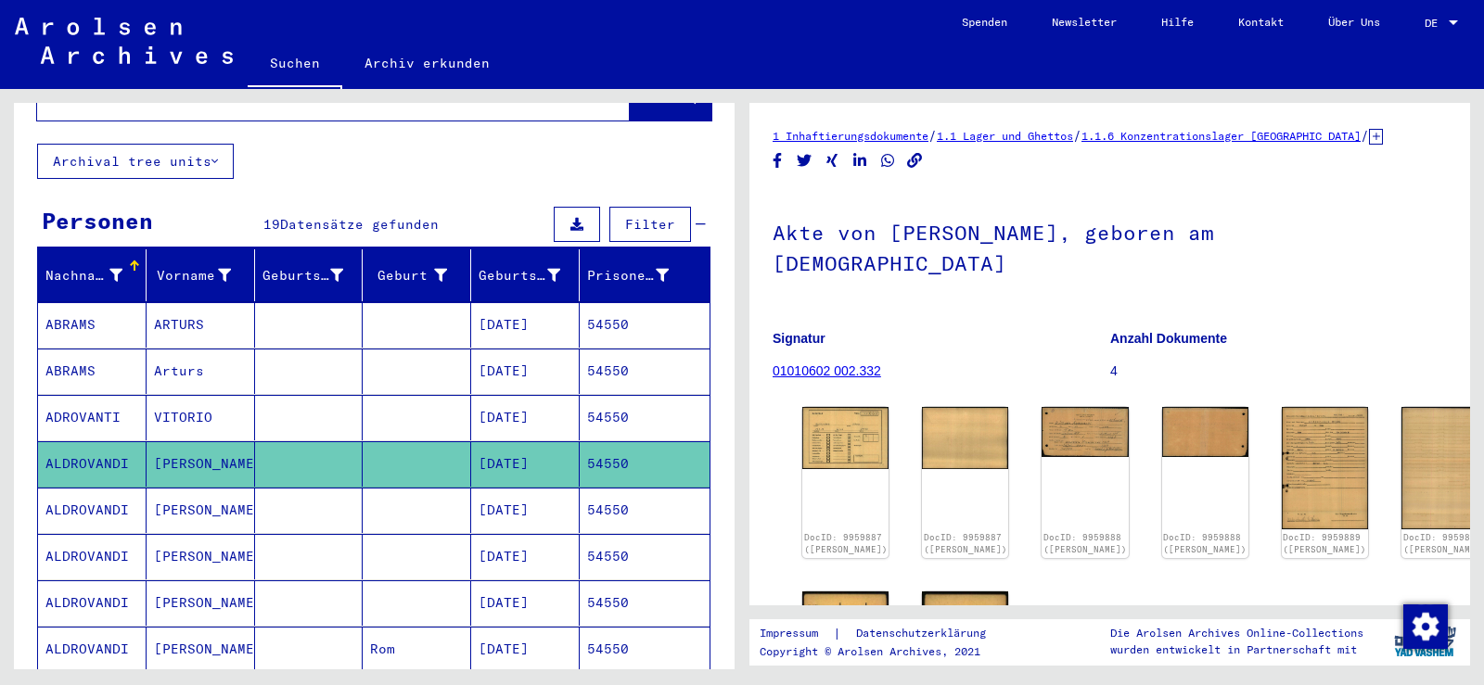
click at [333, 489] on mat-cell at bounding box center [309, 510] width 108 height 45
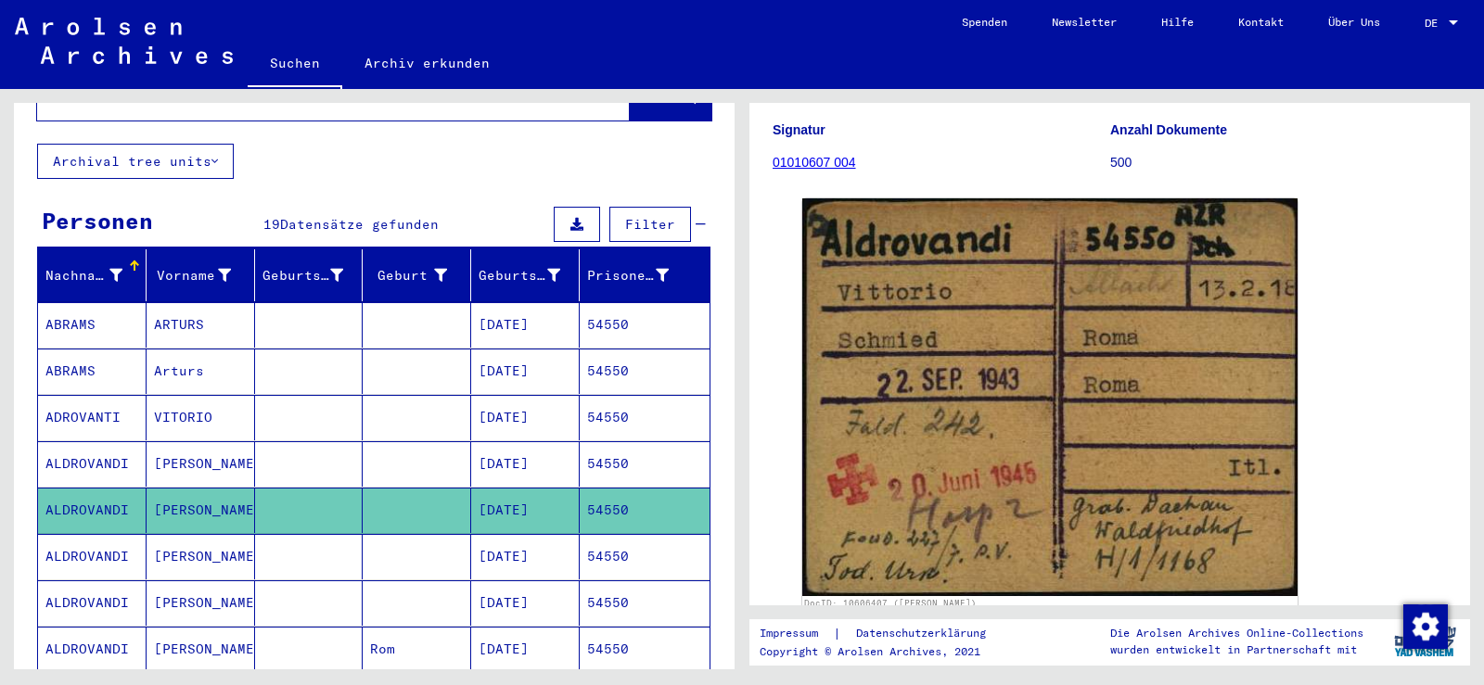
scroll to position [185, 0]
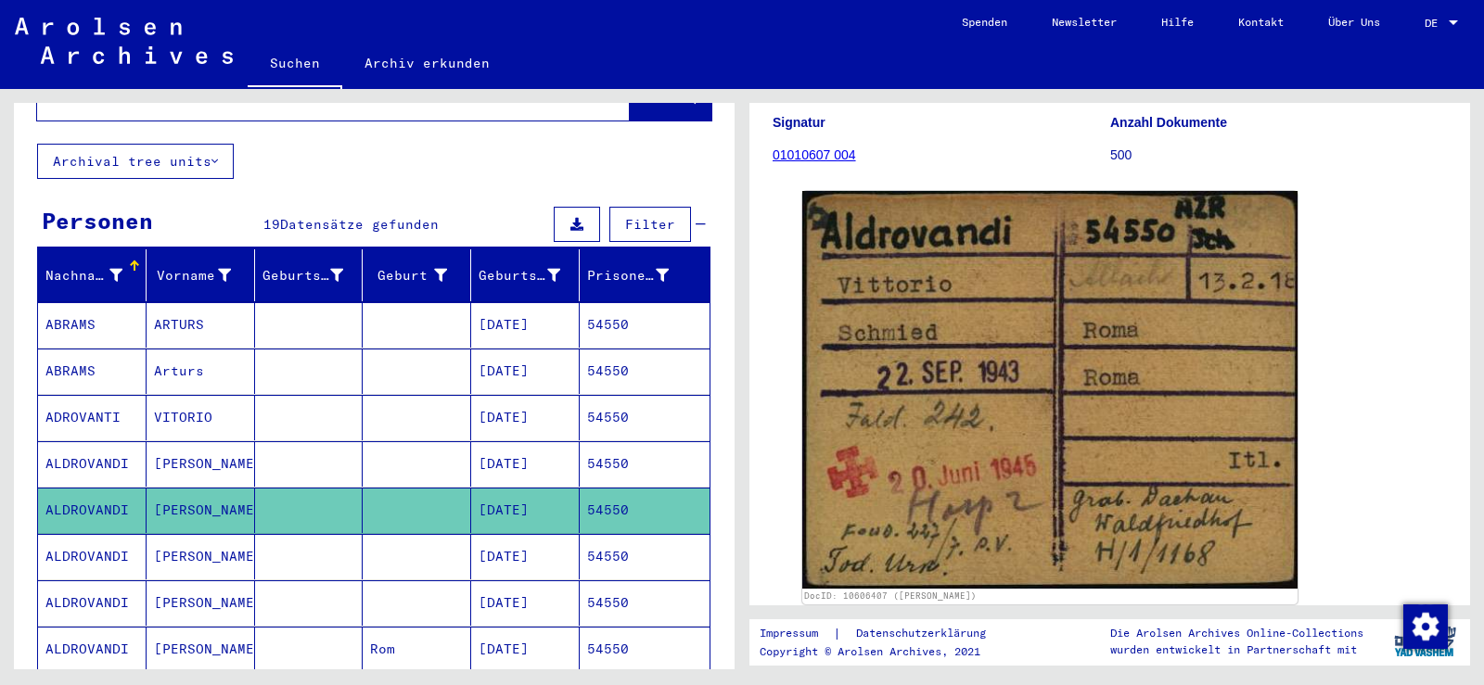
click at [262, 441] on mat-cell at bounding box center [309, 463] width 108 height 45
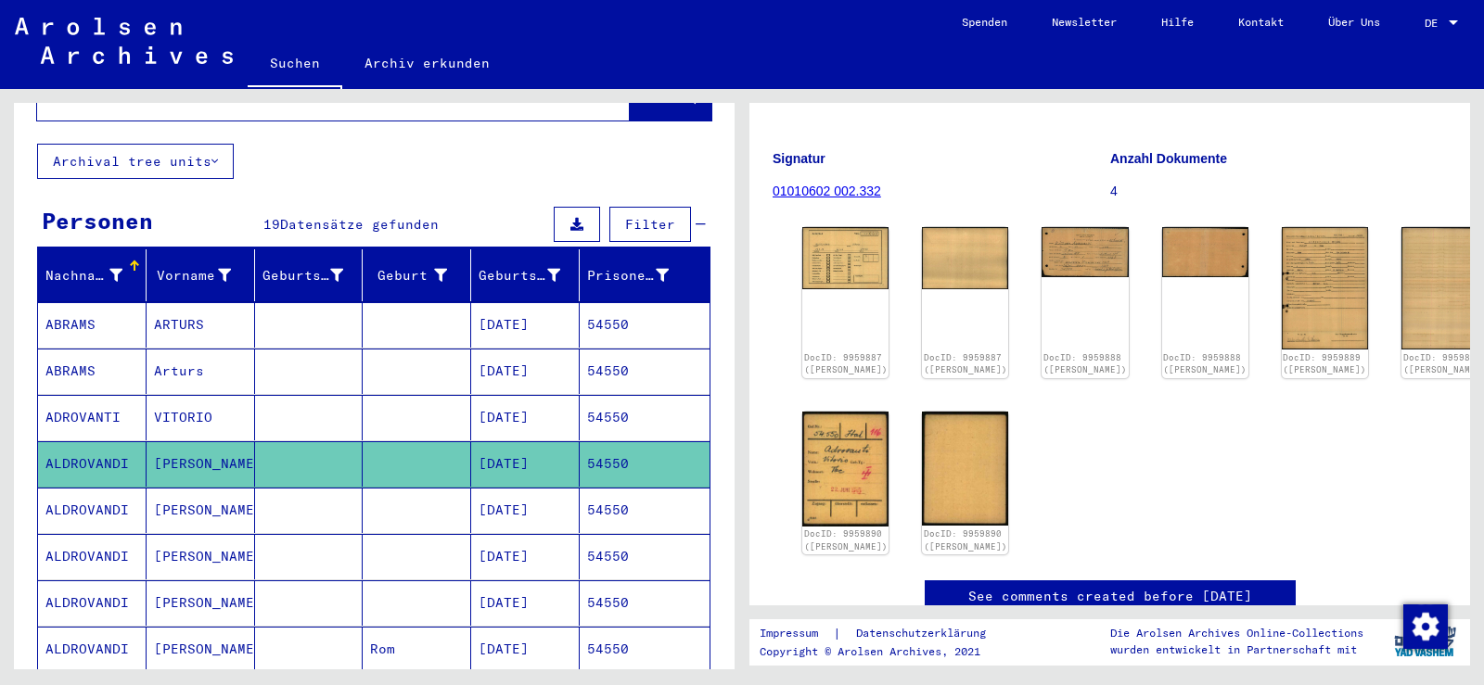
scroll to position [185, 0]
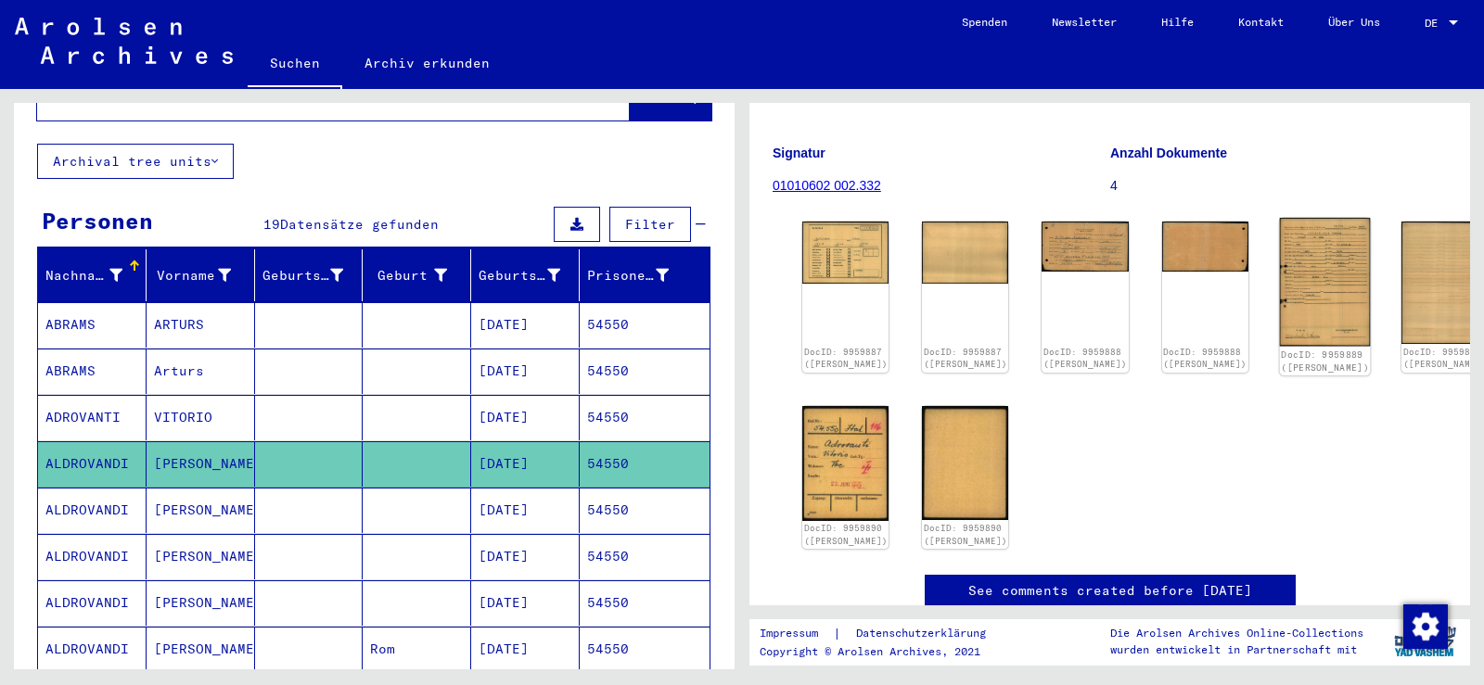
click at [1279, 222] on img at bounding box center [1324, 282] width 91 height 128
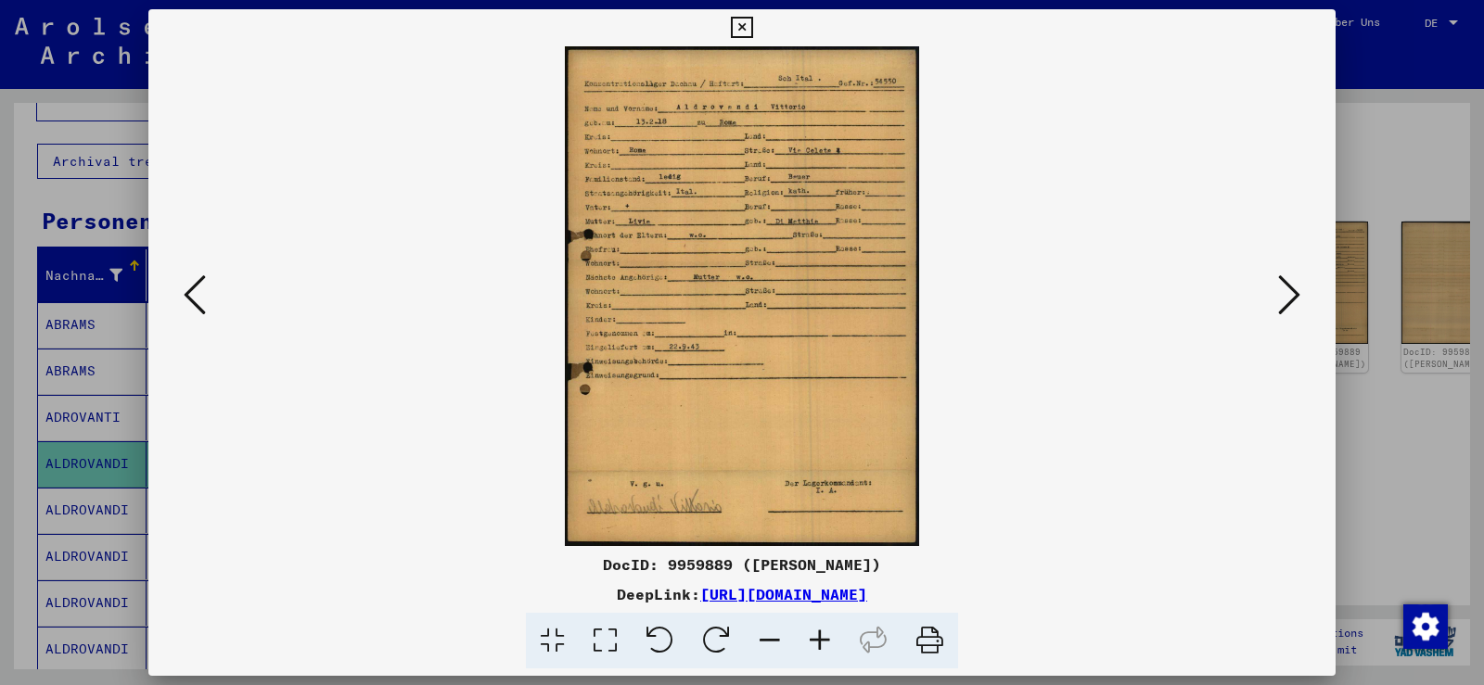
click at [820, 648] on icon at bounding box center [820, 641] width 50 height 57
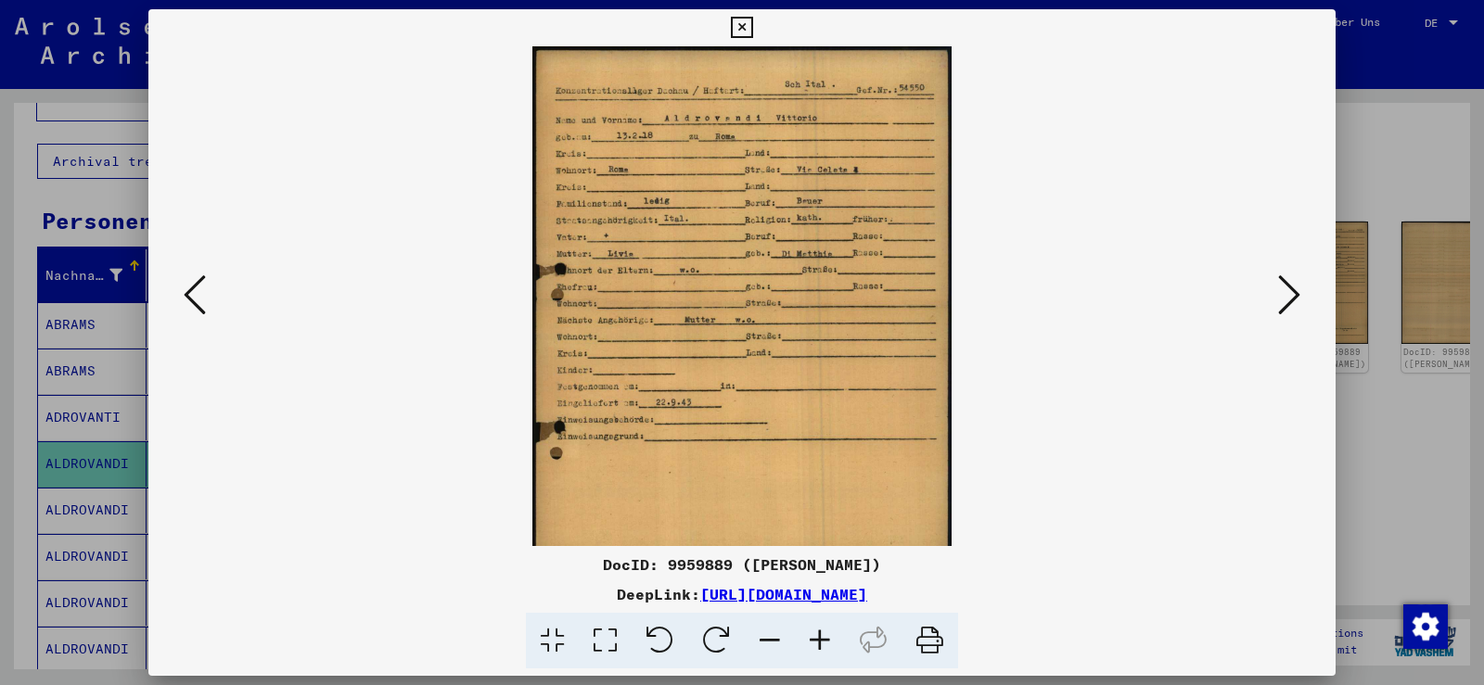
click at [820, 648] on icon at bounding box center [820, 641] width 50 height 57
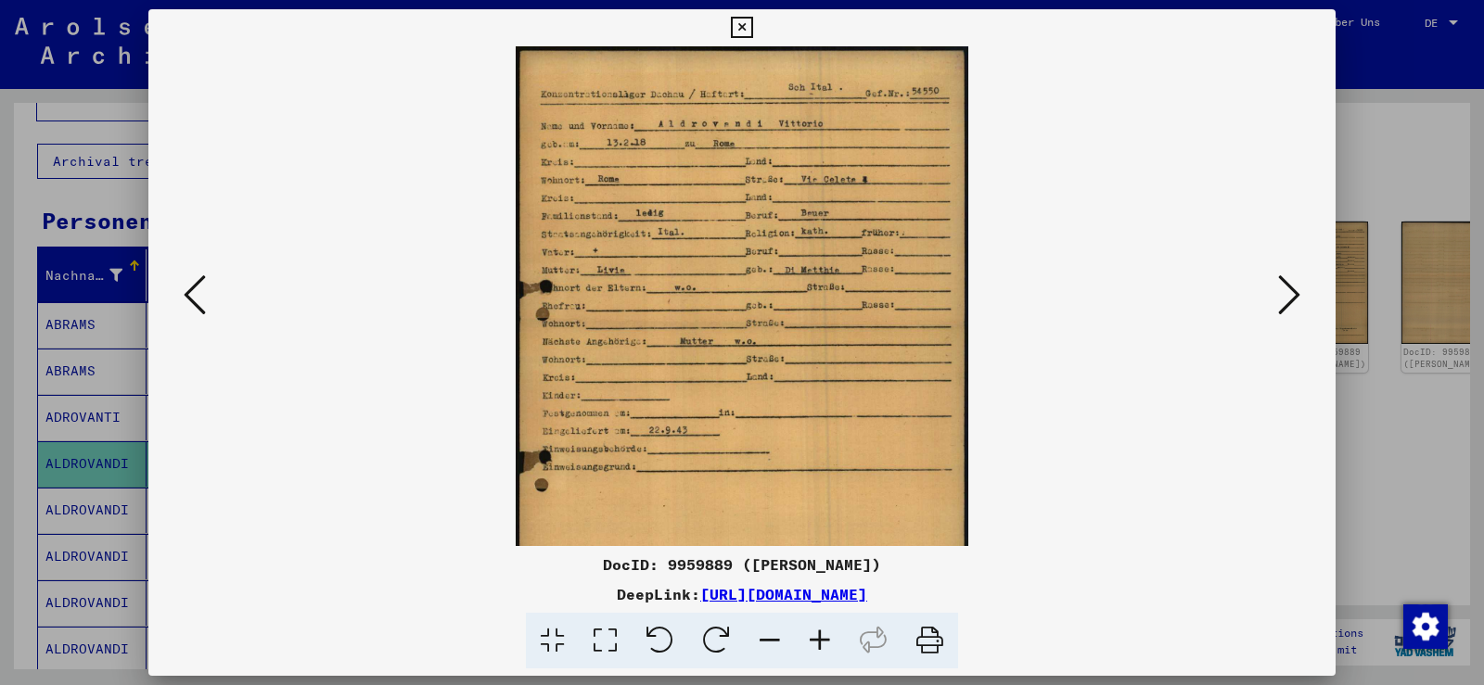
click at [820, 648] on icon at bounding box center [820, 641] width 50 height 57
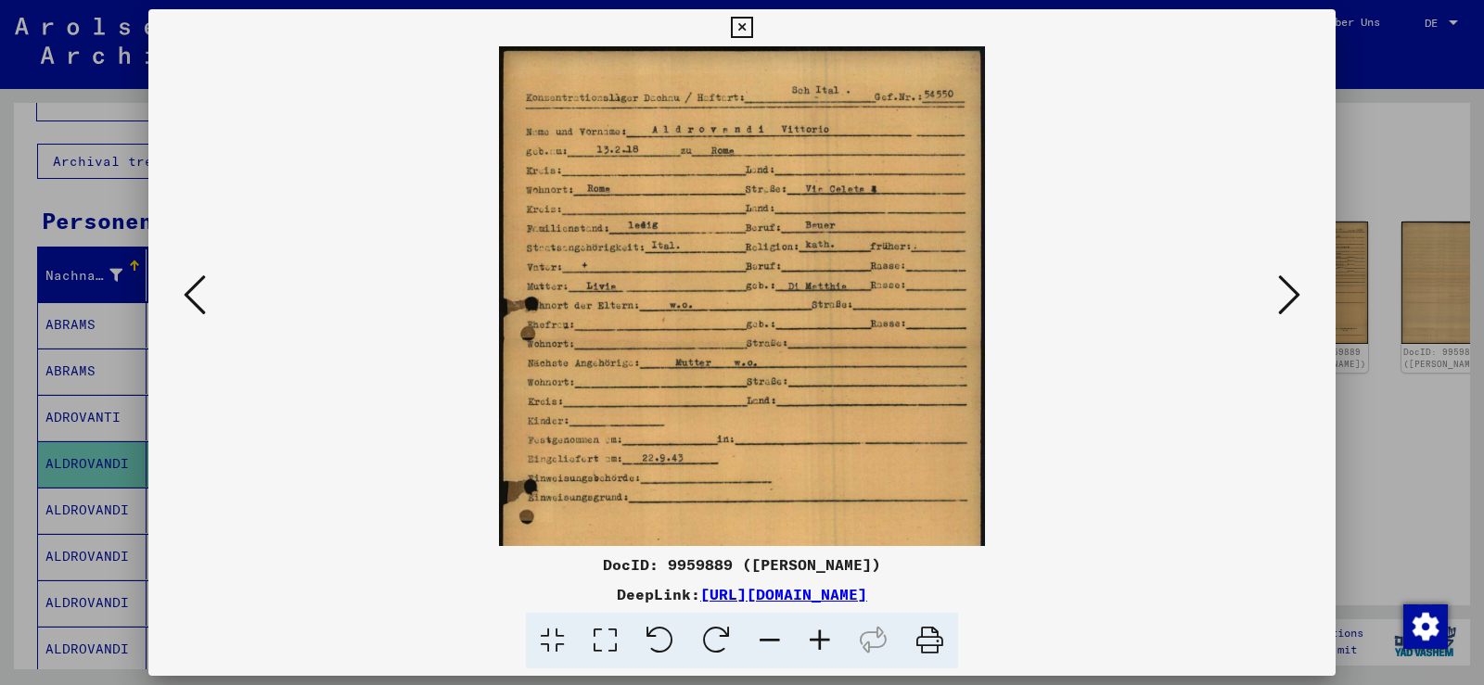
click at [820, 648] on icon at bounding box center [820, 641] width 50 height 57
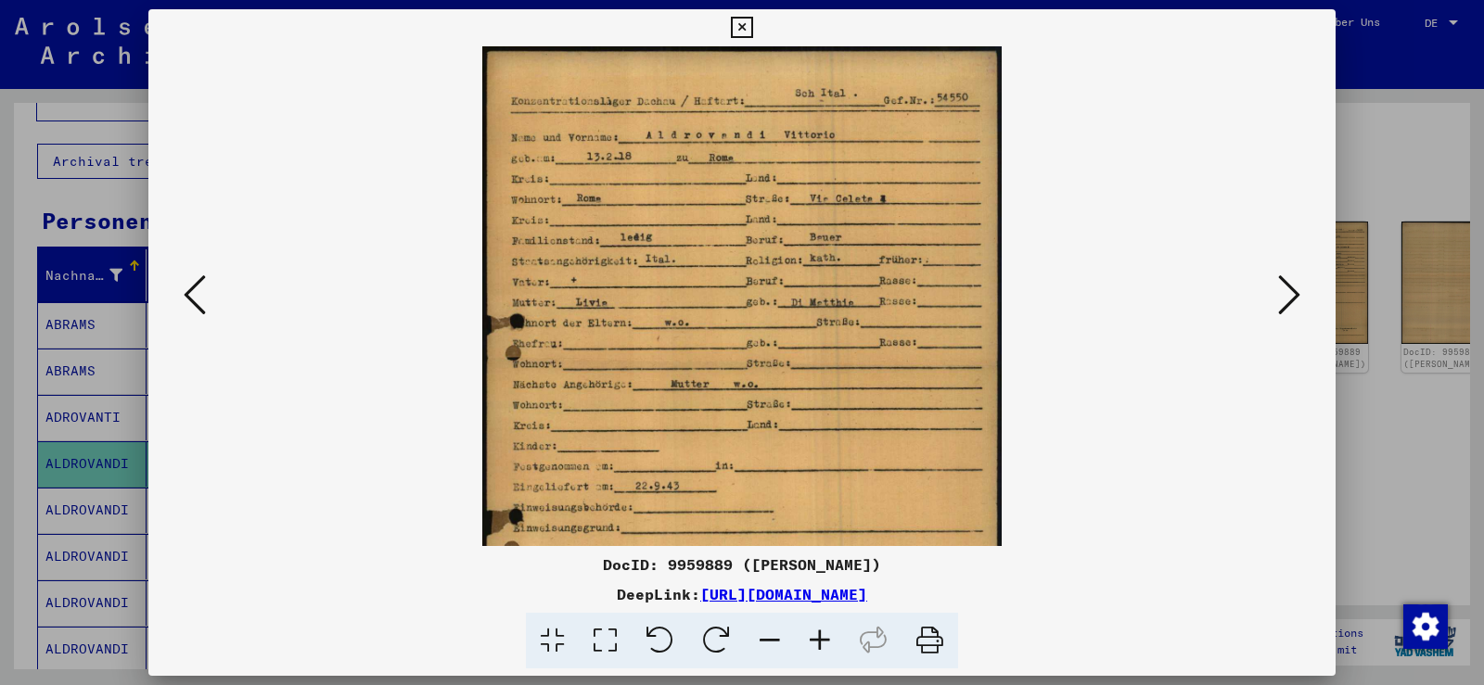
click at [820, 648] on icon at bounding box center [820, 641] width 50 height 57
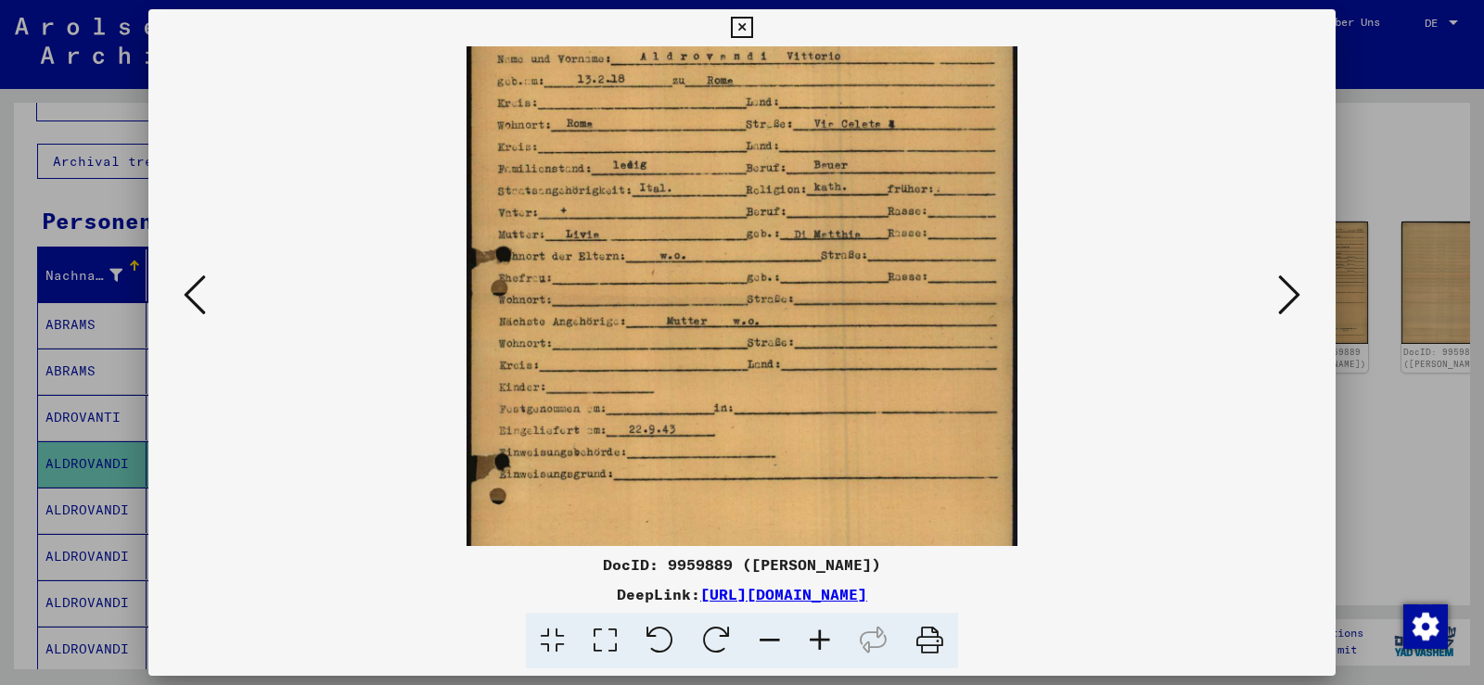
scroll to position [82, 0]
drag, startPoint x: 874, startPoint y: 401, endPoint x: 913, endPoint y: 391, distance: 40.9
click at [913, 391] on img at bounding box center [741, 354] width 551 height 778
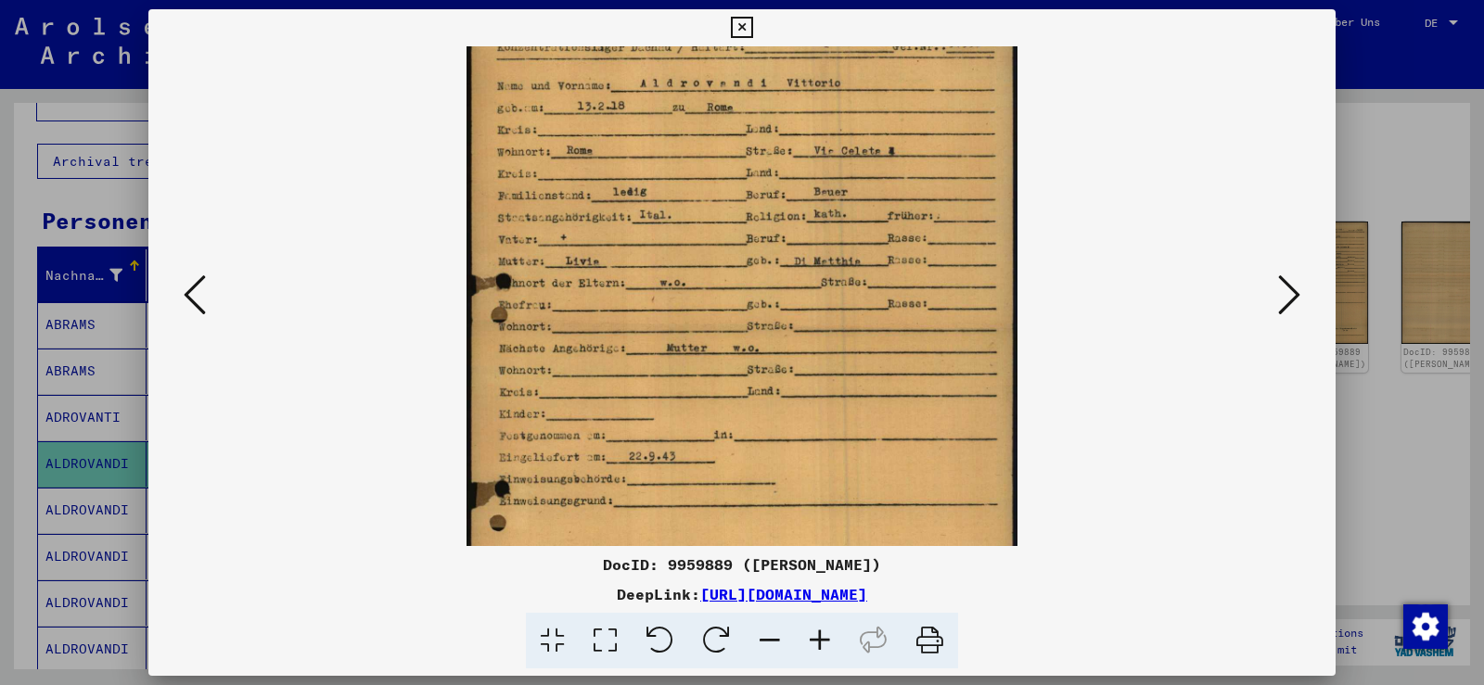
scroll to position [54, 0]
drag, startPoint x: 849, startPoint y: 303, endPoint x: 847, endPoint y: 319, distance: 16.0
click at [847, 319] on img at bounding box center [741, 382] width 551 height 778
click at [742, 27] on icon at bounding box center [741, 28] width 21 height 22
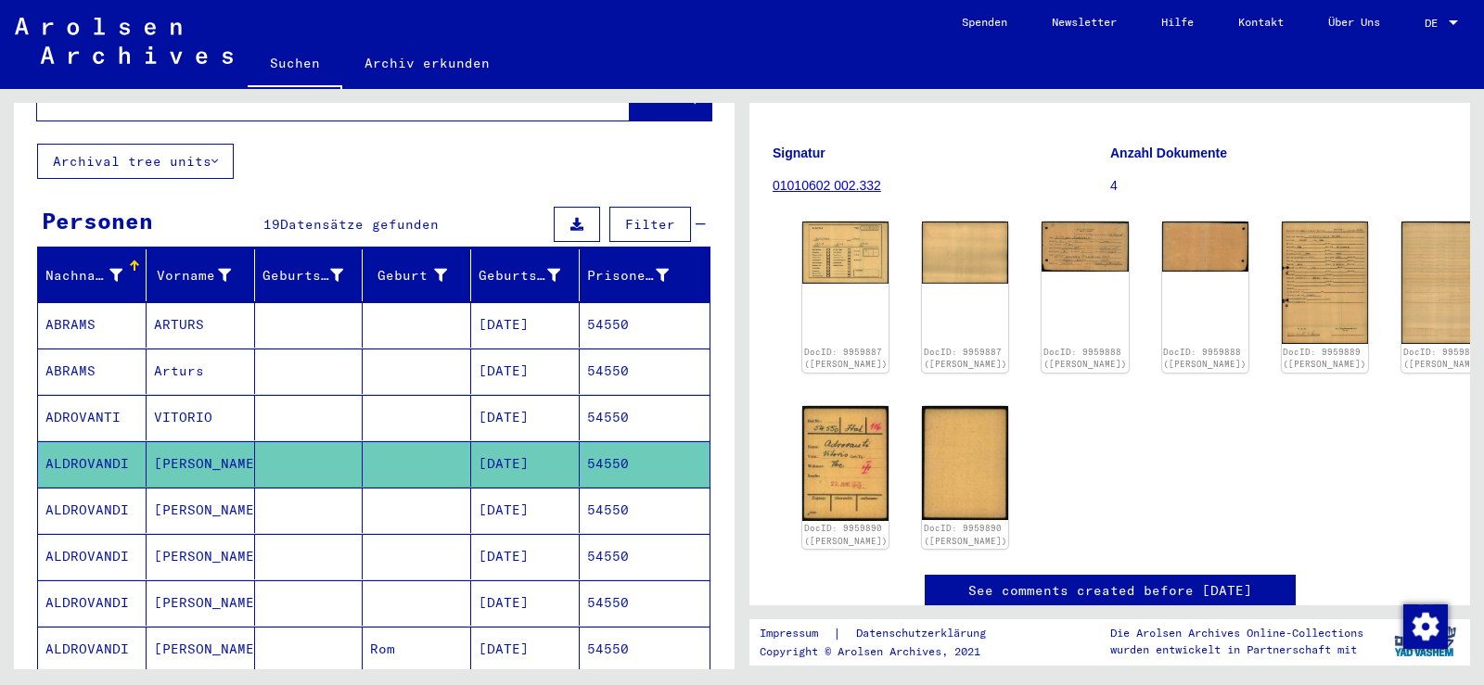
click at [274, 494] on mat-cell at bounding box center [309, 510] width 108 height 45
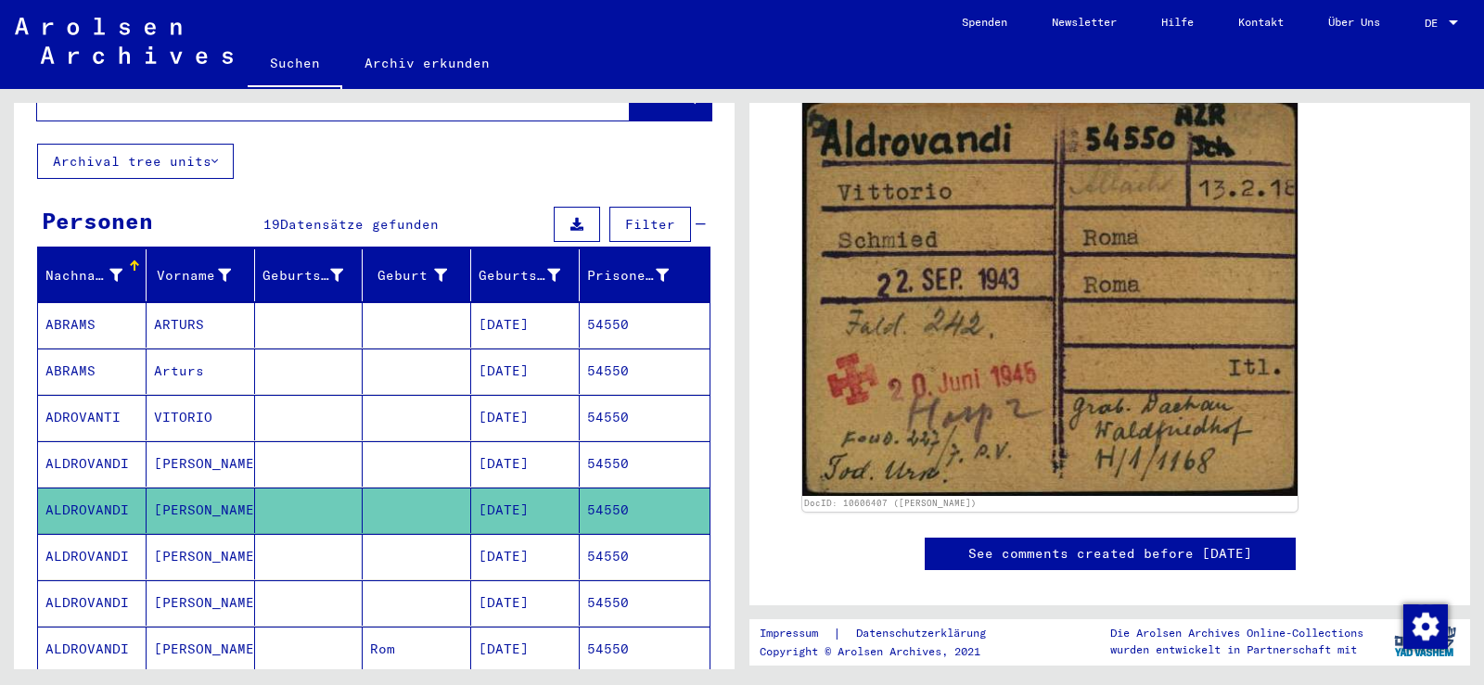
click at [279, 544] on mat-cell at bounding box center [309, 556] width 108 height 45
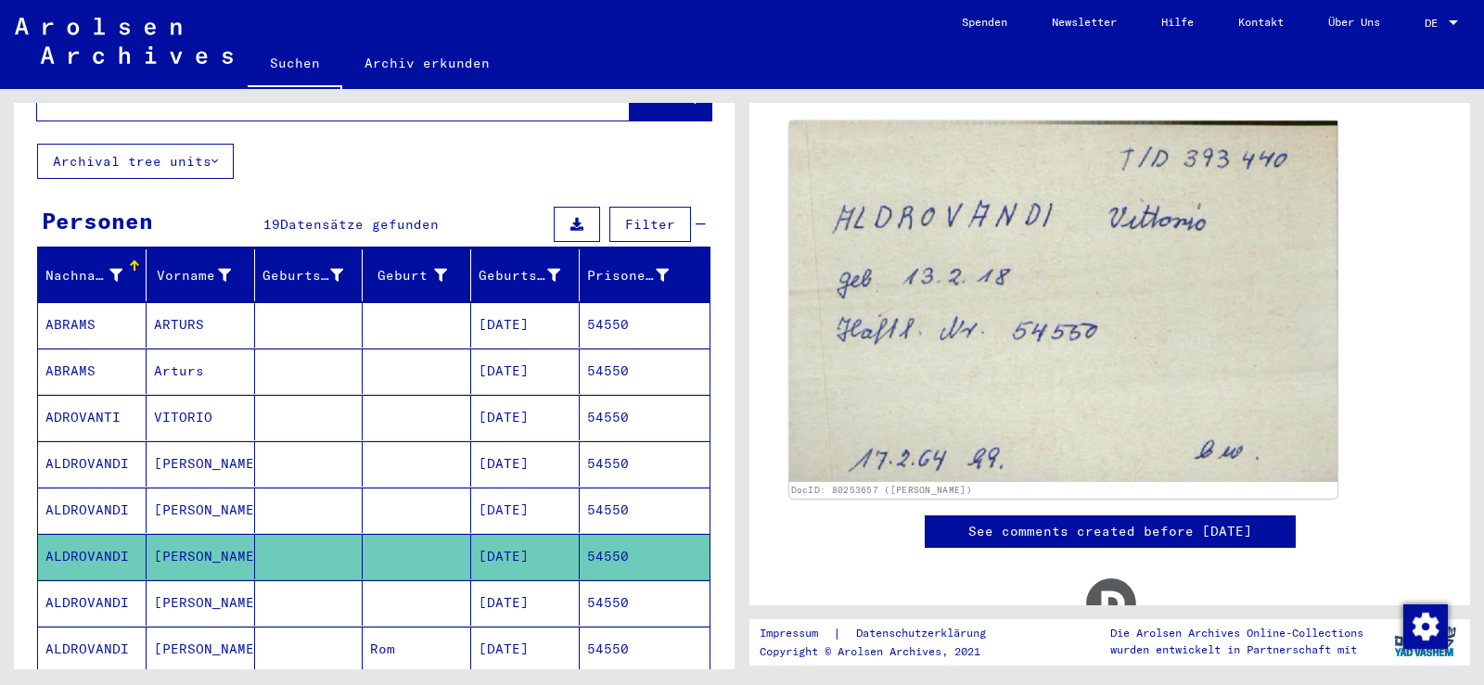
scroll to position [278, 0]
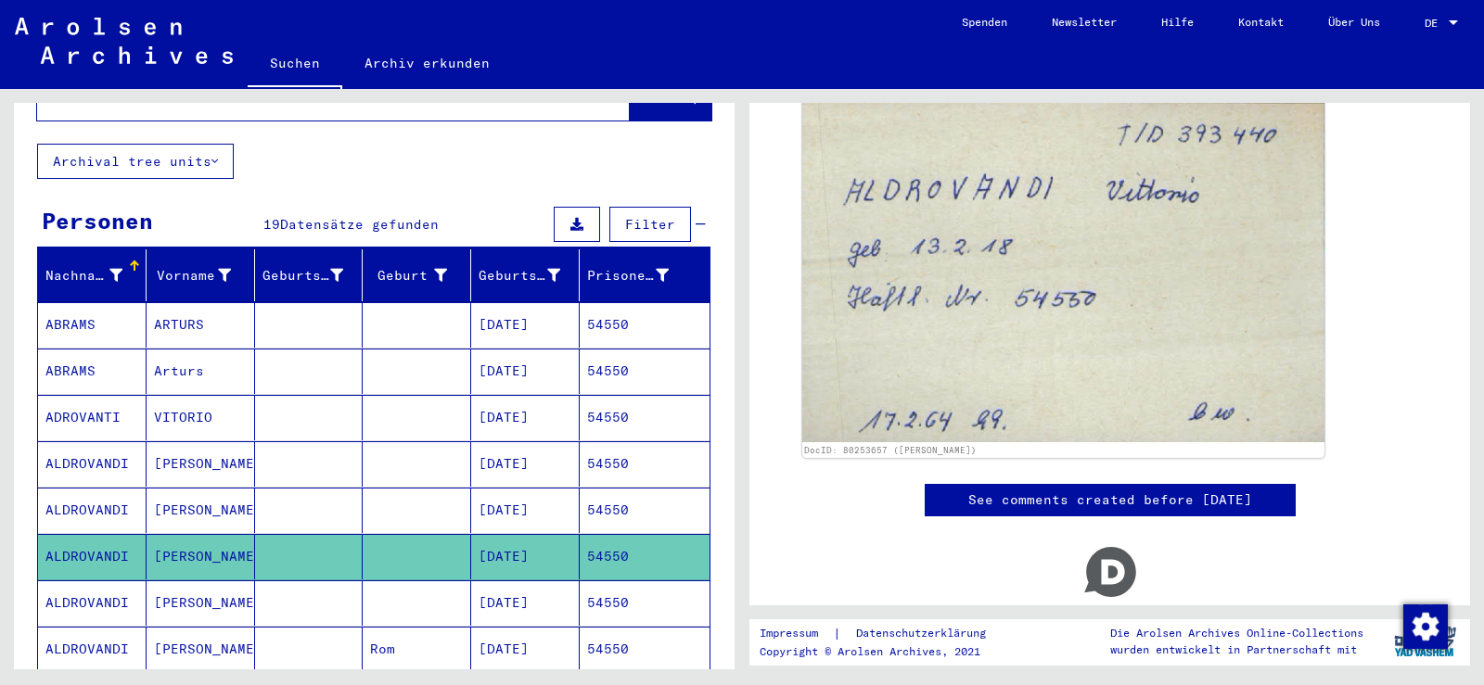
click at [293, 581] on mat-cell at bounding box center [309, 603] width 108 height 45
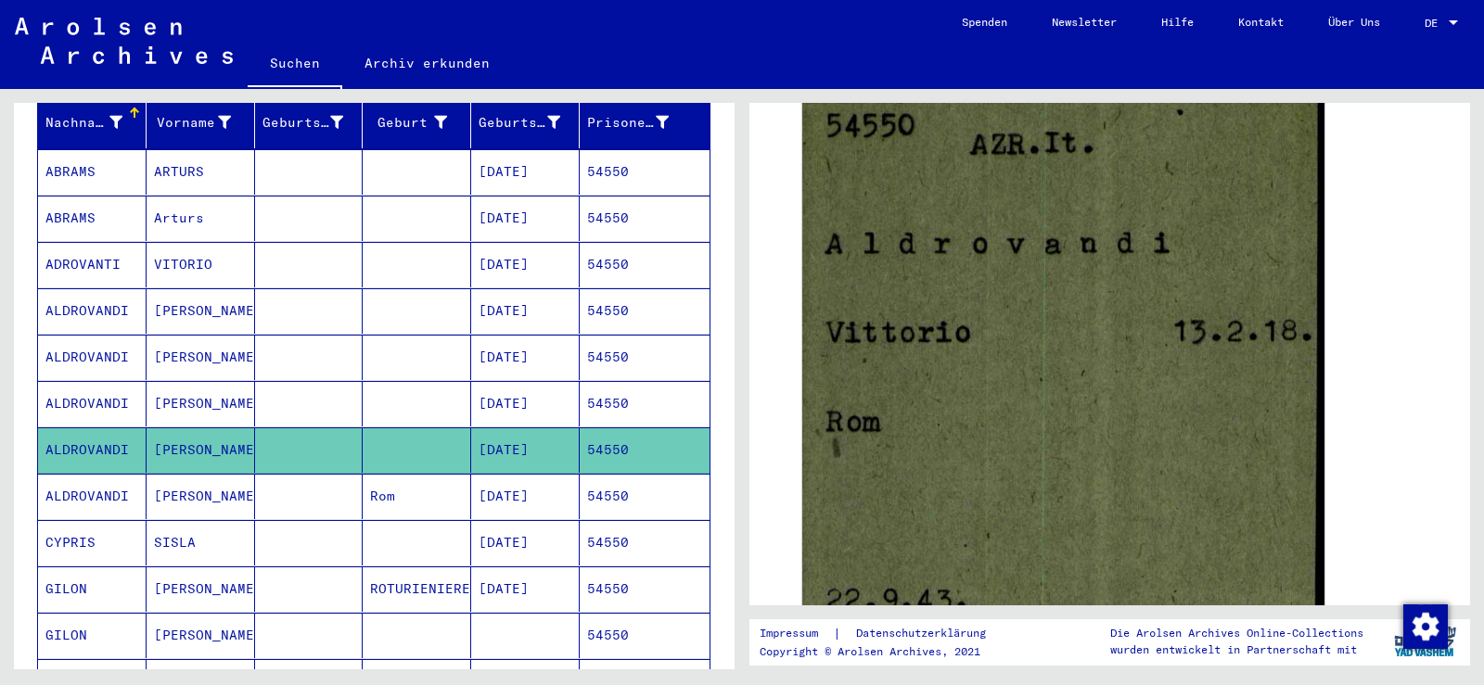
scroll to position [371, 0]
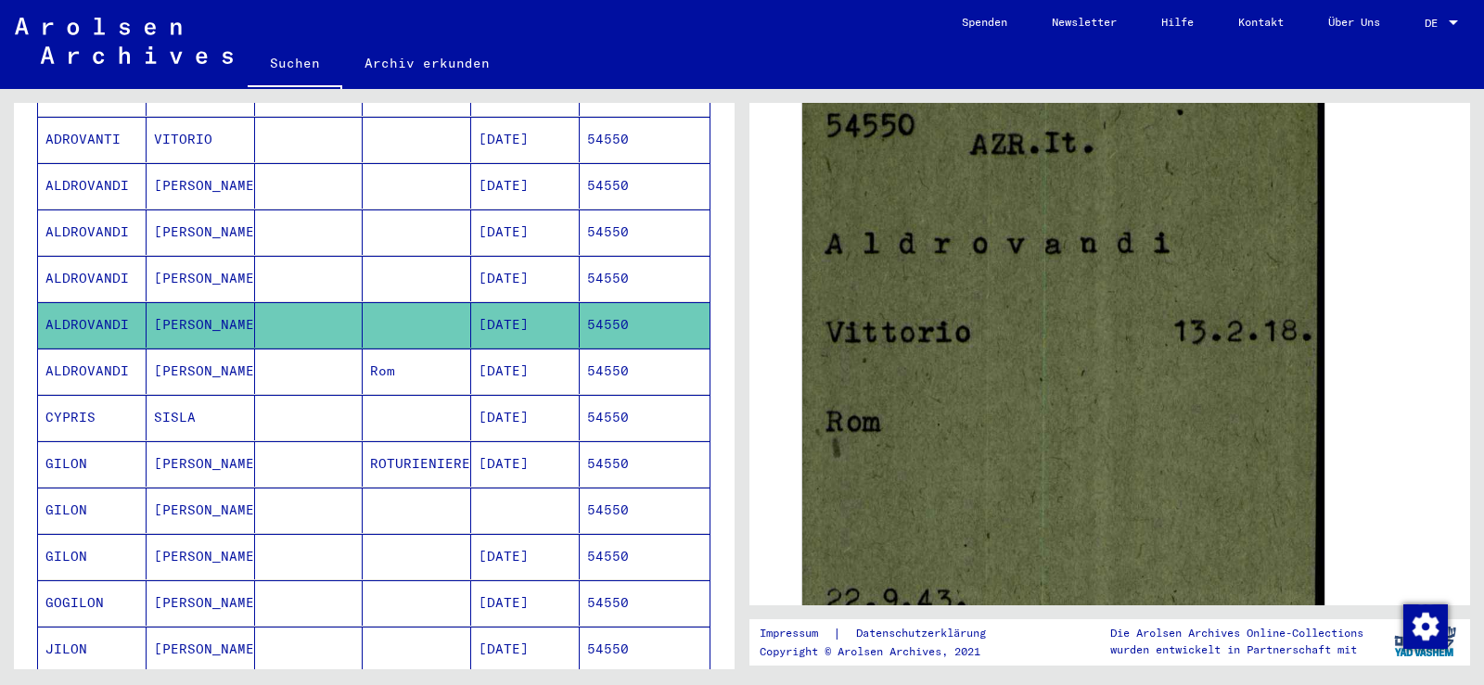
click at [260, 349] on mat-cell at bounding box center [309, 371] width 108 height 45
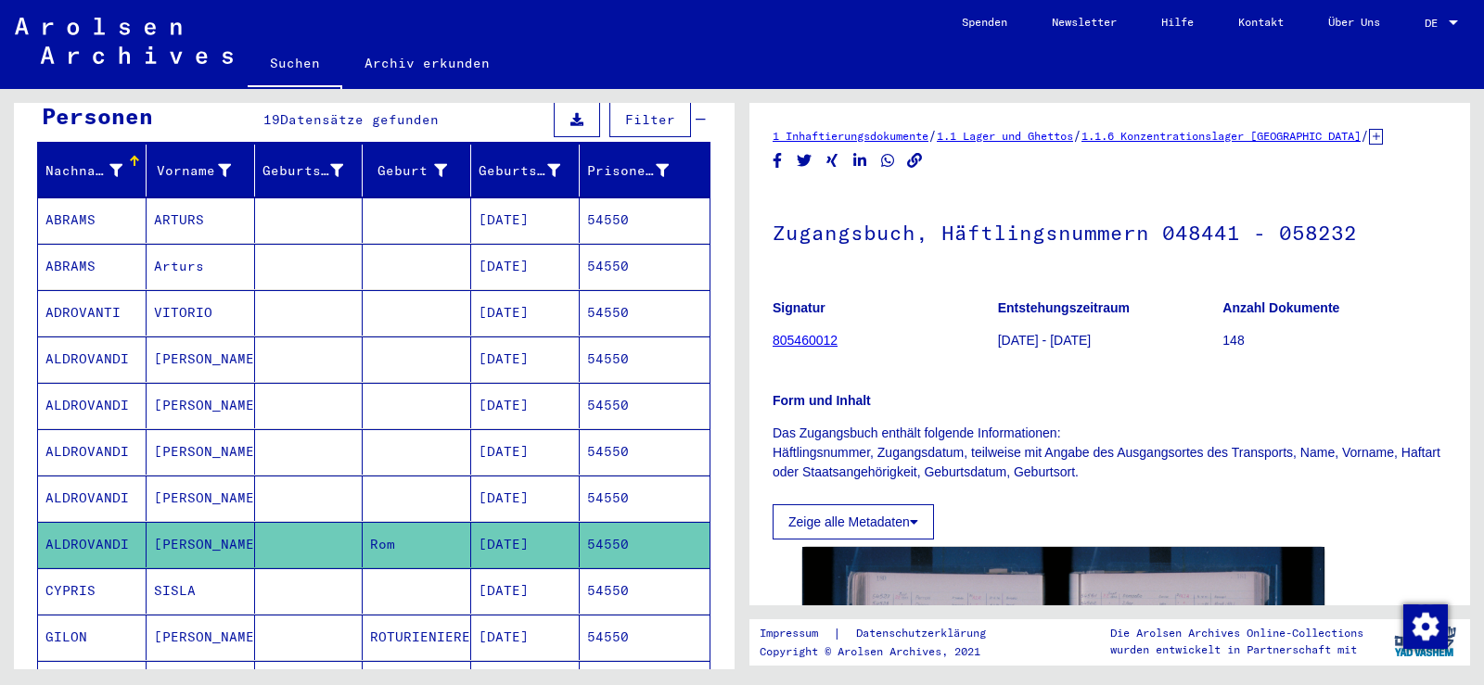
scroll to position [185, 0]
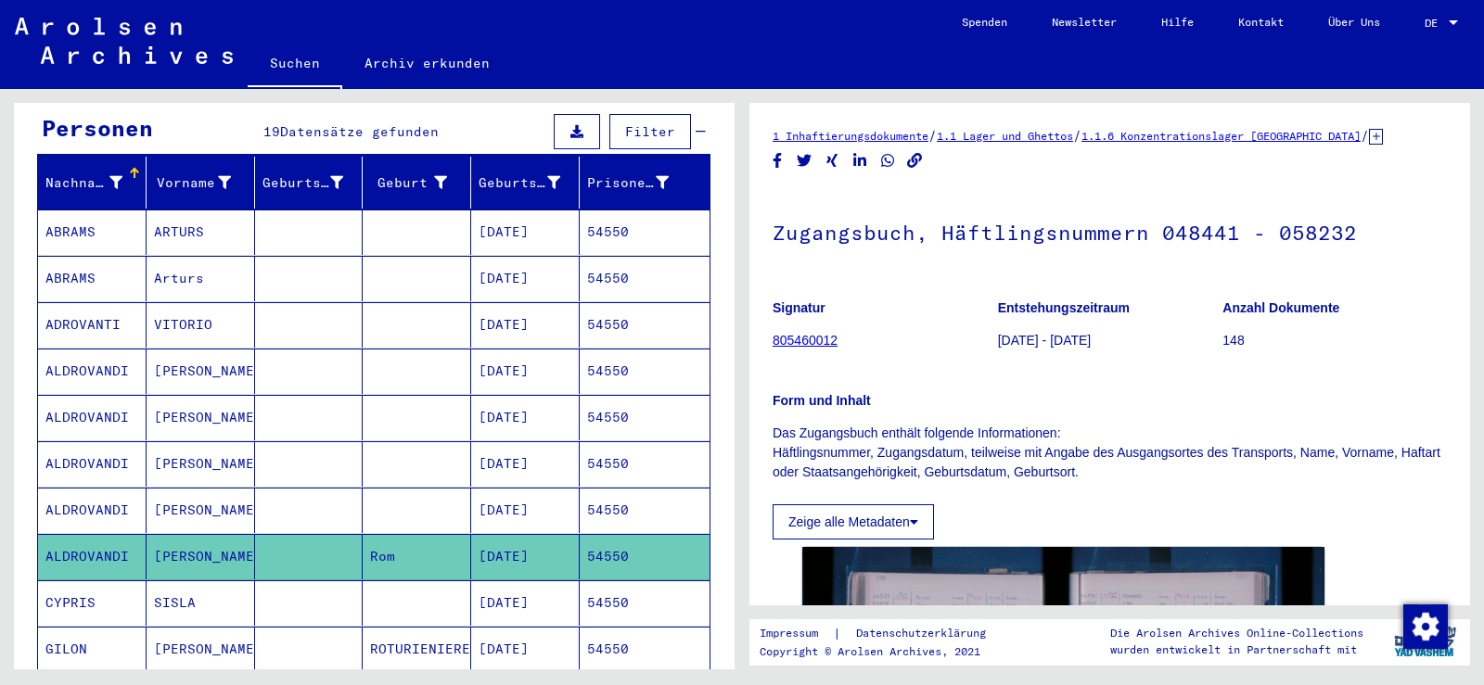
click at [288, 307] on mat-cell at bounding box center [309, 324] width 108 height 45
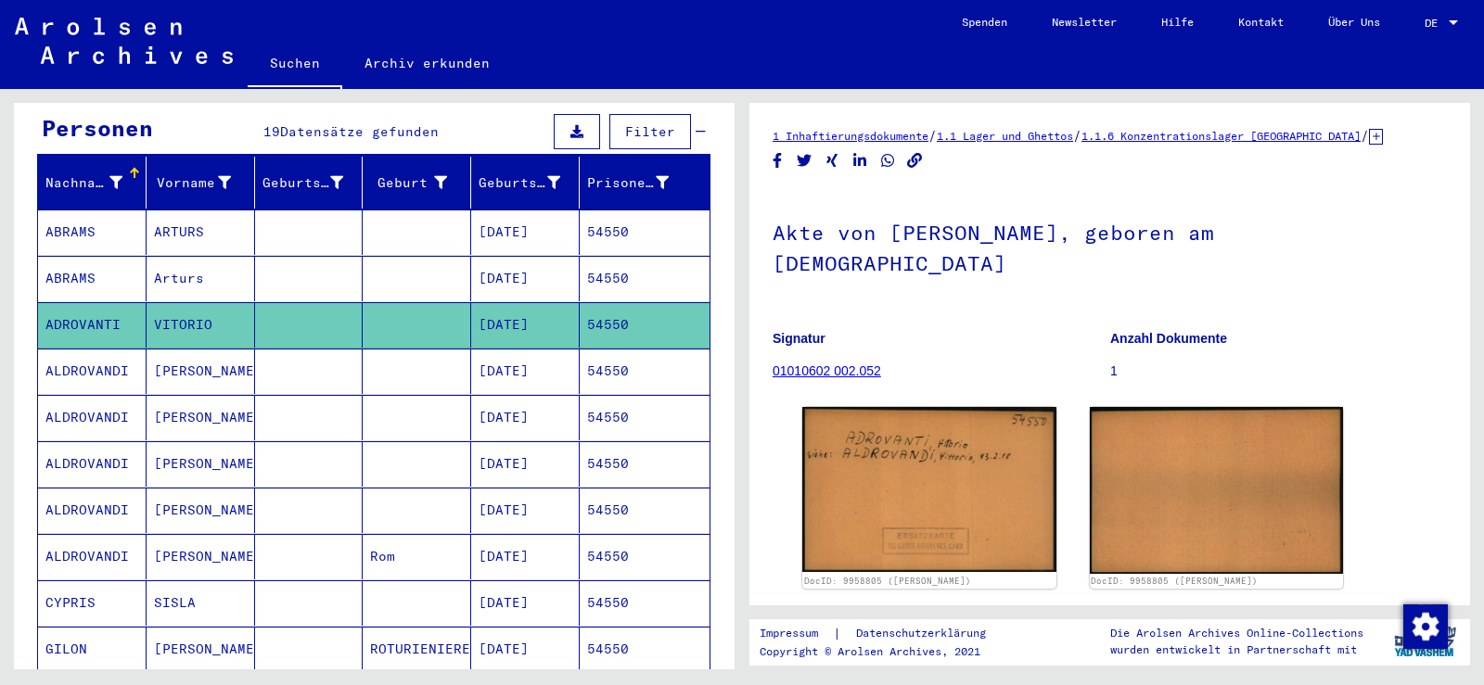
click at [376, 349] on mat-cell at bounding box center [417, 371] width 108 height 45
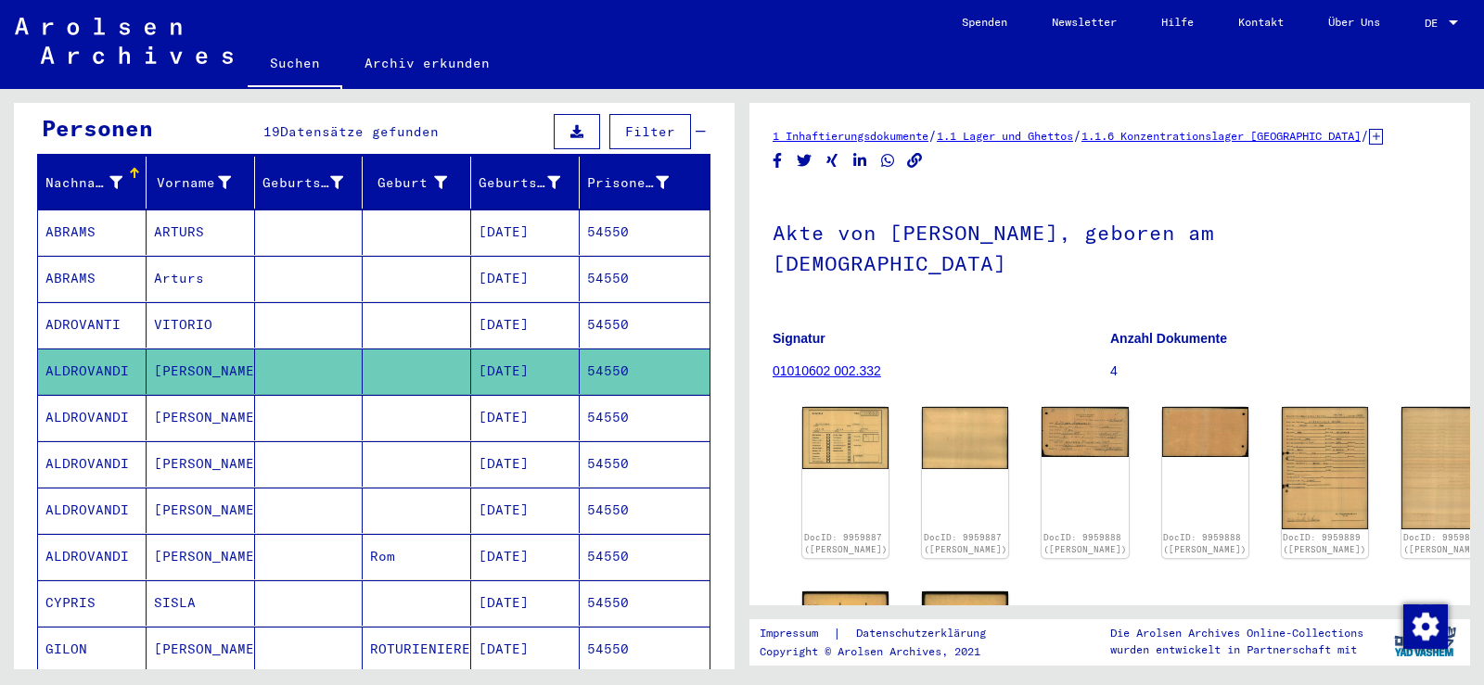
scroll to position [93, 0]
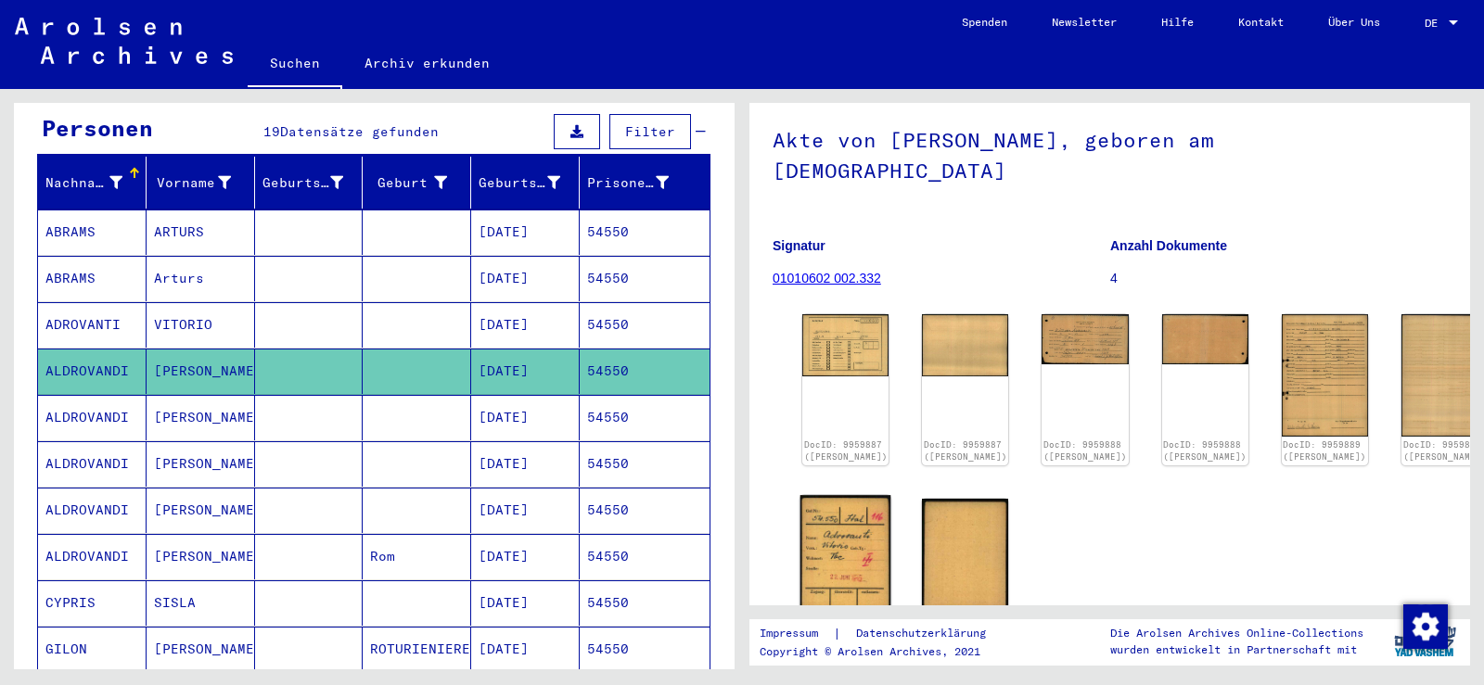
click at [845, 523] on img at bounding box center [845, 555] width 91 height 121
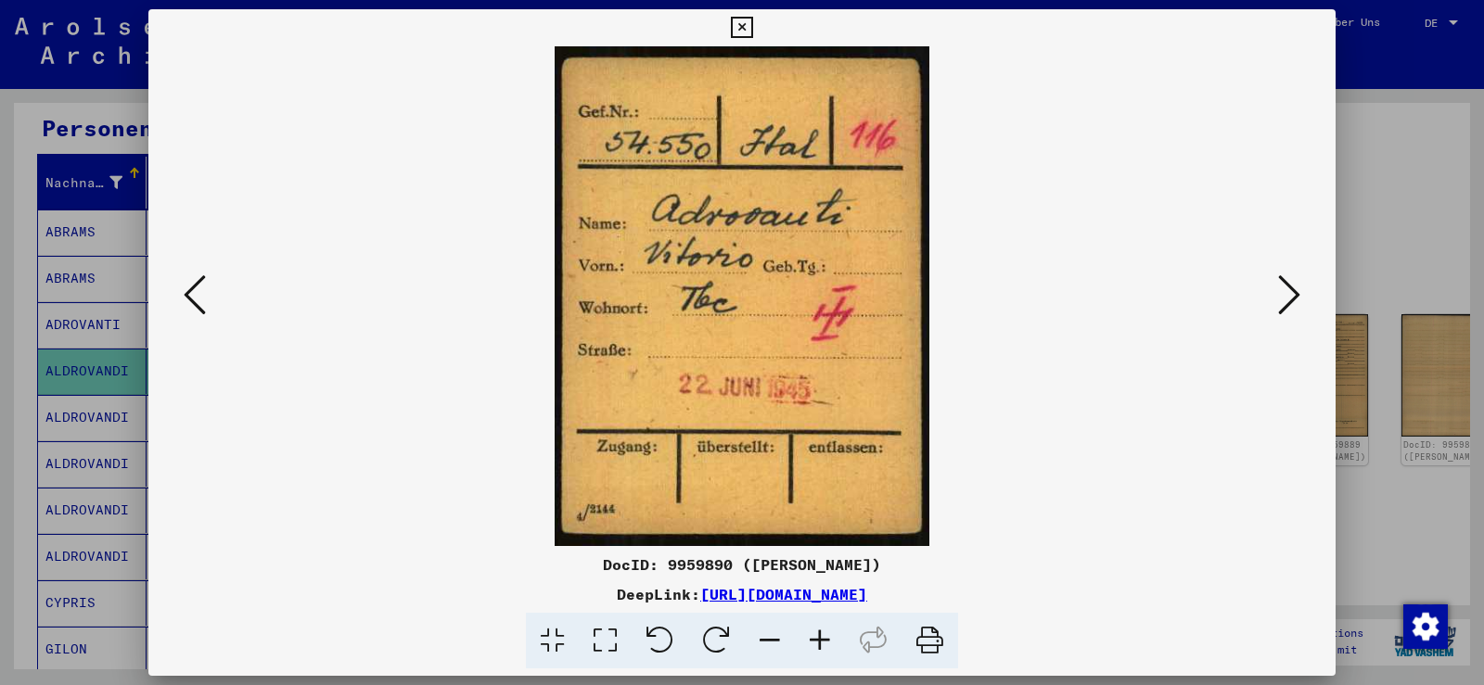
click at [749, 42] on button at bounding box center [741, 27] width 32 height 37
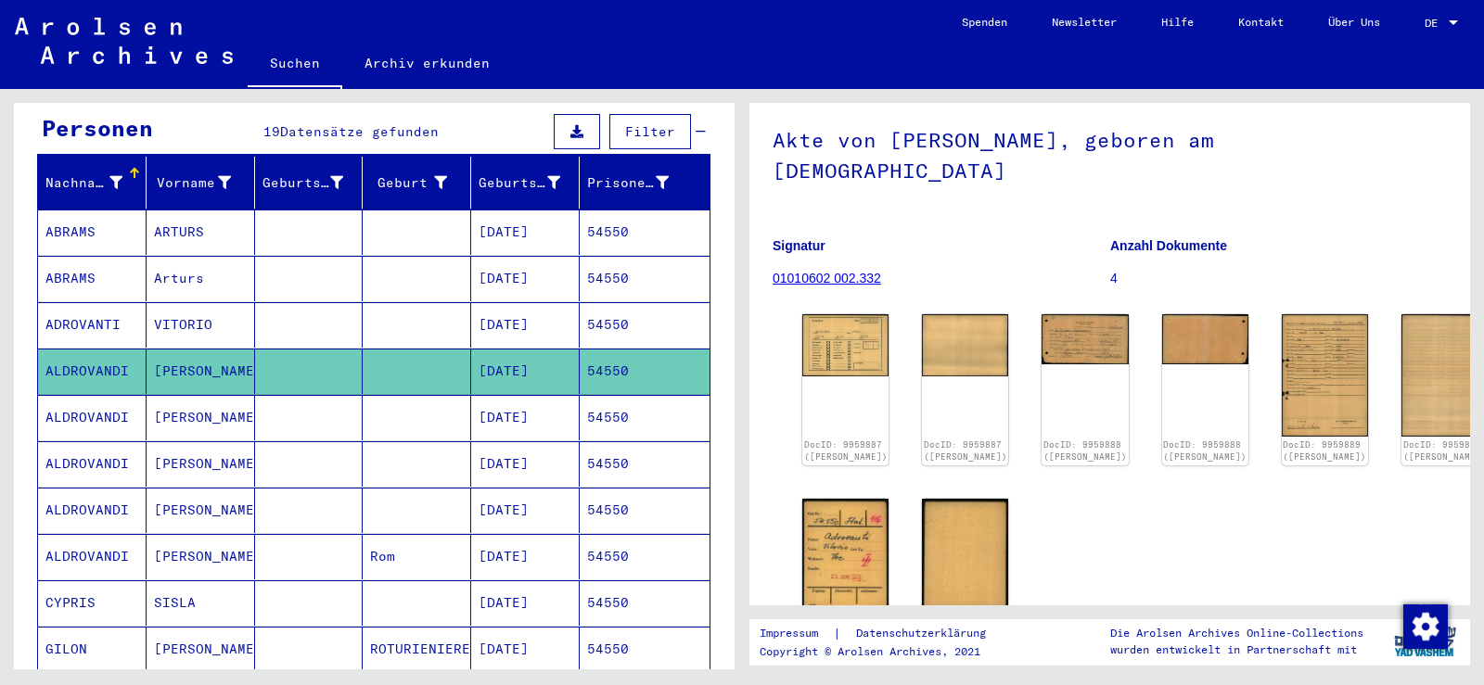
scroll to position [0, 0]
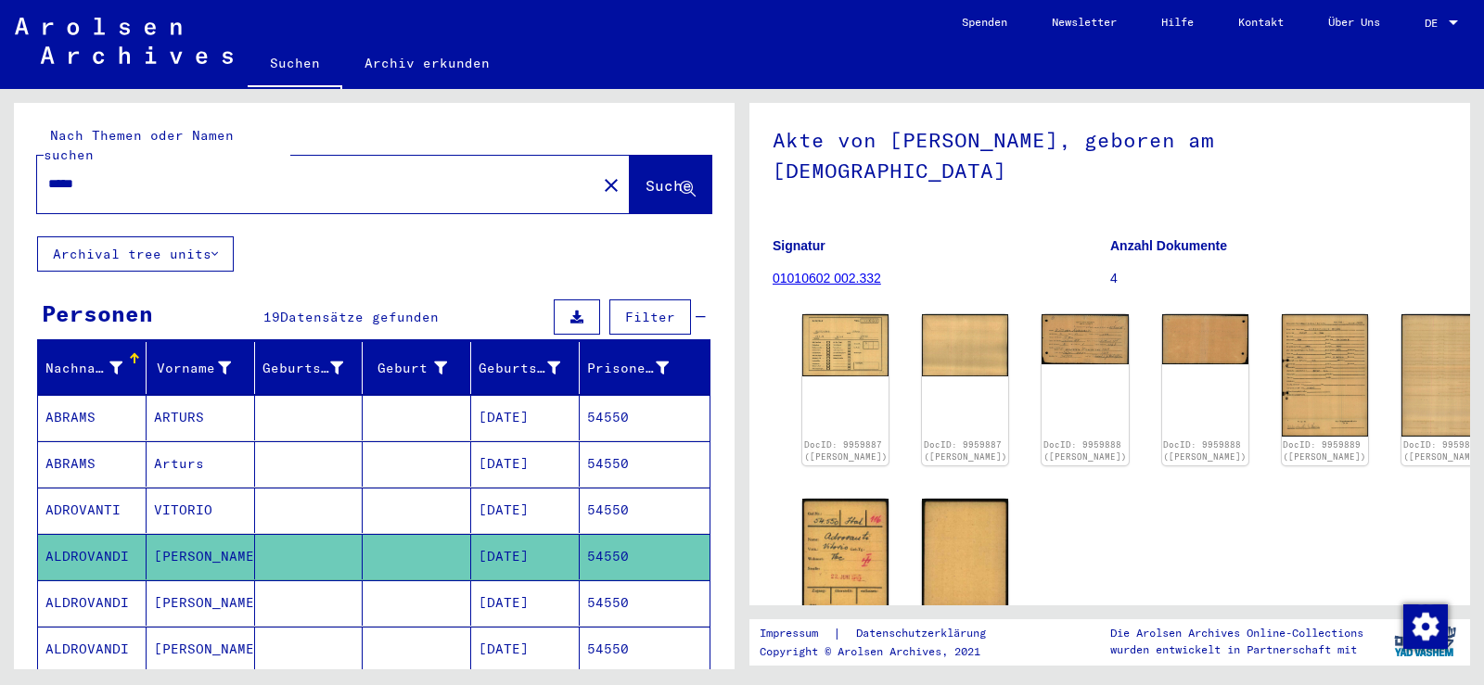
drag, startPoint x: 99, startPoint y: 164, endPoint x: 45, endPoint y: 163, distance: 54.7
click at [45, 163] on div "*****" at bounding box center [311, 184] width 548 height 42
paste input "text"
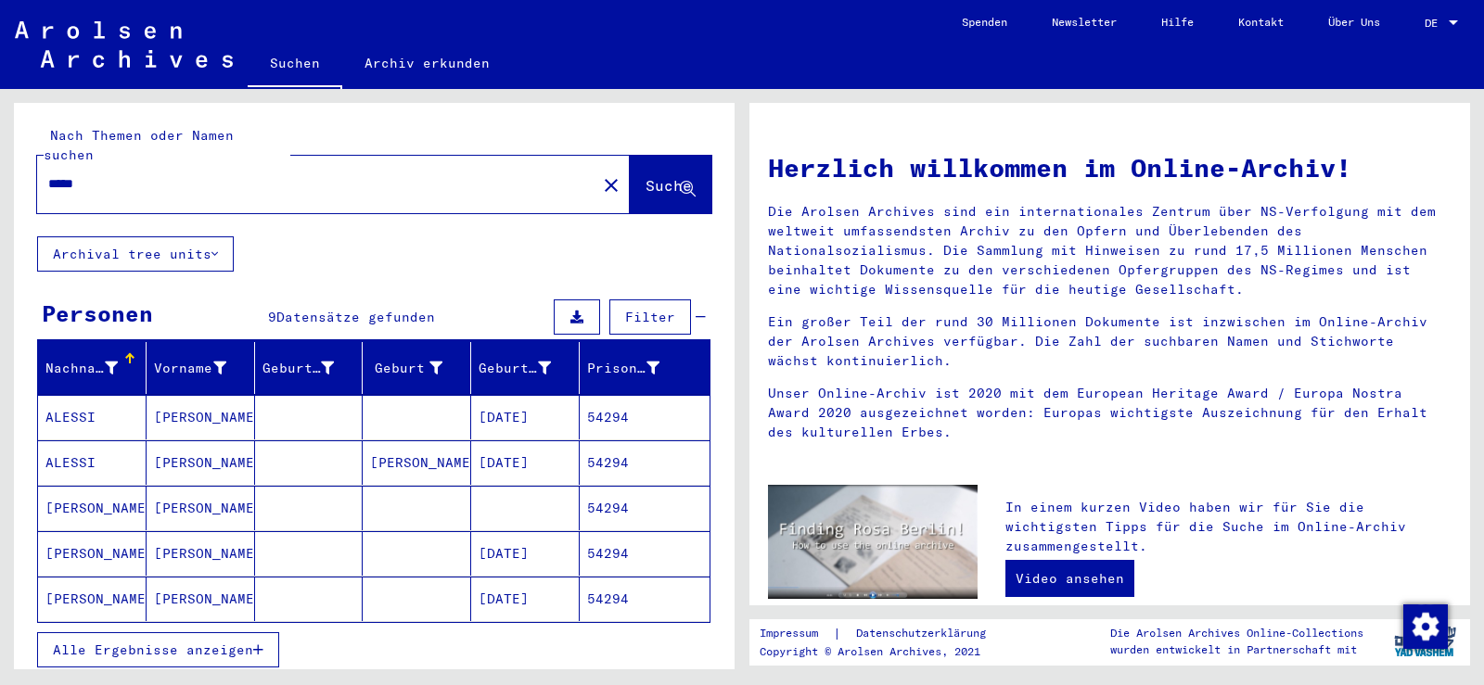
click at [165, 642] on span "Alle Ergebnisse anzeigen" at bounding box center [153, 650] width 200 height 17
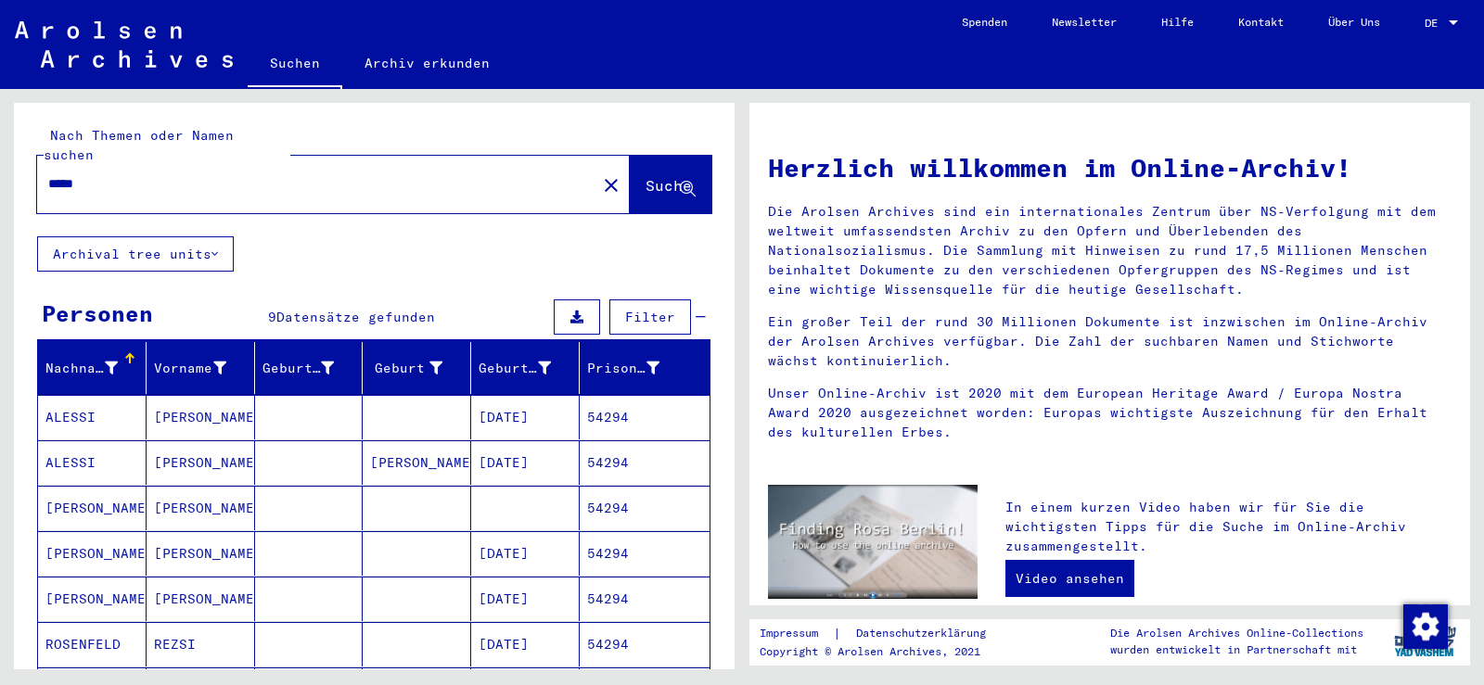
click at [232, 395] on mat-cell "[PERSON_NAME]" at bounding box center [201, 417] width 108 height 45
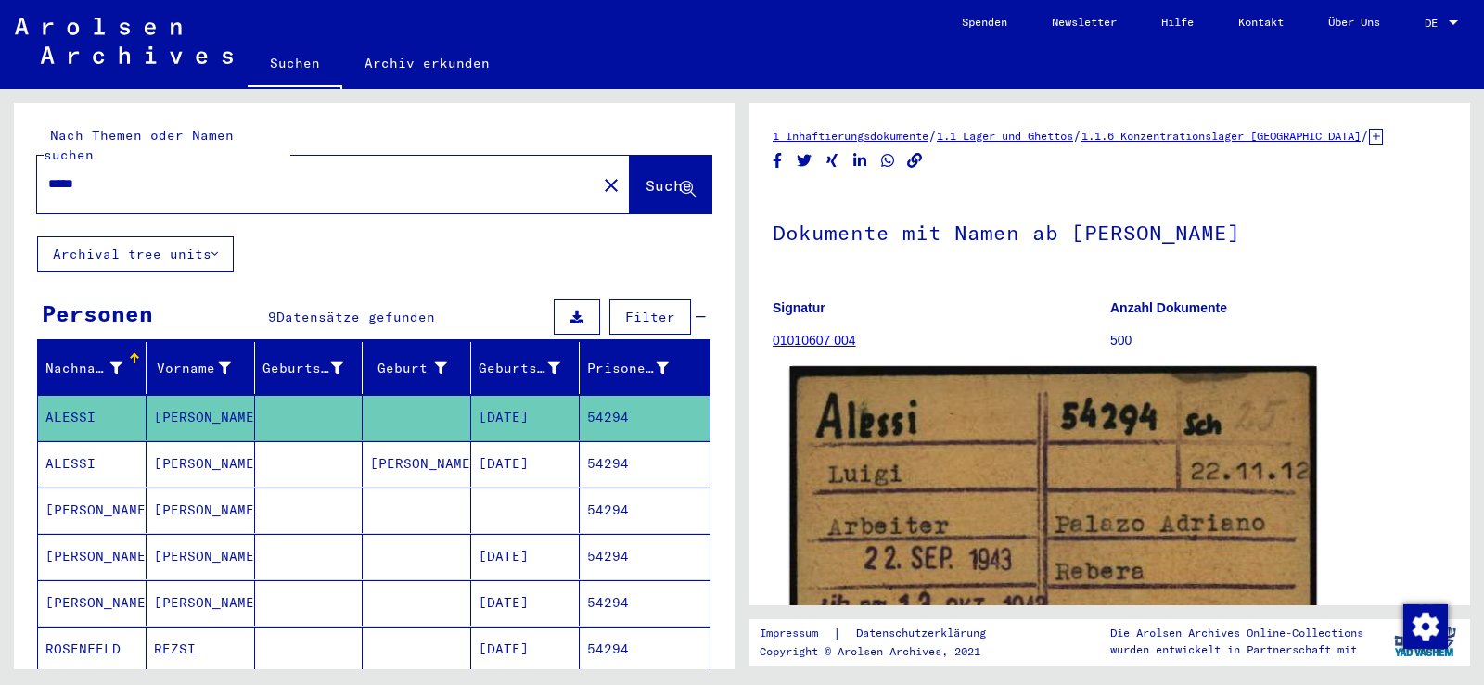
scroll to position [185, 0]
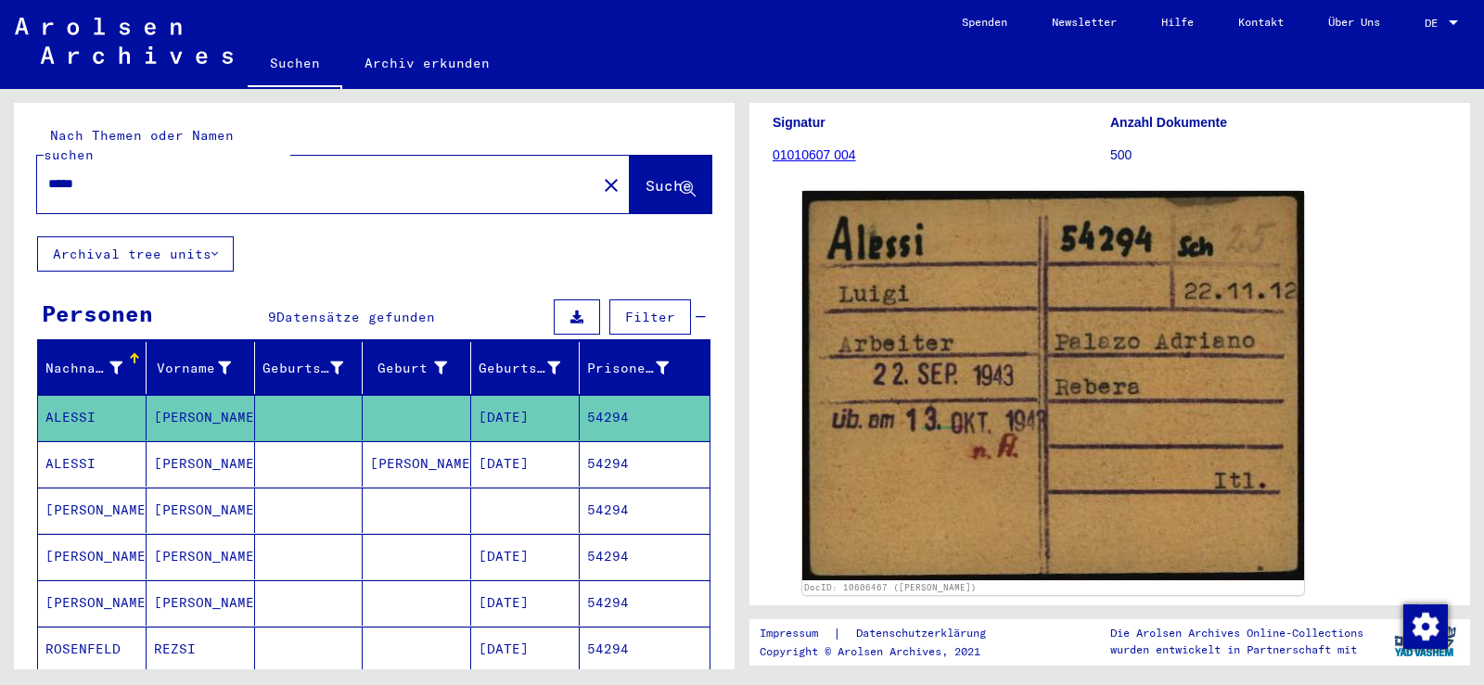
click at [471, 461] on mat-cell "[DATE]" at bounding box center [525, 463] width 108 height 45
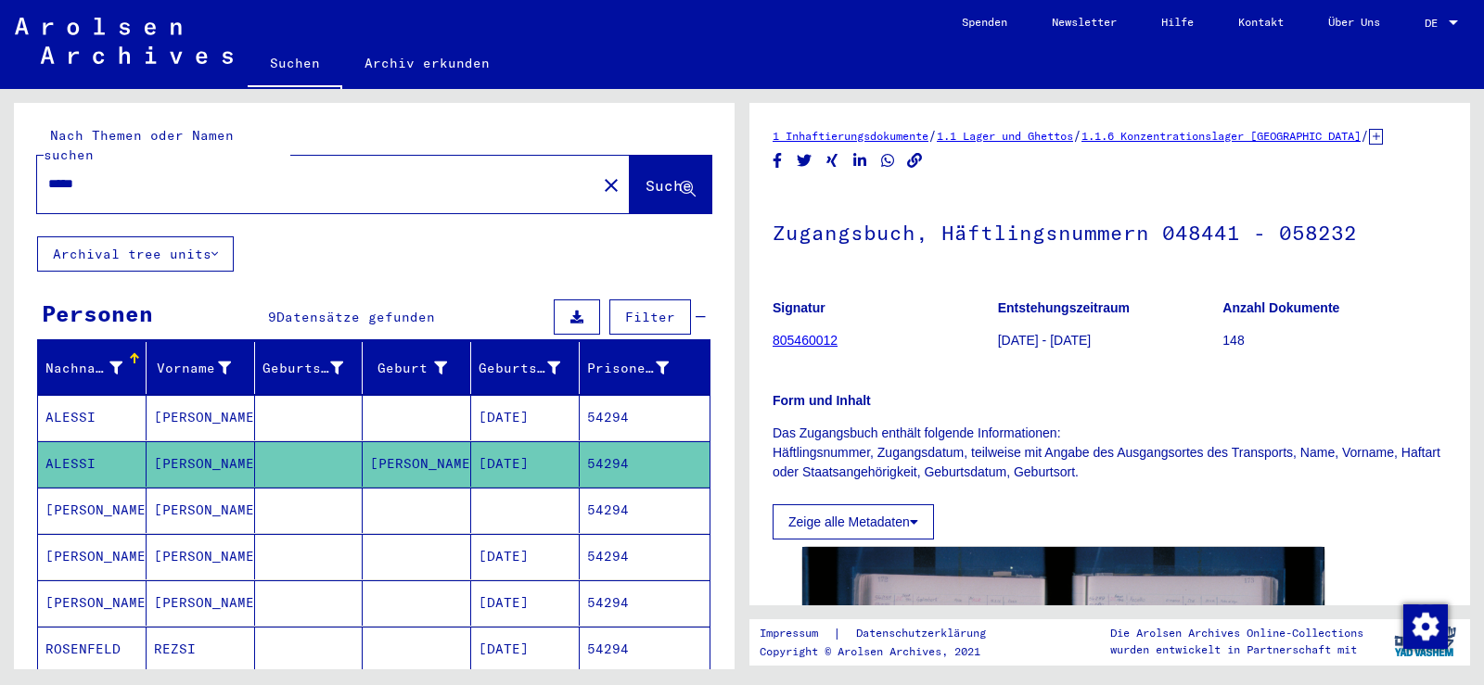
click at [446, 402] on mat-cell at bounding box center [417, 417] width 108 height 45
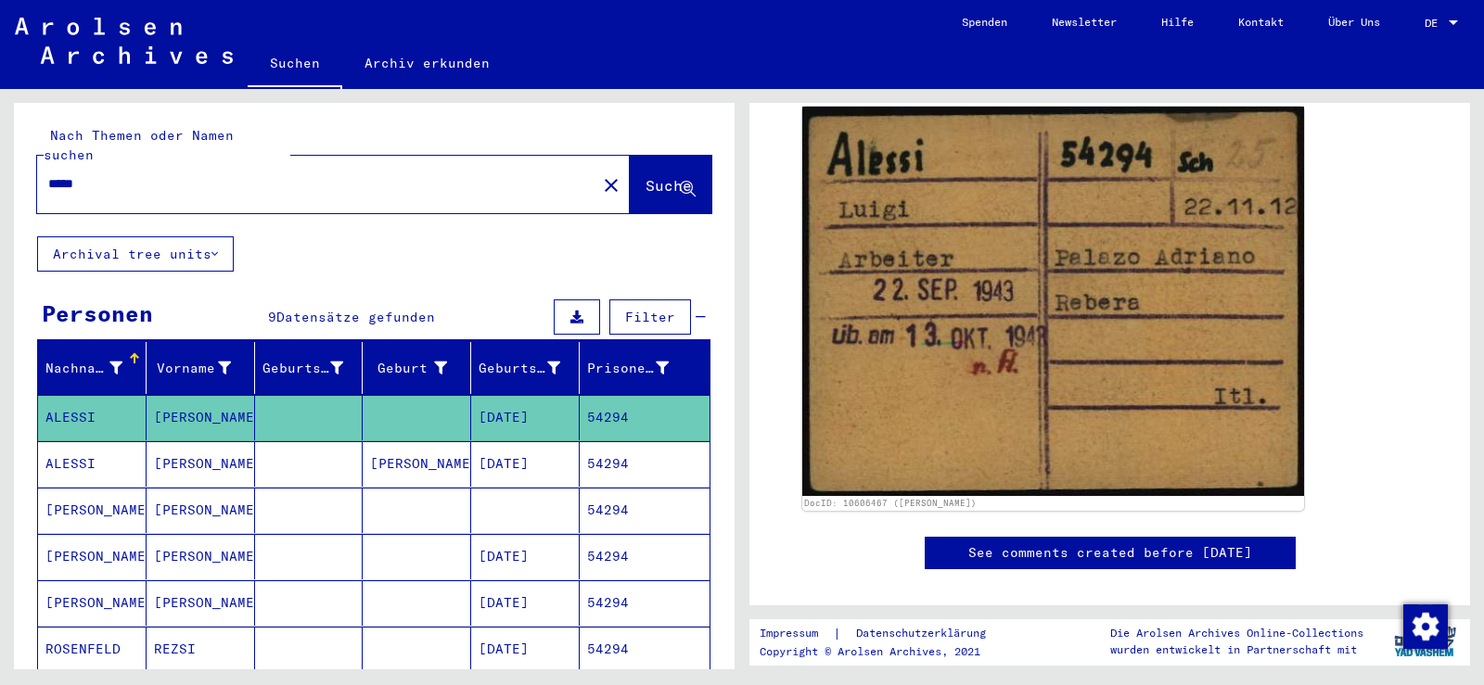
scroll to position [278, 0]
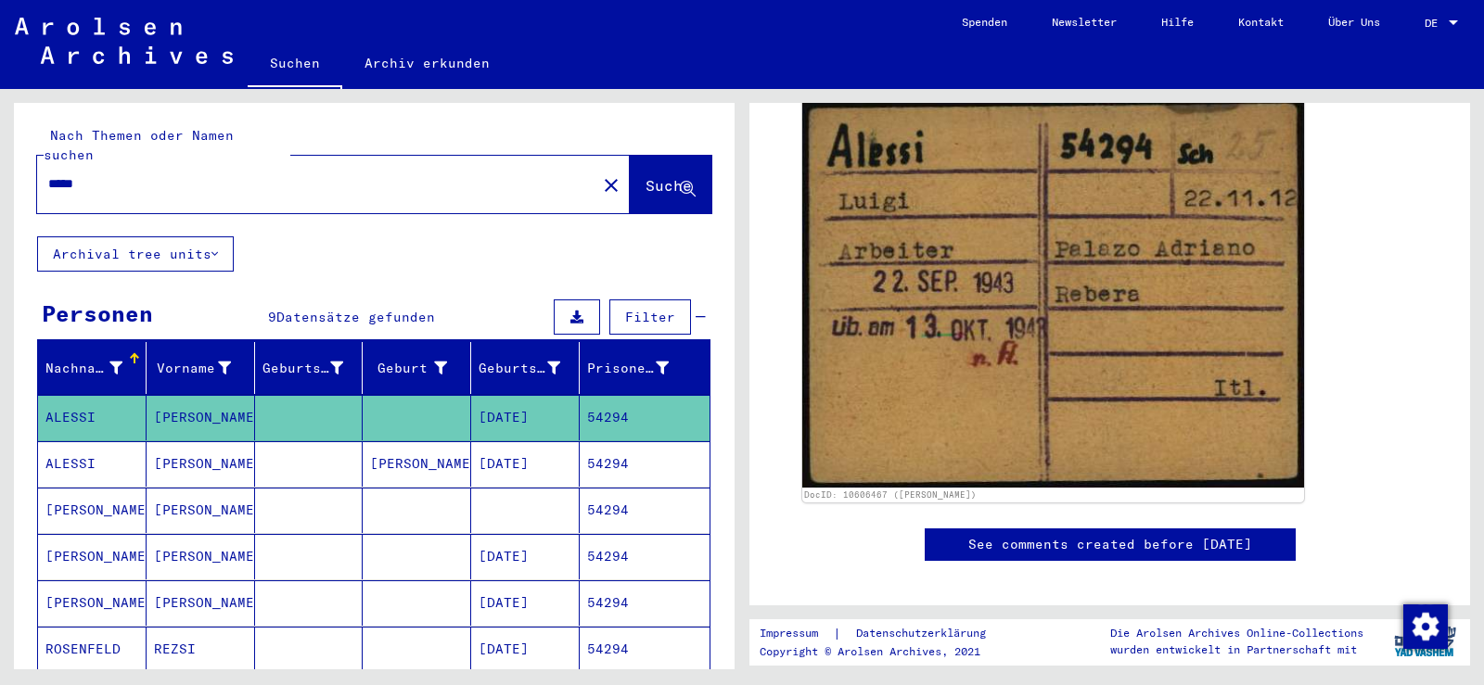
drag, startPoint x: 148, startPoint y: 161, endPoint x: 6, endPoint y: 158, distance: 141.9
click at [6, 158] on div "Nach Themen oder Namen suchen ***** close Suche Archival tree units Personen 9 …" at bounding box center [371, 379] width 742 height 581
paste input "text"
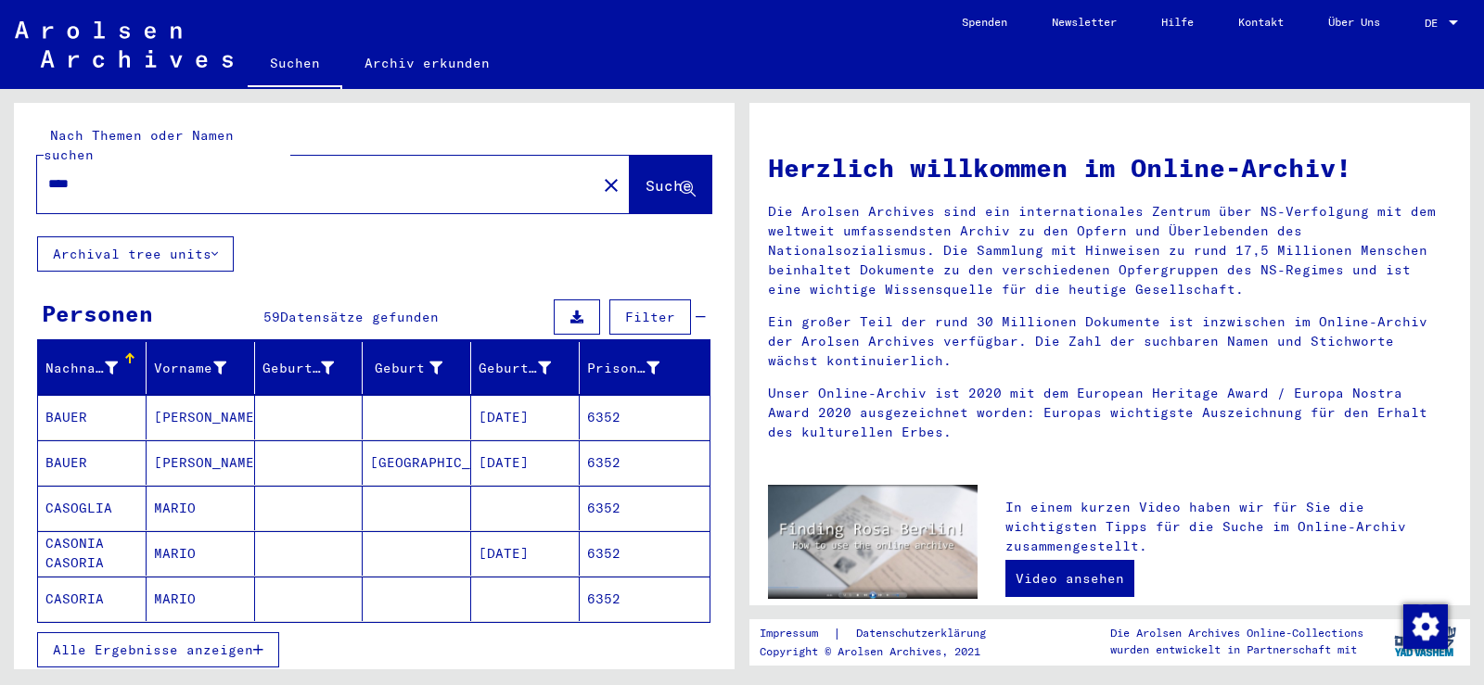
click at [231, 642] on span "Alle Ergebnisse anzeigen" at bounding box center [153, 650] width 200 height 17
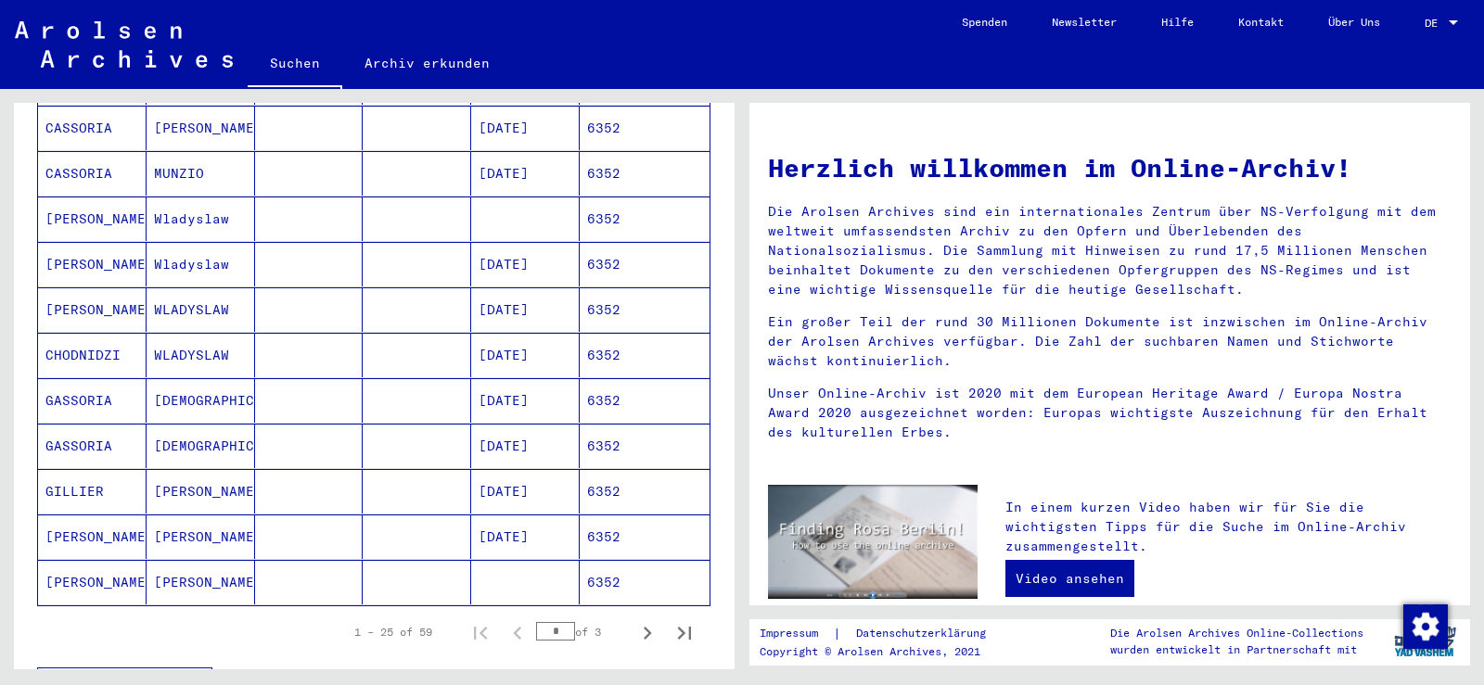
scroll to position [927, 0]
click at [187, 385] on mat-cell "[DEMOGRAPHIC_DATA]" at bounding box center [201, 398] width 108 height 45
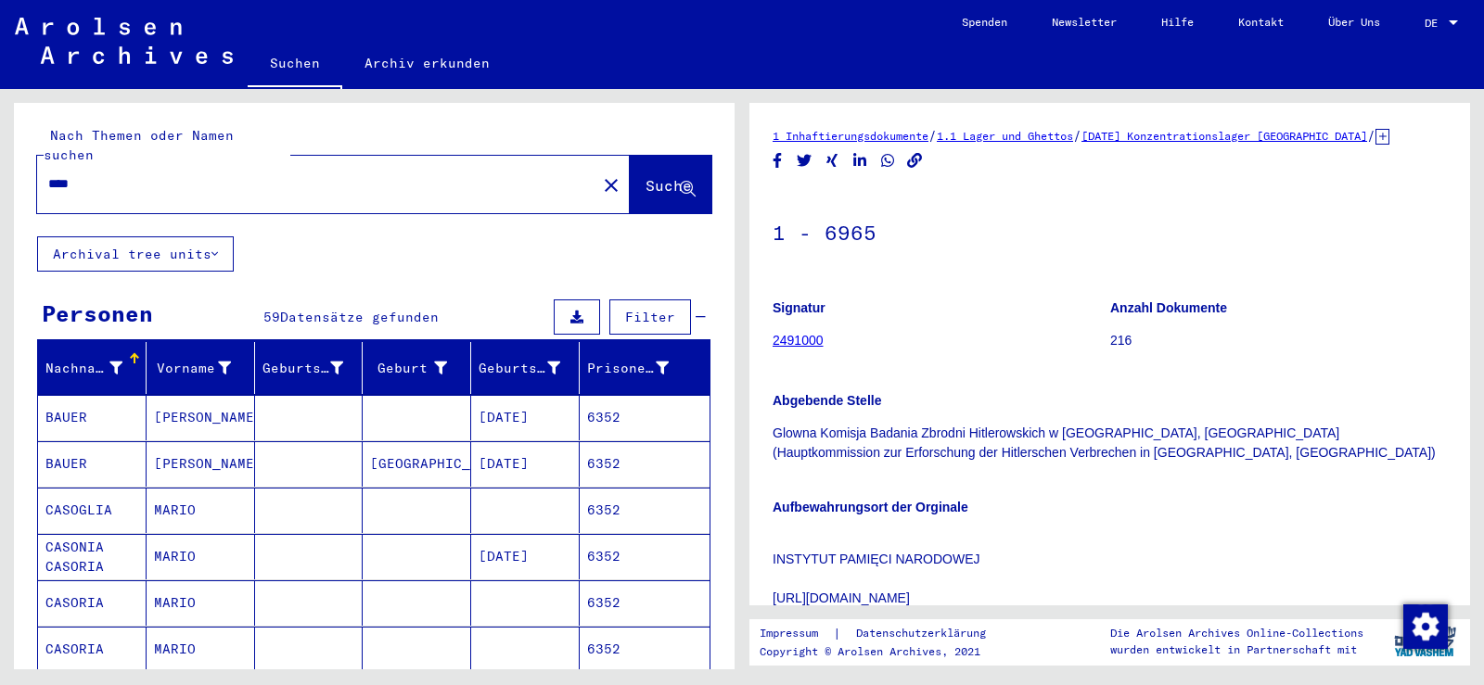
drag, startPoint x: 149, startPoint y: 177, endPoint x: 34, endPoint y: 159, distance: 116.5
click at [34, 159] on div "Nach Themen oder Namen suchen **** close Suche" at bounding box center [374, 170] width 721 height 134
click at [102, 174] on div "****" at bounding box center [311, 184] width 548 height 42
click at [97, 174] on input "****" at bounding box center [316, 183] width 537 height 19
type input "*"
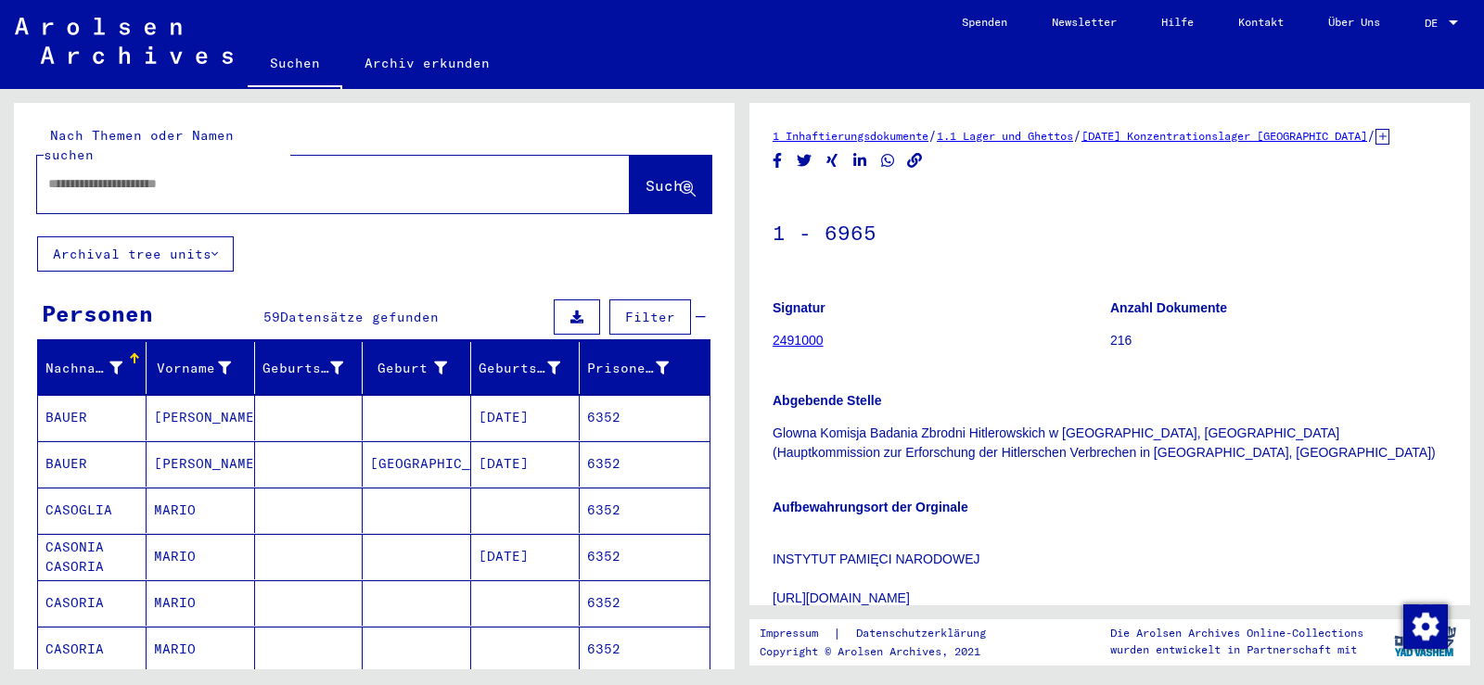
paste input "*****"
type input "*****"
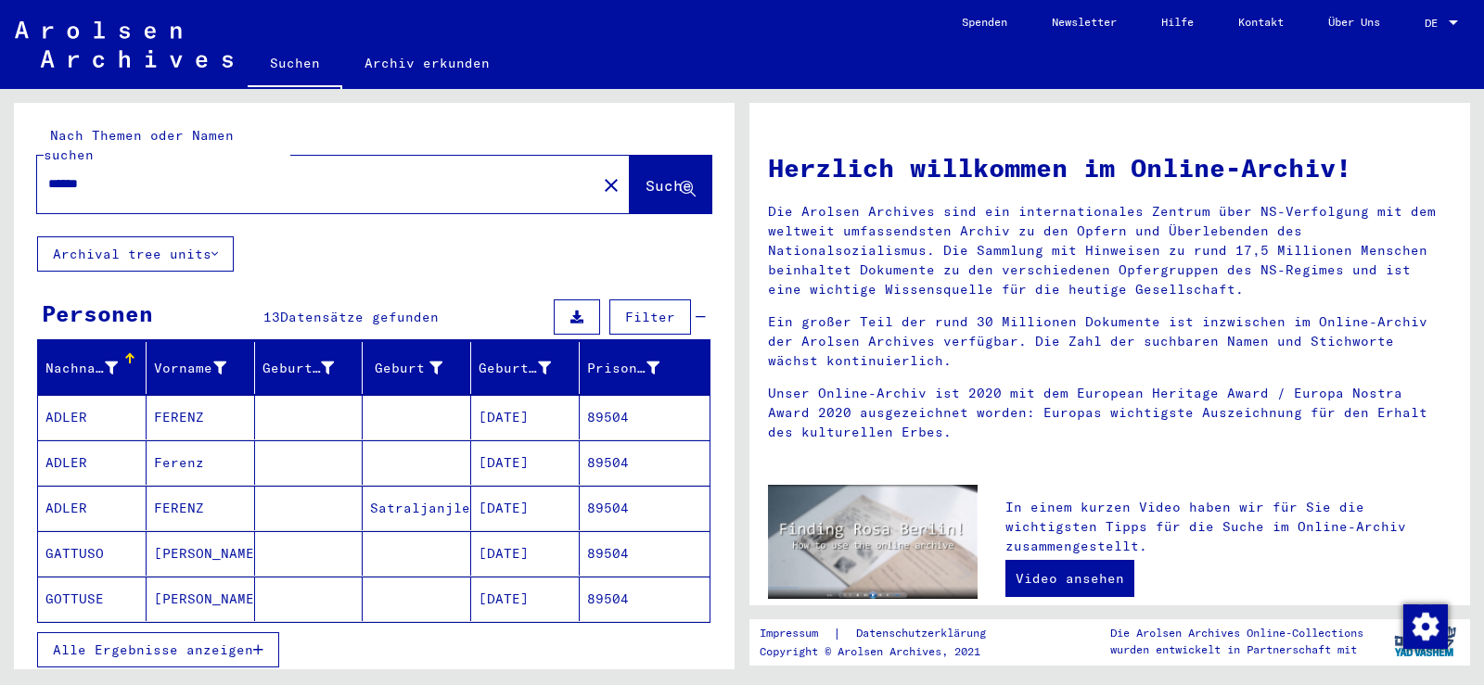
click at [175, 531] on mat-cell "[PERSON_NAME]" at bounding box center [201, 553] width 108 height 45
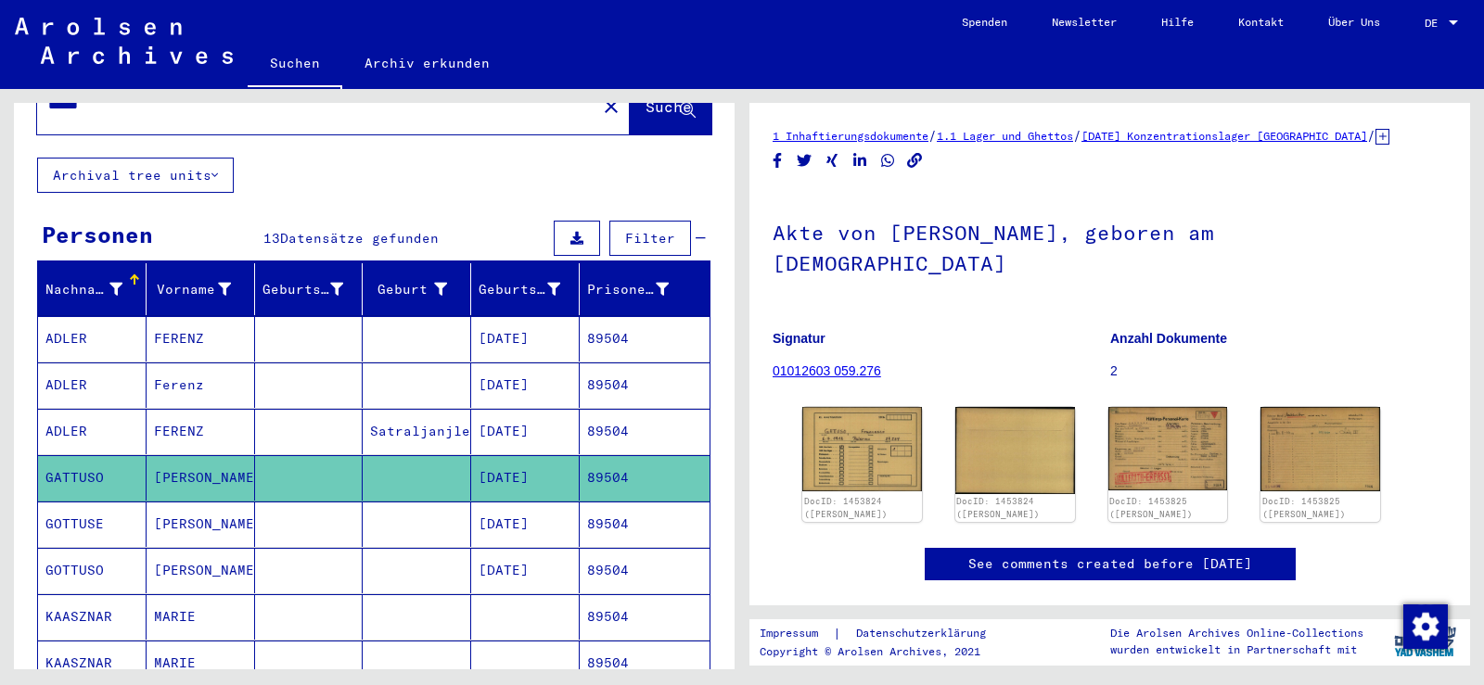
scroll to position [185, 0]
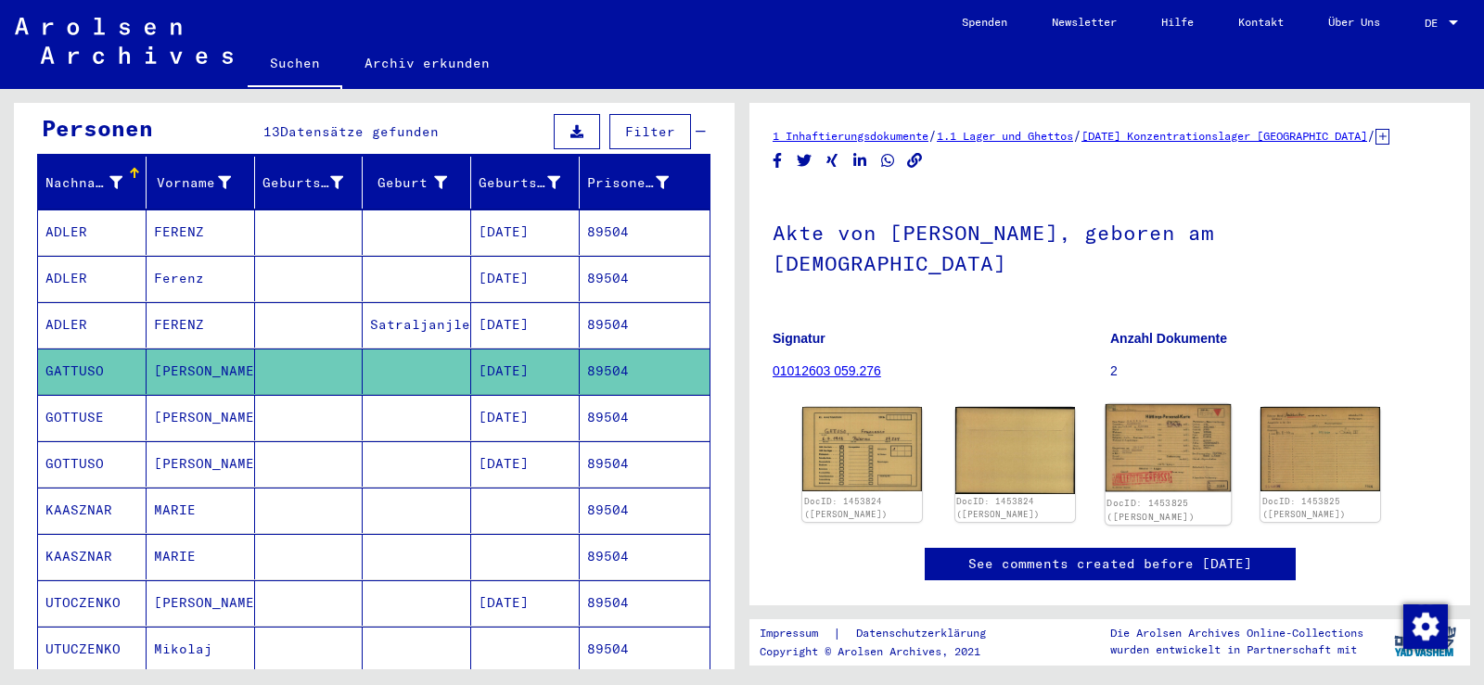
click at [1179, 419] on img at bounding box center [1166, 447] width 125 height 87
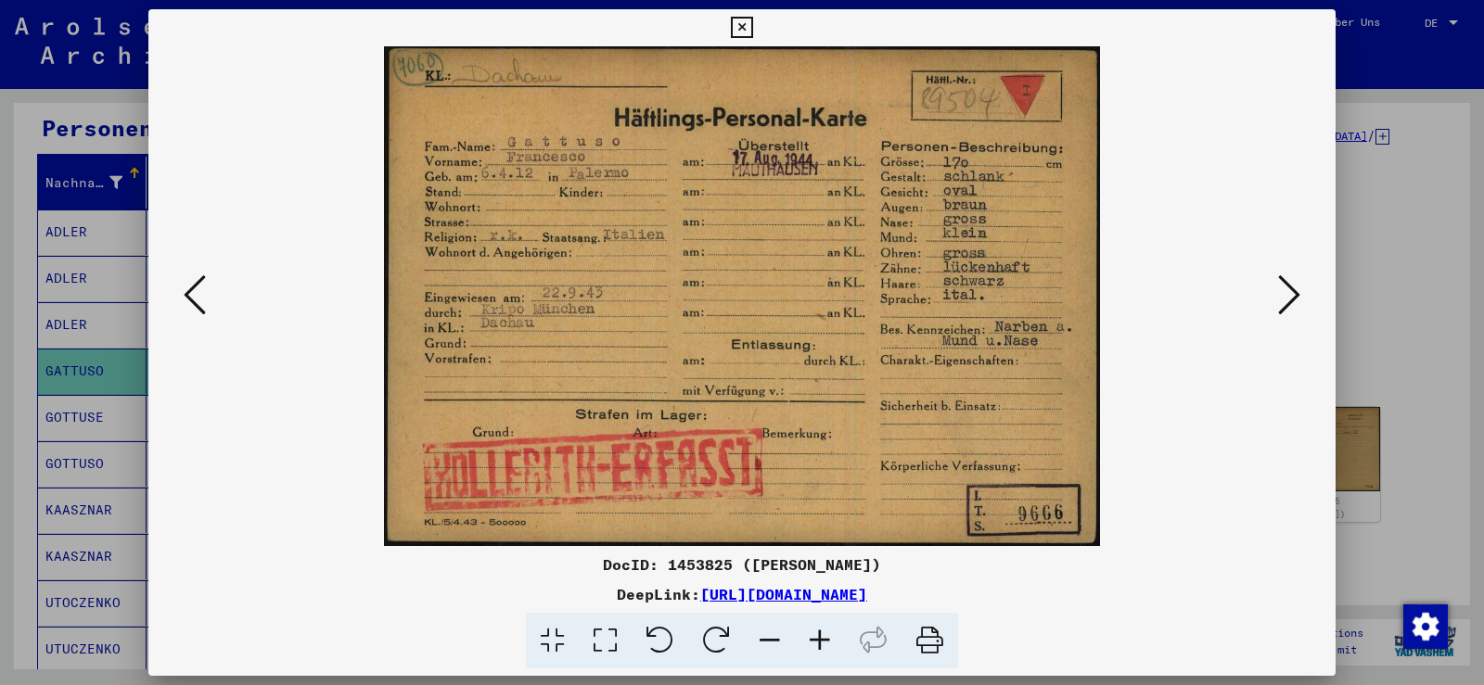
click at [1289, 295] on icon at bounding box center [1289, 295] width 22 height 45
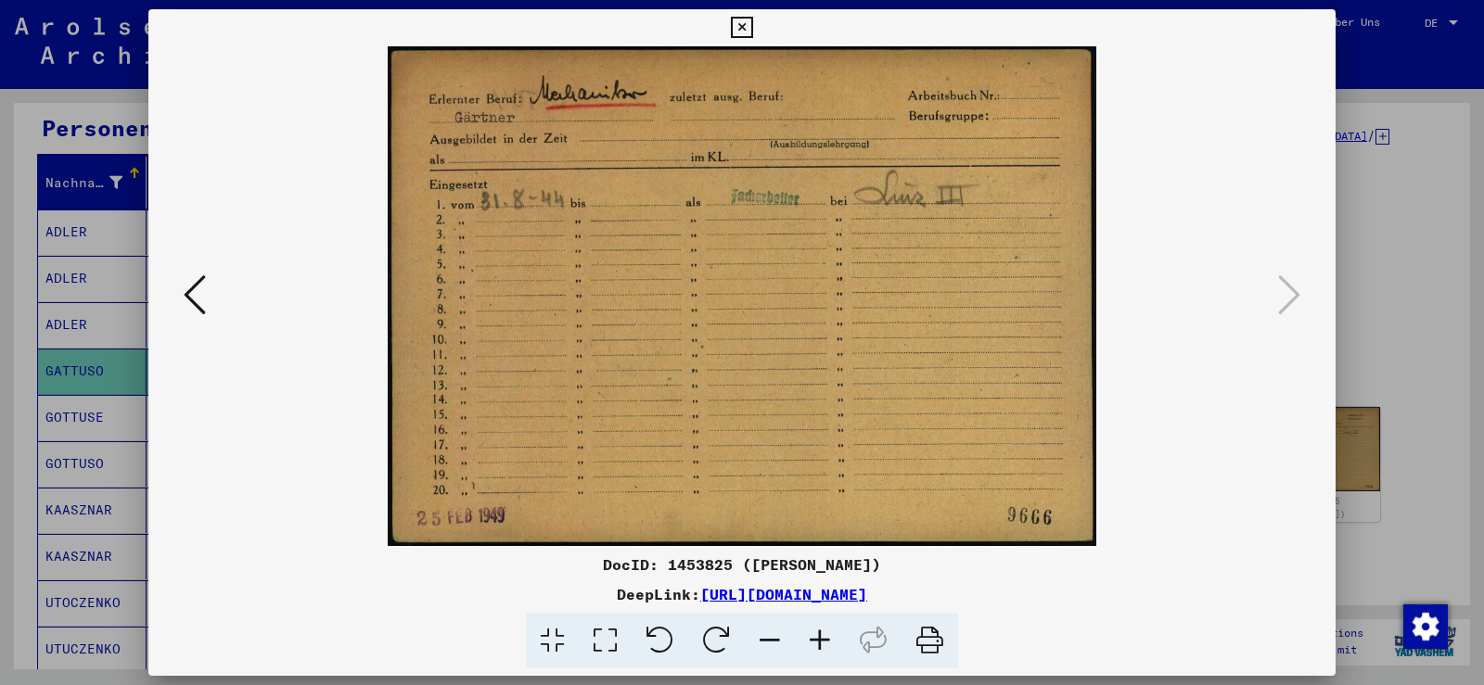
click at [743, 29] on icon at bounding box center [741, 28] width 21 height 22
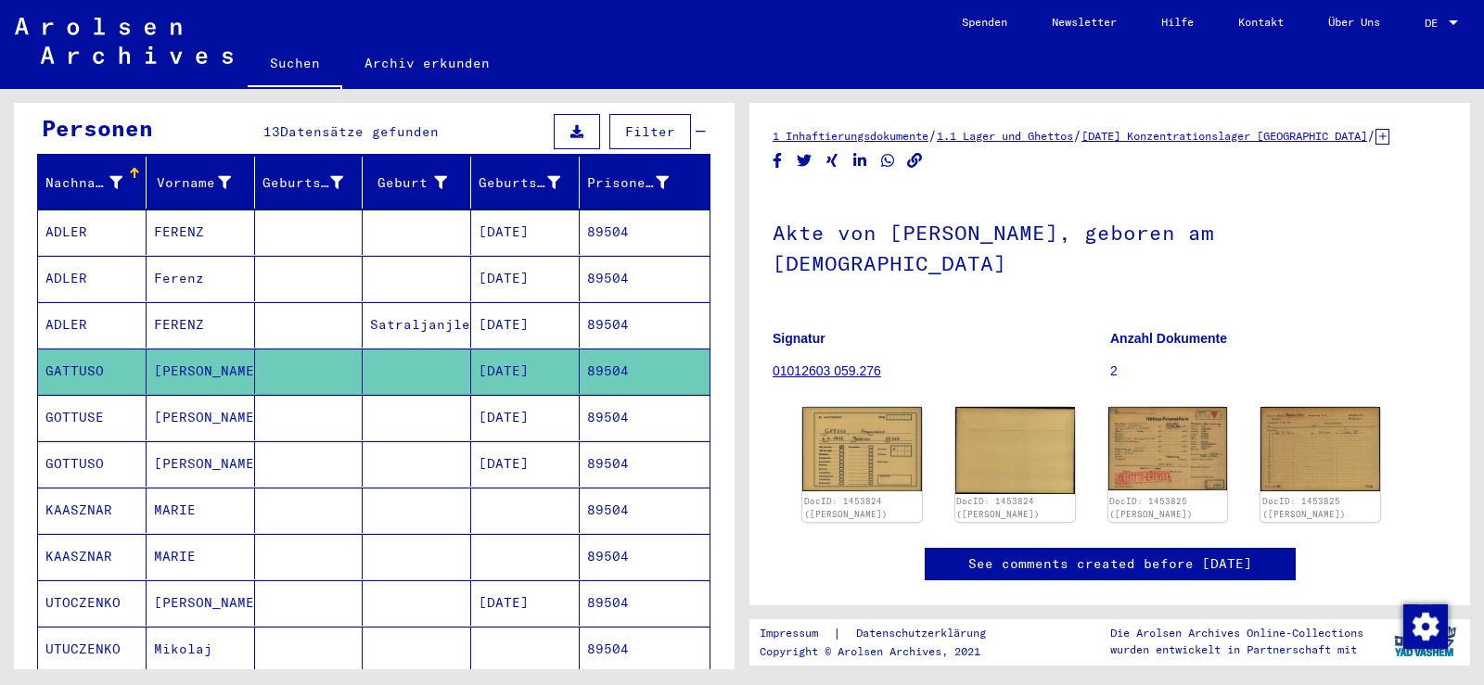
click at [230, 402] on mat-cell "[PERSON_NAME]" at bounding box center [201, 417] width 108 height 45
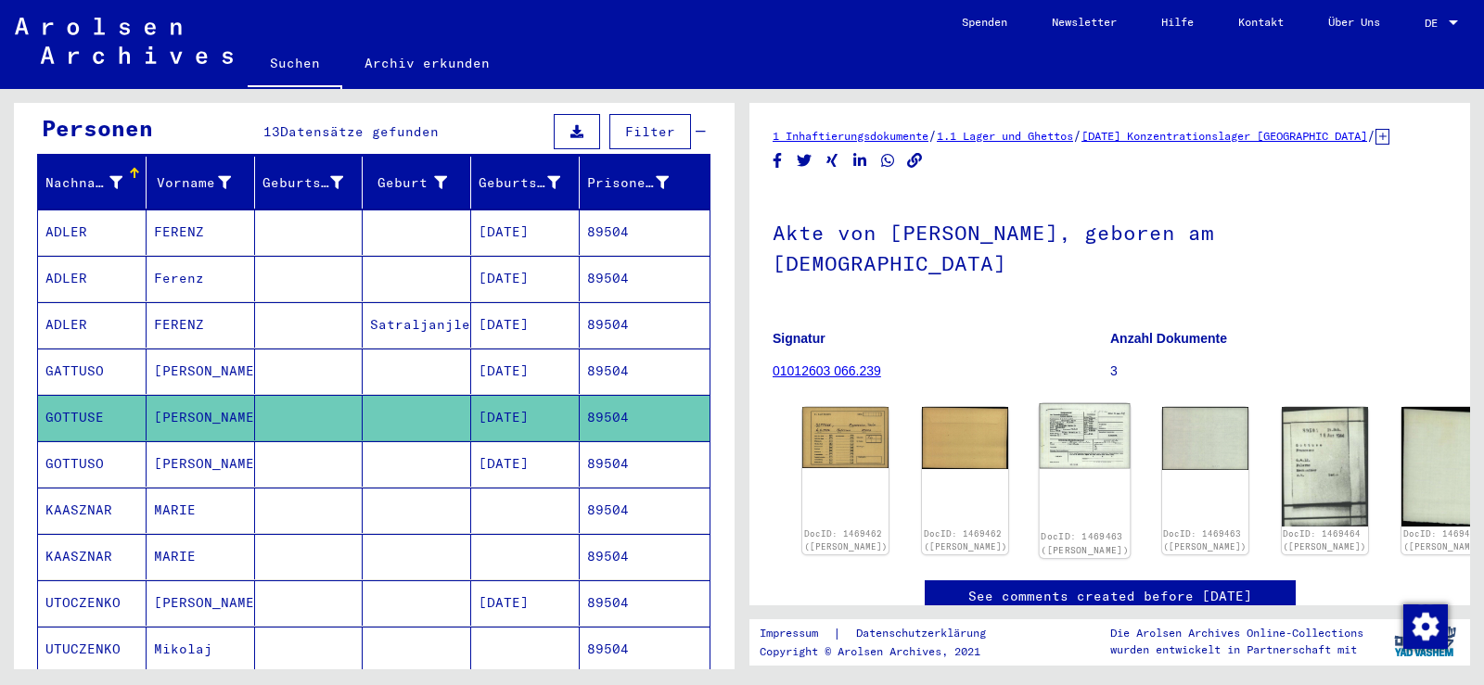
click at [1044, 421] on img at bounding box center [1085, 435] width 91 height 65
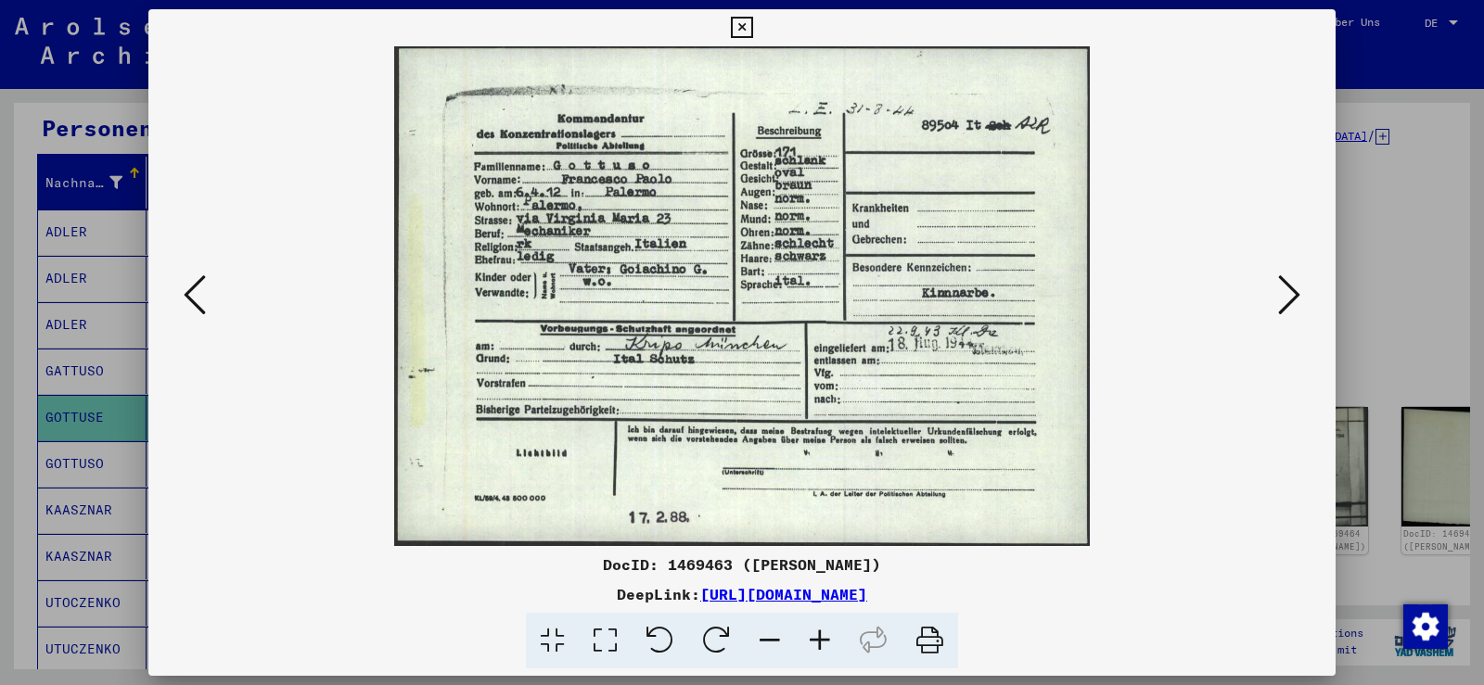
click at [1292, 298] on icon at bounding box center [1289, 295] width 22 height 45
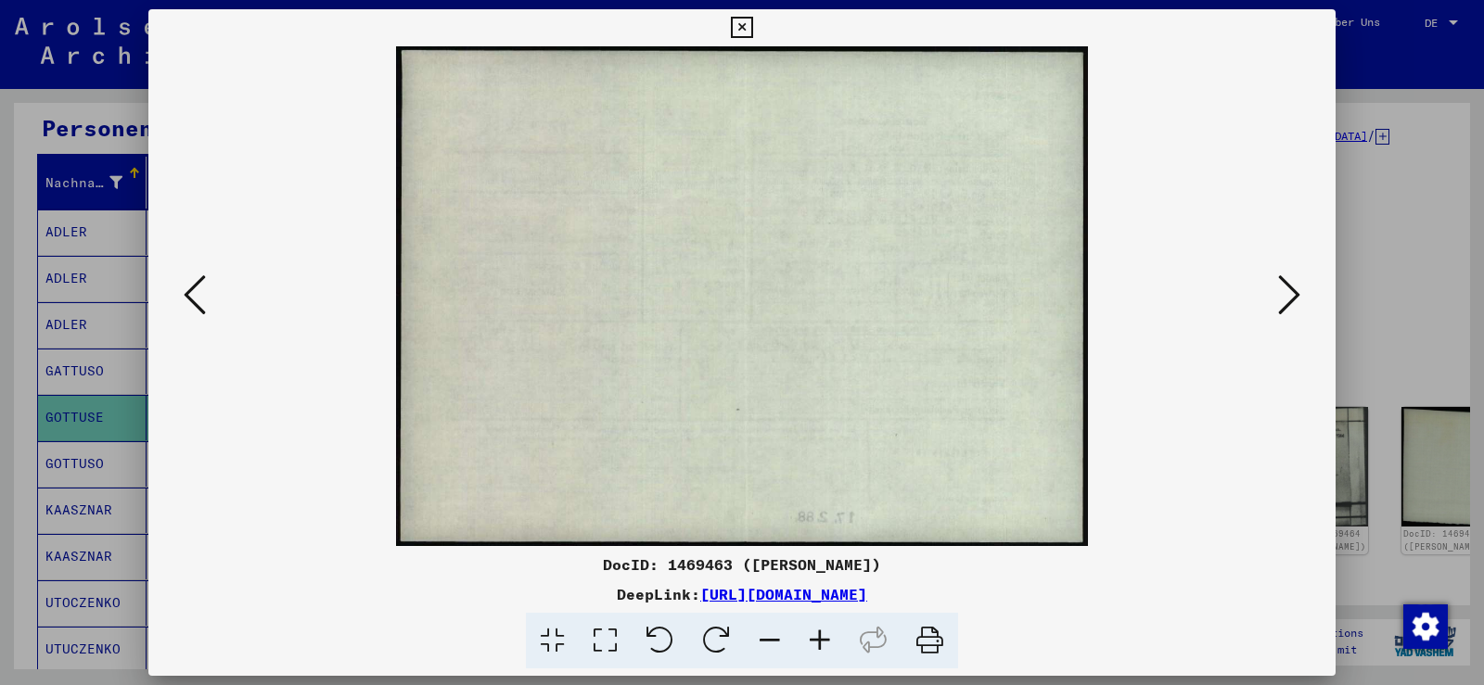
click at [1292, 298] on icon at bounding box center [1289, 295] width 22 height 45
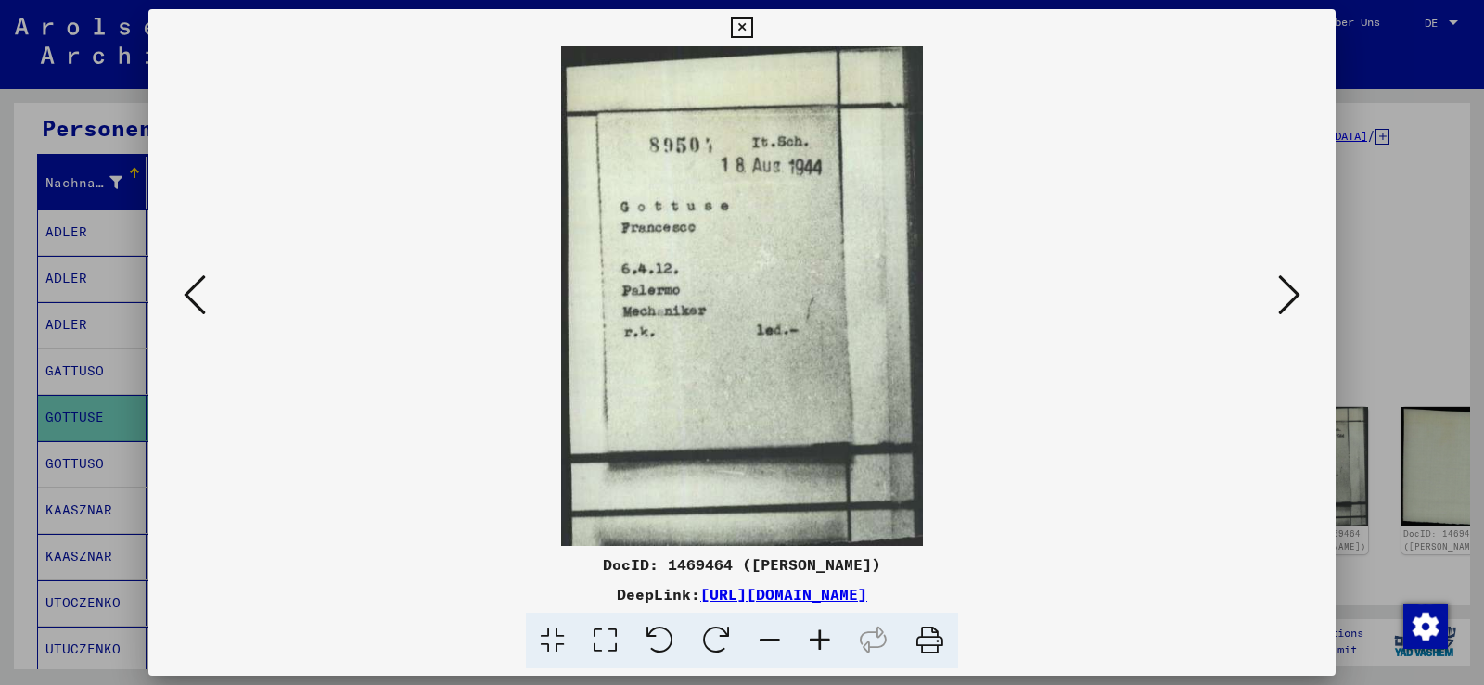
click at [1292, 298] on icon at bounding box center [1289, 295] width 22 height 45
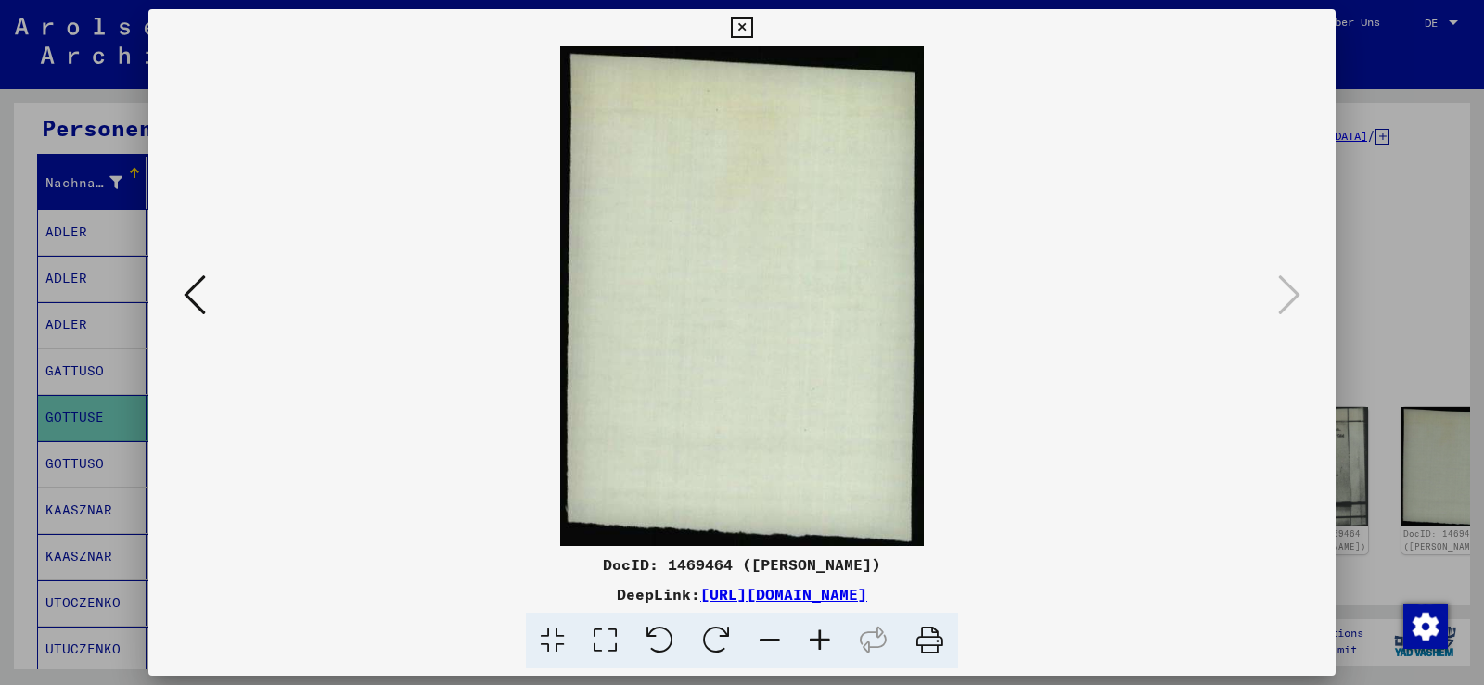
click at [200, 292] on icon at bounding box center [195, 295] width 22 height 45
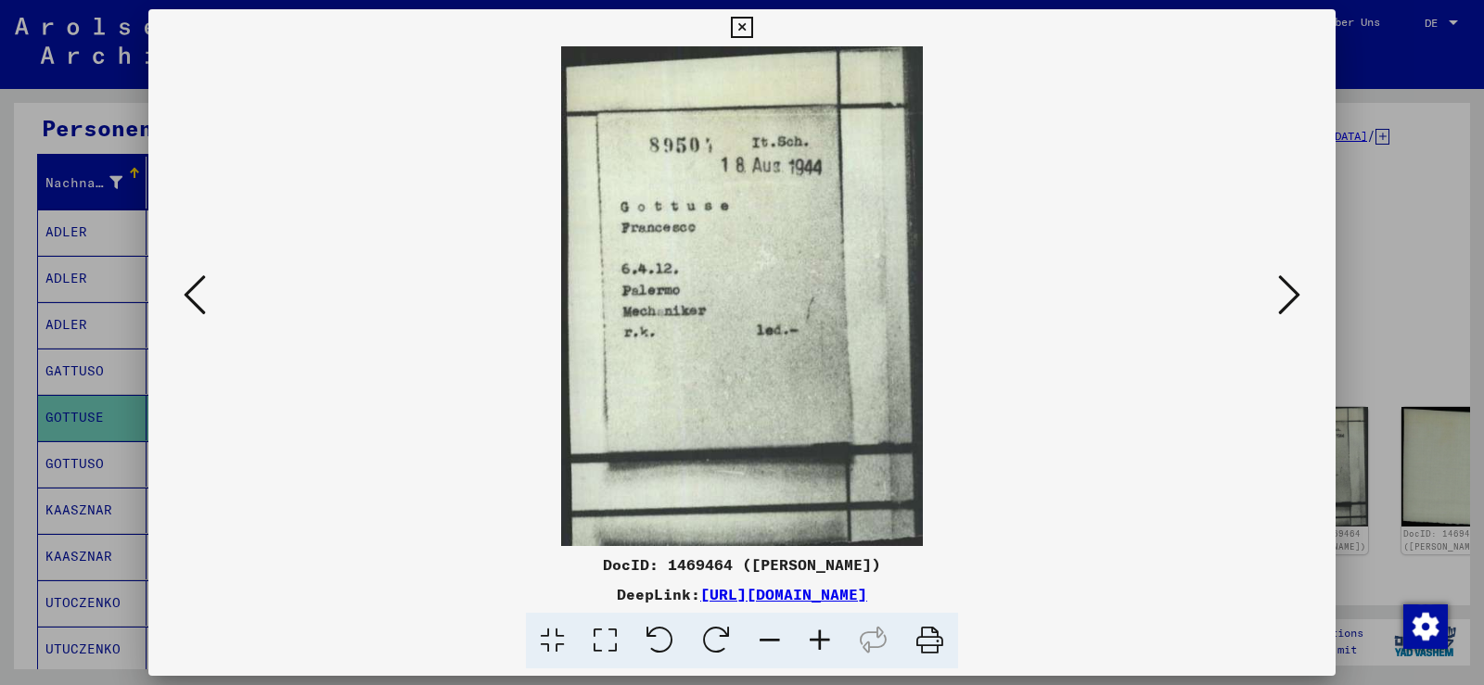
click at [200, 292] on icon at bounding box center [195, 295] width 22 height 45
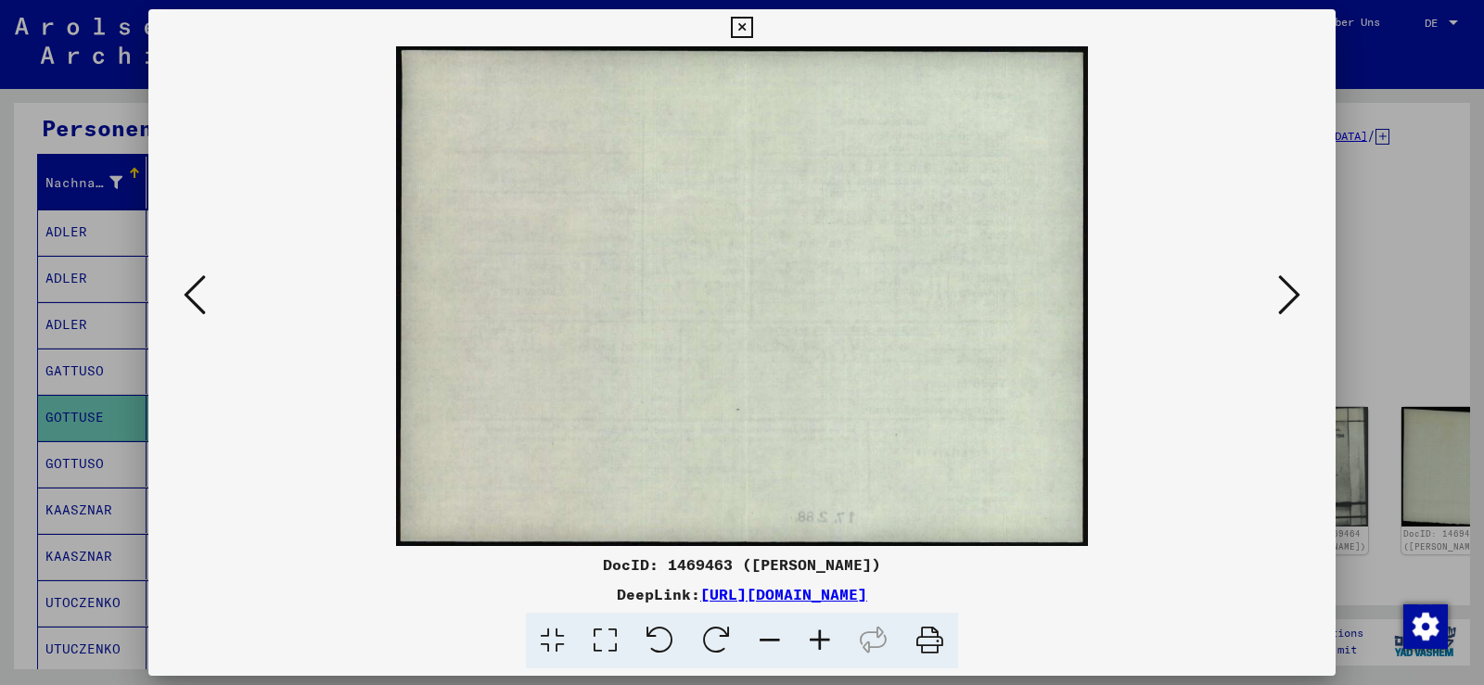
click at [200, 292] on icon at bounding box center [195, 295] width 22 height 45
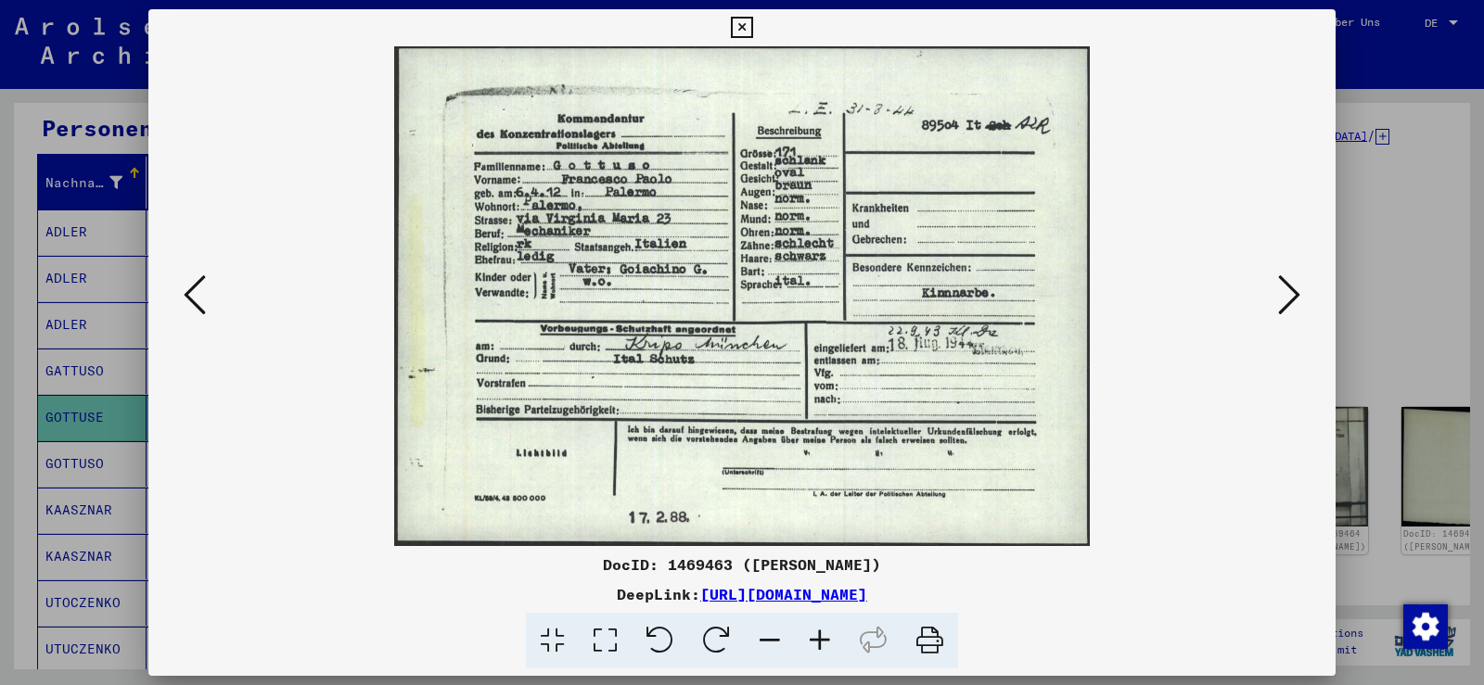
click at [200, 292] on icon at bounding box center [195, 295] width 22 height 45
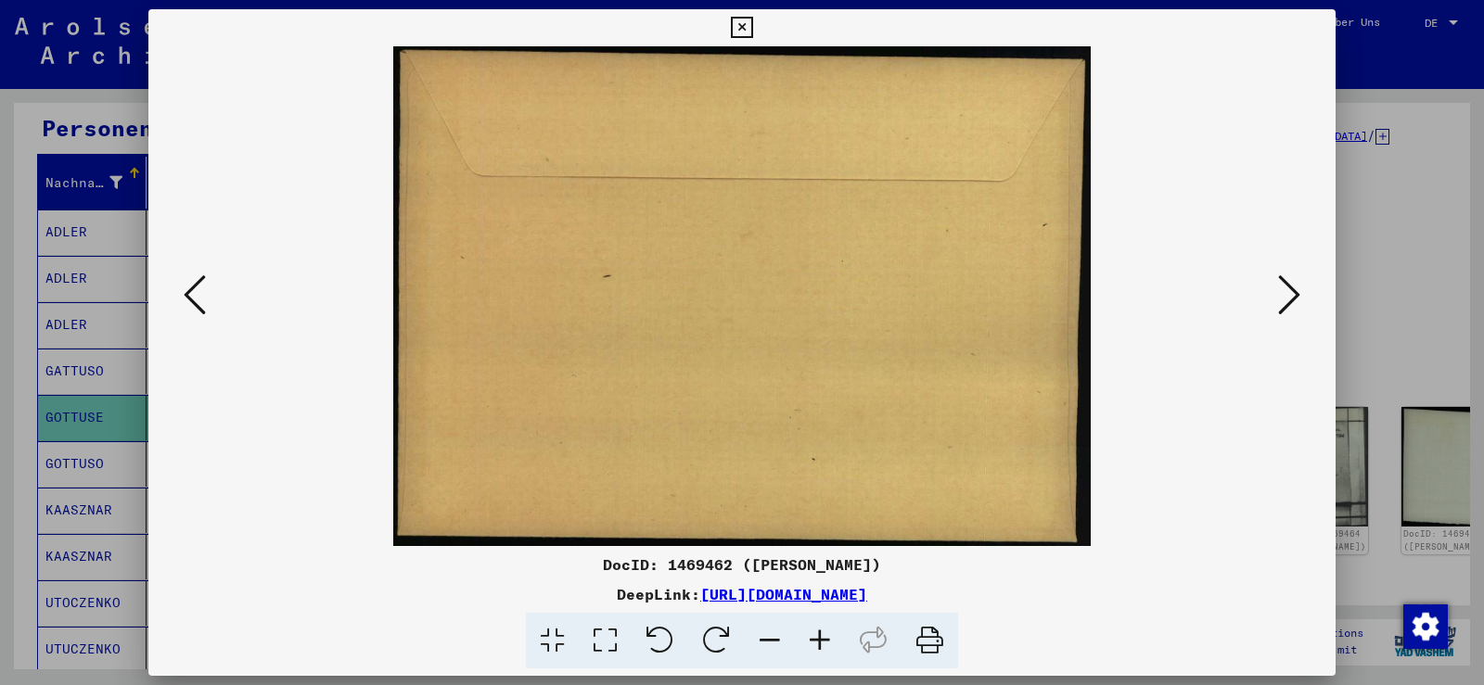
click at [200, 292] on icon at bounding box center [195, 295] width 22 height 45
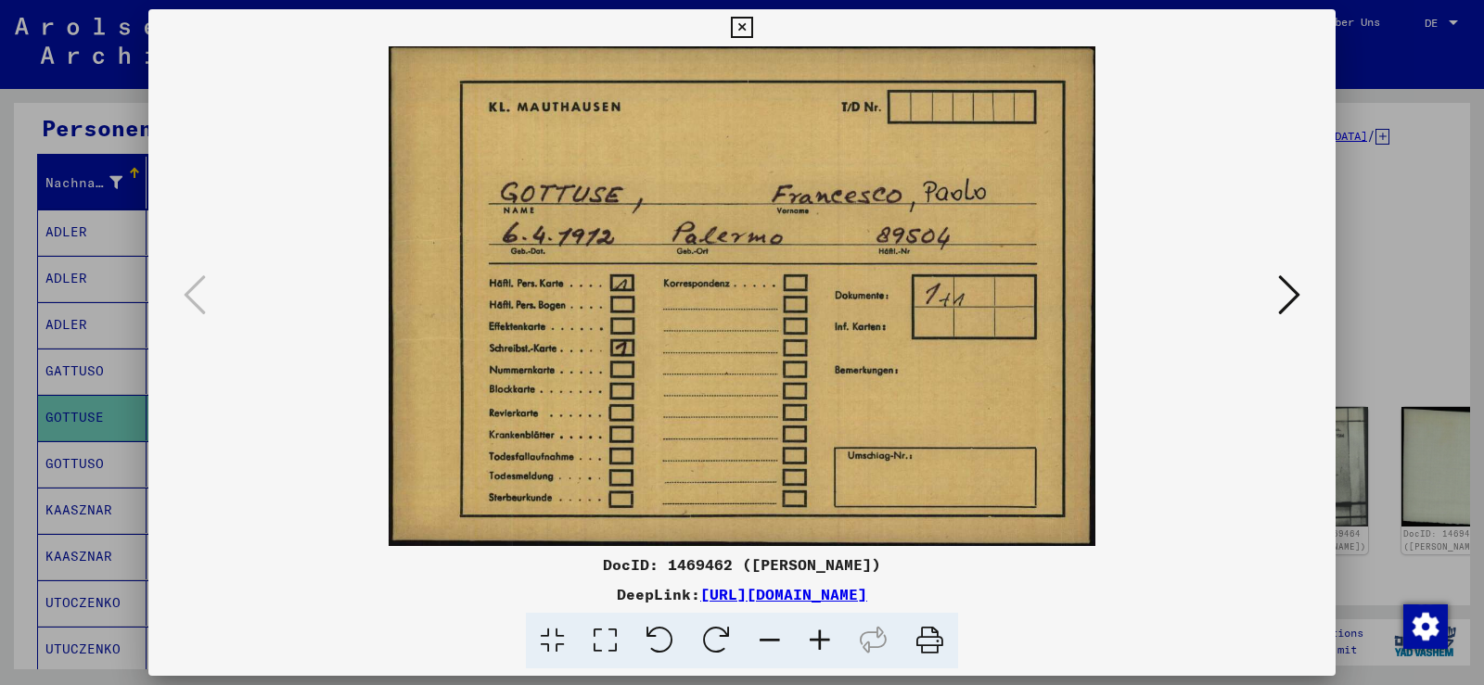
click at [744, 25] on icon at bounding box center [741, 28] width 21 height 22
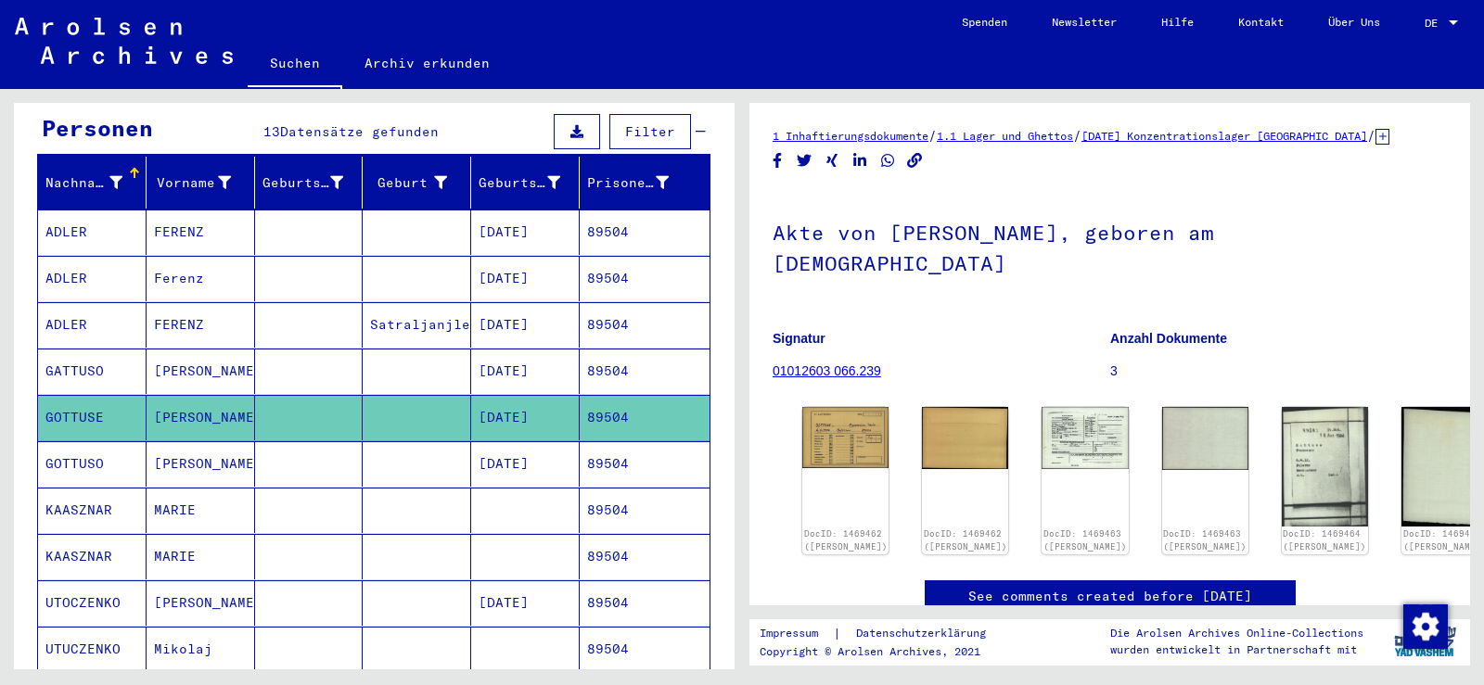
click at [383, 399] on mat-cell at bounding box center [417, 417] width 108 height 45
click at [822, 412] on img at bounding box center [845, 435] width 91 height 64
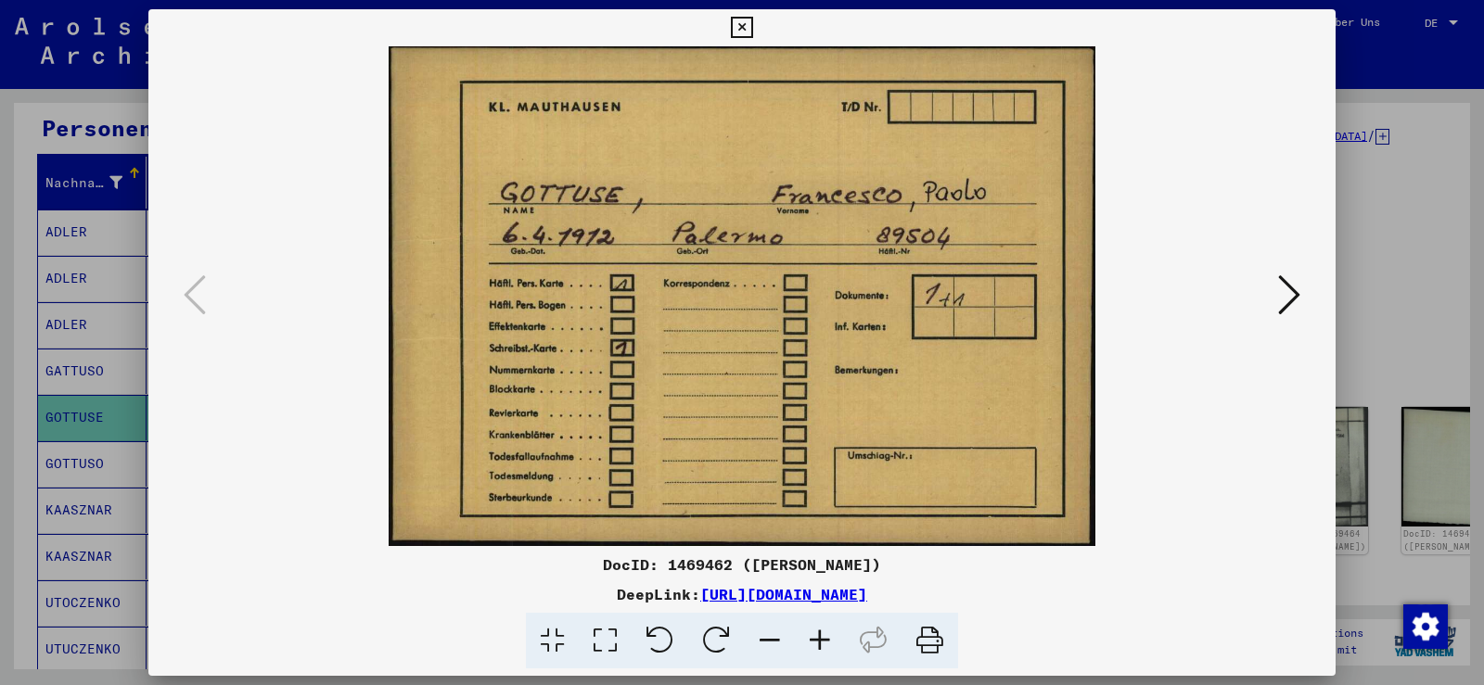
click at [1297, 288] on icon at bounding box center [1289, 295] width 22 height 45
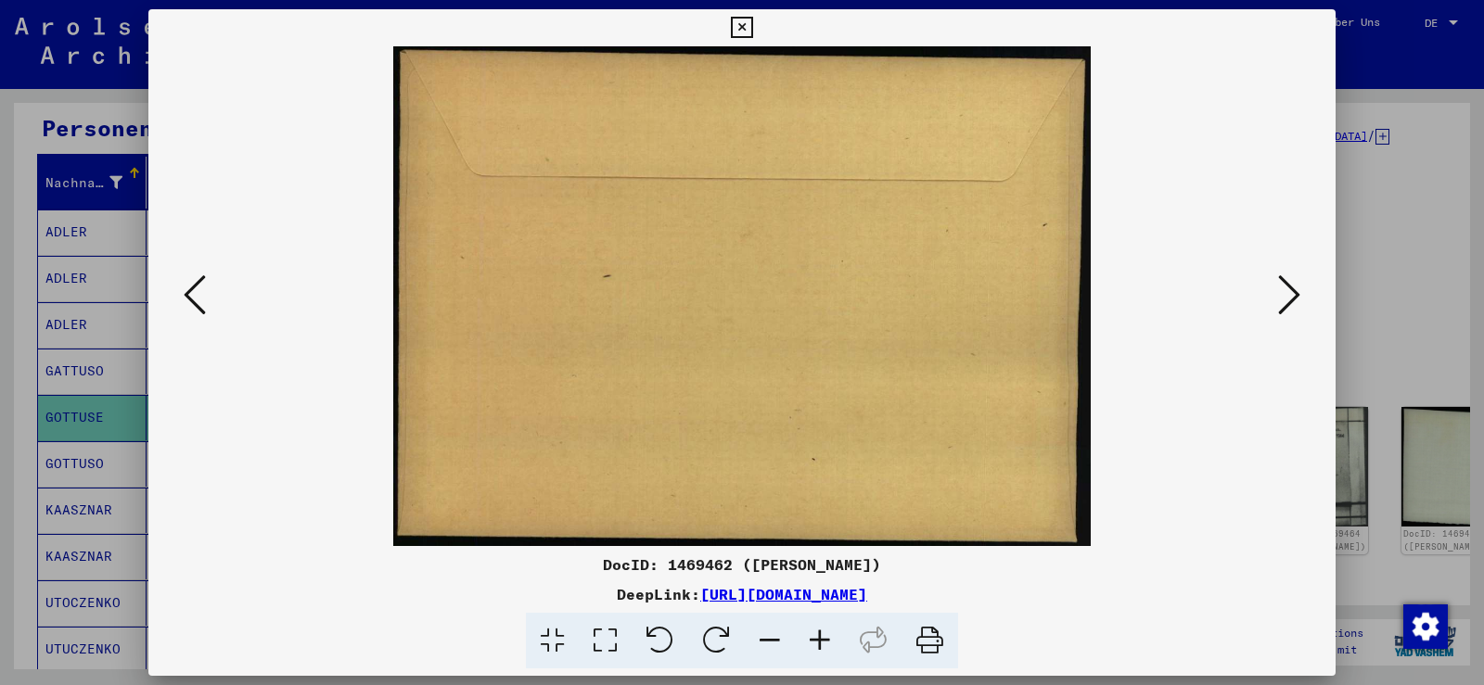
click at [1297, 288] on icon at bounding box center [1289, 295] width 22 height 45
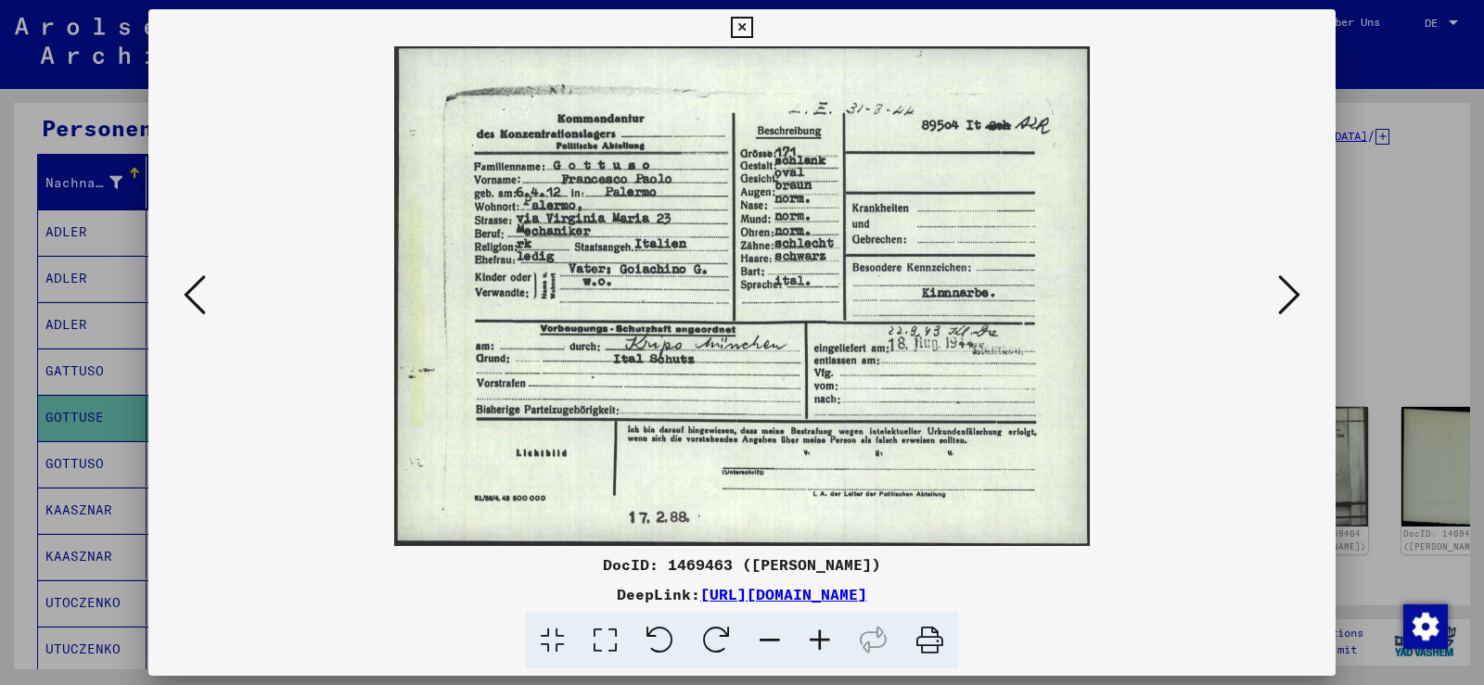
click at [1297, 288] on icon at bounding box center [1289, 295] width 22 height 45
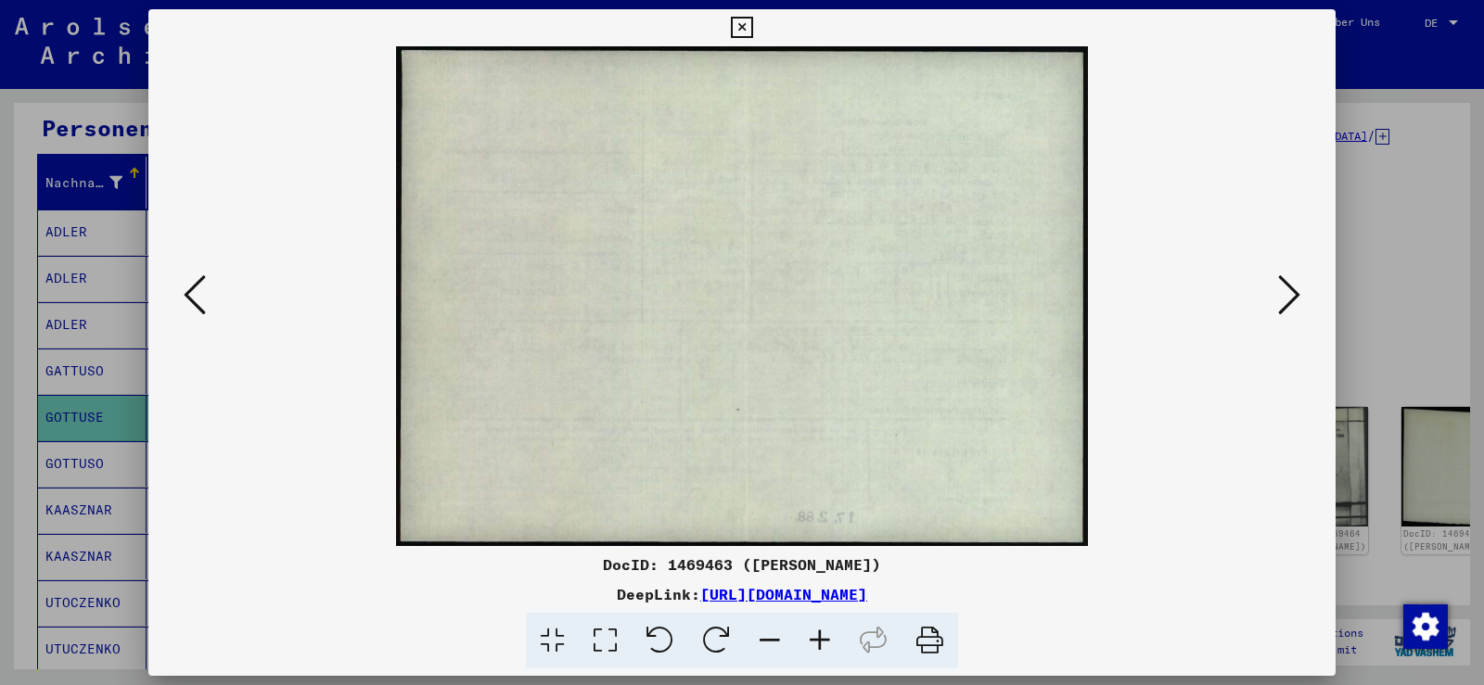
click at [1297, 289] on icon at bounding box center [1289, 295] width 22 height 45
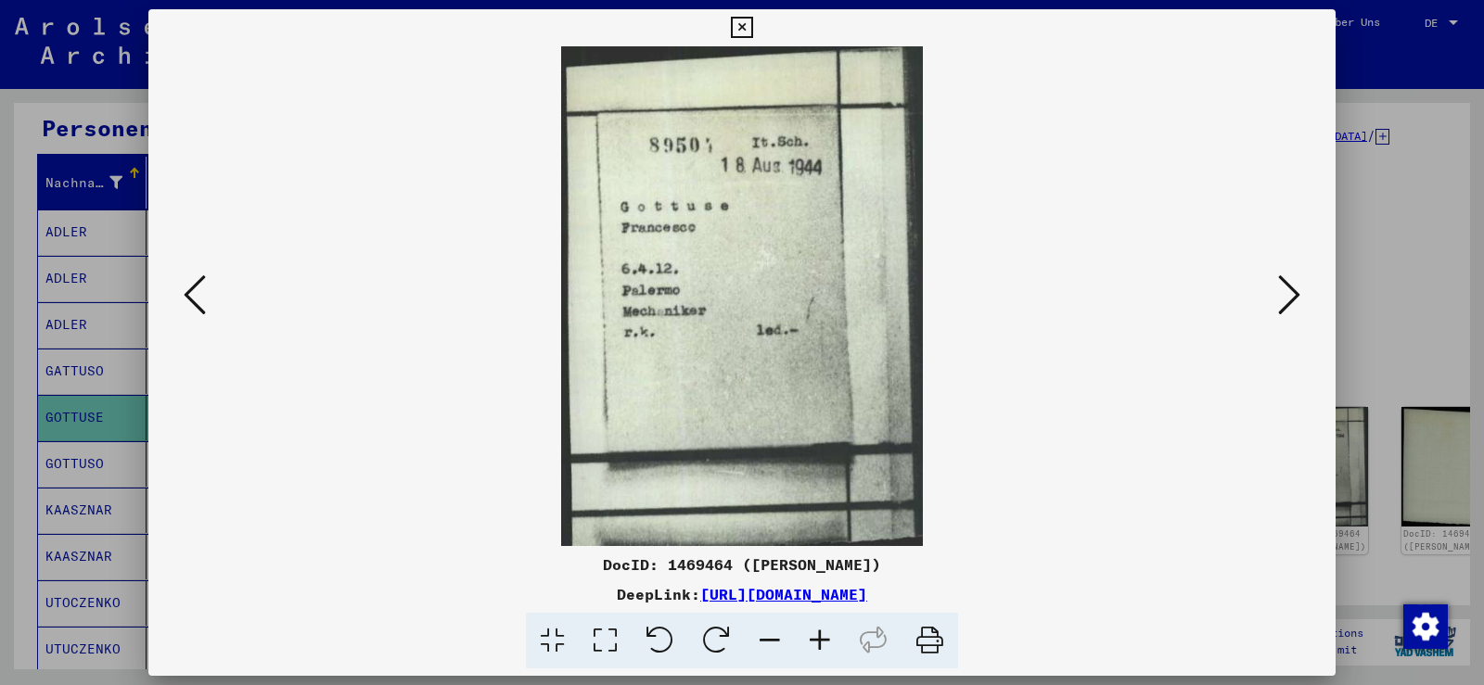
click at [1300, 300] on button at bounding box center [1288, 296] width 33 height 53
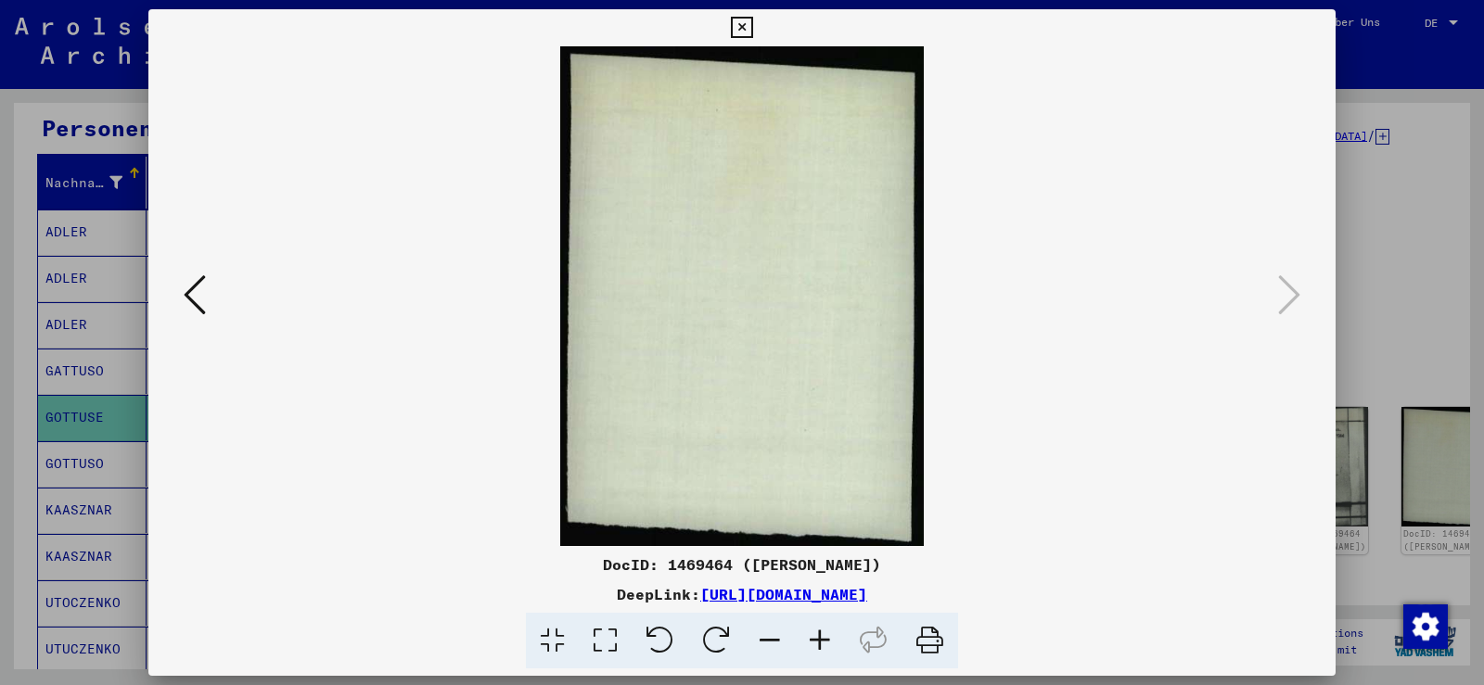
drag, startPoint x: 746, startPoint y: 32, endPoint x: 367, endPoint y: 303, distance: 465.3
click at [745, 33] on icon at bounding box center [741, 28] width 21 height 22
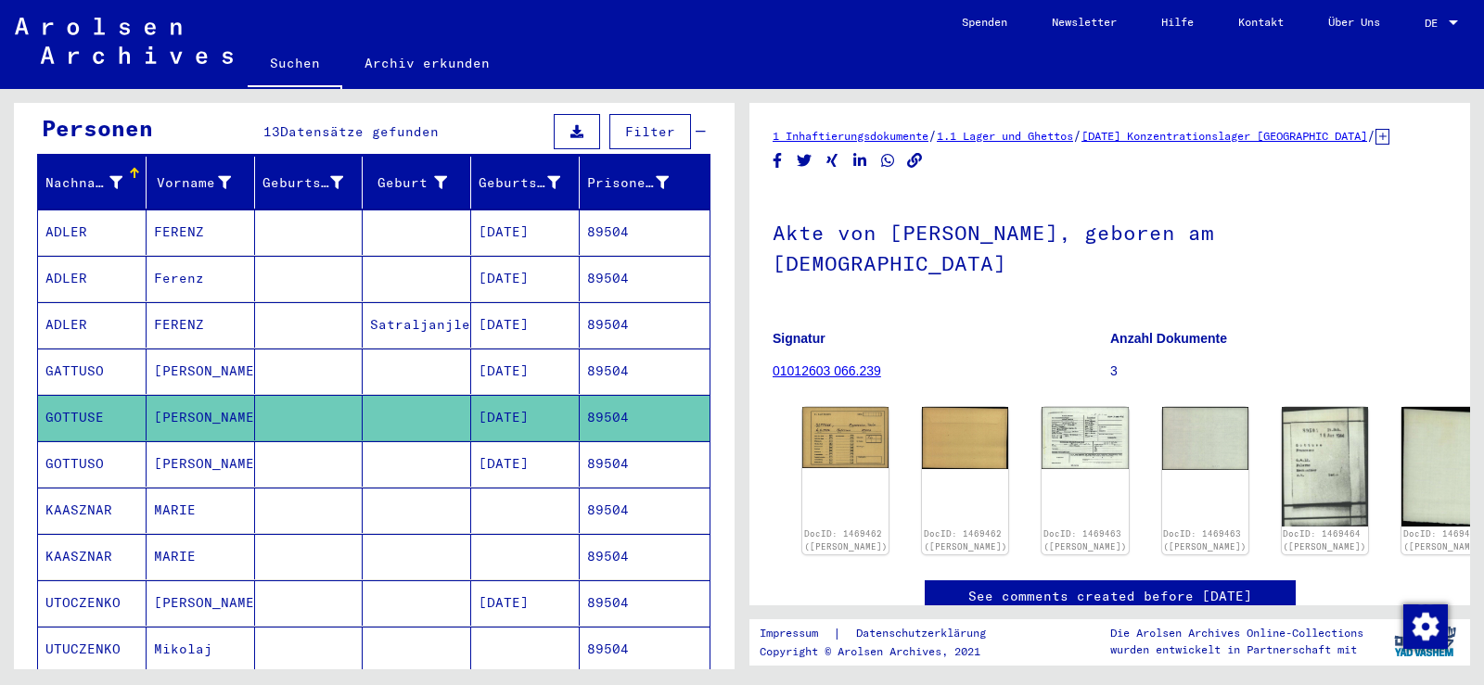
click at [162, 441] on mat-cell "[PERSON_NAME]" at bounding box center [201, 463] width 108 height 45
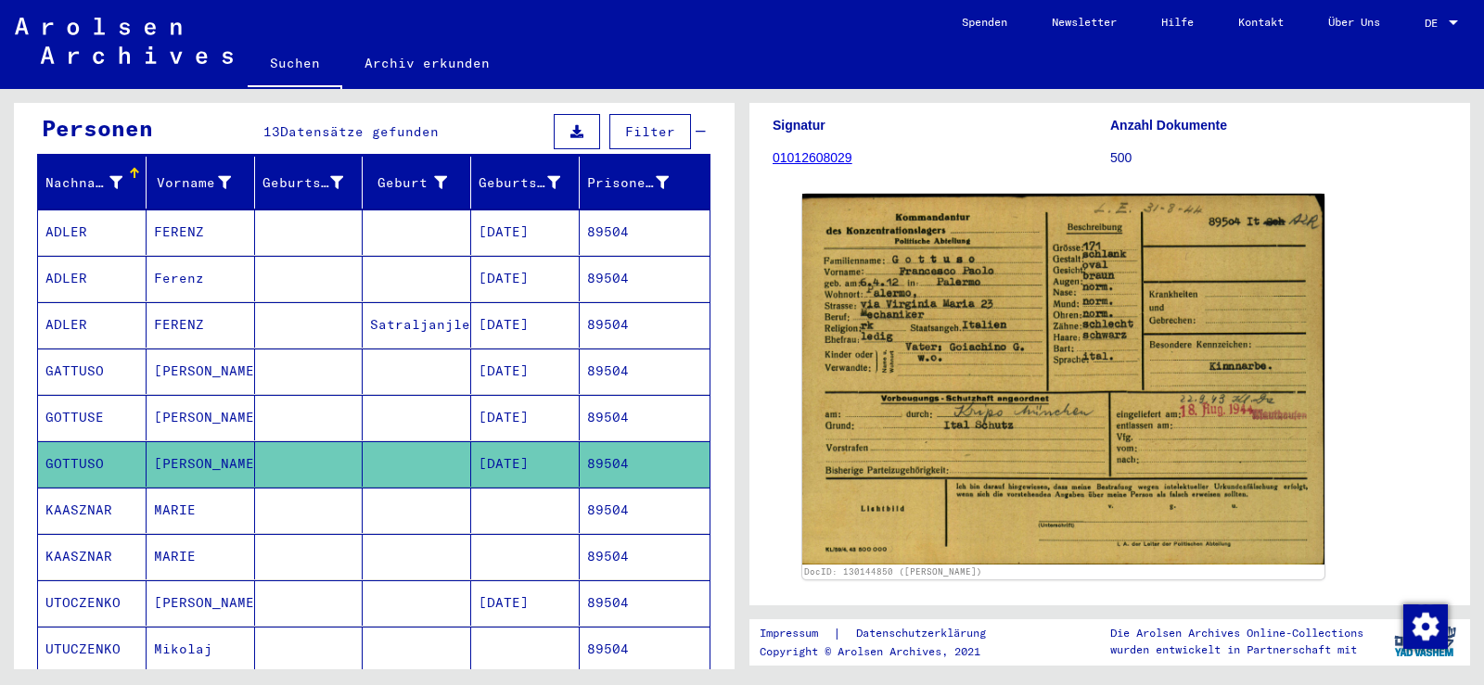
scroll to position [185, 0]
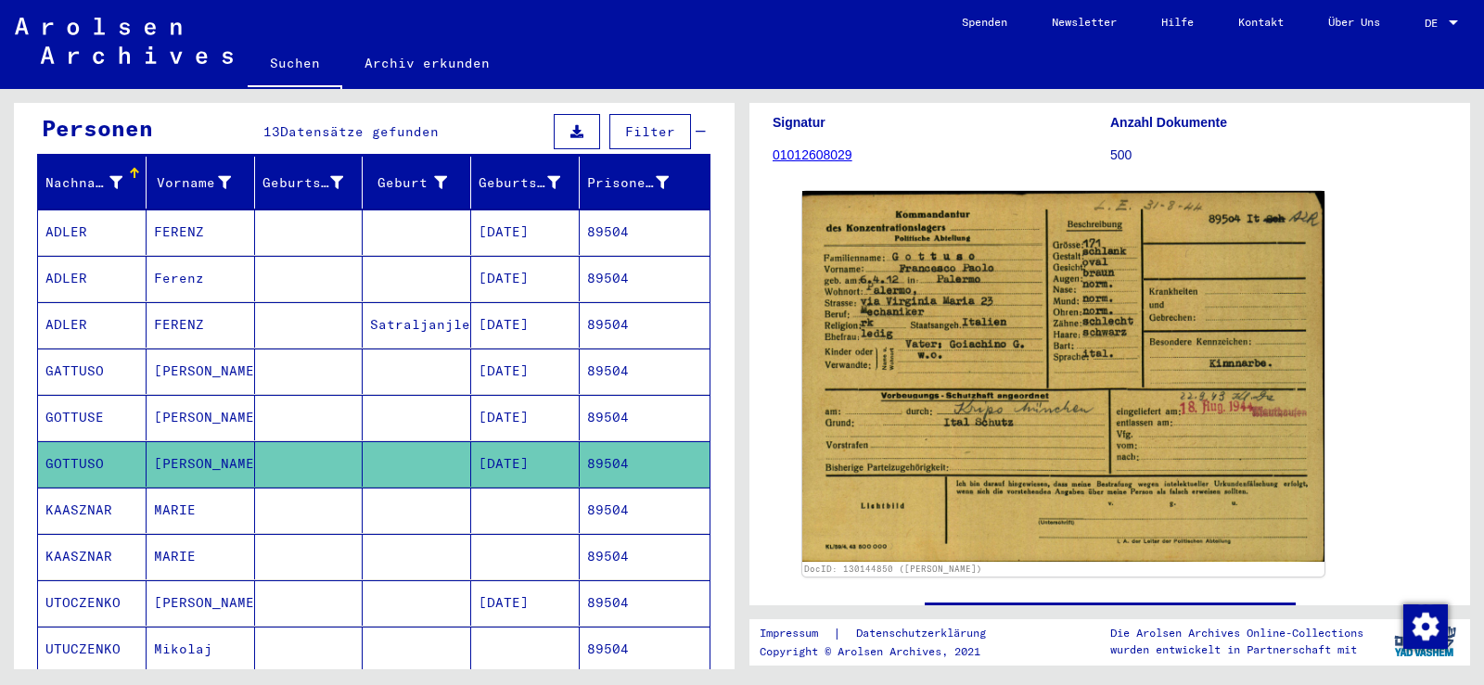
click at [261, 349] on mat-cell at bounding box center [309, 371] width 108 height 45
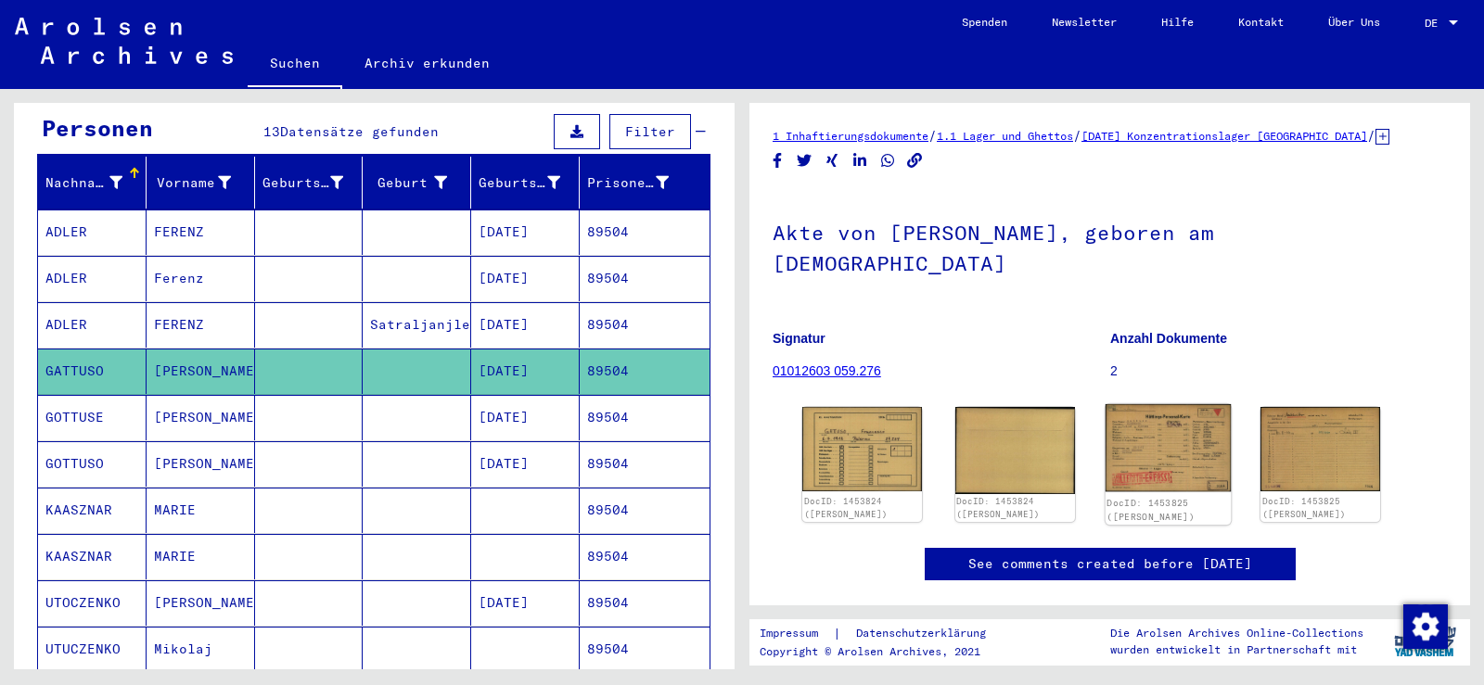
click at [1178, 406] on img at bounding box center [1166, 447] width 125 height 87
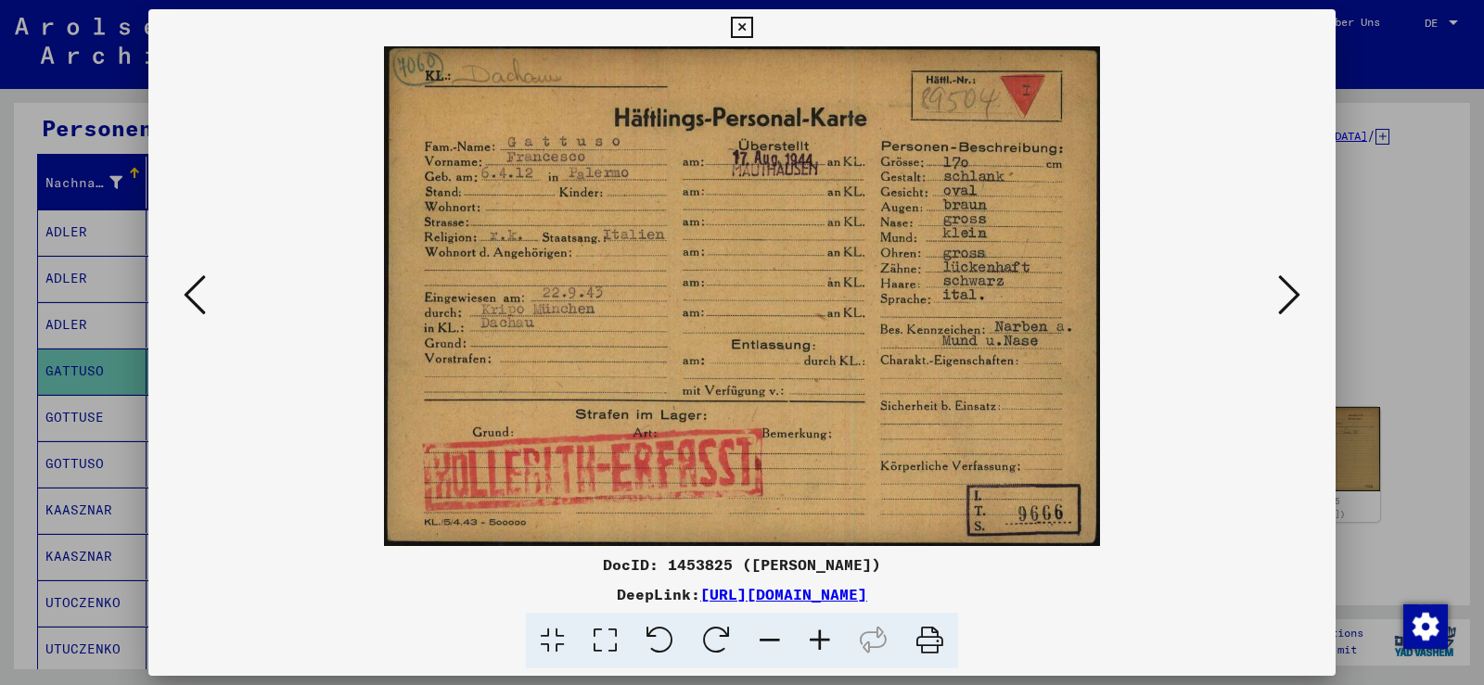
click at [1299, 296] on icon at bounding box center [1289, 295] width 22 height 45
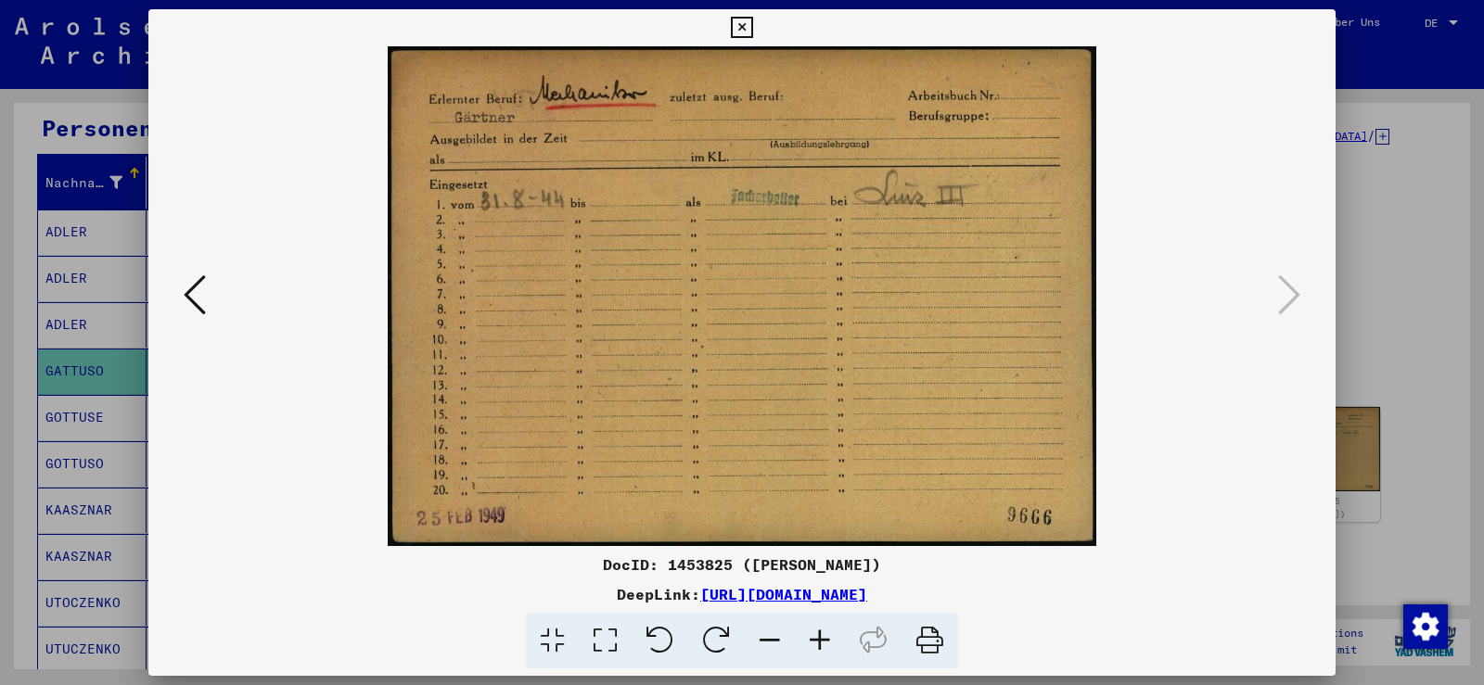
click at [751, 23] on icon at bounding box center [741, 28] width 21 height 22
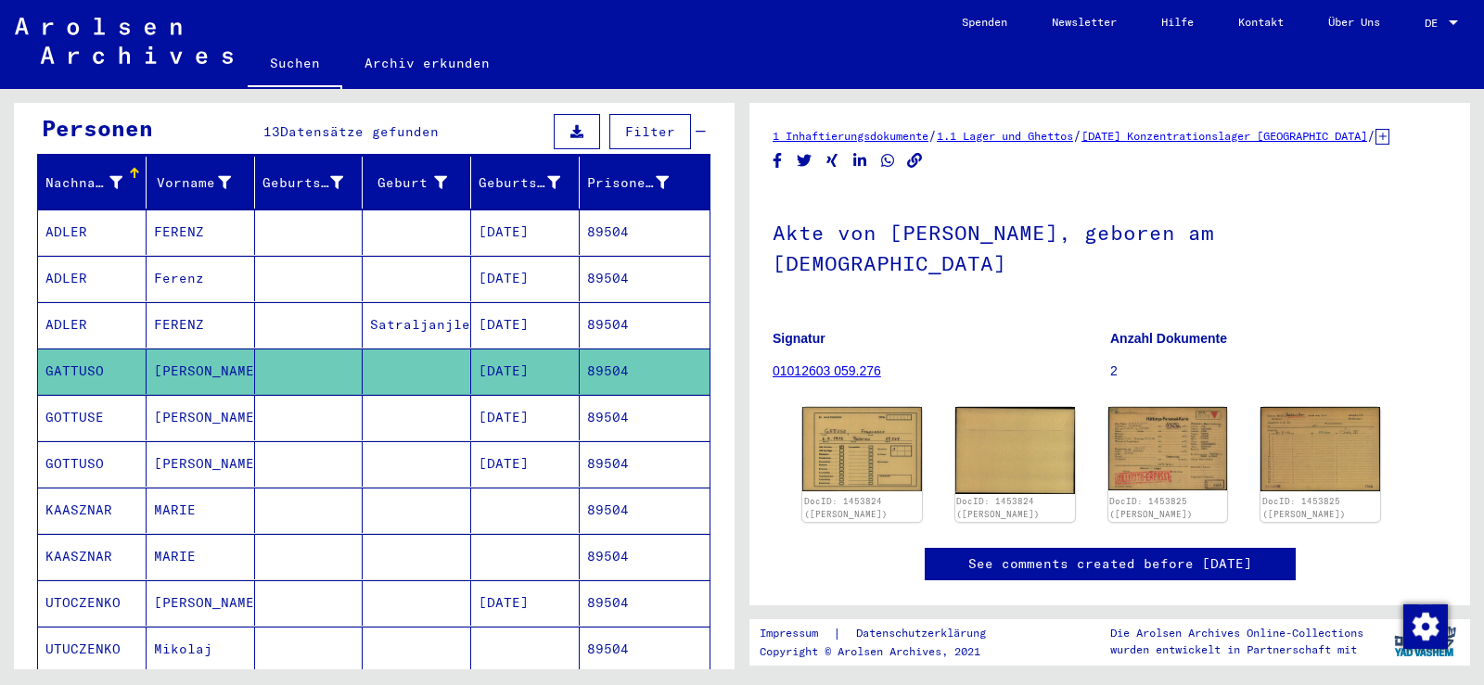
click at [374, 404] on mat-cell at bounding box center [417, 417] width 108 height 45
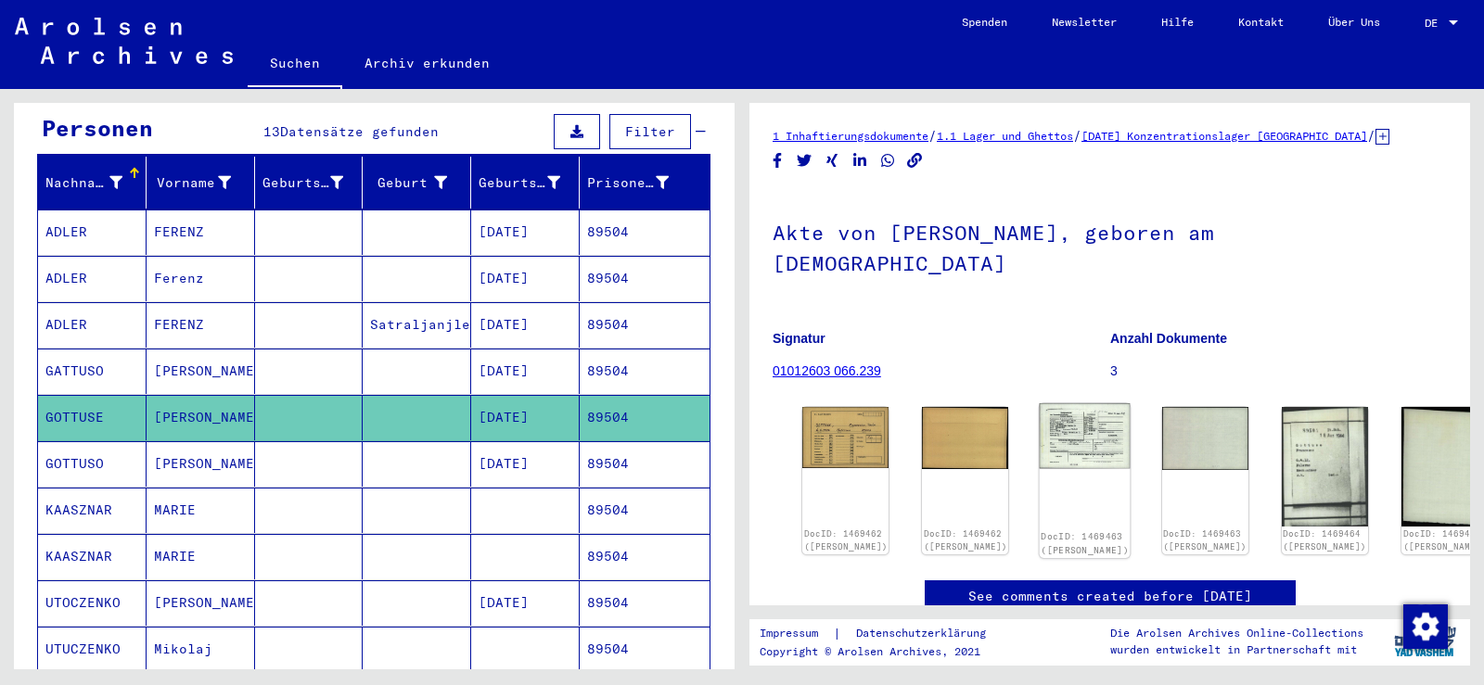
click at [1040, 406] on img at bounding box center [1085, 435] width 91 height 65
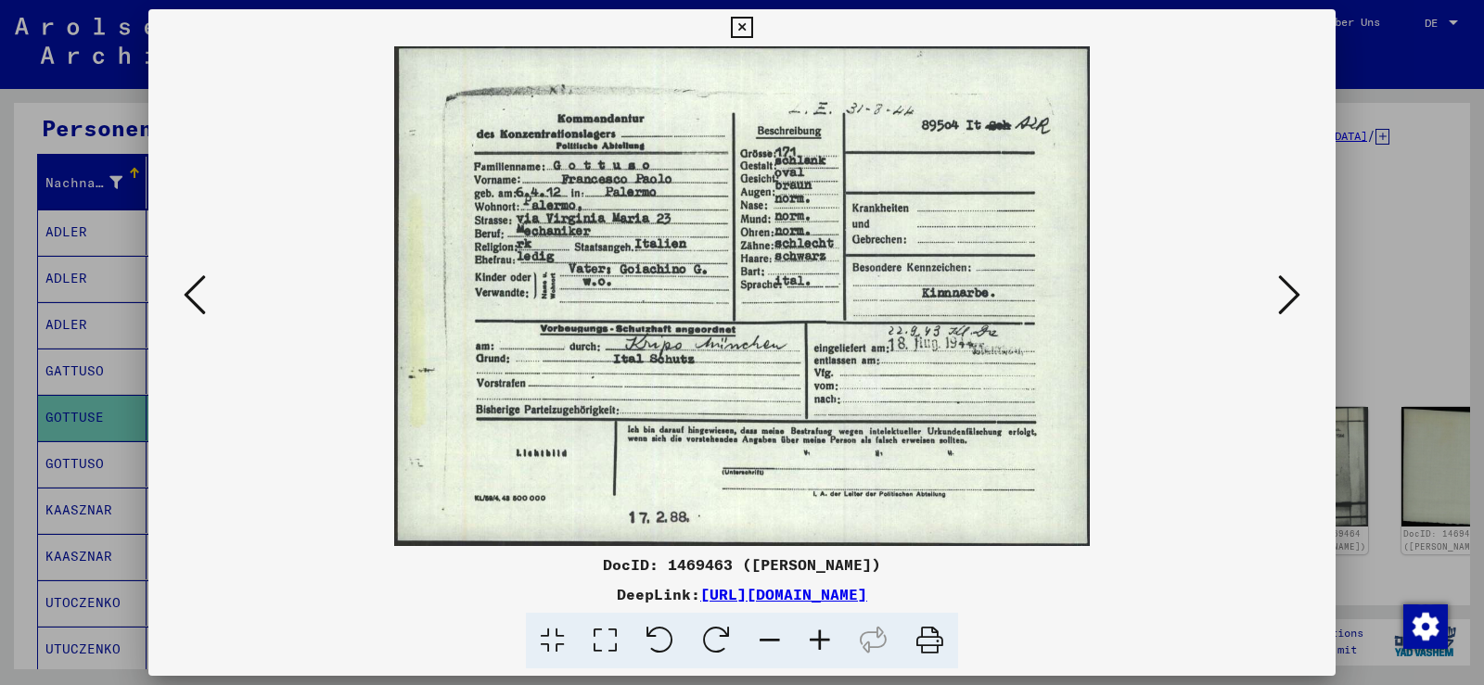
drag, startPoint x: 969, startPoint y: 353, endPoint x: 969, endPoint y: 317, distance: 36.2
click at [969, 317] on img at bounding box center [741, 296] width 1061 height 500
click at [1285, 294] on icon at bounding box center [1289, 295] width 22 height 45
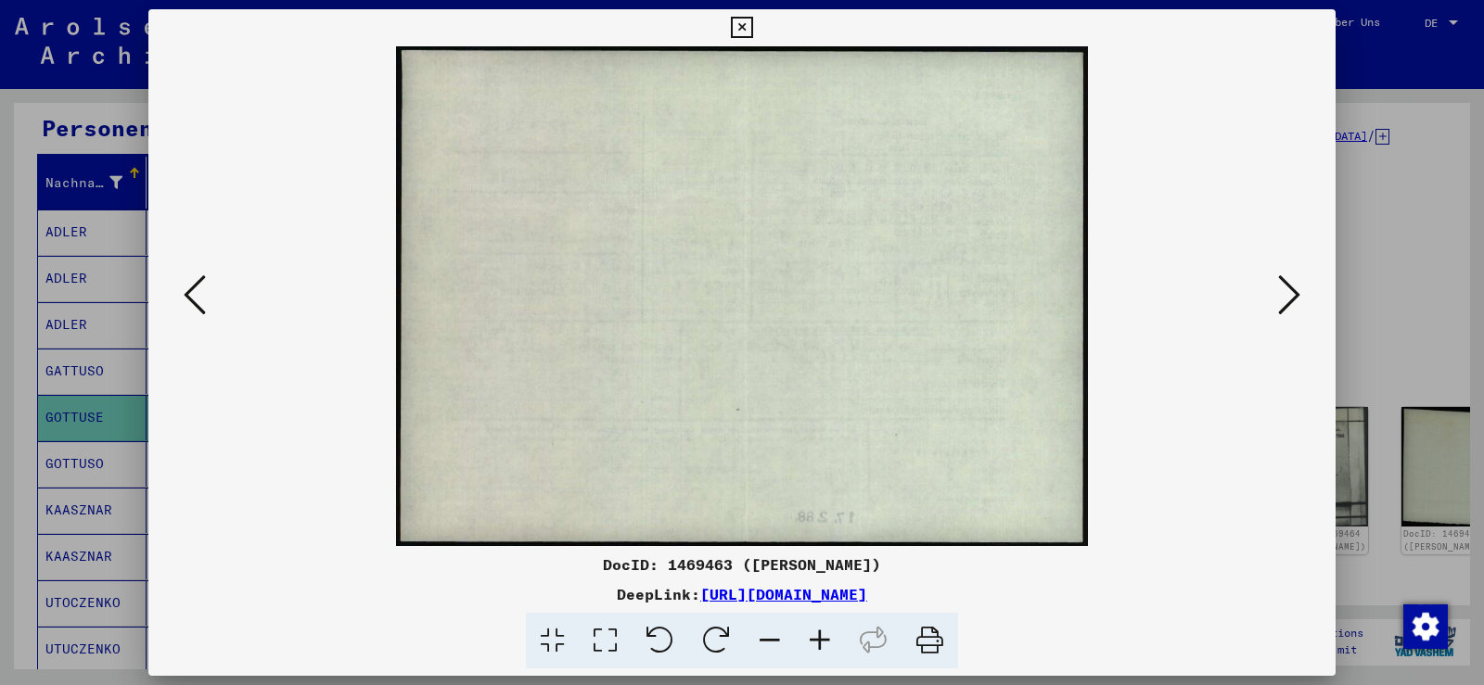
click at [1285, 294] on icon at bounding box center [1289, 295] width 22 height 45
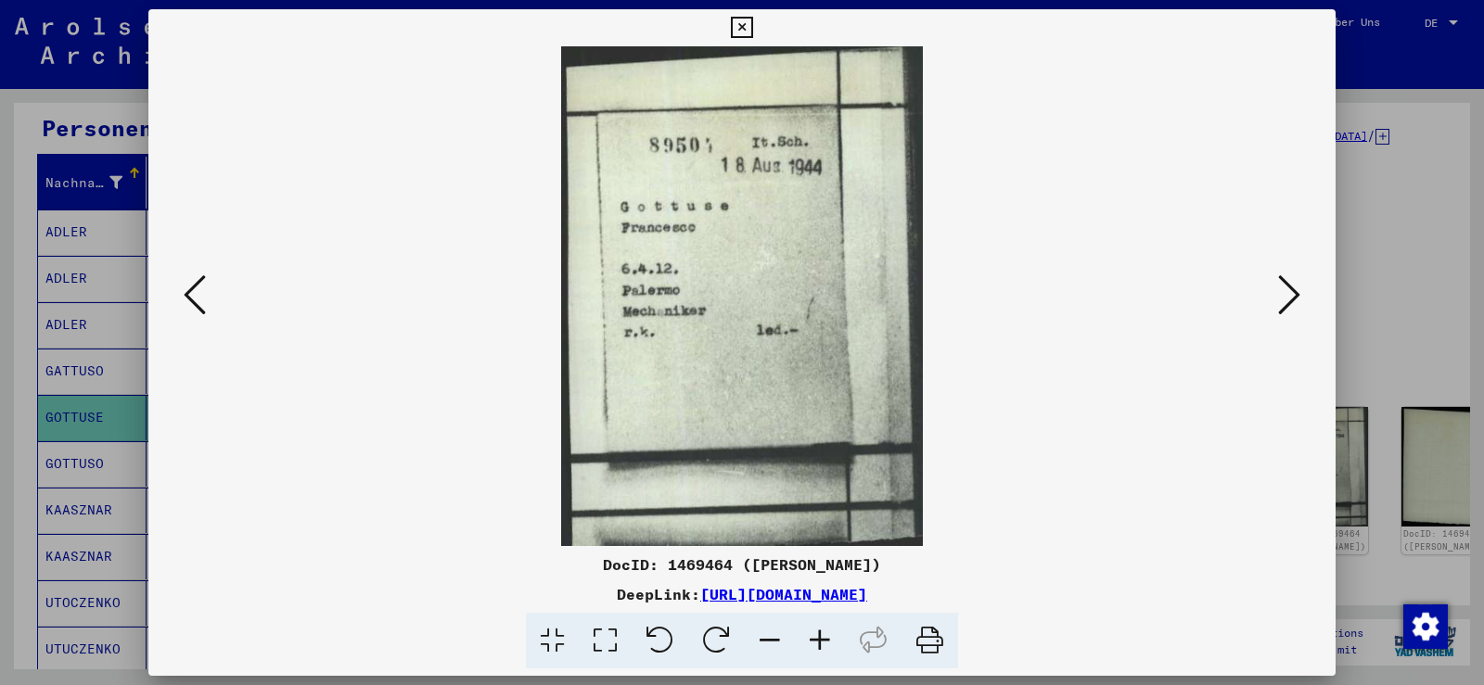
click at [1273, 300] on button at bounding box center [1288, 296] width 33 height 53
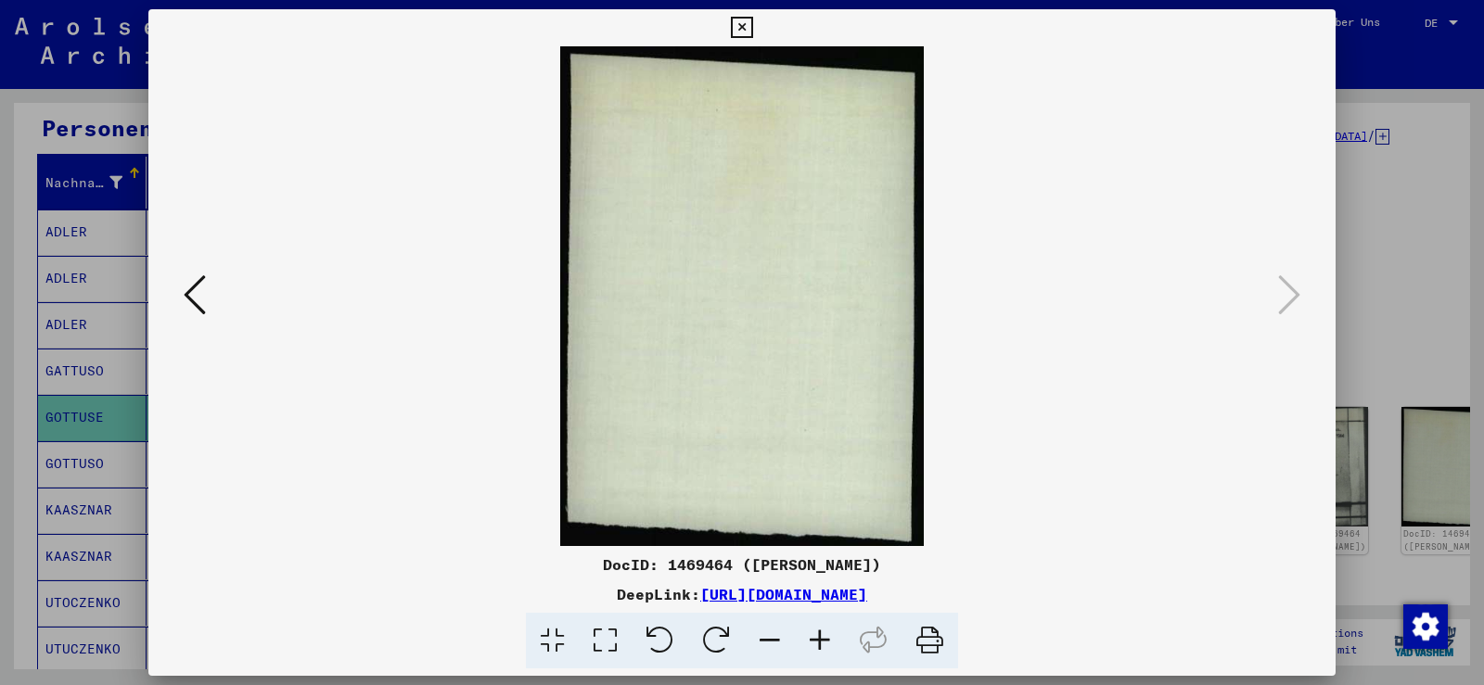
click at [189, 296] on icon at bounding box center [195, 295] width 22 height 45
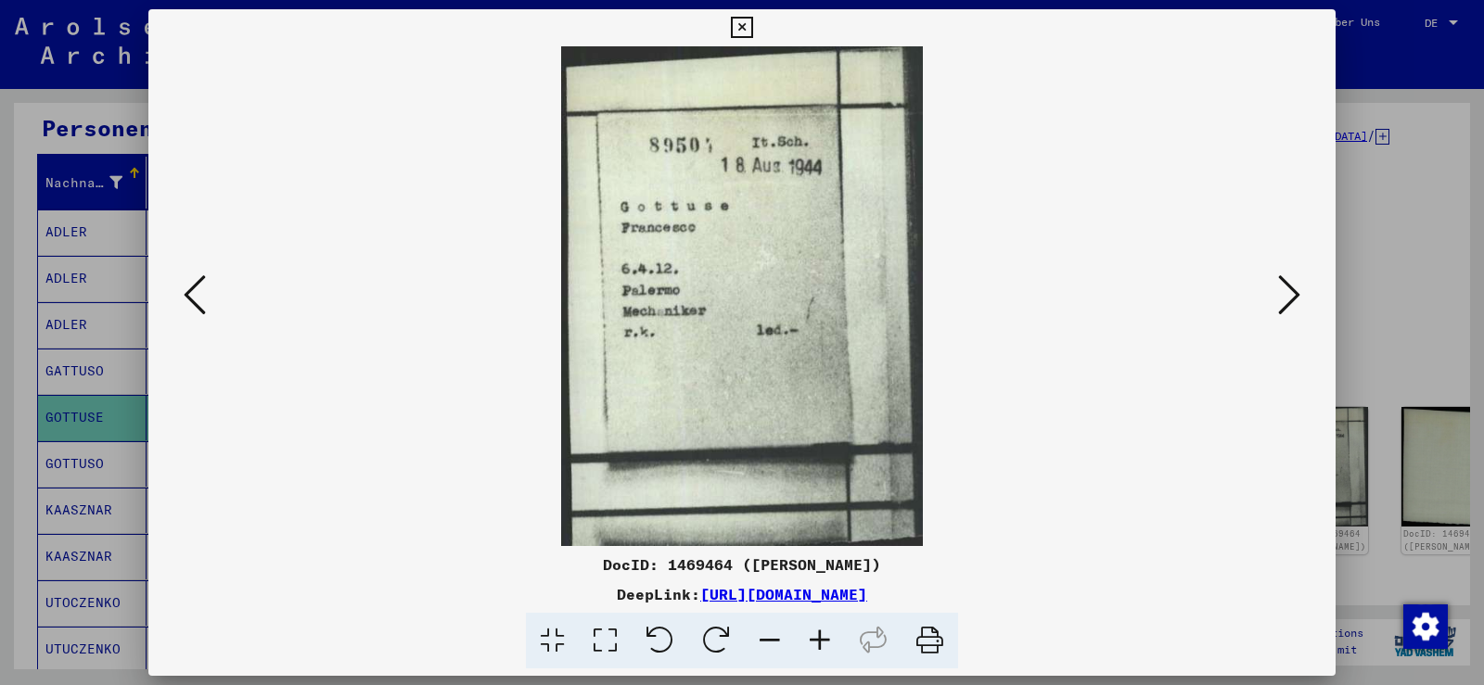
click at [189, 296] on icon at bounding box center [195, 295] width 22 height 45
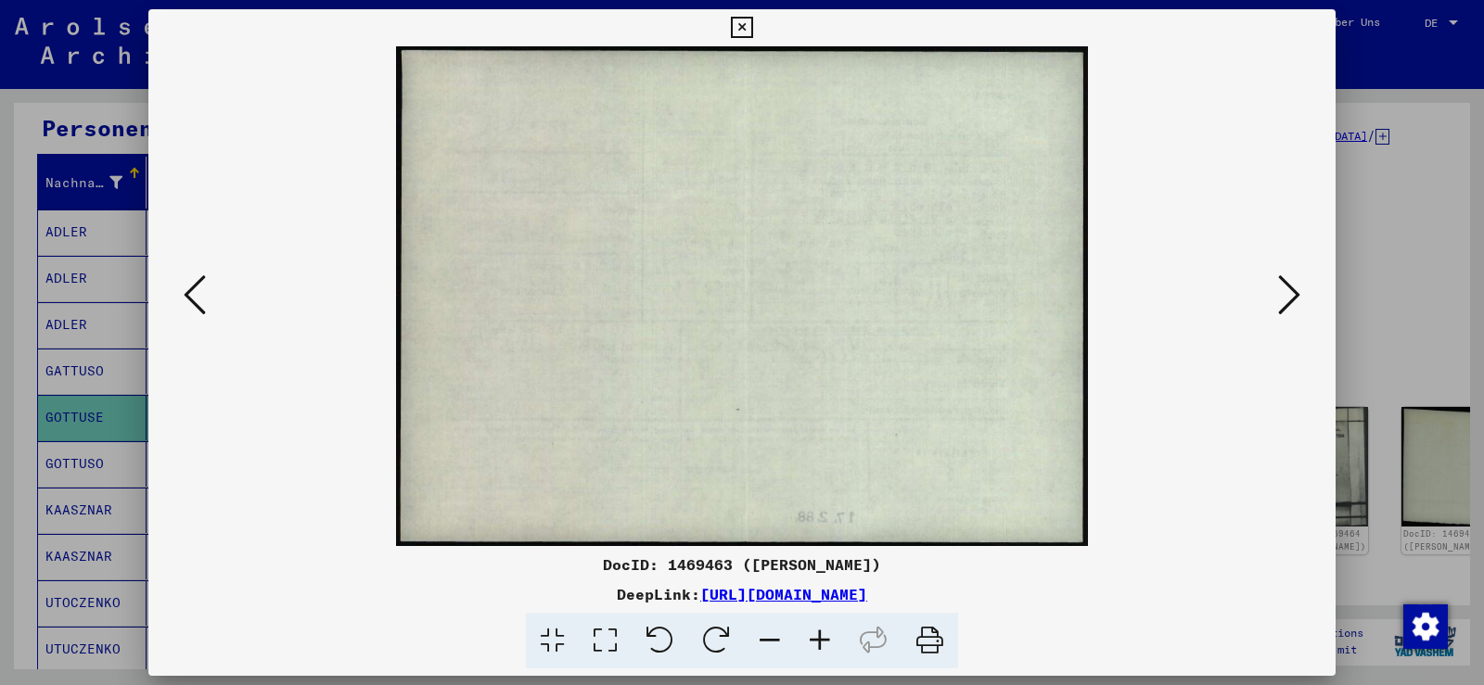
click at [189, 296] on icon at bounding box center [195, 295] width 22 height 45
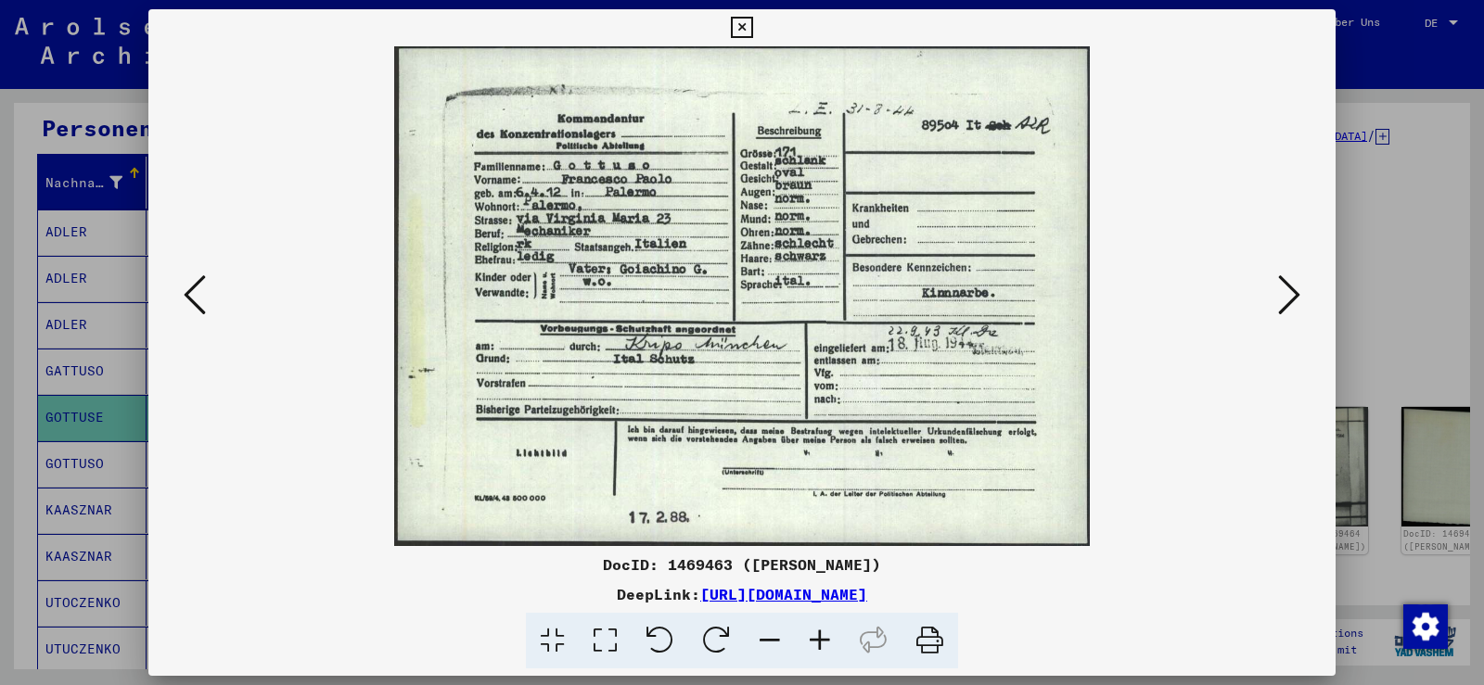
click at [740, 24] on icon at bounding box center [741, 28] width 21 height 22
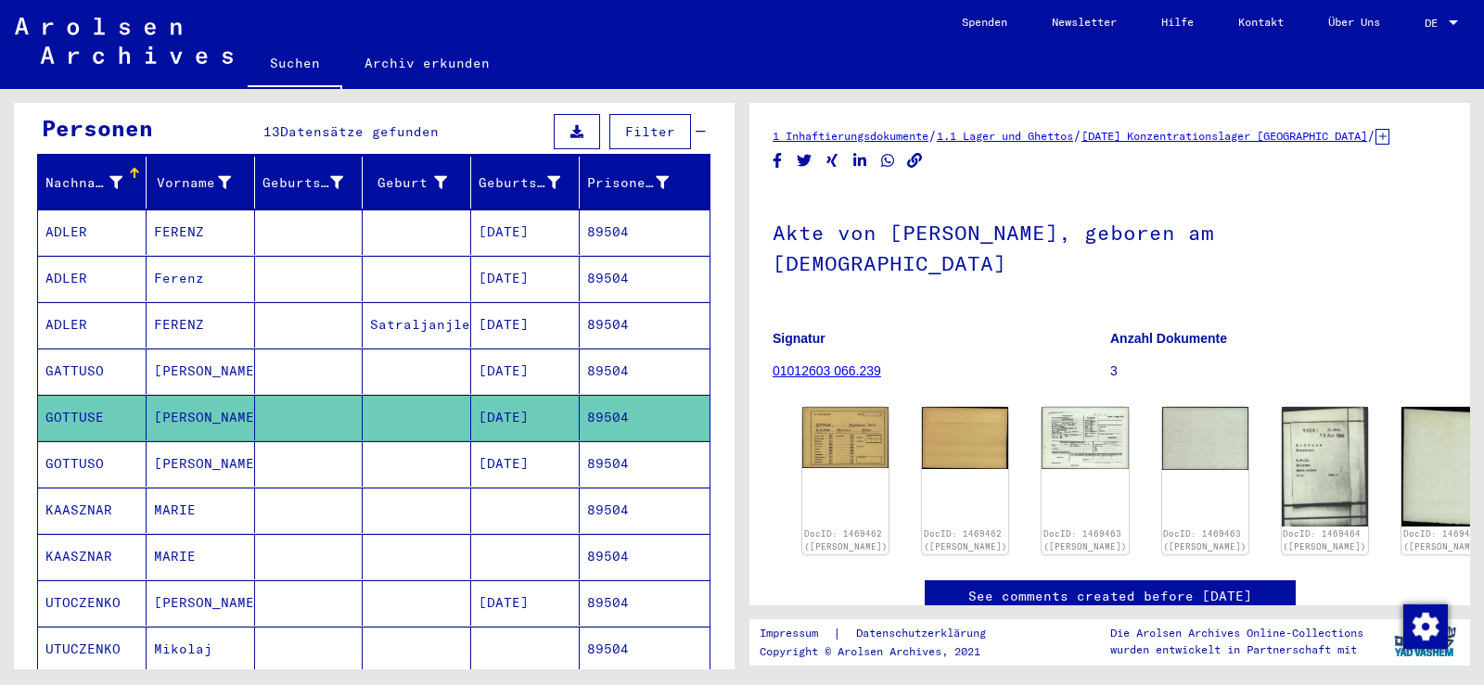
click at [404, 441] on mat-cell at bounding box center [417, 463] width 108 height 45
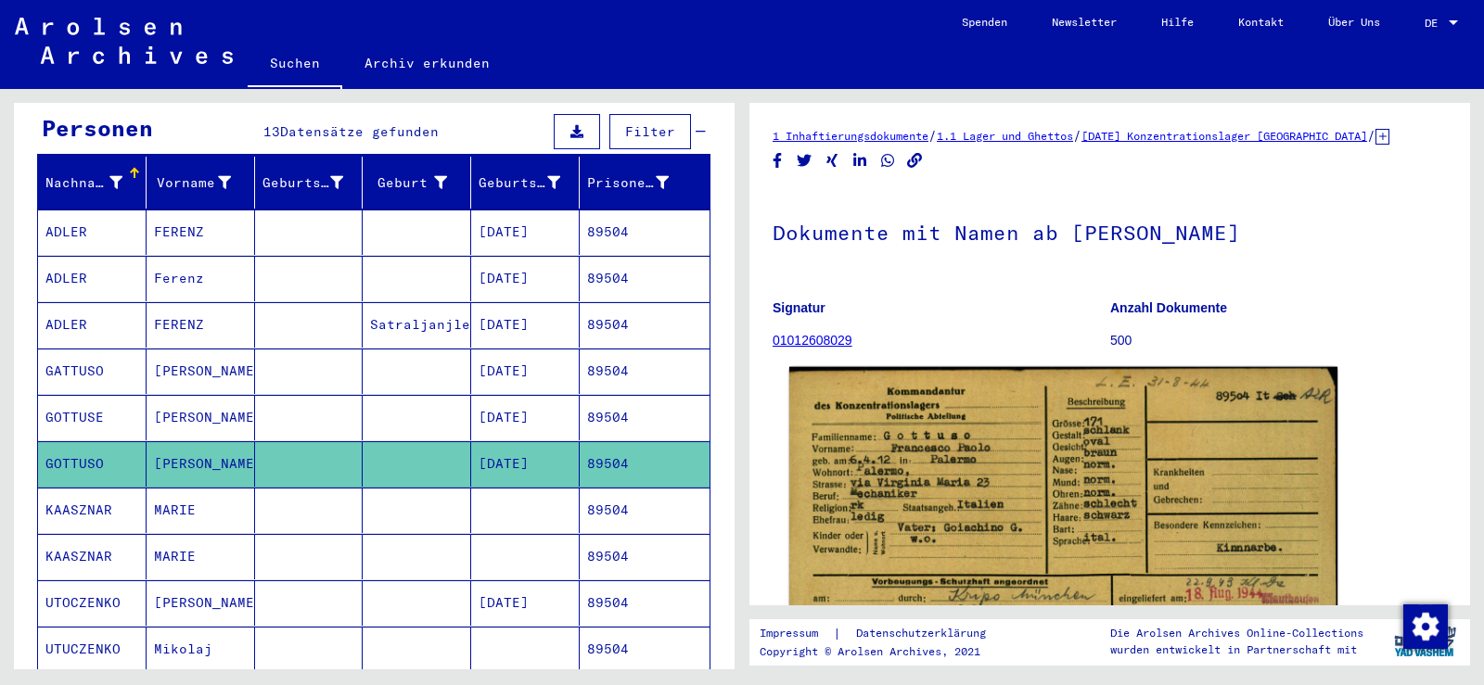
click at [1147, 406] on img at bounding box center [1063, 561] width 548 height 389
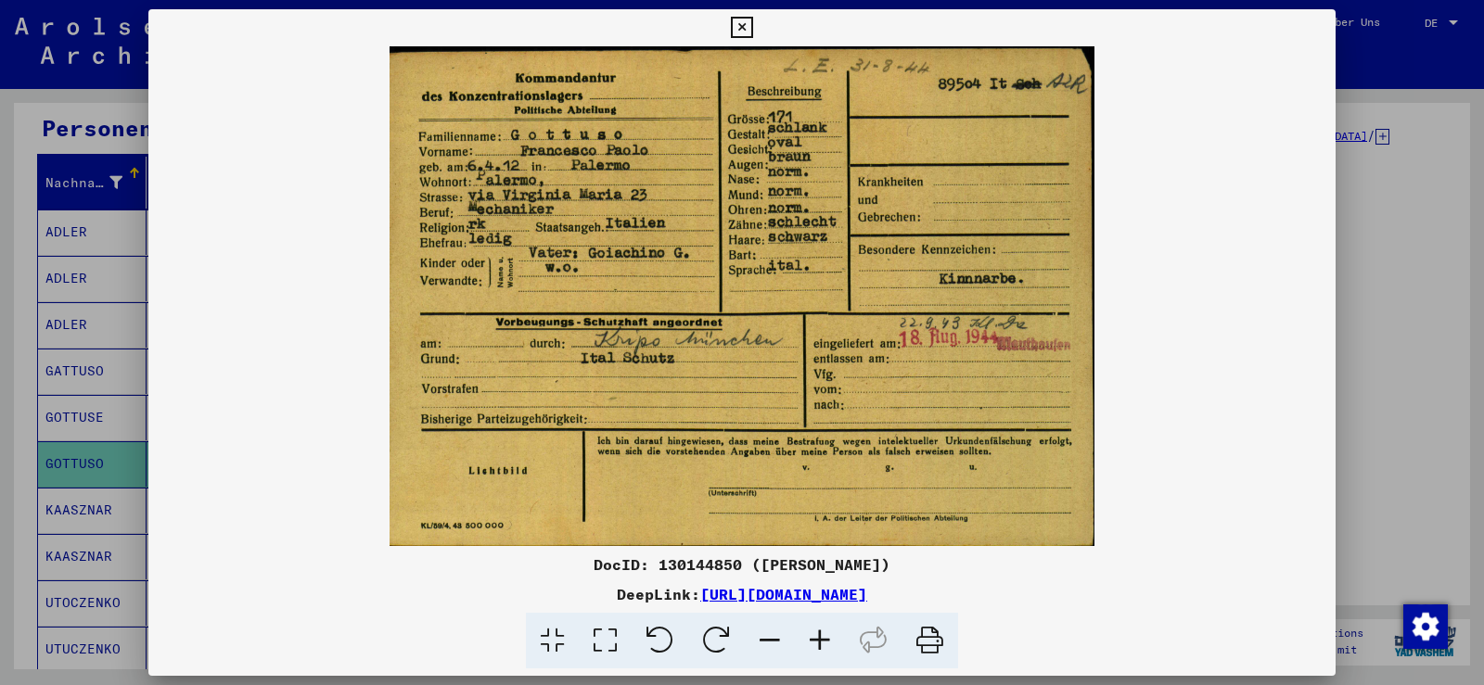
click at [824, 628] on icon at bounding box center [820, 641] width 50 height 57
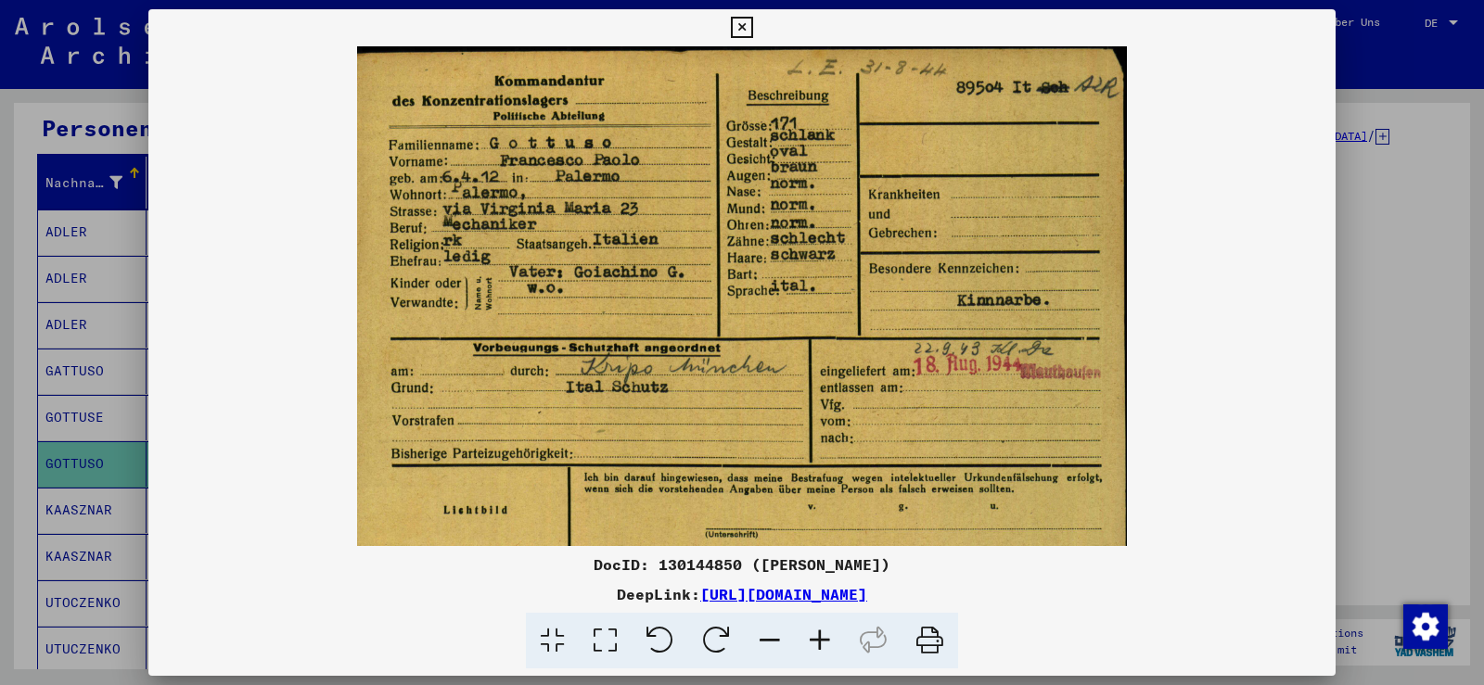
click at [824, 628] on icon at bounding box center [820, 641] width 50 height 57
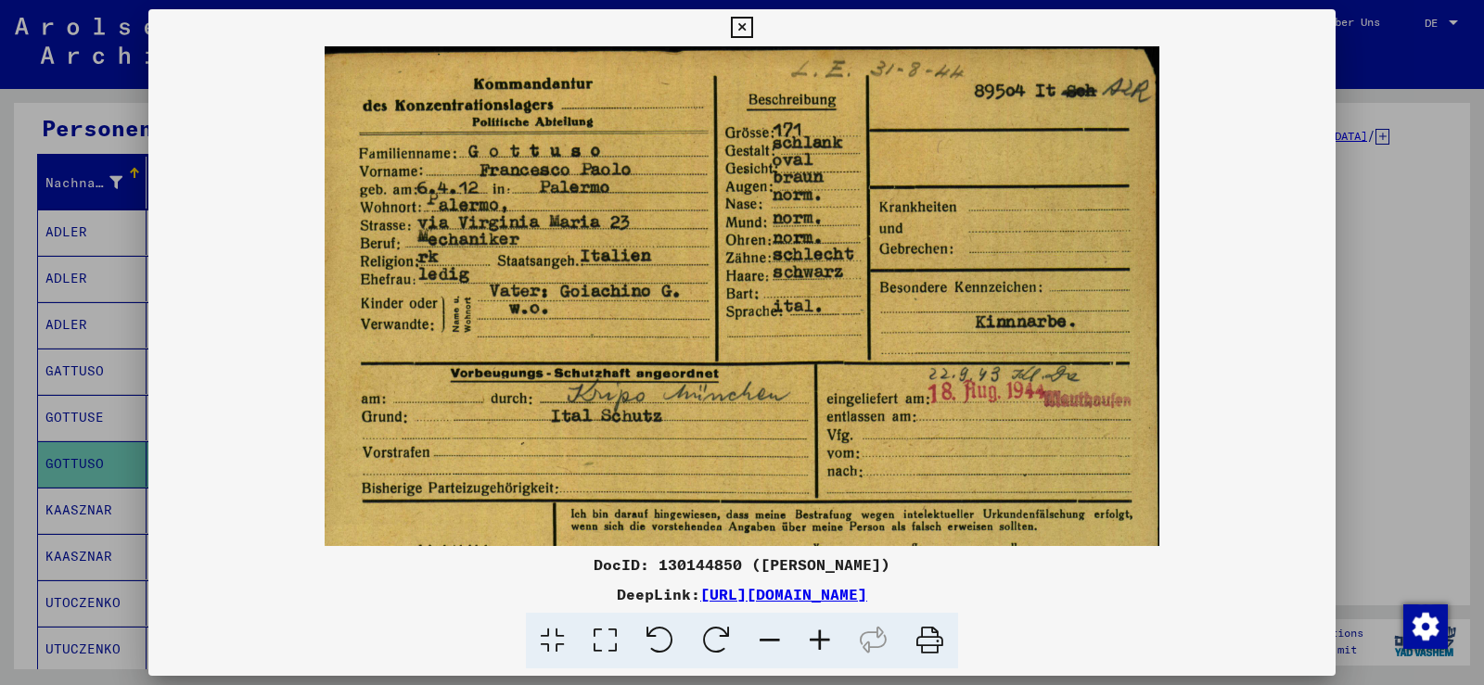
click at [824, 628] on icon at bounding box center [820, 641] width 50 height 57
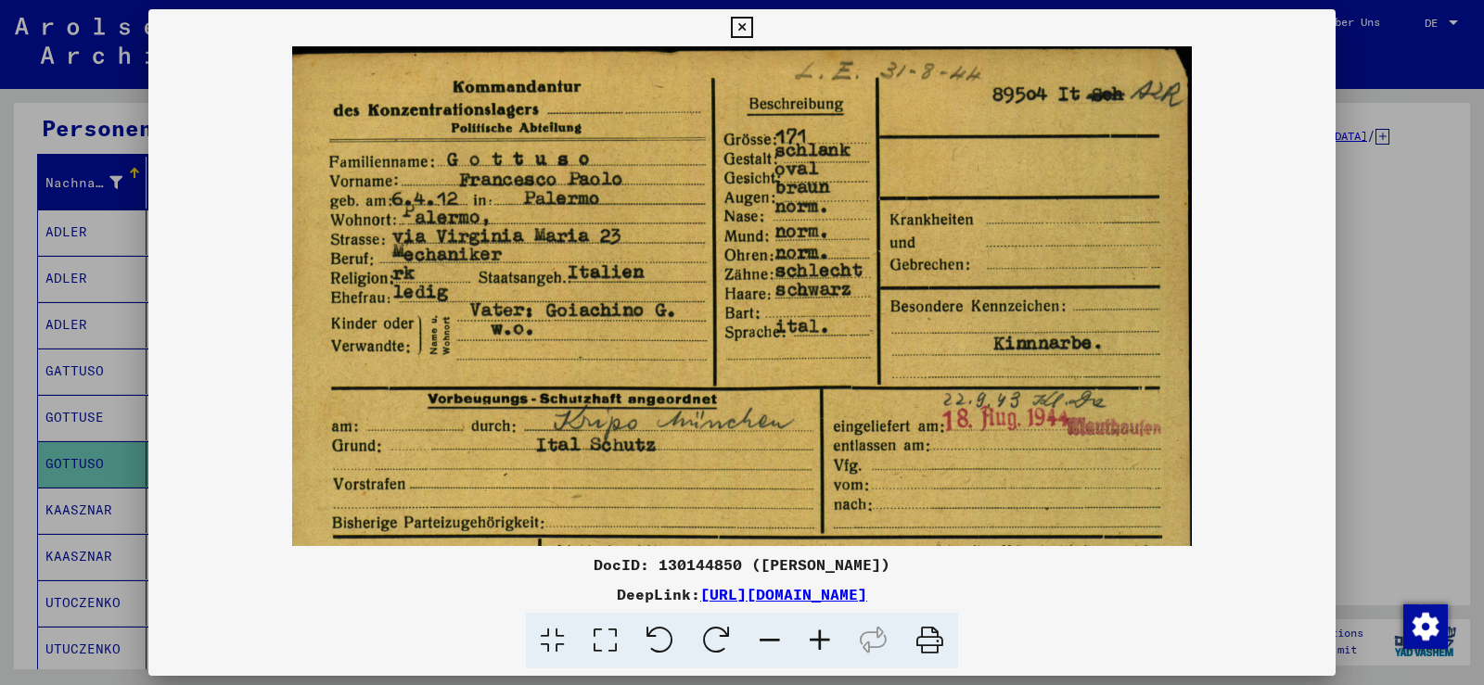
click at [824, 628] on icon at bounding box center [820, 641] width 50 height 57
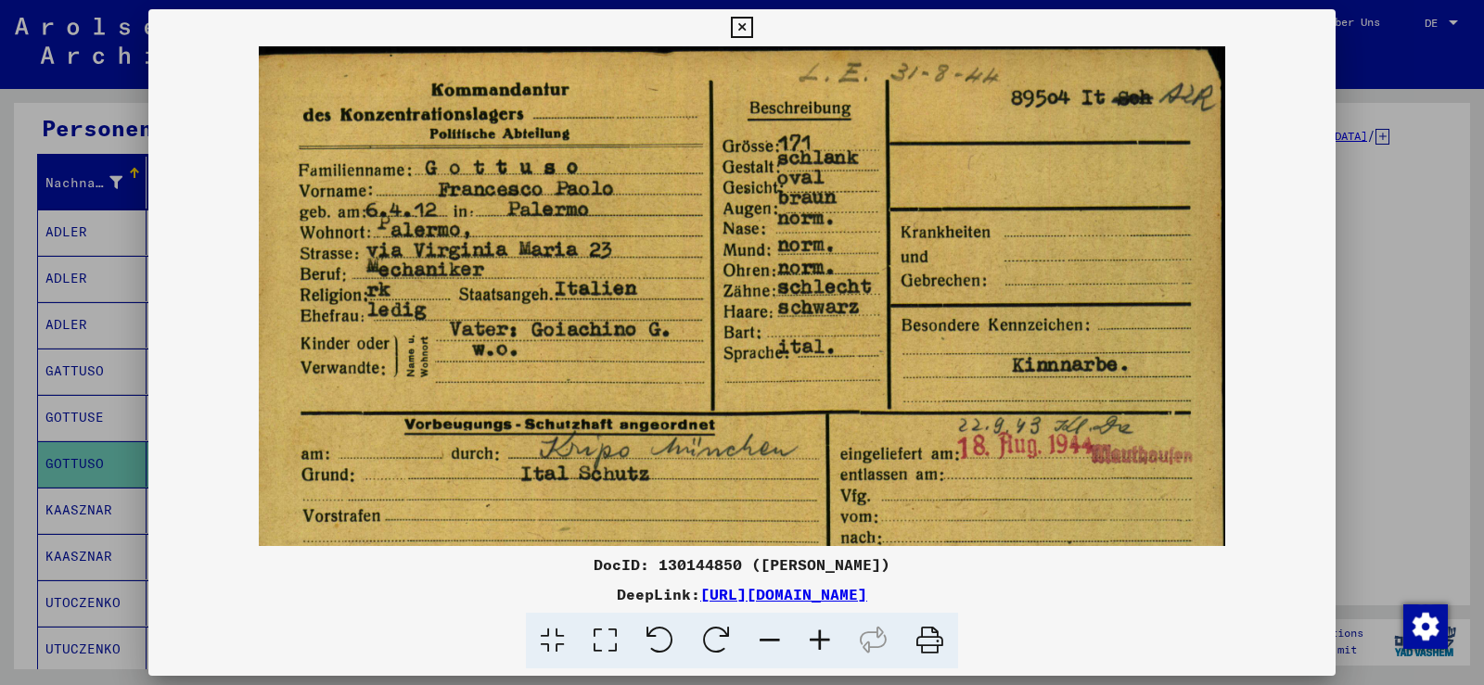
click at [824, 628] on icon at bounding box center [820, 641] width 50 height 57
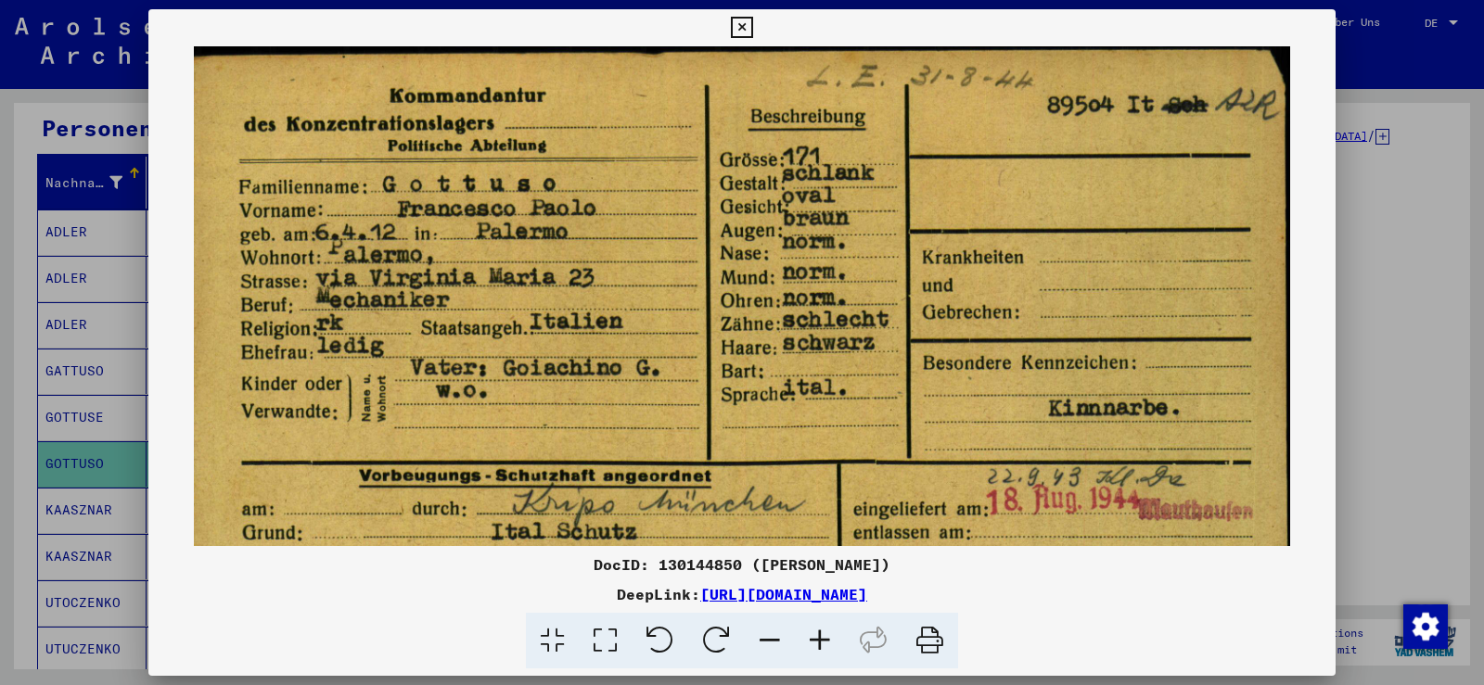
click at [824, 628] on icon at bounding box center [820, 641] width 50 height 57
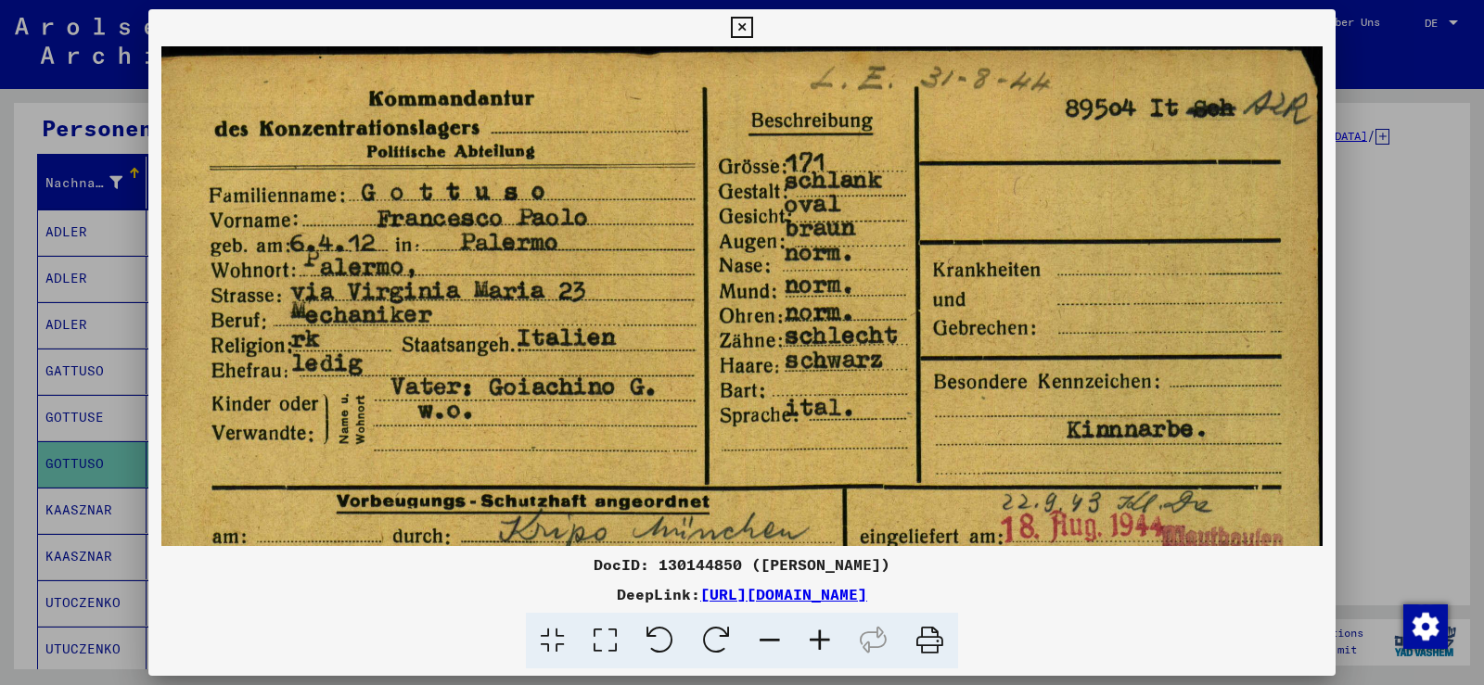
click at [824, 628] on icon at bounding box center [820, 641] width 50 height 57
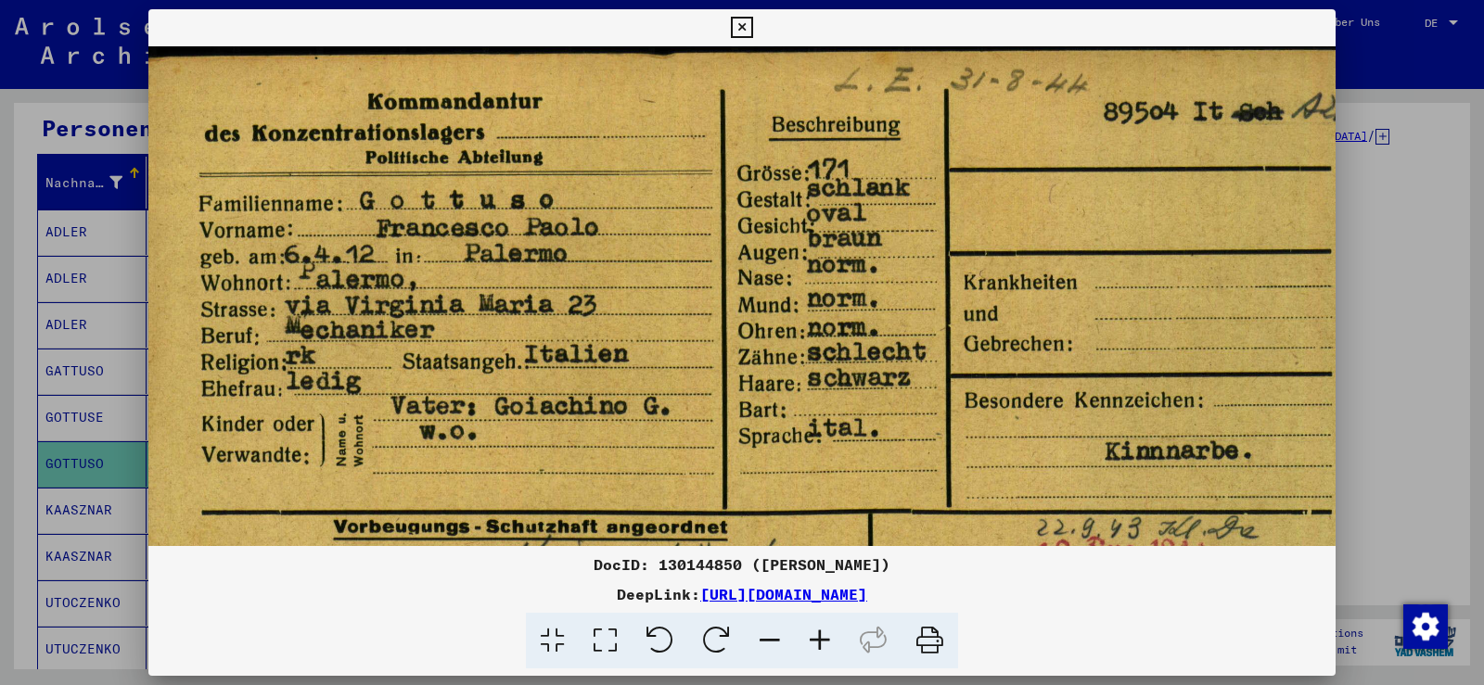
click at [824, 628] on icon at bounding box center [820, 641] width 50 height 57
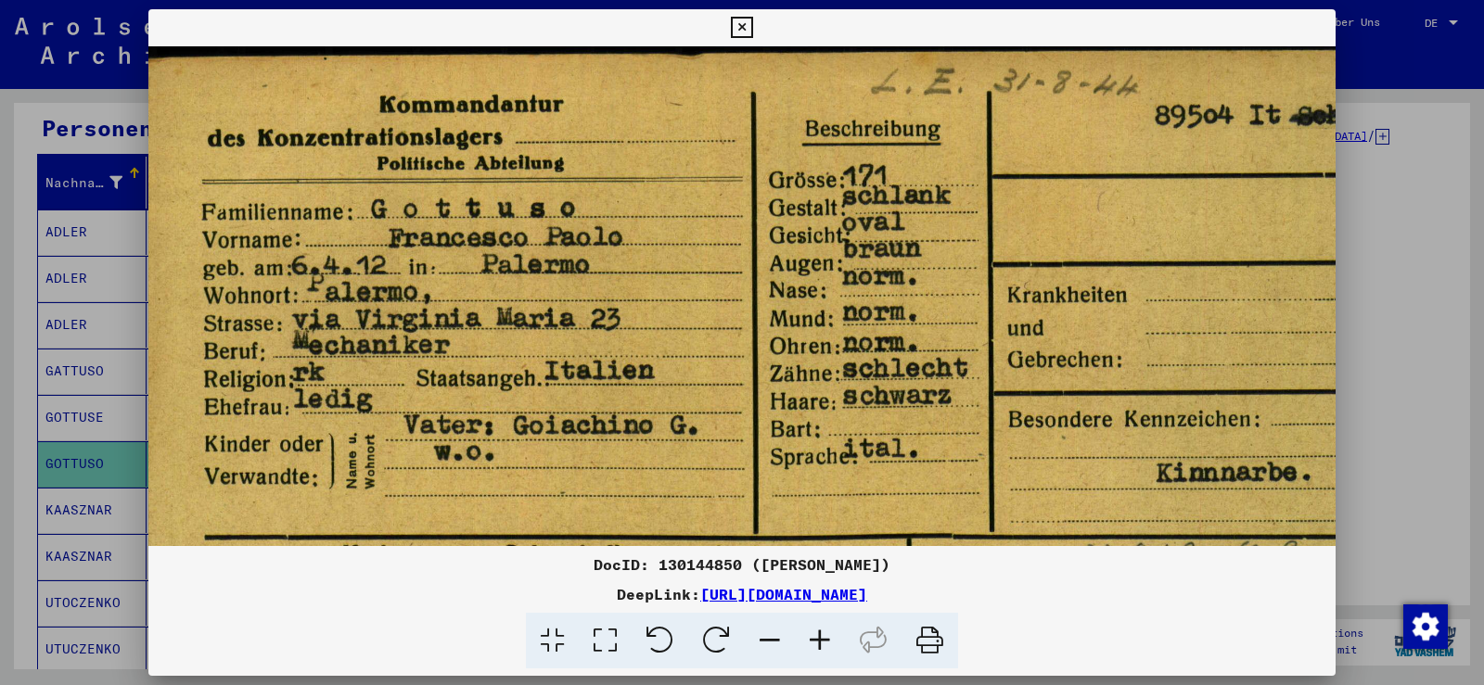
click at [824, 628] on icon at bounding box center [820, 641] width 50 height 57
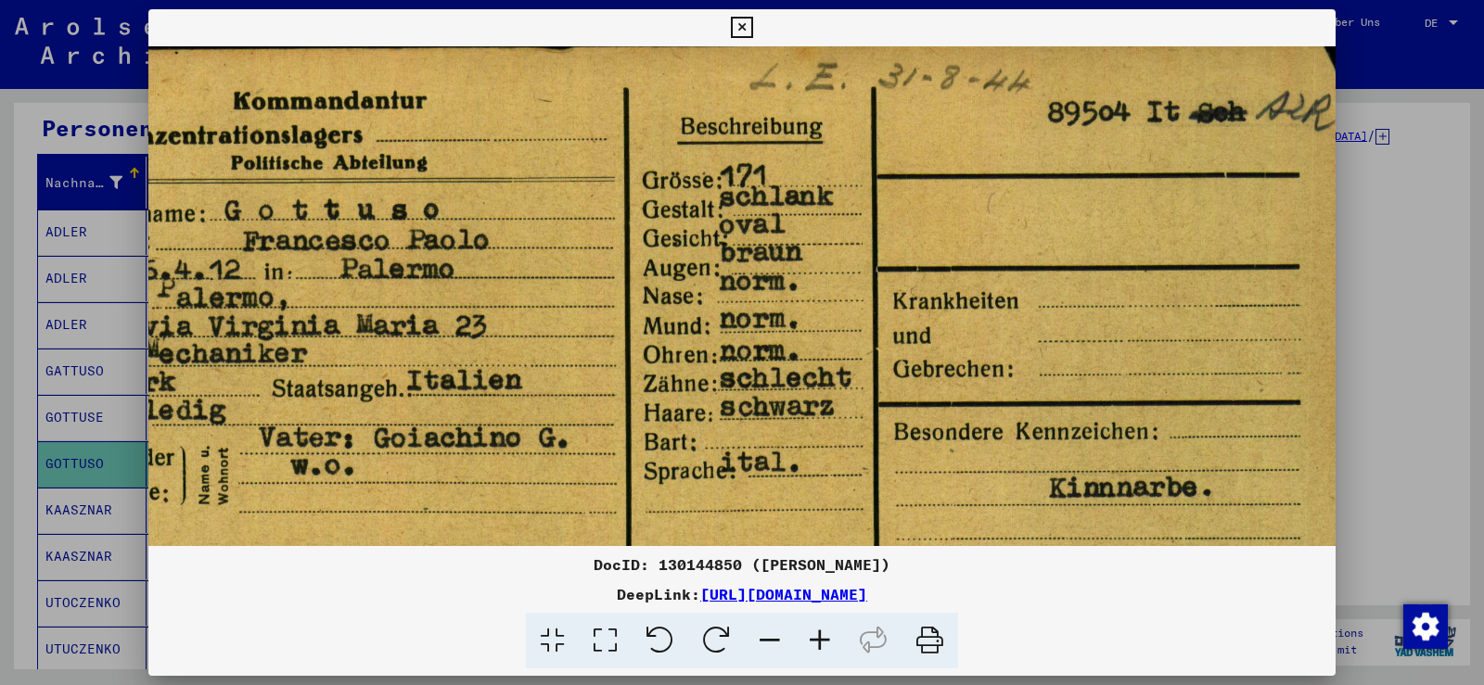
scroll to position [11, 171]
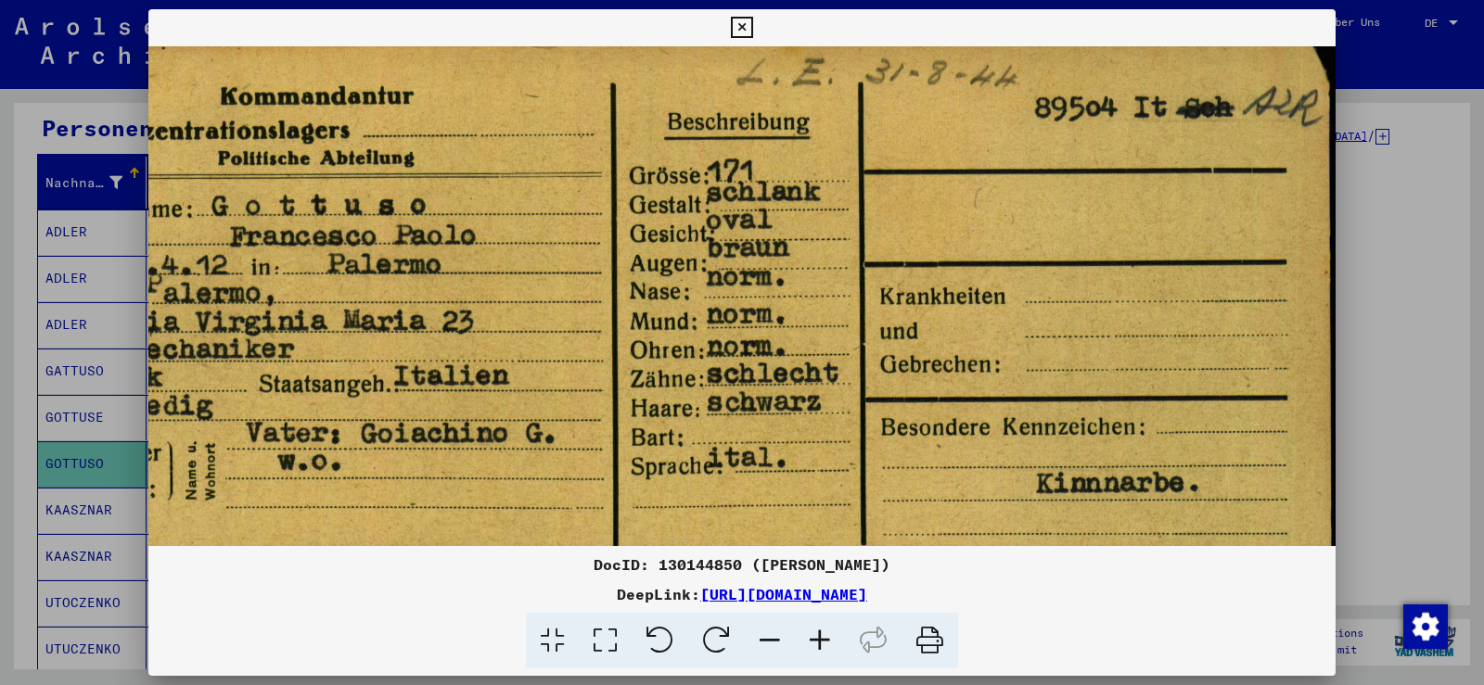
drag, startPoint x: 836, startPoint y: 216, endPoint x: 639, endPoint y: 205, distance: 196.9
click at [639, 205] on img at bounding box center [657, 517] width 1358 height 964
click at [745, 37] on icon at bounding box center [741, 28] width 21 height 22
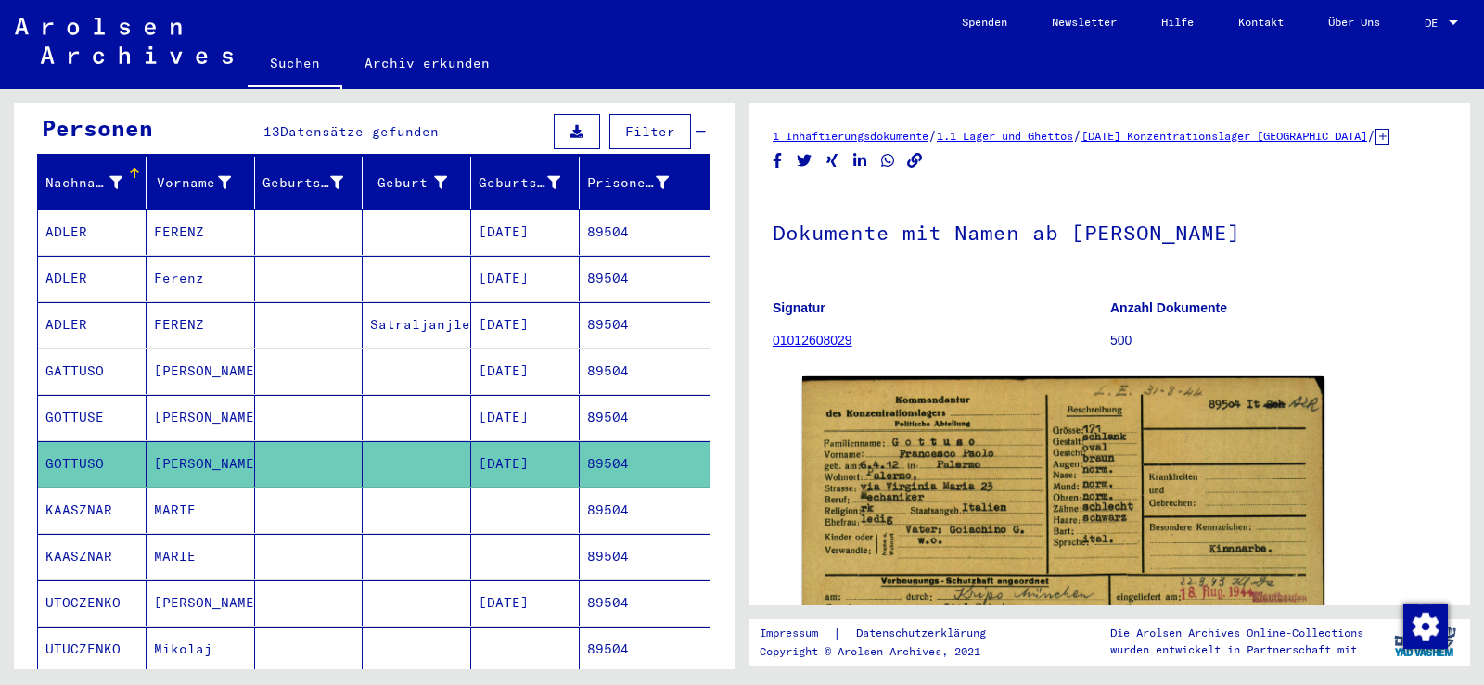
scroll to position [185, 0]
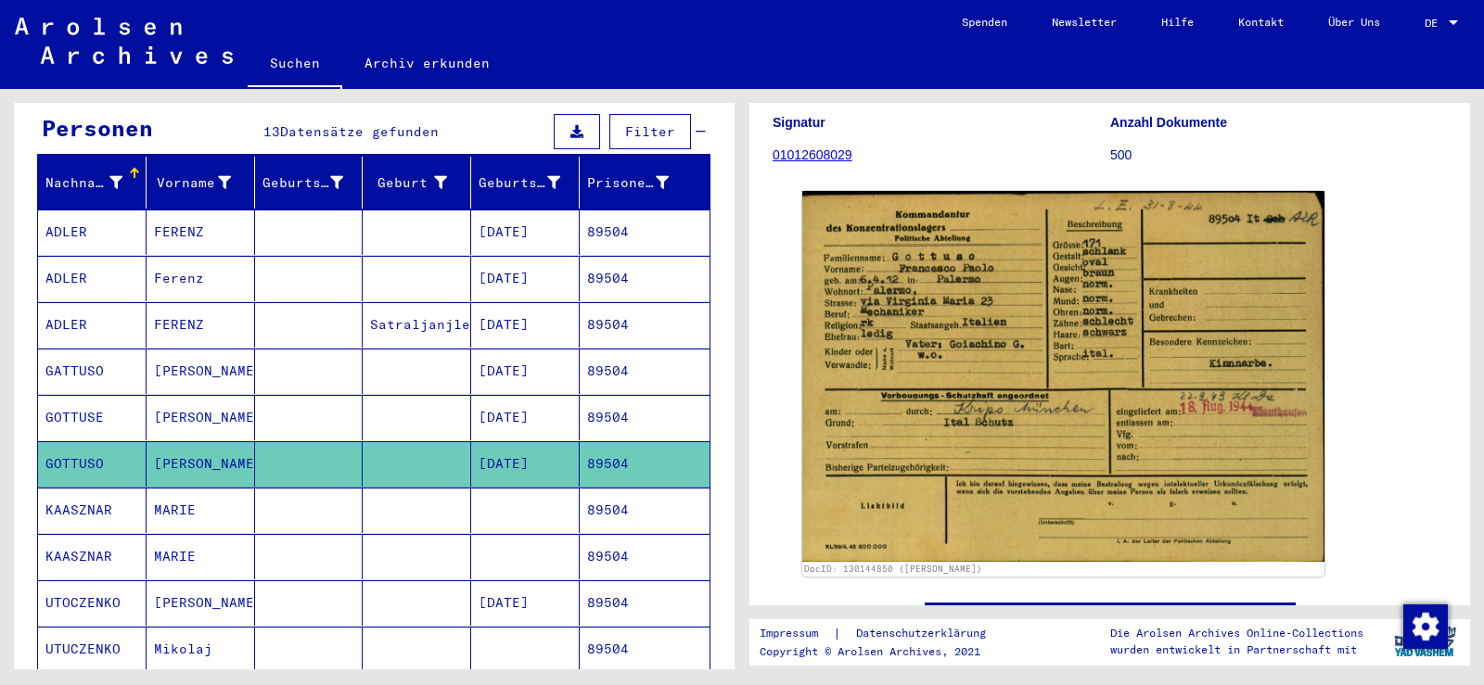
click at [249, 404] on mat-cell "[PERSON_NAME]" at bounding box center [201, 417] width 108 height 45
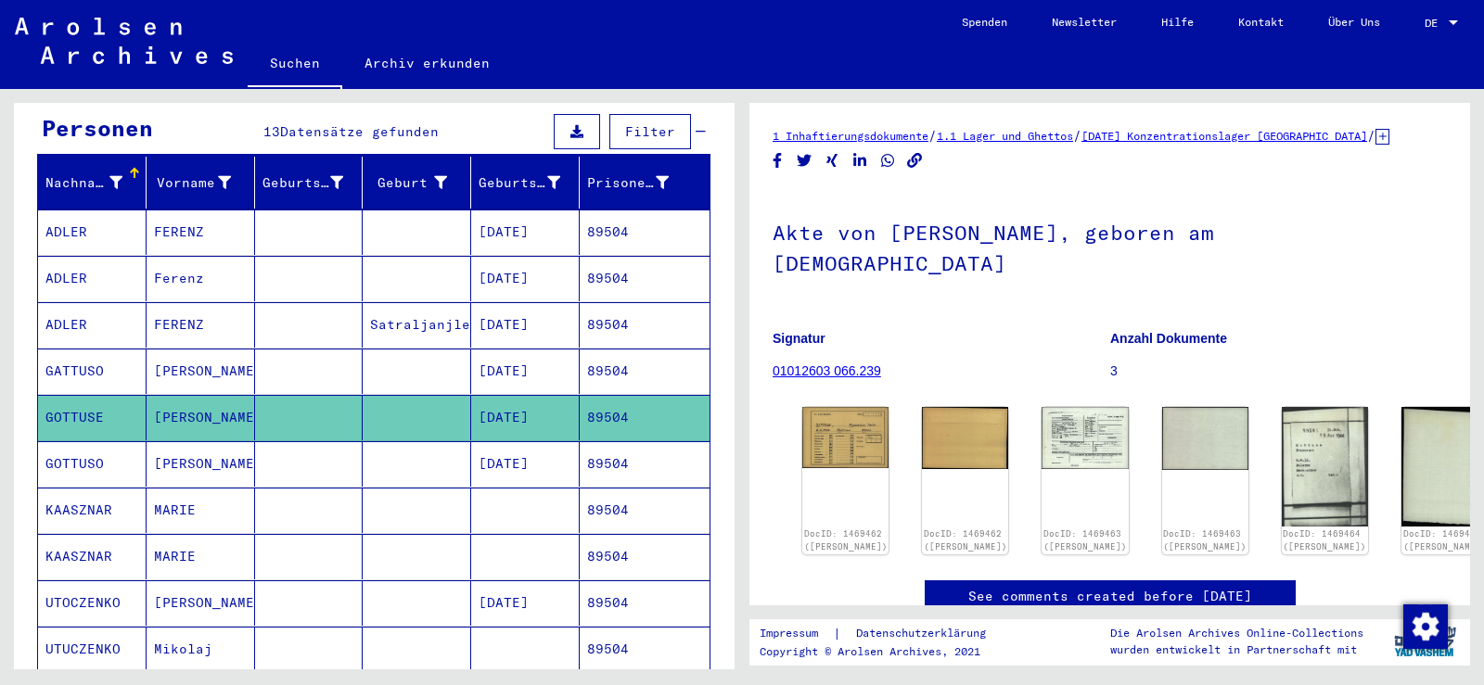
click at [249, 351] on mat-cell "[PERSON_NAME]" at bounding box center [201, 371] width 108 height 45
